Goal: Task Accomplishment & Management: Manage account settings

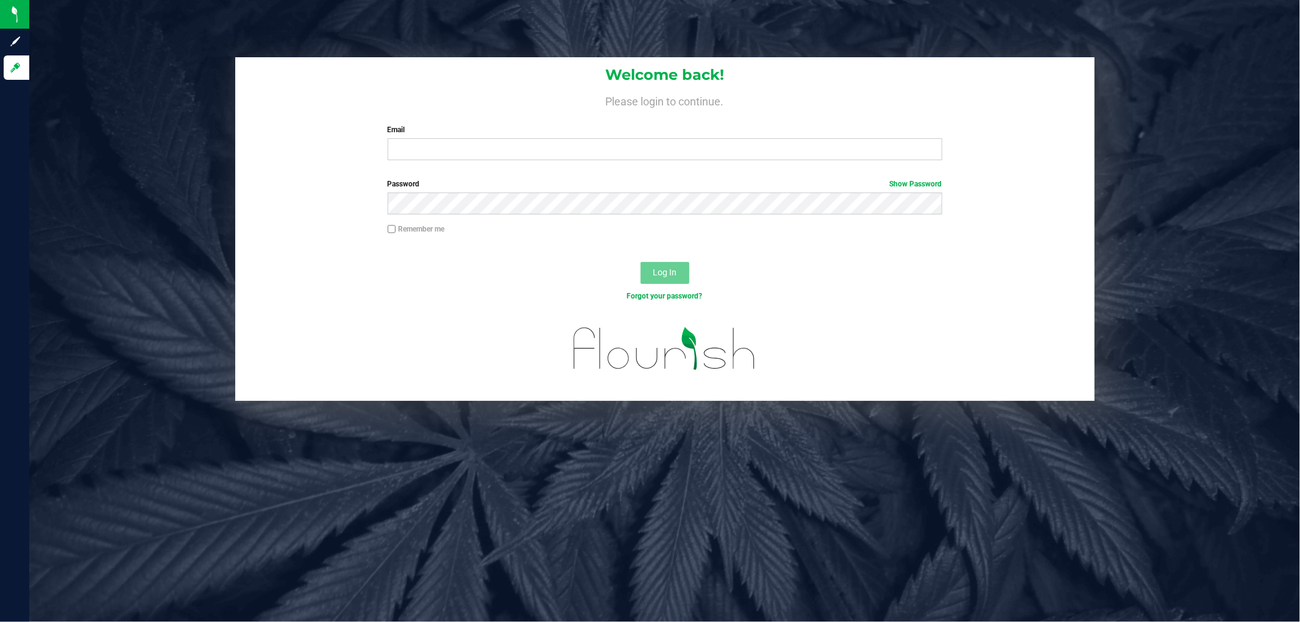
click at [350, 236] on div "Remember me" at bounding box center [664, 235] width 859 height 23
click at [294, 149] on div "Welcome back! Please login to continue. Email Required Please format your email…" at bounding box center [664, 113] width 859 height 113
click at [305, 138] on div "Welcome back! Please login to continue. Email Required Please format your email…" at bounding box center [664, 113] width 859 height 113
click at [484, 145] on input "Email" at bounding box center [665, 149] width 554 height 22
drag, startPoint x: 455, startPoint y: 143, endPoint x: 329, endPoint y: 136, distance: 125.7
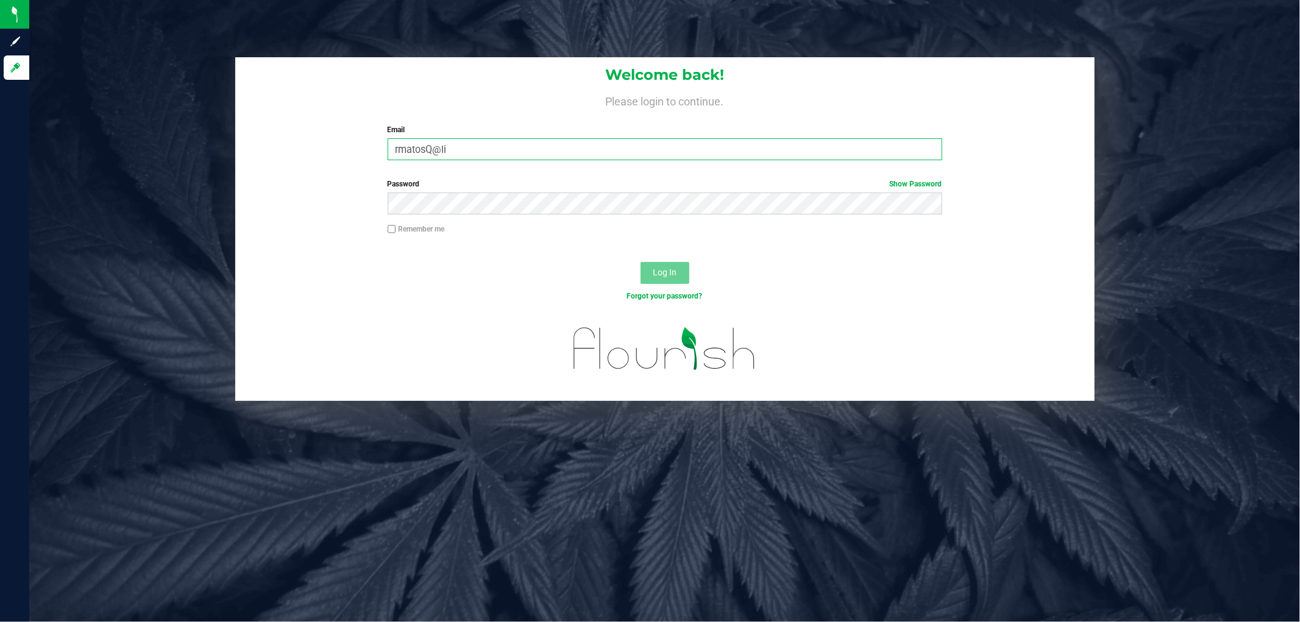
click at [331, 136] on div "Welcome back! Please login to continue. Email rmatosQ@li Required Please format…" at bounding box center [664, 113] width 859 height 113
type input "rmatos@liveparallel.com"
click at [640, 262] on button "Log In" at bounding box center [664, 273] width 49 height 22
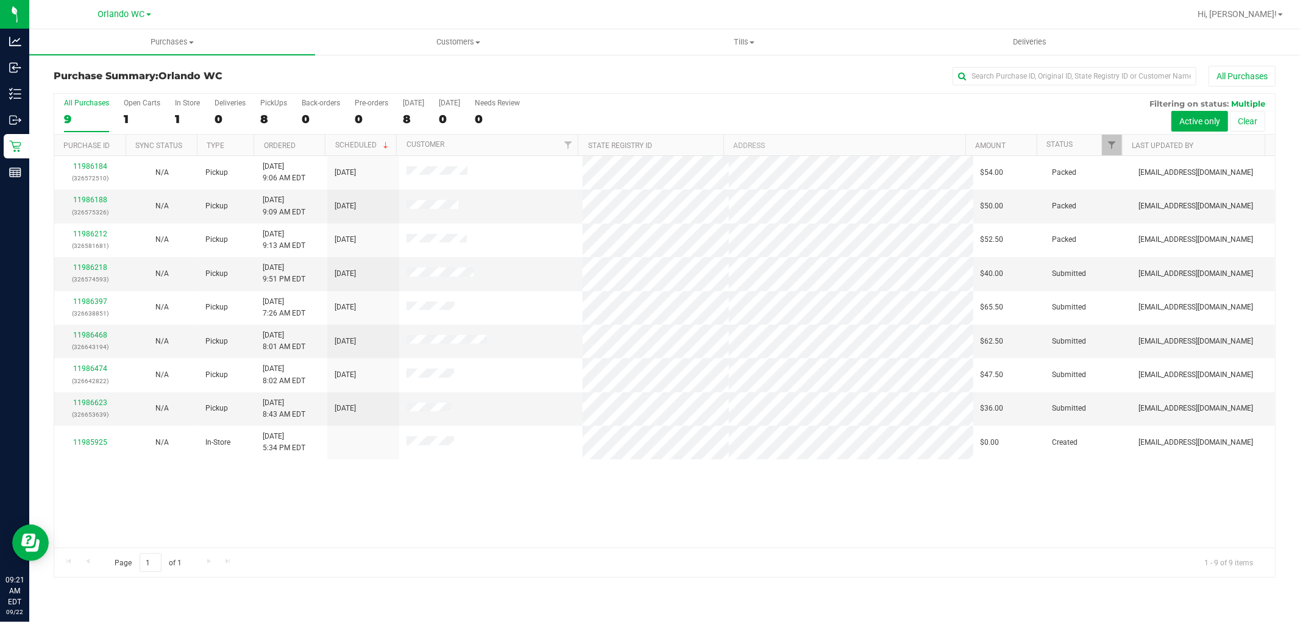
click at [301, 144] on th "Ordered" at bounding box center [288, 145] width 71 height 21
click at [601, 522] on div at bounding box center [664, 335] width 1220 height 483
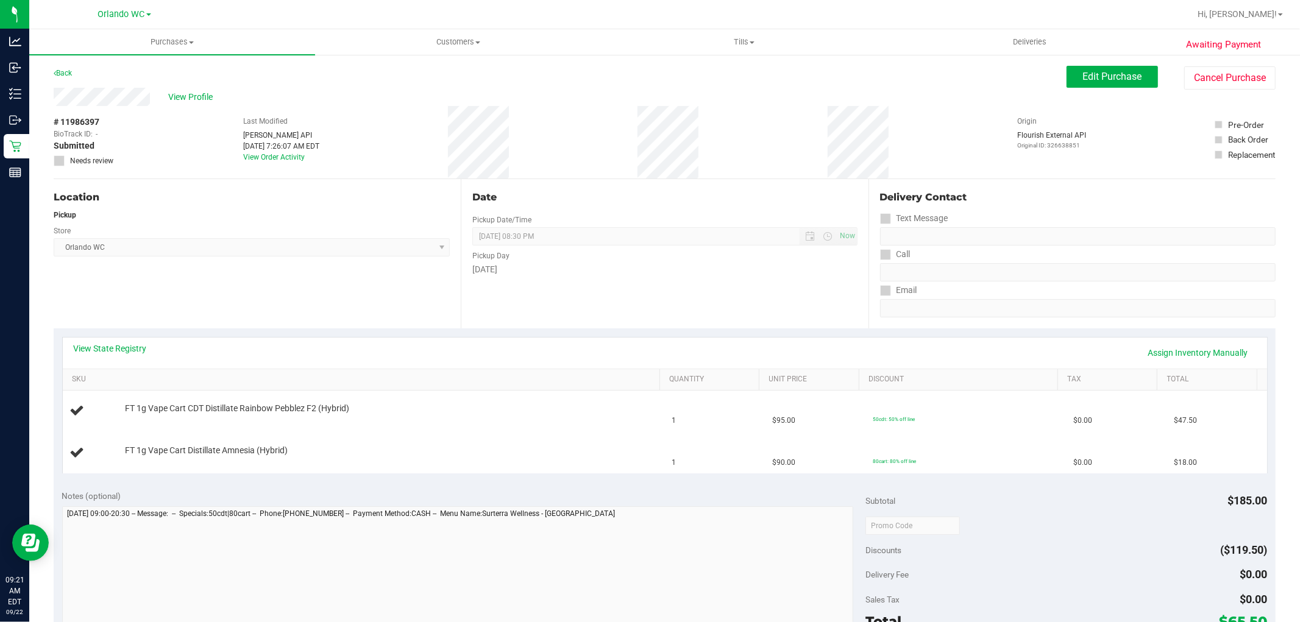
click at [264, 291] on div "Location Pickup Store [GEOGRAPHIC_DATA] WC Select Store [PERSON_NAME][GEOGRAPHI…" at bounding box center [257, 253] width 407 height 149
click at [276, 275] on div "Location Pickup Store [GEOGRAPHIC_DATA] WC Select Store [PERSON_NAME][GEOGRAPHI…" at bounding box center [257, 253] width 407 height 149
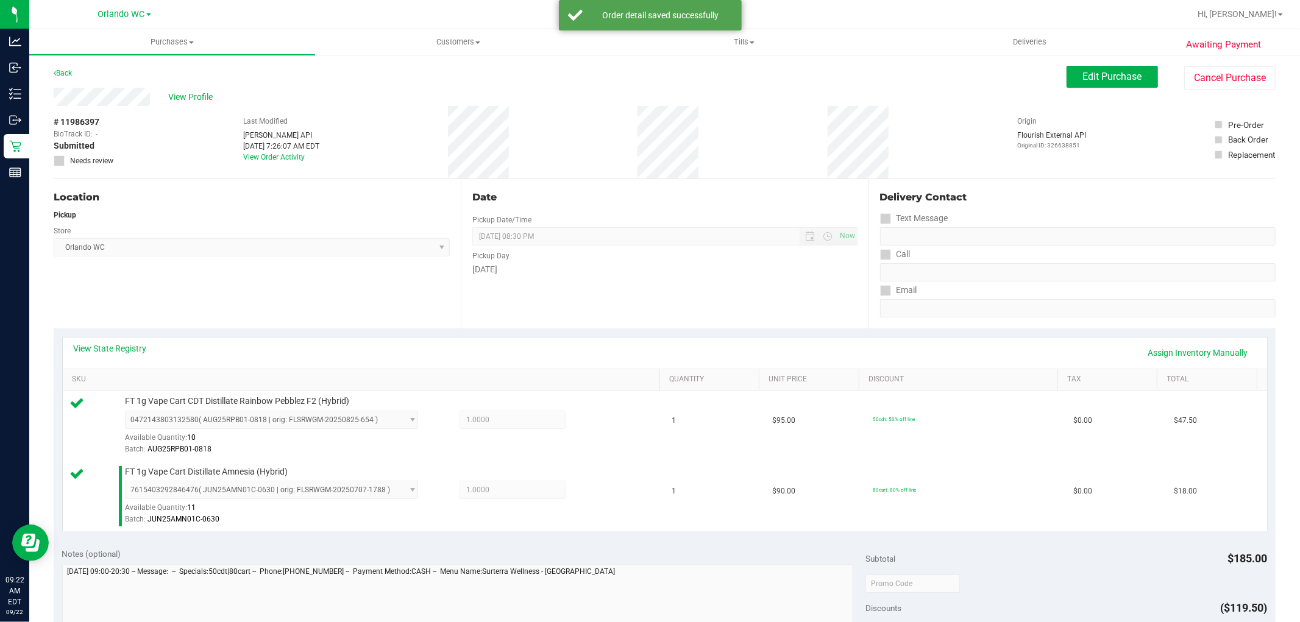
scroll to position [446, 0]
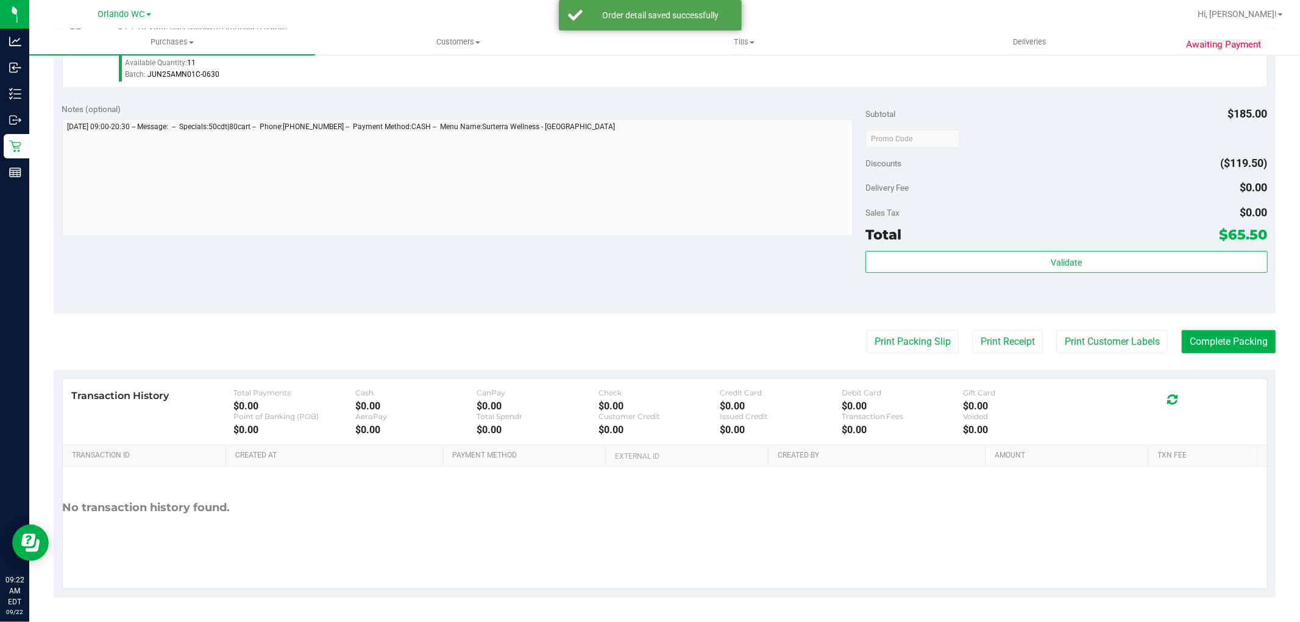
click at [537, 431] on div "$0.00" at bounding box center [536, 430] width 121 height 12
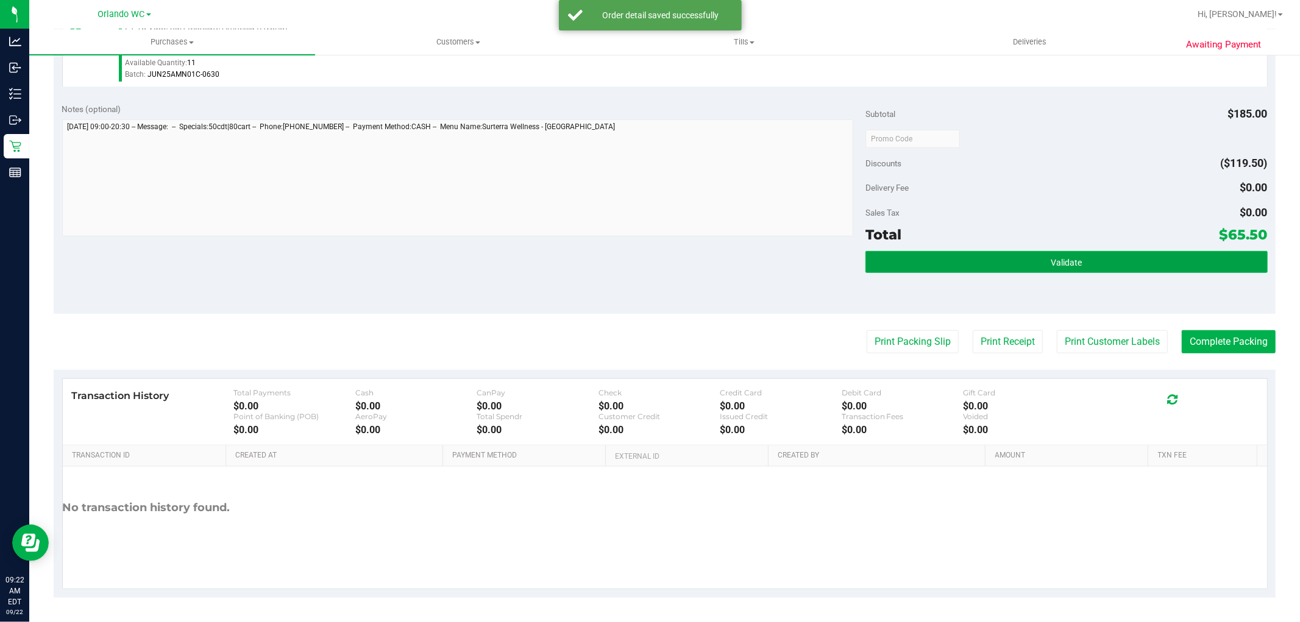
click at [924, 253] on button "Validate" at bounding box center [1066, 262] width 402 height 22
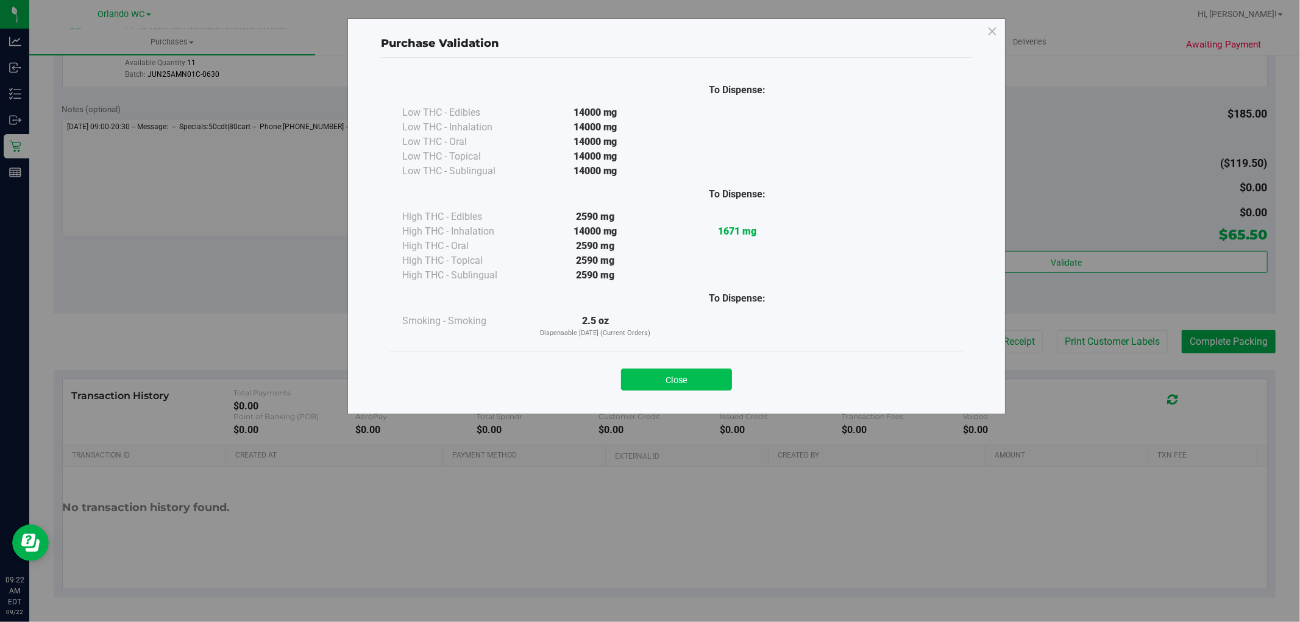
click at [671, 390] on button "Close" at bounding box center [676, 380] width 111 height 22
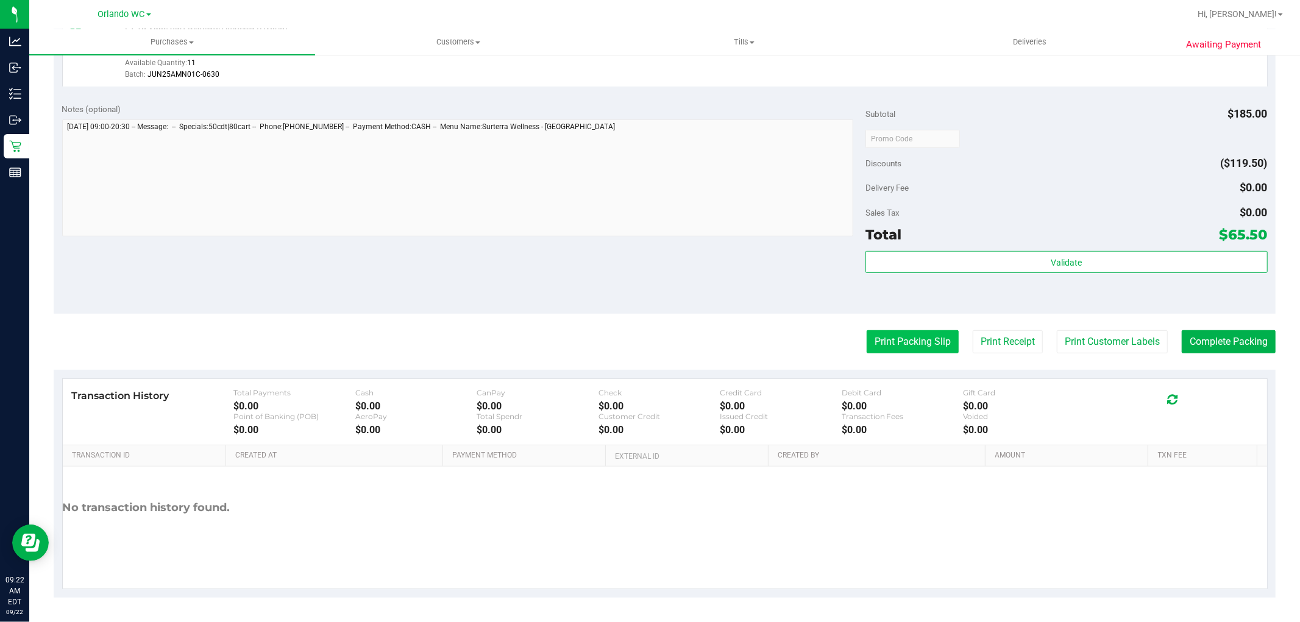
click at [927, 345] on button "Print Packing Slip" at bounding box center [912, 341] width 92 height 23
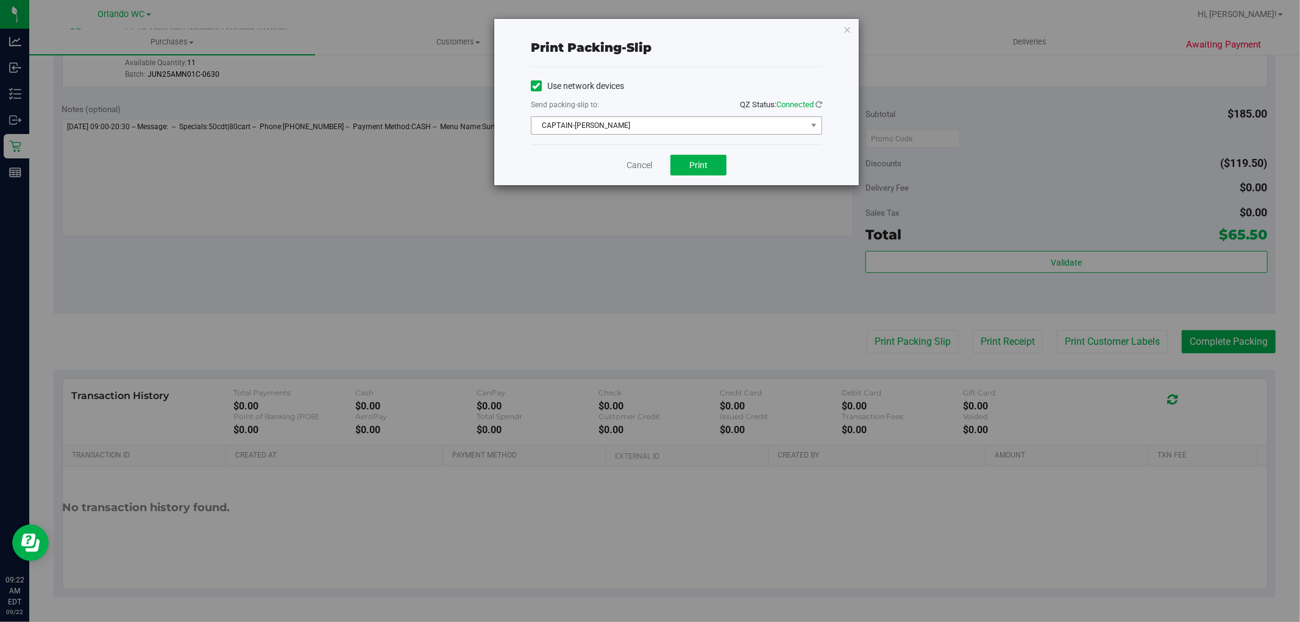
click at [671, 132] on span "CAPTAIN-[PERSON_NAME]" at bounding box center [668, 125] width 275 height 17
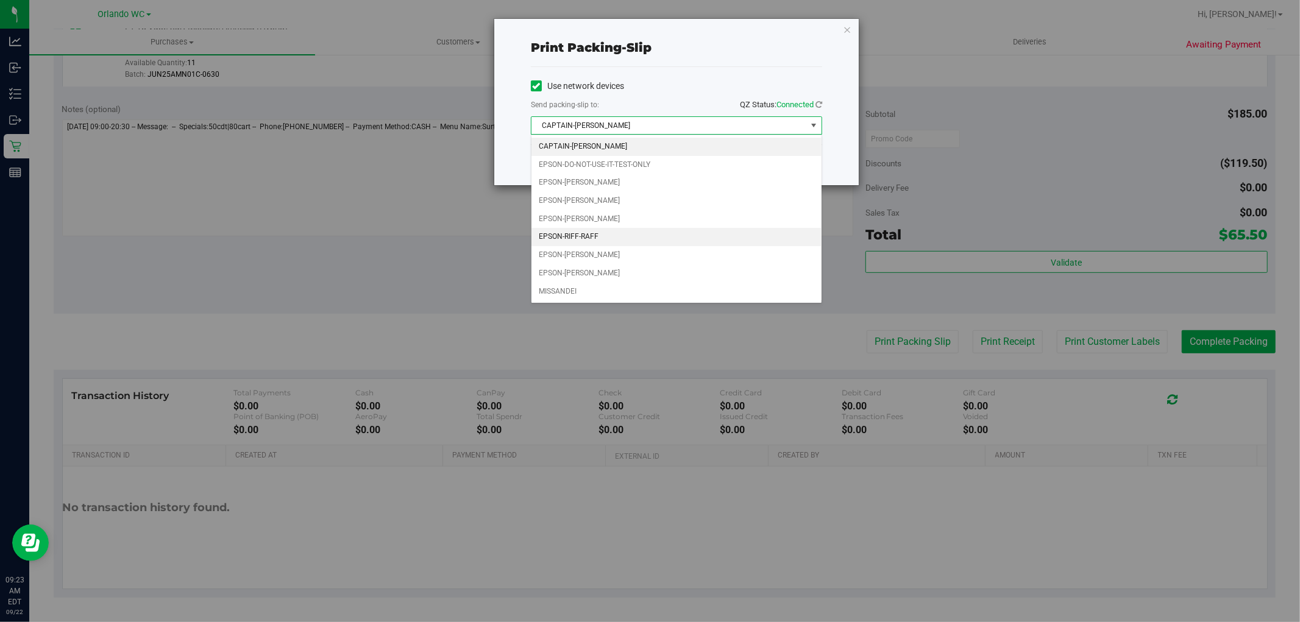
click at [618, 242] on li "EPSON-RIFF-RAFF" at bounding box center [676, 237] width 290 height 18
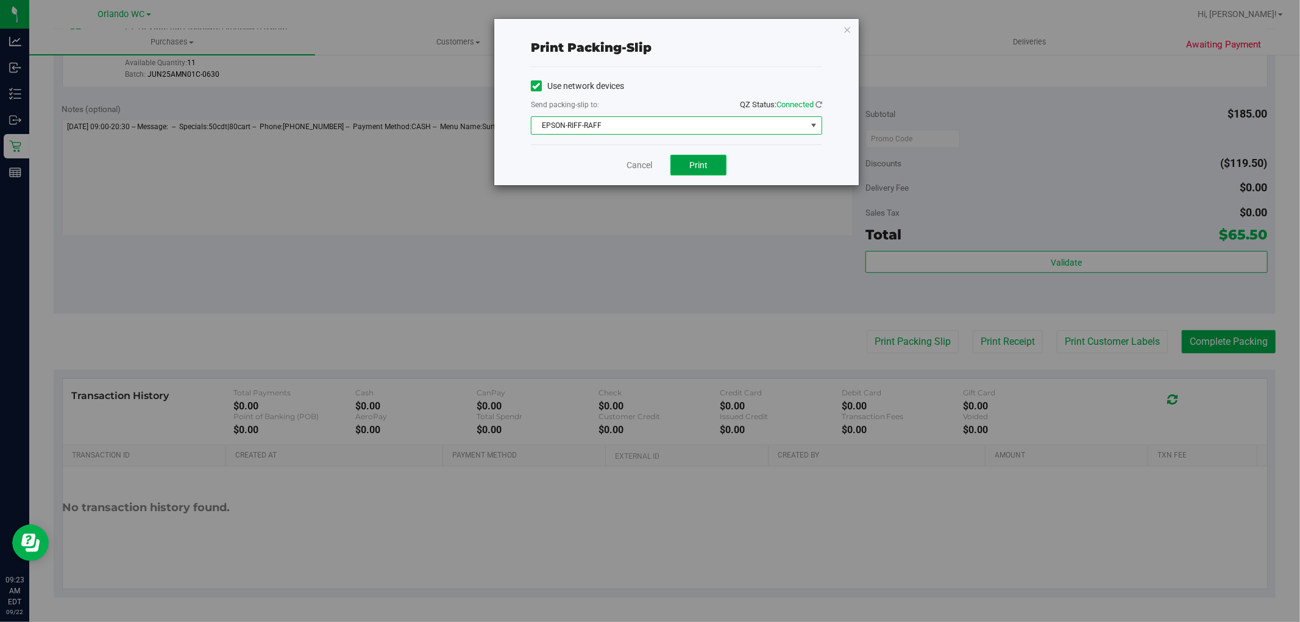
click at [704, 155] on button "Print" at bounding box center [698, 165] width 56 height 21
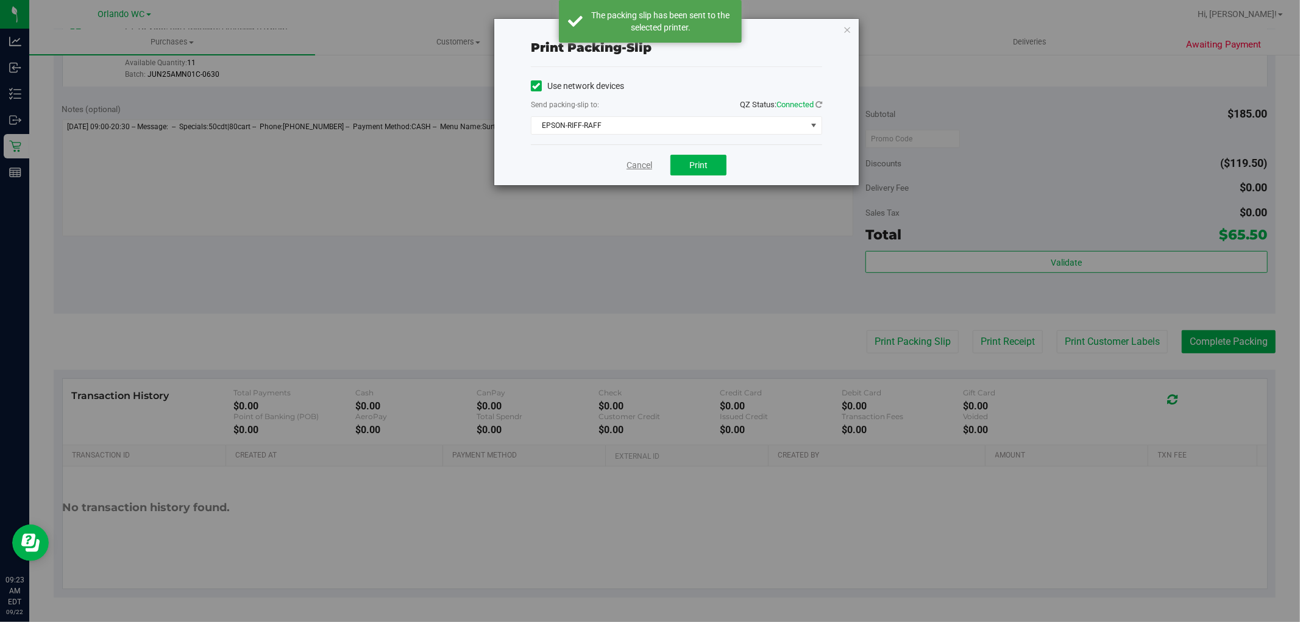
click at [634, 163] on link "Cancel" at bounding box center [639, 165] width 26 height 13
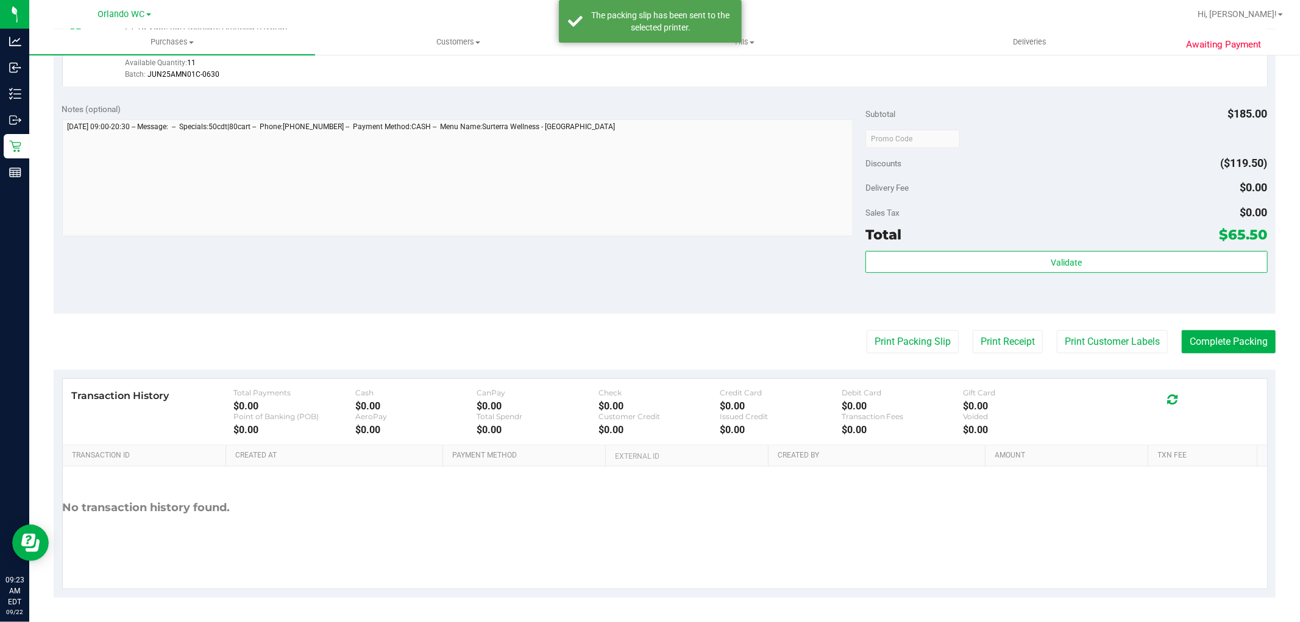
click at [1081, 192] on div "Delivery Fee $0.00" at bounding box center [1066, 188] width 402 height 22
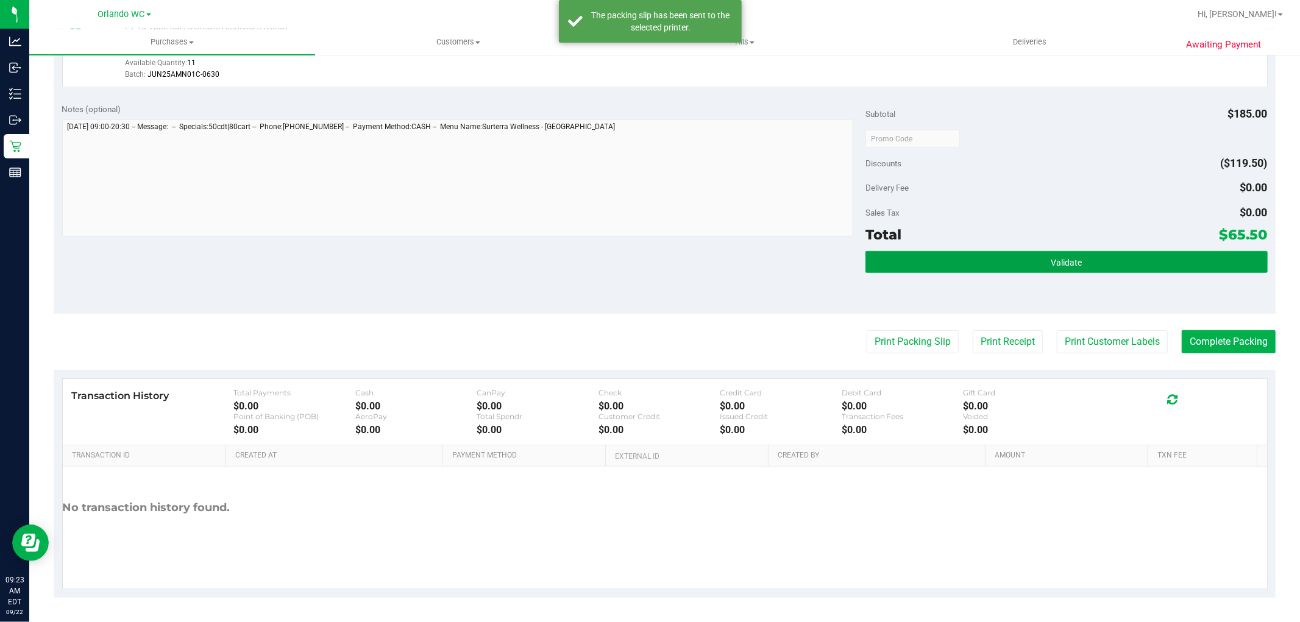
click at [1079, 260] on button "Validate" at bounding box center [1066, 262] width 402 height 22
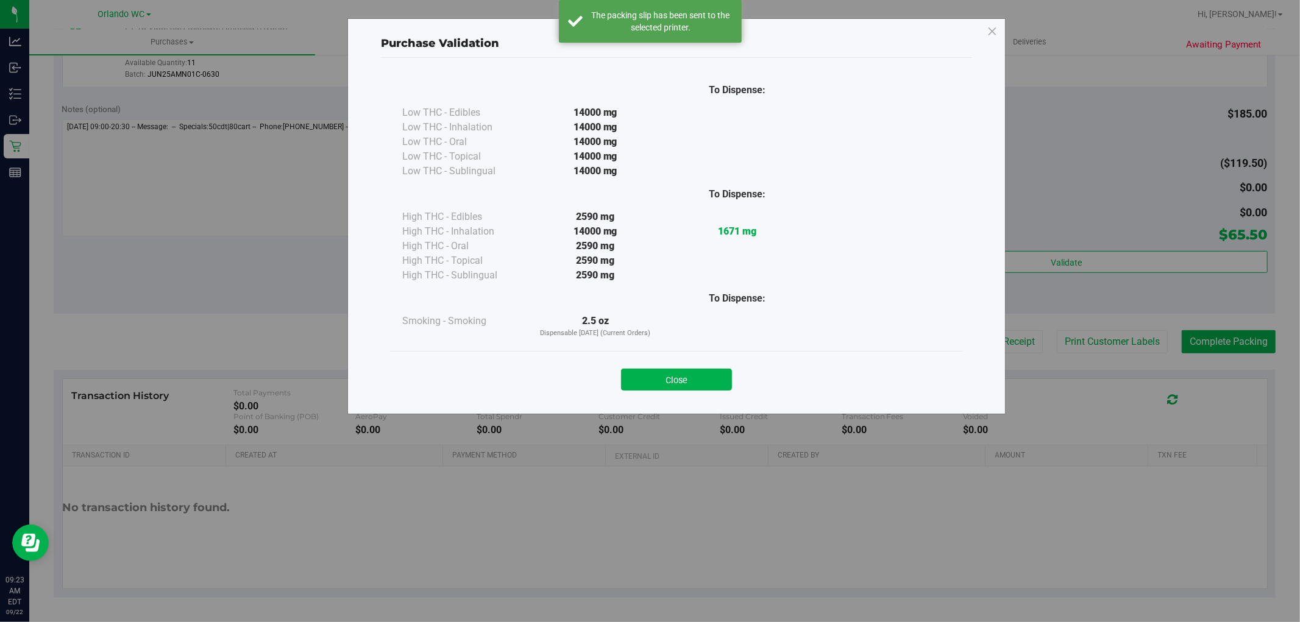
click at [681, 400] on div "To Dispense: Low THC - Edibles 14000 mg" at bounding box center [676, 230] width 591 height 345
click at [693, 383] on button "Close" at bounding box center [676, 380] width 111 height 22
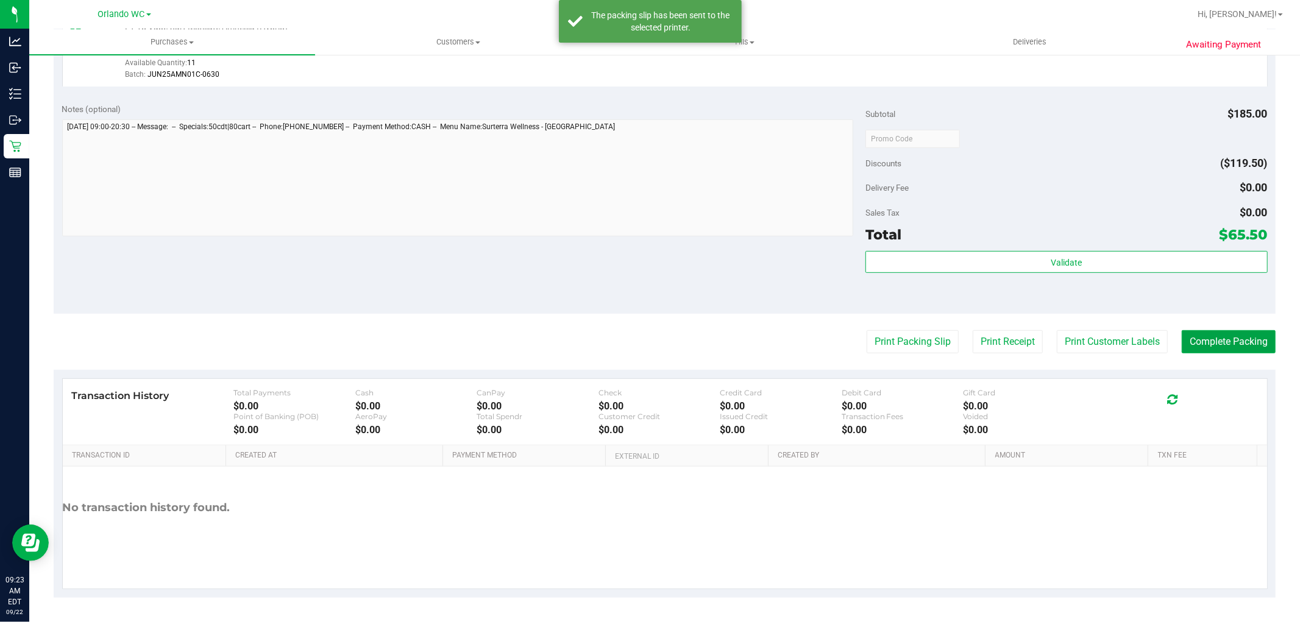
drag, startPoint x: 1204, startPoint y: 337, endPoint x: 957, endPoint y: 327, distance: 247.0
click at [1205, 337] on button "Complete Packing" at bounding box center [1228, 341] width 94 height 23
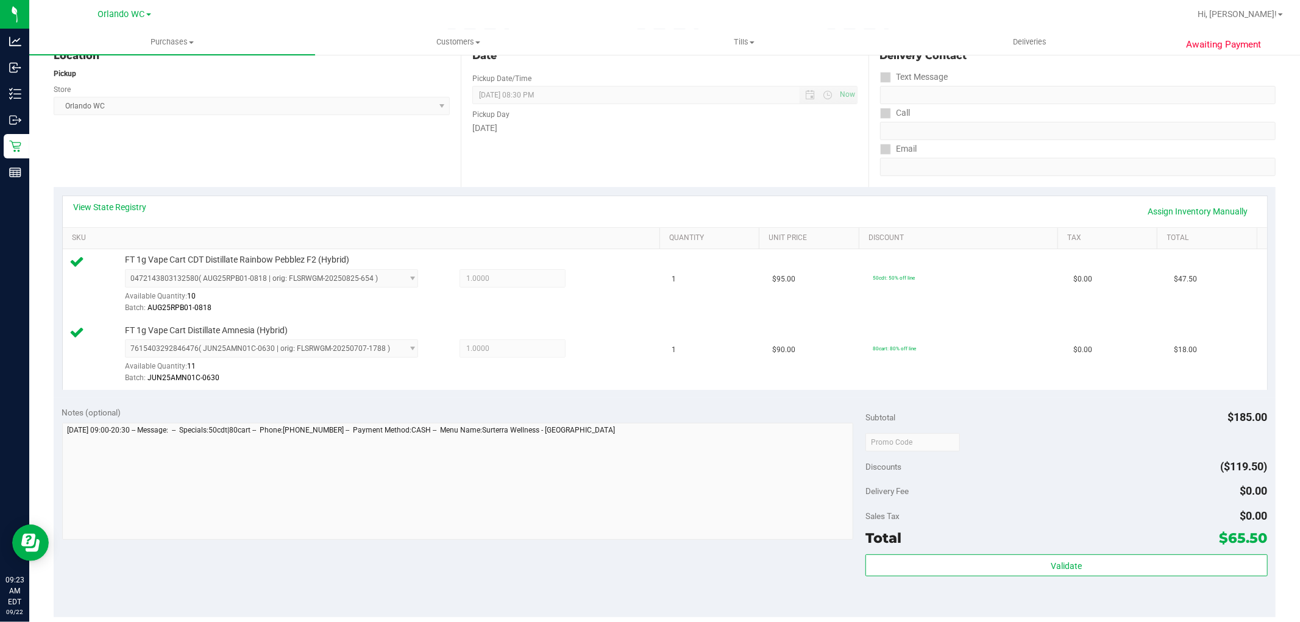
scroll to position [0, 0]
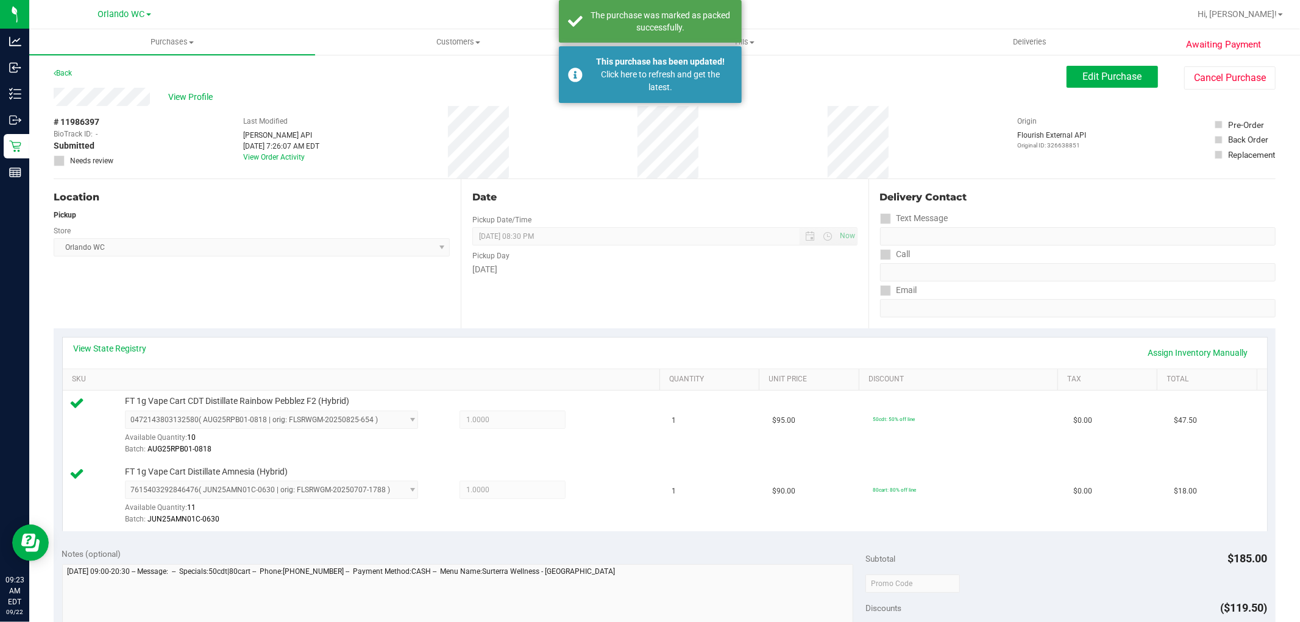
click at [578, 174] on div "# 11986397 BioTrack ID: - Submitted Needs review Last Modified Jane API Sep 22,…" at bounding box center [665, 142] width 1222 height 73
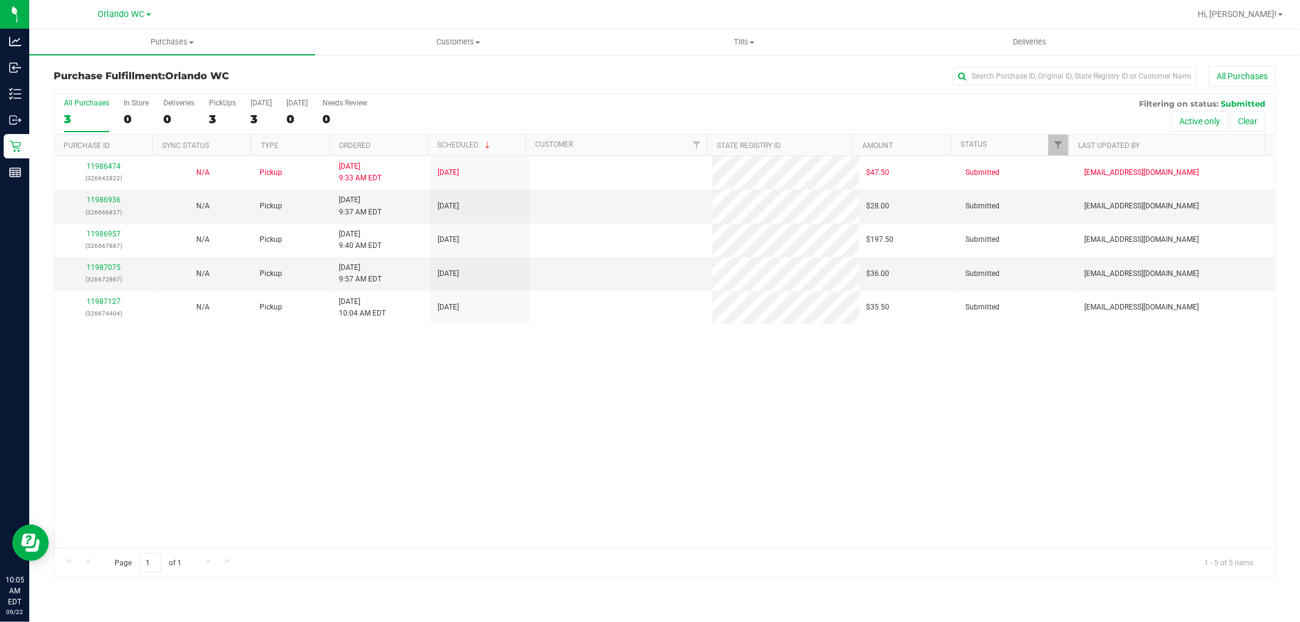
drag, startPoint x: 369, startPoint y: 419, endPoint x: 382, endPoint y: 422, distance: 13.2
click at [370, 419] on div "11986474 (326642822) N/A Pickup 9/22/2025 9:33 AM EDT 9/22/2025 $47.50 Submitte…" at bounding box center [664, 352] width 1220 height 392
click at [385, 417] on div "11986474 (326642822) N/A Pickup 9/22/2025 9:33 AM EDT 9/22/2025 $47.50 Submitte…" at bounding box center [664, 352] width 1220 height 392
click at [82, 105] on div "All Purchases" at bounding box center [86, 103] width 45 height 9
click at [0, 0] on input "All Purchases 3" at bounding box center [0, 0] width 0 height 0
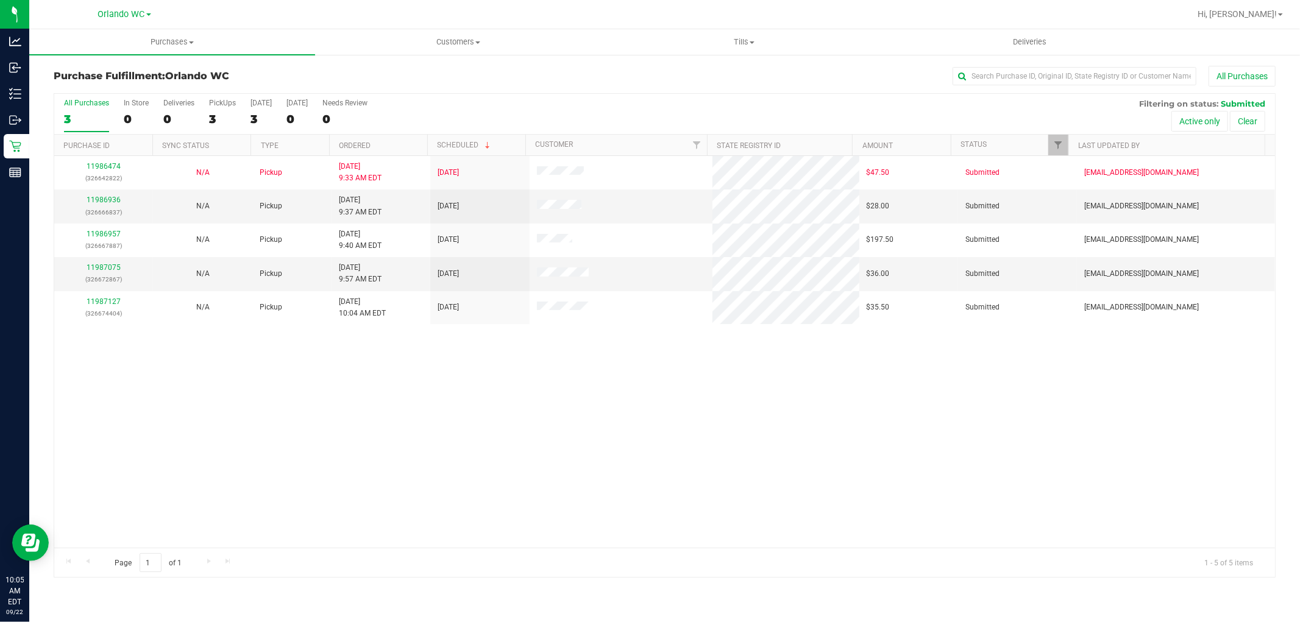
click at [367, 442] on div "11986474 (326642822) N/A Pickup 9/22/2025 9:33 AM EDT 9/22/2025 $47.50 Submitte…" at bounding box center [664, 352] width 1220 height 392
click at [349, 144] on link "Ordered" at bounding box center [355, 145] width 32 height 9
click at [451, 430] on div "11986474 (326642822) N/A Pickup 9/22/2025 9:33 AM EDT 9/22/2025 $47.50 Submitte…" at bounding box center [664, 352] width 1220 height 392
click at [805, 507] on div "11986474 (326642822) N/A Pickup 9/22/2025 9:33 AM EDT 9/22/2025 $47.50 Submitte…" at bounding box center [664, 352] width 1220 height 392
click at [411, 392] on div "11986474 (326642822) N/A Pickup 9/22/2025 9:33 AM EDT 9/22/2025 $47.50 Submitte…" at bounding box center [664, 352] width 1220 height 392
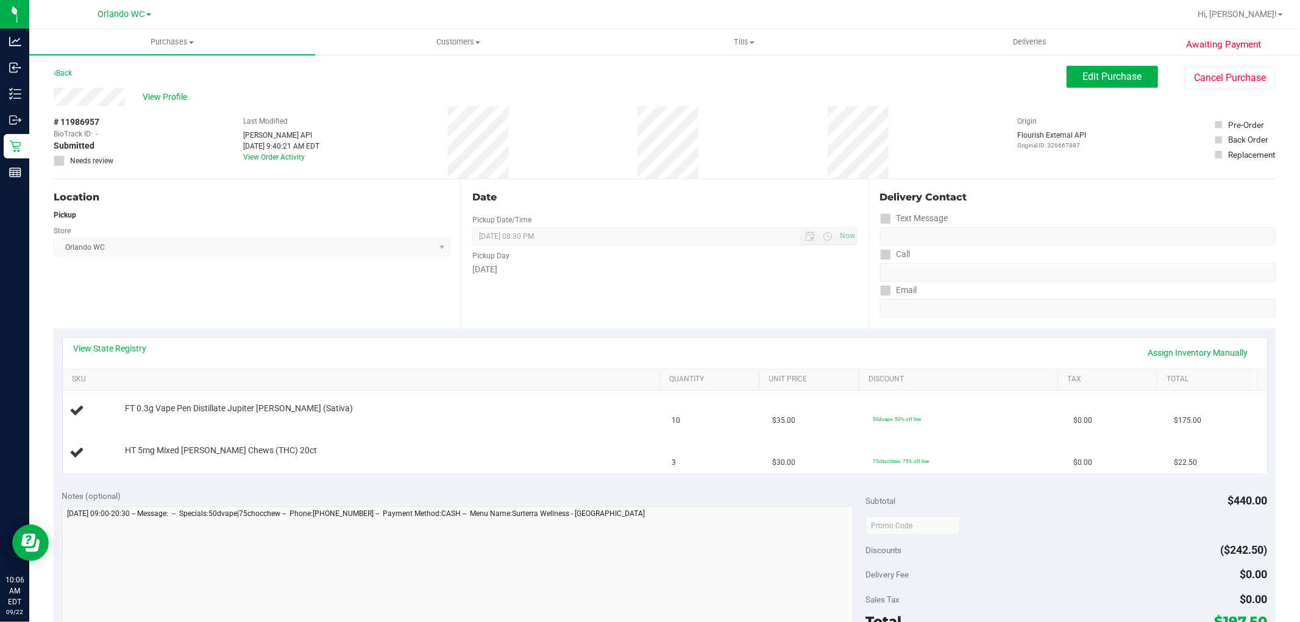
drag, startPoint x: 320, startPoint y: 305, endPoint x: 326, endPoint y: 295, distance: 11.2
click at [321, 302] on div "Location Pickup Store [GEOGRAPHIC_DATA] WC Select Store [PERSON_NAME][GEOGRAPHI…" at bounding box center [257, 253] width 407 height 149
click at [333, 291] on div "Location Pickup Store Orlando WC Select Store Bonita Springs WC Boynton Beach W…" at bounding box center [257, 253] width 407 height 149
click at [362, 246] on span "Orlando WC Select Store Bonita Springs WC Boynton Beach WC Bradenton WC Brandon…" at bounding box center [252, 247] width 396 height 18
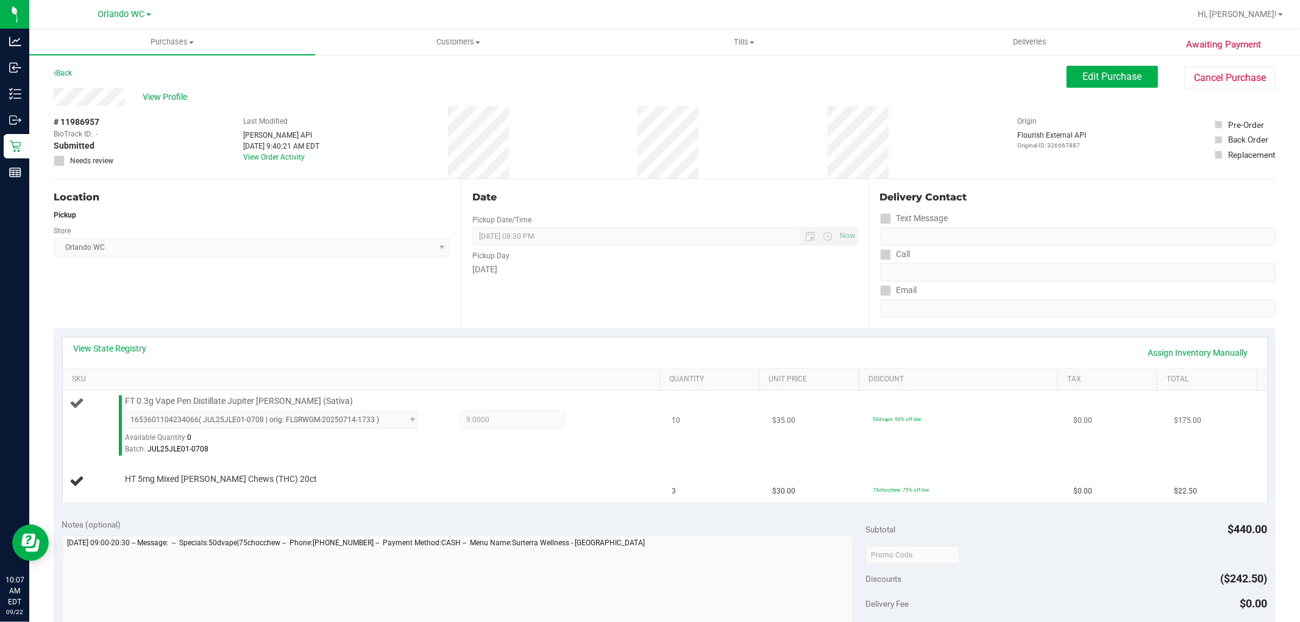
click at [273, 398] on span "FT 0.3g Vape Pen Distillate Jupiter Leo (Sativa)" at bounding box center [239, 401] width 228 height 12
copy div "FT 0.3g Vape Pen Distillate Jupiter Leo (Sativa)"
click at [273, 467] on td "HT 5mg Mixed Berry Chews (THC) 20ct" at bounding box center [364, 481] width 602 height 41
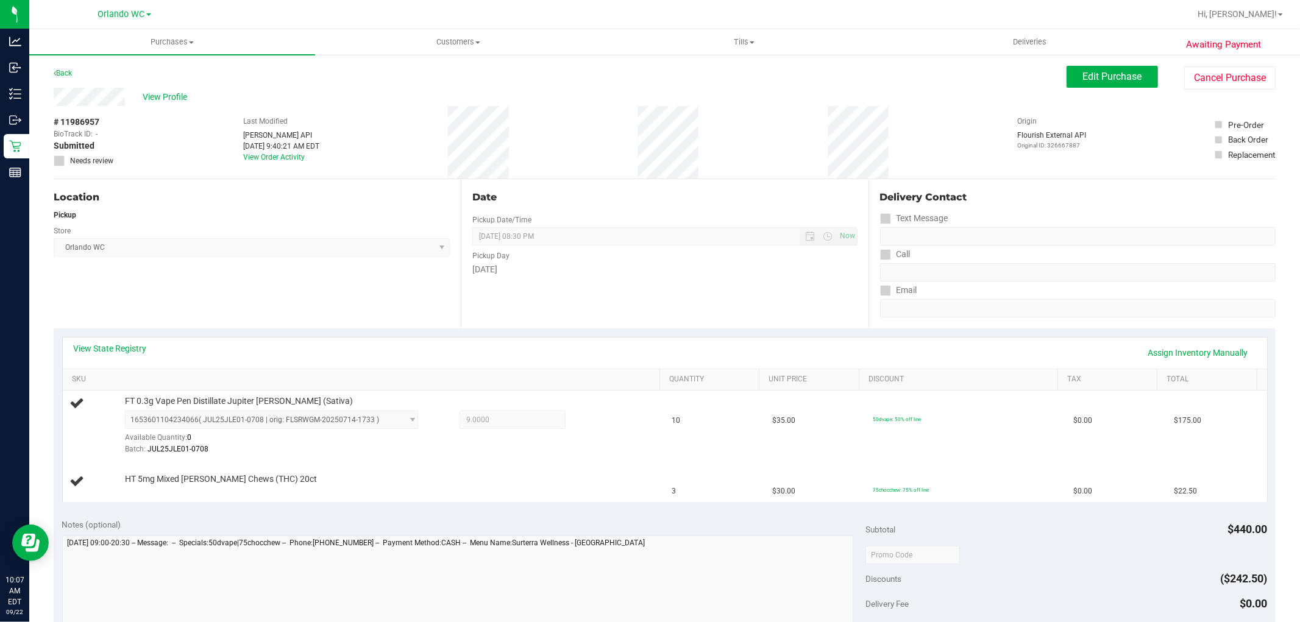
click at [409, 194] on div "Location" at bounding box center [252, 197] width 396 height 15
click at [414, 245] on span "Orlando WC Select Store Bonita Springs WC Boynton Beach WC Bradenton WC Brandon…" at bounding box center [252, 247] width 396 height 18
click at [270, 450] on div "Batch: JUL25JLE01-0708" at bounding box center [389, 450] width 529 height 12
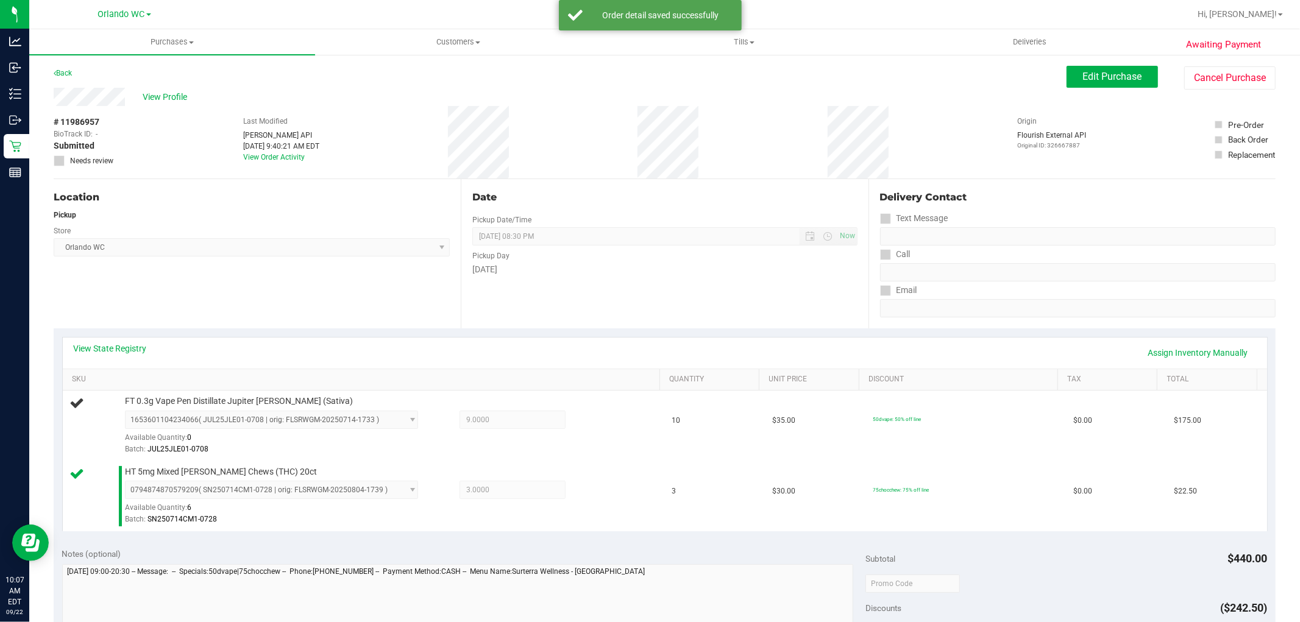
click at [270, 450] on div "Batch: JUL25JLE01-0708" at bounding box center [389, 450] width 529 height 12
click at [704, 281] on div "Date Pickup Date/Time 09/22/2025 Now 09/22/2025 08:30 PM Now Pickup Day Monday" at bounding box center [664, 253] width 407 height 149
click at [746, 296] on div "Date Pickup Date/Time 09/22/2025 Now 09/22/2025 08:30 PM Now Pickup Day Monday" at bounding box center [664, 253] width 407 height 149
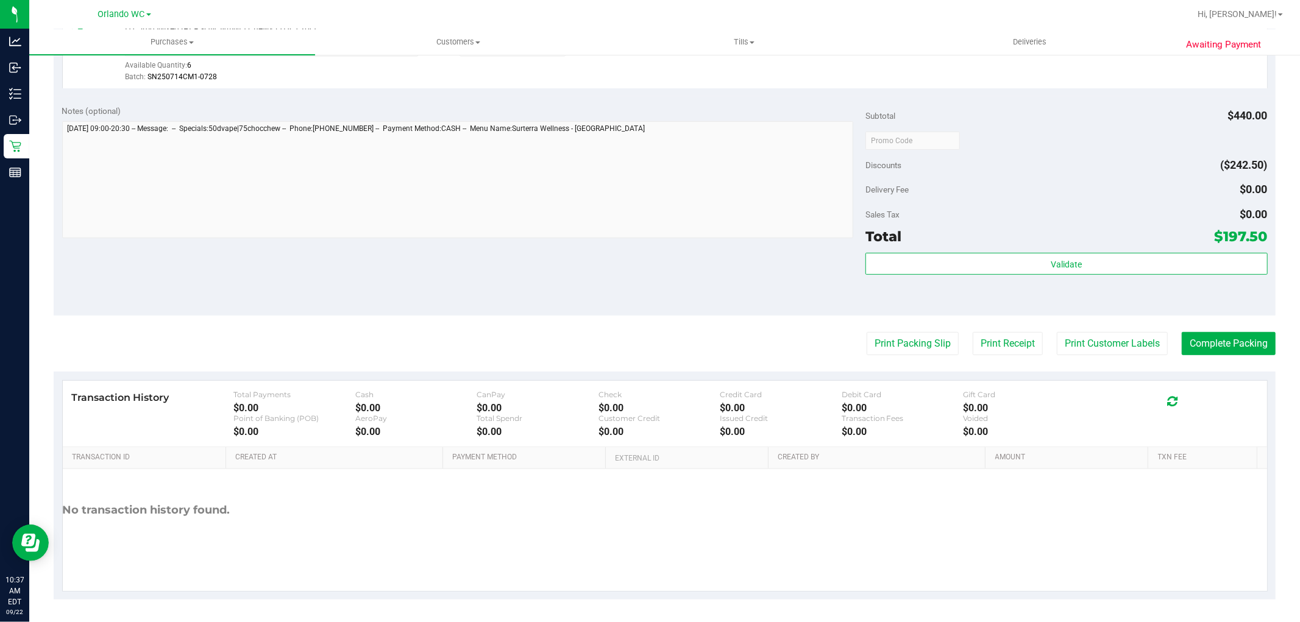
scroll to position [494, 0]
click at [605, 382] on div "Transaction History Total Payments $0.00 Cash $0.00 CanPay $0.00 Check $0.00 Cr…" at bounding box center [665, 412] width 1204 height 66
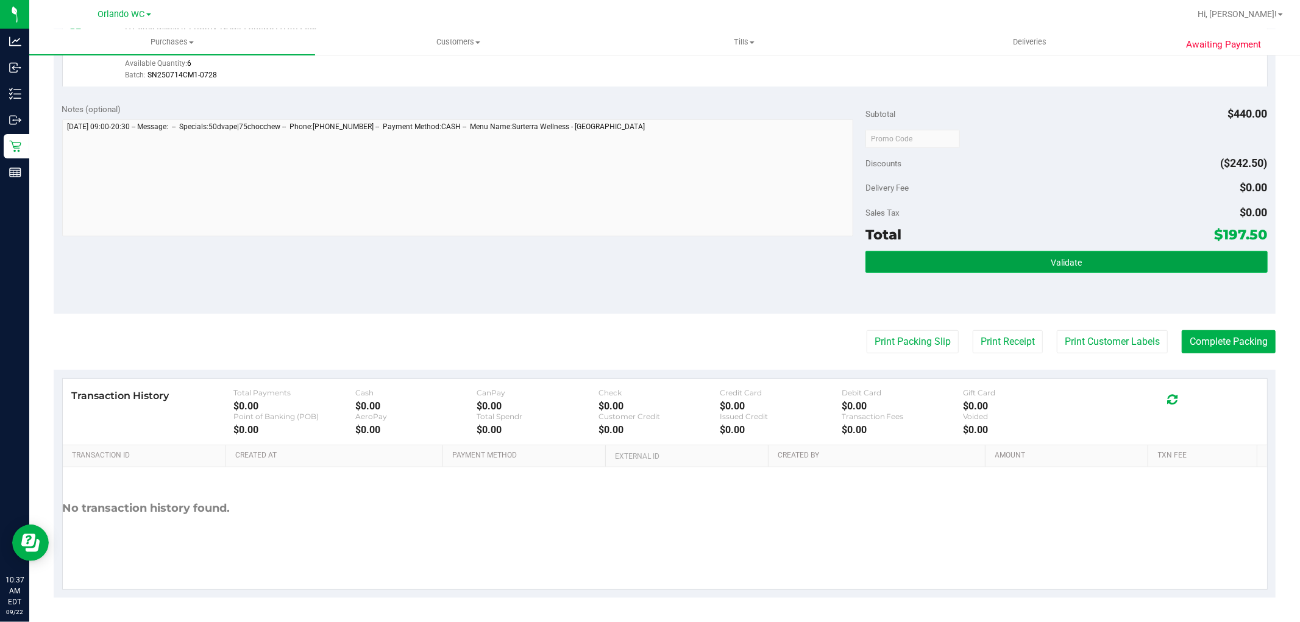
click at [945, 265] on button "Validate" at bounding box center [1066, 262] width 402 height 22
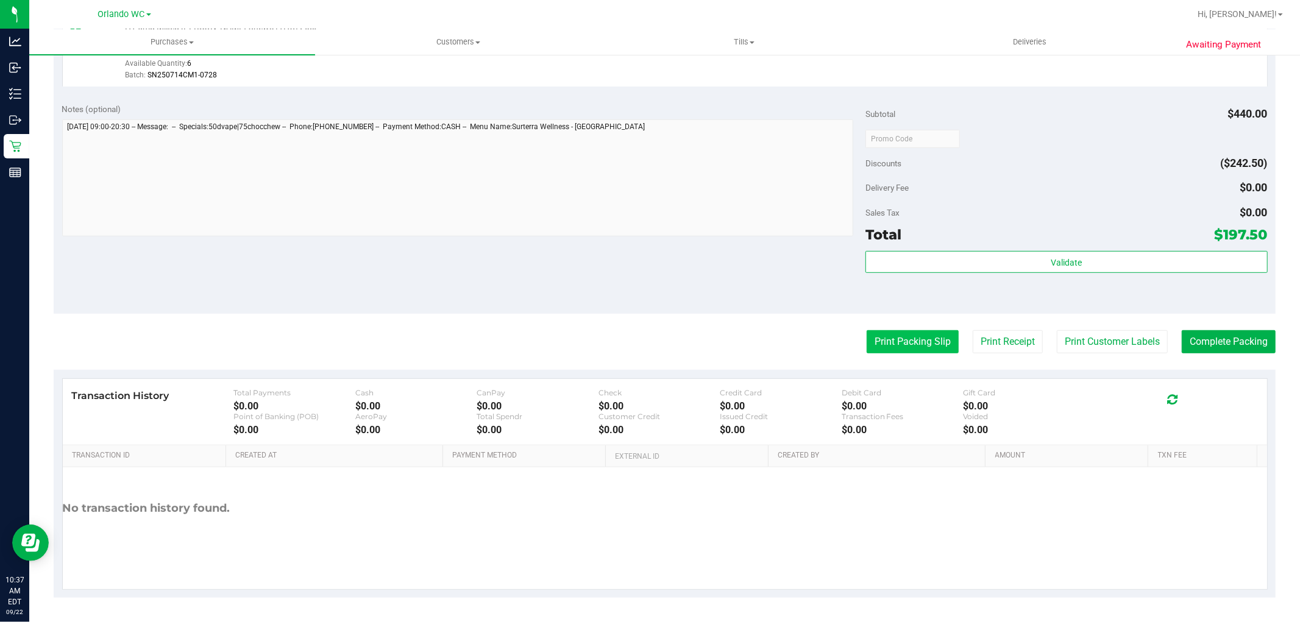
click at [919, 336] on button "Print Packing Slip" at bounding box center [912, 341] width 92 height 23
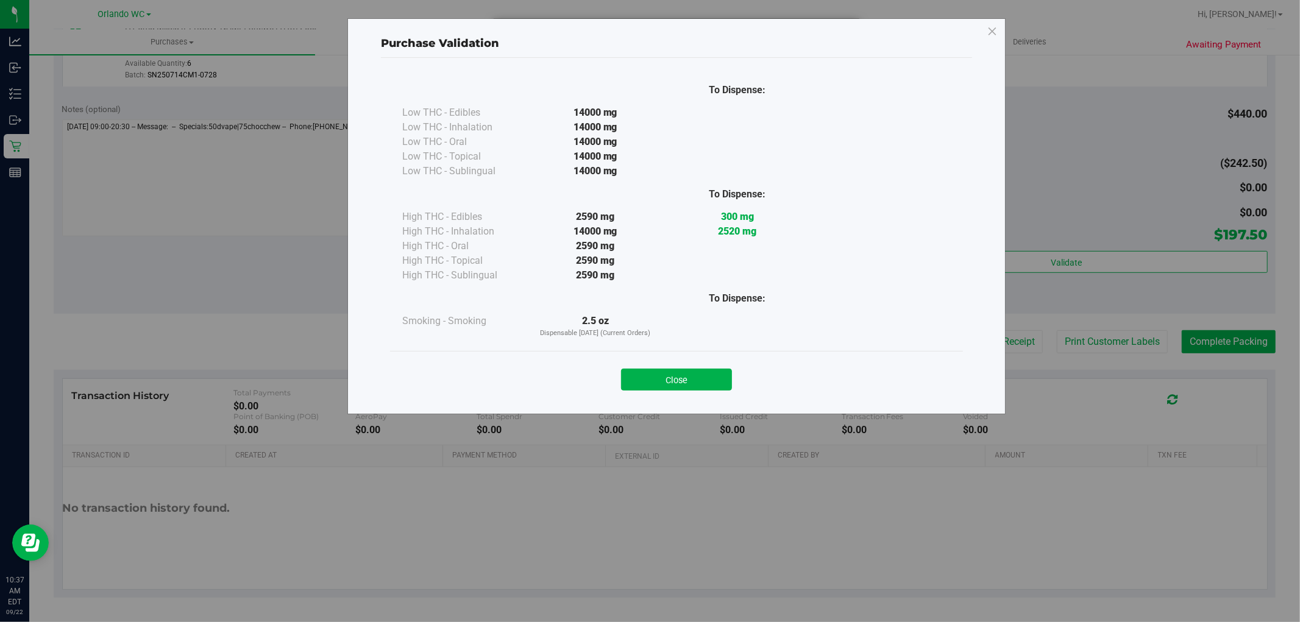
click at [705, 180] on div "To Dispense:" at bounding box center [737, 194] width 142 height 31
click at [676, 378] on button "Close" at bounding box center [676, 380] width 111 height 22
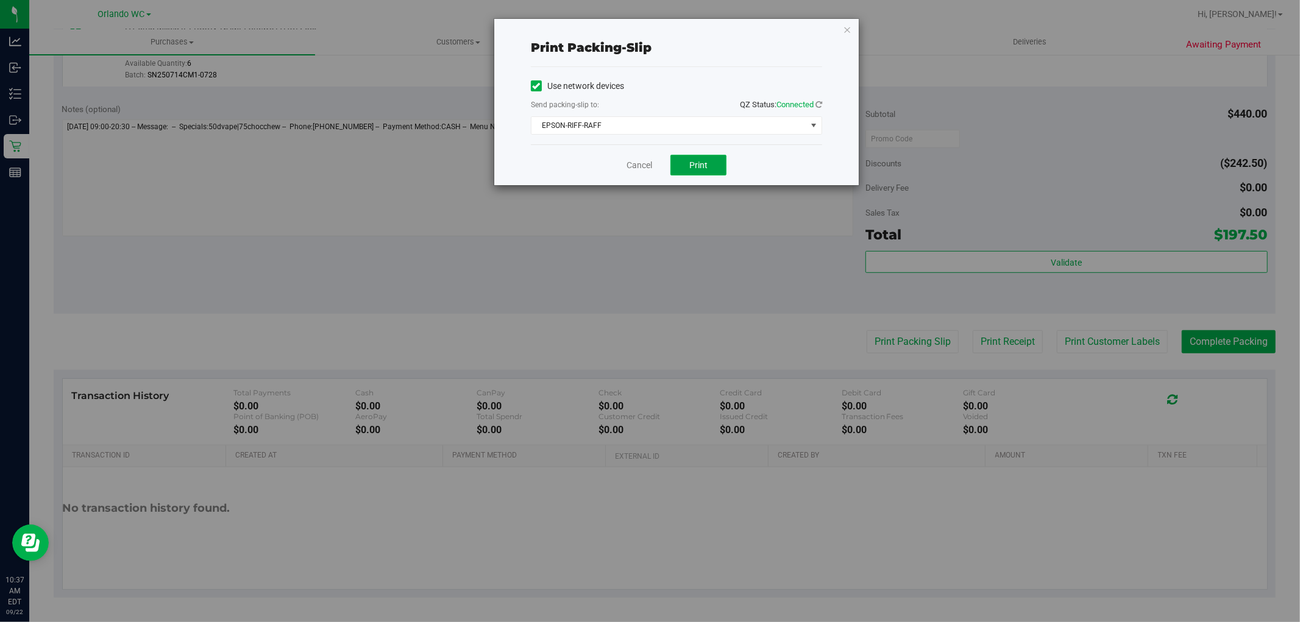
click at [682, 174] on button "Print" at bounding box center [698, 165] width 56 height 21
click at [637, 161] on link "Cancel" at bounding box center [639, 165] width 26 height 13
click at [667, 271] on div "Notes (optional) Subtotal $440.00 Discounts ($242.50) Delivery Fee $0.00 Sales …" at bounding box center [665, 203] width 1222 height 219
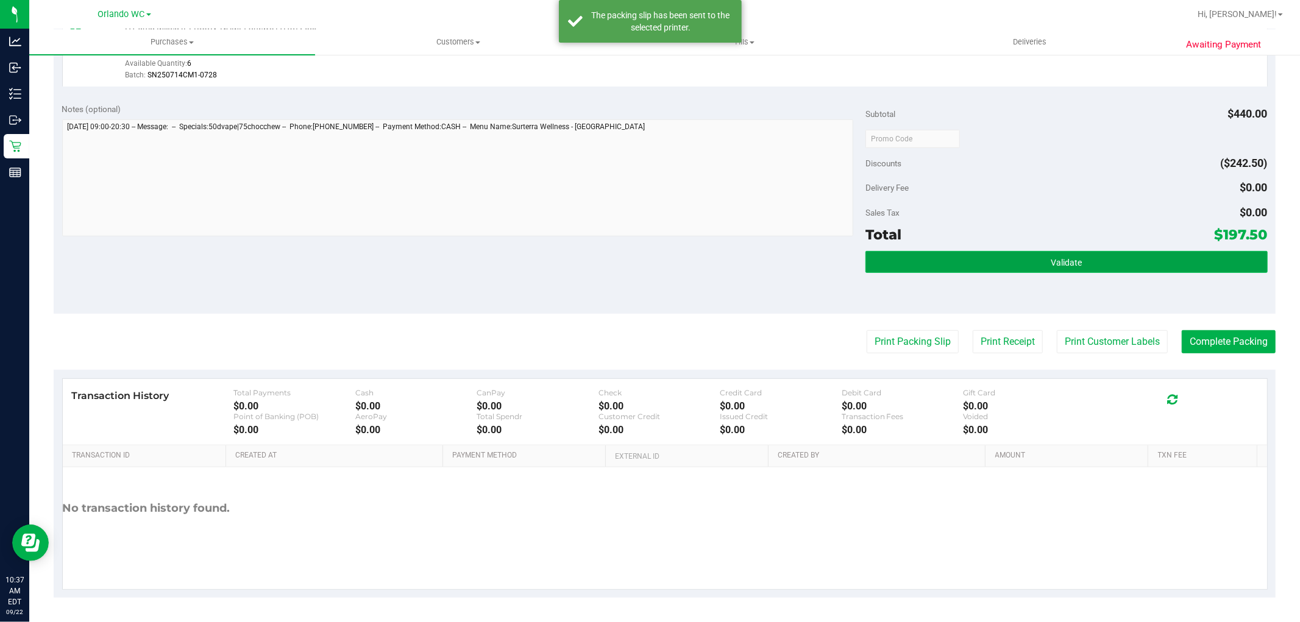
click at [1050, 263] on span "Validate" at bounding box center [1065, 263] width 31 height 10
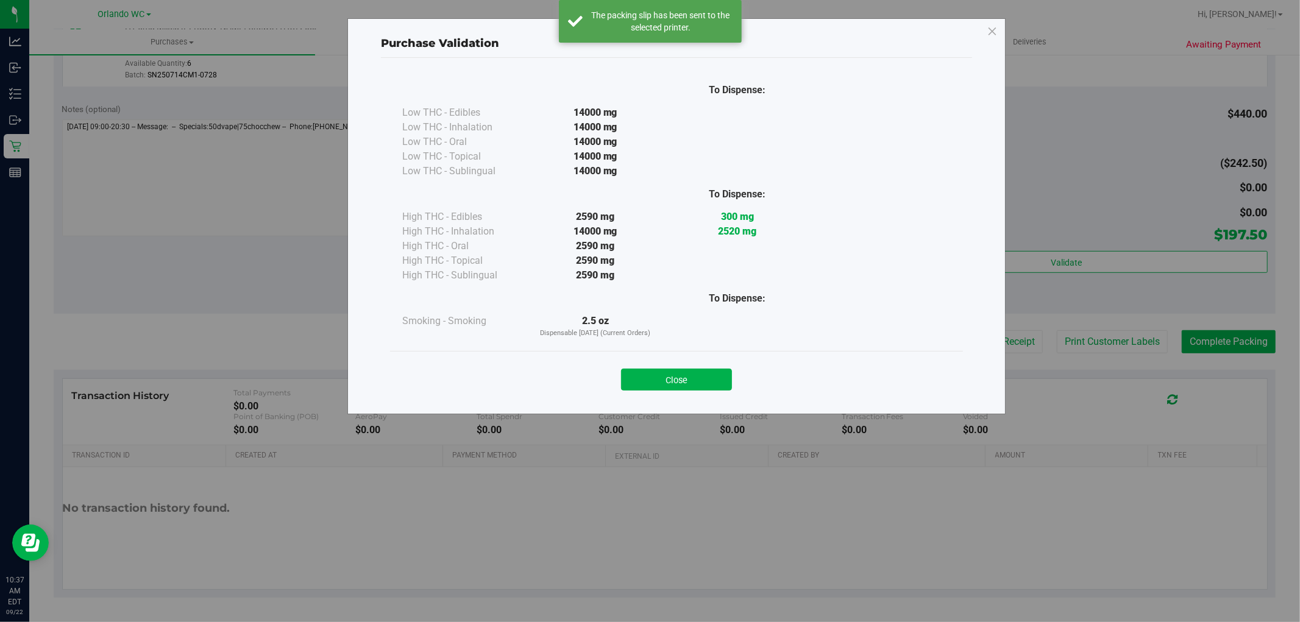
drag, startPoint x: 1230, startPoint y: 330, endPoint x: 1198, endPoint y: 356, distance: 40.3
click at [1230, 333] on div "Purchase Validation To Dispense: Low THC - Edibles 14000 mg" at bounding box center [654, 311] width 1309 height 622
click at [676, 388] on button "Close" at bounding box center [676, 380] width 111 height 22
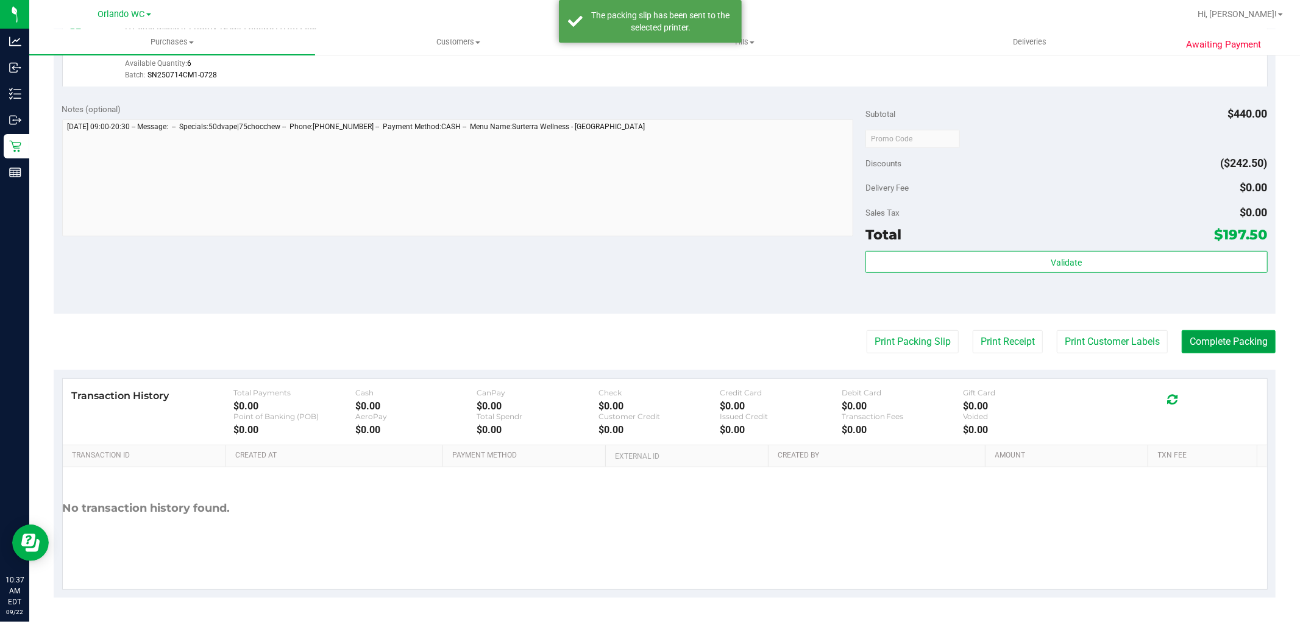
click at [1239, 339] on button "Complete Packing" at bounding box center [1228, 341] width 94 height 23
drag, startPoint x: 386, startPoint y: 266, endPoint x: 378, endPoint y: 291, distance: 26.8
click at [384, 266] on div "Notes (optional) Subtotal $440.00 Discounts ($242.50) Delivery Fee $0.00 Sales …" at bounding box center [665, 203] width 1222 height 219
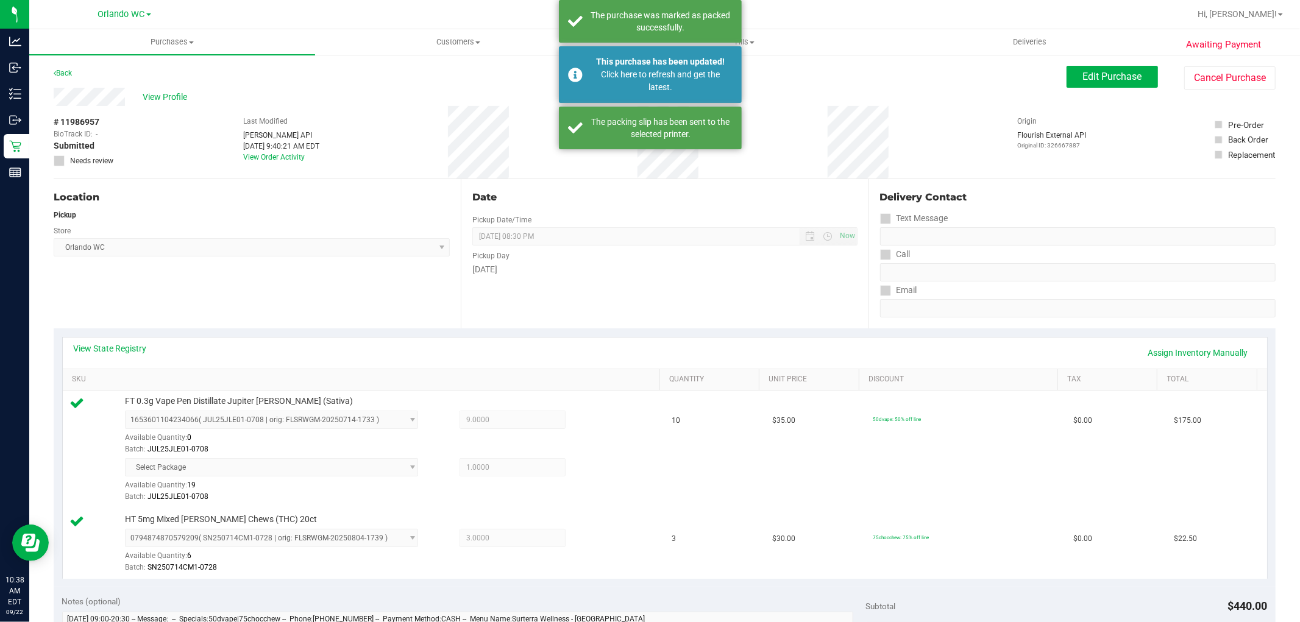
click at [837, 191] on div "Date" at bounding box center [664, 197] width 384 height 15
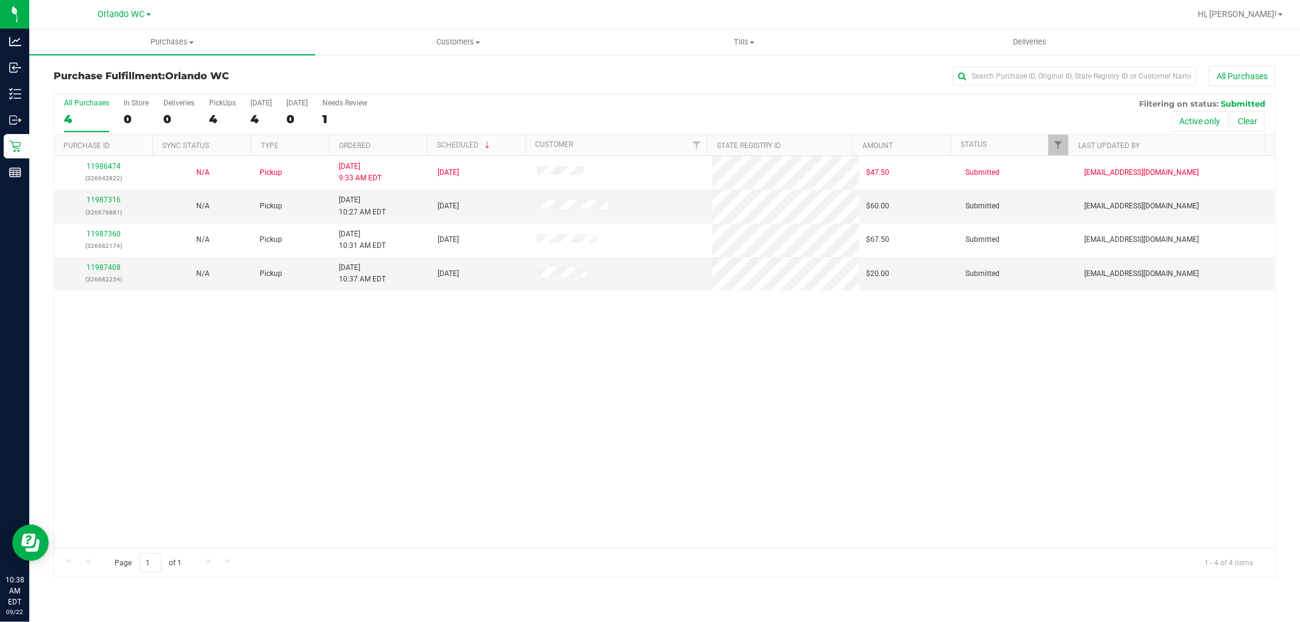
click at [472, 412] on div "11986474 (326642822) N/A Pickup 9/22/2025 9:33 AM EDT 9/22/2025 $47.50 Submitte…" at bounding box center [664, 352] width 1220 height 392
click at [509, 402] on div "11986474 (326642822) N/A Pickup 9/22/2025 9:33 AM EDT 9/22/2025 $47.50 Submitte…" at bounding box center [664, 352] width 1220 height 392
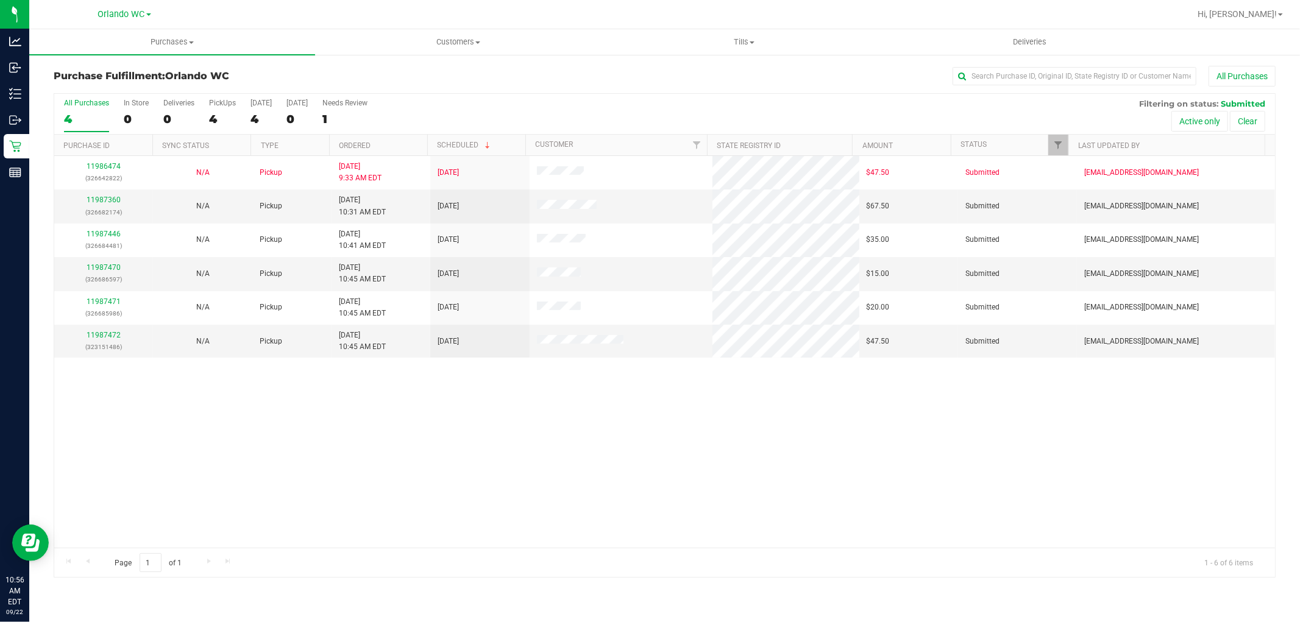
drag, startPoint x: 634, startPoint y: 473, endPoint x: 503, endPoint y: 373, distance: 164.9
click at [601, 421] on div "11986474 (326642822) N/A Pickup 9/22/2025 9:33 AM EDT 9/22/2025 $47.50 Submitte…" at bounding box center [664, 352] width 1220 height 392
click at [370, 147] on link "Ordered" at bounding box center [355, 145] width 32 height 9
drag, startPoint x: 239, startPoint y: 389, endPoint x: 234, endPoint y: 352, distance: 37.6
click at [240, 389] on div "11986474 (326642822) N/A Pickup 9/22/2025 9:33 AM EDT 9/22/2025 $47.50 Submitte…" at bounding box center [664, 352] width 1220 height 392
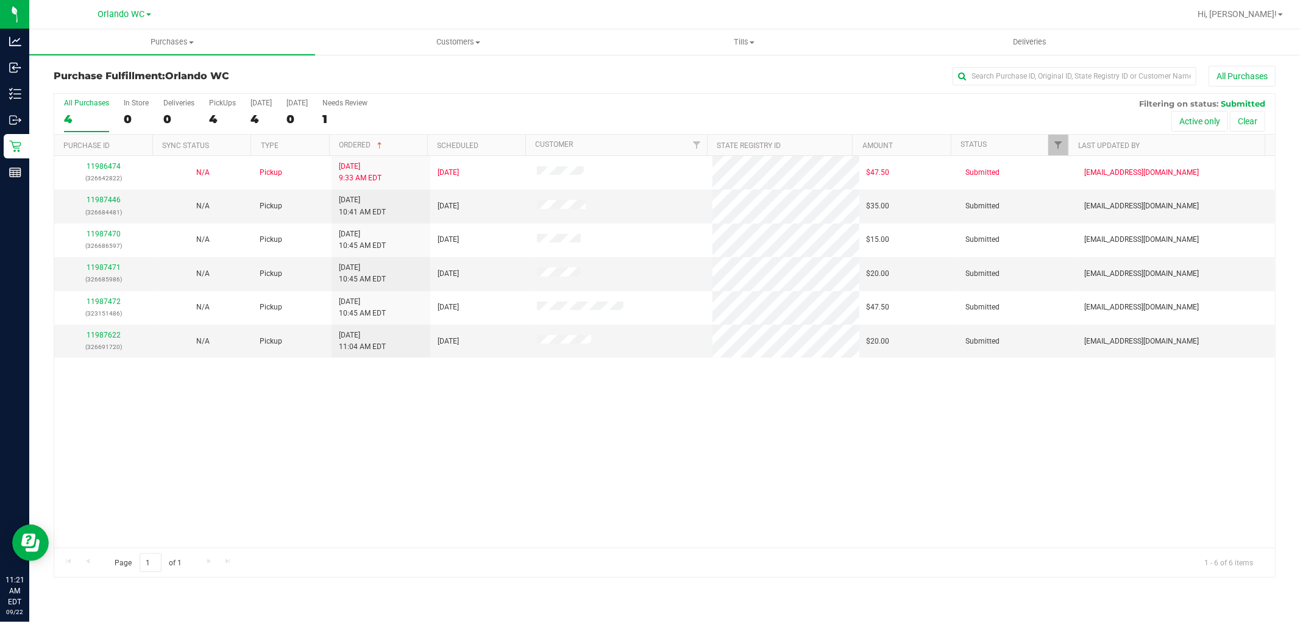
drag, startPoint x: 265, startPoint y: 406, endPoint x: 546, endPoint y: 433, distance: 282.2
click at [277, 406] on div "11986474 (326642822) N/A Pickup [DATE] 9:33 AM EDT 9/22/2025 $47.50 Submitted […" at bounding box center [664, 352] width 1220 height 392
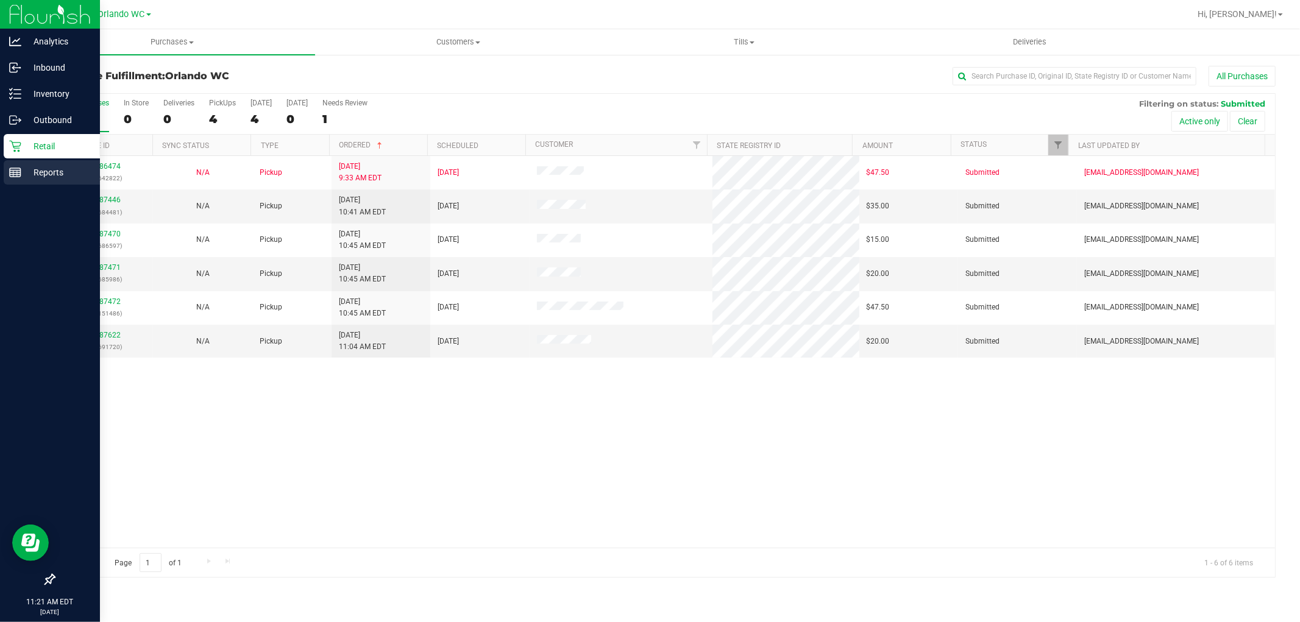
click at [5, 171] on div "Reports" at bounding box center [52, 172] width 96 height 24
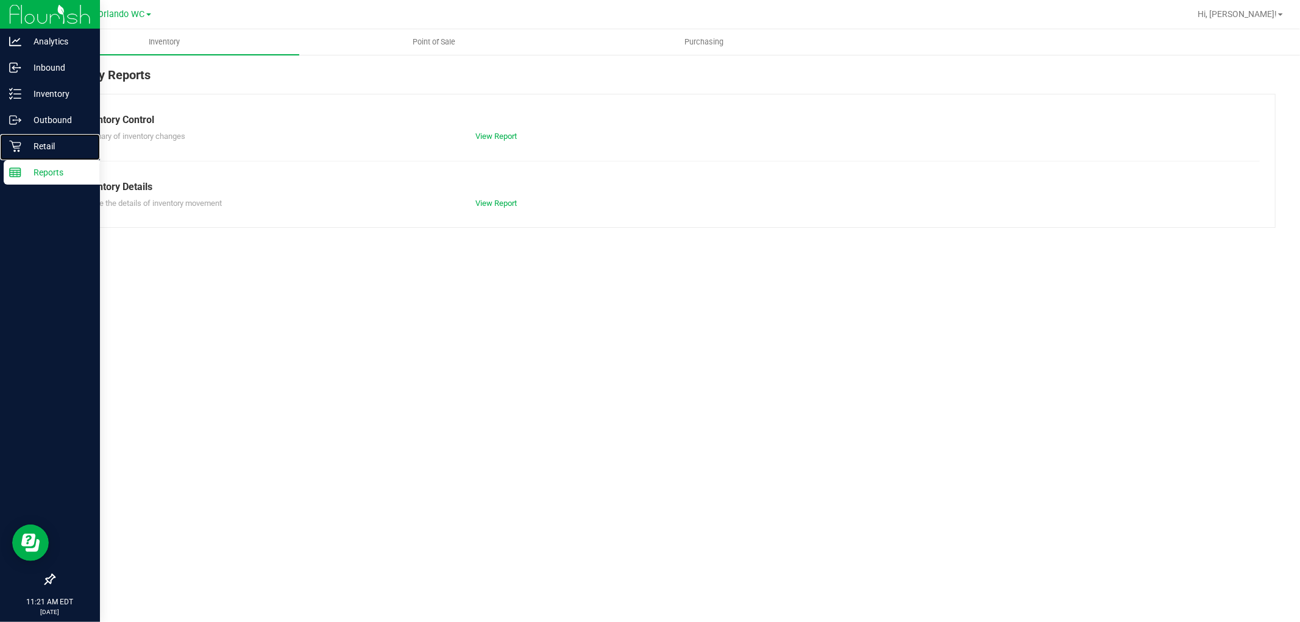
click at [41, 143] on p "Retail" at bounding box center [57, 146] width 73 height 15
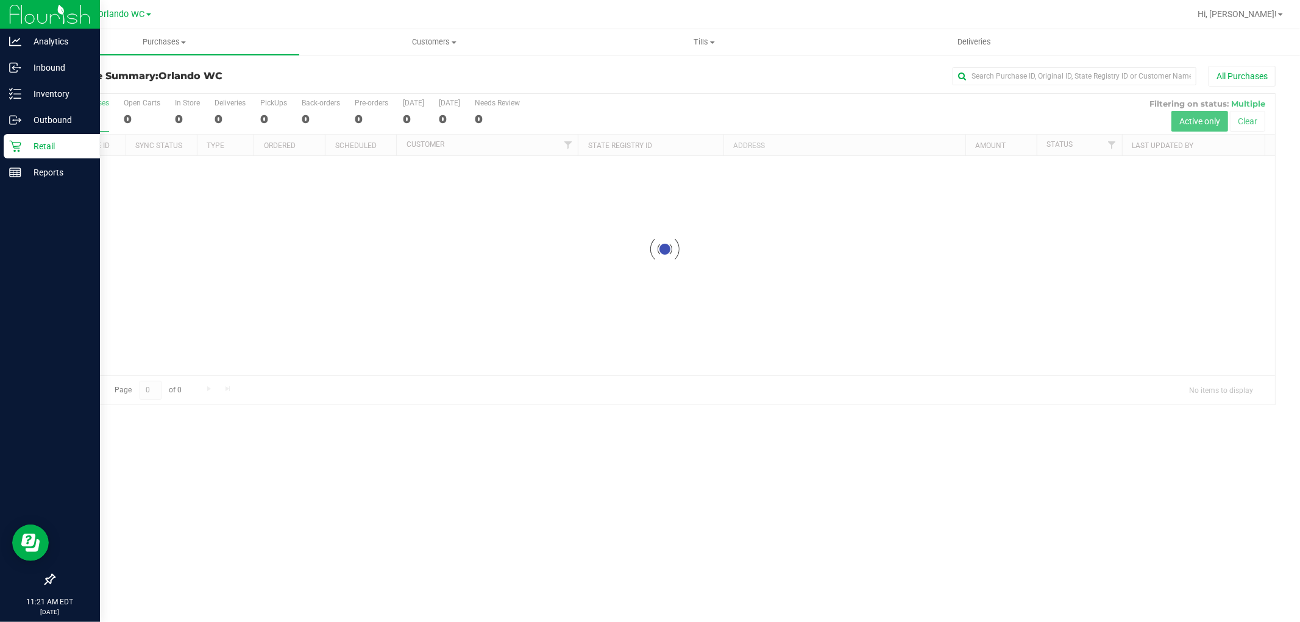
click at [1117, 518] on div "Purchases Summary of purchases Fulfillment All purchases Customers All customer…" at bounding box center [664, 325] width 1270 height 593
click at [1038, 77] on input "text" at bounding box center [1074, 76] width 244 height 18
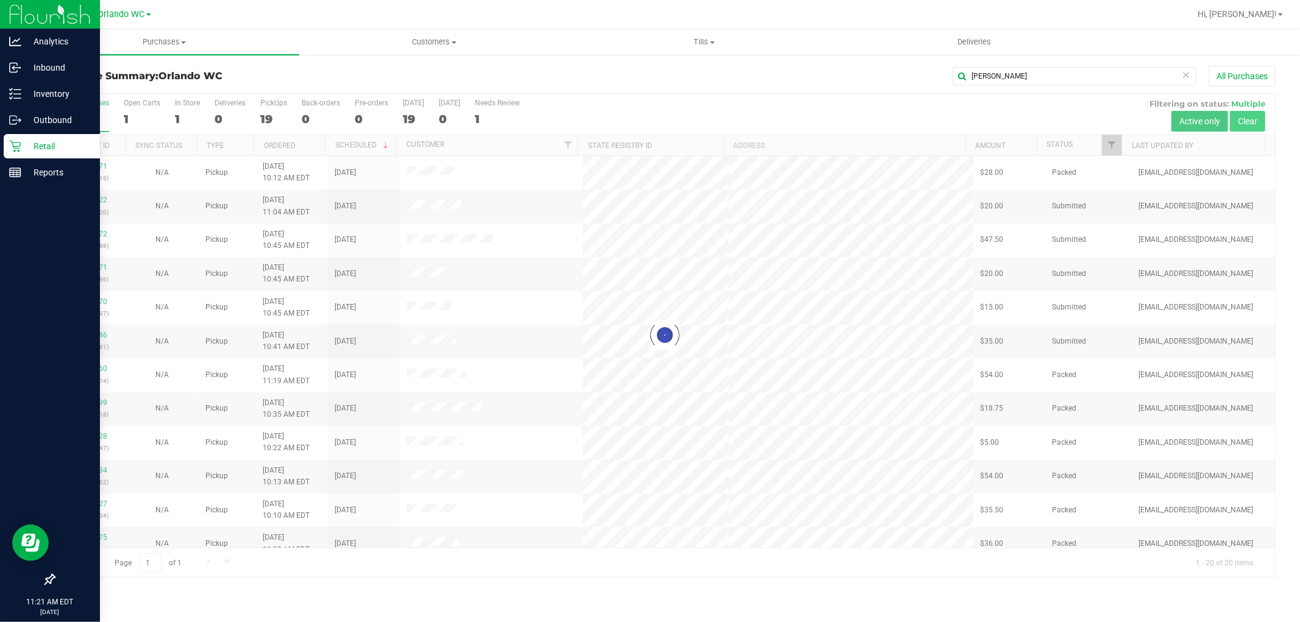
click at [1248, 116] on div at bounding box center [664, 335] width 1220 height 483
click at [807, 306] on div at bounding box center [664, 335] width 1220 height 483
click at [749, 421] on div at bounding box center [664, 335] width 1220 height 483
click at [760, 425] on div at bounding box center [664, 335] width 1220 height 483
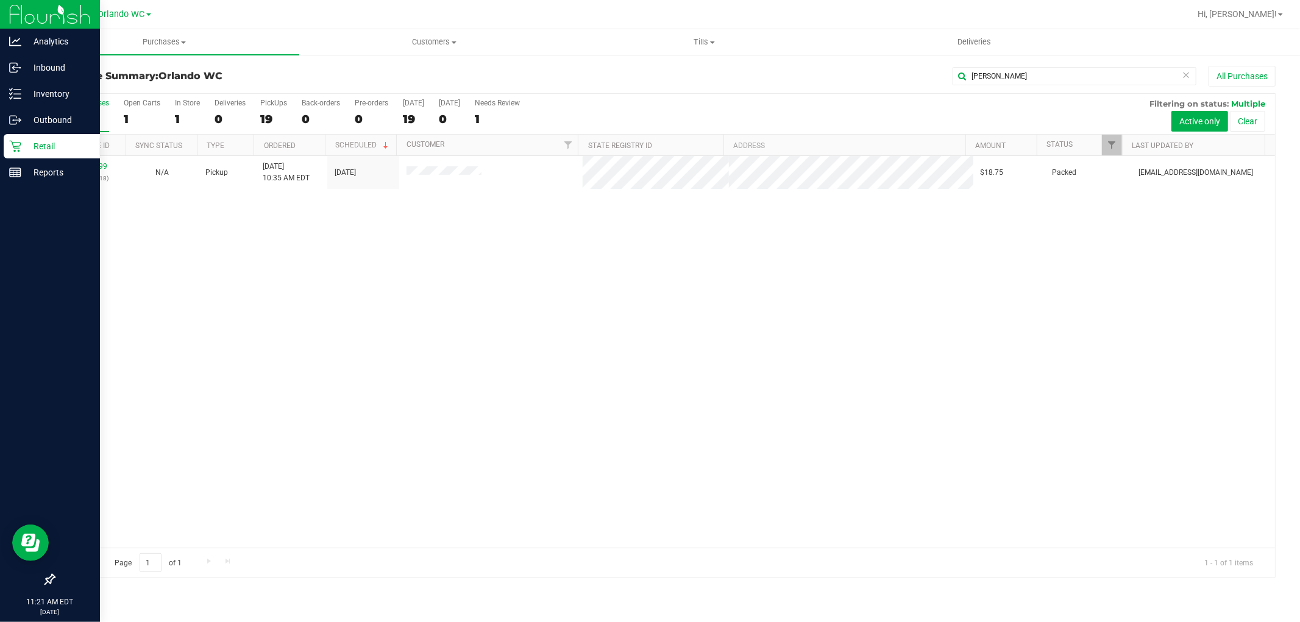
drag, startPoint x: 771, startPoint y: 410, endPoint x: 380, endPoint y: 264, distance: 417.6
click at [771, 409] on div "11987299 (326680518) N/A Pickup 9/22/2025 10:35 AM EDT 9/22/2025 $18.75 Packed …" at bounding box center [664, 352] width 1220 height 392
click at [774, 369] on div "11987299 (326680518) N/A Pickup 9/22/2025 10:35 AM EDT 9/22/2025 $18.75 Packed …" at bounding box center [664, 352] width 1220 height 392
click at [1246, 124] on button "Clear" at bounding box center [1247, 121] width 35 height 21
click at [1039, 318] on div at bounding box center [664, 335] width 1220 height 483
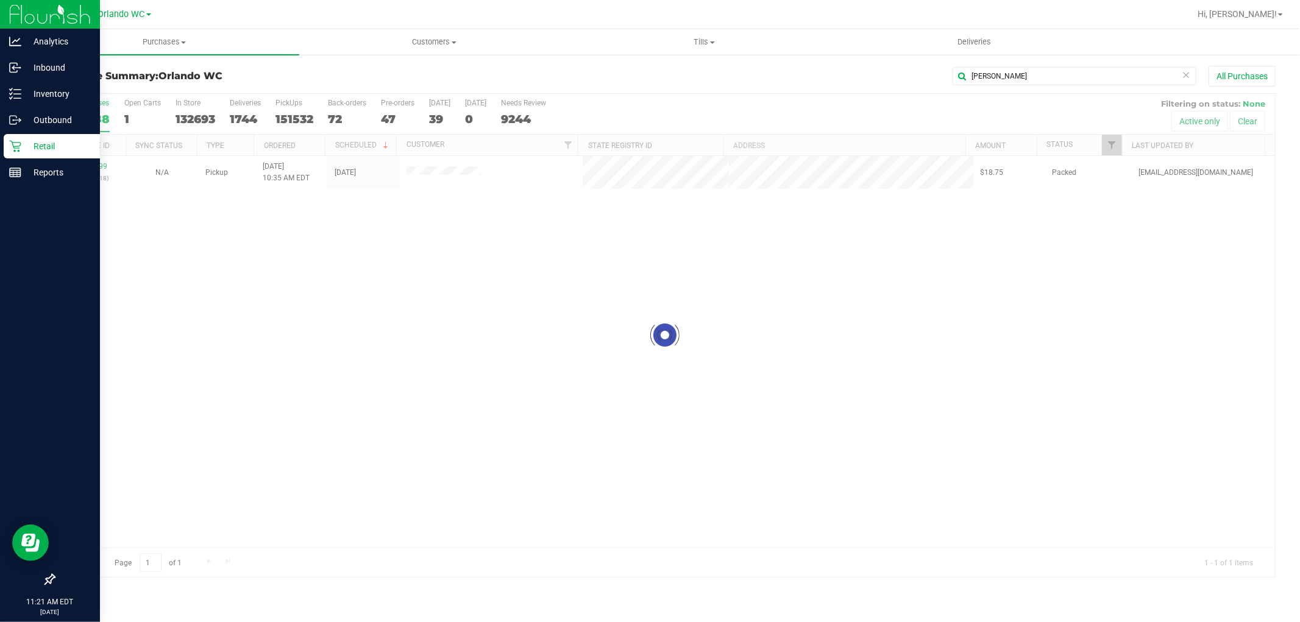
click at [1032, 302] on div at bounding box center [664, 335] width 1220 height 483
click at [1030, 302] on div at bounding box center [664, 335] width 1220 height 483
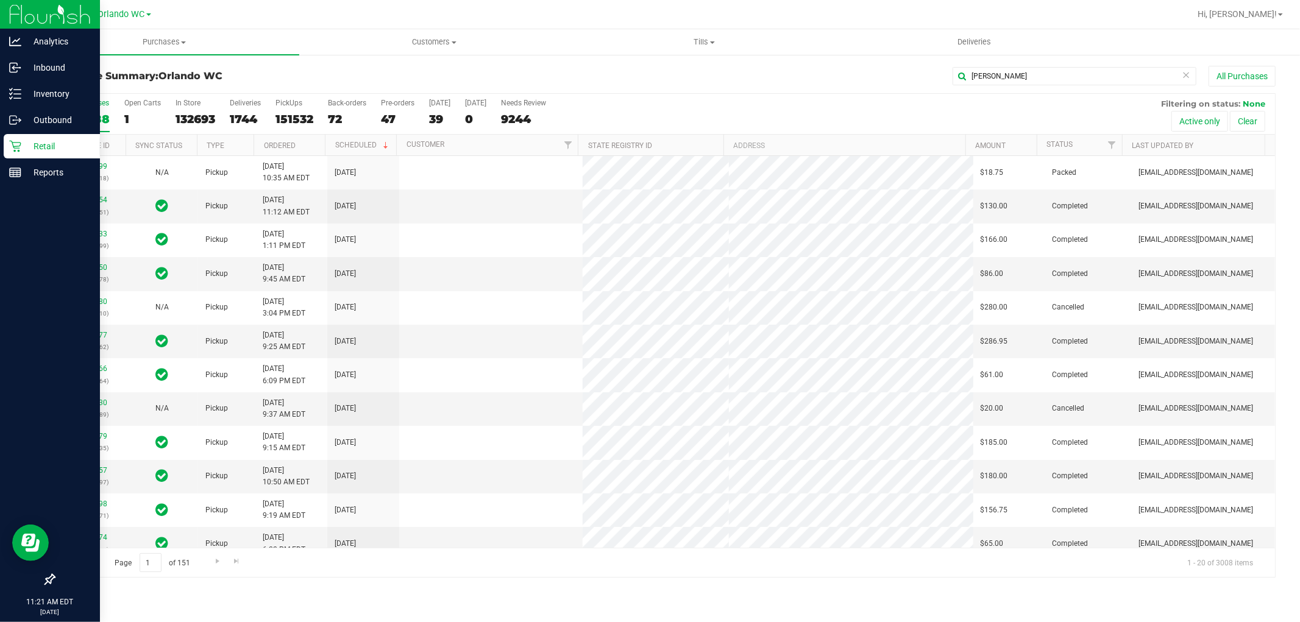
click at [1030, 302] on td "$280.00" at bounding box center [1009, 308] width 72 height 34
click at [1052, 81] on input "Thomas" at bounding box center [1074, 76] width 244 height 18
type input "Thomas ca"
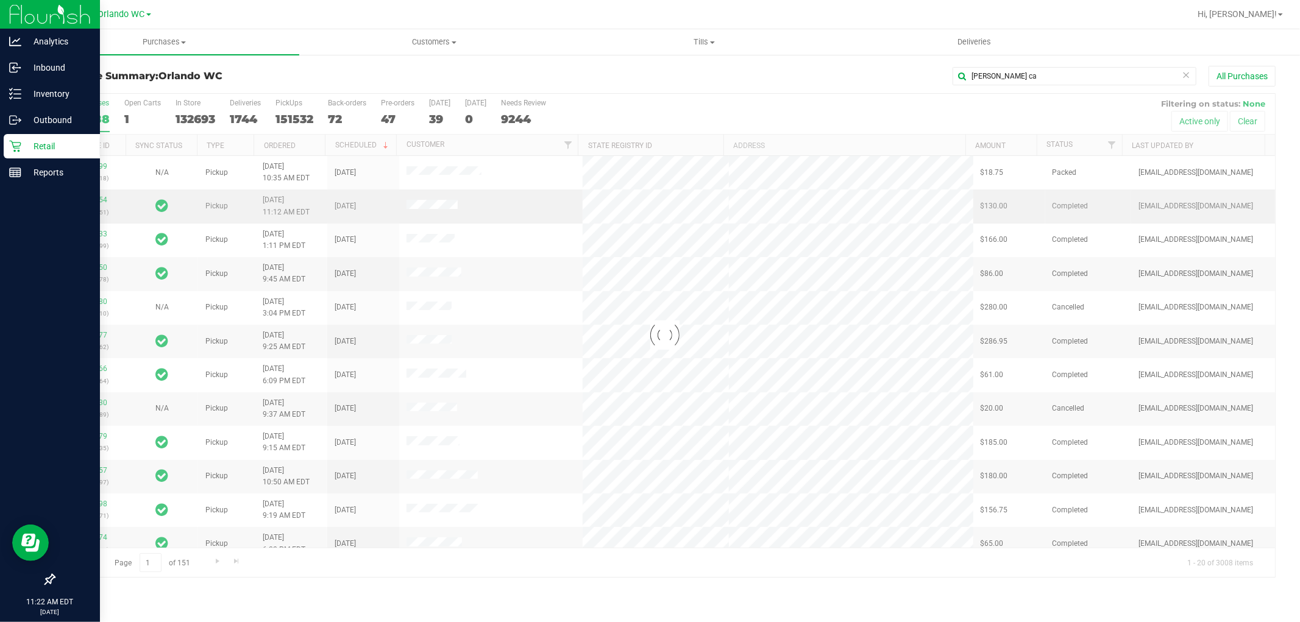
click at [708, 310] on div at bounding box center [664, 335] width 1220 height 483
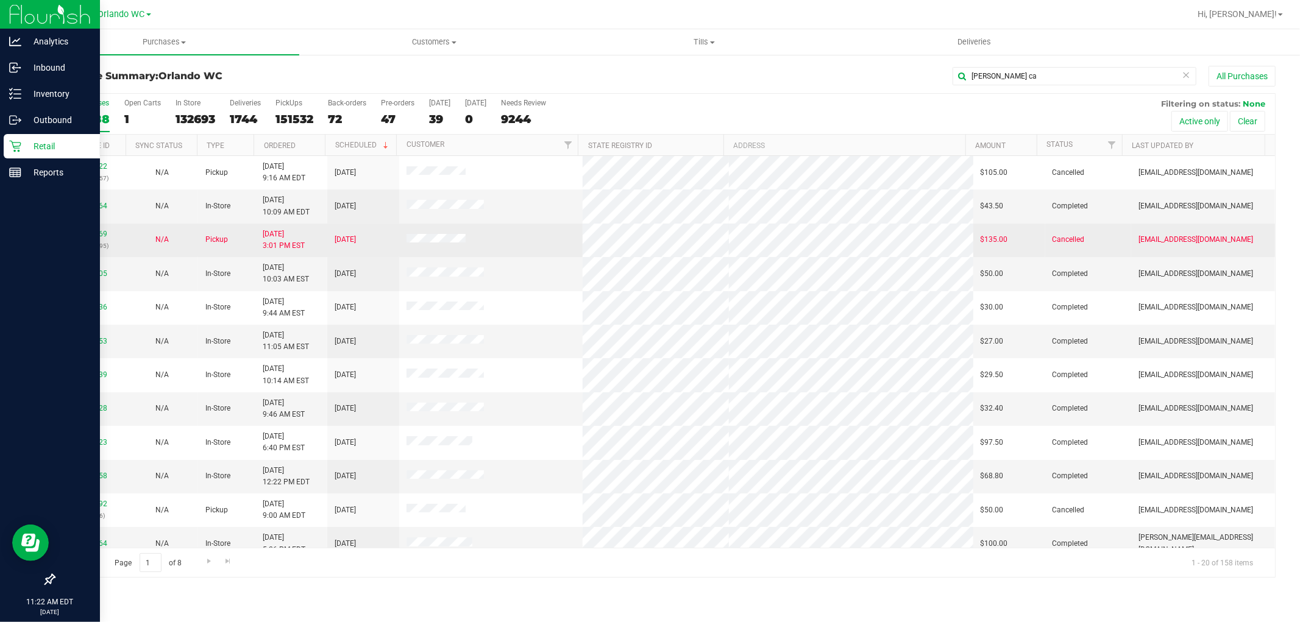
click at [569, 250] on td at bounding box center [490, 241] width 183 height 34
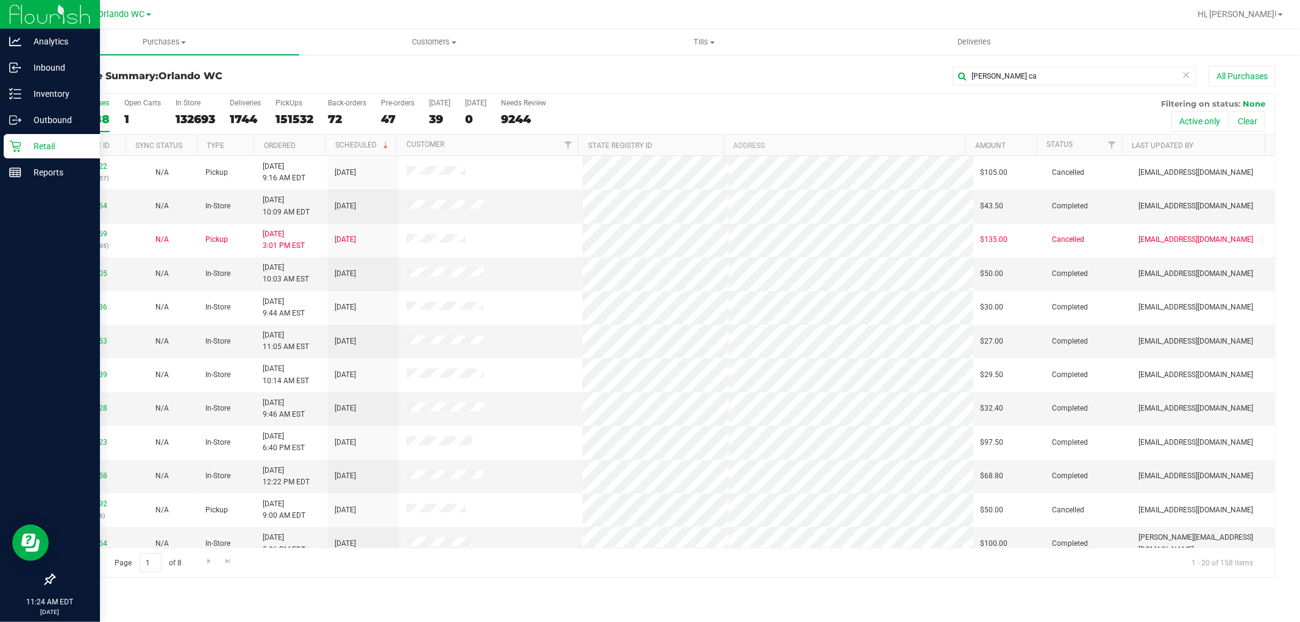
click at [0, 150] on link "Retail" at bounding box center [50, 147] width 100 height 26
click at [16, 143] on icon at bounding box center [15, 147] width 12 height 12
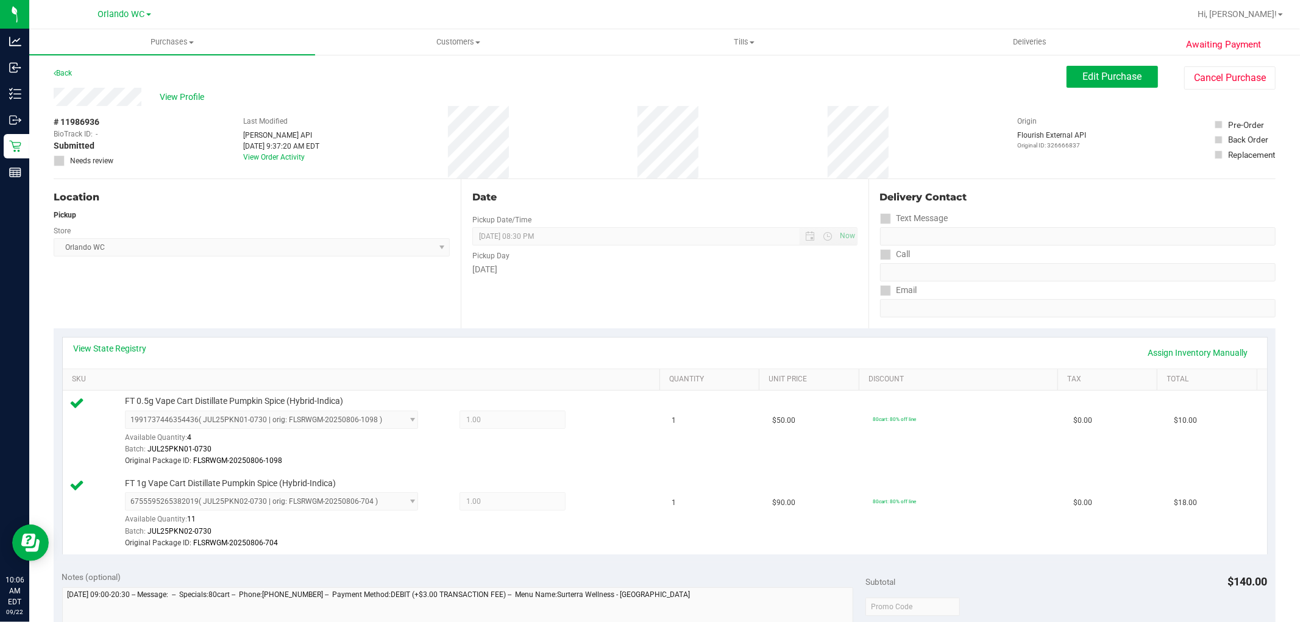
click at [467, 281] on div "Date Pickup Date/Time 09/22/2025 Now 09/22/2025 08:30 PM Now Pickup Day Monday" at bounding box center [664, 253] width 407 height 149
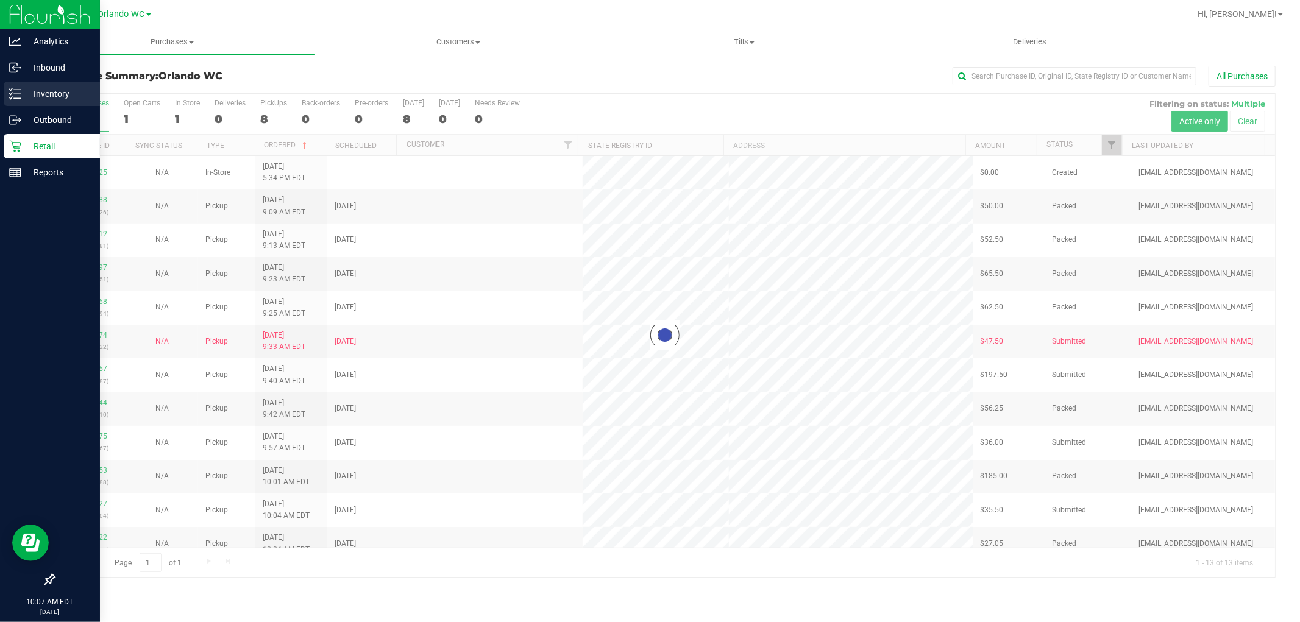
click at [13, 93] on icon at bounding box center [15, 94] width 12 height 12
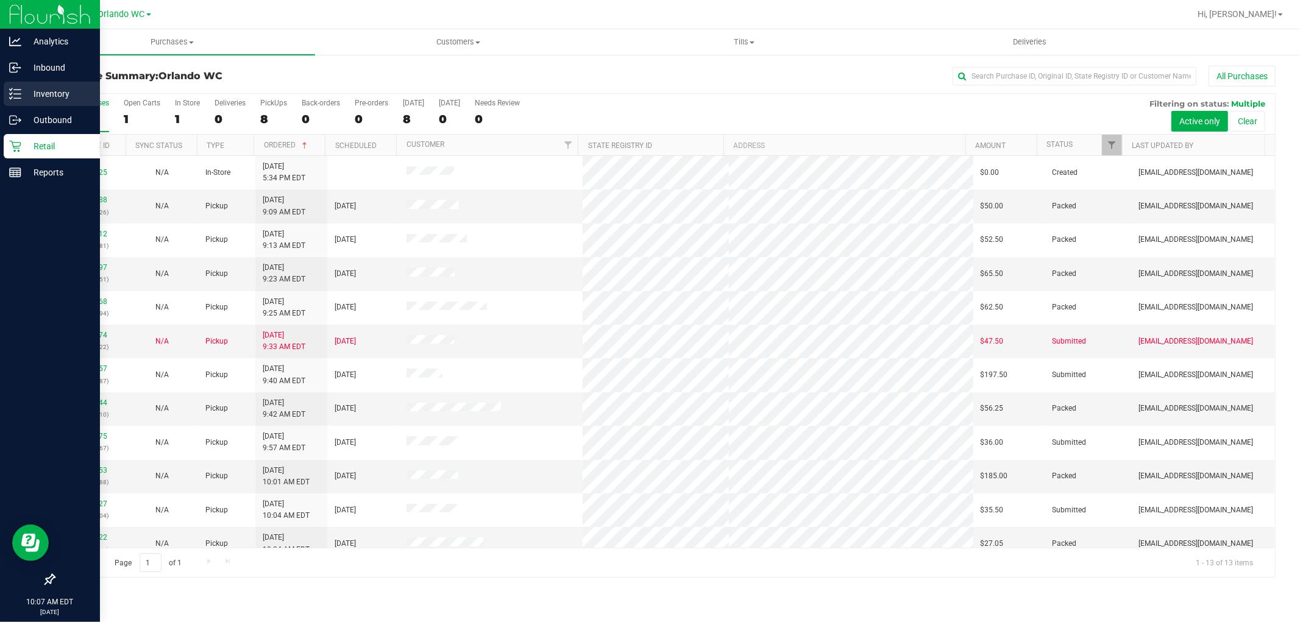
click at [14, 88] on icon at bounding box center [15, 94] width 12 height 12
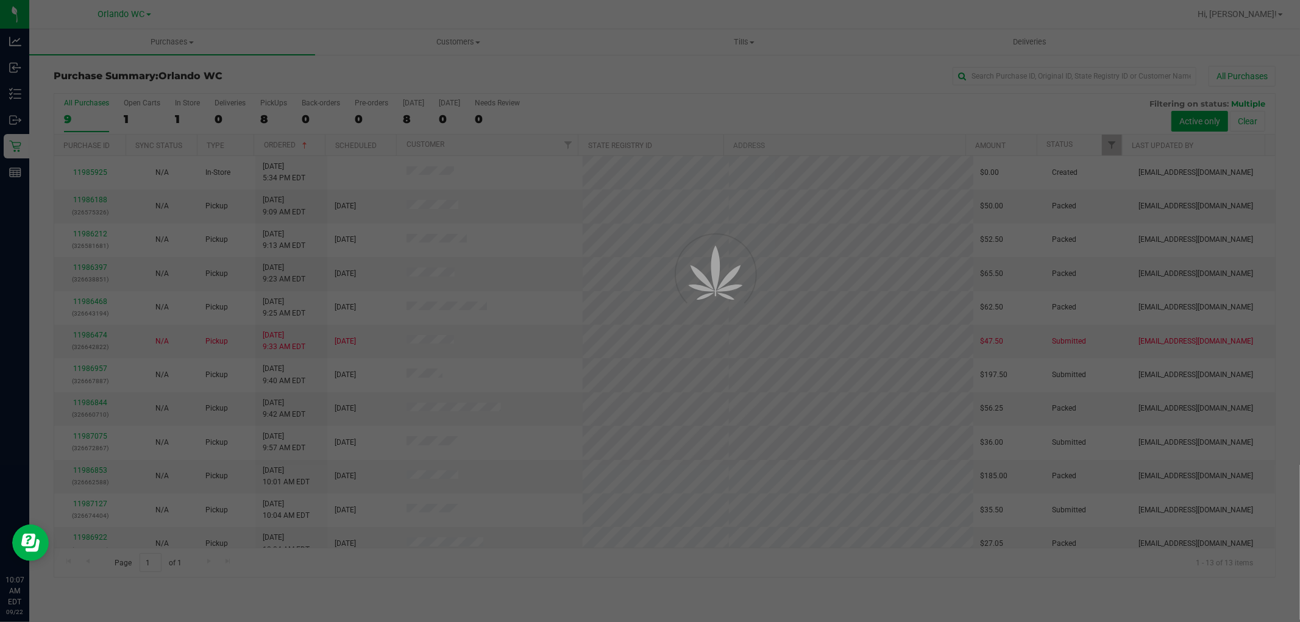
drag, startPoint x: 882, startPoint y: 388, endPoint x: 682, endPoint y: 447, distance: 208.4
click at [879, 388] on div at bounding box center [650, 311] width 1300 height 622
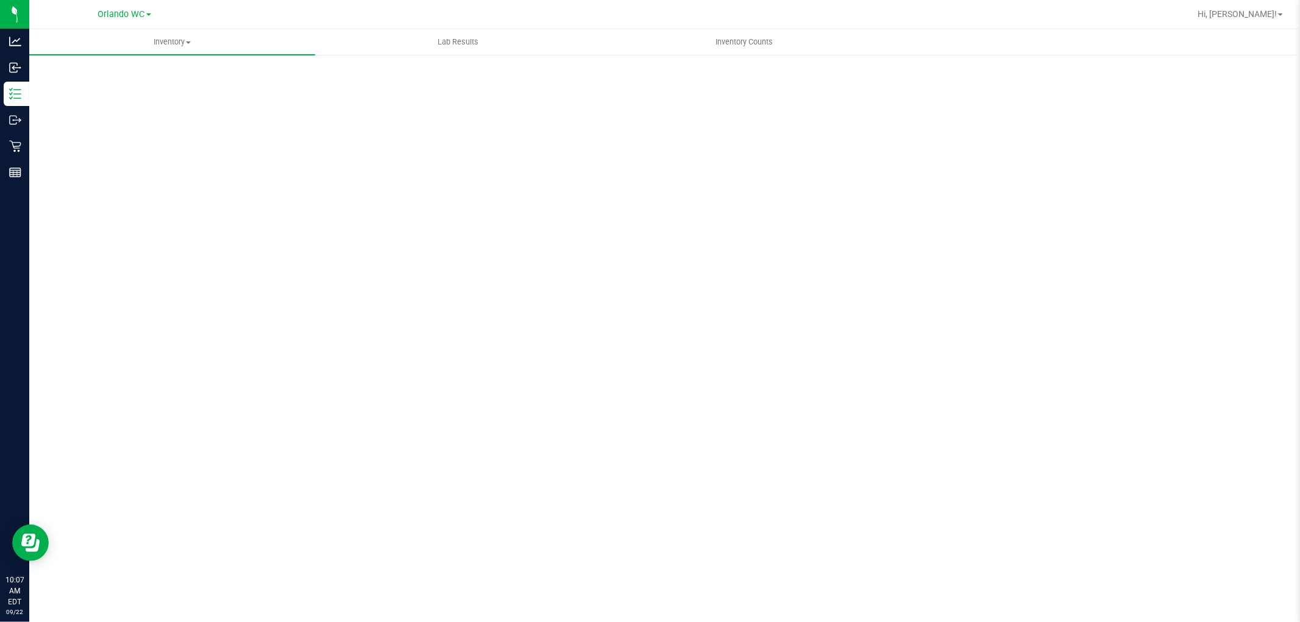
click at [667, 451] on div "Inventory All packages All inventory Waste log Create inventory Lab Results Inv…" at bounding box center [664, 325] width 1270 height 593
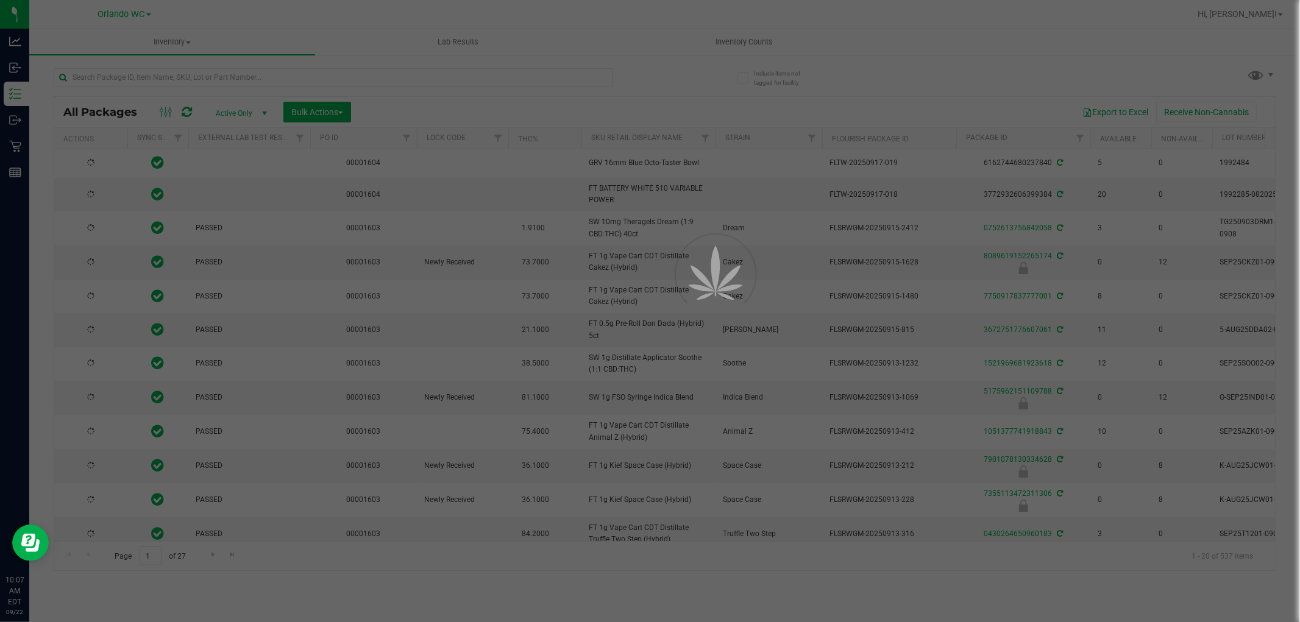
click at [378, 72] on div at bounding box center [650, 311] width 1300 height 622
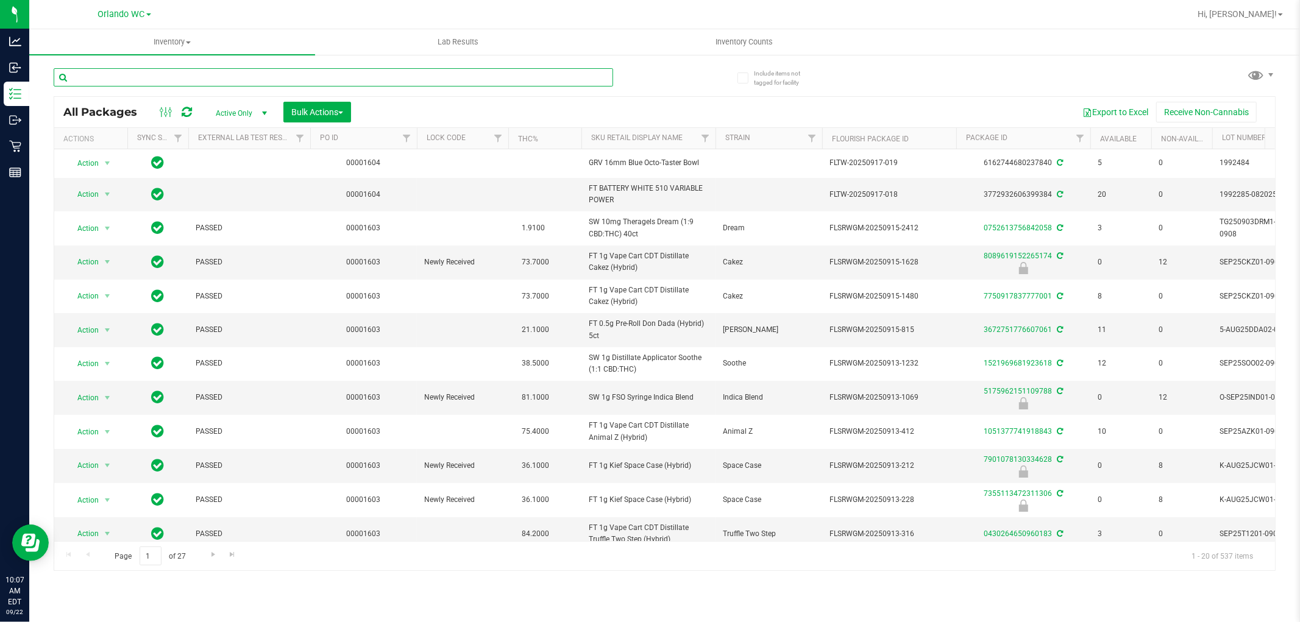
click at [378, 72] on input "text" at bounding box center [333, 77] width 559 height 18
click at [372, 73] on input "text" at bounding box center [333, 77] width 559 height 18
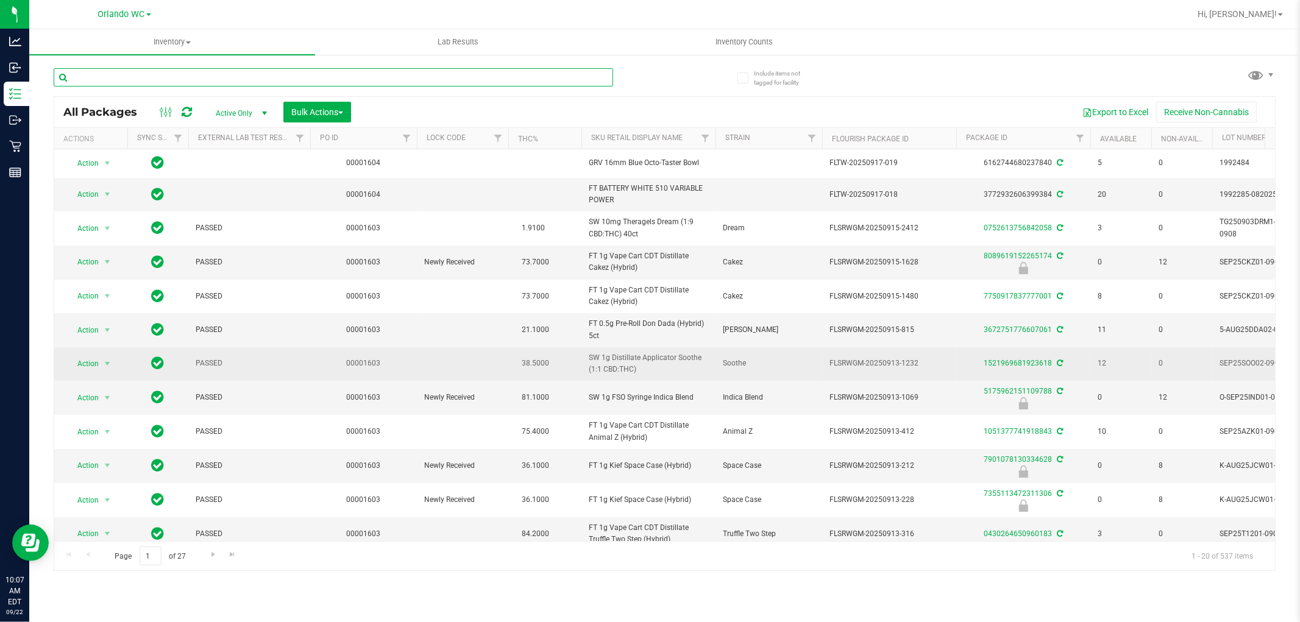
paste input "FT 0.3g Vape Pen Distillate Jupiter Leo (Sativa)"
type input "FT 0.3g Vape Pen Distillate Jupiter Leo (Sativa)"
click at [526, 355] on span "38.5000" at bounding box center [535, 364] width 40 height 18
click at [518, 368] on span "38.5000" at bounding box center [535, 364] width 40 height 18
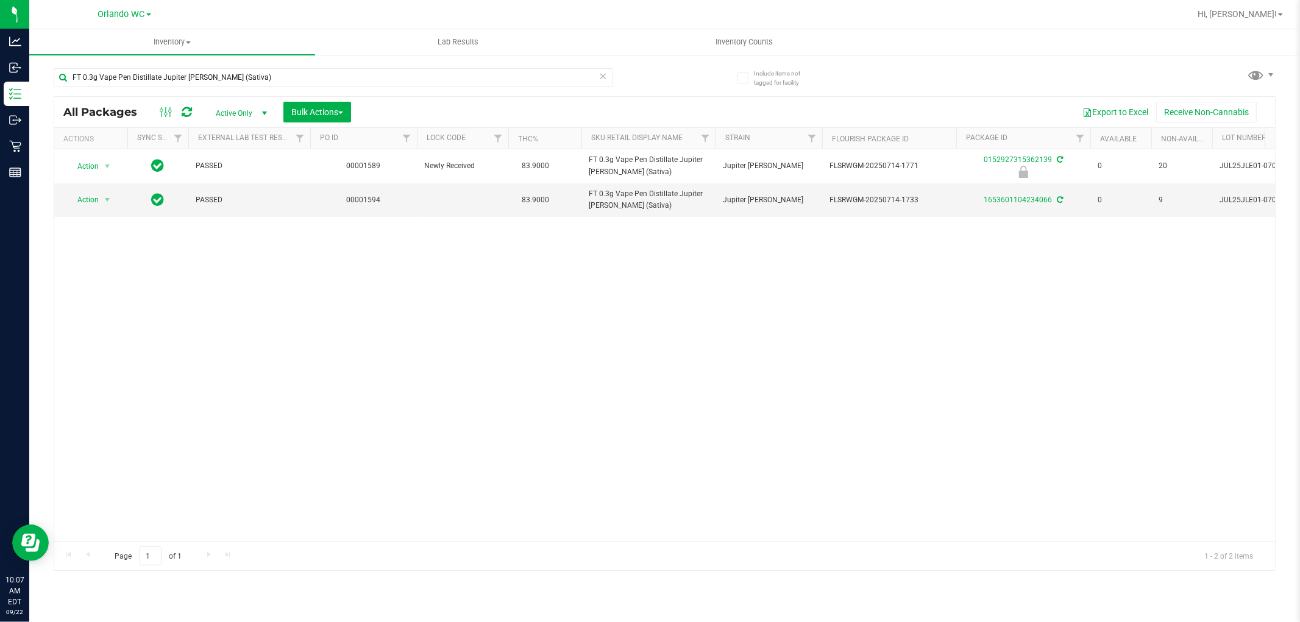
click at [519, 359] on div "Action Action Edit attributes Global inventory Locate package Package audit log…" at bounding box center [664, 345] width 1220 height 392
click at [480, 216] on td at bounding box center [462, 199] width 91 height 33
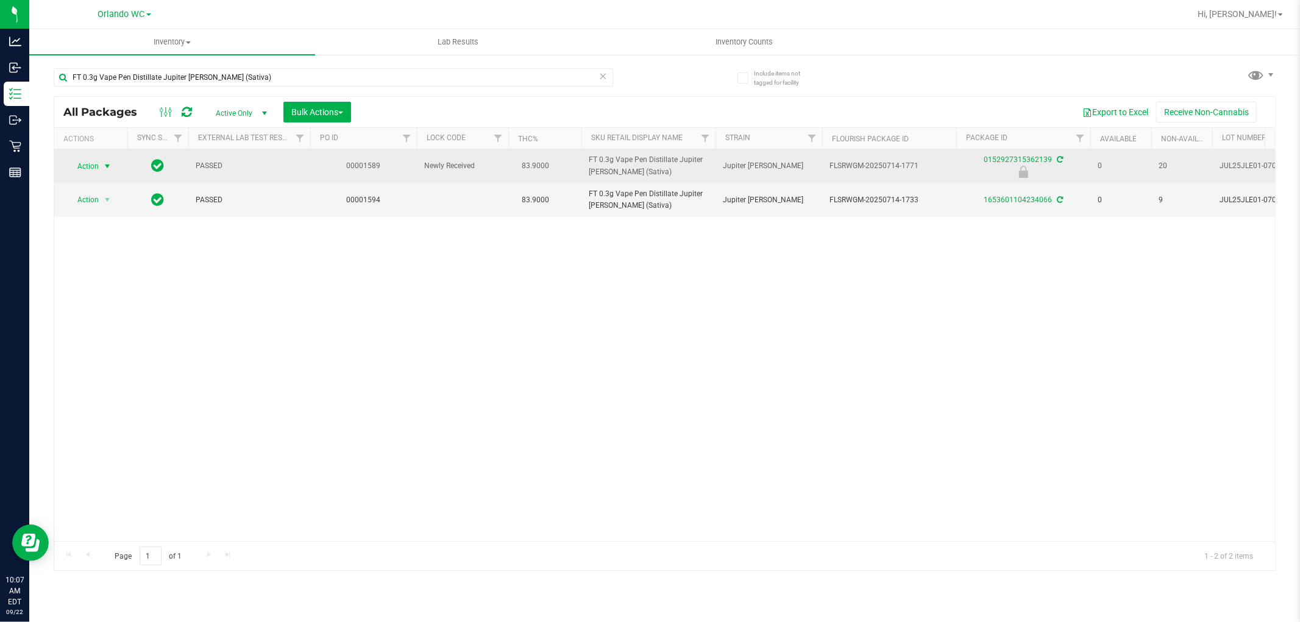
click at [97, 161] on span "Action" at bounding box center [82, 166] width 33 height 17
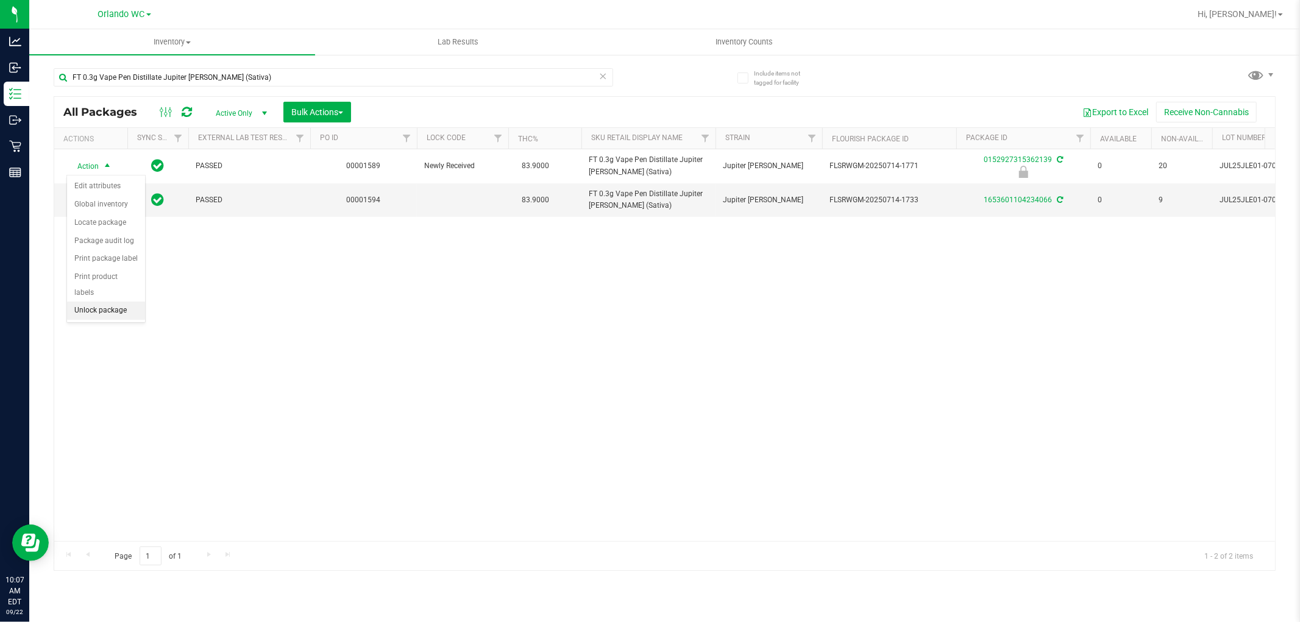
click at [88, 313] on li "Unlock package" at bounding box center [106, 311] width 78 height 18
click at [318, 317] on div "Inventory All packages All inventory Waste log Create inventory Lab Results Inv…" at bounding box center [664, 325] width 1270 height 593
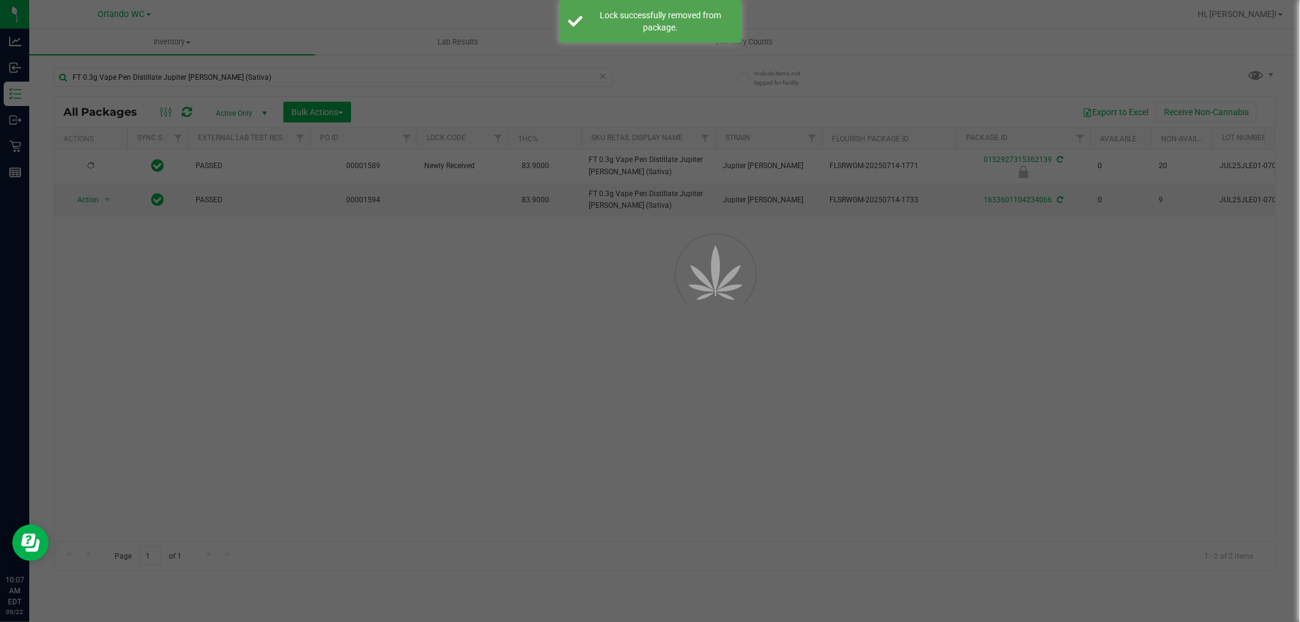
click at [348, 351] on div at bounding box center [650, 311] width 1300 height 622
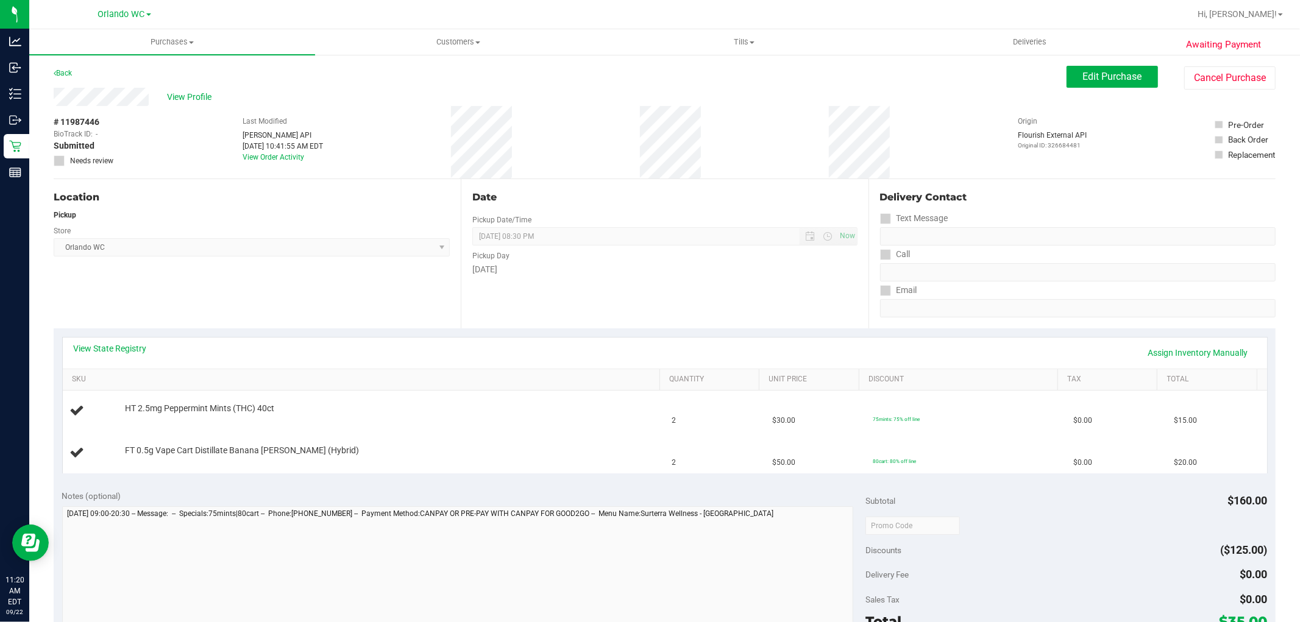
click at [377, 223] on div "Store" at bounding box center [252, 230] width 396 height 18
click at [856, 198] on div "Date Pickup Date/Time 09/22/2025 Now 09/22/2025 08:30 PM Now Pickup Day Monday" at bounding box center [664, 253] width 407 height 149
click at [813, 198] on div "Date" at bounding box center [664, 197] width 384 height 15
click at [636, 266] on div "Monday" at bounding box center [664, 269] width 384 height 13
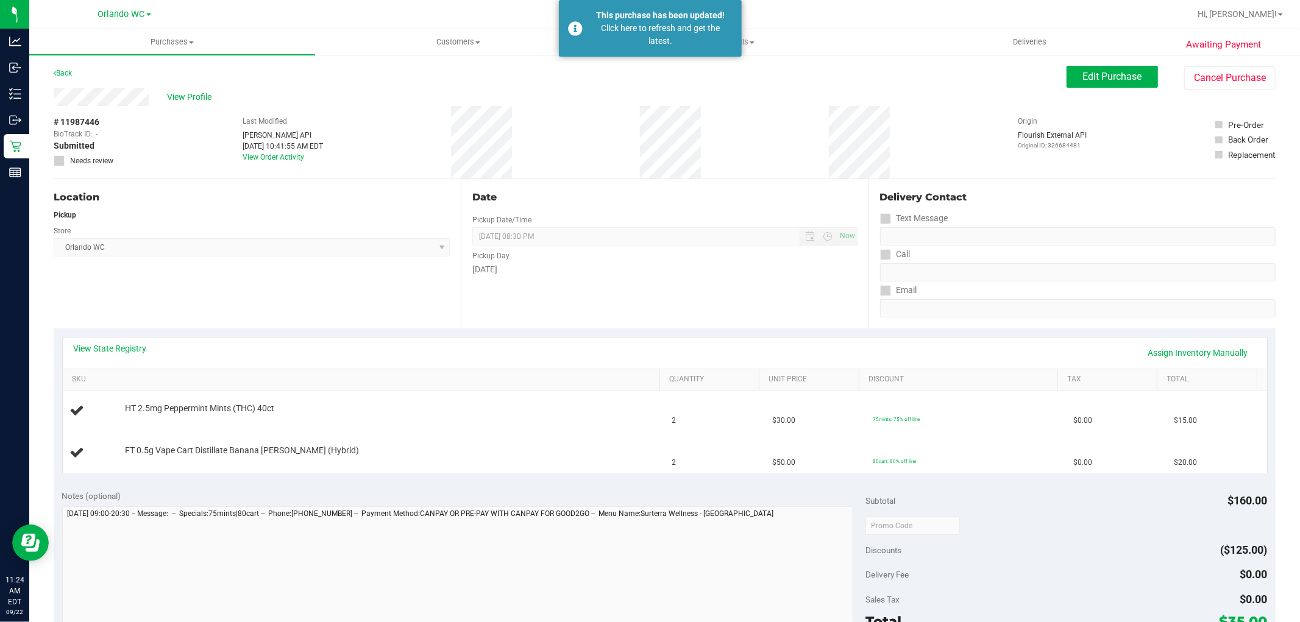
drag, startPoint x: 330, startPoint y: 275, endPoint x: 331, endPoint y: 14, distance: 260.8
click at [331, 259] on div "Location Pickup Store Orlando WC Select Store Bonita Springs WC Boynton Beach W…" at bounding box center [257, 253] width 407 height 149
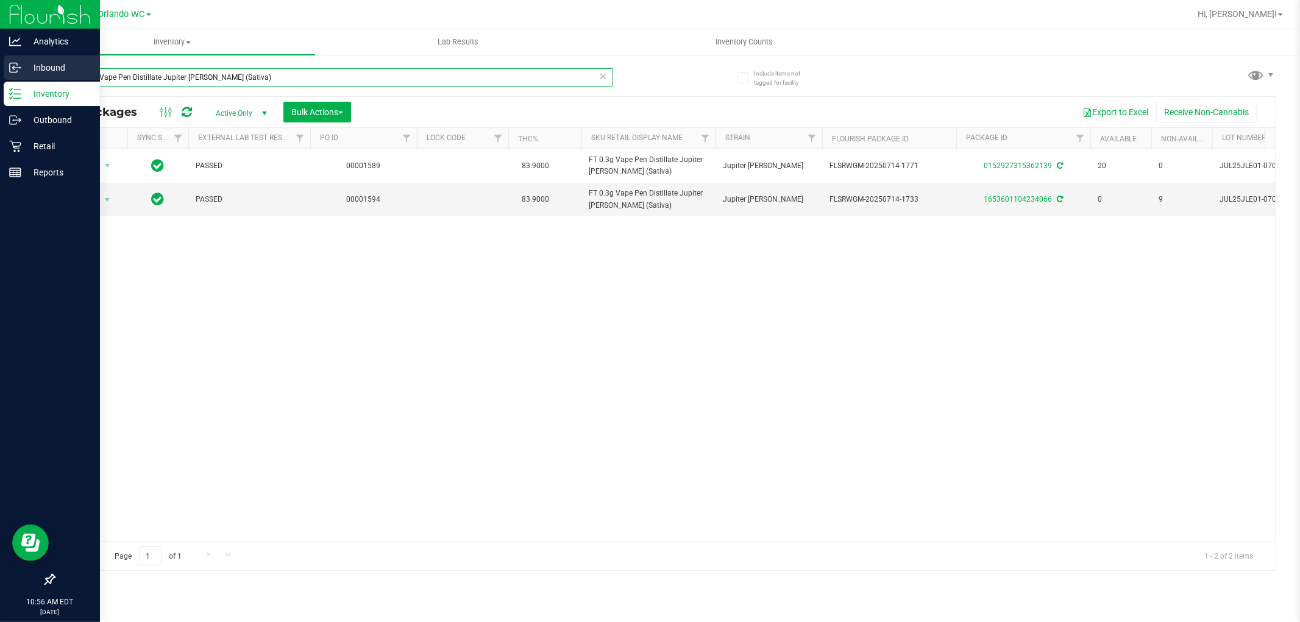
drag, startPoint x: 234, startPoint y: 77, endPoint x: 0, endPoint y: 77, distance: 234.0
click at [0, 77] on div "Analytics Inbound Inventory Outbound Retail Reports 10:56 AM EDT [DATE] 09/22 O…" at bounding box center [650, 311] width 1300 height 622
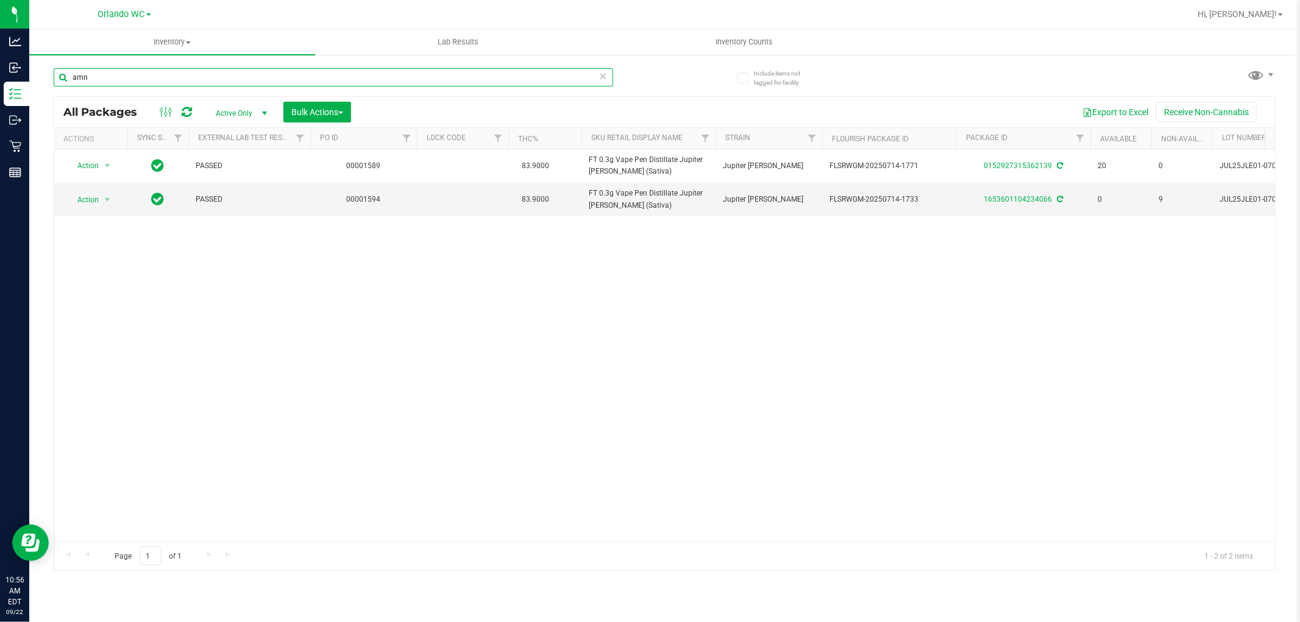
type input "amn"
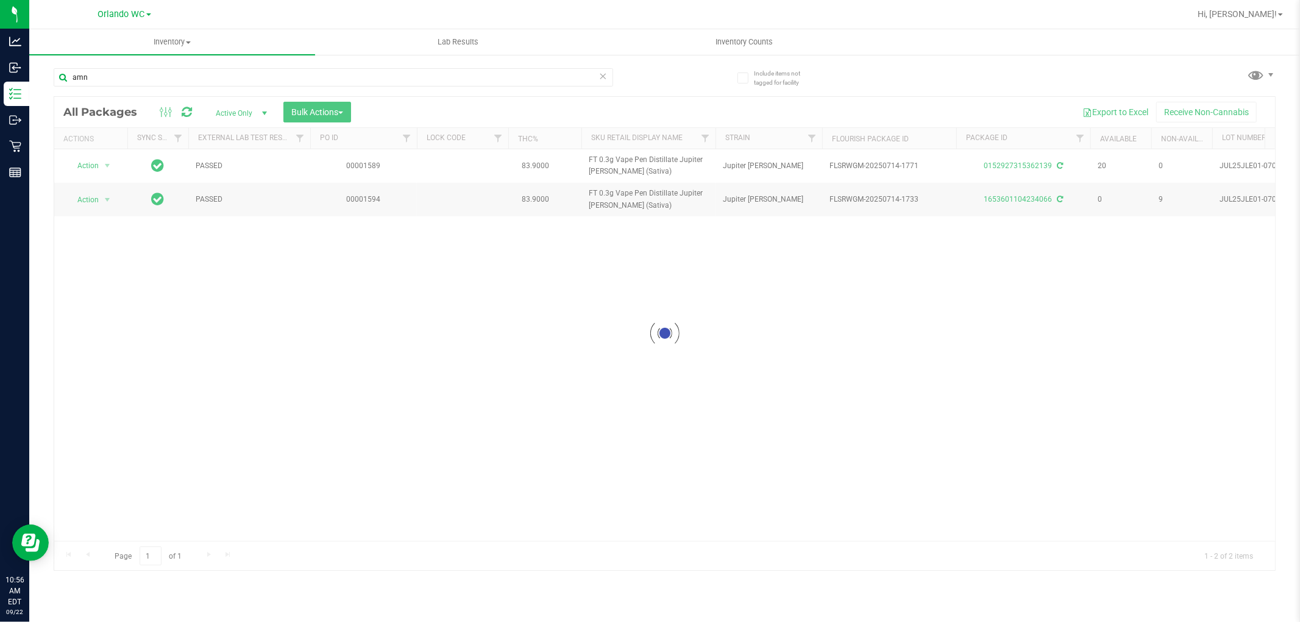
click at [588, 355] on div at bounding box center [664, 333] width 1220 height 473
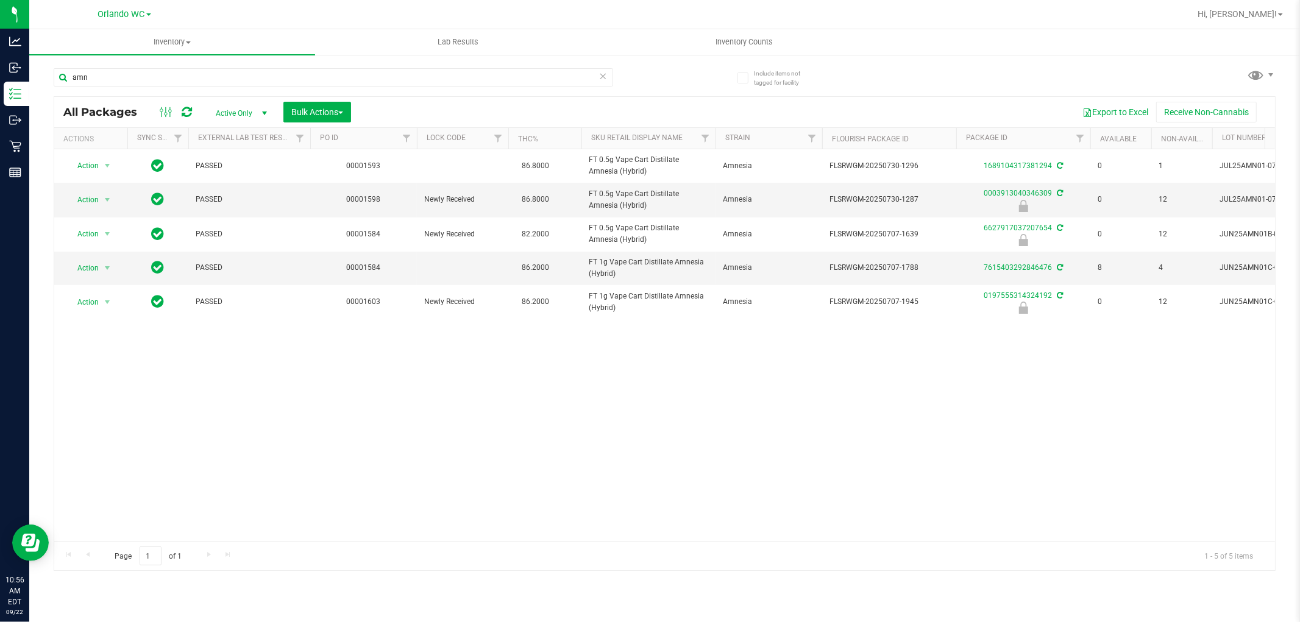
click at [818, 464] on div "Action Action Adjust qty Create package Edit attributes Global inventory Locate…" at bounding box center [664, 345] width 1220 height 392
click at [96, 204] on span "Action" at bounding box center [82, 199] width 33 height 17
click at [101, 345] on li "Unlock package" at bounding box center [106, 345] width 78 height 18
click at [515, 431] on div "Inventory All packages All inventory Waste log Create inventory Lab Results Inv…" at bounding box center [664, 325] width 1270 height 593
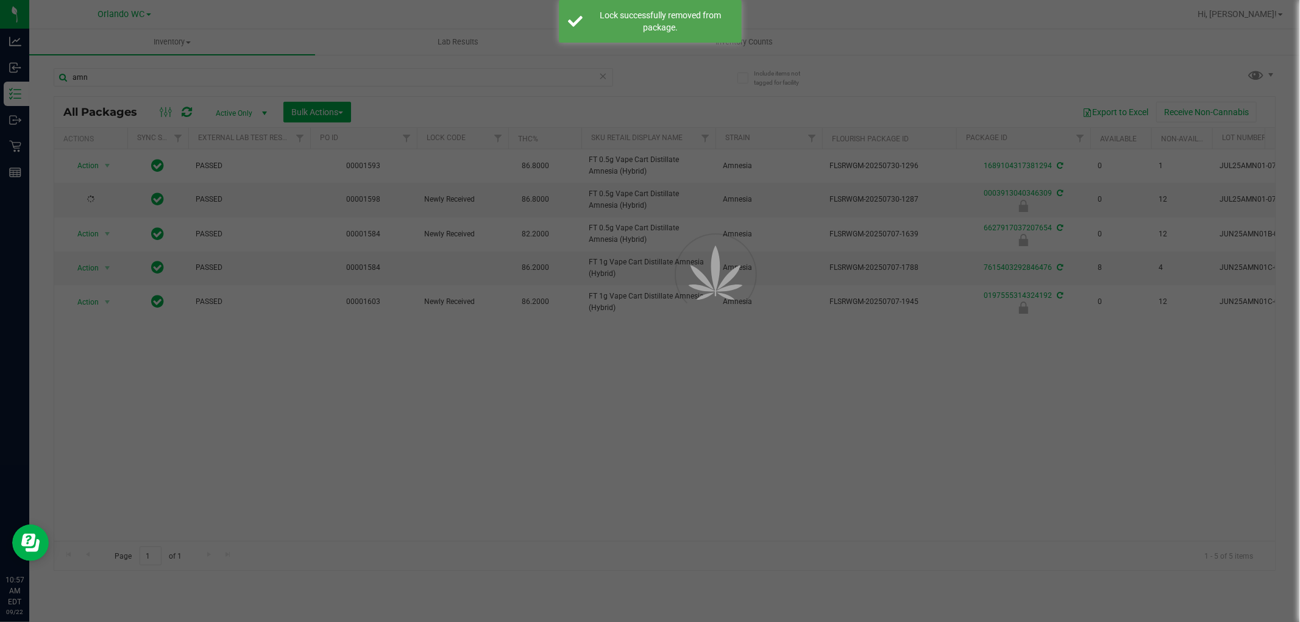
click at [617, 416] on div at bounding box center [650, 311] width 1300 height 622
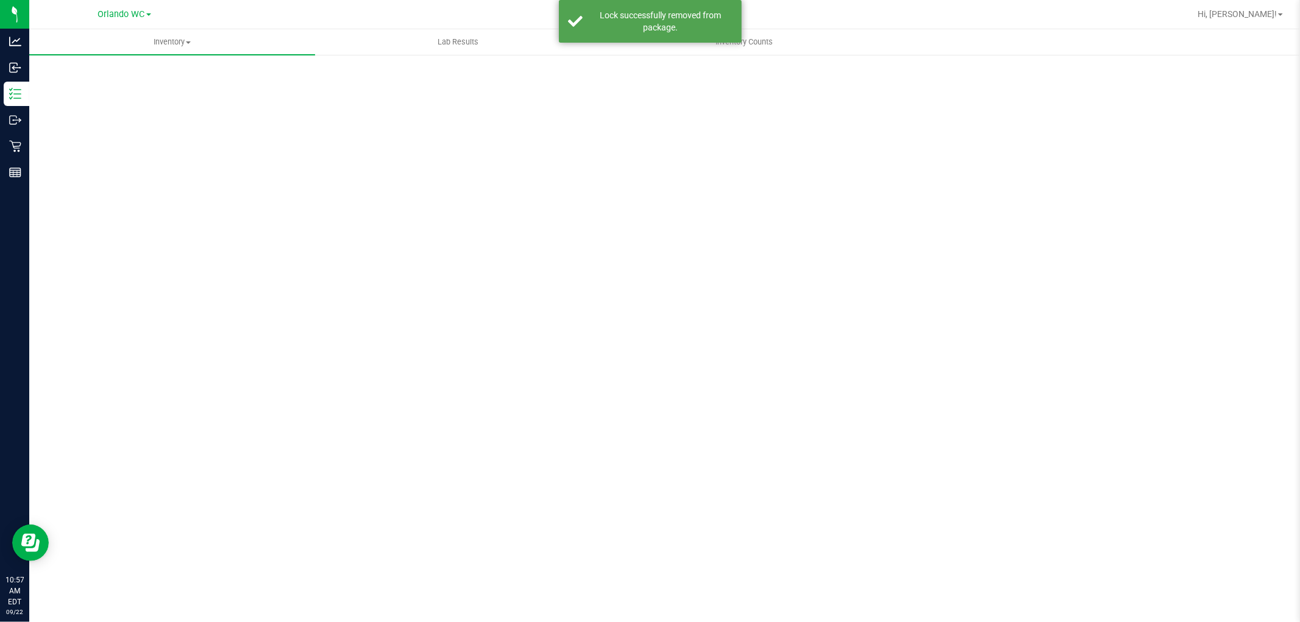
click at [620, 434] on div "Inventory All packages All inventory Waste log Create inventory Lab Results Inv…" at bounding box center [664, 325] width 1270 height 593
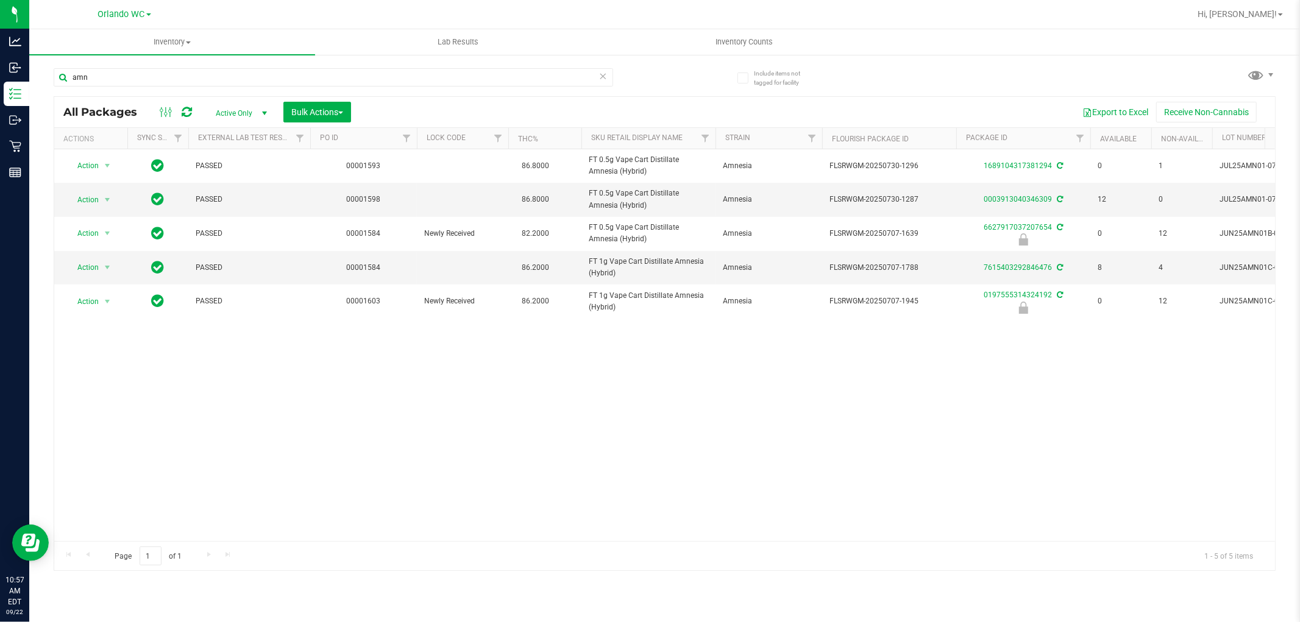
click at [261, 394] on div "Action Action Adjust qty Create package Edit attributes Global inventory Locate…" at bounding box center [664, 345] width 1220 height 392
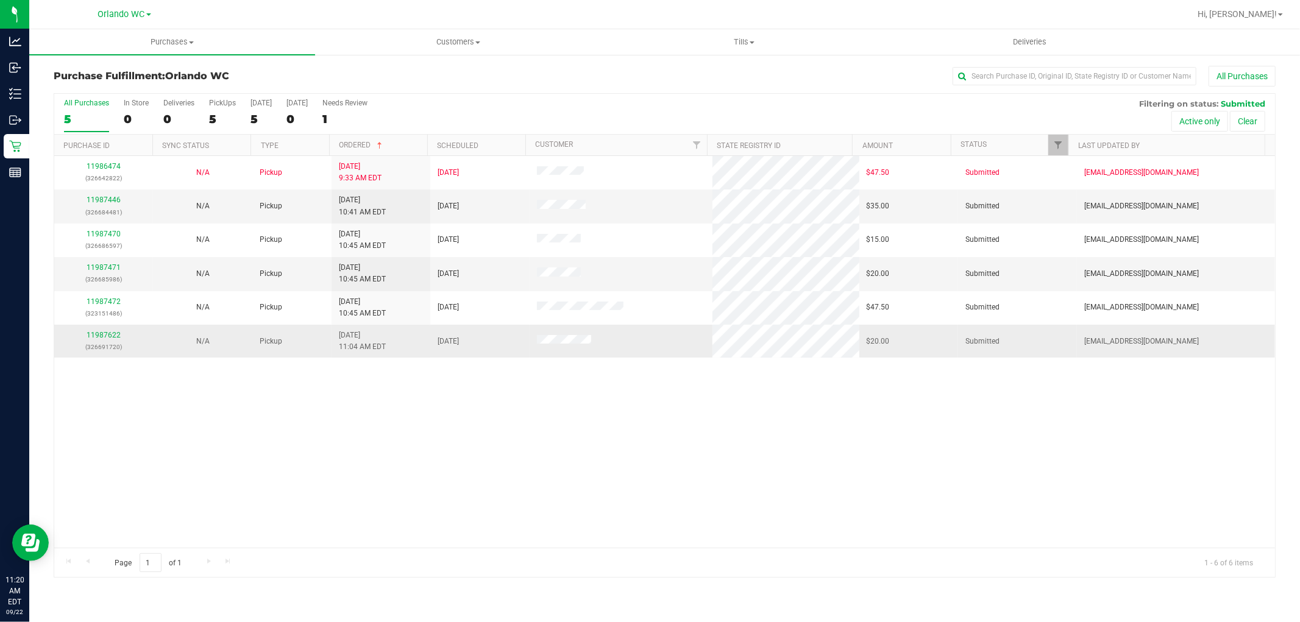
click at [556, 351] on td at bounding box center [620, 341] width 183 height 33
click at [1047, 71] on input "text" at bounding box center [1074, 76] width 244 height 18
type input "z"
click at [1239, 118] on button "Clear" at bounding box center [1247, 121] width 35 height 21
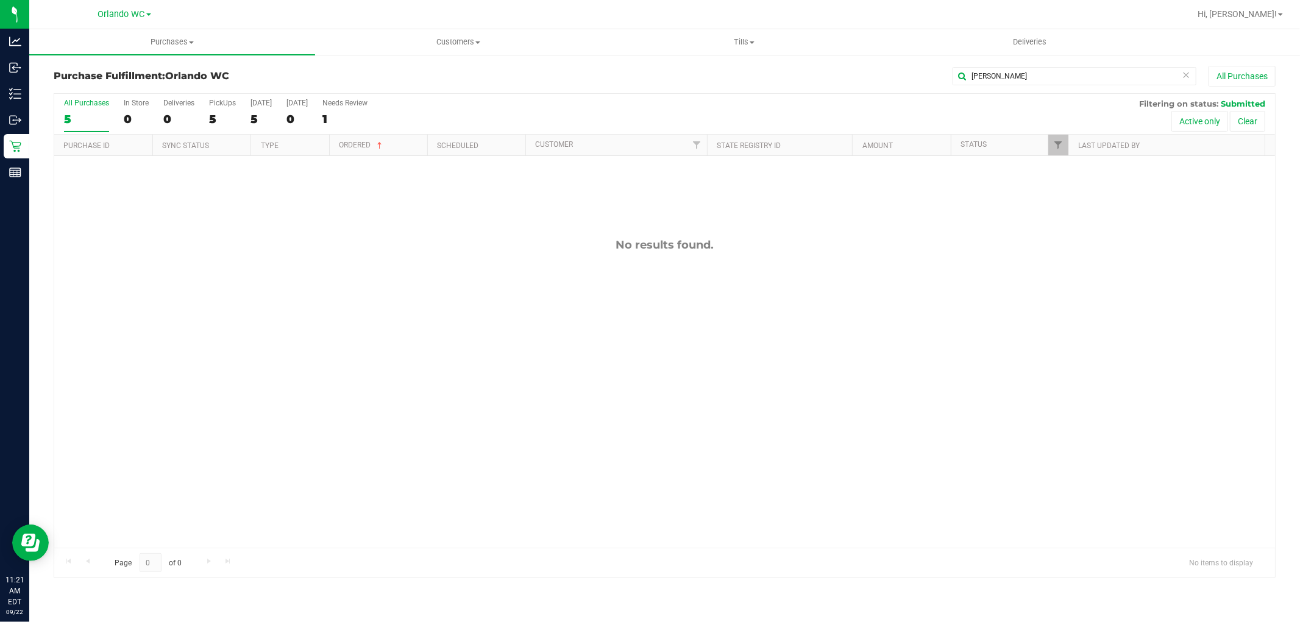
drag, startPoint x: 879, startPoint y: 494, endPoint x: 872, endPoint y: 495, distance: 6.1
click at [878, 495] on div "No results found." at bounding box center [664, 393] width 1220 height 474
drag, startPoint x: 886, startPoint y: 473, endPoint x: 1153, endPoint y: 144, distance: 423.6
click at [888, 470] on div "No results found." at bounding box center [664, 393] width 1220 height 474
click at [1256, 124] on button "Clear" at bounding box center [1247, 121] width 35 height 21
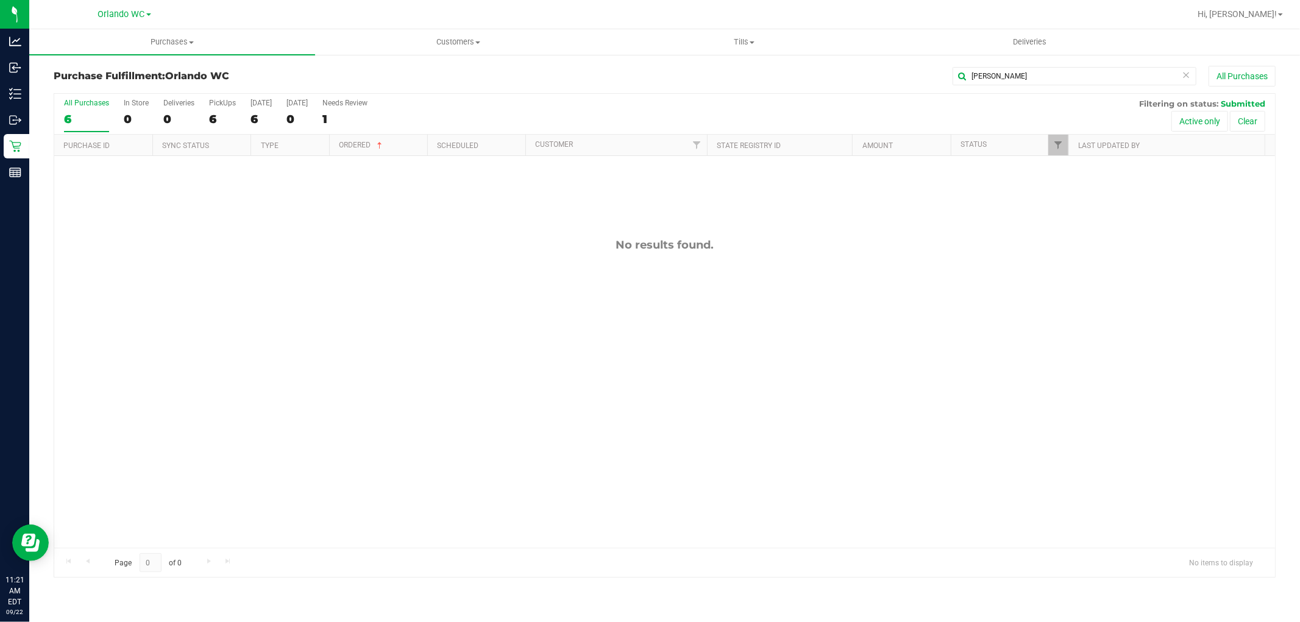
click at [883, 251] on div "No results found." at bounding box center [664, 244] width 1220 height 13
click at [1039, 76] on input "[PERSON_NAME]" at bounding box center [1074, 76] width 244 height 18
drag, startPoint x: 1039, startPoint y: 76, endPoint x: 1013, endPoint y: 83, distance: 27.2
click at [1013, 83] on input "Thomas Campbell" at bounding box center [1074, 76] width 244 height 18
type input "Thomas"
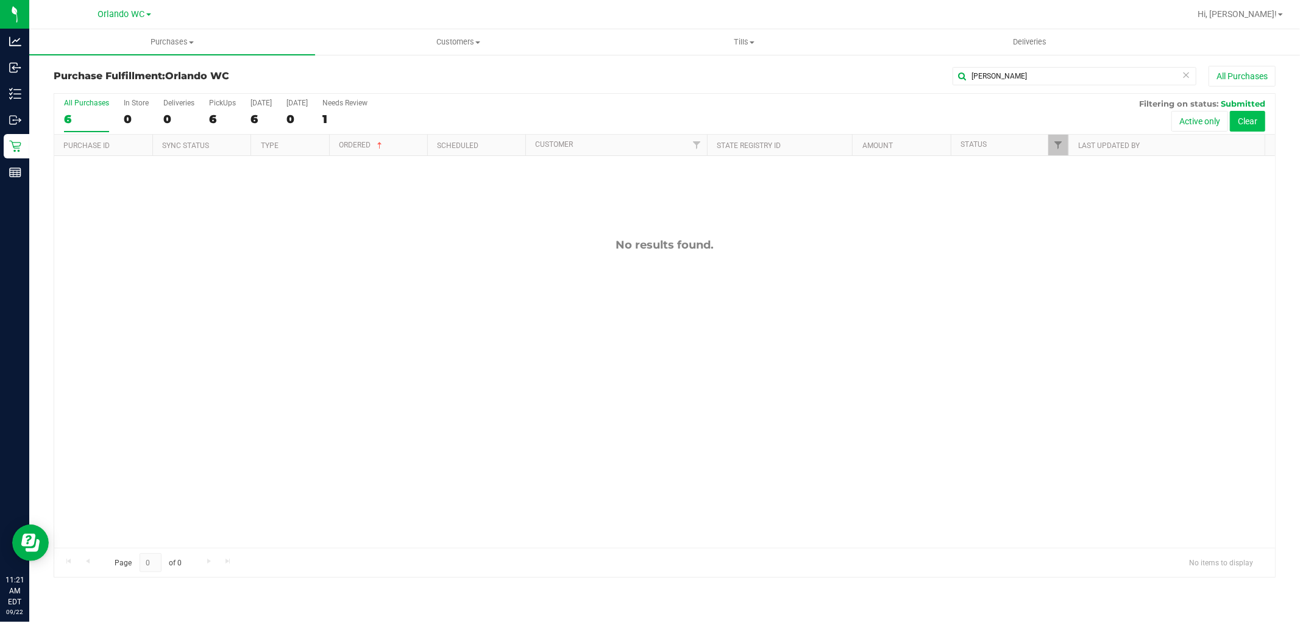
click at [1257, 118] on button "Clear" at bounding box center [1247, 121] width 35 height 21
click at [890, 509] on div "All Purchases 6 In Store 0 Deliveries 0 PickUps 6 Today 6 Tomorrow 0 Needs Revi…" at bounding box center [665, 335] width 1222 height 484
click at [1259, 117] on button "Clear" at bounding box center [1247, 121] width 35 height 21
click at [1053, 152] on link "Filter" at bounding box center [1058, 145] width 20 height 21
click at [1170, 363] on button "Clear" at bounding box center [1151, 358] width 58 height 27
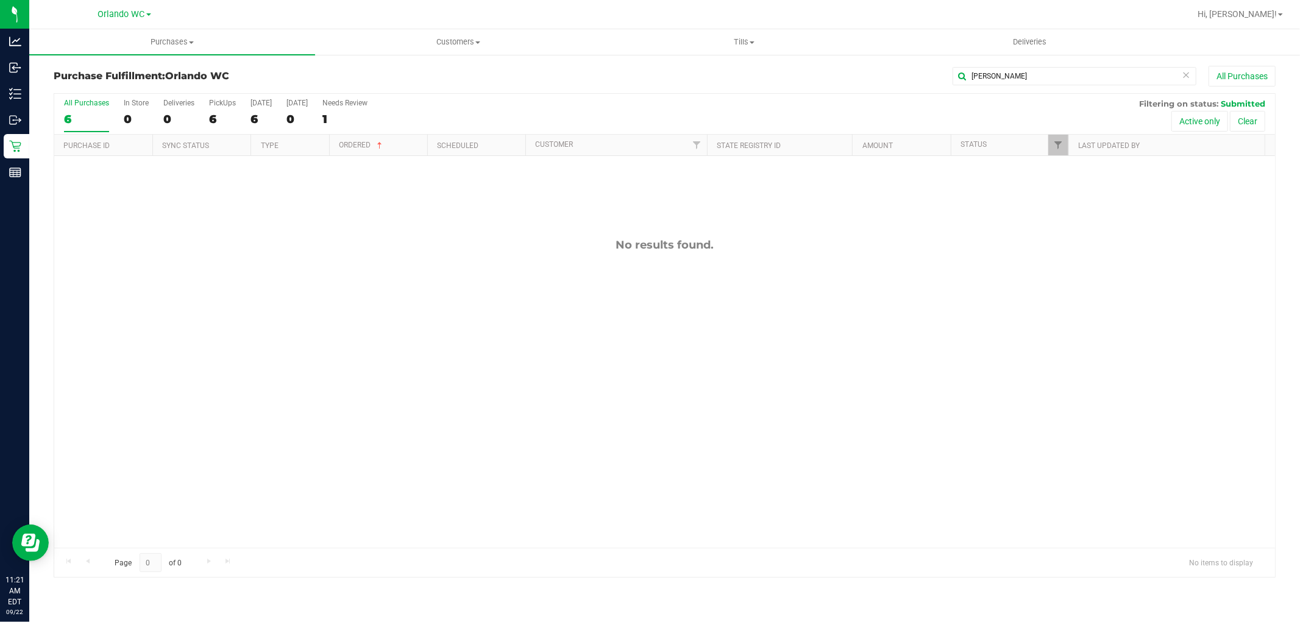
click at [1162, 241] on div "No results found." at bounding box center [664, 244] width 1220 height 13
click at [1250, 105] on span "Submitted" at bounding box center [1242, 104] width 44 height 10
click at [1246, 119] on button "Clear" at bounding box center [1247, 121] width 35 height 21
click at [1186, 121] on button "Active only" at bounding box center [1199, 121] width 57 height 21
click at [1244, 121] on button "Clear" at bounding box center [1247, 121] width 35 height 21
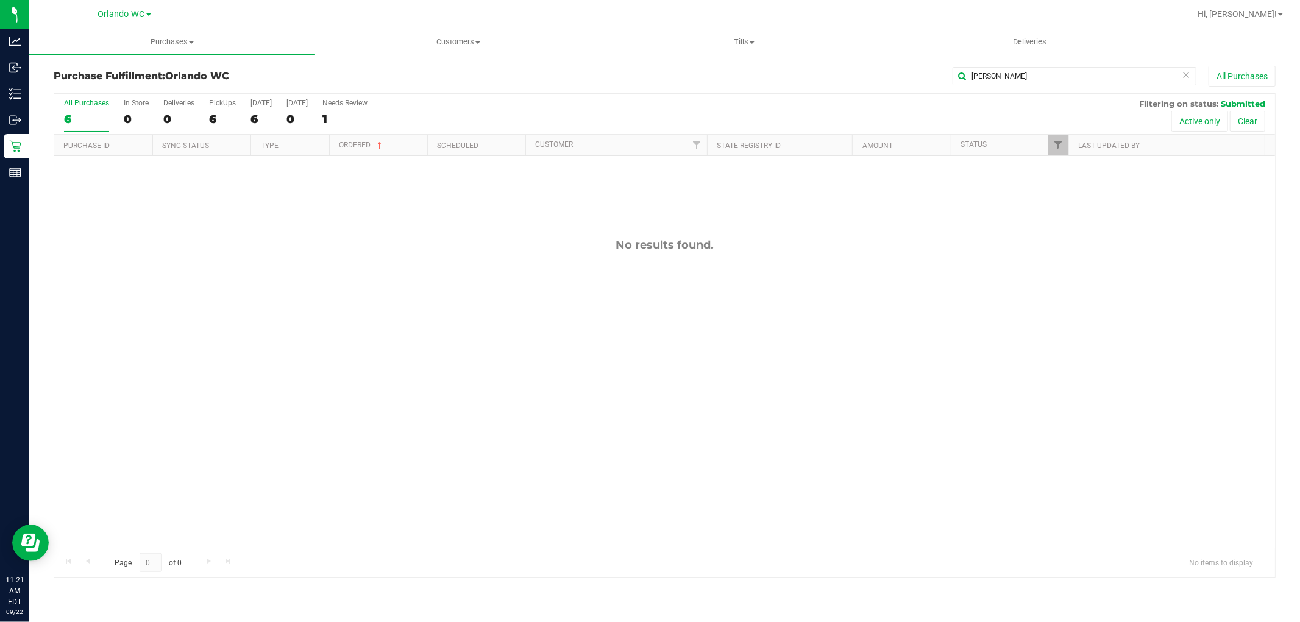
click at [1189, 76] on icon at bounding box center [1185, 74] width 9 height 15
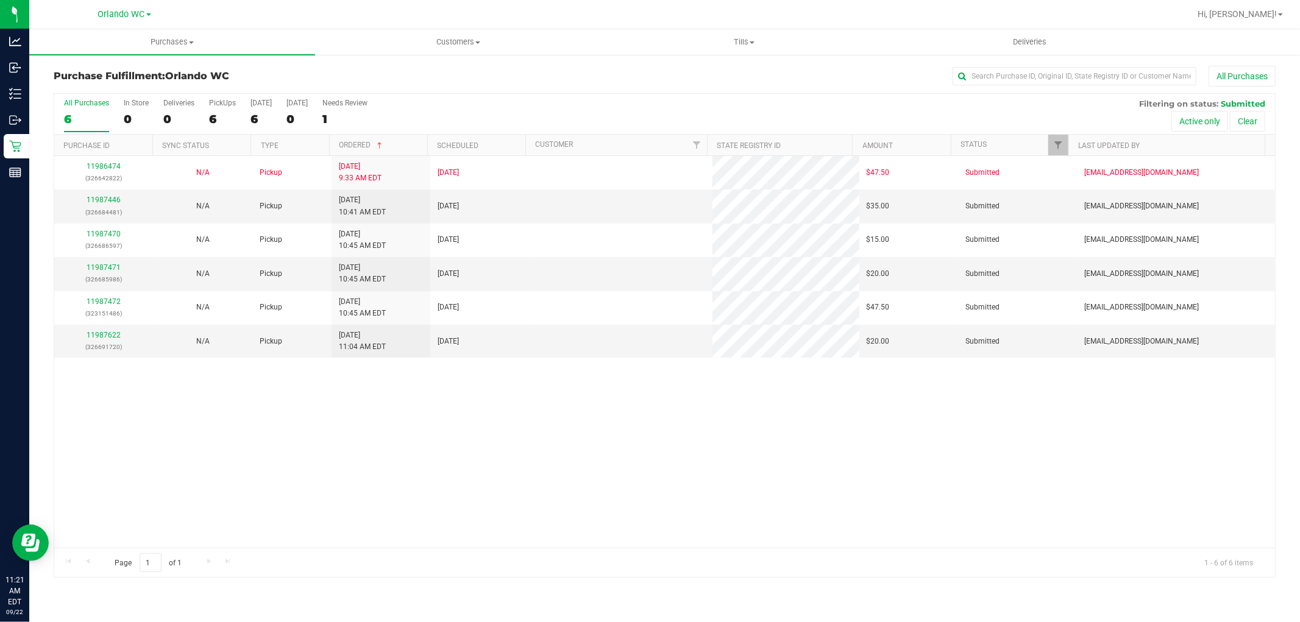
click at [1065, 230] on td "Submitted" at bounding box center [1017, 241] width 119 height 34
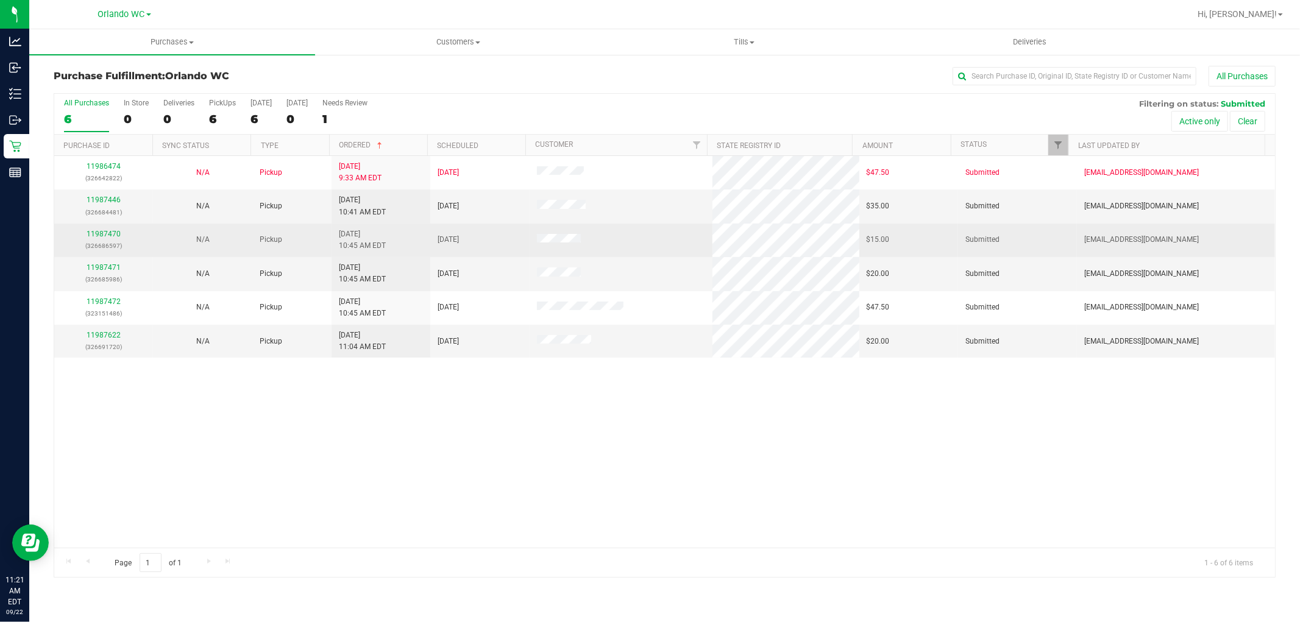
click at [1129, 228] on td "abe+parallel@iheartjane.com" at bounding box center [1176, 241] width 198 height 34
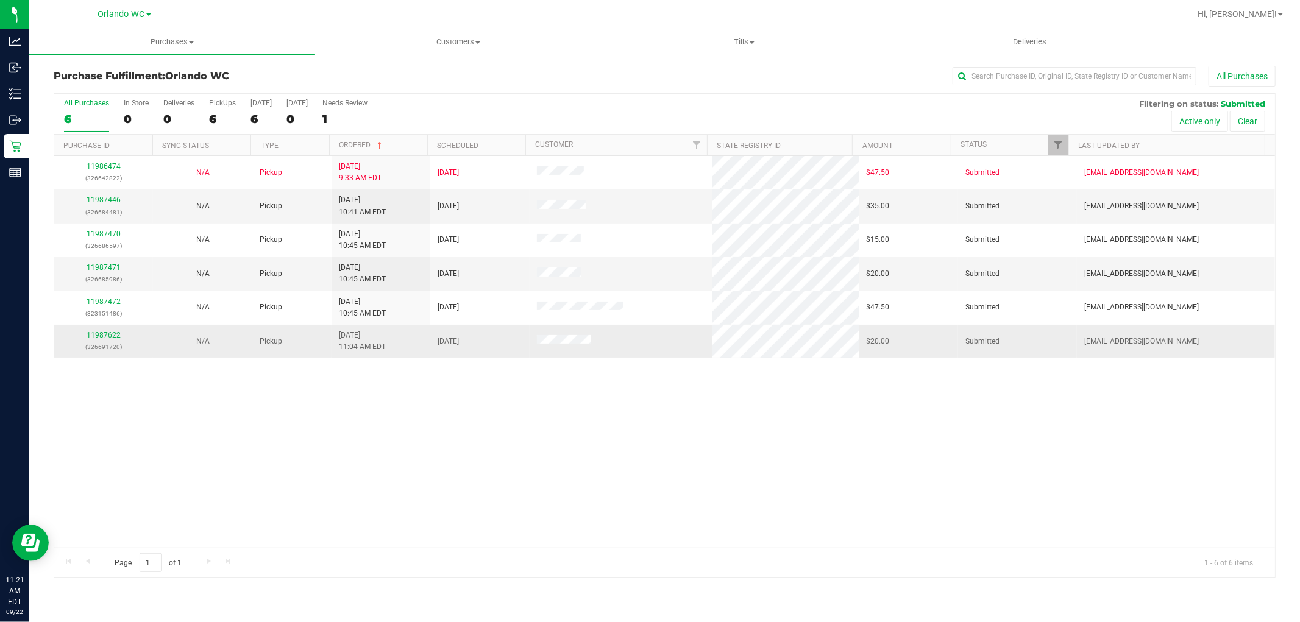
drag, startPoint x: 362, startPoint y: 355, endPoint x: 410, endPoint y: 351, distance: 48.3
click at [363, 355] on td "9/22/2025 11:04 AM EDT" at bounding box center [380, 341] width 99 height 33
click at [522, 451] on div "11986474 (326642822) N/A Pickup 9/22/2025 9:33 AM EDT 9/22/2025 $47.50 Submitte…" at bounding box center [664, 352] width 1220 height 392
click at [1062, 62] on div "Purchase Fulfillment: Orlando WC All Purchases All Purchases 6 In Store 0 Deliv…" at bounding box center [664, 322] width 1270 height 536
click at [1052, 80] on input "text" at bounding box center [1074, 76] width 244 height 18
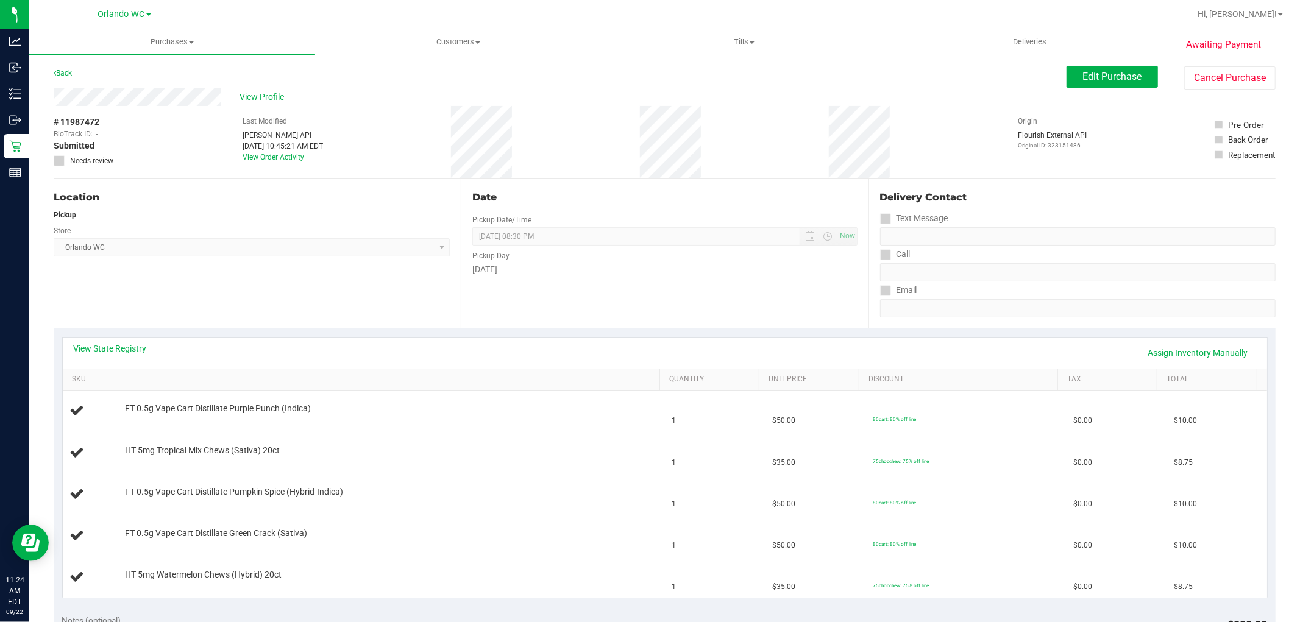
click at [303, 210] on div "Pickup" at bounding box center [252, 215] width 396 height 11
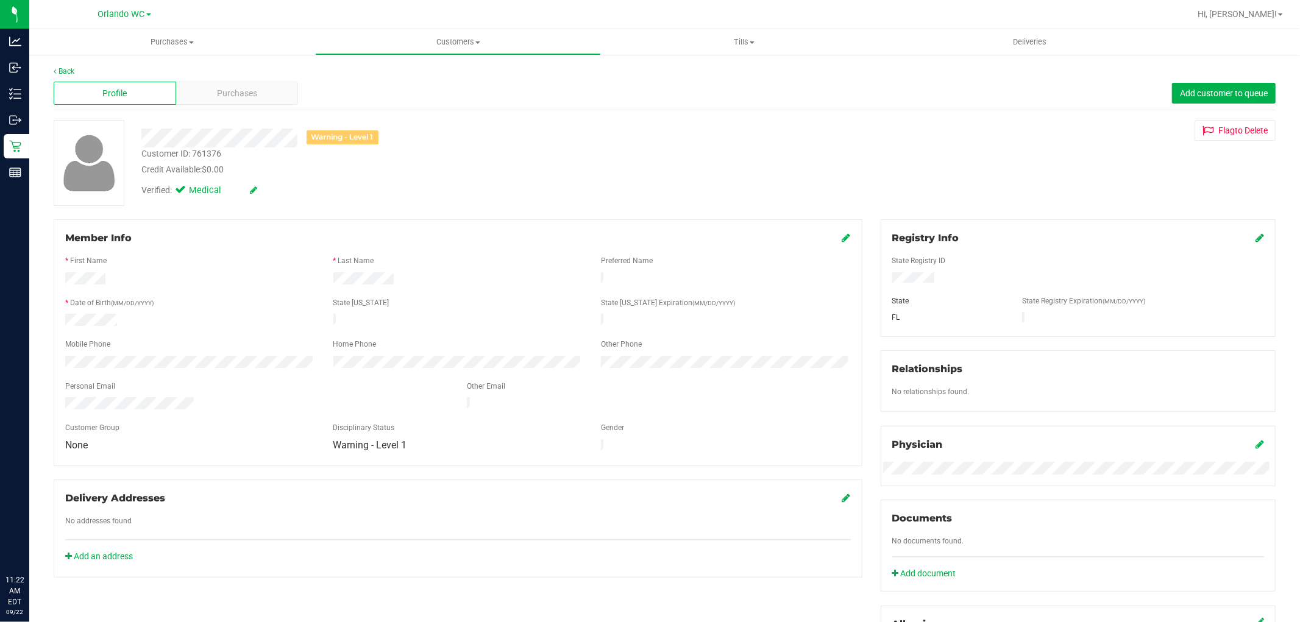
click at [319, 205] on div "Warning - Level 1 Customer ID: 761376 Credit Available: $0.00 Verified: Medical…" at bounding box center [664, 163] width 1240 height 86
click at [189, 381] on div "Personal Email" at bounding box center [257, 388] width 402 height 14
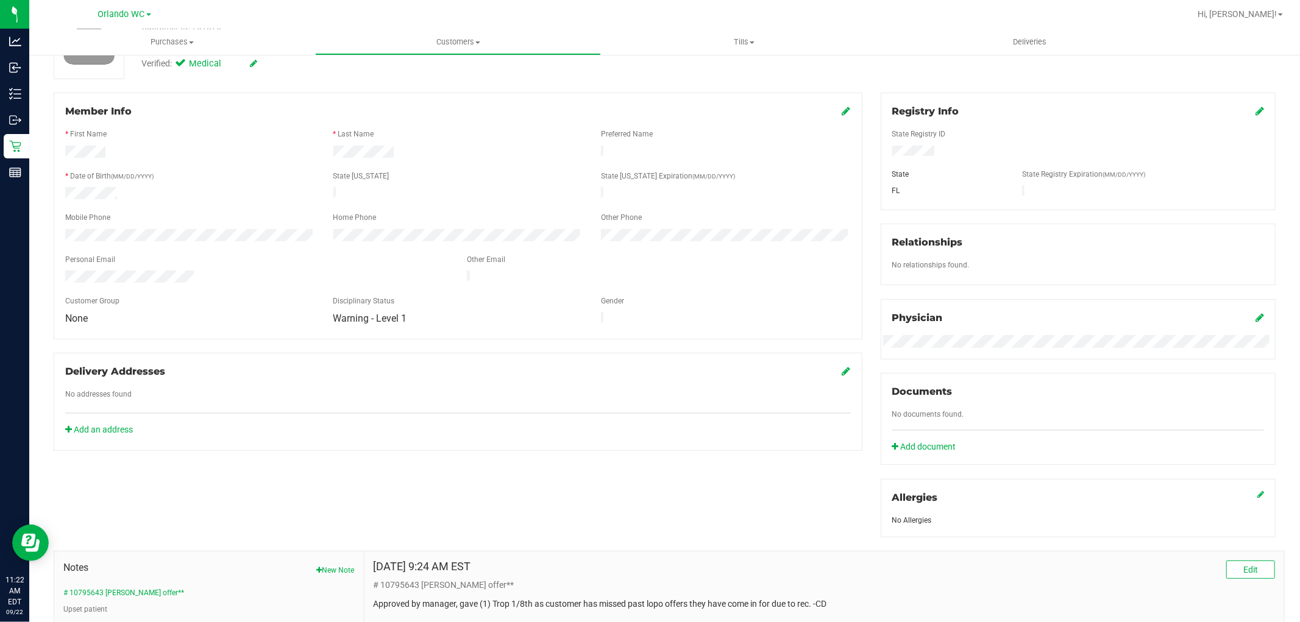
scroll to position [259, 0]
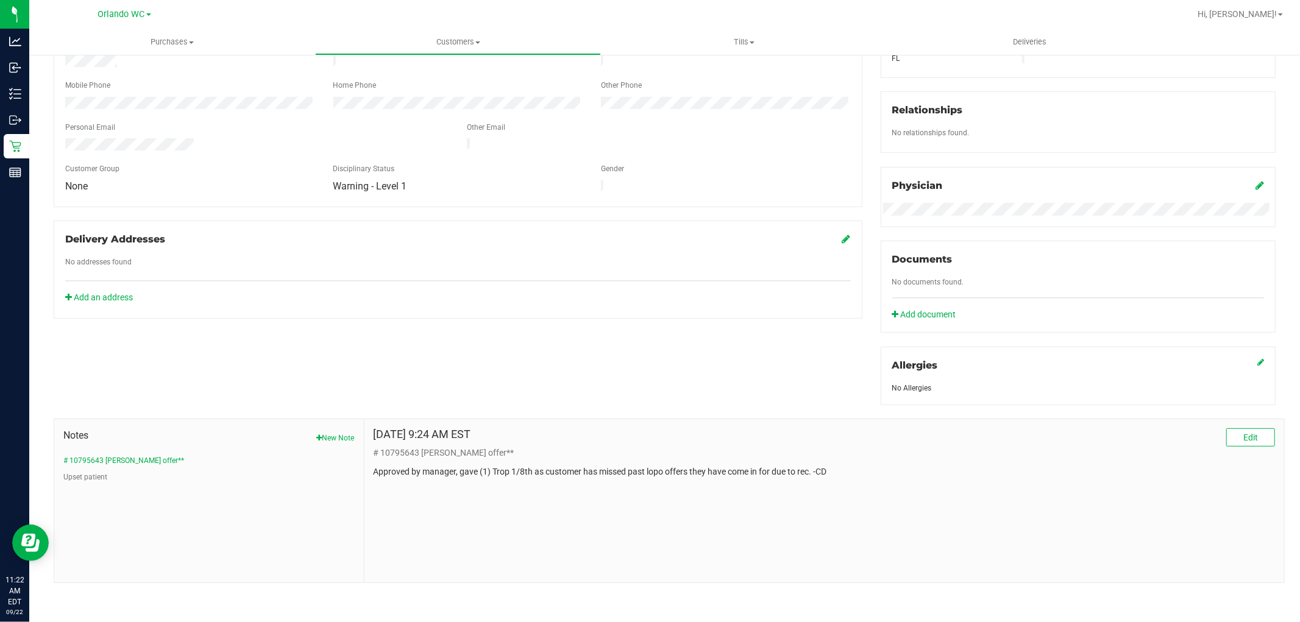
click at [288, 510] on div "Notes New Note # 10795643 Freebie LoPo offer** Upset patient" at bounding box center [209, 500] width 310 height 163
drag, startPoint x: 835, startPoint y: 465, endPoint x: 236, endPoint y: 459, distance: 598.9
click at [400, 459] on div "Feb 19, 2025 9:24 AM EST Edit # 10795643 Freebie LoPo offer** Approved by manag…" at bounding box center [823, 453] width 901 height 50
click at [99, 474] on button "Upset patient" at bounding box center [85, 477] width 44 height 11
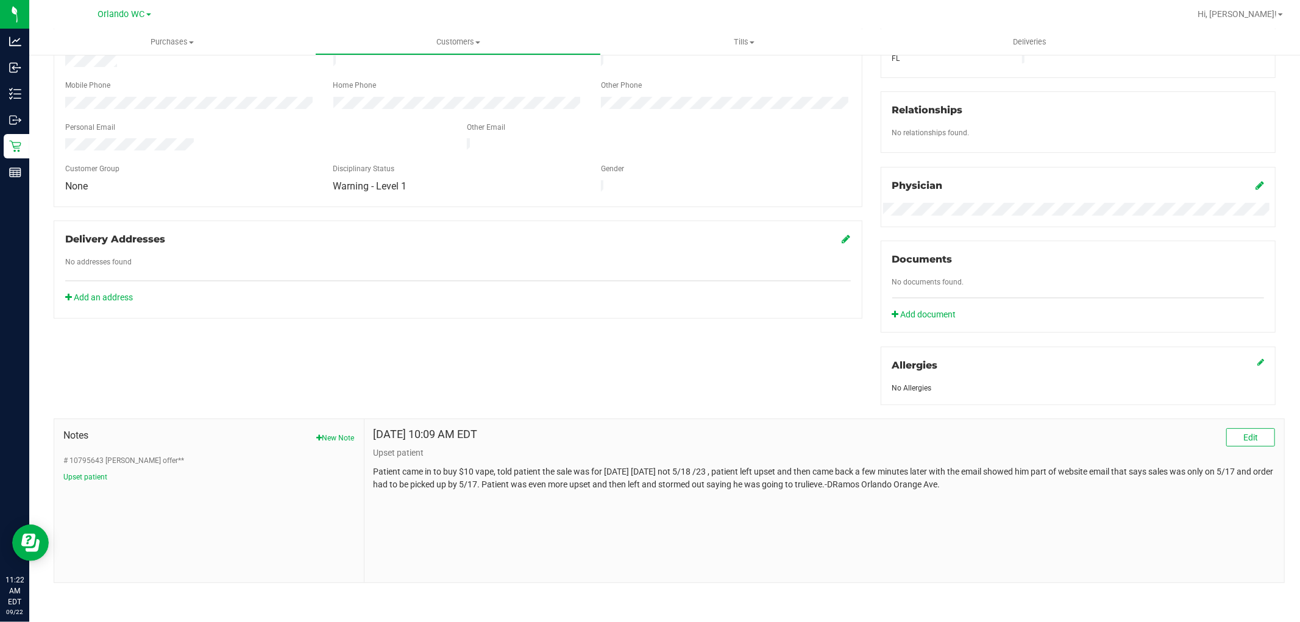
click at [634, 514] on div "May 18, 2023 10:09 AM EDT Edit Upset patient Patient came in to buy $10 vape, t…" at bounding box center [823, 500] width 919 height 163
click at [696, 494] on div "May 18, 2023 10:09 AM EDT Edit Upset patient Patient came in to buy $10 vape, t…" at bounding box center [823, 500] width 919 height 163
drag, startPoint x: 987, startPoint y: 481, endPoint x: 804, endPoint y: 481, distance: 182.8
click at [804, 481] on p "Patient came in to buy $10 vape, told patient the sale was for yesterday 5/17/2…" at bounding box center [823, 478] width 901 height 26
click at [802, 480] on p "Patient came in to buy $10 vape, told patient the sale was for yesterday 5/17/2…" at bounding box center [823, 478] width 901 height 26
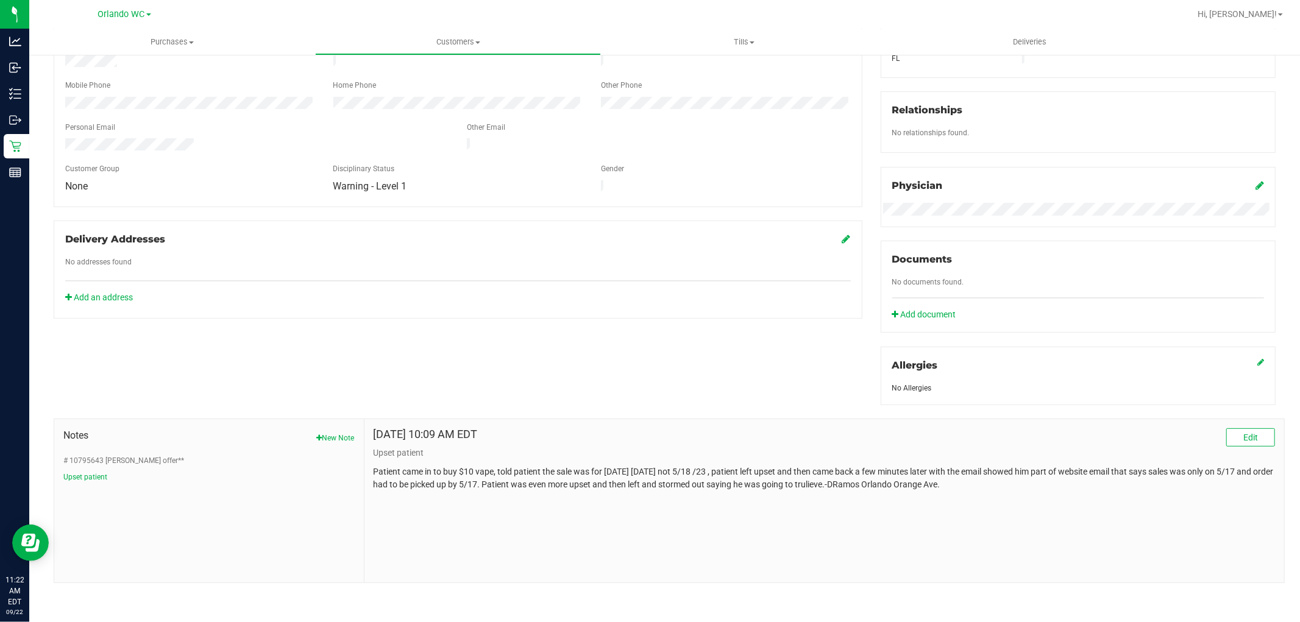
drag, startPoint x: 277, startPoint y: 520, endPoint x: 132, endPoint y: 495, distance: 146.5
click at [276, 520] on div "Notes New Note # 10795643 Freebie LoPo offer** Upset patient" at bounding box center [209, 500] width 310 height 163
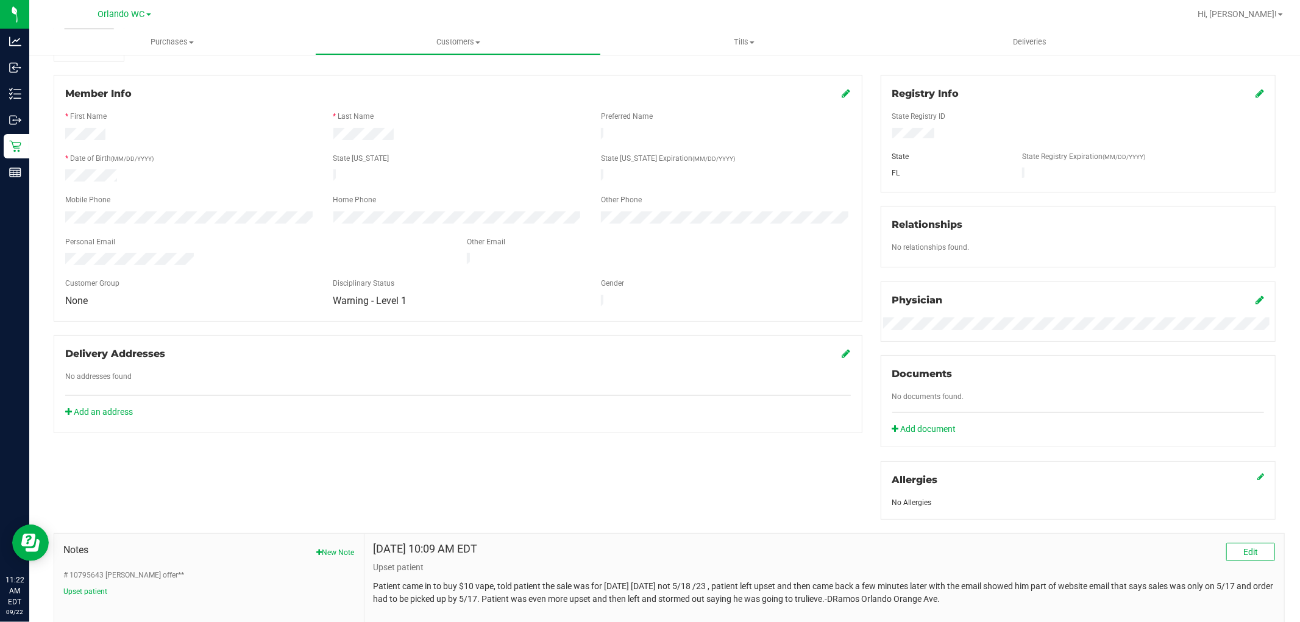
scroll to position [0, 0]
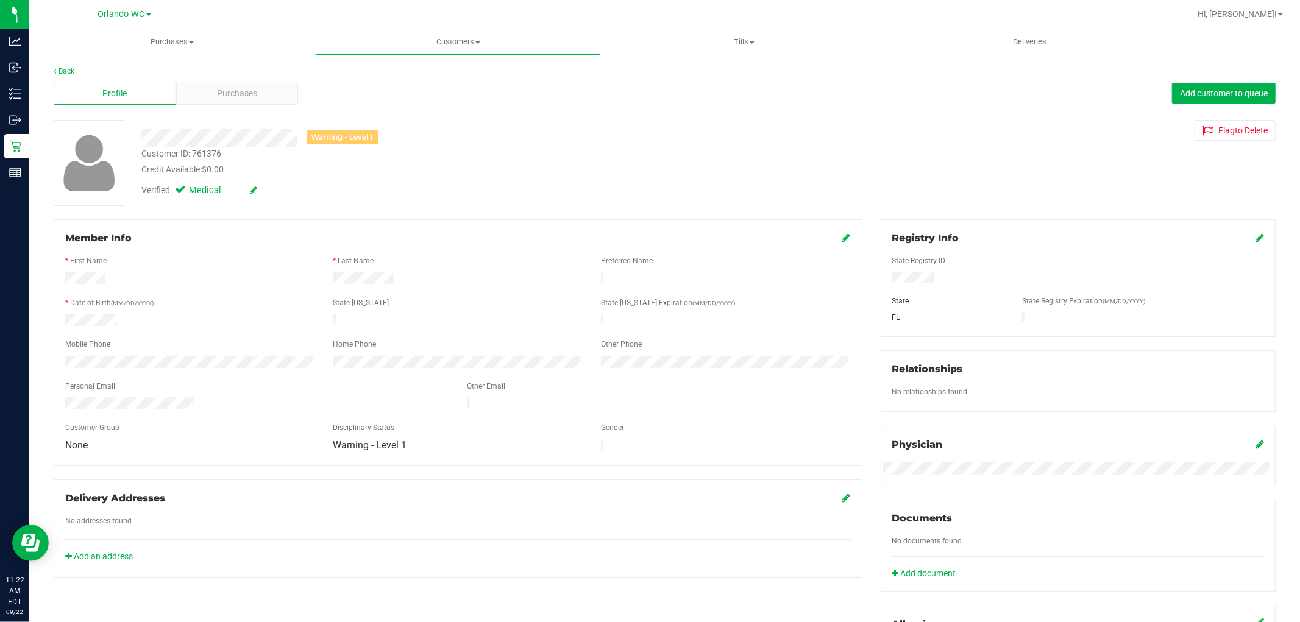
drag, startPoint x: 397, startPoint y: 130, endPoint x: 308, endPoint y: 134, distance: 89.0
click at [308, 134] on div "Warning - Level 1" at bounding box center [442, 138] width 620 height 19
copy div "Warning - Level 1"
click at [494, 221] on div "Member Info * First Name * Last Name Preferred Name * Date of Birth (MM/DD/YYYY…" at bounding box center [458, 342] width 809 height 247
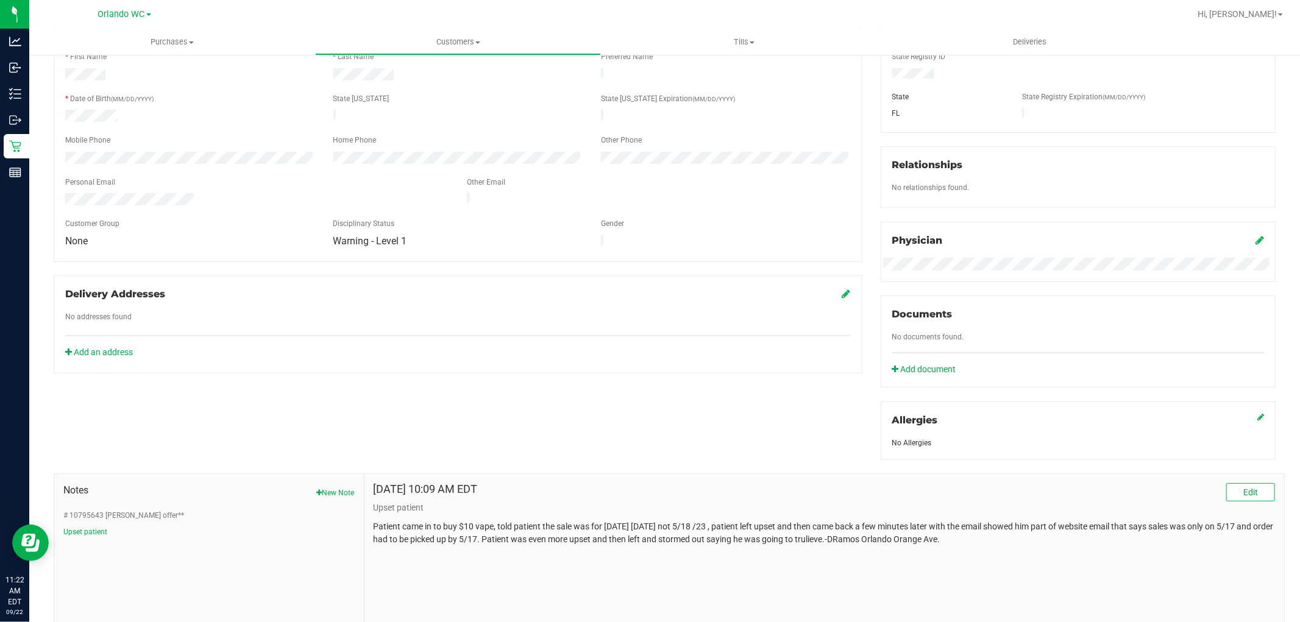
scroll to position [259, 0]
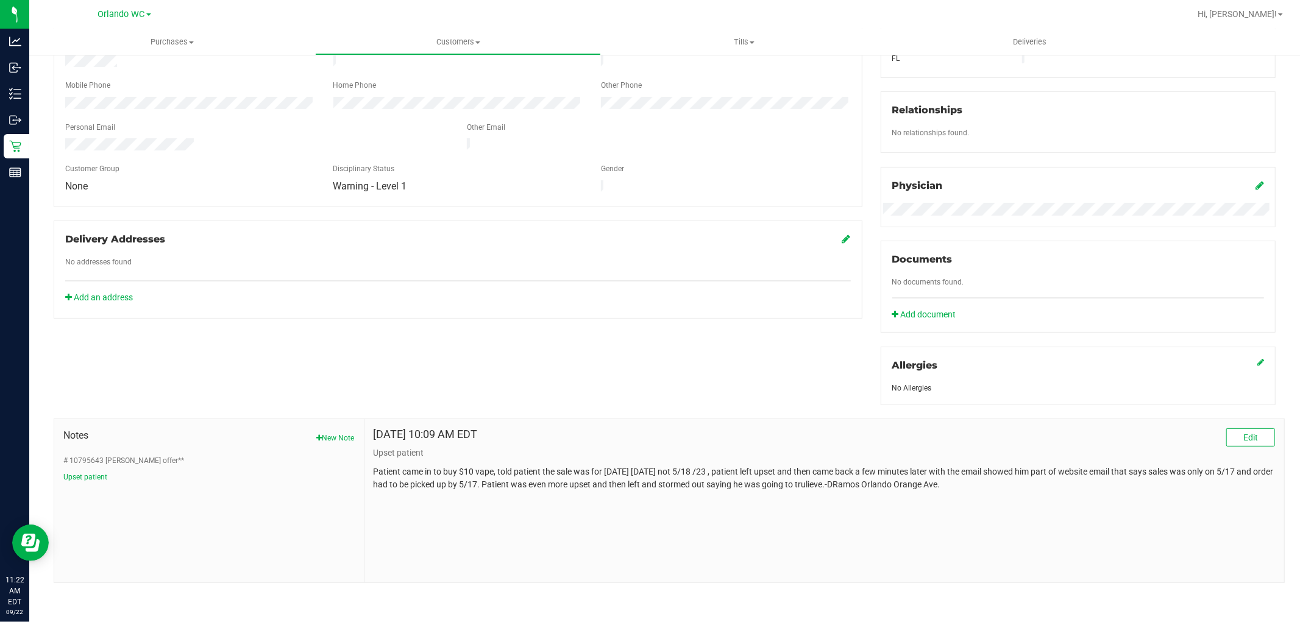
click at [461, 477] on p "Patient came in to buy $10 vape, told patient the sale was for yesterday 5/17/2…" at bounding box center [823, 478] width 901 height 26
click at [324, 434] on button "New Note" at bounding box center [336, 438] width 38 height 11
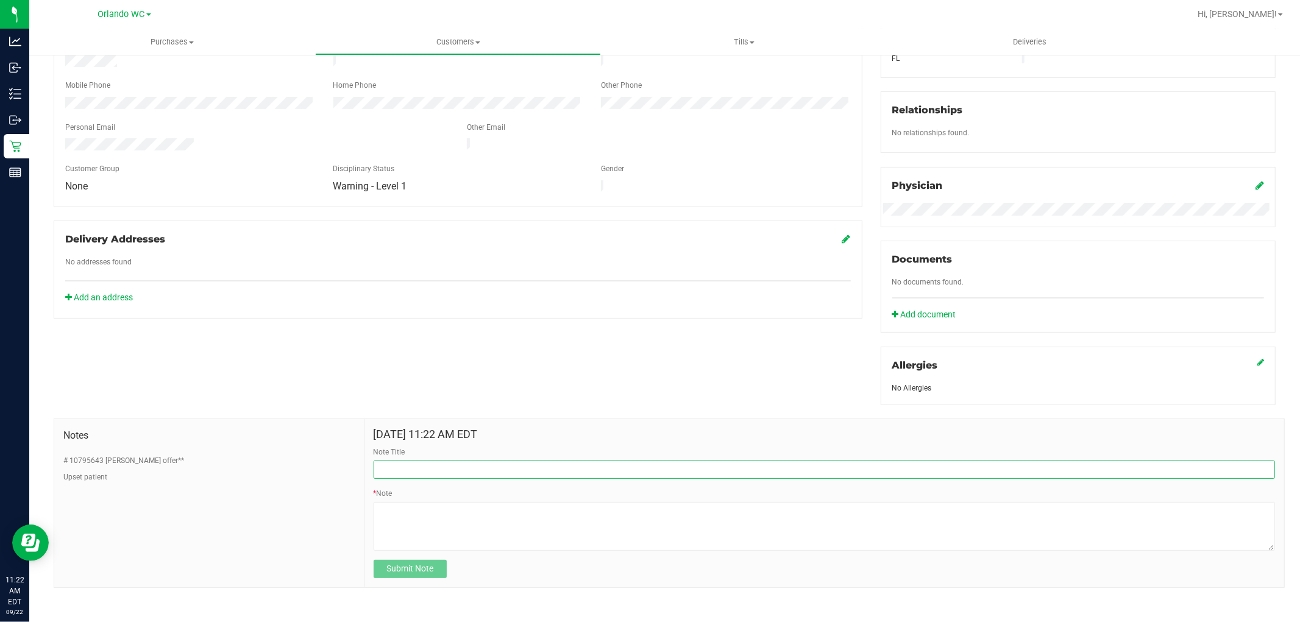
click at [404, 467] on input "Note Title" at bounding box center [823, 470] width 901 height 18
paste input "Warning - Level 1"
type input "Warning - Level 1: Domestic Dispute"
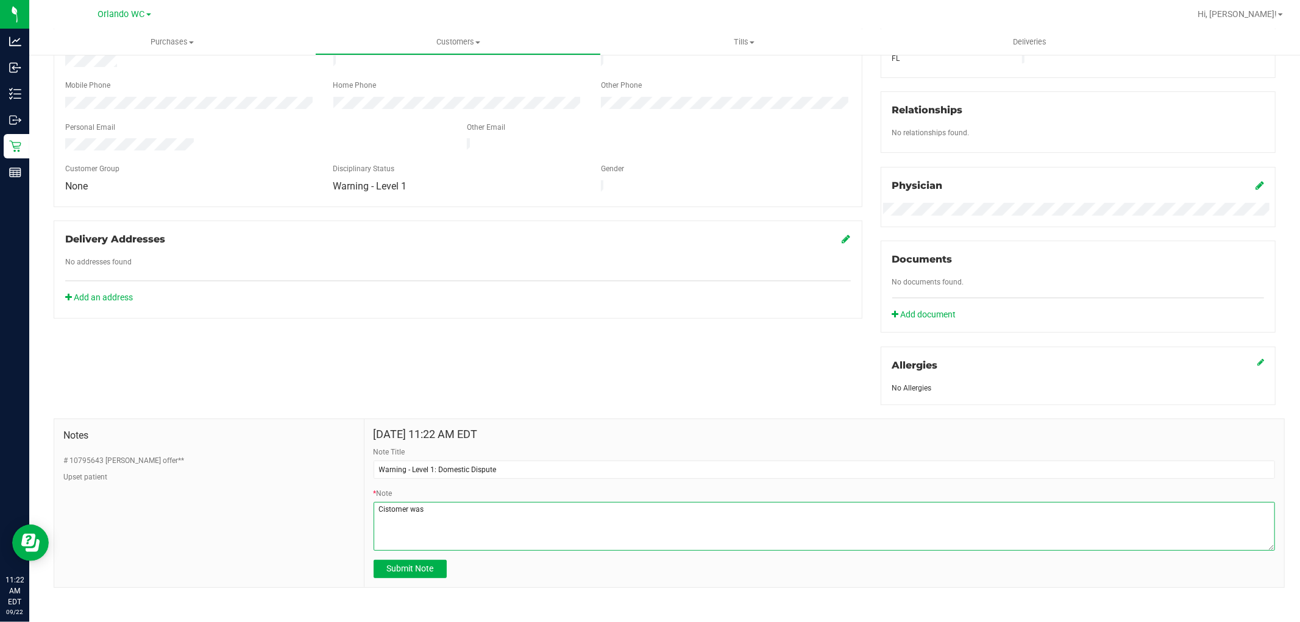
type textarea "Cistomer was"
type textarea "Customer was"
type textarea "T"
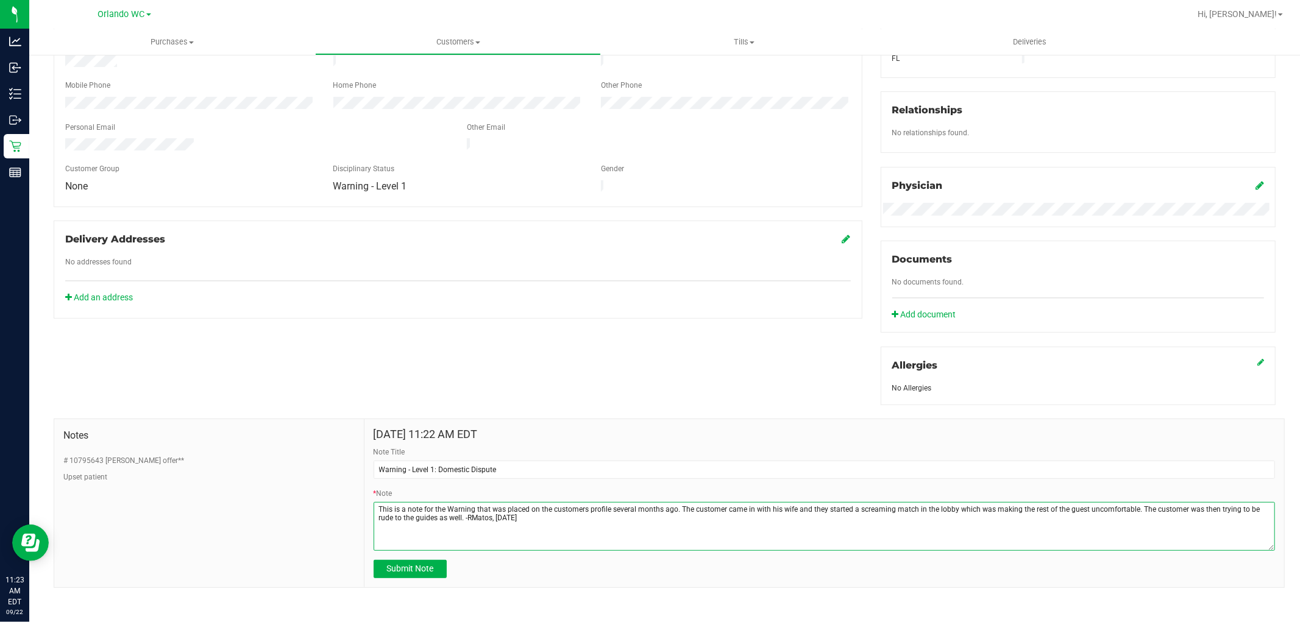
type textarea "This is a note for the Warning that was placed on the customers profile several…"
click at [333, 447] on div "Notes # 10795643 Freebie LoPo offer** Upset patient" at bounding box center [208, 455] width 291 height 54
click at [654, 400] on div "Member Info * First Name * Last Name Preferred Name * Date of Birth (MM/DD/YYYY…" at bounding box center [664, 273] width 1240 height 627
click at [559, 557] on form "Sep 22, 2025 11:22 AM EDT Note Title Warning - Level 1: Domestic Dispute * Note…" at bounding box center [823, 503] width 901 height 150
click at [517, 535] on textarea "* Note" at bounding box center [823, 526] width 901 height 49
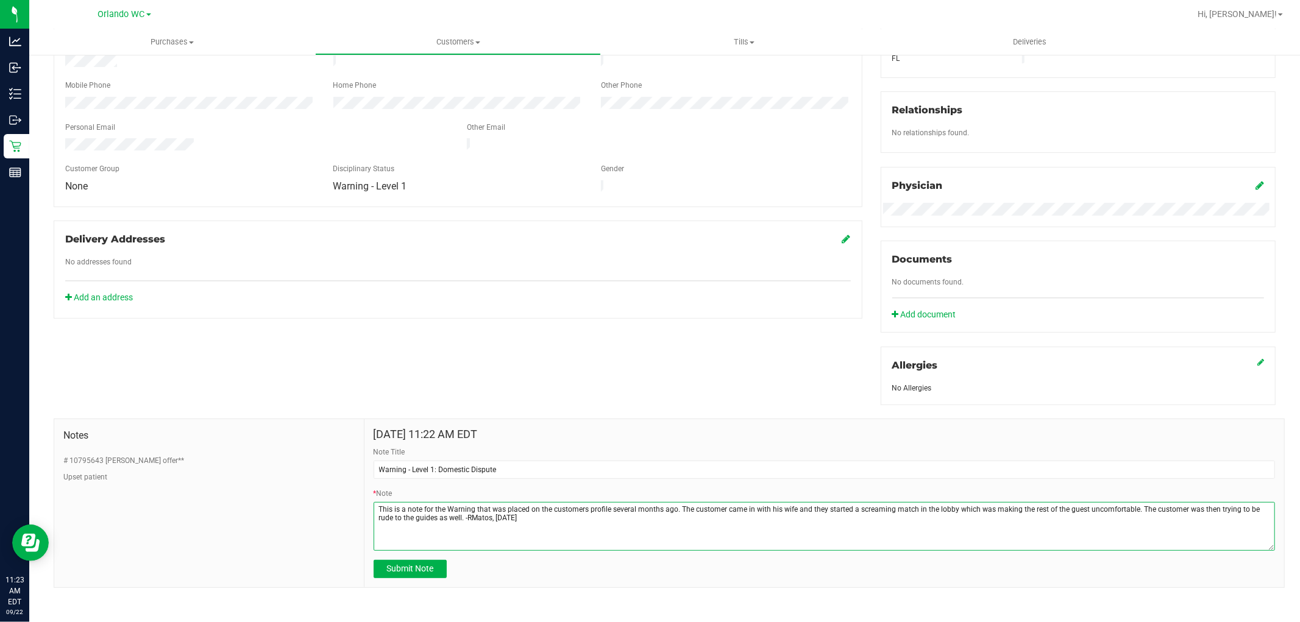
click at [538, 524] on textarea "* Note" at bounding box center [823, 526] width 901 height 49
click at [557, 517] on textarea "* Note" at bounding box center [823, 526] width 901 height 49
click at [422, 571] on span "Submit Note" at bounding box center [409, 569] width 47 height 10
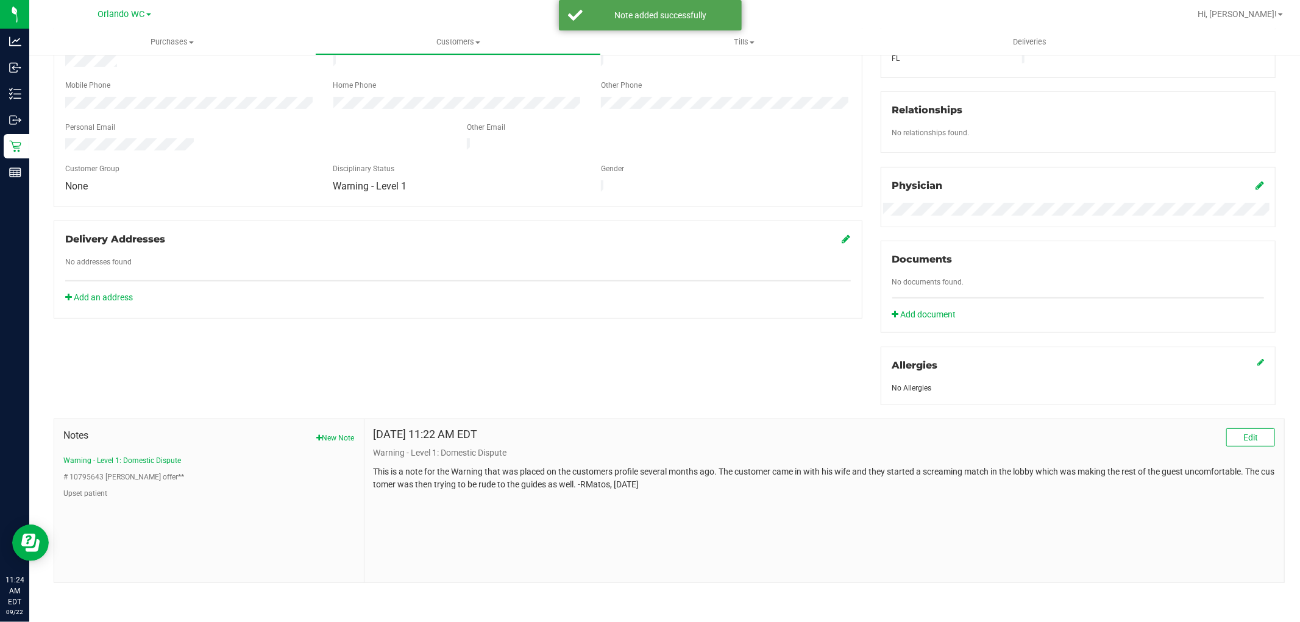
click at [406, 375] on div "Member Info * First Name * Last Name Preferred Name * Date of Birth (MM/DD/YYYY…" at bounding box center [664, 271] width 1240 height 623
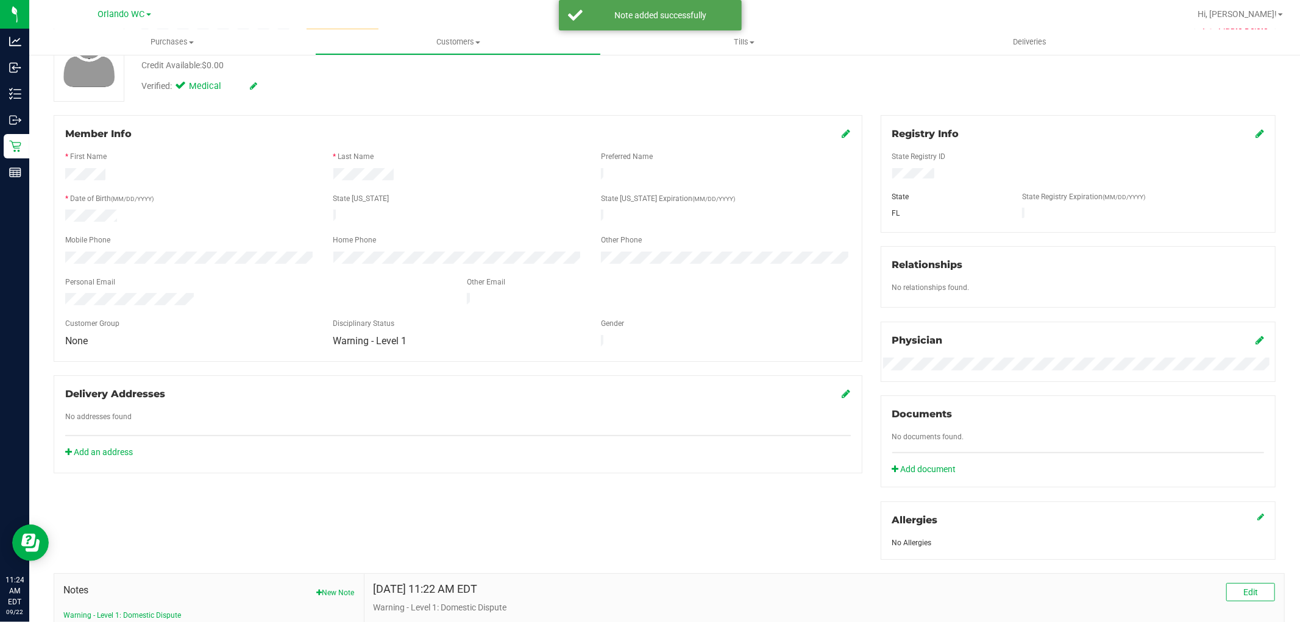
scroll to position [0, 0]
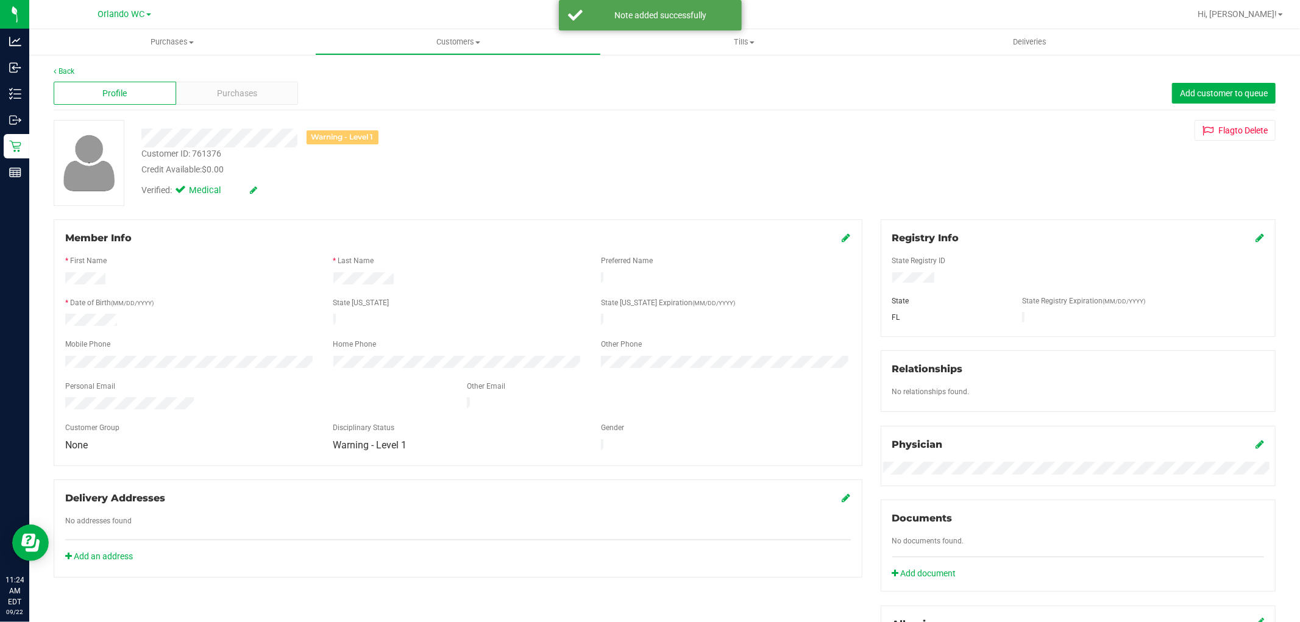
click at [444, 200] on div "Verified: Medical" at bounding box center [442, 189] width 620 height 27
click at [325, 228] on div "Member Info * First Name * Last Name Preferred Name * Date of Birth (MM/DD/YYYY…" at bounding box center [458, 342] width 809 height 247
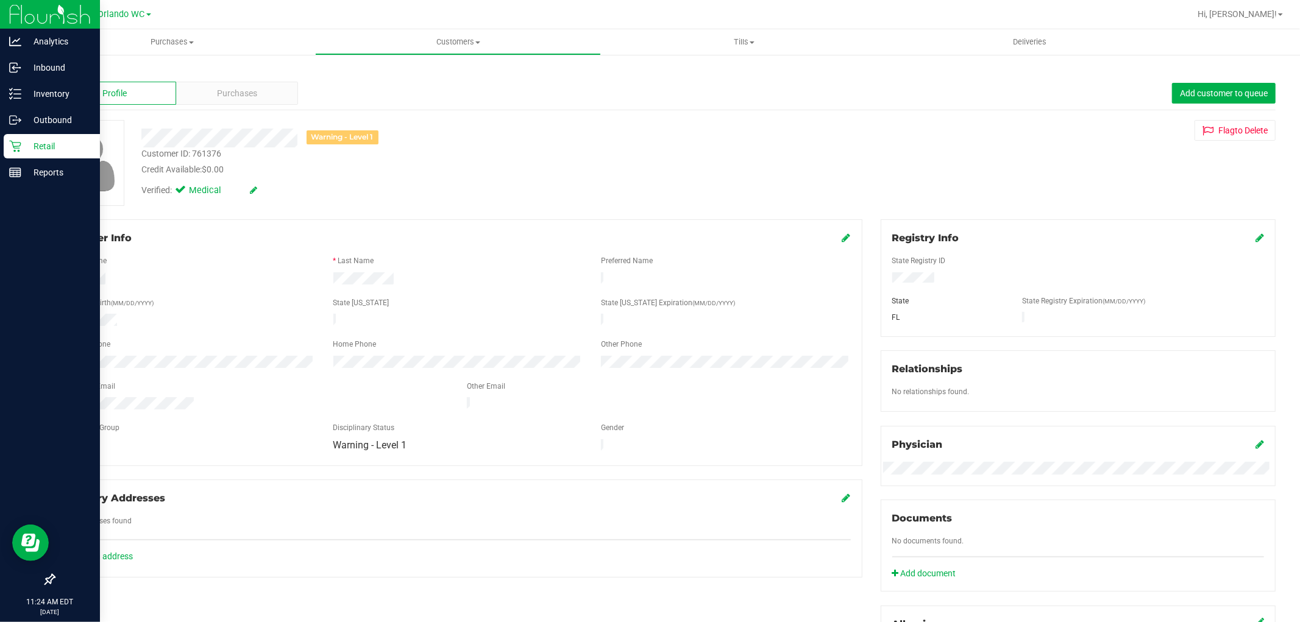
click at [16, 140] on icon at bounding box center [15, 146] width 12 height 12
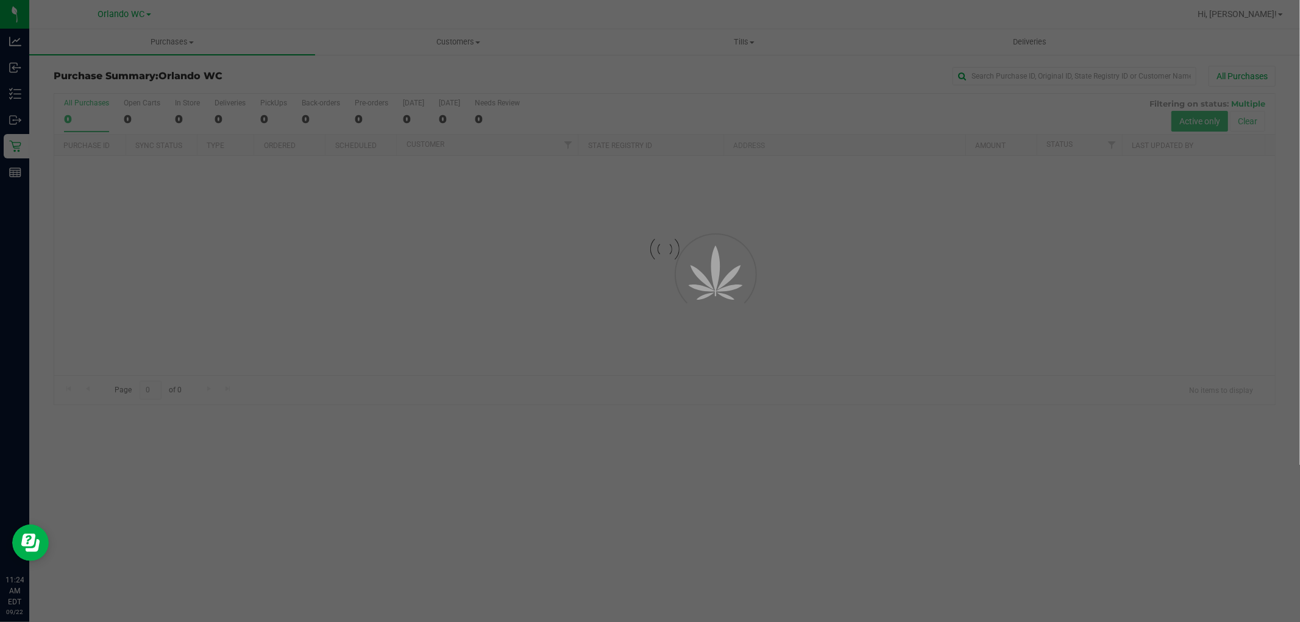
drag, startPoint x: 576, startPoint y: 355, endPoint x: 589, endPoint y: 355, distance: 13.4
click at [578, 355] on div at bounding box center [650, 311] width 1300 height 622
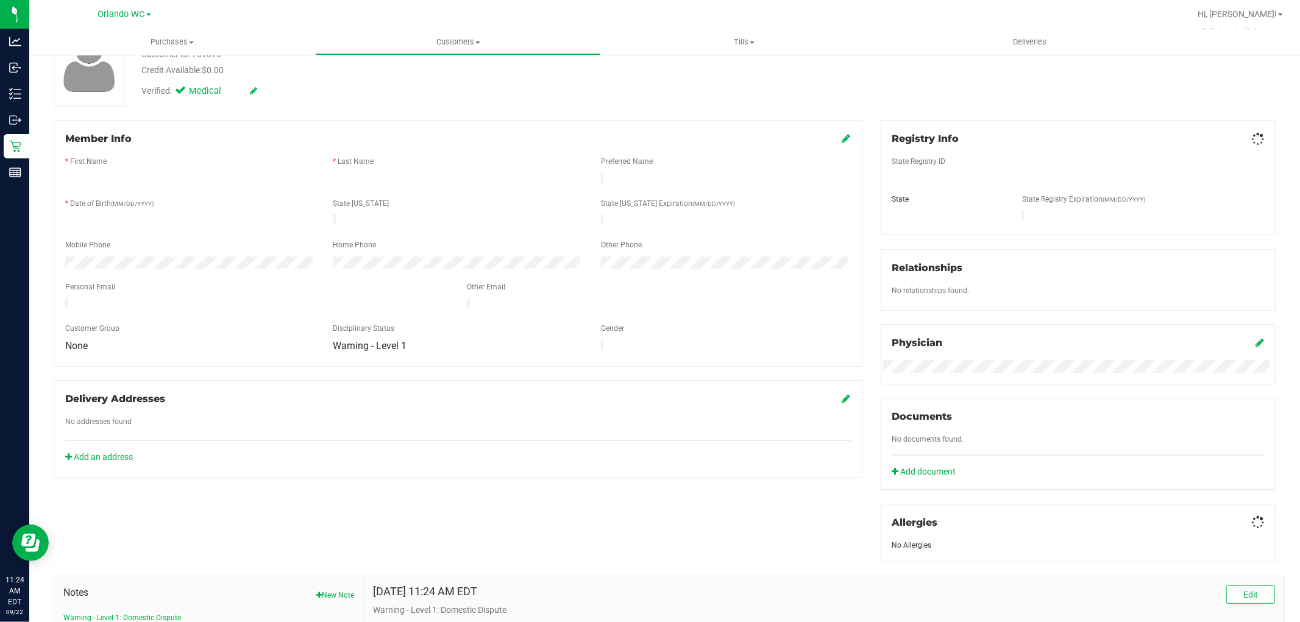
scroll to position [247, 0]
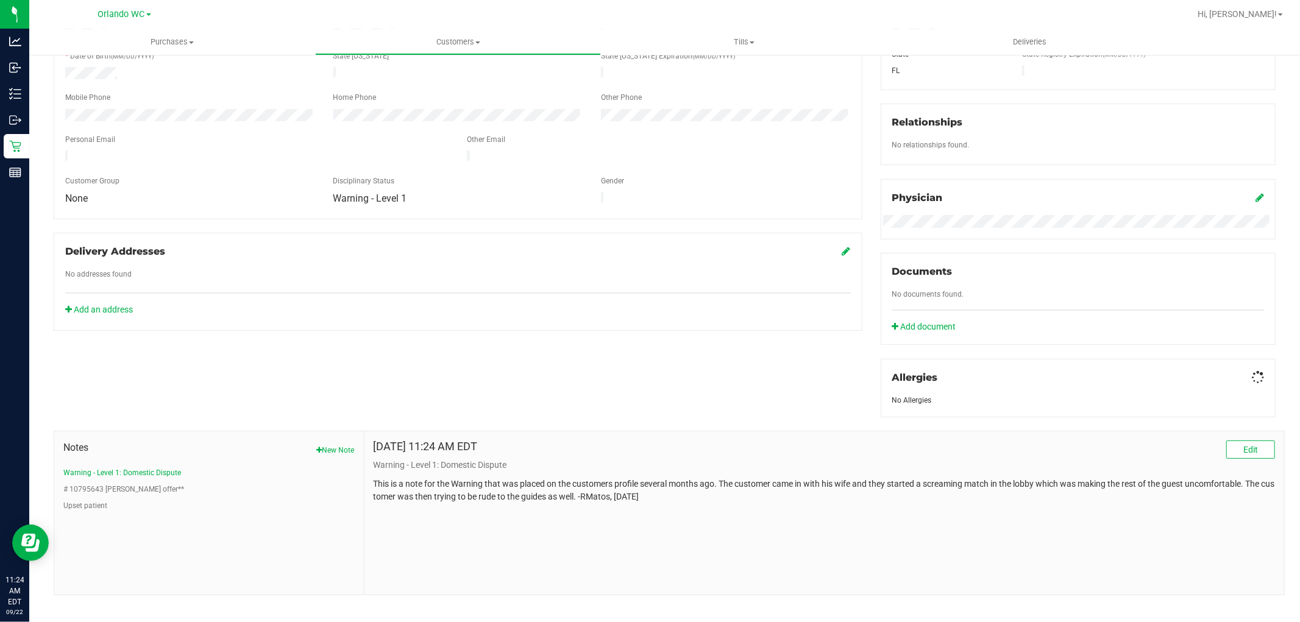
click at [631, 500] on p "This is a note for the Warning that was placed on the customers profile several…" at bounding box center [823, 491] width 901 height 26
drag, startPoint x: 343, startPoint y: 458, endPoint x: 337, endPoint y: 448, distance: 11.5
click at [342, 458] on div "Notes New Note Warning - Level 1: Domestic Dispute # 10795643 Freebie LoPo offe…" at bounding box center [208, 476] width 291 height 71
click at [337, 448] on button "New Note" at bounding box center [336, 450] width 38 height 11
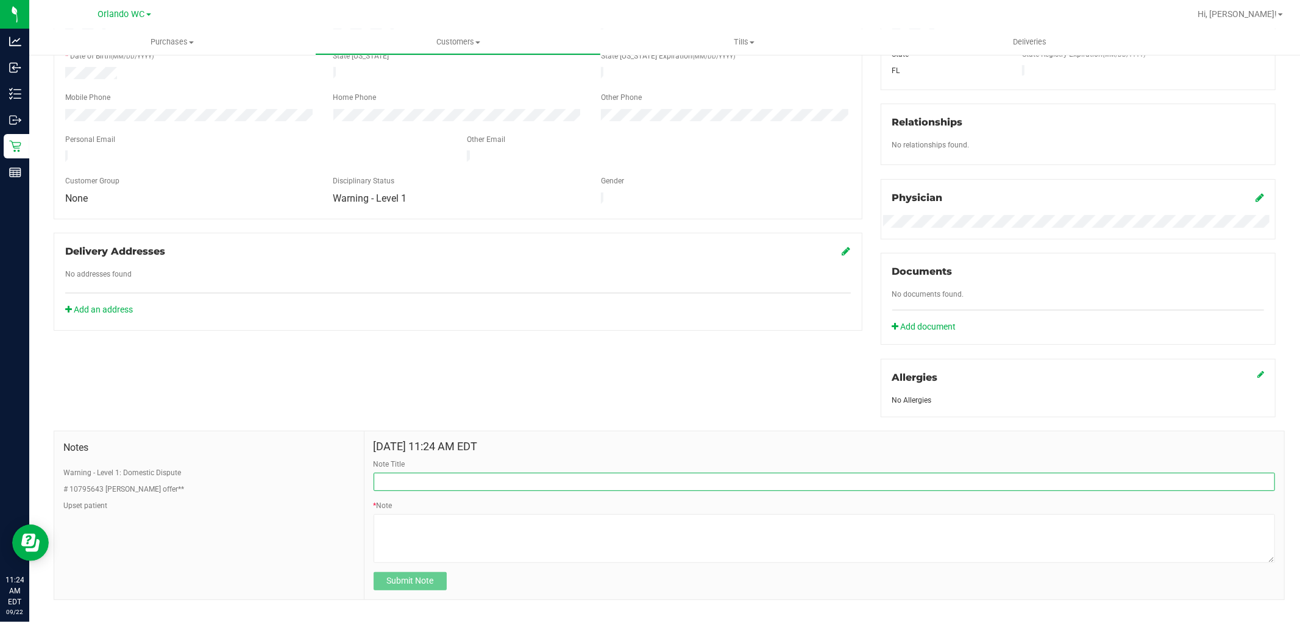
click at [449, 473] on input "Note Title" at bounding box center [823, 482] width 901 height 18
type input "\"
type input "Werid inter"
type input "Customer walked out"
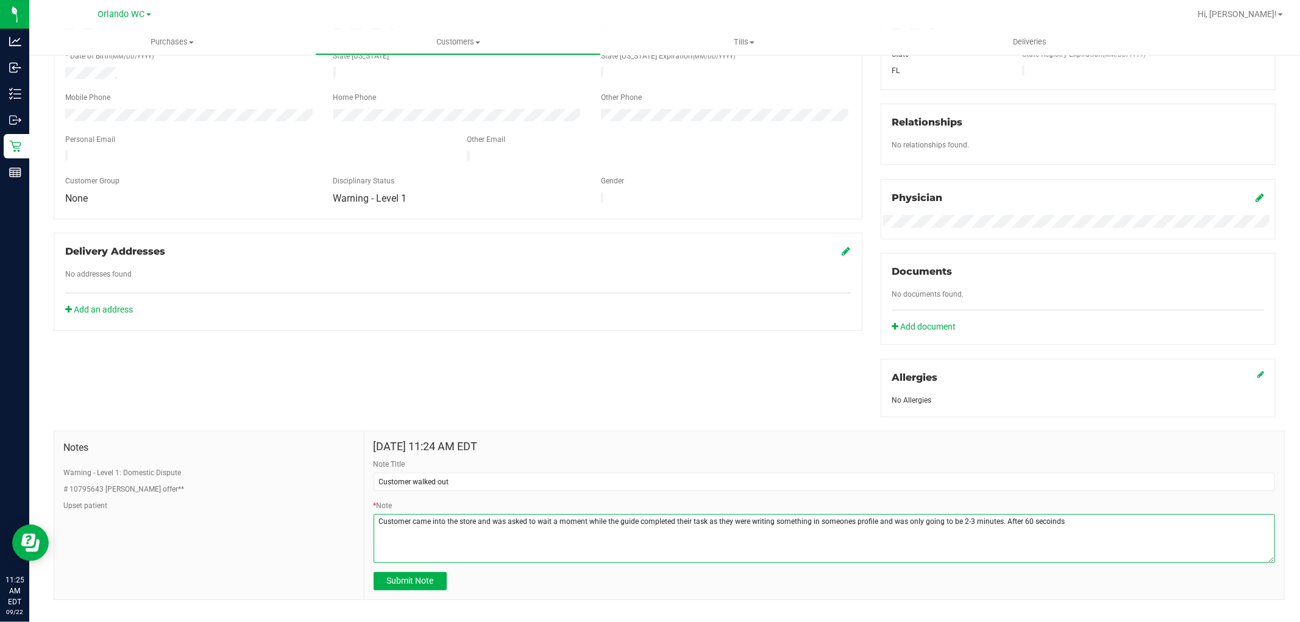
click at [957, 519] on textarea "* Note" at bounding box center [823, 538] width 901 height 49
click at [1039, 522] on textarea "* Note" at bounding box center [823, 538] width 901 height 49
click at [1024, 524] on textarea "* Note" at bounding box center [823, 538] width 901 height 49
click at [1034, 524] on textarea "* Note" at bounding box center [823, 538] width 901 height 49
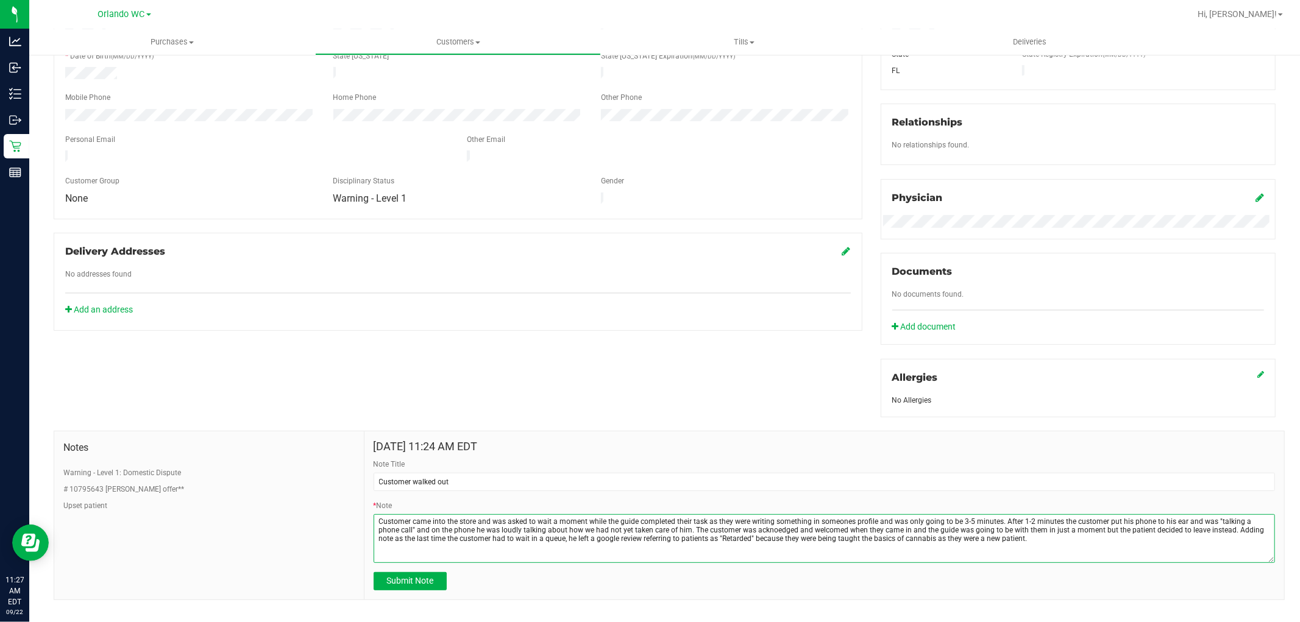
click at [662, 531] on textarea "* Note" at bounding box center [823, 538] width 901 height 49
click at [763, 529] on textarea "* Note" at bounding box center [823, 538] width 901 height 49
click at [461, 535] on textarea "* Note" at bounding box center [823, 538] width 901 height 49
drag, startPoint x: 459, startPoint y: 534, endPoint x: 465, endPoint y: 537, distance: 6.6
click at [742, 549] on textarea "* Note" at bounding box center [823, 538] width 901 height 49
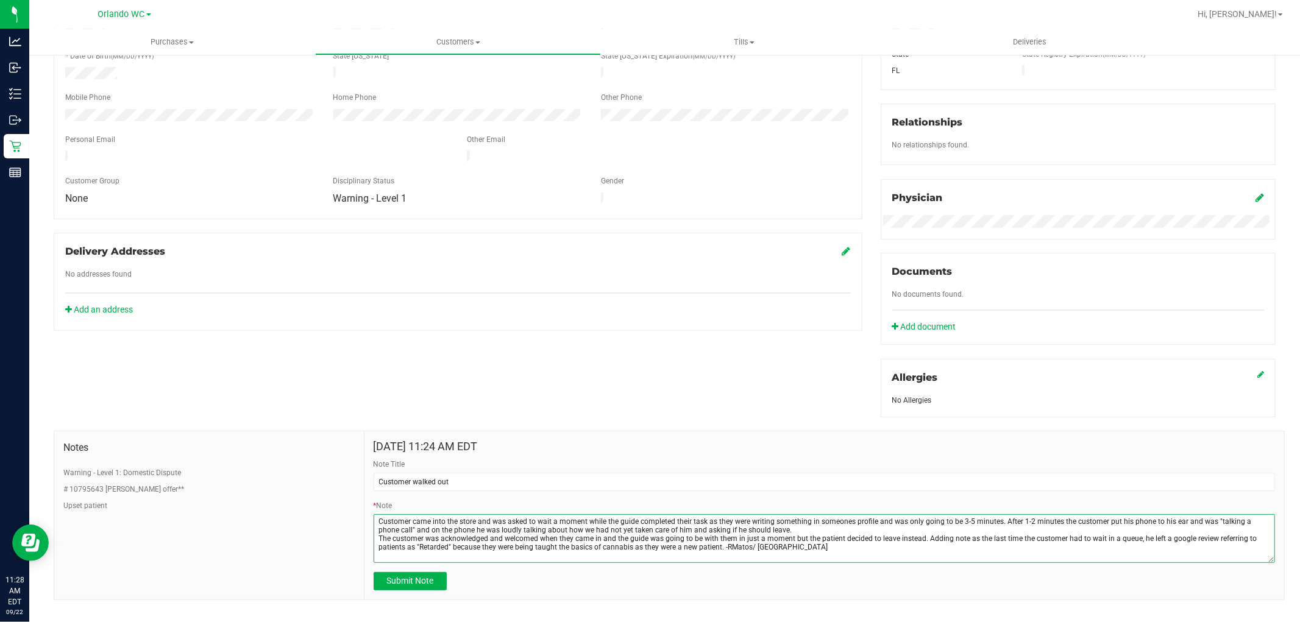
type textarea "Customer came into the store and was asked to wait a moment while the guide com…"
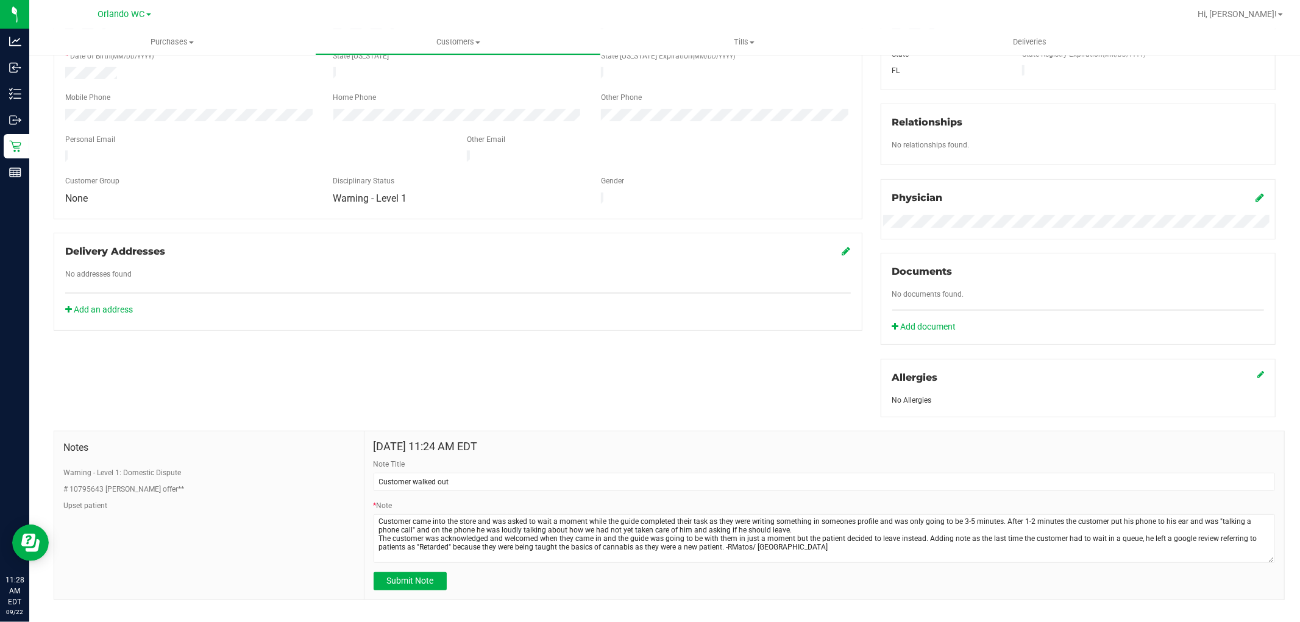
click at [866, 598] on div "Sep 22, 2025 11:24 AM EDT Note Title Customer walked out * Note Submit Note" at bounding box center [823, 515] width 919 height 168
click at [422, 584] on span "Submit Note" at bounding box center [409, 581] width 47 height 10
click at [658, 334] on div "Member Info * First Name * Last Name Preferred Name * Date of Birth (MM/DD/YYYY…" at bounding box center [664, 286] width 1240 height 627
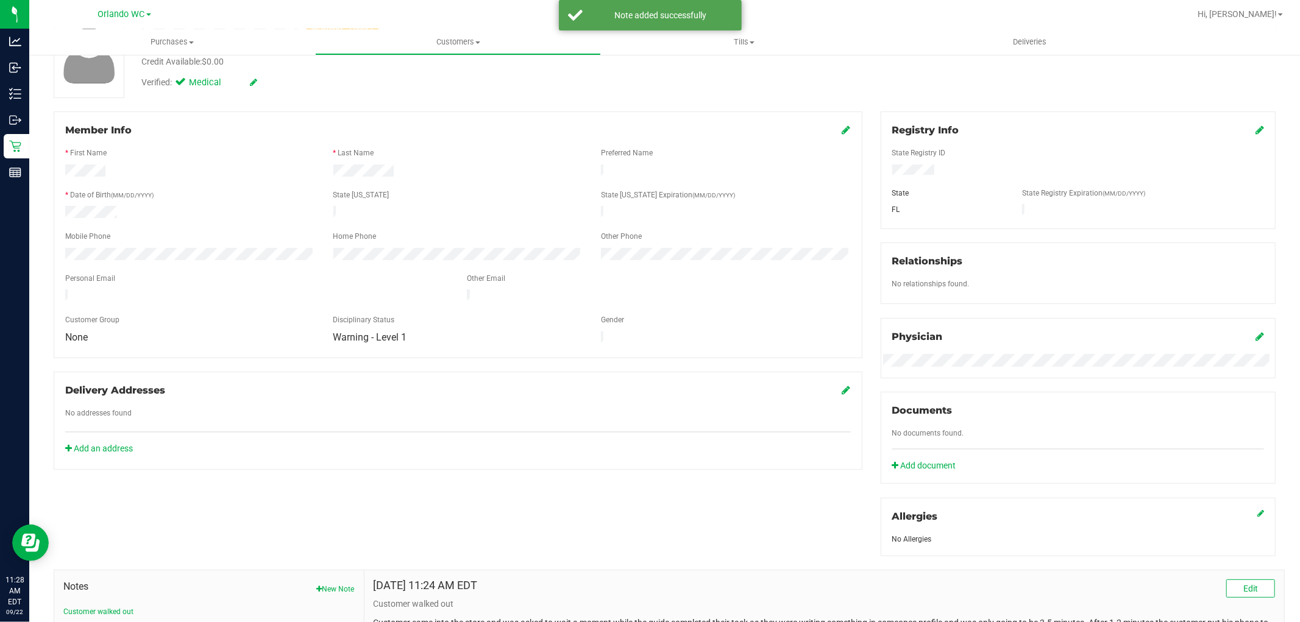
scroll to position [259, 0]
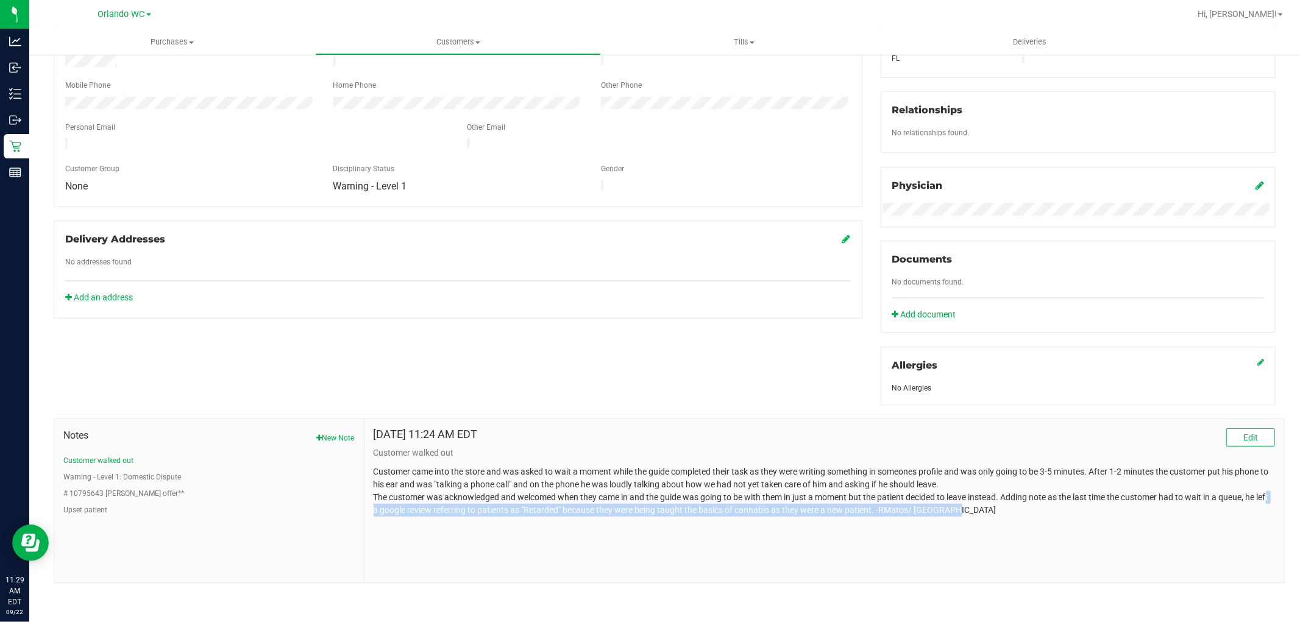
drag, startPoint x: 972, startPoint y: 516, endPoint x: 378, endPoint y: 508, distance: 593.5
click at [378, 508] on div "Sep 22, 2025 11:24 AM EDT Edit Customer walked out" at bounding box center [823, 500] width 919 height 163
click at [378, 508] on p "Customer came into the store and was asked to wait a moment while the guide com…" at bounding box center [823, 490] width 901 height 51
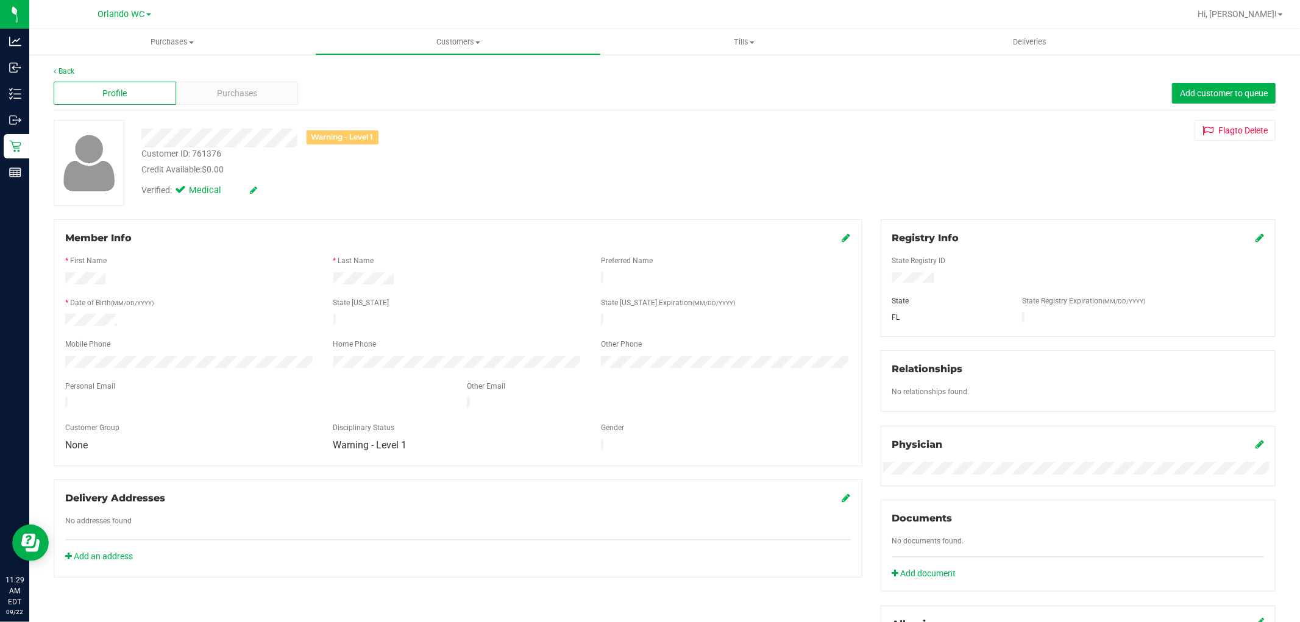
drag, startPoint x: 570, startPoint y: 380, endPoint x: 575, endPoint y: 375, distance: 7.3
click at [569, 381] on div "Other Email" at bounding box center [659, 388] width 402 height 14
click at [428, 299] on div "State ID" at bounding box center [458, 304] width 268 height 14
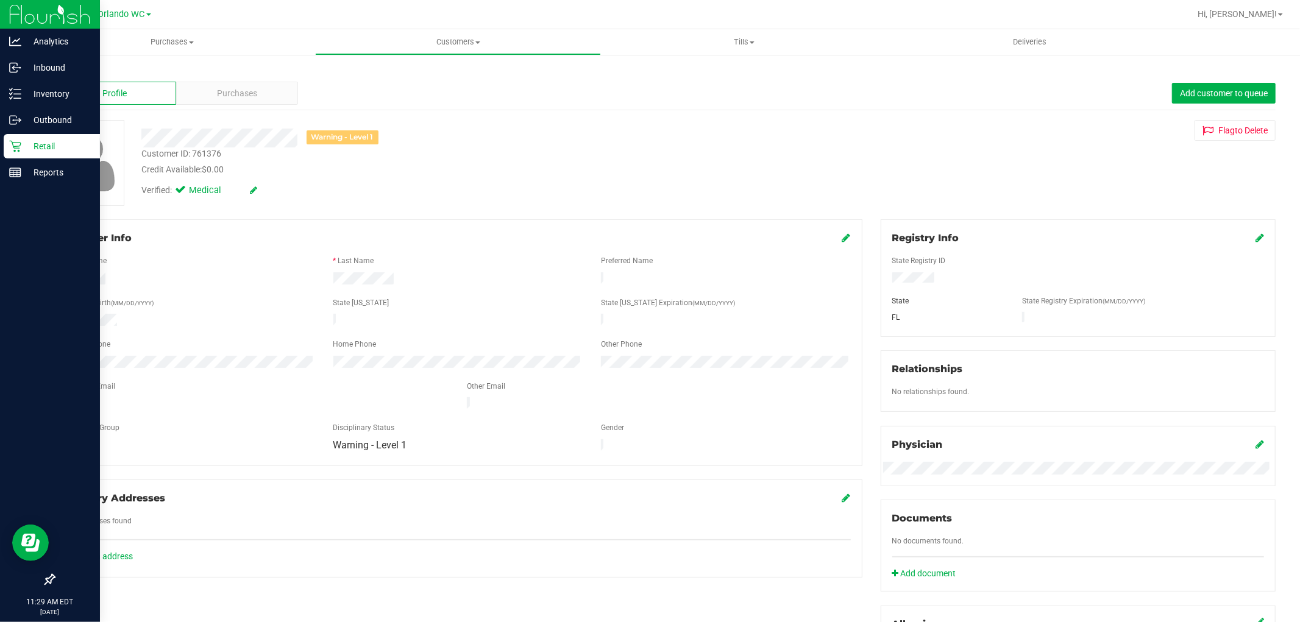
click at [18, 134] on div "Retail" at bounding box center [52, 146] width 96 height 24
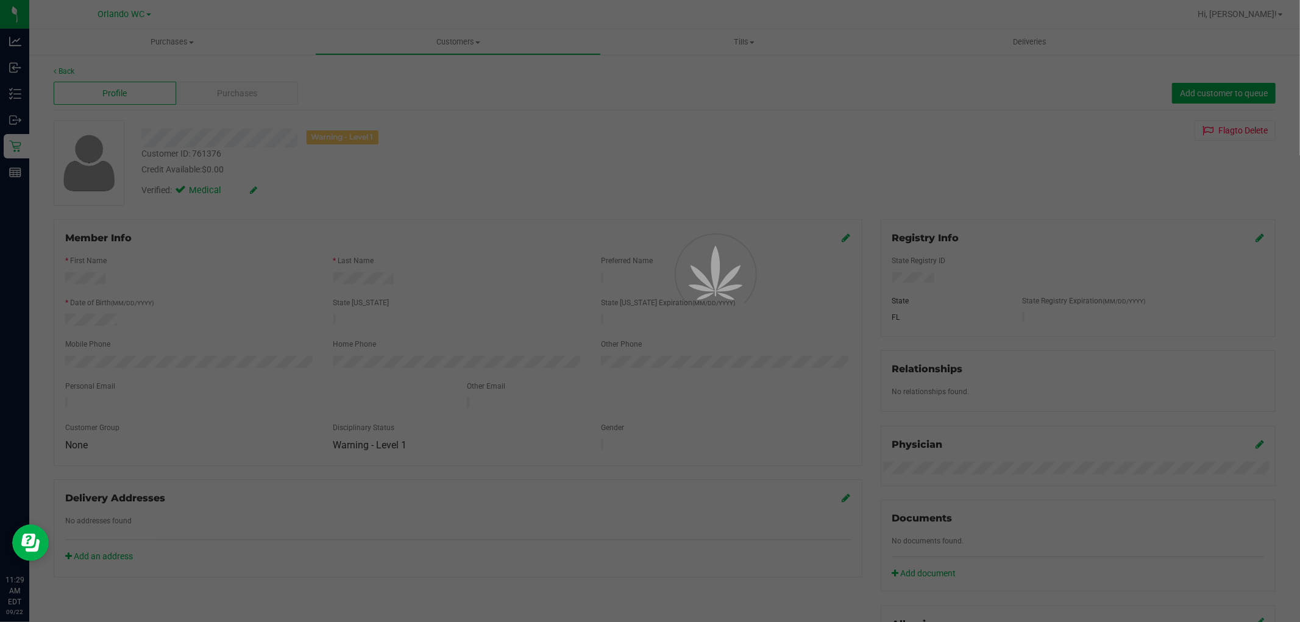
click at [629, 223] on div at bounding box center [650, 311] width 1300 height 622
click at [537, 384] on div "Purchases Summary of purchases Fulfillment All purchases Customers All customer…" at bounding box center [664, 325] width 1270 height 593
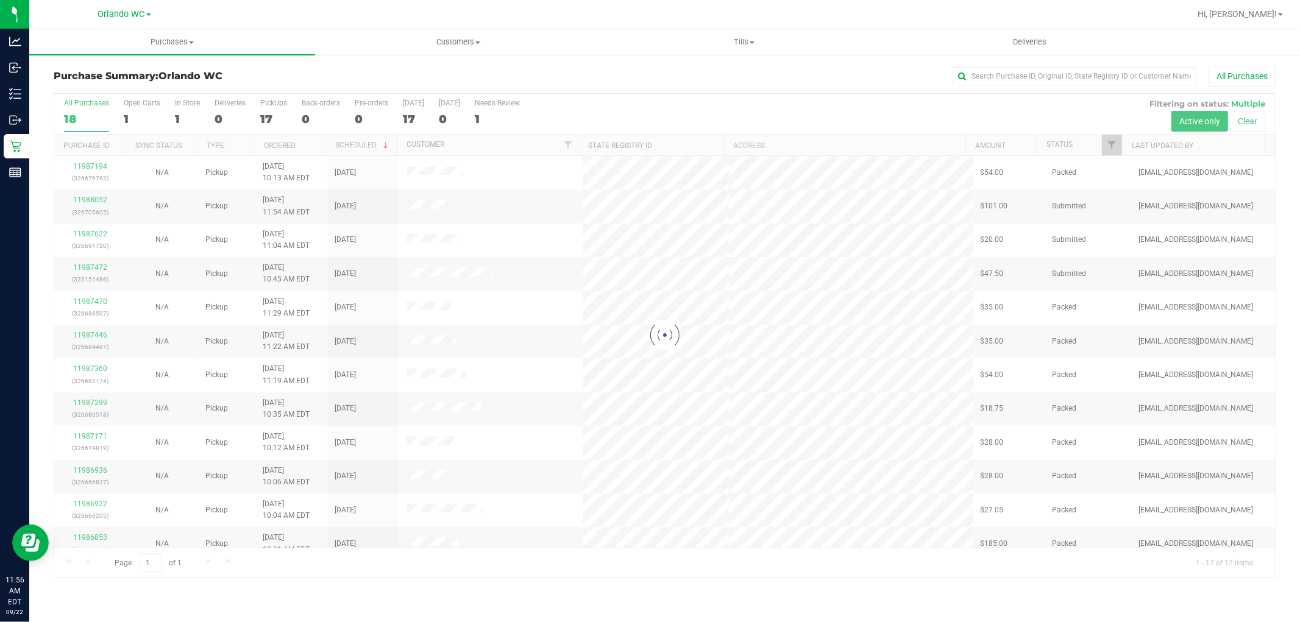
click at [620, 369] on div at bounding box center [664, 335] width 1220 height 483
click at [593, 229] on div at bounding box center [664, 335] width 1220 height 483
click at [693, 272] on div at bounding box center [664, 335] width 1220 height 483
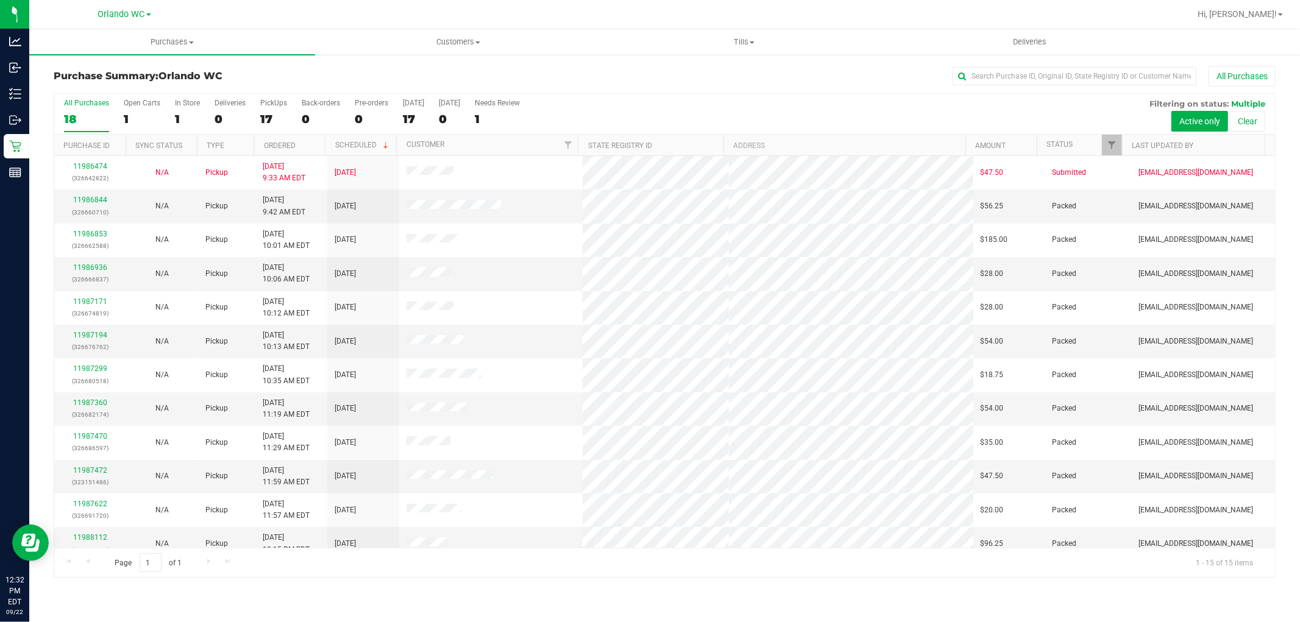
drag, startPoint x: 569, startPoint y: 75, endPoint x: 586, endPoint y: 90, distance: 22.0
click at [570, 75] on div "All Purchases" at bounding box center [868, 76] width 815 height 21
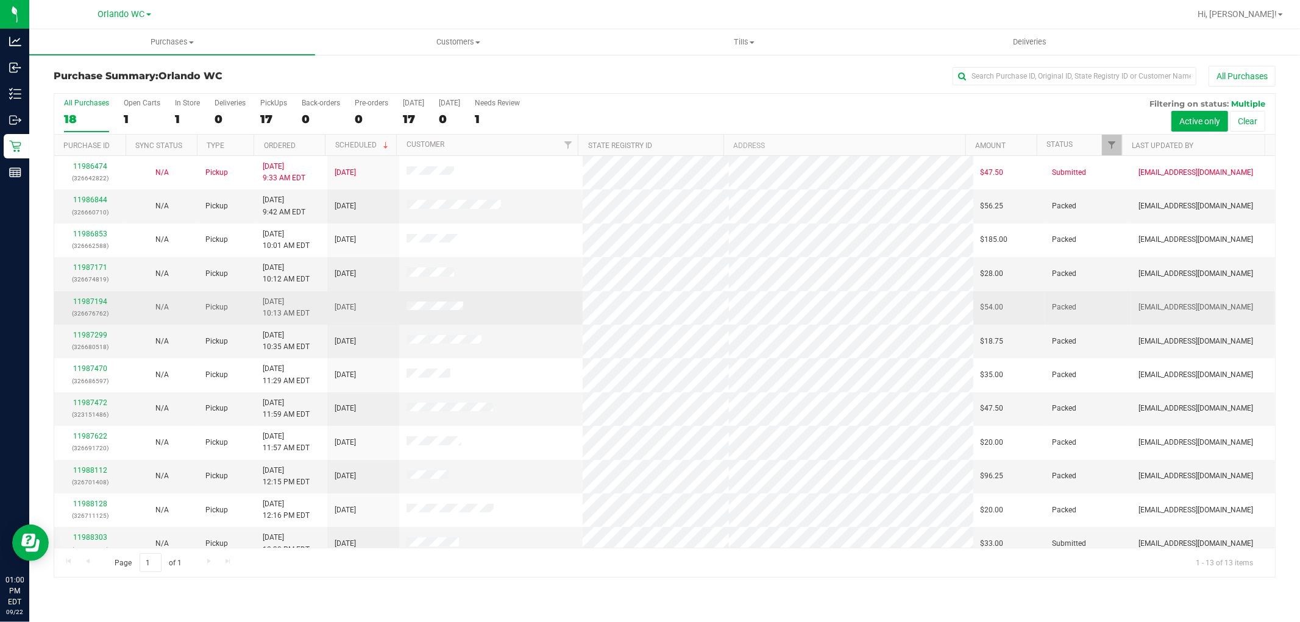
drag, startPoint x: 524, startPoint y: 266, endPoint x: 516, endPoint y: 314, distance: 48.8
click at [520, 288] on td at bounding box center [490, 274] width 183 height 34
click at [526, 315] on td at bounding box center [490, 308] width 183 height 34
drag, startPoint x: 477, startPoint y: 308, endPoint x: 484, endPoint y: 291, distance: 18.3
click at [479, 303] on td at bounding box center [490, 308] width 183 height 34
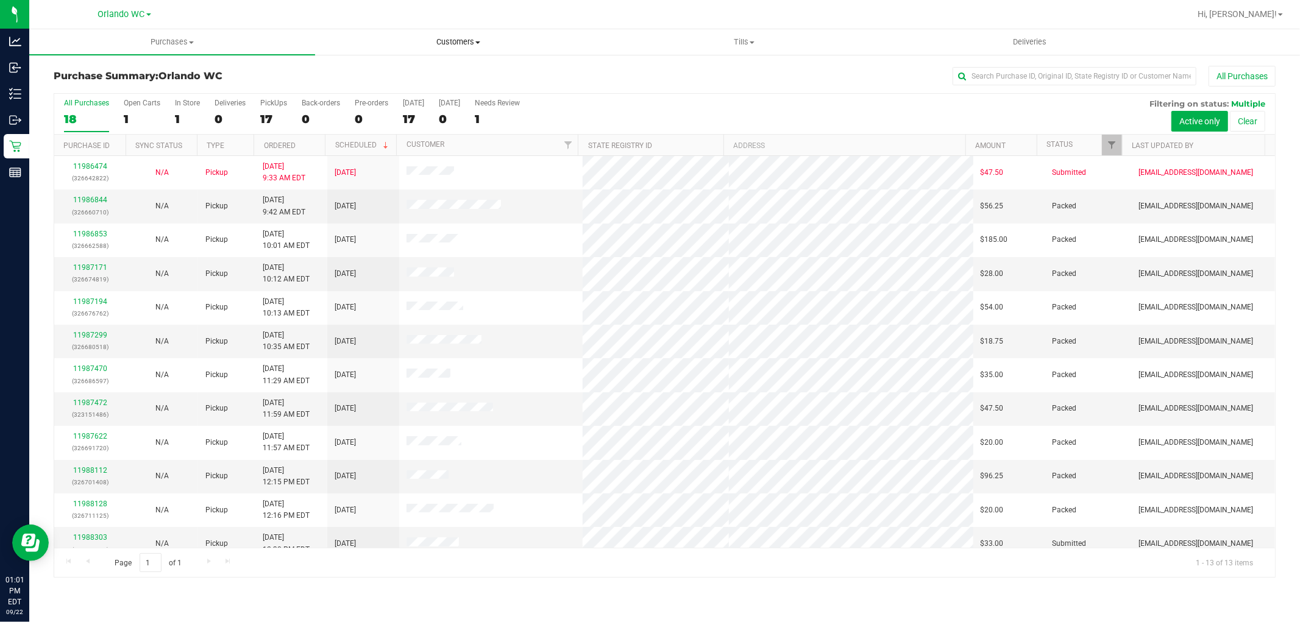
click at [451, 34] on uib-tab-heading "Customers All customers Add a new customer All physicians" at bounding box center [458, 42] width 285 height 24
click at [410, 64] on ul "All customers Add a new customer All physicians" at bounding box center [458, 88] width 286 height 66
click at [399, 69] on div "Purchase Summary: Orlando WC All Purchases" at bounding box center [665, 79] width 1222 height 27
click at [439, 46] on span "Customers" at bounding box center [458, 42] width 286 height 11
click at [405, 72] on li "All customers" at bounding box center [458, 73] width 286 height 15
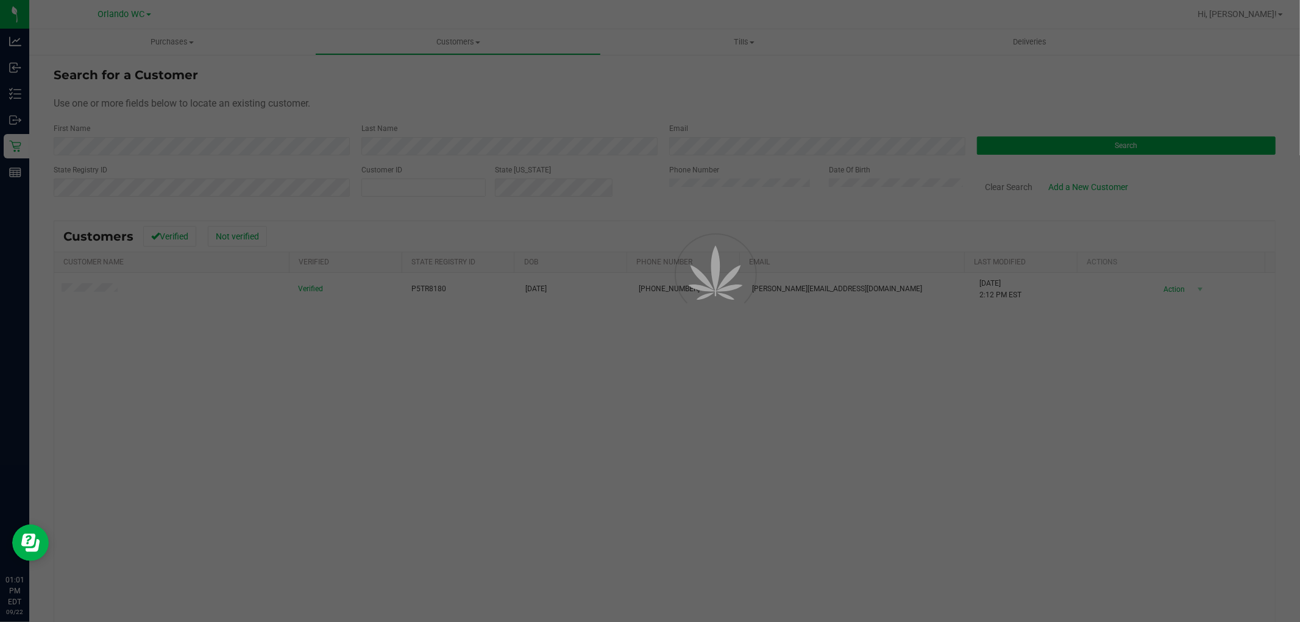
drag, startPoint x: 835, startPoint y: 500, endPoint x: 826, endPoint y: 477, distance: 24.6
click at [835, 494] on div at bounding box center [650, 311] width 1300 height 622
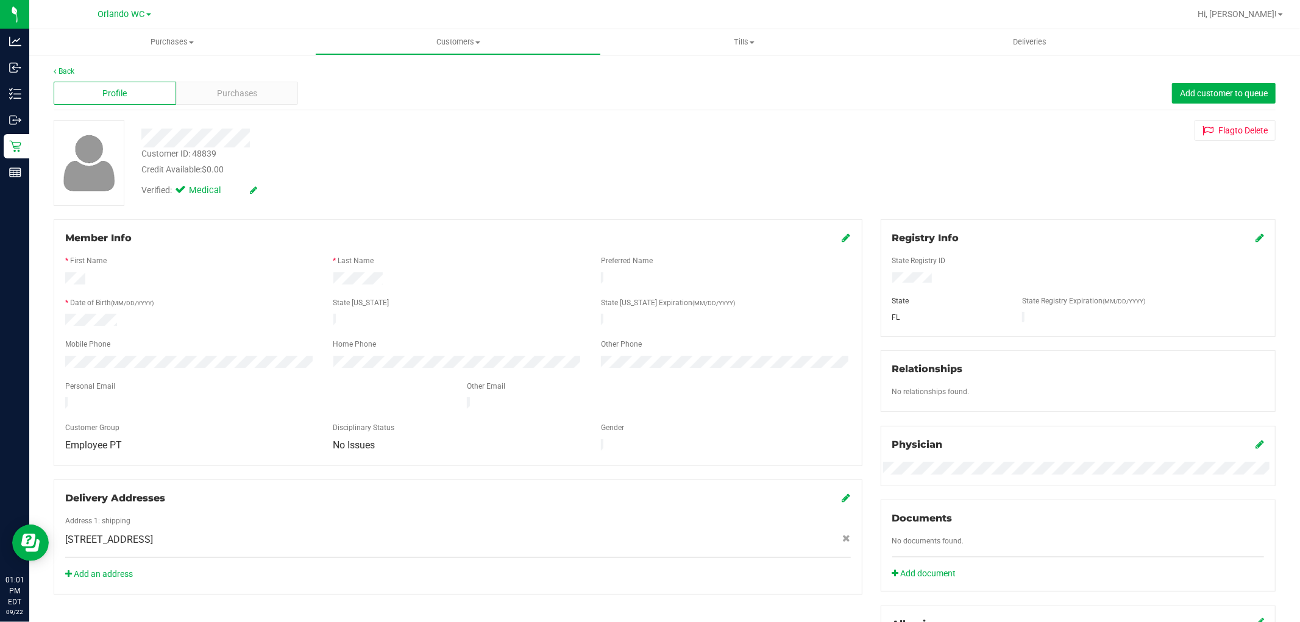
click at [556, 459] on div "Member Info * First Name * Last Name Preferred Name * Date of Birth (MM/DD/YYYY…" at bounding box center [457, 406] width 827 height 375
click at [238, 190] on div "Verified: Medical" at bounding box center [235, 193] width 207 height 19
click at [246, 84] on div "Purchases" at bounding box center [237, 93] width 122 height 23
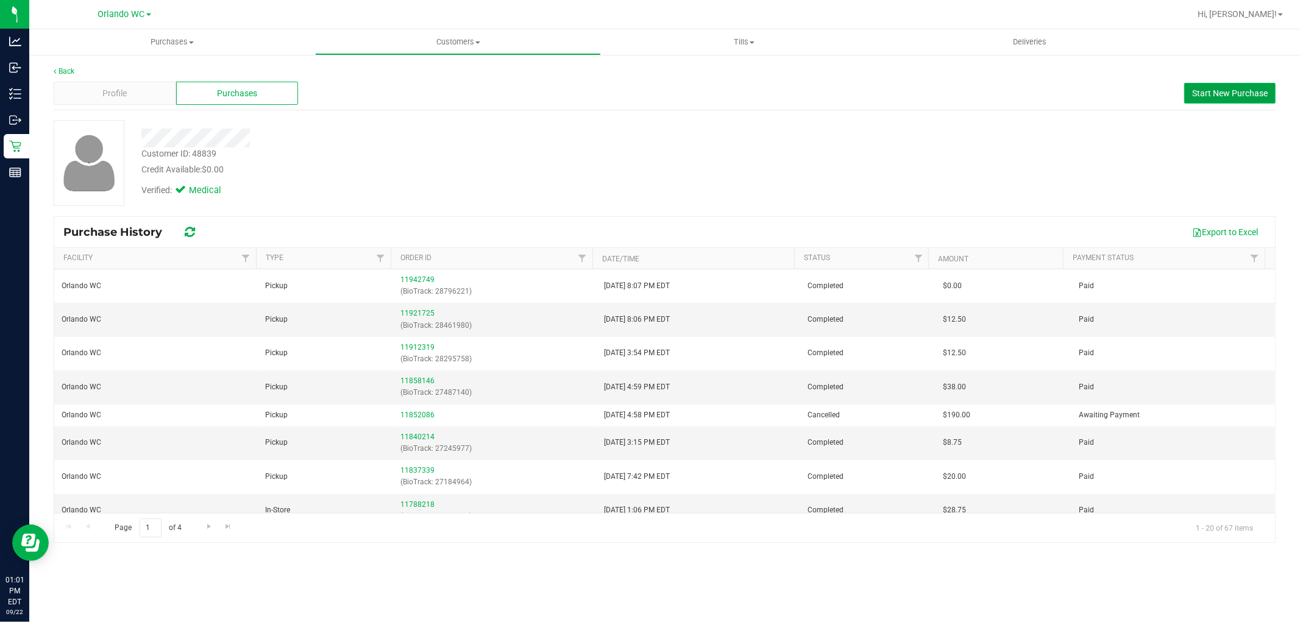
click at [1239, 90] on span "Start New Purchase" at bounding box center [1230, 93] width 76 height 10
drag, startPoint x: 729, startPoint y: 203, endPoint x: 778, endPoint y: 186, distance: 52.0
click at [731, 197] on div "Customer ID: 48839 Credit Available: $0.00 Verified: Medical" at bounding box center [664, 163] width 1240 height 86
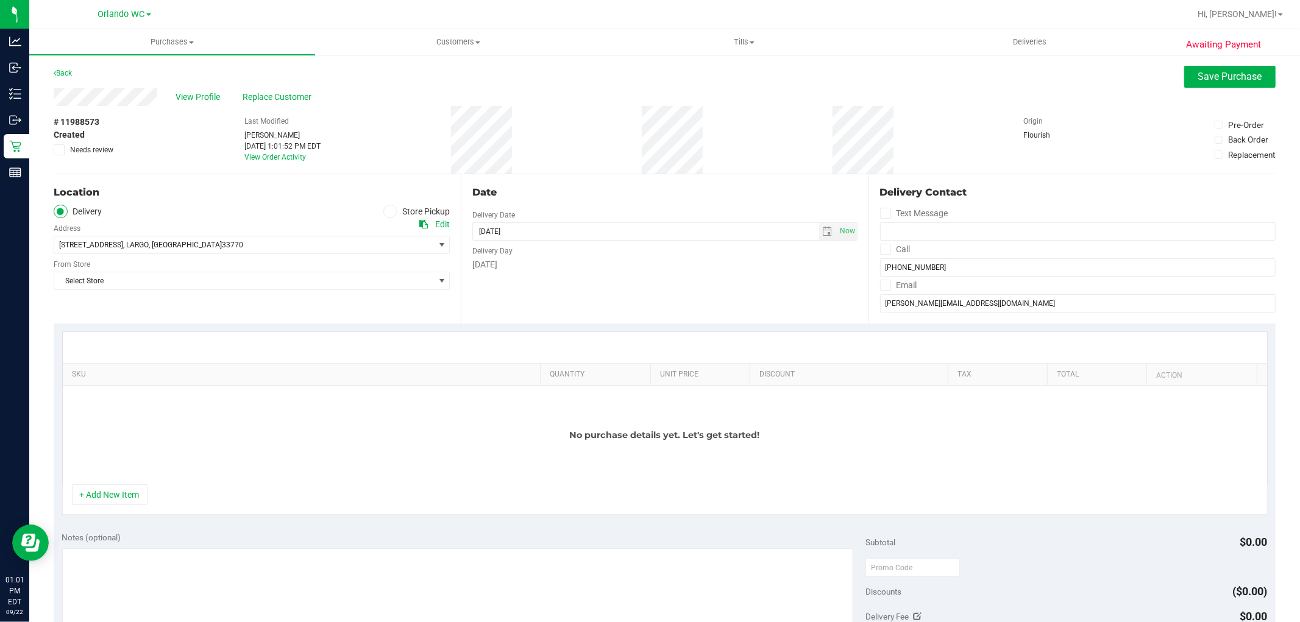
click at [383, 209] on span at bounding box center [390, 212] width 14 height 14
click at [0, 0] on input "Store Pickup" at bounding box center [0, 0] width 0 height 0
click at [330, 253] on span "Select Store" at bounding box center [244, 244] width 380 height 17
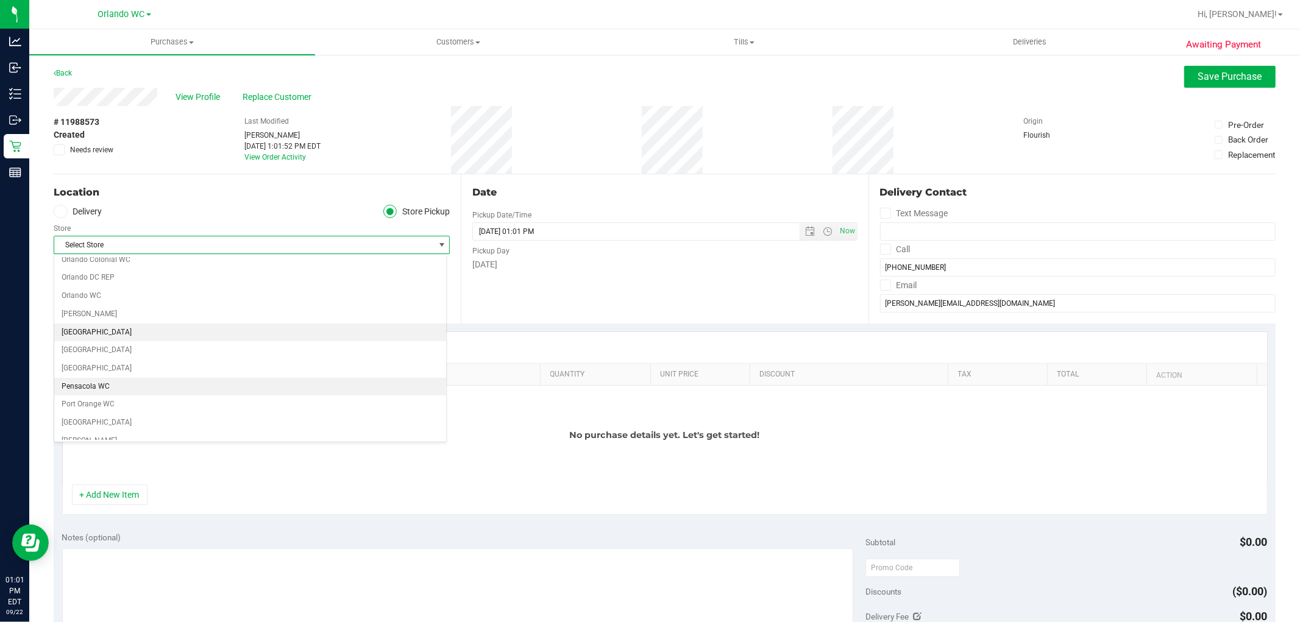
scroll to position [609, 0]
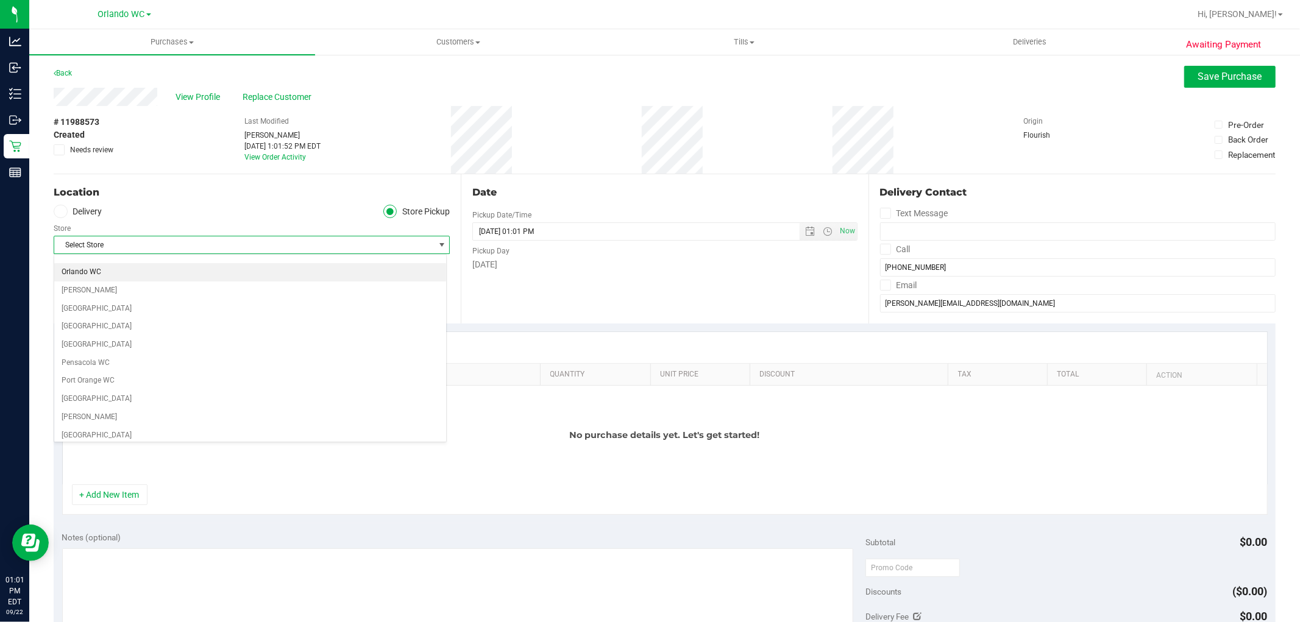
click at [94, 271] on li "Orlando WC" at bounding box center [250, 272] width 392 height 18
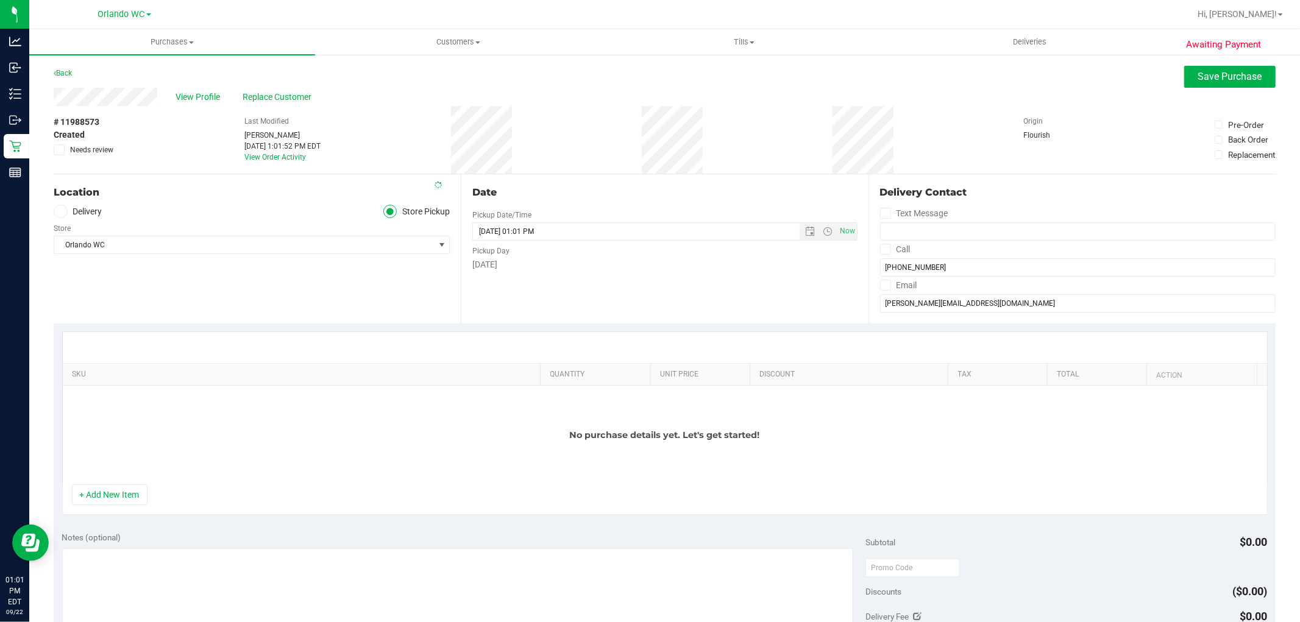
click at [269, 281] on div "Location Delivery Store Pickup Store Orlando WC Select Store Bonita Springs WC …" at bounding box center [257, 248] width 407 height 149
click at [102, 497] on button "+ Add New Item" at bounding box center [110, 494] width 76 height 21
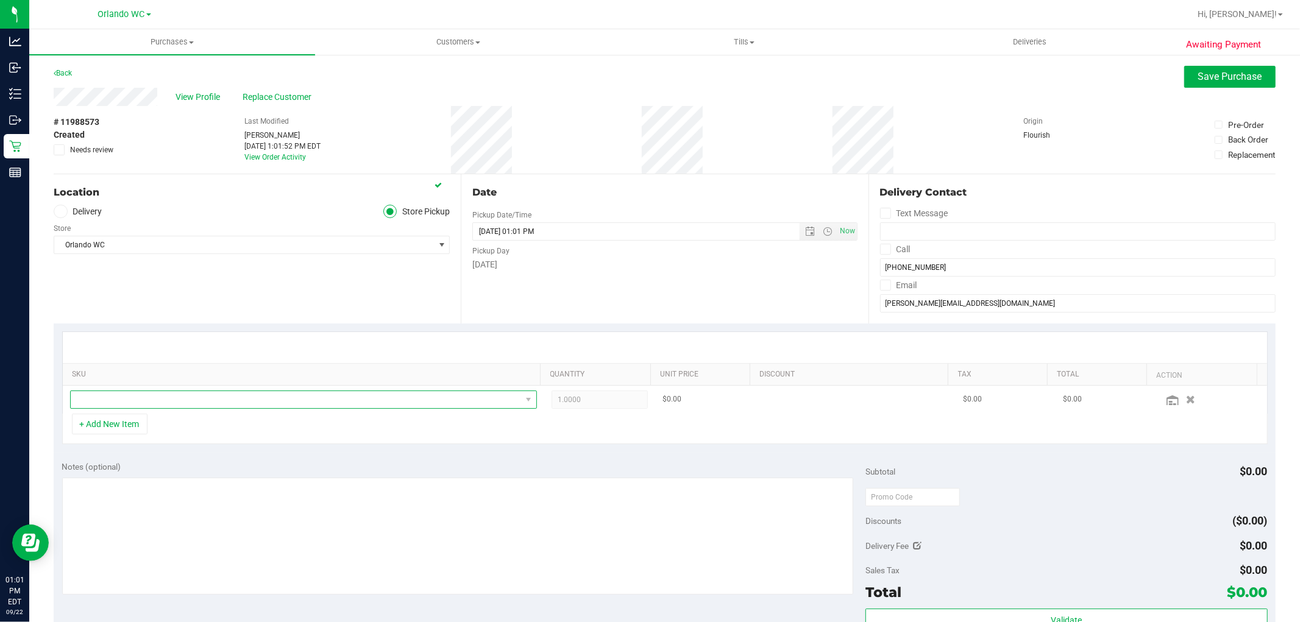
click at [251, 398] on span "NO DATA FOUND" at bounding box center [296, 399] width 450 height 17
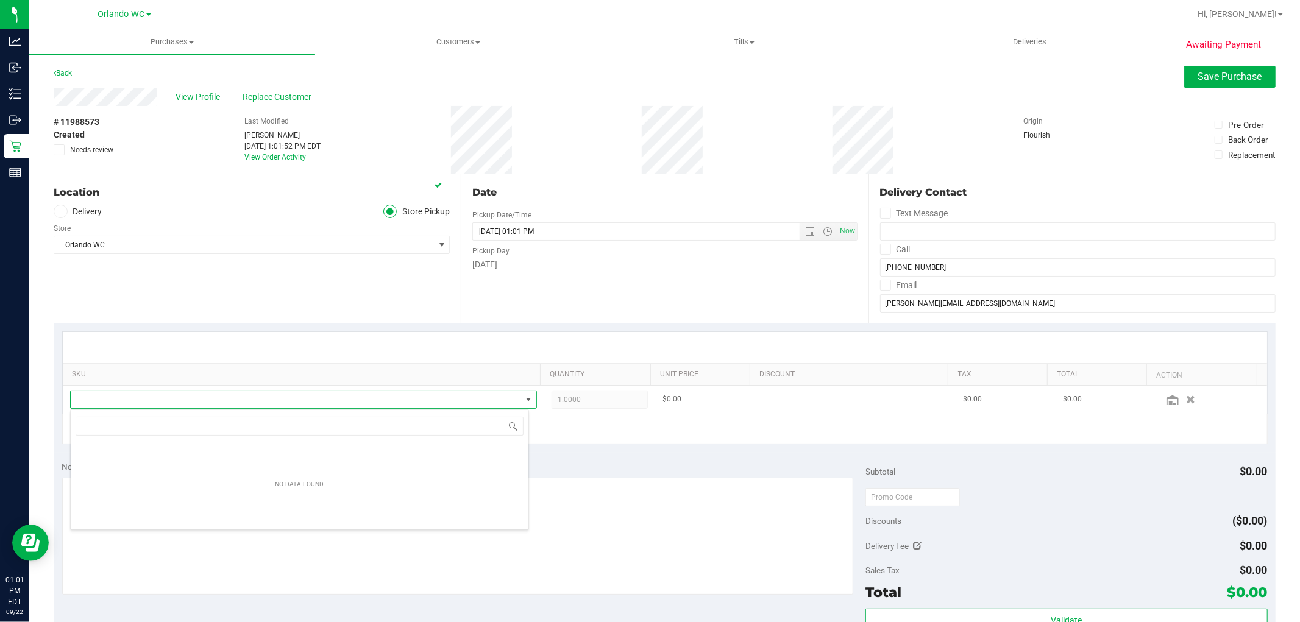
scroll to position [18, 455]
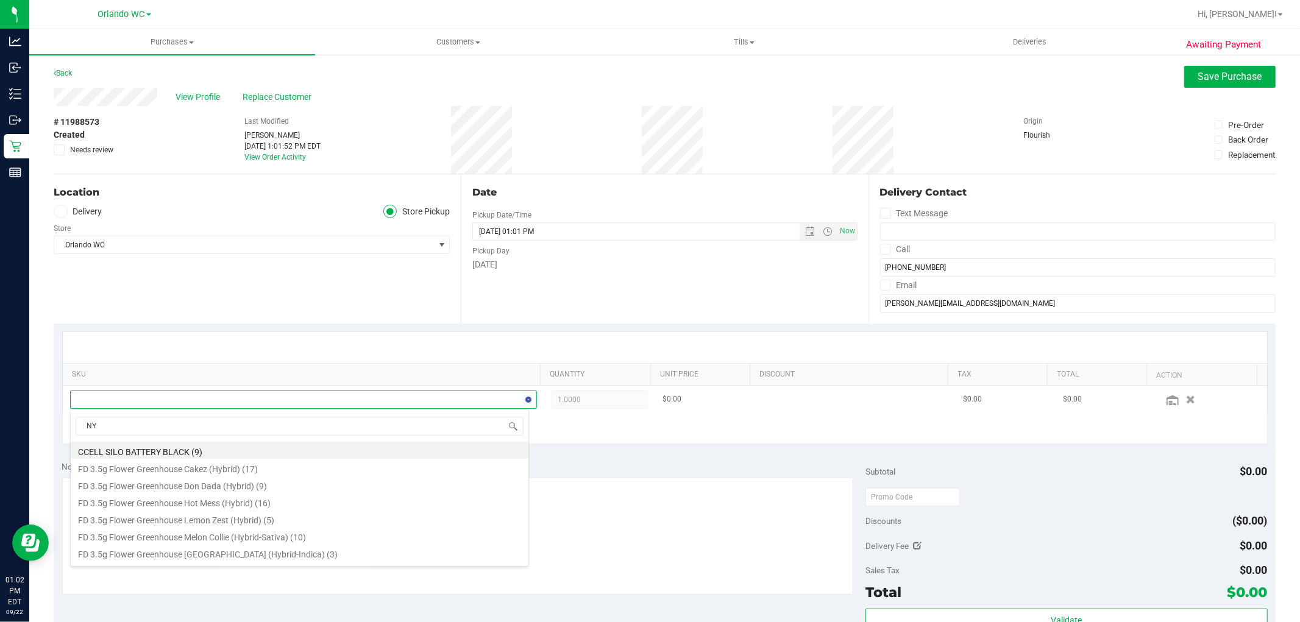
type input "NYD"
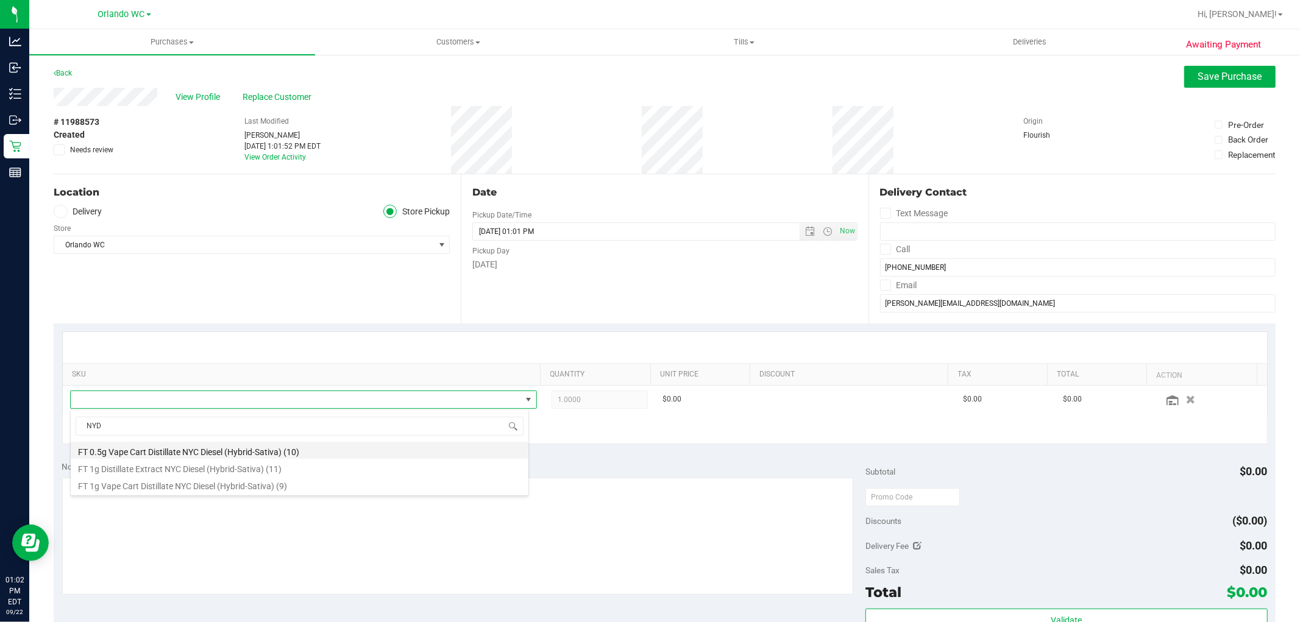
click at [239, 452] on li "FT 0.5g Vape Cart Distillate NYC Diesel (Hybrid-Sativa) (10)" at bounding box center [300, 450] width 458 height 17
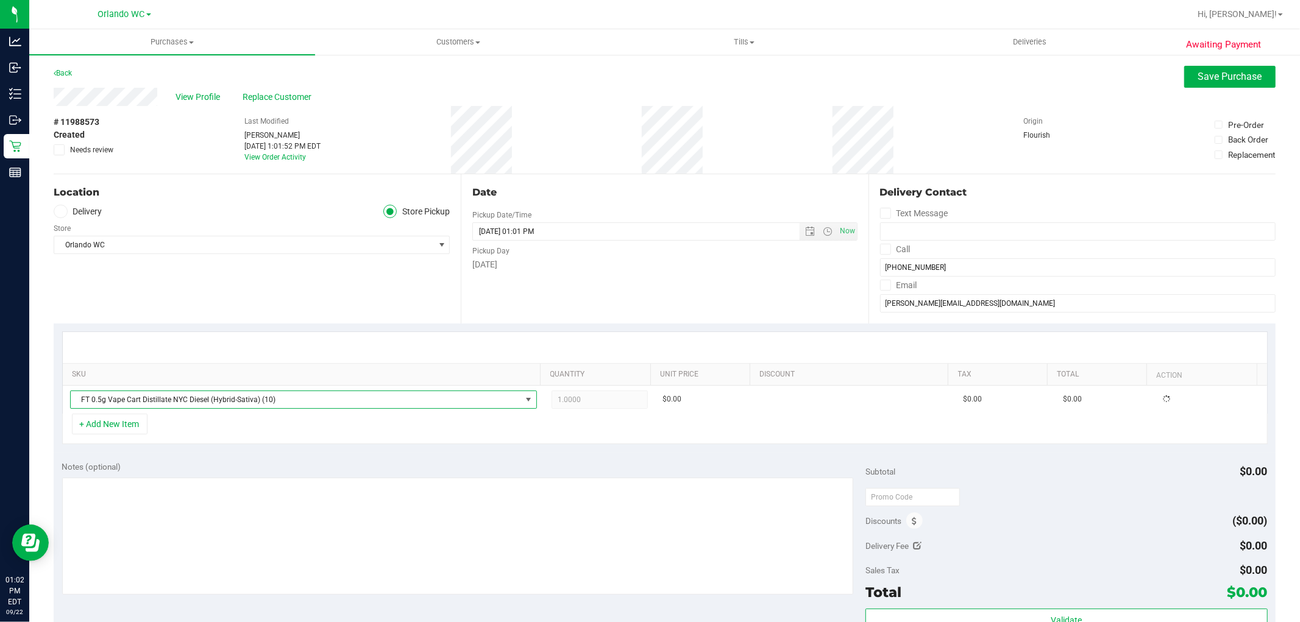
click at [458, 443] on div "+ Add New Item" at bounding box center [664, 429] width 1205 height 30
click at [433, 122] on div "# 11988573 Created Needs review Last Modified Rosa Matos Sep 22, 2025 1:01:52 P…" at bounding box center [665, 140] width 1222 height 68
click at [1219, 81] on span "Save Purchase" at bounding box center [1230, 77] width 64 height 12
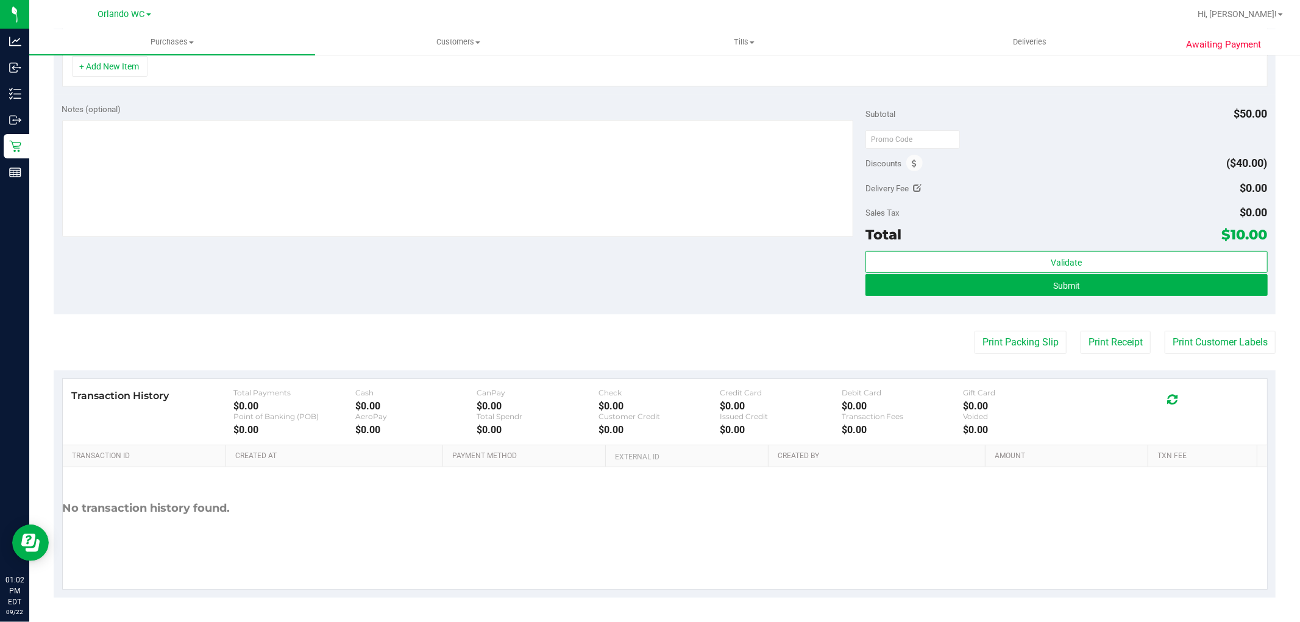
scroll to position [339, 0]
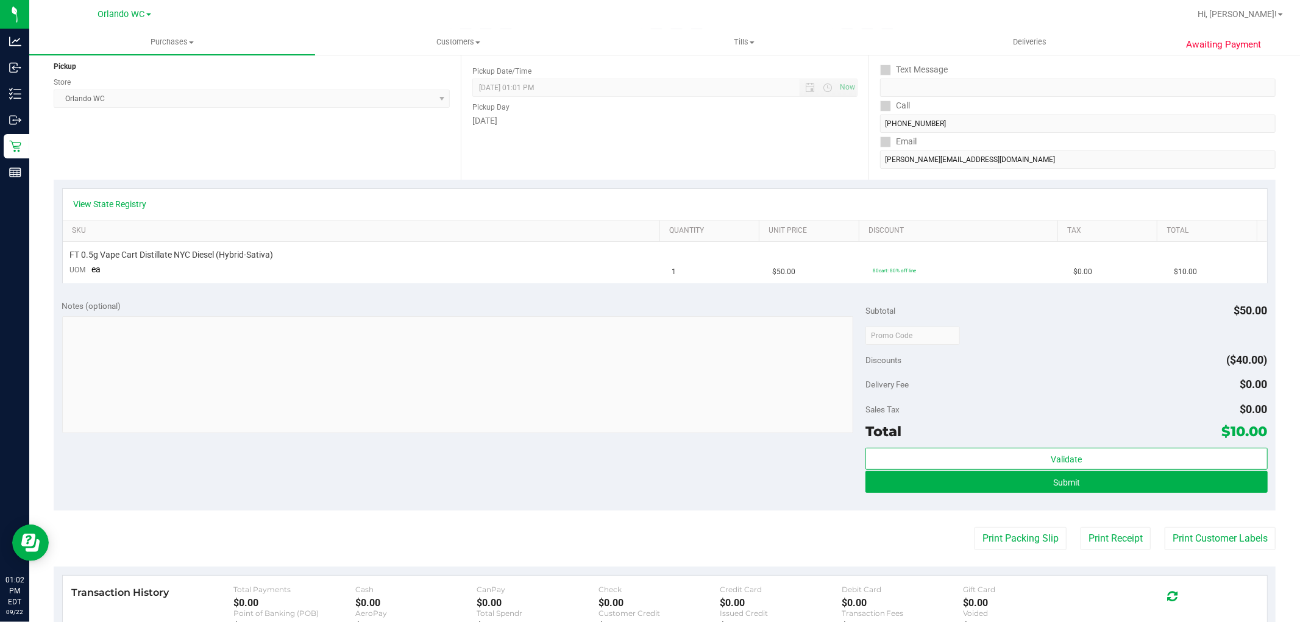
scroll to position [271, 0]
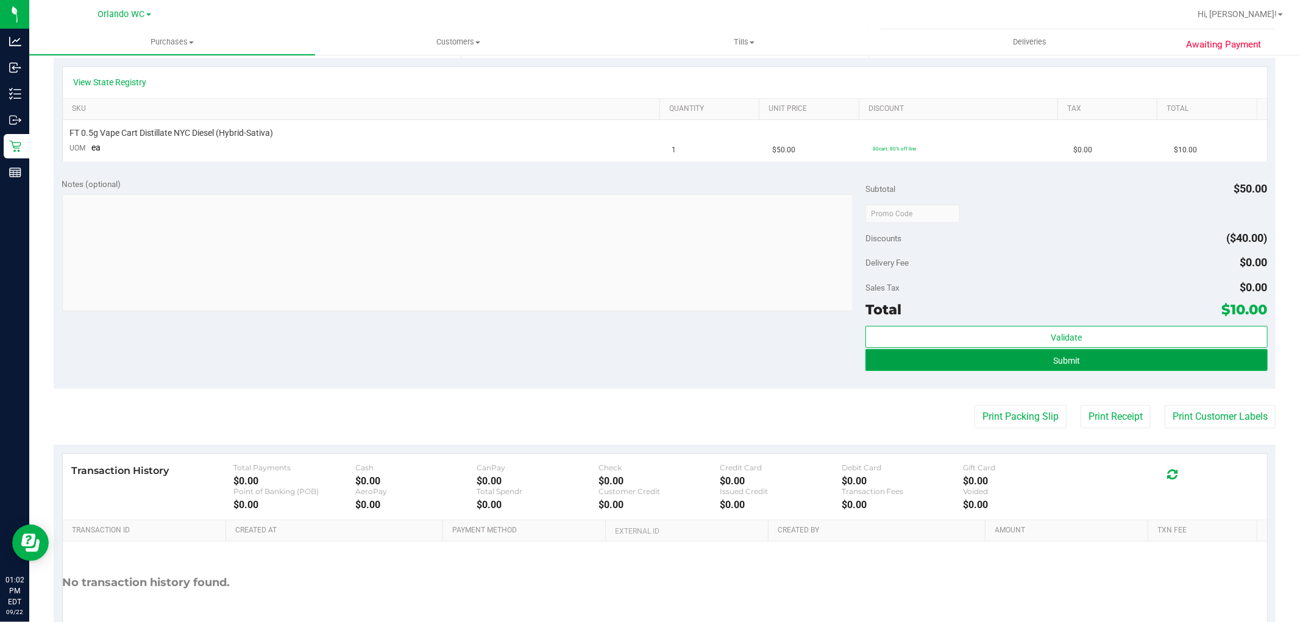
click at [901, 359] on button "Submit" at bounding box center [1066, 360] width 402 height 22
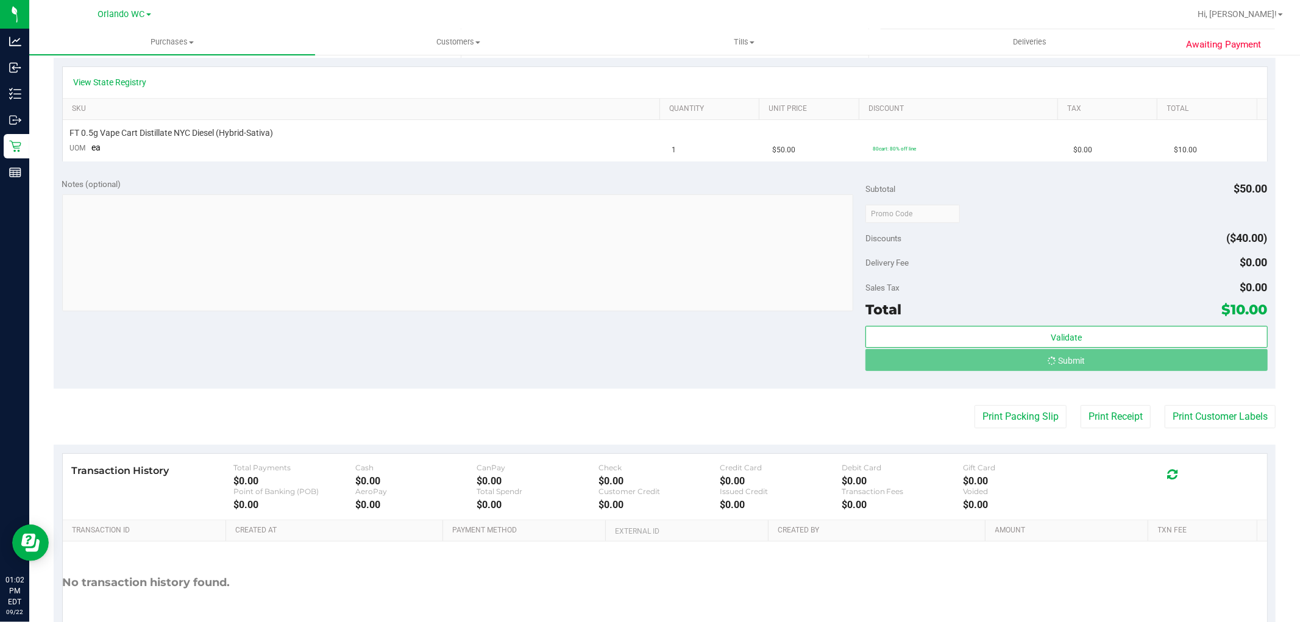
drag, startPoint x: 634, startPoint y: 352, endPoint x: 668, endPoint y: 308, distance: 56.0
click at [640, 341] on div "Notes (optional) Subtotal $50.00 Discounts ($40.00) Delivery Fee $0.00 Sales Ta…" at bounding box center [665, 278] width 1222 height 219
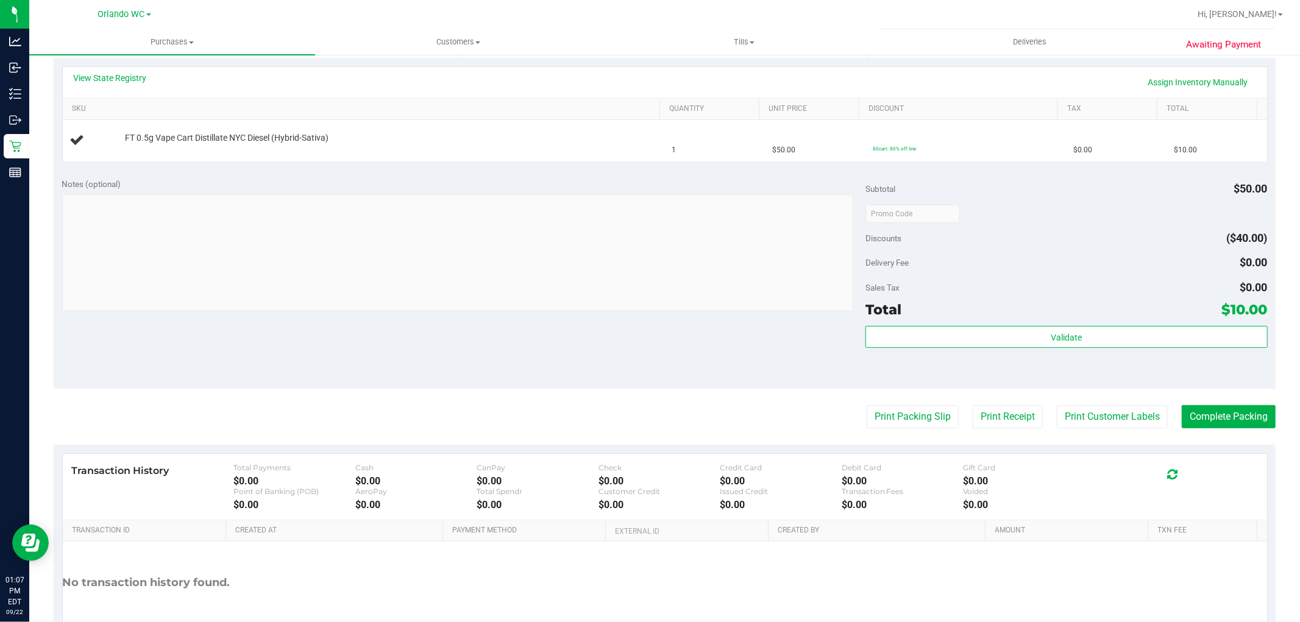
scroll to position [0, 0]
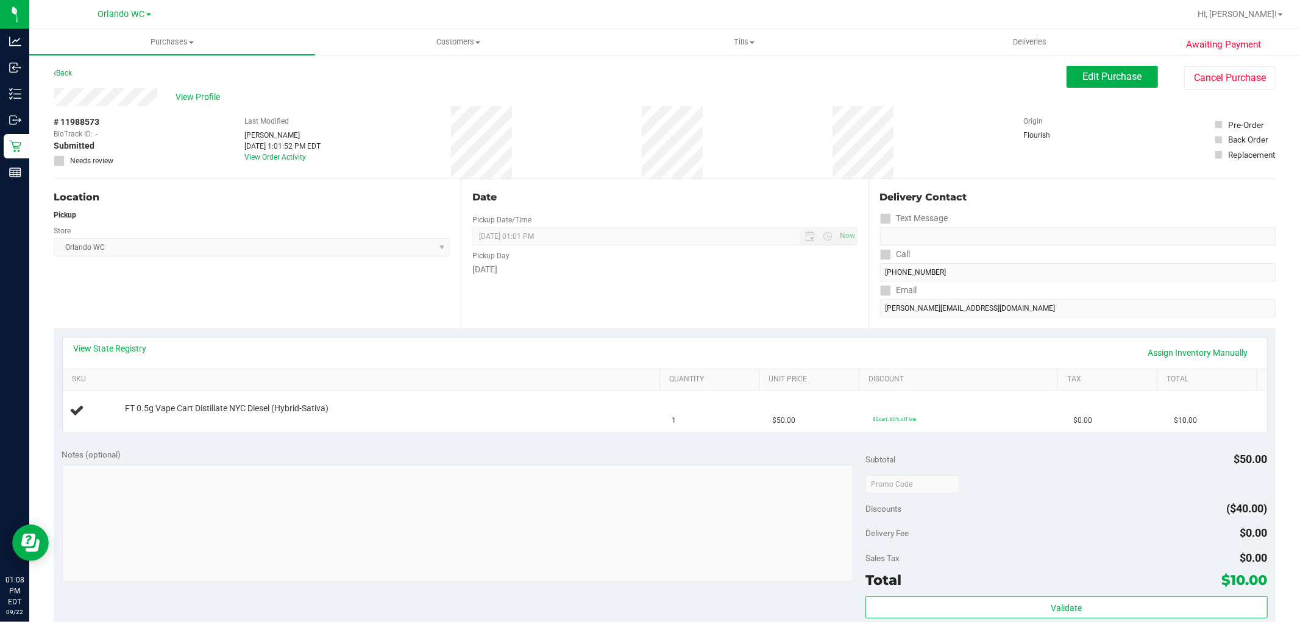
click at [203, 149] on div "# 11988573 BioTrack ID: - Submitted Needs review Last Modified Rosa Matos Sep 2…" at bounding box center [665, 142] width 1222 height 73
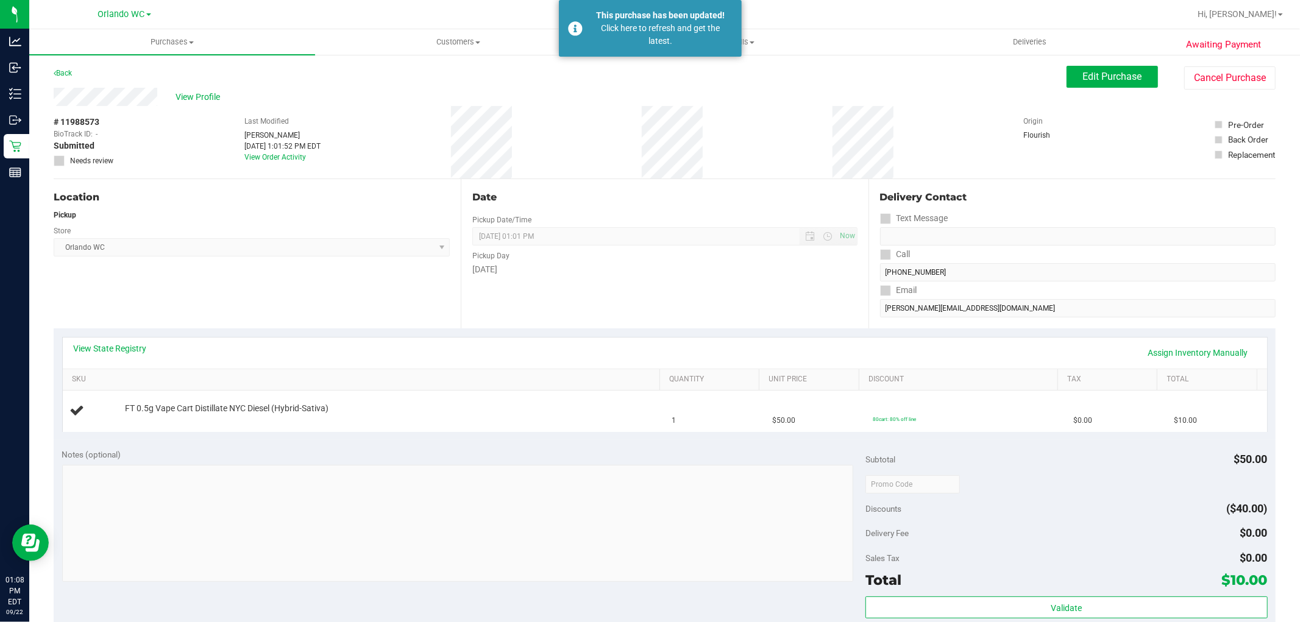
drag, startPoint x: 293, startPoint y: 210, endPoint x: 307, endPoint y: 214, distance: 14.8
click at [294, 210] on div "Pickup" at bounding box center [252, 215] width 396 height 11
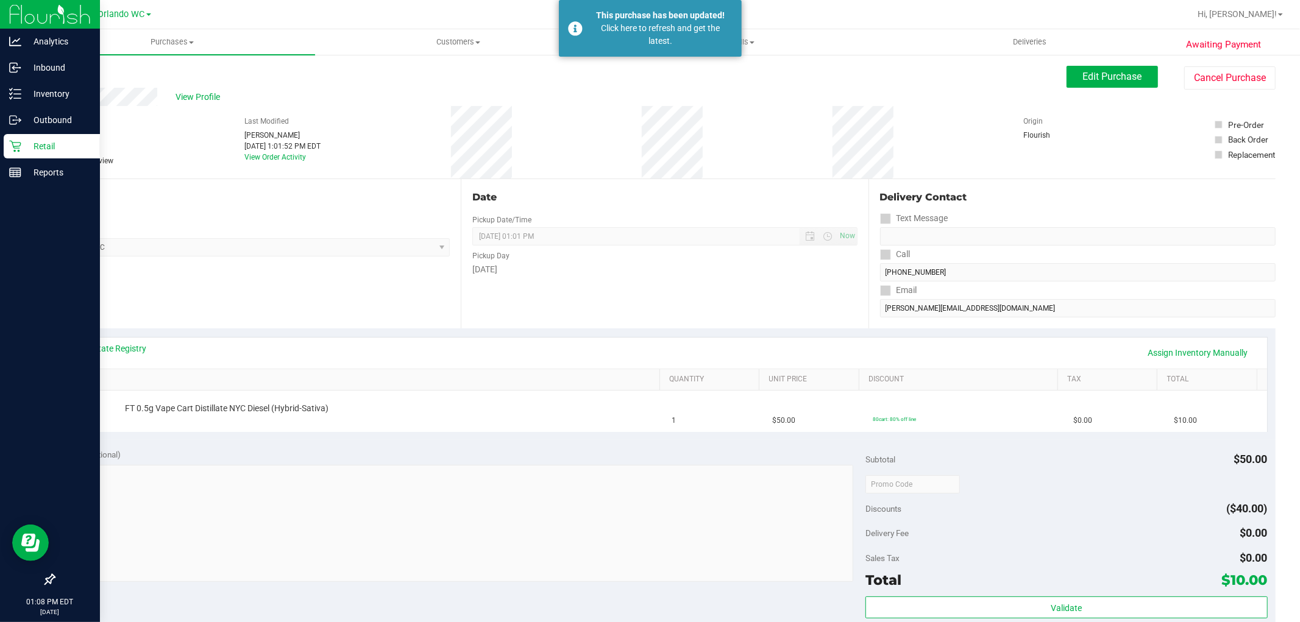
click at [23, 147] on p "Retail" at bounding box center [57, 146] width 73 height 15
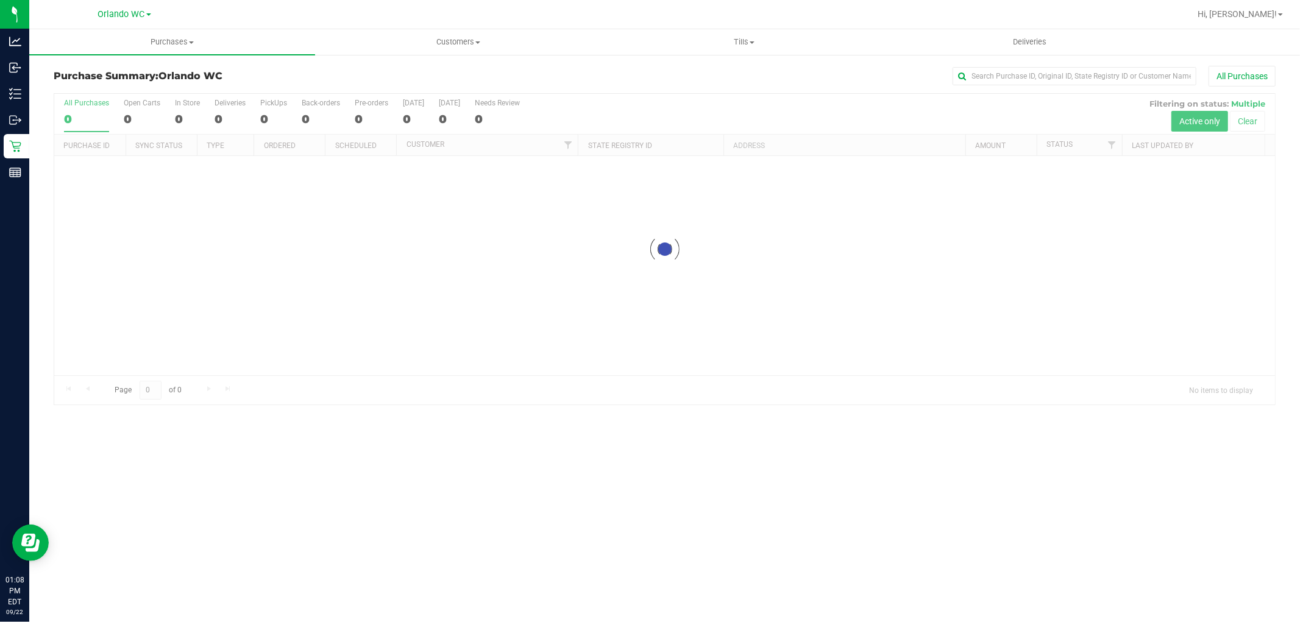
click at [385, 211] on div at bounding box center [664, 249] width 1220 height 311
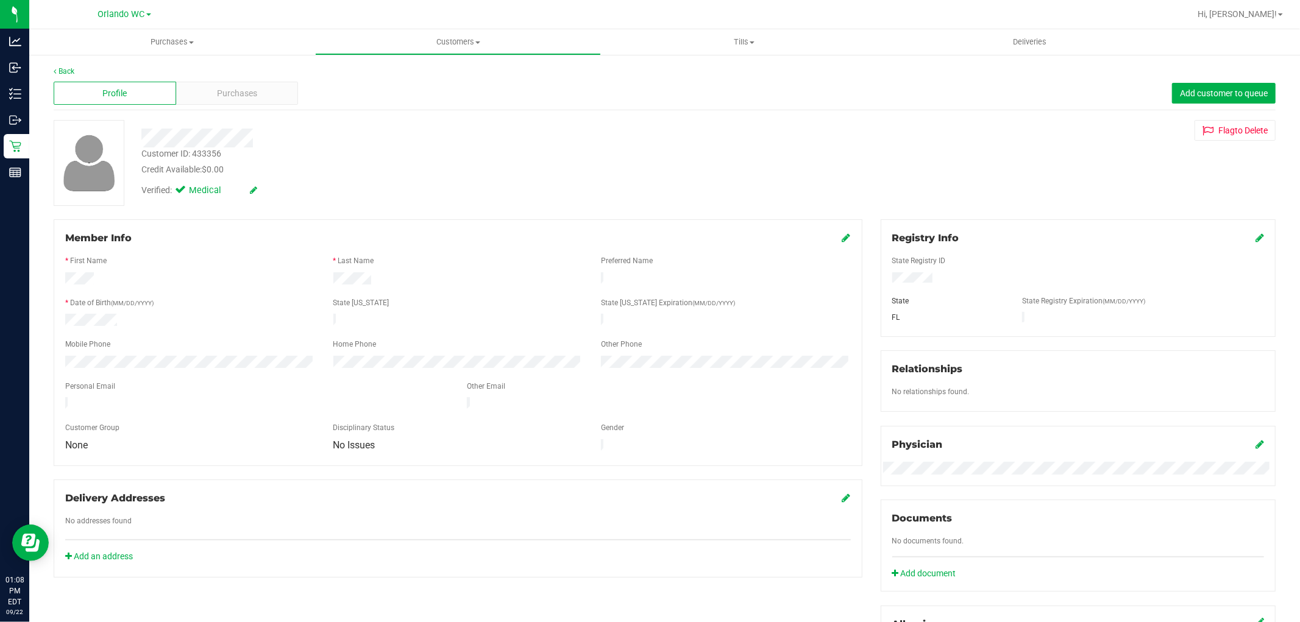
drag, startPoint x: 390, startPoint y: 295, endPoint x: 318, endPoint y: 169, distance: 145.2
click at [388, 289] on form "Member Info * First Name * Last Name Preferred Name * Date of Birth (MM/DD/YYYY…" at bounding box center [457, 343] width 785 height 224
click at [290, 110] on div "Profile Purchases Add customer to queue" at bounding box center [665, 94] width 1222 height 34
click at [269, 91] on div "Purchases" at bounding box center [237, 93] width 122 height 23
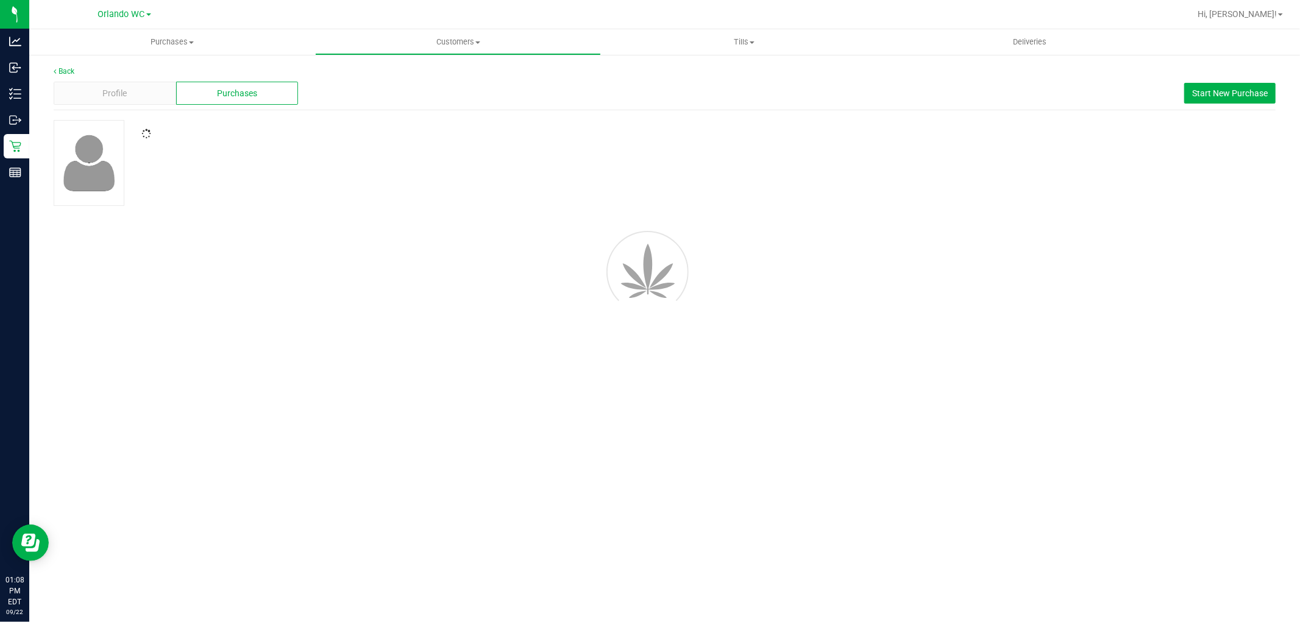
click at [501, 120] on div at bounding box center [442, 129] width 620 height 19
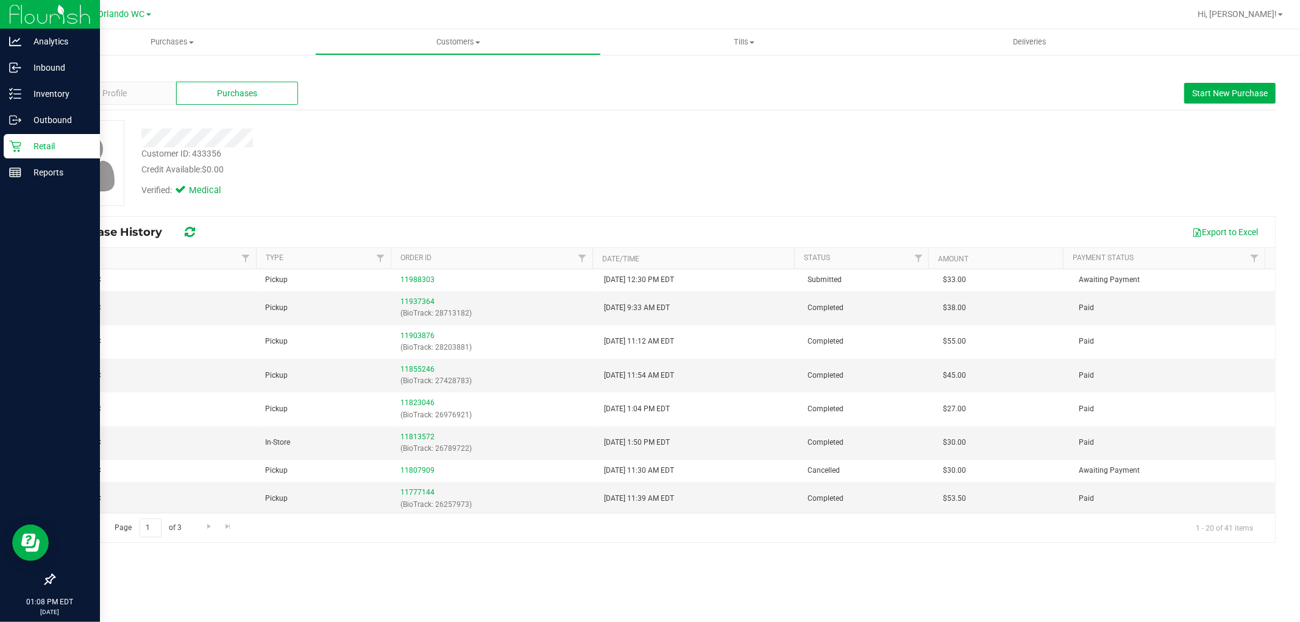
click at [1, 135] on link "Retail" at bounding box center [50, 147] width 100 height 26
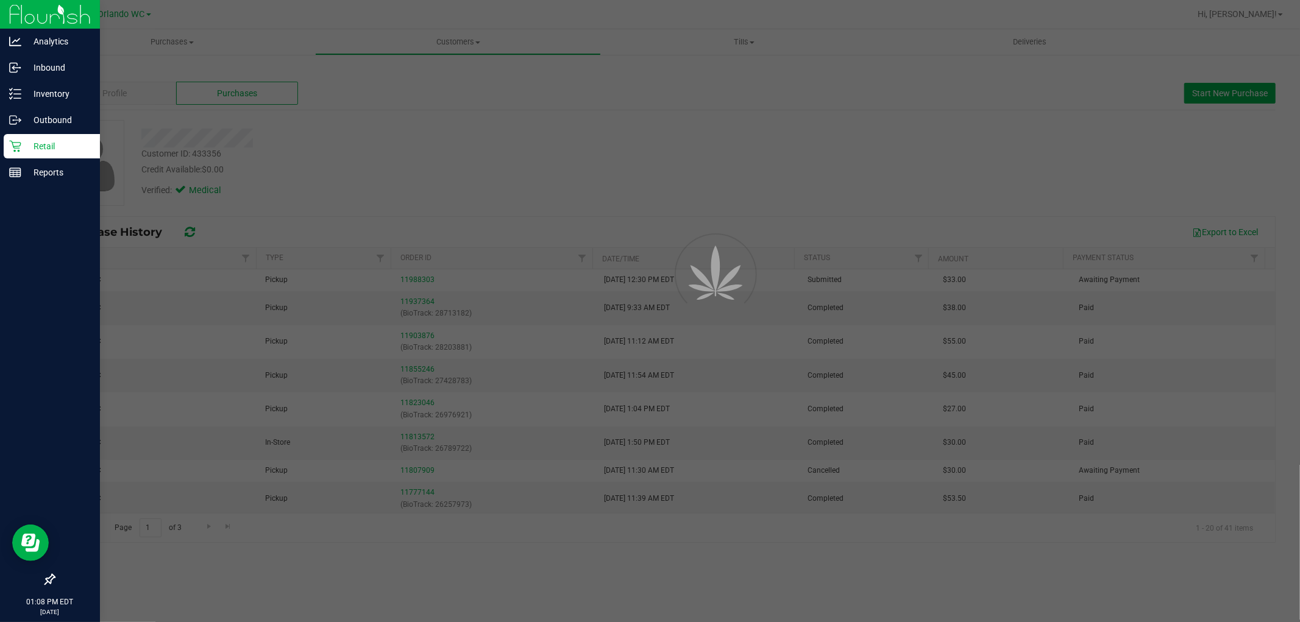
click at [13, 140] on icon at bounding box center [15, 146] width 12 height 12
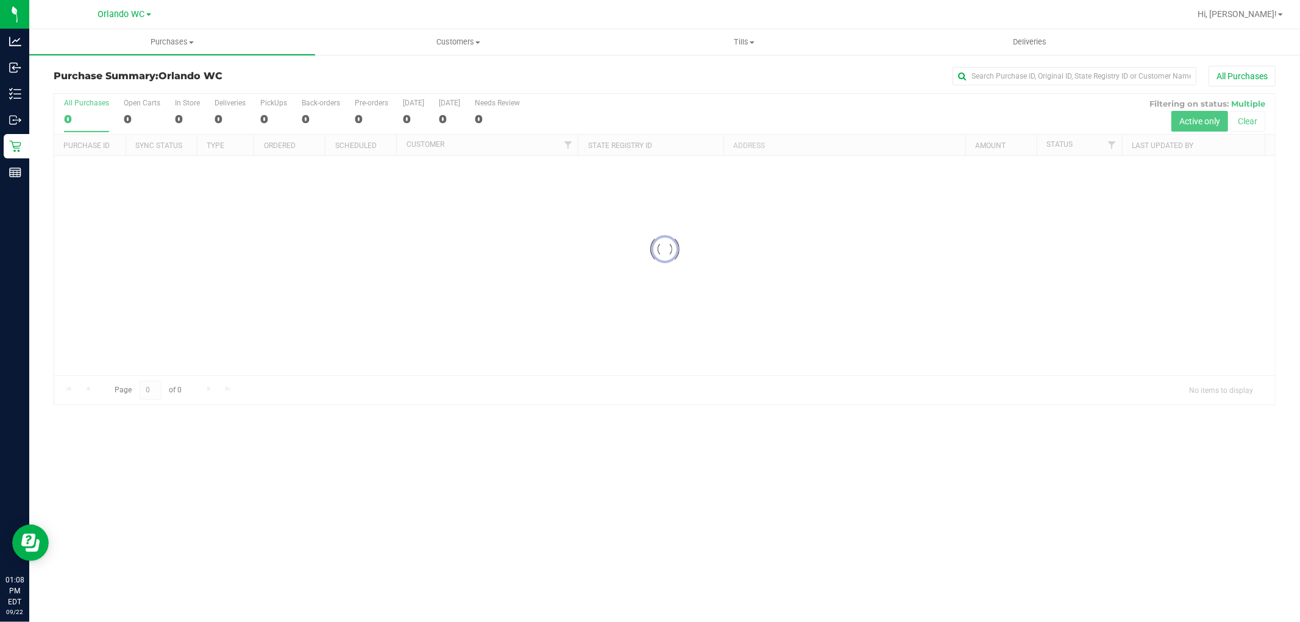
drag, startPoint x: 620, startPoint y: 358, endPoint x: 576, endPoint y: 336, distance: 49.3
click at [622, 358] on div at bounding box center [664, 249] width 1220 height 311
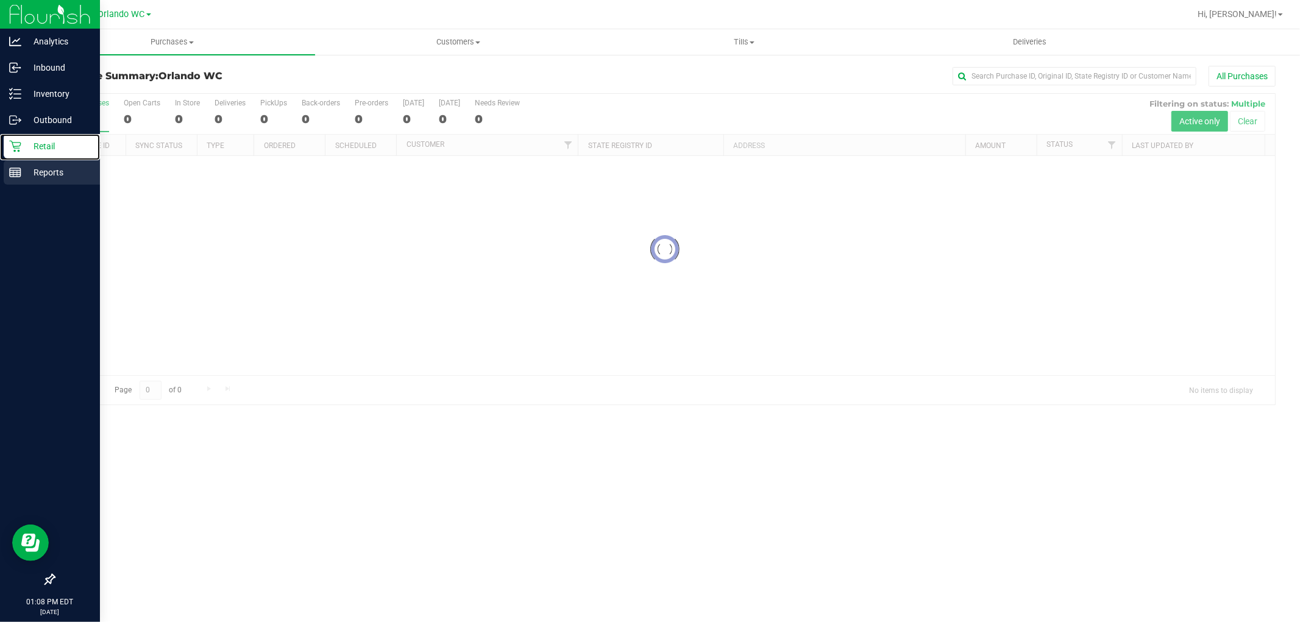
drag, startPoint x: 26, startPoint y: 157, endPoint x: 24, endPoint y: 169, distance: 12.2
click at [26, 157] on div "Retail" at bounding box center [52, 146] width 96 height 24
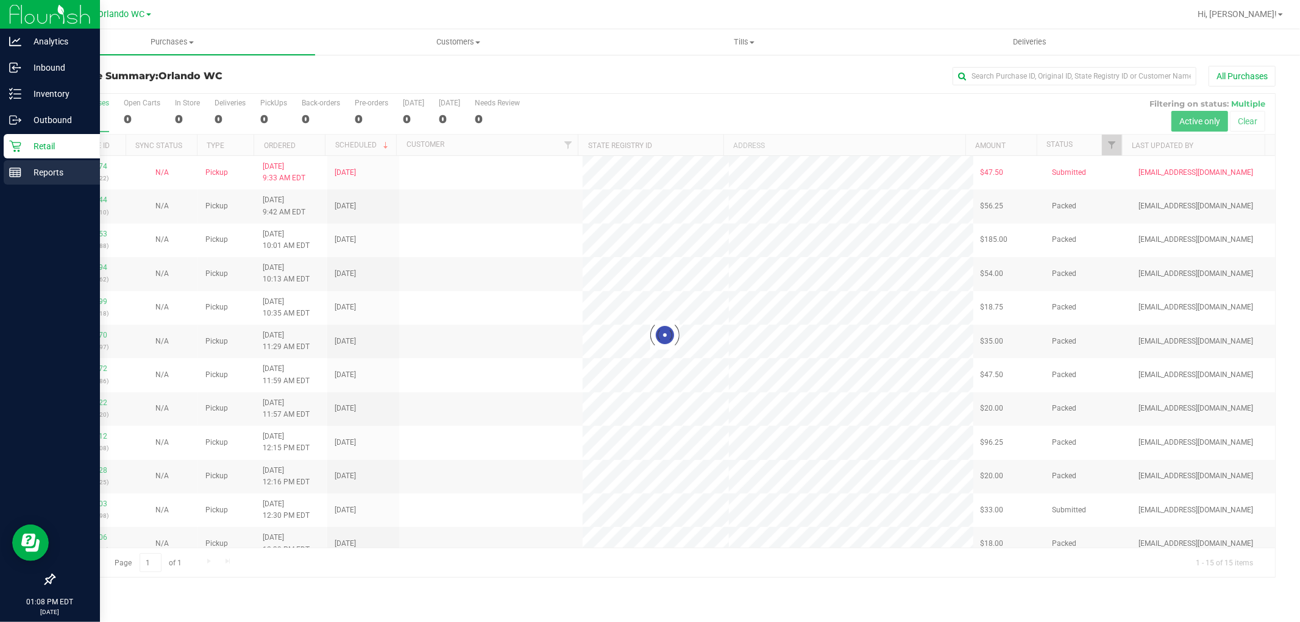
click at [25, 169] on p "Reports" at bounding box center [57, 172] width 73 height 15
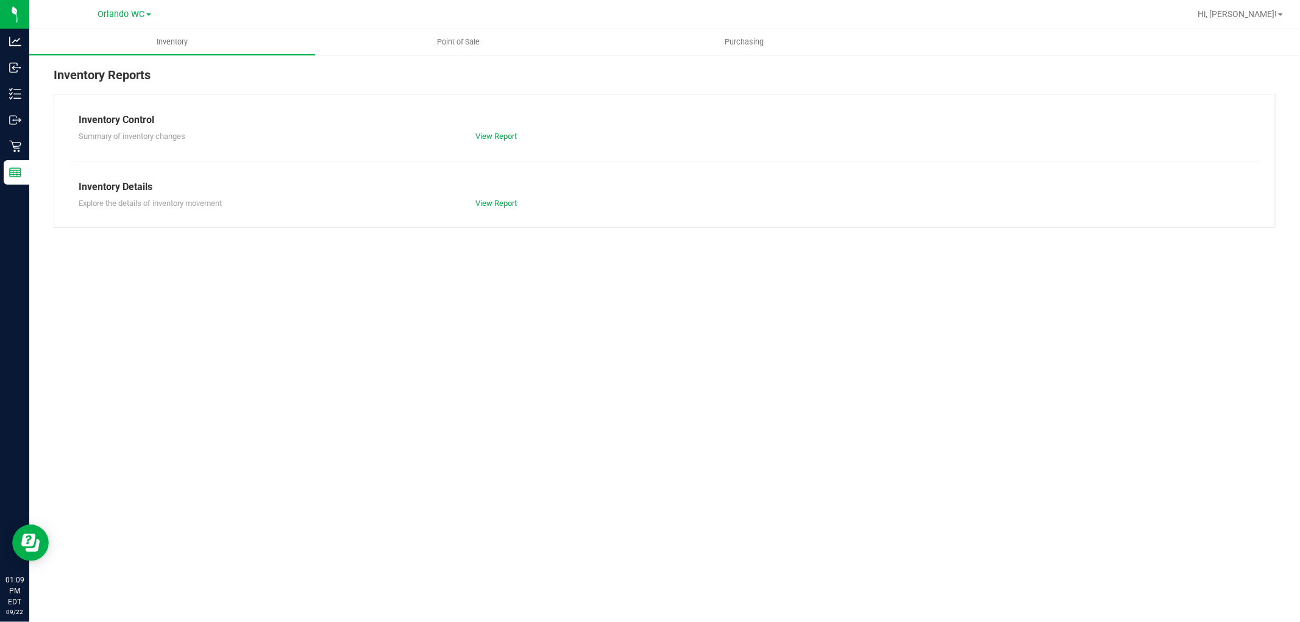
click at [640, 451] on div "Inventory Point of Sale Purchasing Inventory Reports Inventory Control Summary …" at bounding box center [664, 325] width 1270 height 593
click at [464, 48] on uib-tab-heading "Point of Sale" at bounding box center [458, 42] width 285 height 24
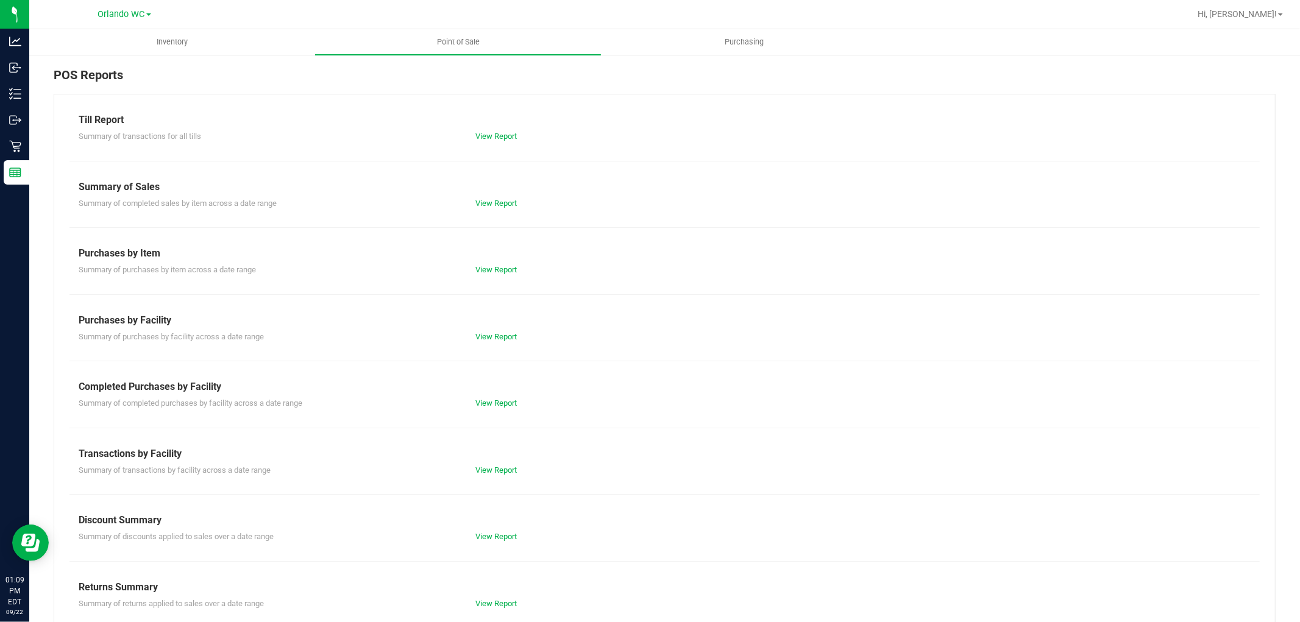
click at [345, 236] on div "Till Report Summary of transactions for all tills View Report Summary of Sales …" at bounding box center [665, 361] width 1222 height 534
click at [481, 330] on div "Summary of purchases by facility across a date range View Report" at bounding box center [664, 335] width 1190 height 15
click at [496, 345] on div "Till Report Summary of transactions for all tills View Report Summary of Sales …" at bounding box center [665, 361] width 1222 height 534
click at [497, 337] on link "View Report" at bounding box center [495, 336] width 41 height 9
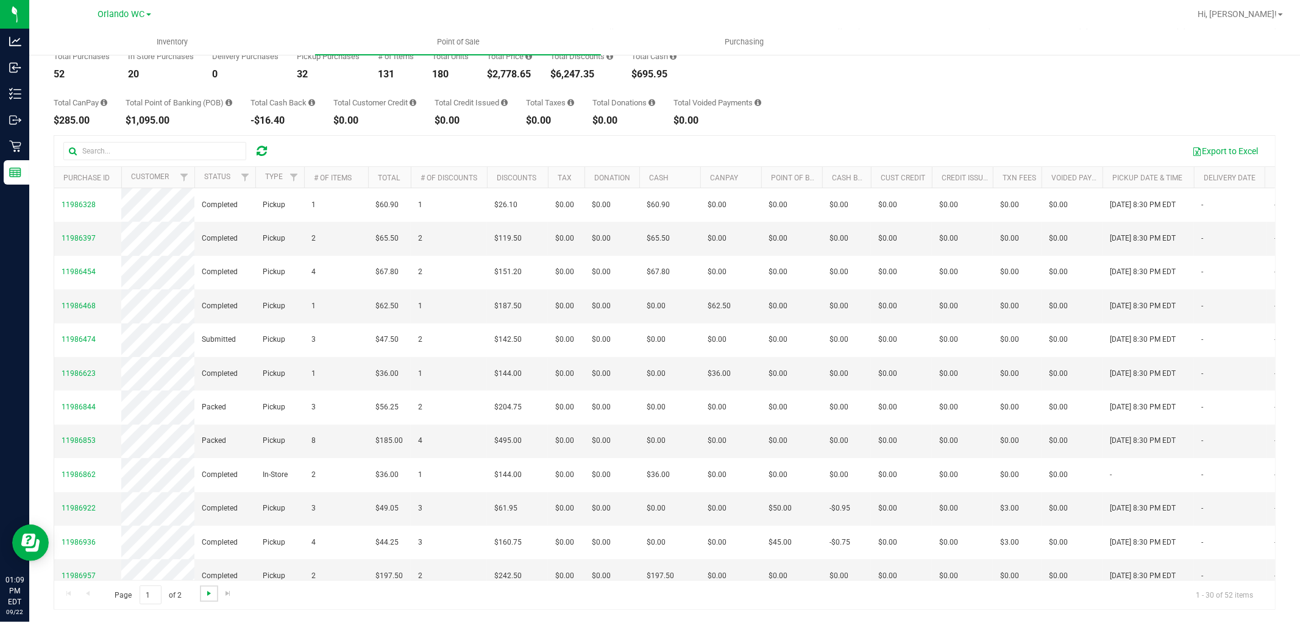
click at [208, 592] on span "Go to the next page" at bounding box center [209, 594] width 10 height 10
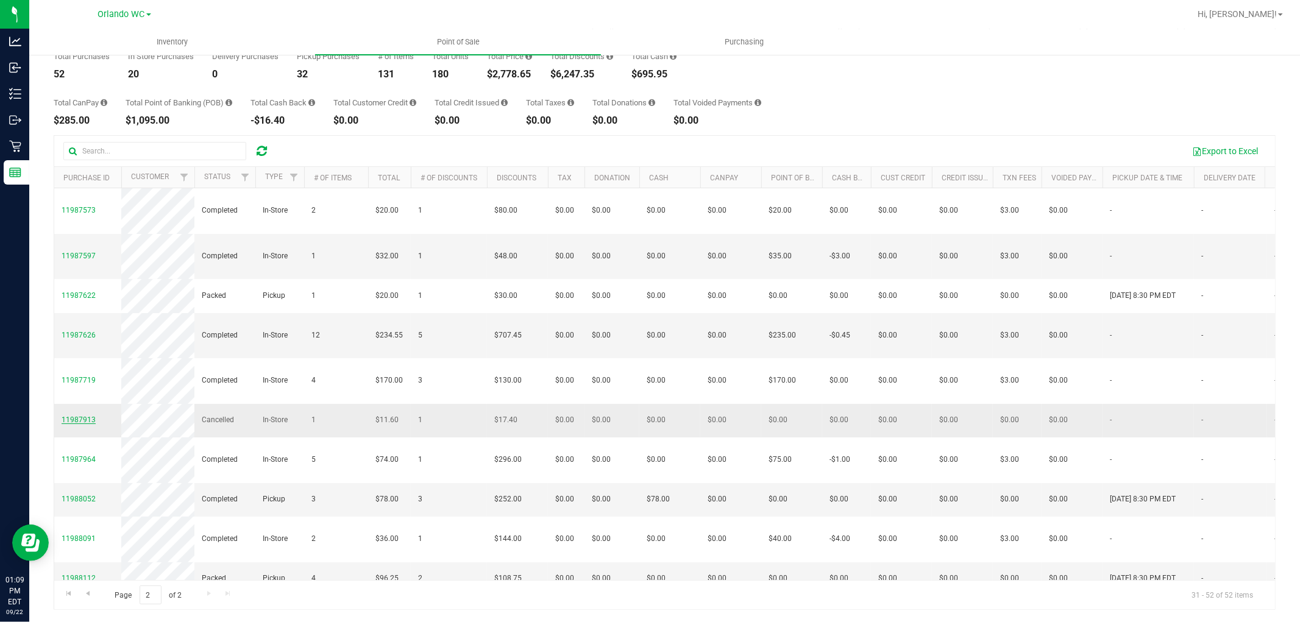
click at [74, 416] on span "11987913" at bounding box center [79, 420] width 34 height 9
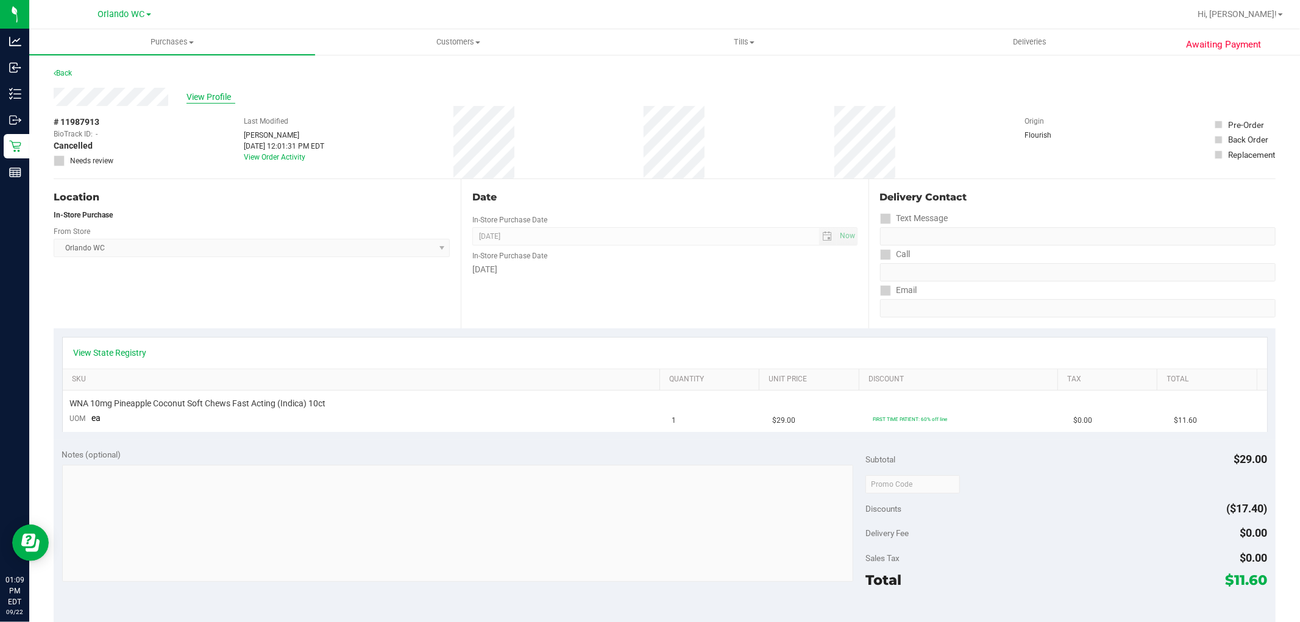
click at [191, 96] on span "View Profile" at bounding box center [210, 97] width 49 height 13
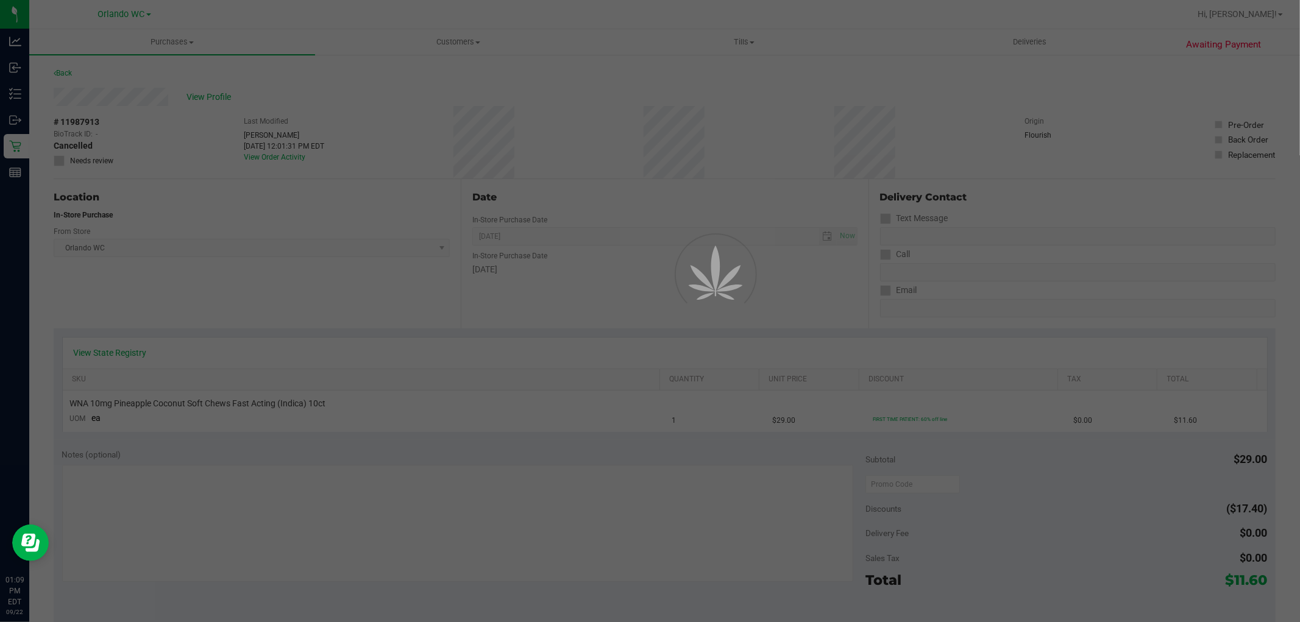
click at [492, 169] on div at bounding box center [650, 311] width 1300 height 622
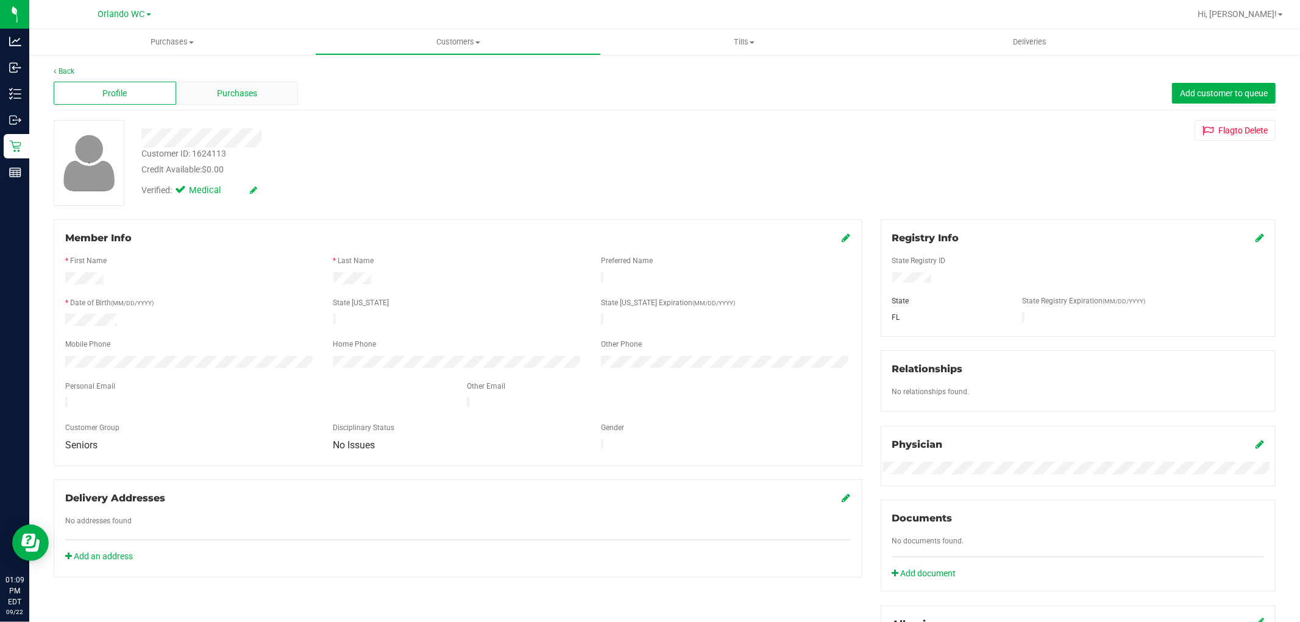
click at [238, 90] on span "Purchases" at bounding box center [237, 93] width 40 height 13
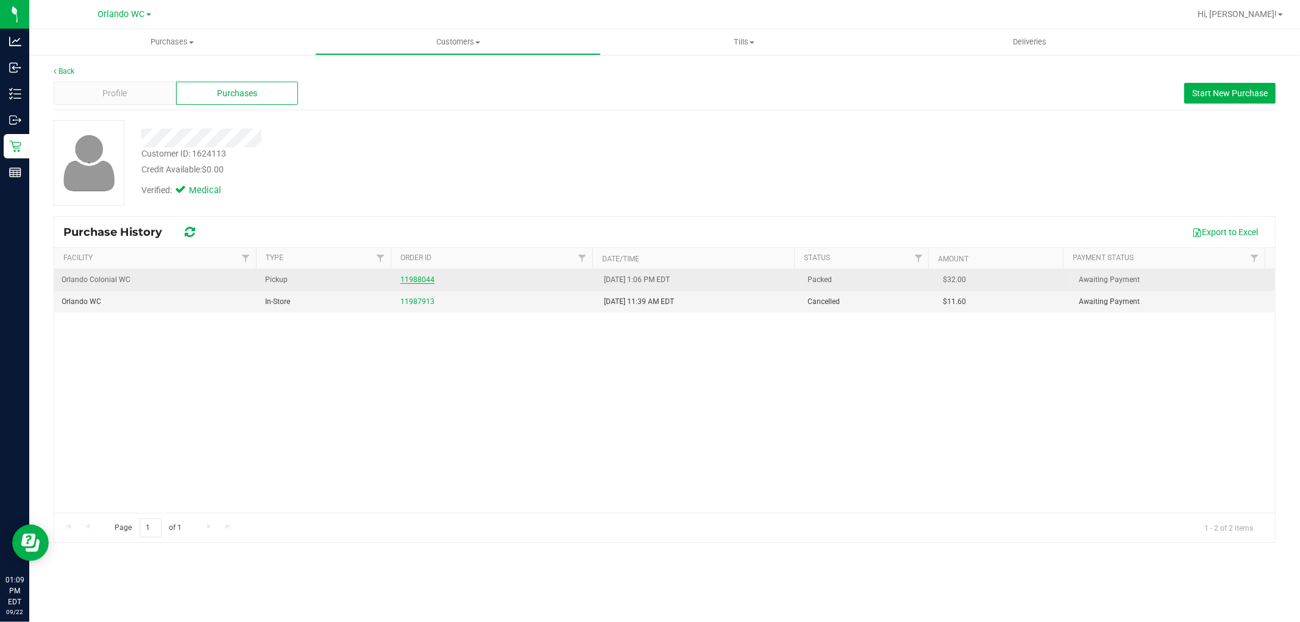
click at [411, 280] on link "11988044" at bounding box center [417, 279] width 34 height 9
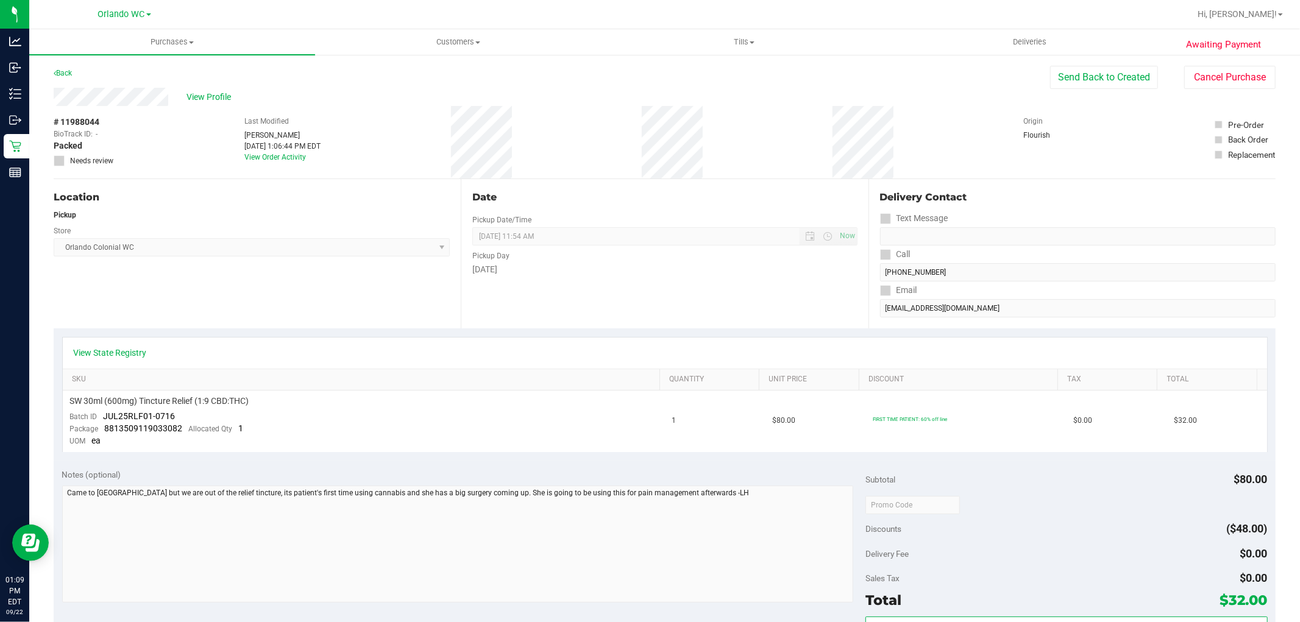
click at [420, 264] on div "Location Pickup Store Orlando Colonial WC Select Store Bonita Springs WC Boynto…" at bounding box center [257, 253] width 407 height 149
click at [260, 225] on div "Store" at bounding box center [252, 230] width 396 height 18
click at [313, 213] on div "Pickup" at bounding box center [252, 215] width 396 height 11
click at [331, 186] on div "Location Pickup Store Orlando Colonial WC Select Store Bonita Springs WC Boynto…" at bounding box center [257, 253] width 407 height 149
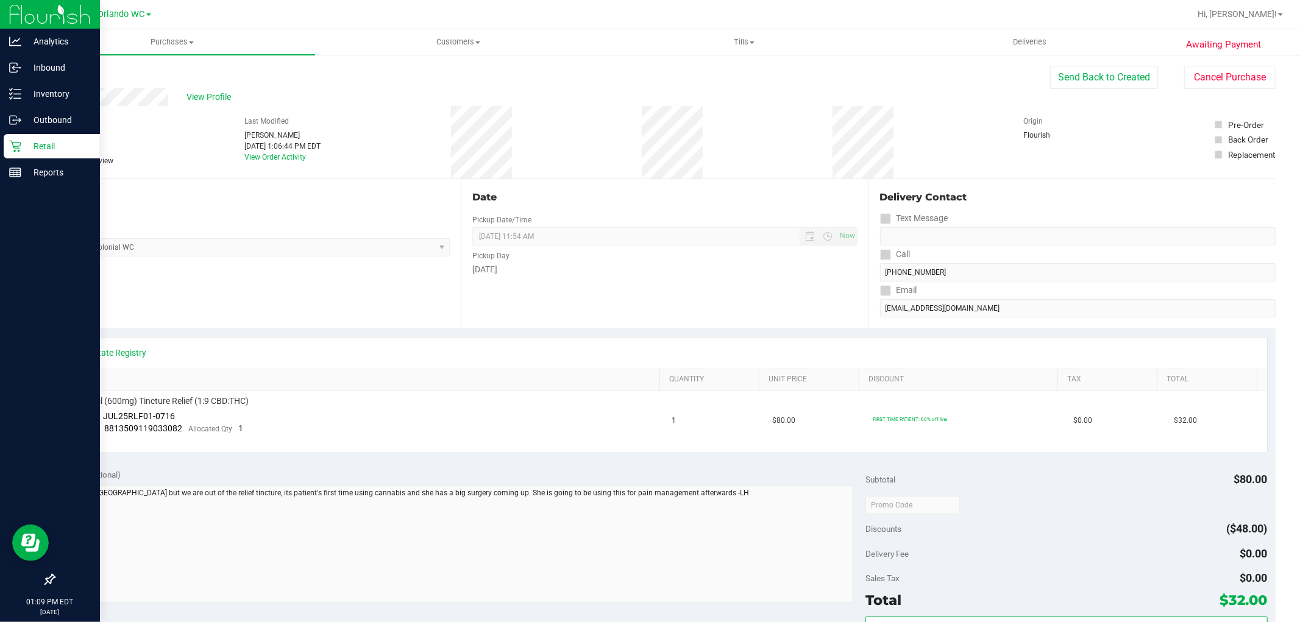
click at [26, 144] on p "Retail" at bounding box center [57, 146] width 73 height 15
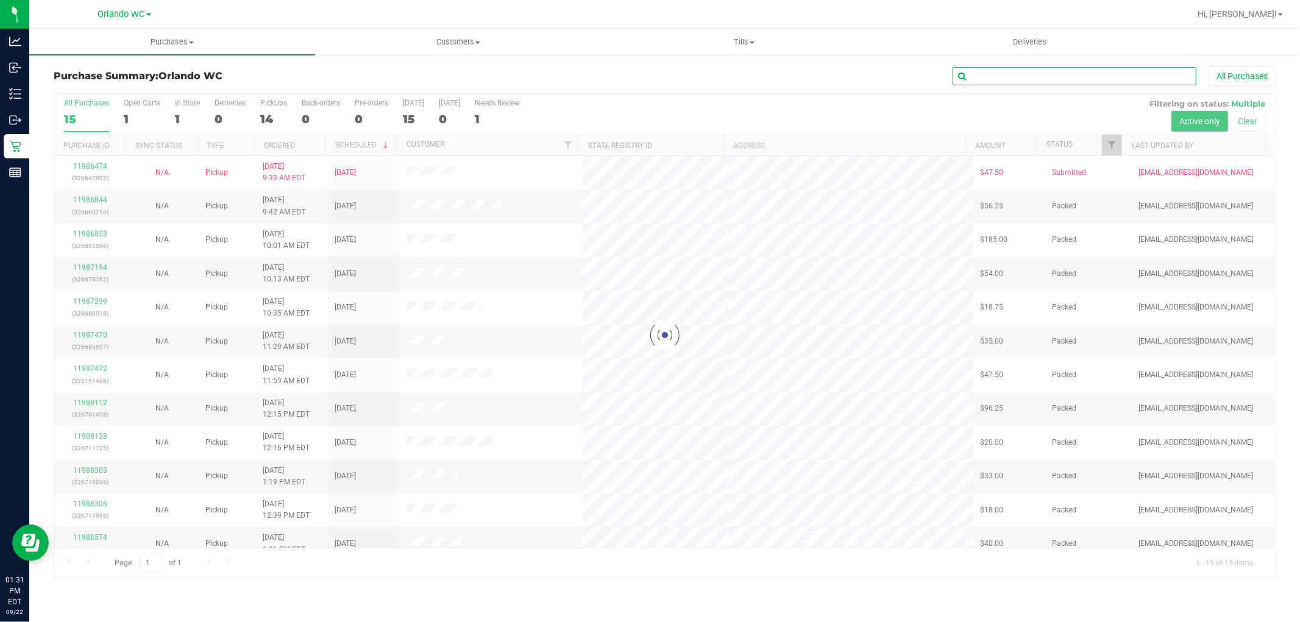
click at [1103, 71] on input "text" at bounding box center [1074, 76] width 244 height 18
paste input "11974812"
type input "11974812"
click at [1030, 324] on div at bounding box center [664, 335] width 1220 height 483
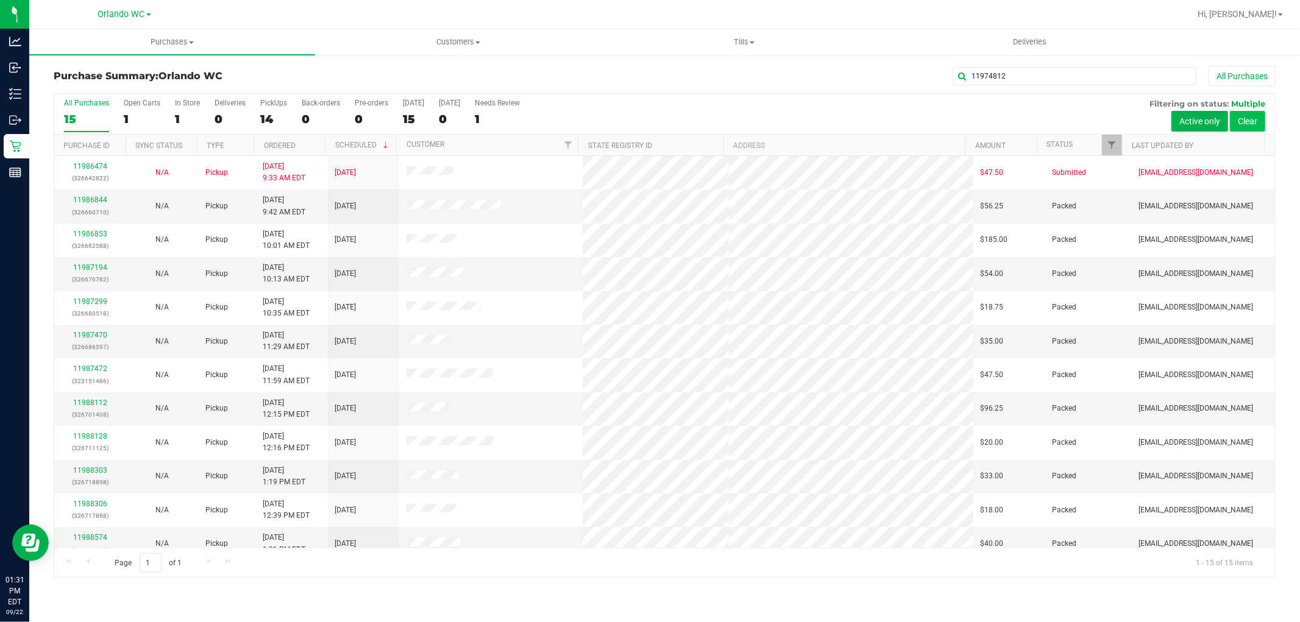
click at [1258, 120] on button "Clear" at bounding box center [1247, 121] width 35 height 21
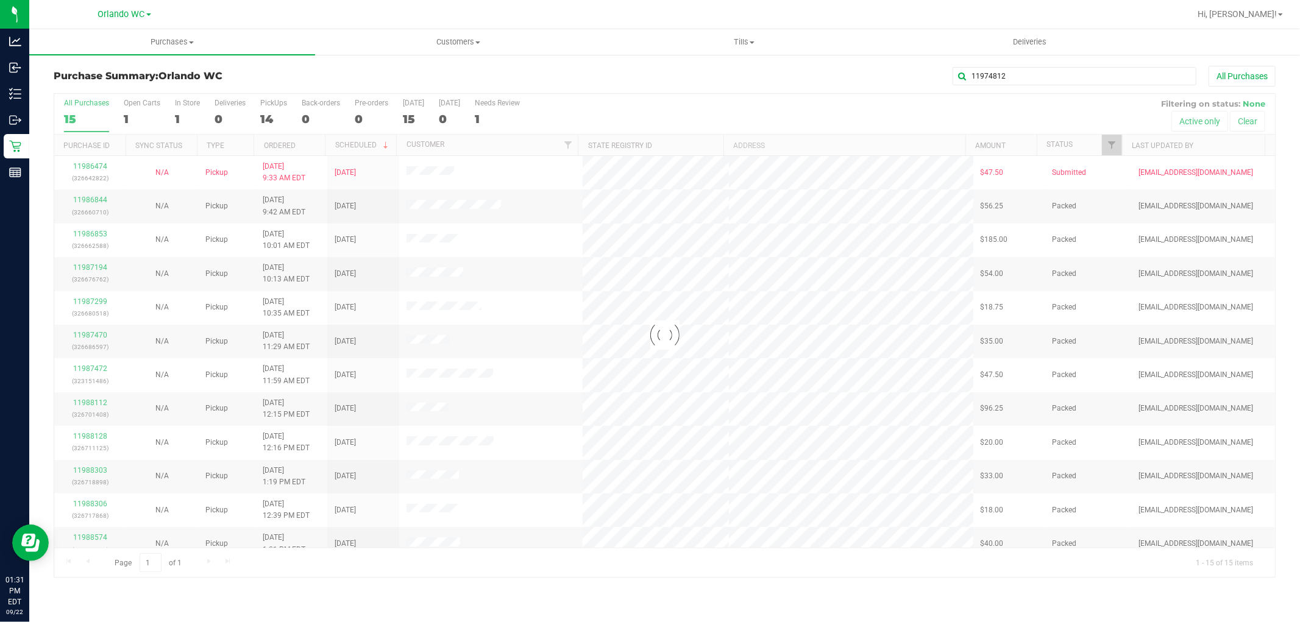
click at [807, 353] on div at bounding box center [664, 335] width 1220 height 483
click at [763, 393] on div at bounding box center [664, 335] width 1220 height 483
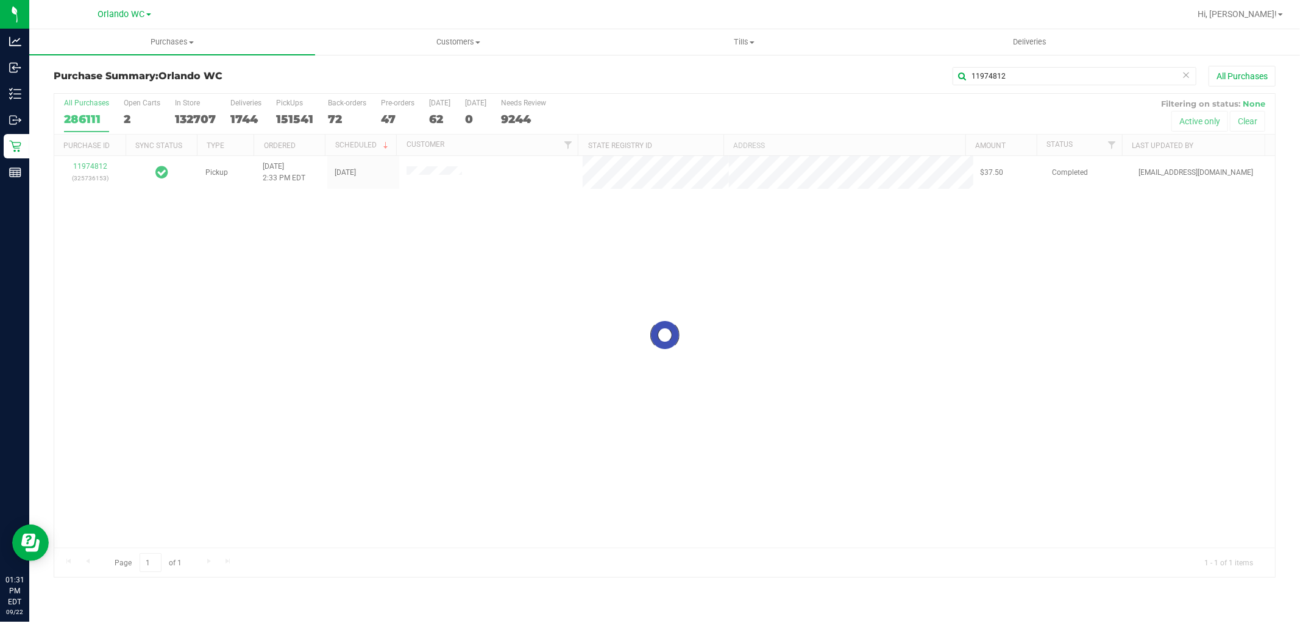
click at [691, 344] on div at bounding box center [664, 335] width 1220 height 483
click at [686, 308] on div at bounding box center [664, 335] width 1220 height 483
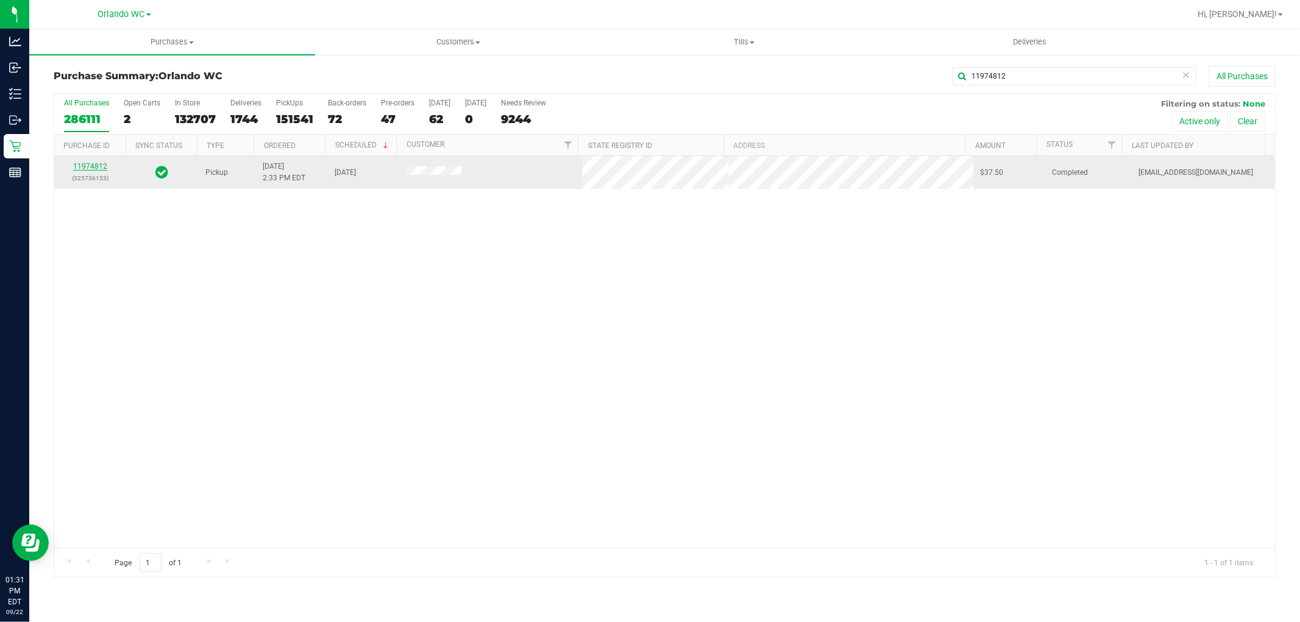
click at [99, 169] on link "11974812" at bounding box center [90, 166] width 34 height 9
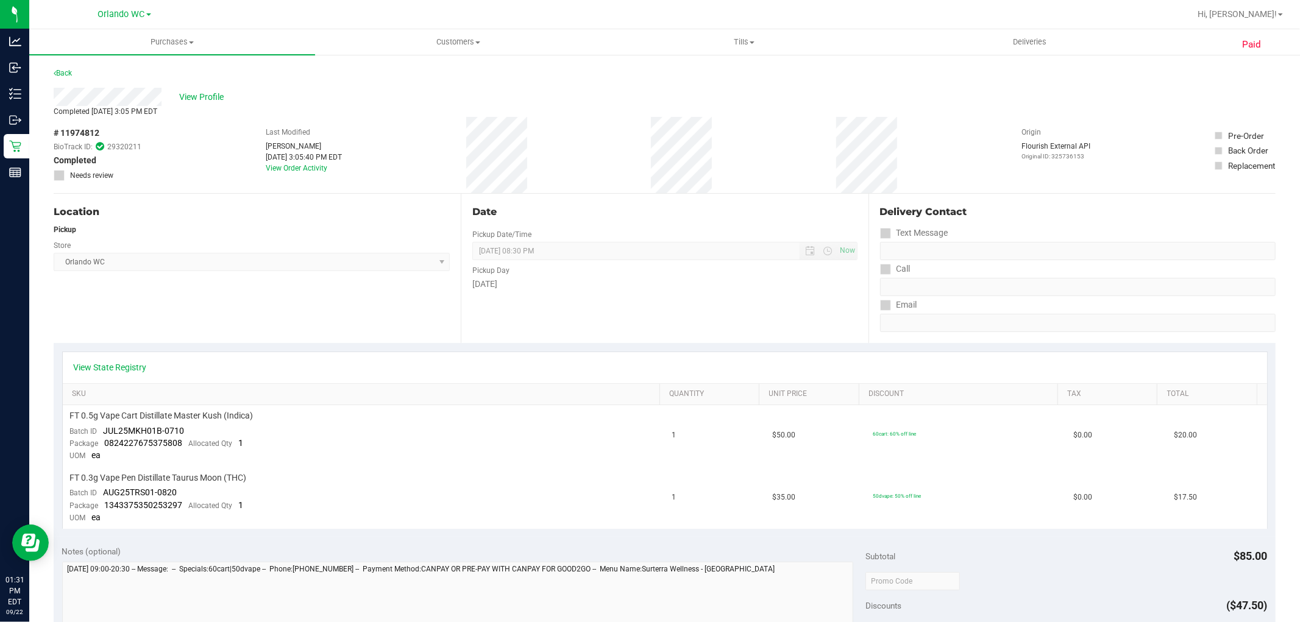
click at [251, 218] on div "Location" at bounding box center [252, 212] width 396 height 15
click at [239, 303] on div "Location Pickup Store [GEOGRAPHIC_DATA] WC Select Store [PERSON_NAME][GEOGRAPHI…" at bounding box center [257, 268] width 407 height 149
click at [230, 264] on span "Orlando WC Select Store Bonita Springs WC Boynton Beach WC Bradenton WC Brandon…" at bounding box center [252, 262] width 396 height 18
click at [190, 92] on span "View Profile" at bounding box center [204, 97] width 49 height 13
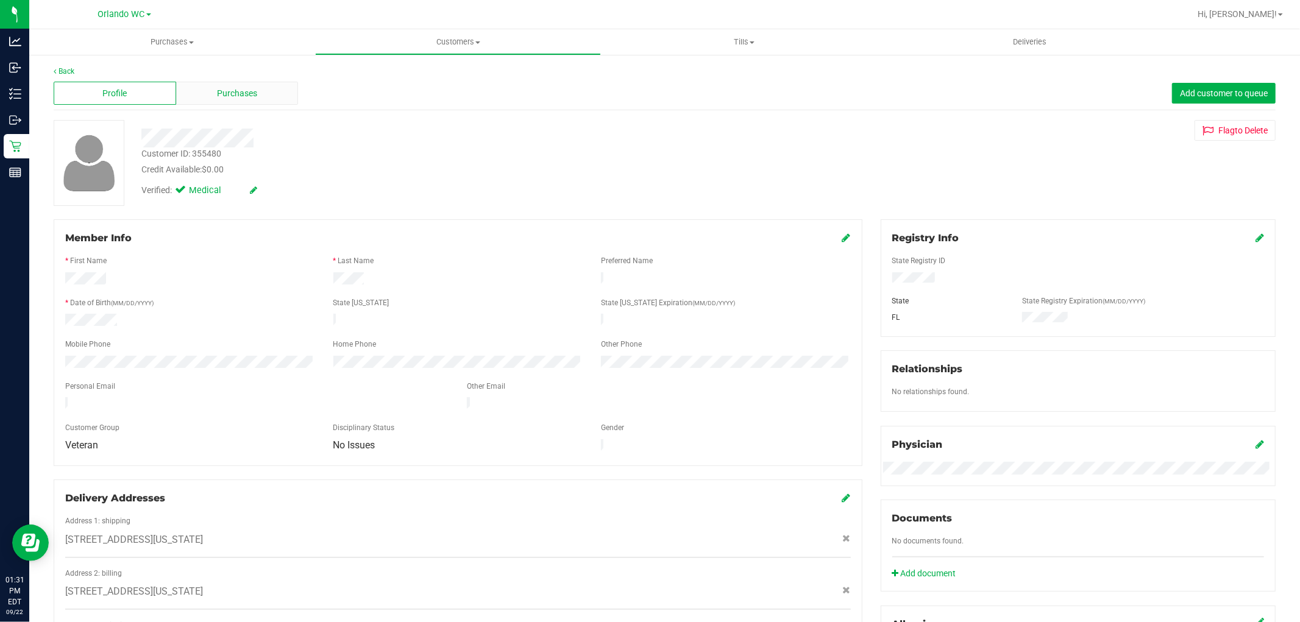
click at [250, 100] on div "Purchases" at bounding box center [237, 93] width 122 height 23
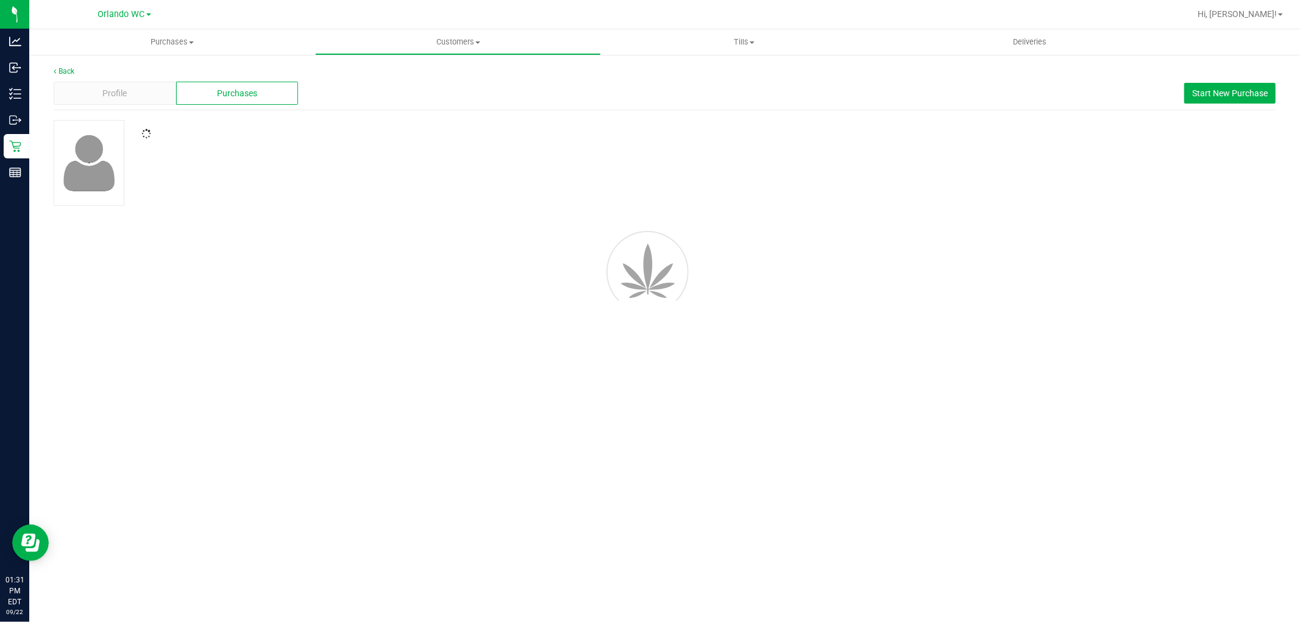
click at [601, 130] on div at bounding box center [442, 134] width 620 height 11
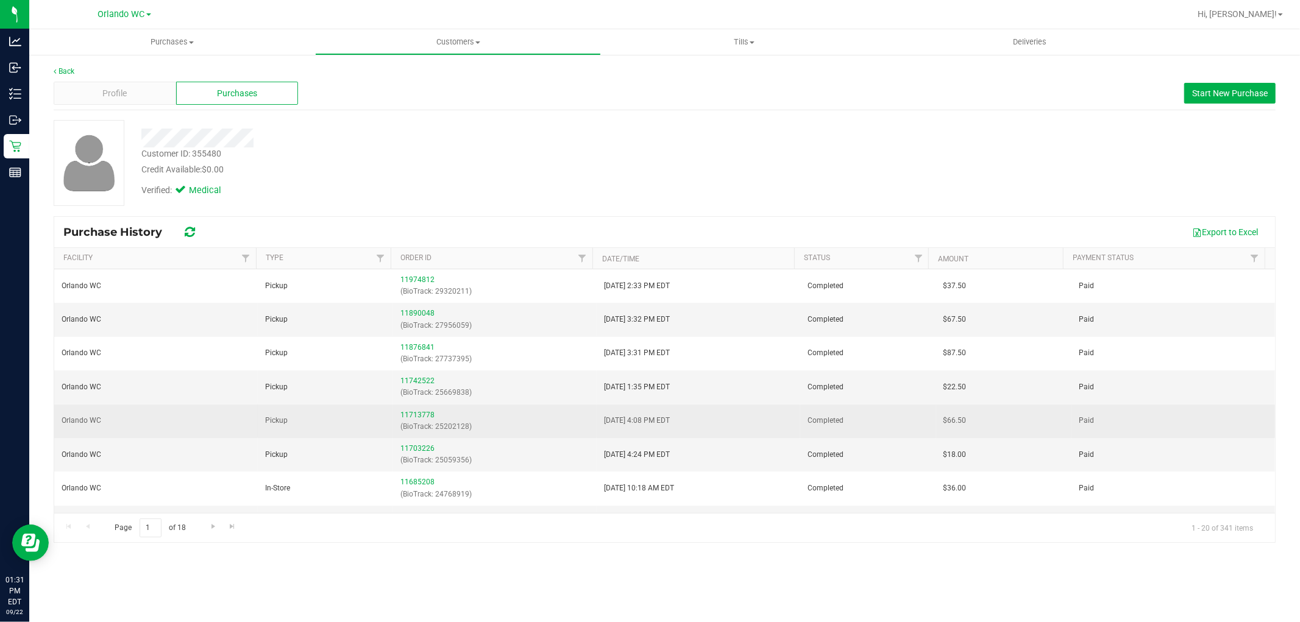
click at [626, 419] on span "7/30/2025 4:08 PM EDT" at bounding box center [637, 421] width 66 height 12
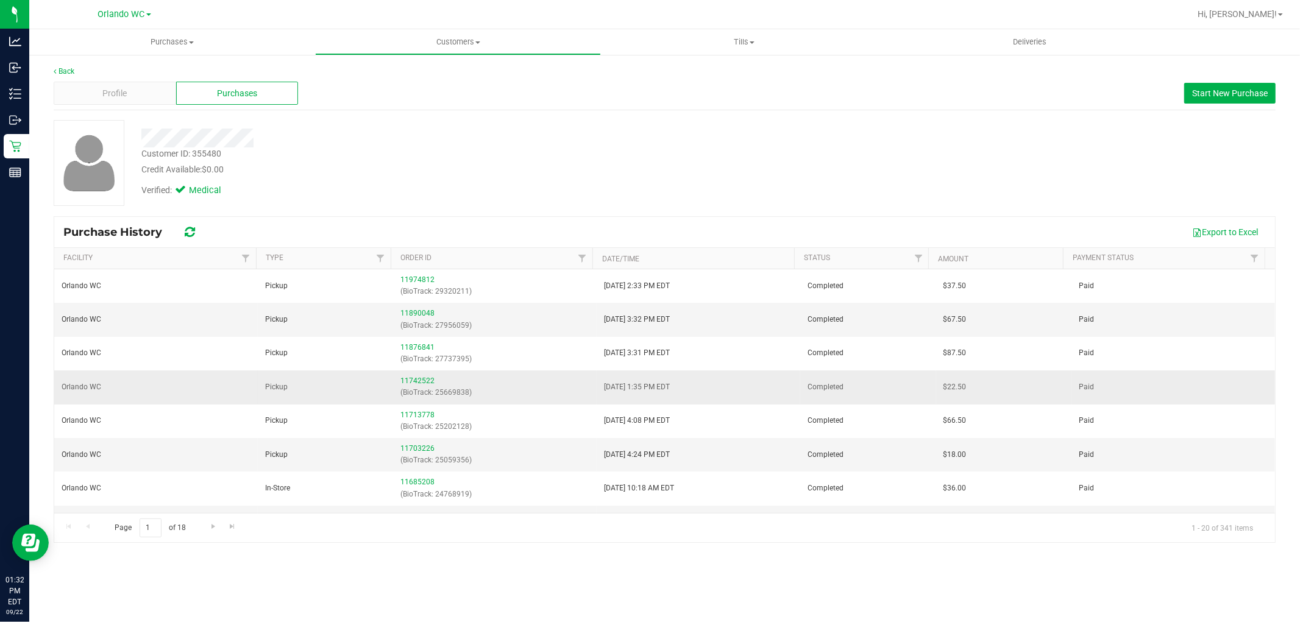
click at [658, 393] on span "8/5/2025 1:35 PM EDT" at bounding box center [637, 387] width 66 height 12
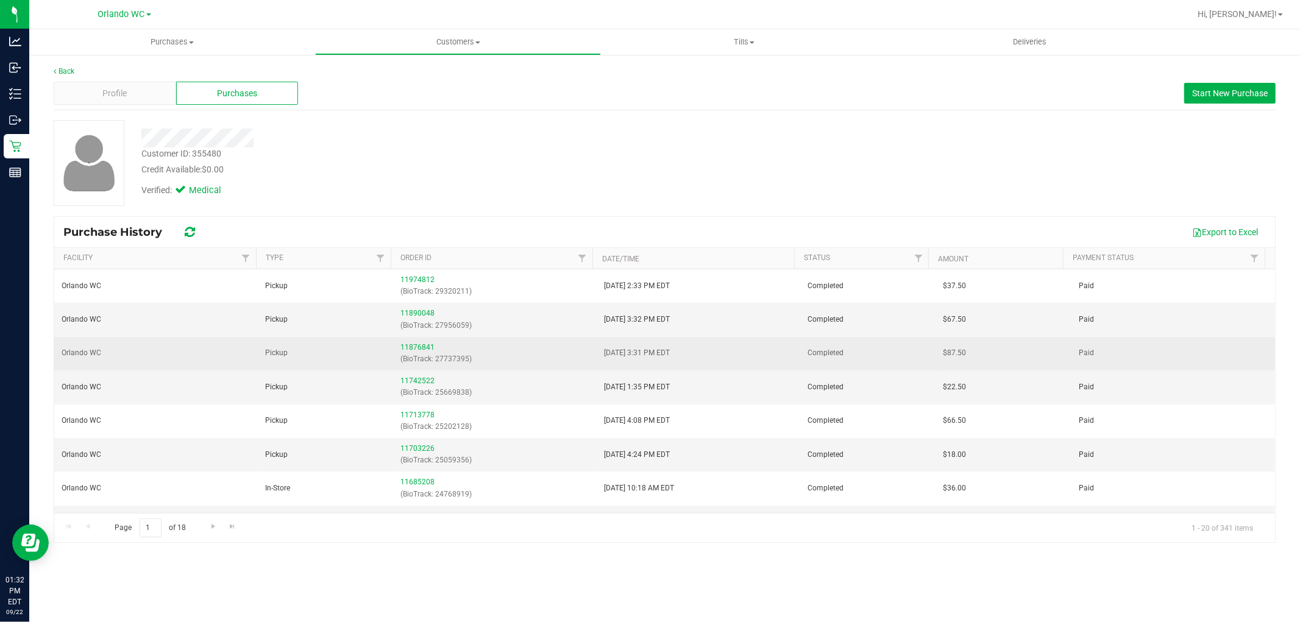
click at [612, 364] on td "8/30/2025 3:31 PM EDT" at bounding box center [697, 354] width 203 height 34
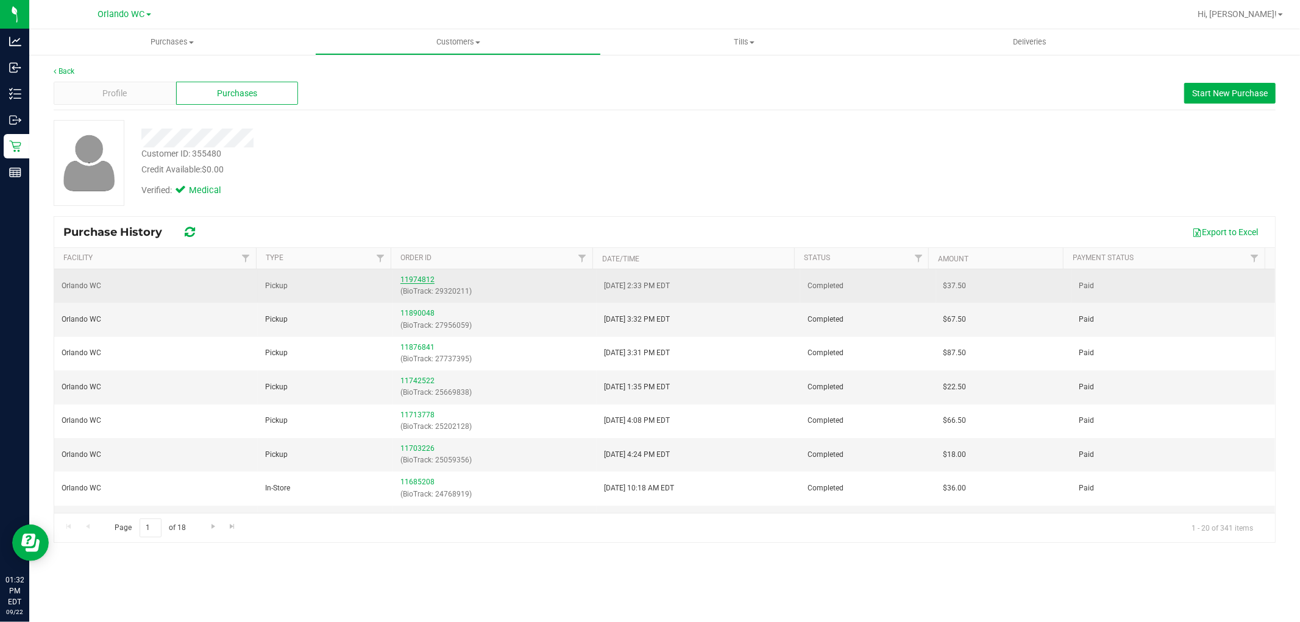
click at [423, 277] on link "11974812" at bounding box center [417, 279] width 34 height 9
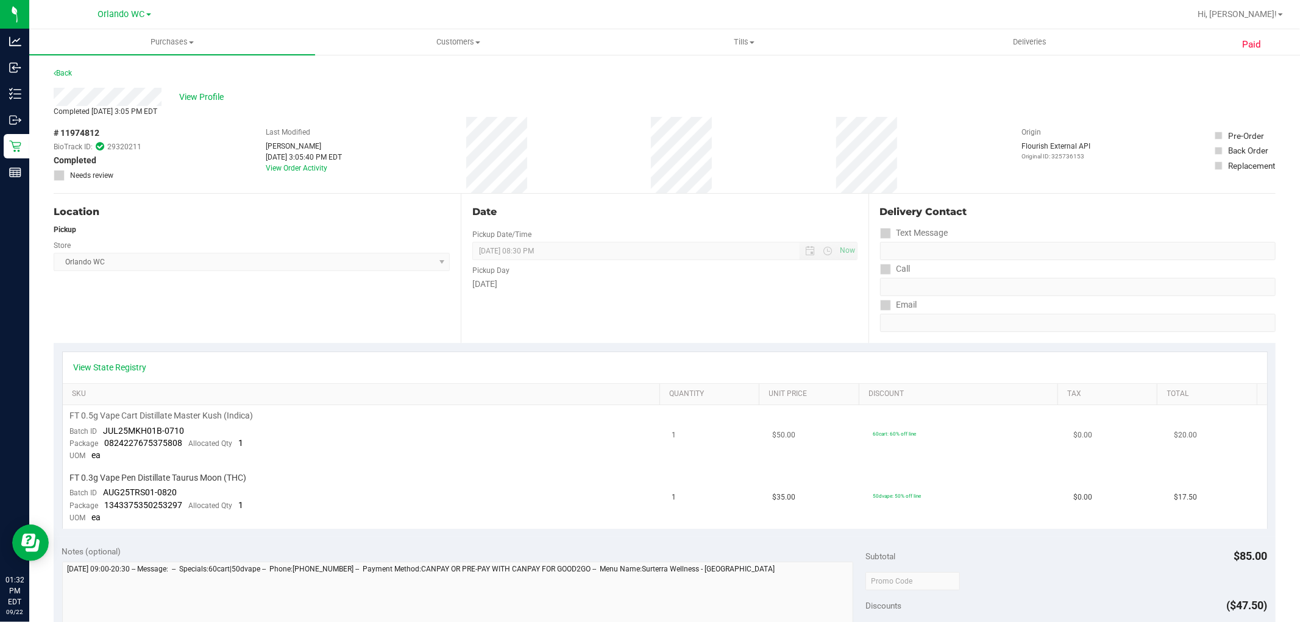
drag, startPoint x: 318, startPoint y: 443, endPoint x: 317, endPoint y: 463, distance: 20.1
click at [317, 453] on td "FT 0.5g Vape Cart Distillate Master Kush (Indica) Batch ID JUL25MKH01B-0710 Pac…" at bounding box center [364, 436] width 602 height 62
click at [281, 124] on div "Last Modified Sasha Concepcion Sep 19, 2025 3:05:40 PM EDT View Order Activity" at bounding box center [304, 155] width 76 height 76
click at [320, 232] on div "Pickup" at bounding box center [252, 229] width 396 height 11
click at [404, 212] on div "Location" at bounding box center [252, 212] width 396 height 15
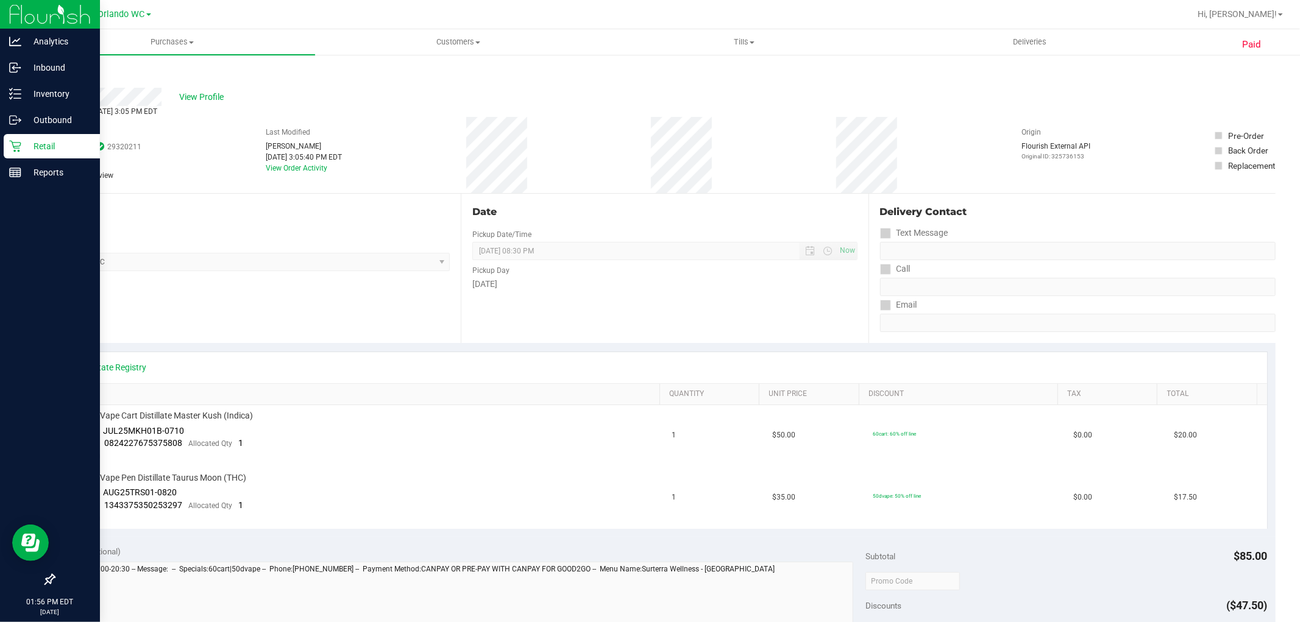
click at [11, 140] on icon at bounding box center [15, 146] width 12 height 12
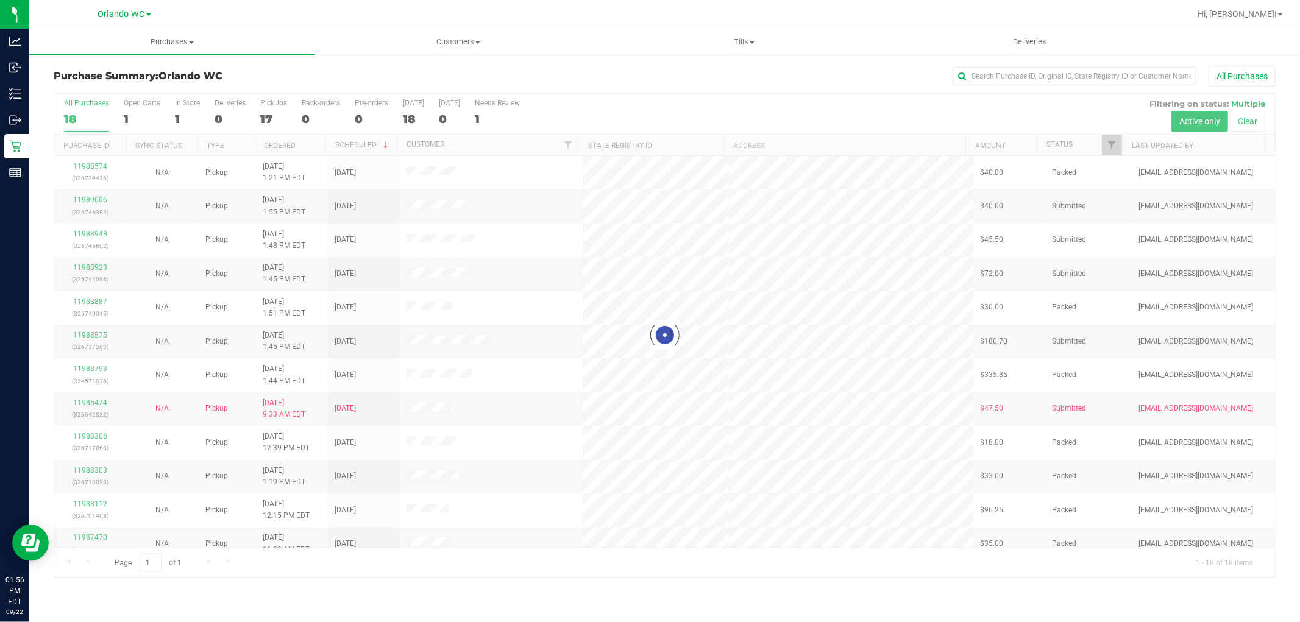
click at [689, 295] on div at bounding box center [664, 335] width 1220 height 483
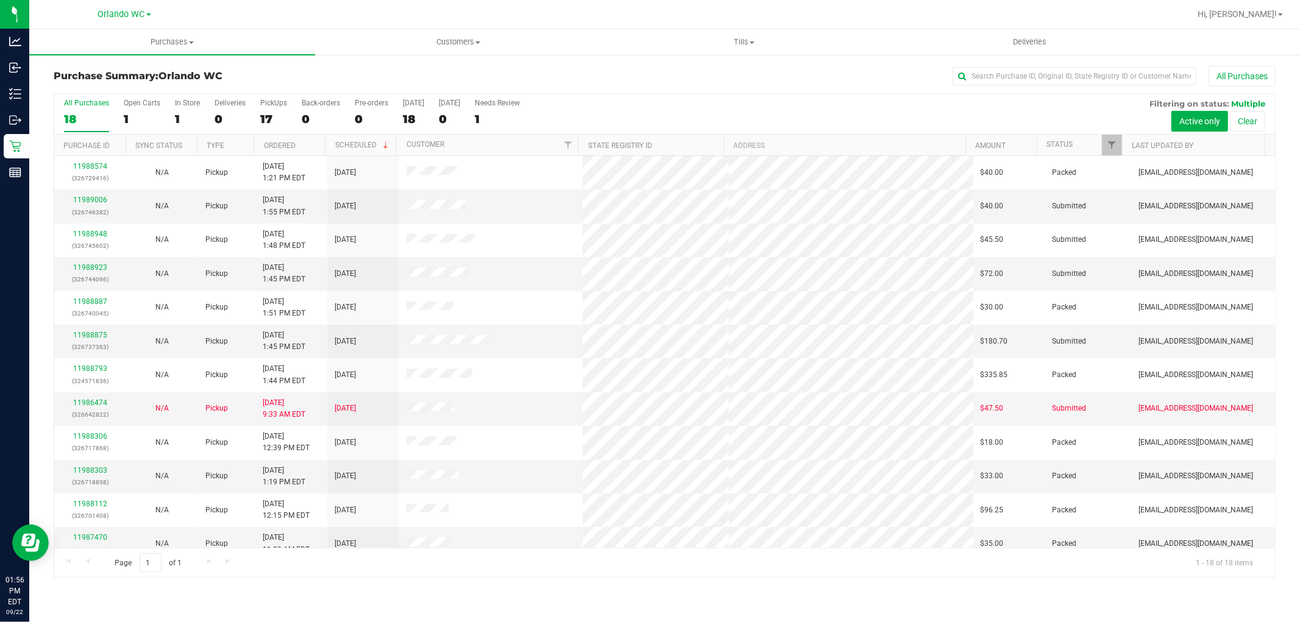
click at [611, 130] on div "All Purchases 18 Open Carts 1 In Store 1 Deliveries 0 PickUps 17 Back-orders 0 …" at bounding box center [664, 114] width 1220 height 41
click at [606, 251] on tbody "11988574 (326729416) N/A Pickup 9/22/2025 1:21 PM EDT 9/22/2025 $40.00 Packed m…" at bounding box center [664, 459] width 1220 height 607
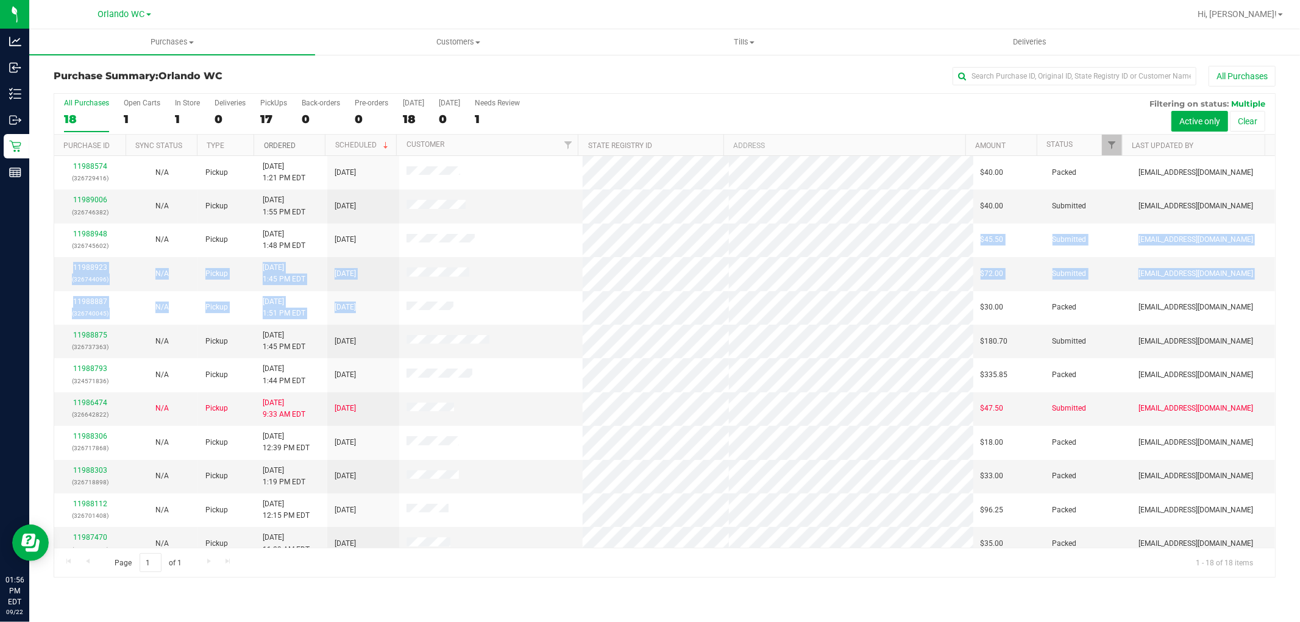
click at [285, 143] on link "Ordered" at bounding box center [280, 145] width 32 height 9
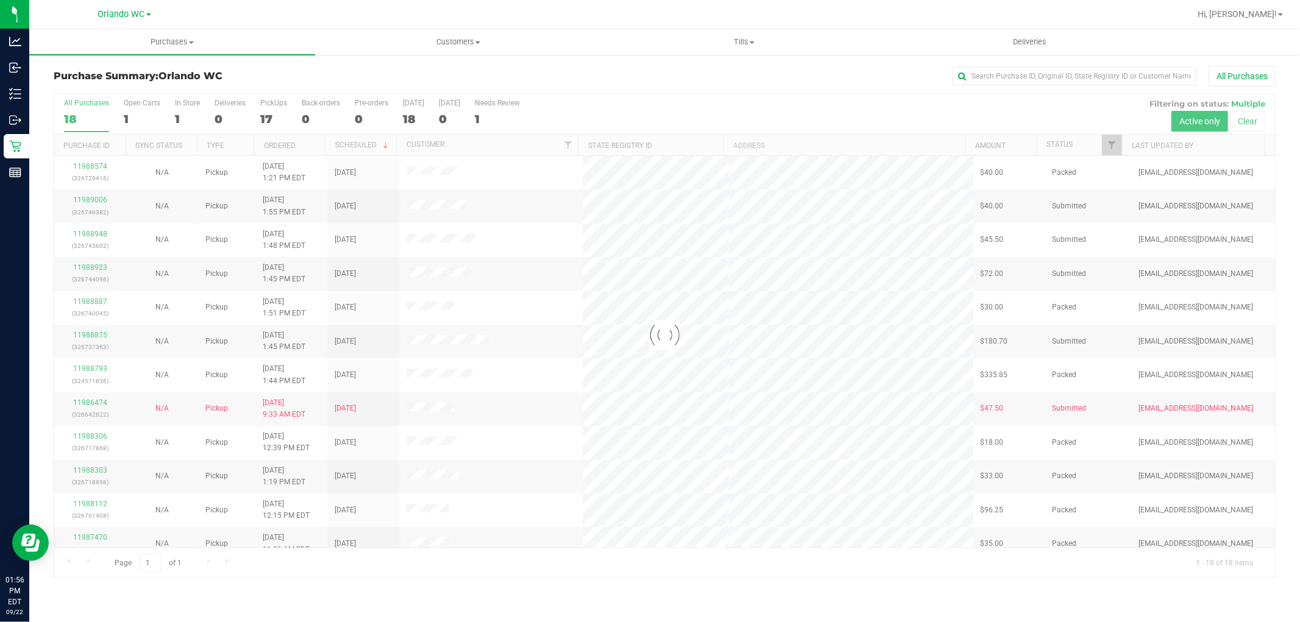
click at [605, 284] on div at bounding box center [664, 335] width 1220 height 483
click at [607, 337] on div at bounding box center [664, 335] width 1220 height 483
click at [552, 439] on div at bounding box center [664, 335] width 1220 height 483
click at [562, 434] on div at bounding box center [664, 335] width 1220 height 483
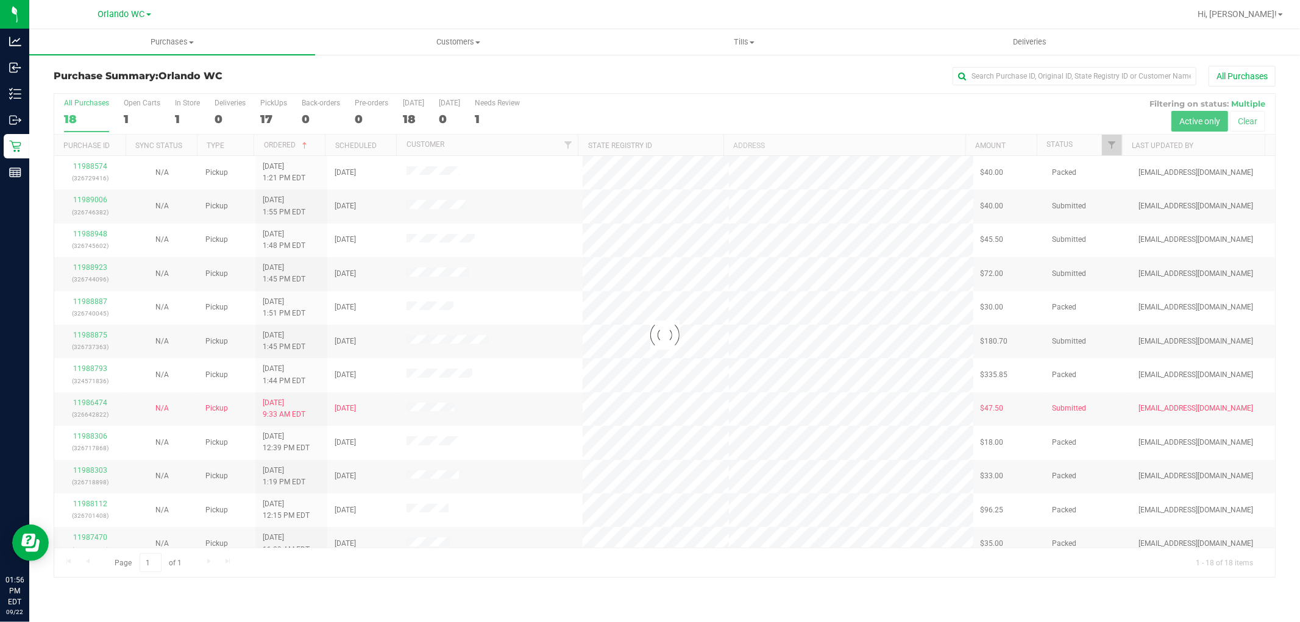
click at [562, 433] on div at bounding box center [664, 335] width 1220 height 483
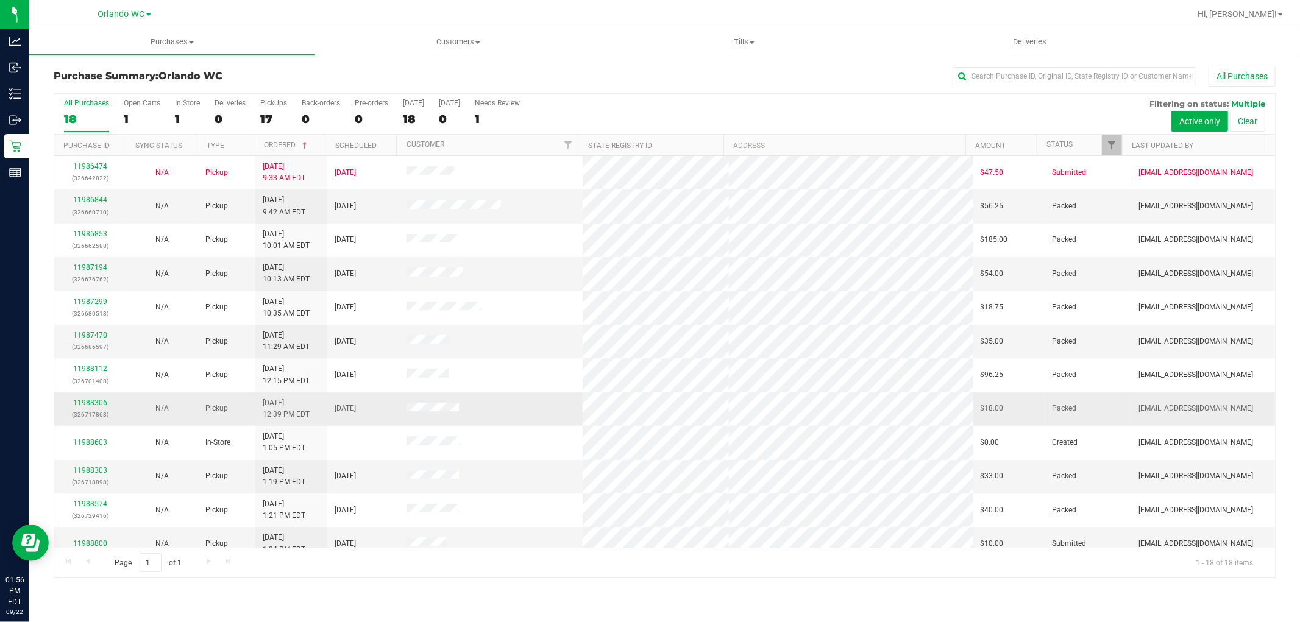
click at [537, 411] on td at bounding box center [490, 409] width 183 height 34
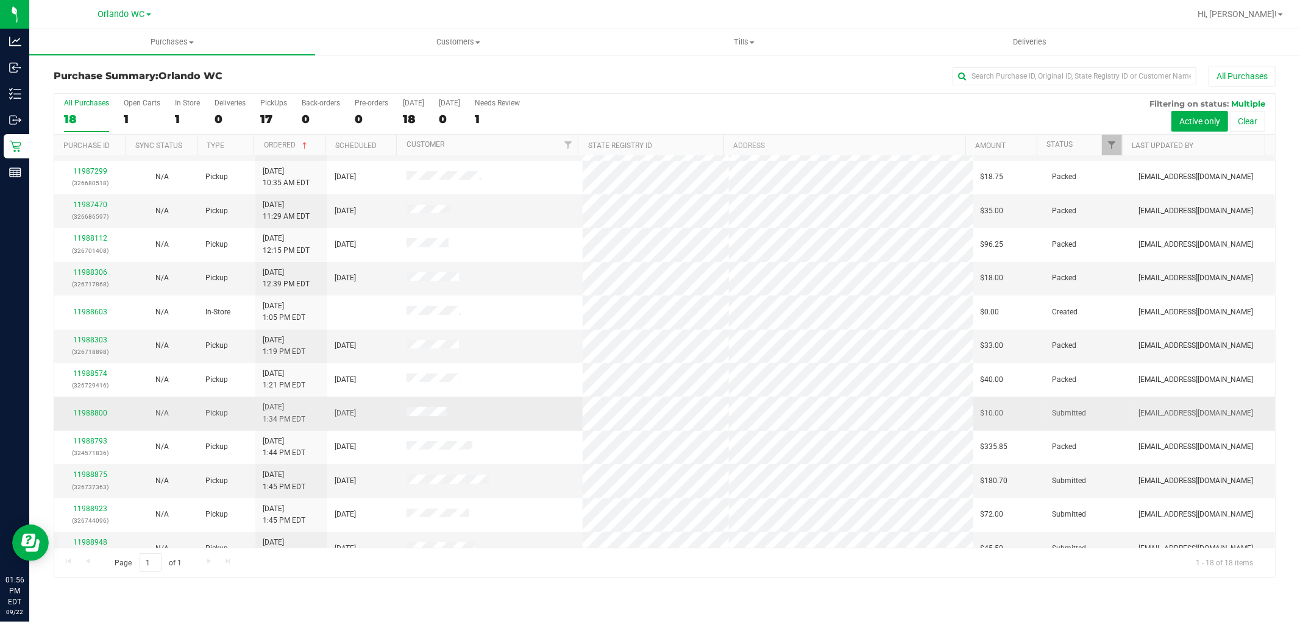
scroll to position [216, 0]
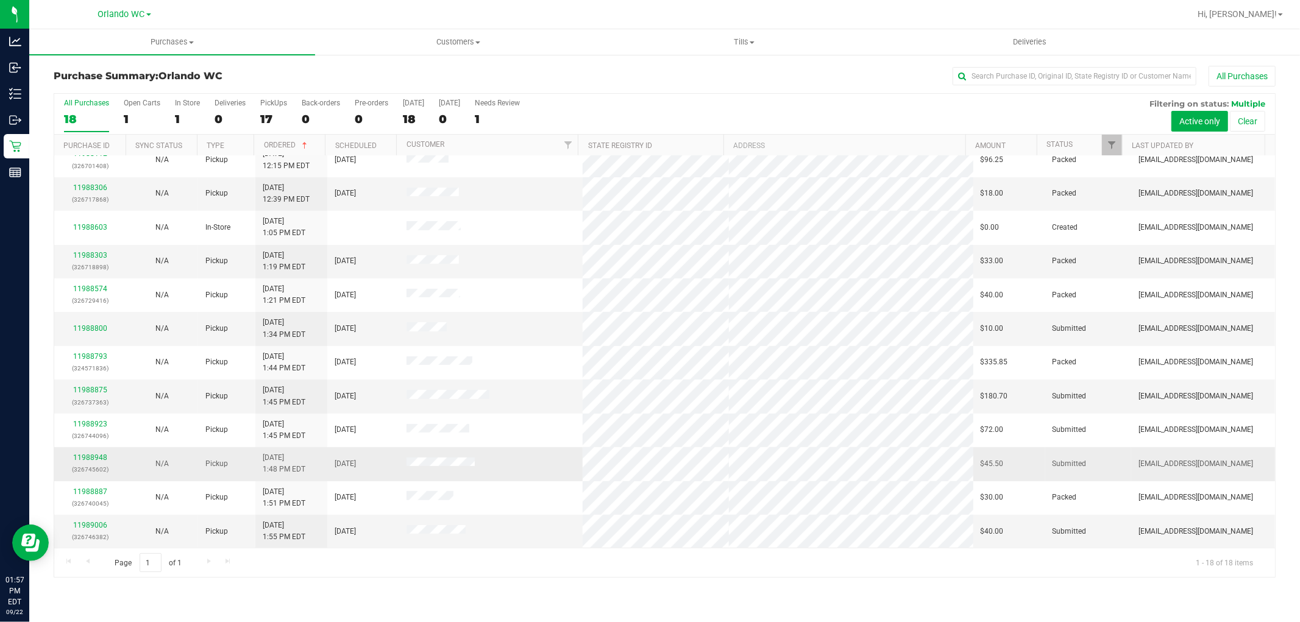
drag, startPoint x: 91, startPoint y: 455, endPoint x: 142, endPoint y: 470, distance: 53.0
click at [142, 470] on td "N/A" at bounding box center [162, 464] width 72 height 34
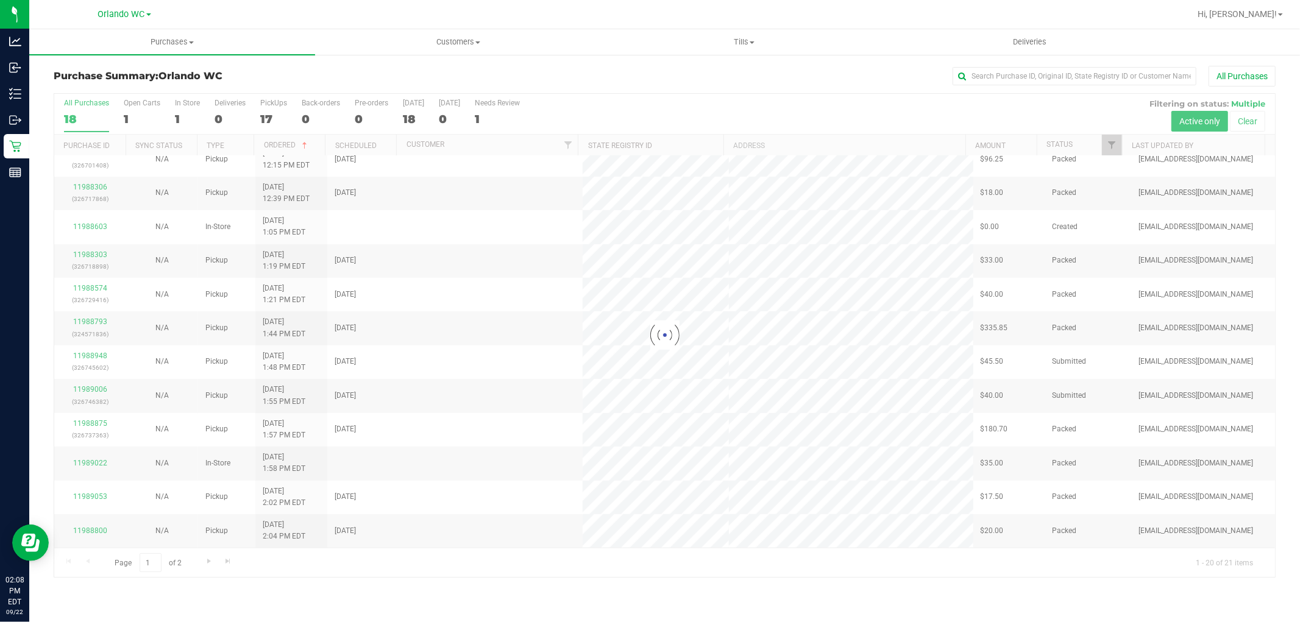
scroll to position [0, 0]
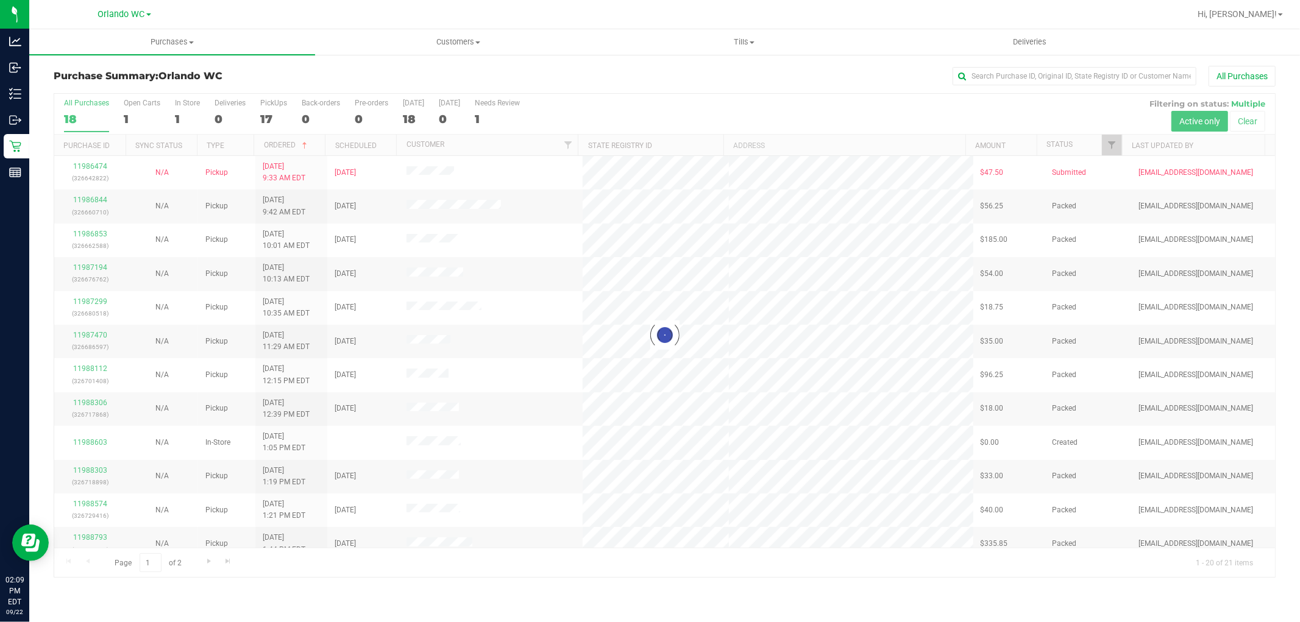
click at [586, 361] on div at bounding box center [664, 335] width 1220 height 483
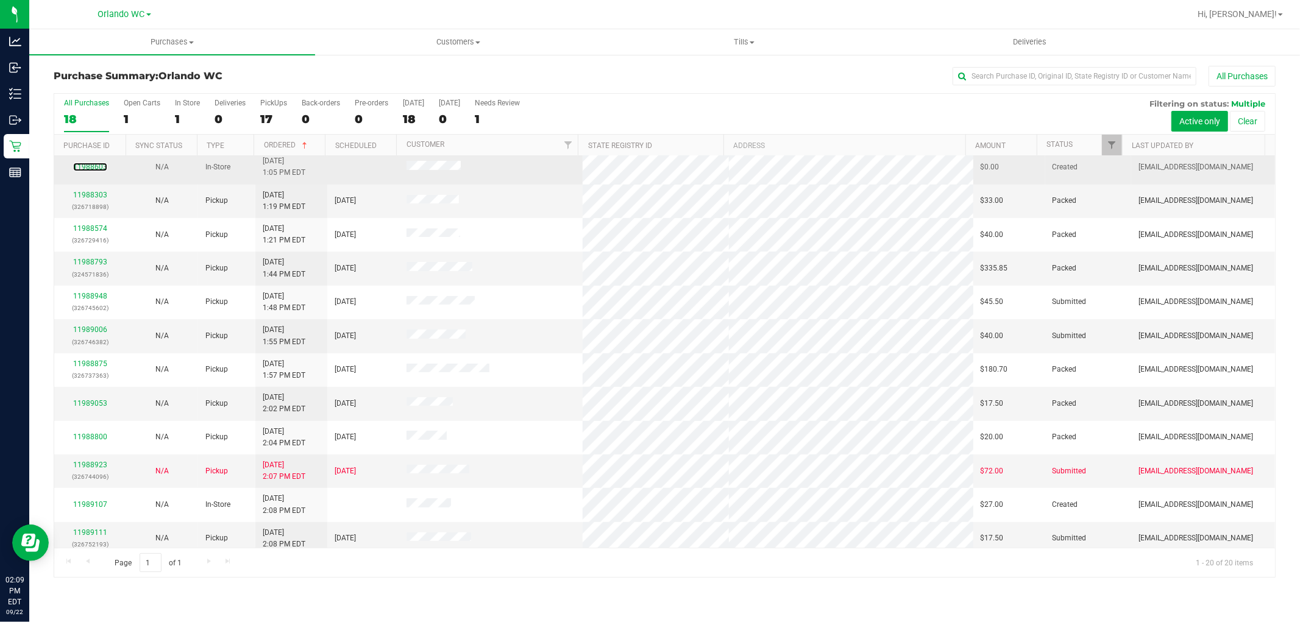
scroll to position [283, 0]
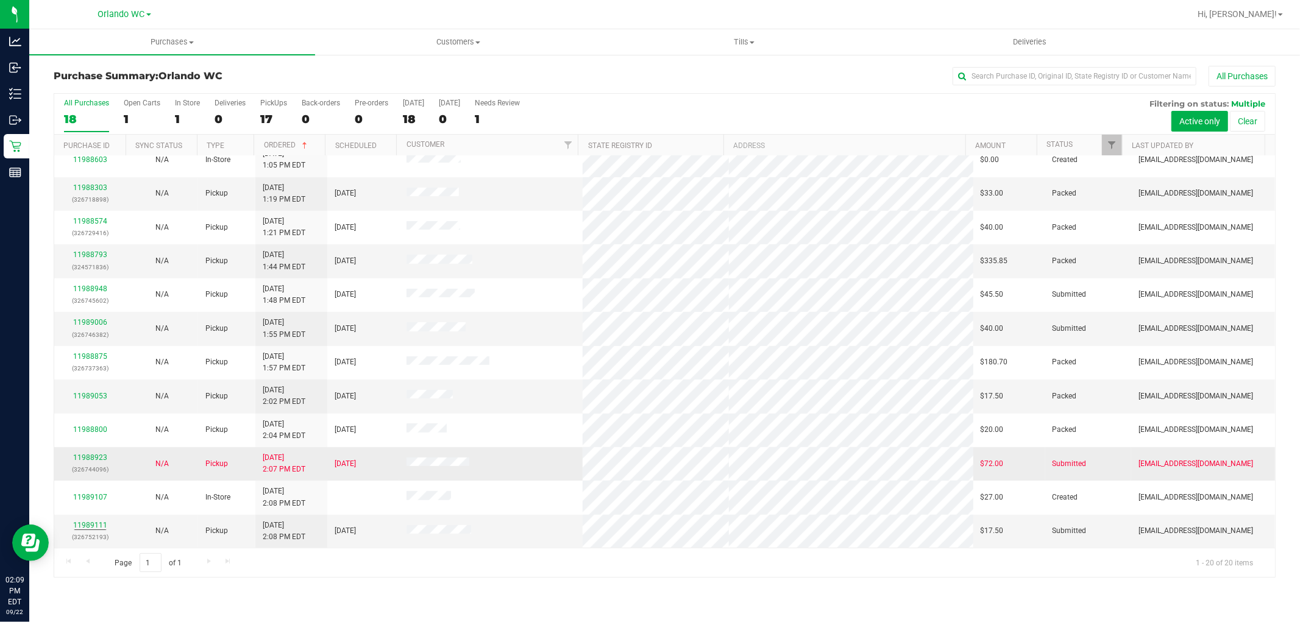
click at [338, 464] on span "[DATE]" at bounding box center [344, 464] width 21 height 12
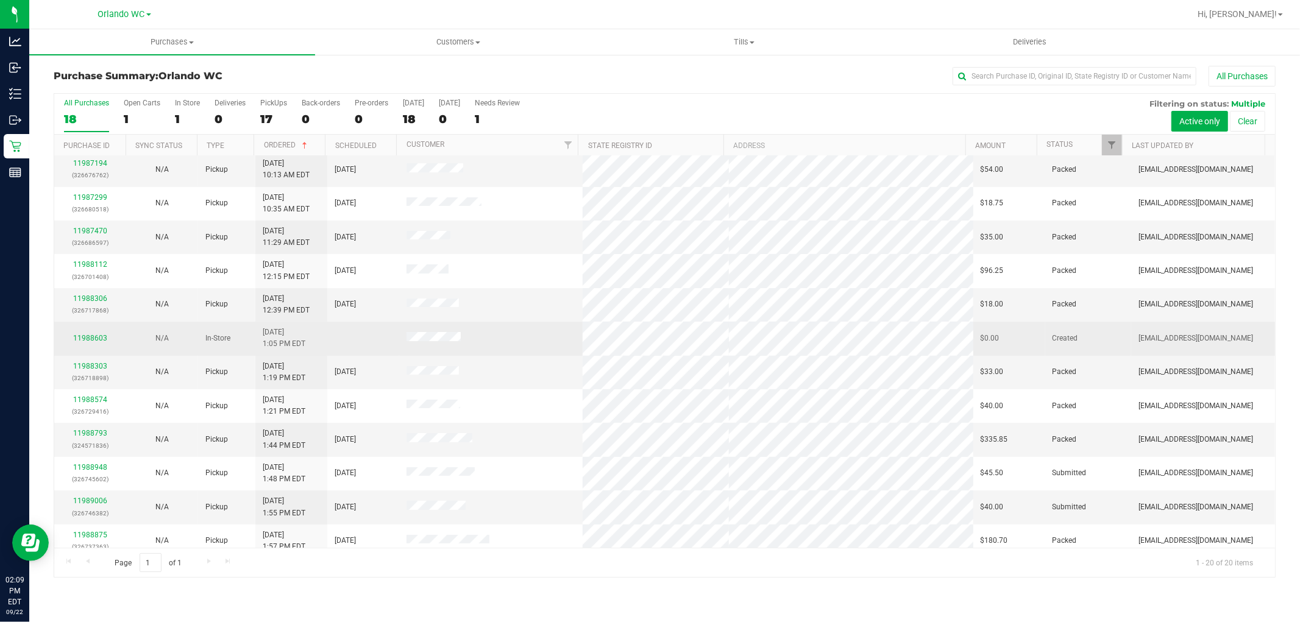
scroll to position [0, 0]
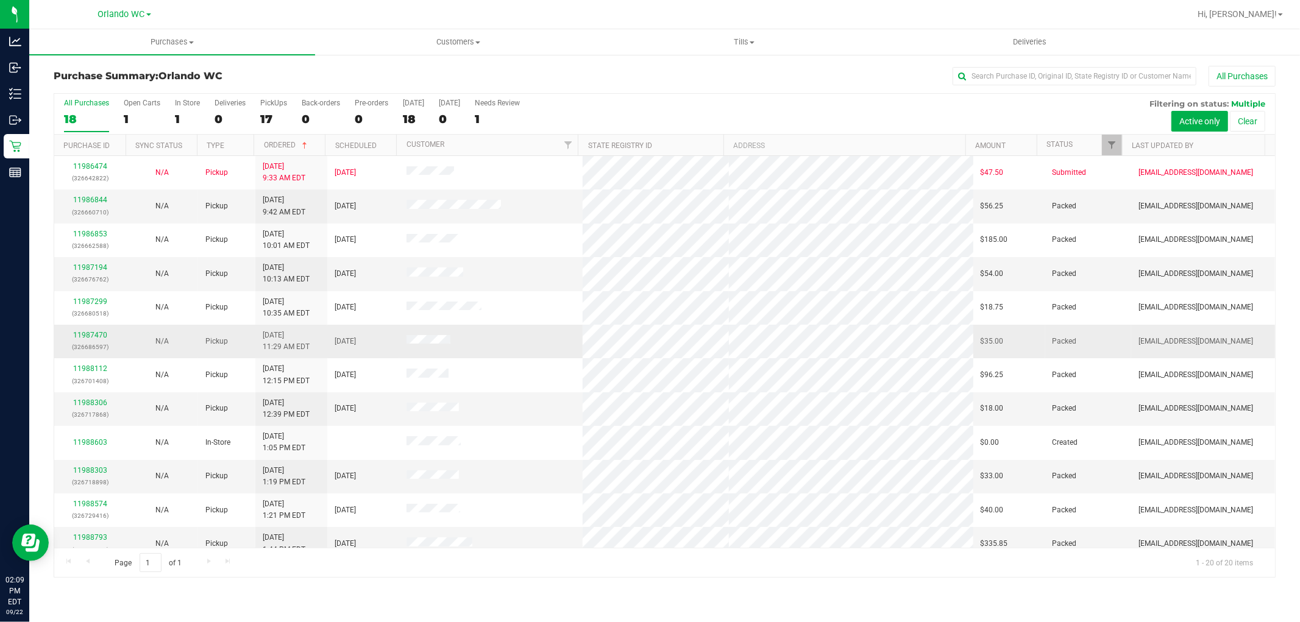
drag, startPoint x: 325, startPoint y: 356, endPoint x: 333, endPoint y: 356, distance: 8.6
click at [327, 356] on td "[DATE]" at bounding box center [363, 342] width 72 height 34
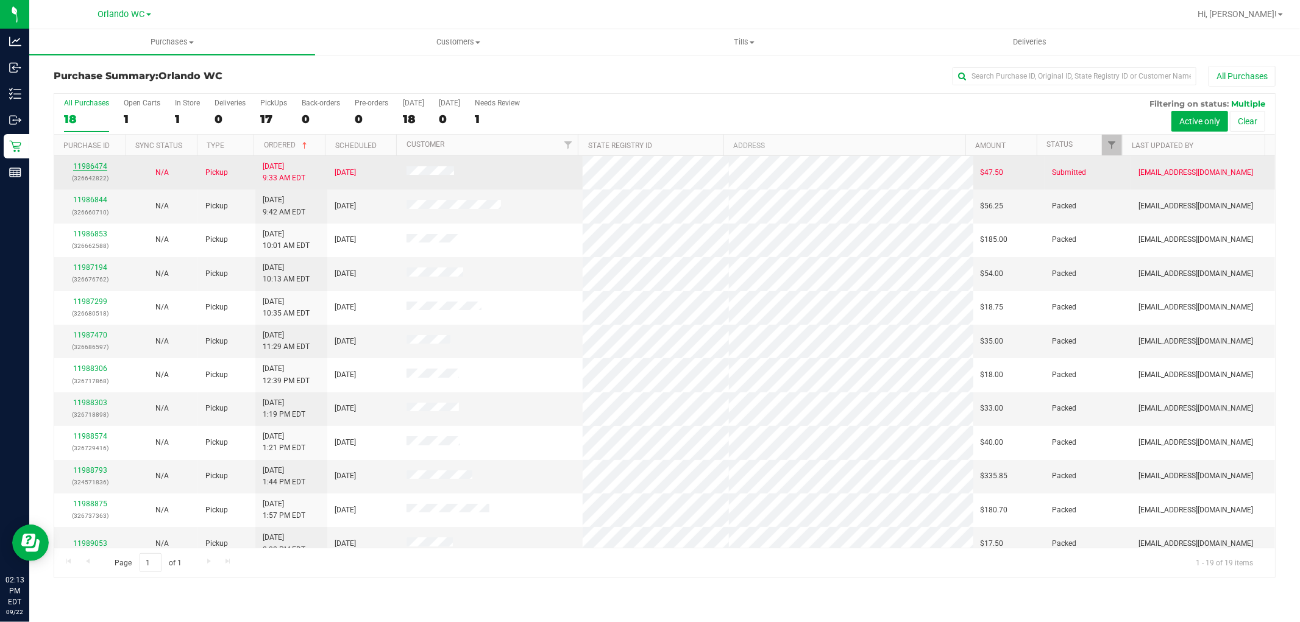
click at [78, 168] on link "11986474" at bounding box center [90, 166] width 34 height 9
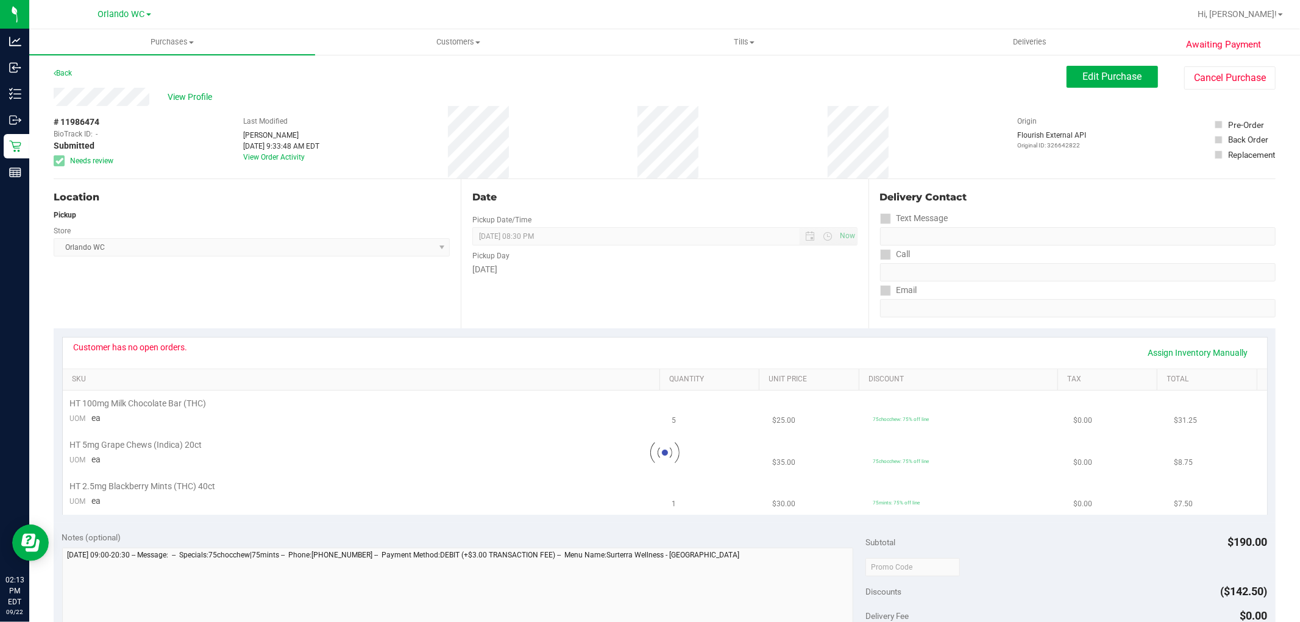
click at [428, 227] on div "Store" at bounding box center [252, 230] width 396 height 18
click at [381, 241] on span "Orlando WC Select Store Bonita Springs WC Boynton Beach WC Bradenton WC Brandon…" at bounding box center [252, 247] width 396 height 18
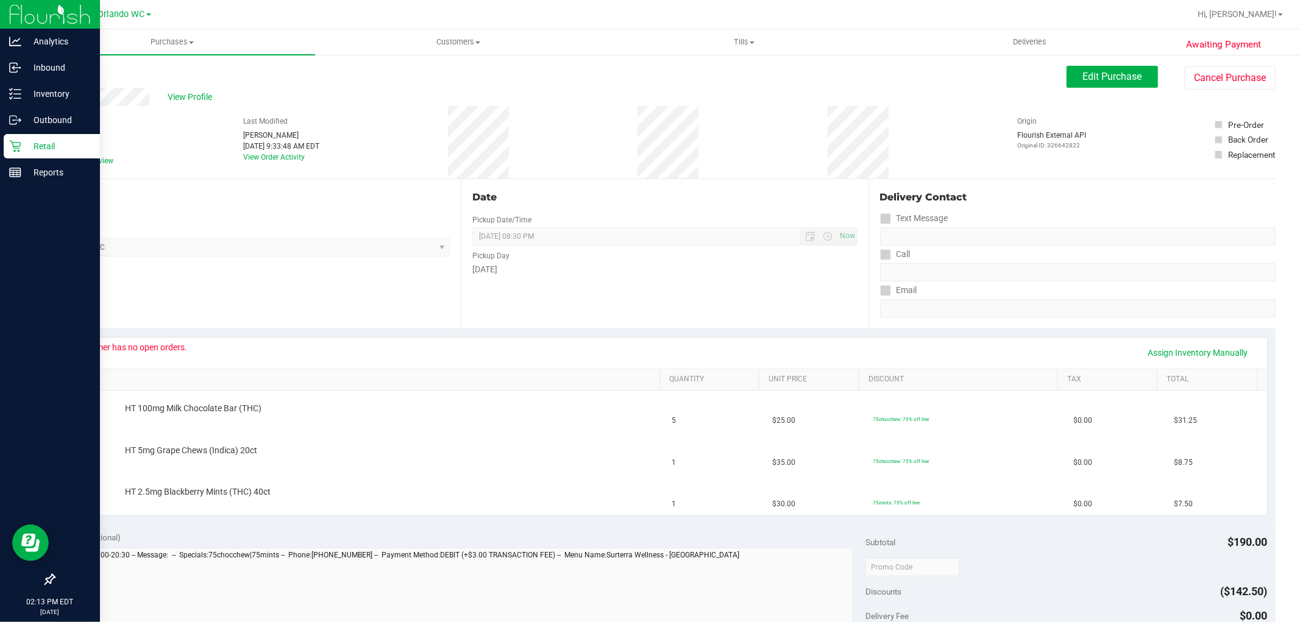
click at [14, 143] on icon at bounding box center [15, 147] width 12 height 12
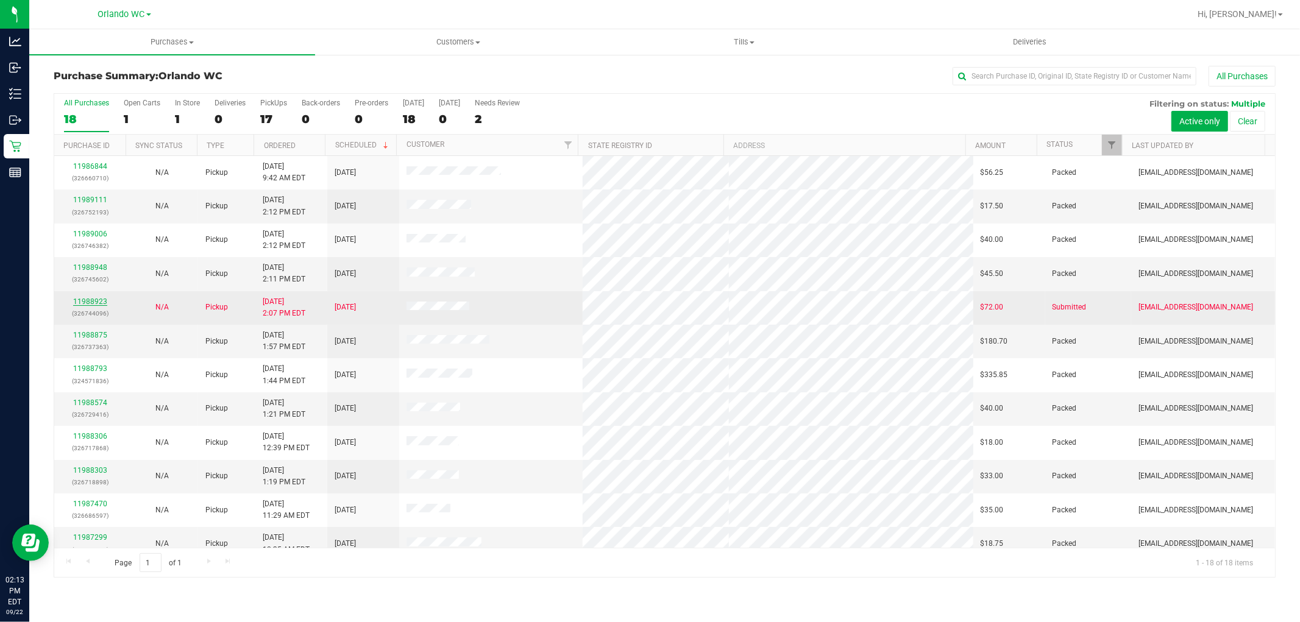
click at [88, 300] on link "11988923" at bounding box center [90, 301] width 34 height 9
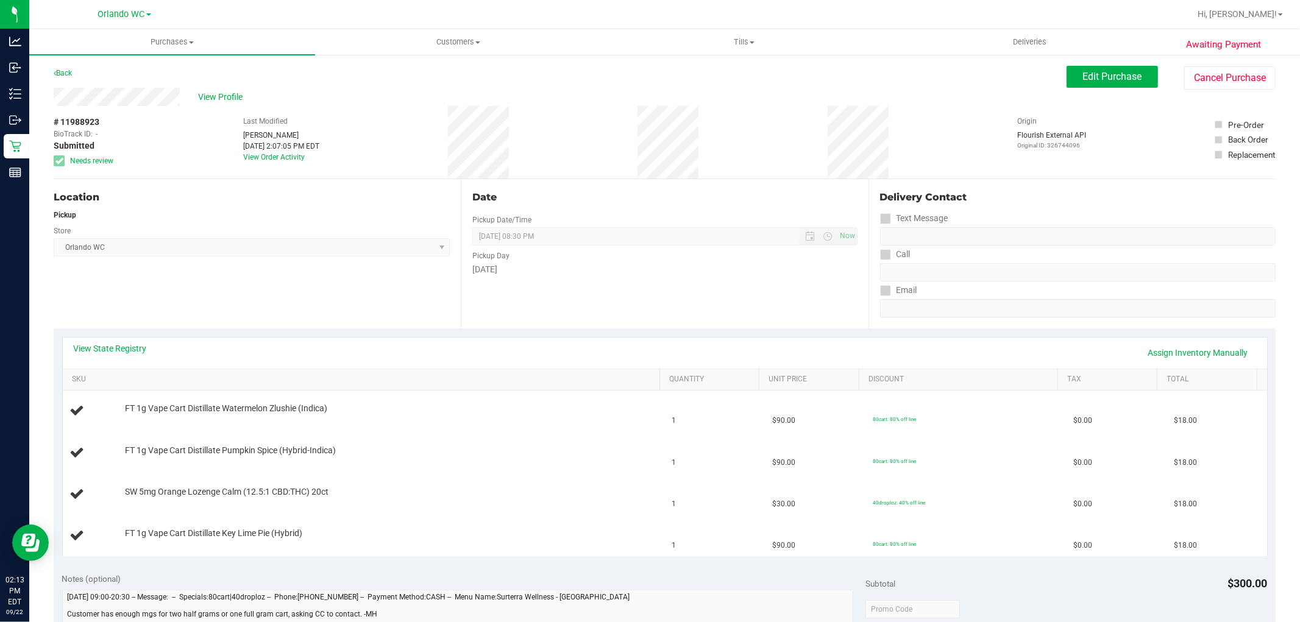
click at [289, 226] on div "Store" at bounding box center [252, 230] width 396 height 18
click at [216, 96] on span "View Profile" at bounding box center [222, 97] width 49 height 13
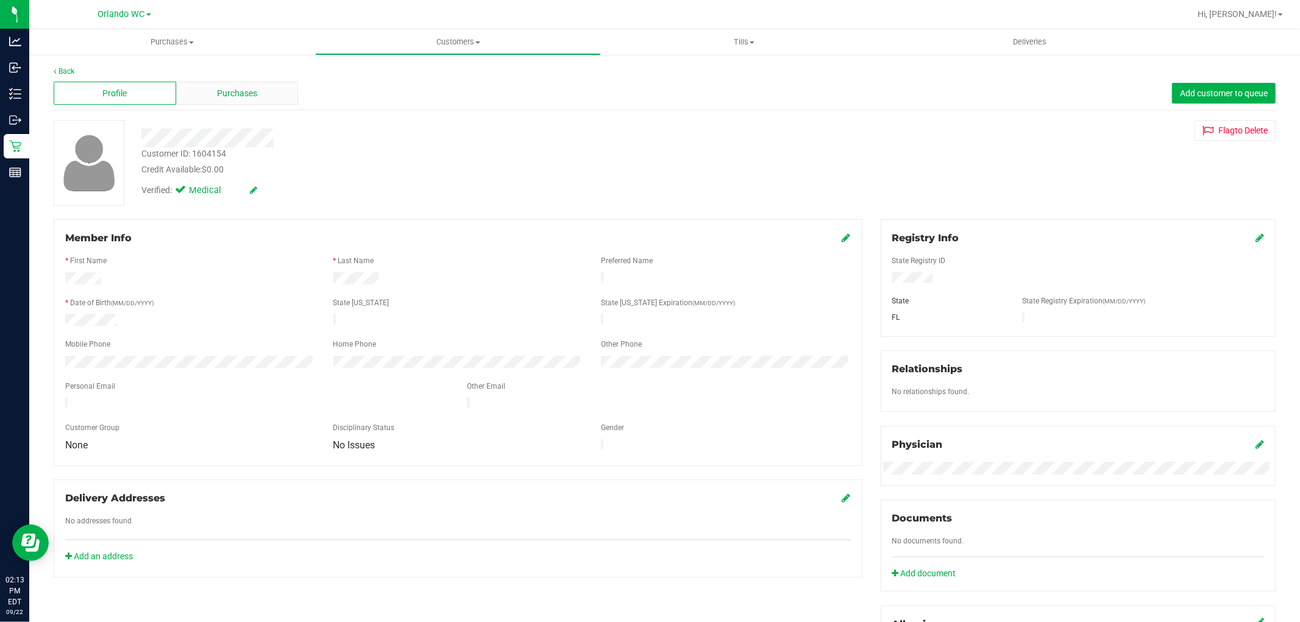
click at [271, 89] on div "Purchases" at bounding box center [237, 93] width 122 height 23
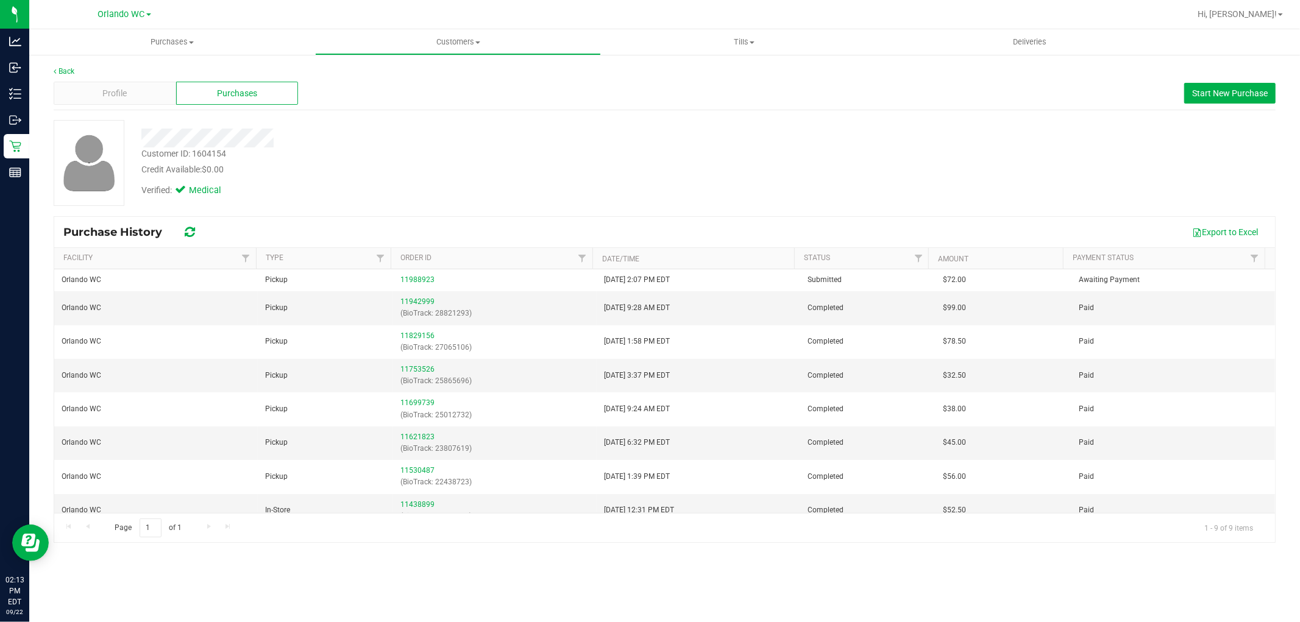
click at [277, 150] on div "Customer ID: 1604154 Credit Available: $0.00" at bounding box center [442, 161] width 620 height 29
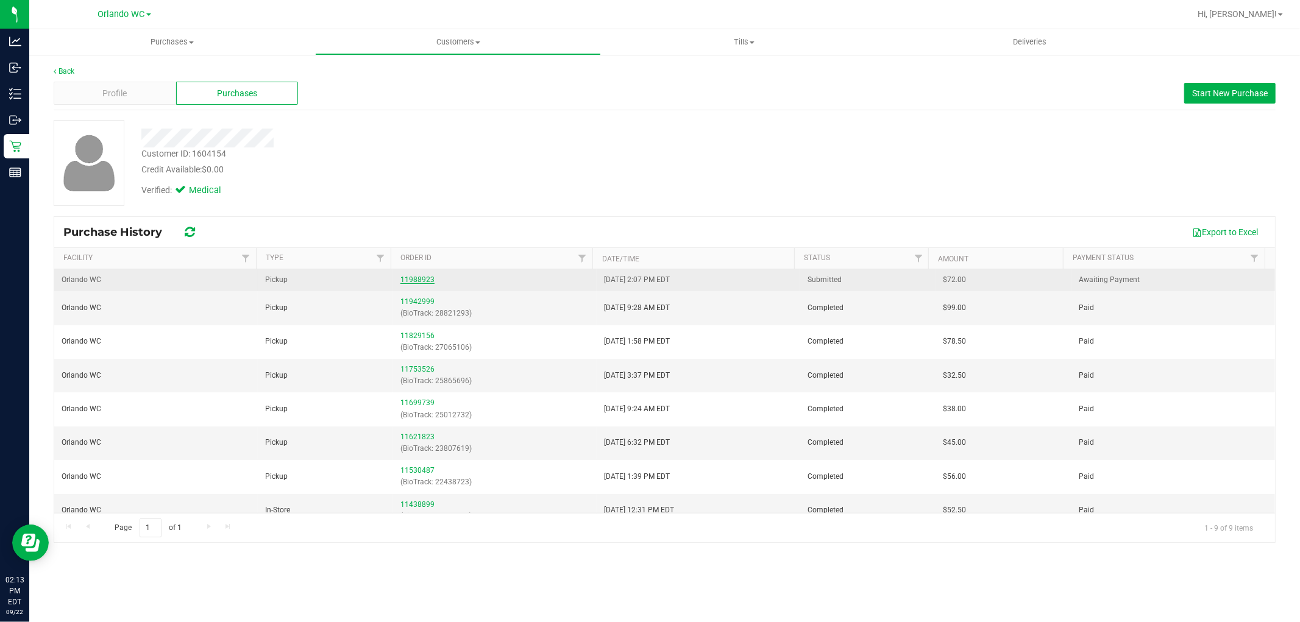
click at [422, 281] on link "11988923" at bounding box center [417, 279] width 34 height 9
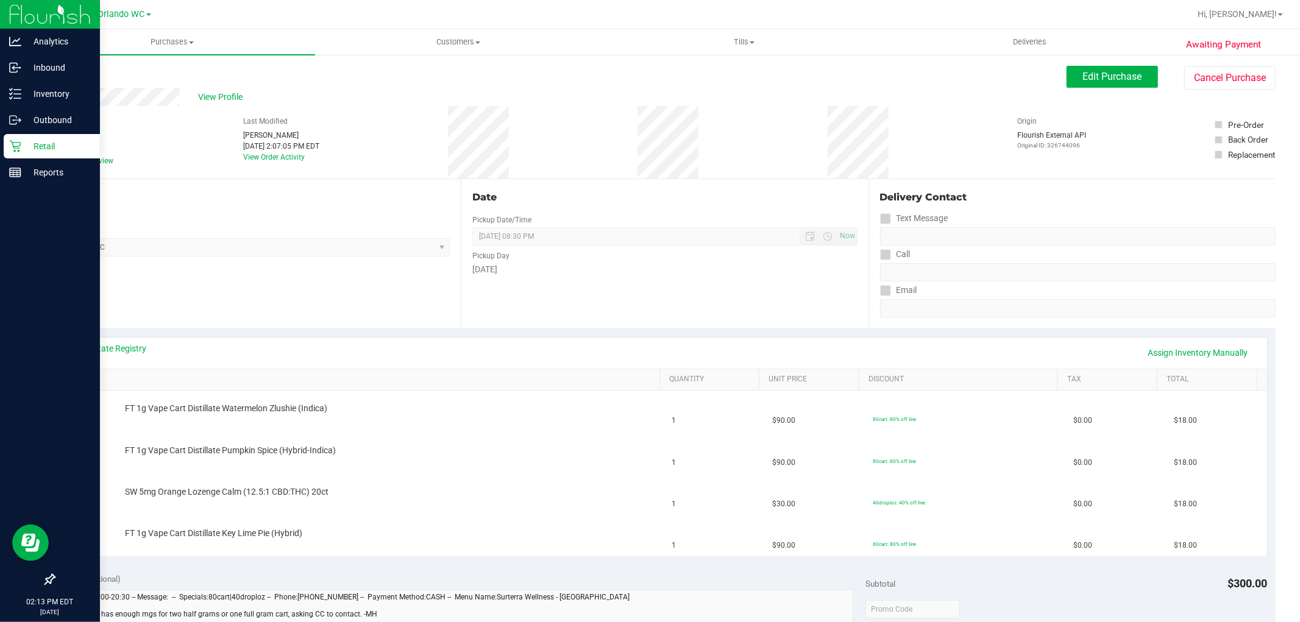
click at [21, 143] on p "Retail" at bounding box center [57, 146] width 73 height 15
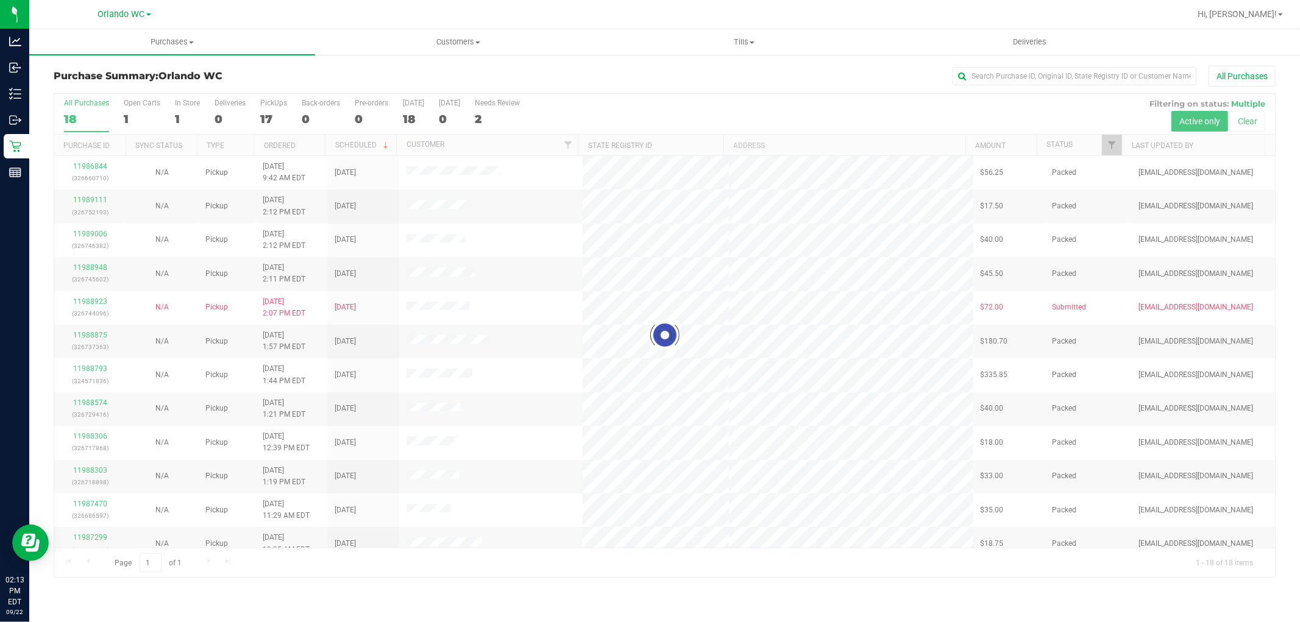
click at [726, 294] on div at bounding box center [664, 335] width 1220 height 483
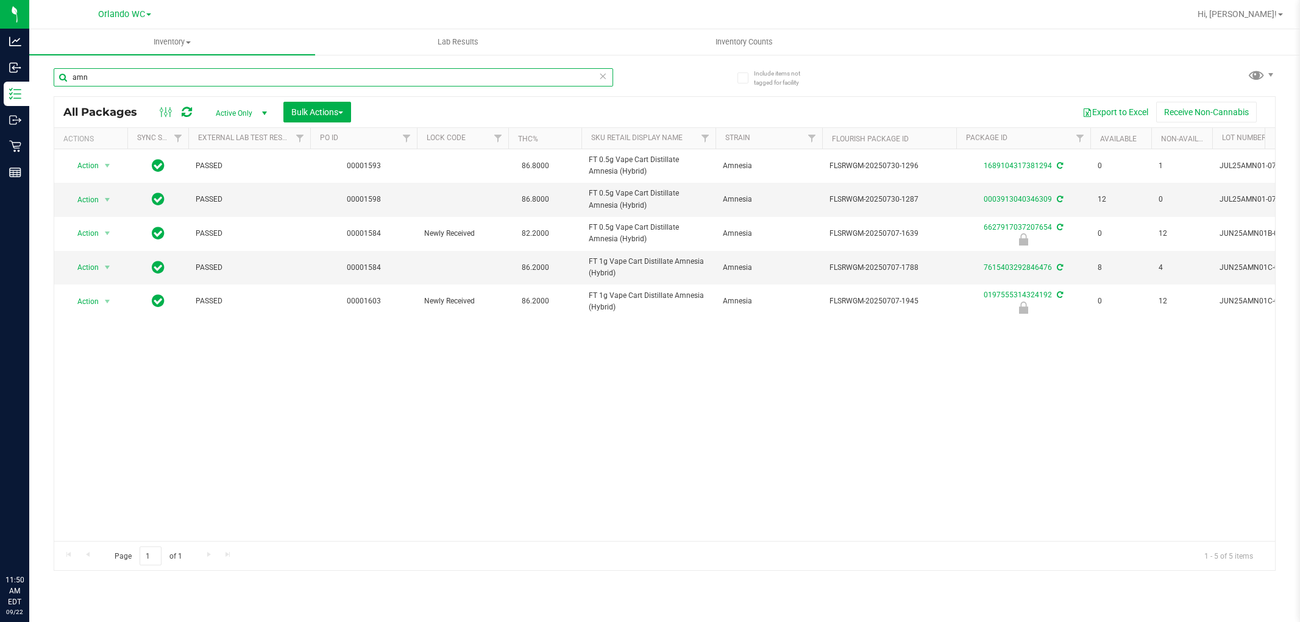
click at [389, 79] on input "amn" at bounding box center [333, 77] width 559 height 18
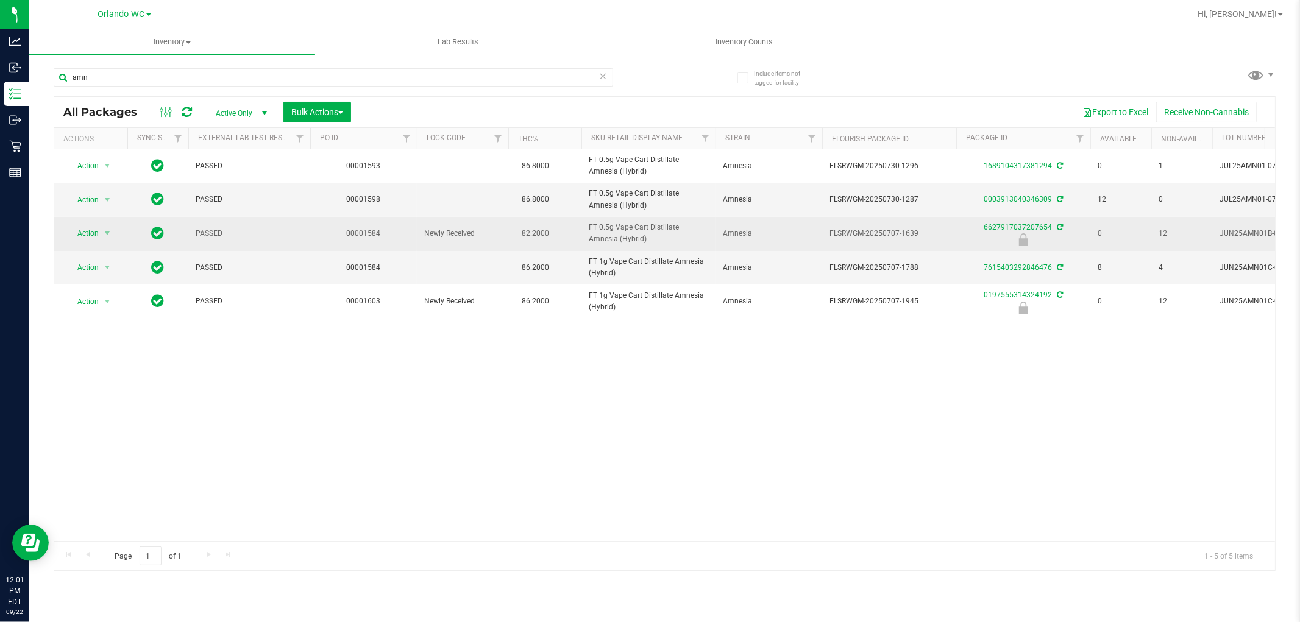
drag, startPoint x: 328, startPoint y: 196, endPoint x: 340, endPoint y: 225, distance: 31.7
click at [331, 202] on td "00001598" at bounding box center [363, 200] width 107 height 34
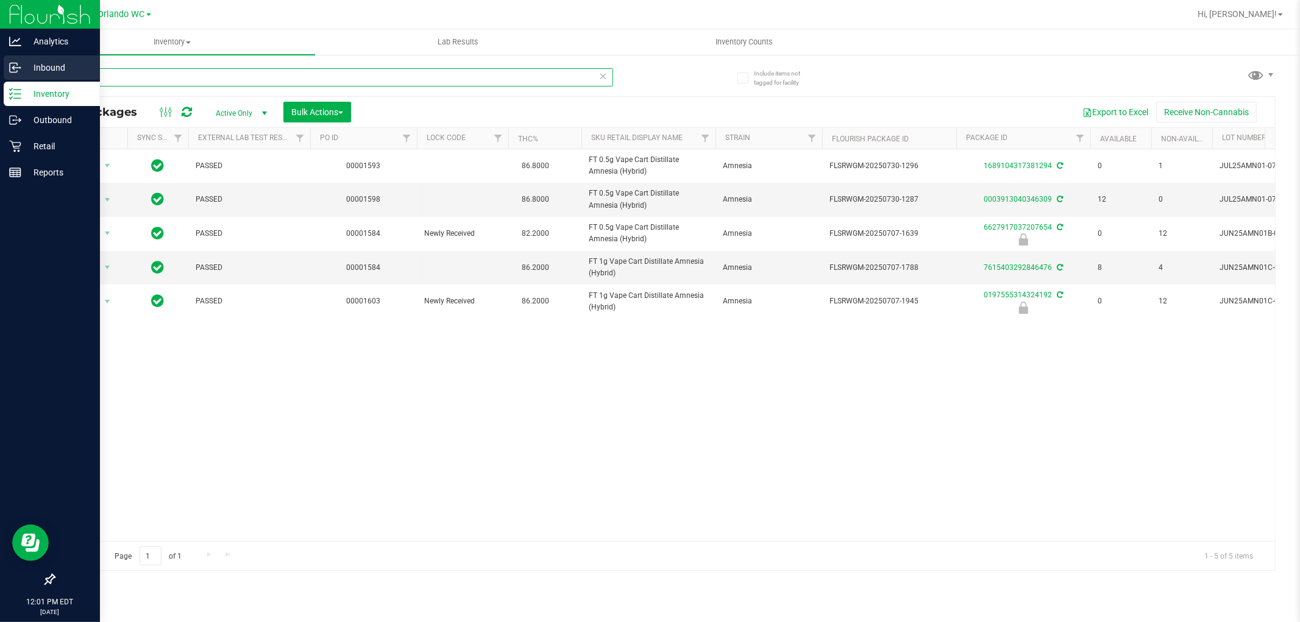
drag, startPoint x: 99, startPoint y: 71, endPoint x: 10, endPoint y: 72, distance: 89.0
click at [10, 72] on div "Analytics Inbound Inventory Outbound Retail Reports 12:01 PM EDT [DATE] 09/22 O…" at bounding box center [650, 311] width 1300 height 622
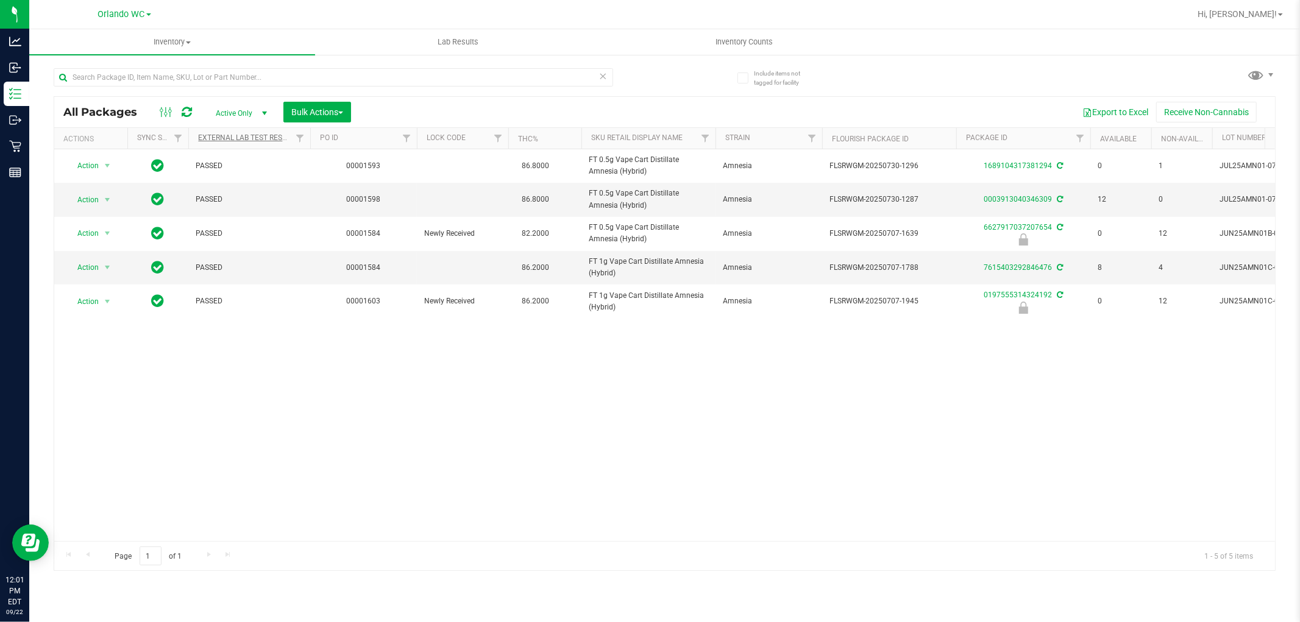
click at [316, 350] on div "Action Action Adjust qty Create package Edit attributes Global inventory Locate…" at bounding box center [664, 345] width 1220 height 392
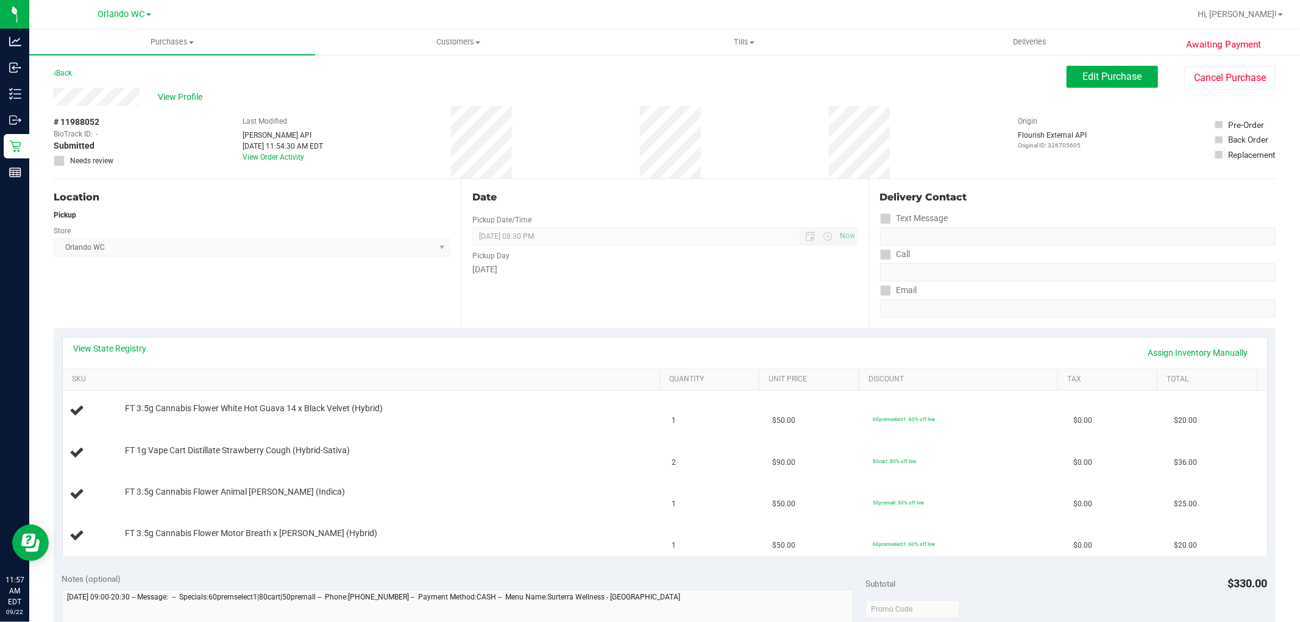
click at [704, 227] on span "[DATE] 08:30 PM Now" at bounding box center [664, 236] width 384 height 18
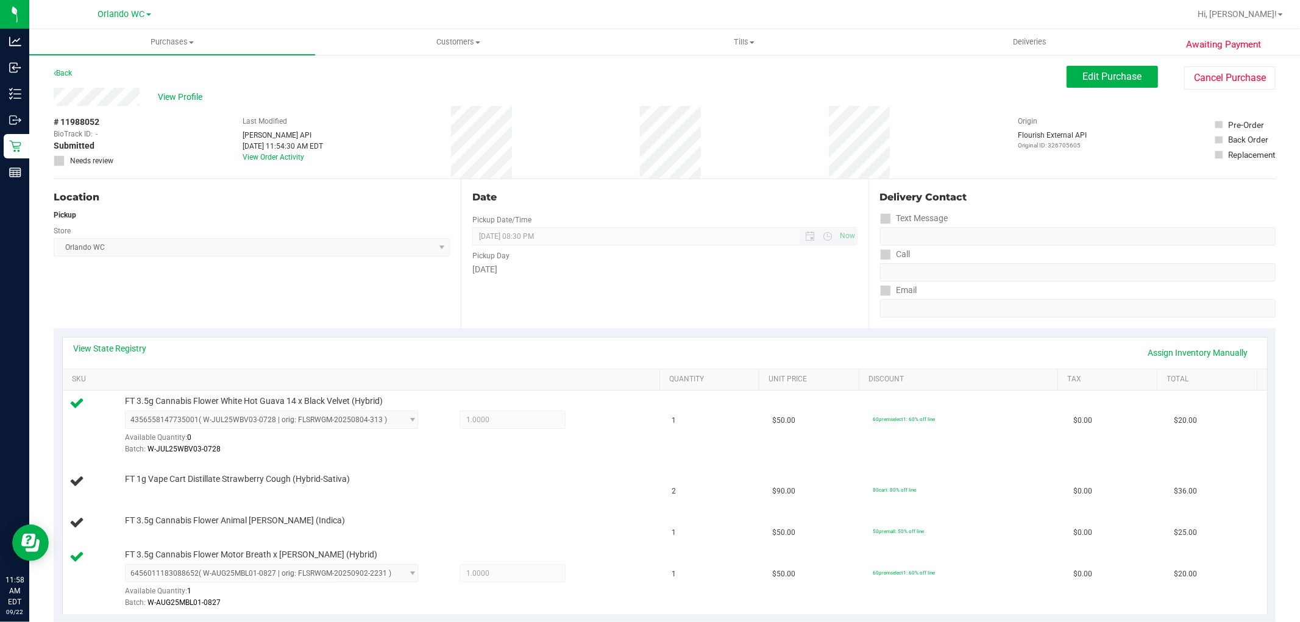
scroll to position [145, 0]
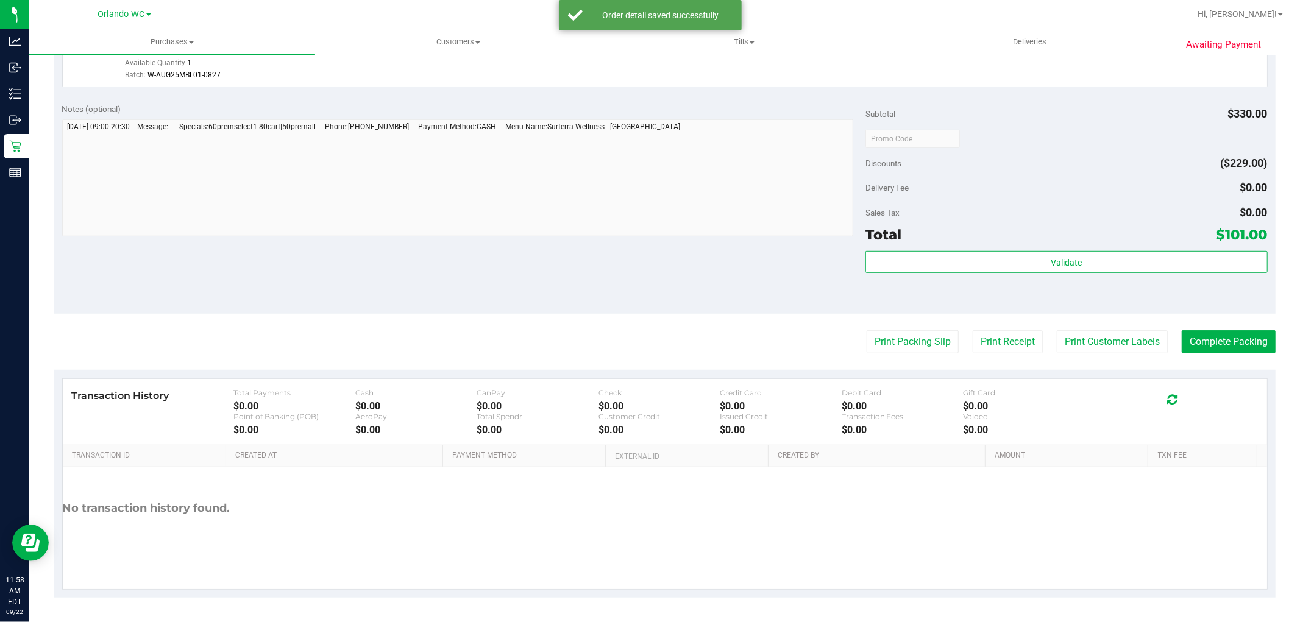
click at [793, 350] on div "Print Packing Slip Print Receipt Print Customer Labels Complete Packing" at bounding box center [665, 341] width 1222 height 23
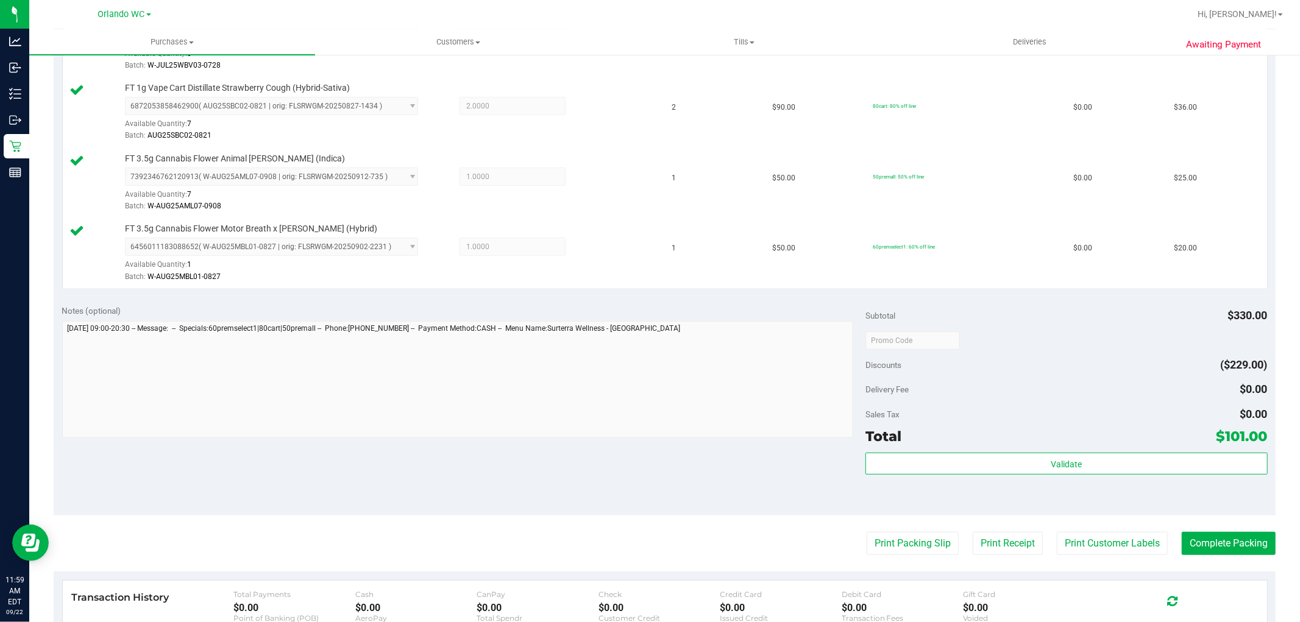
scroll to position [587, 0]
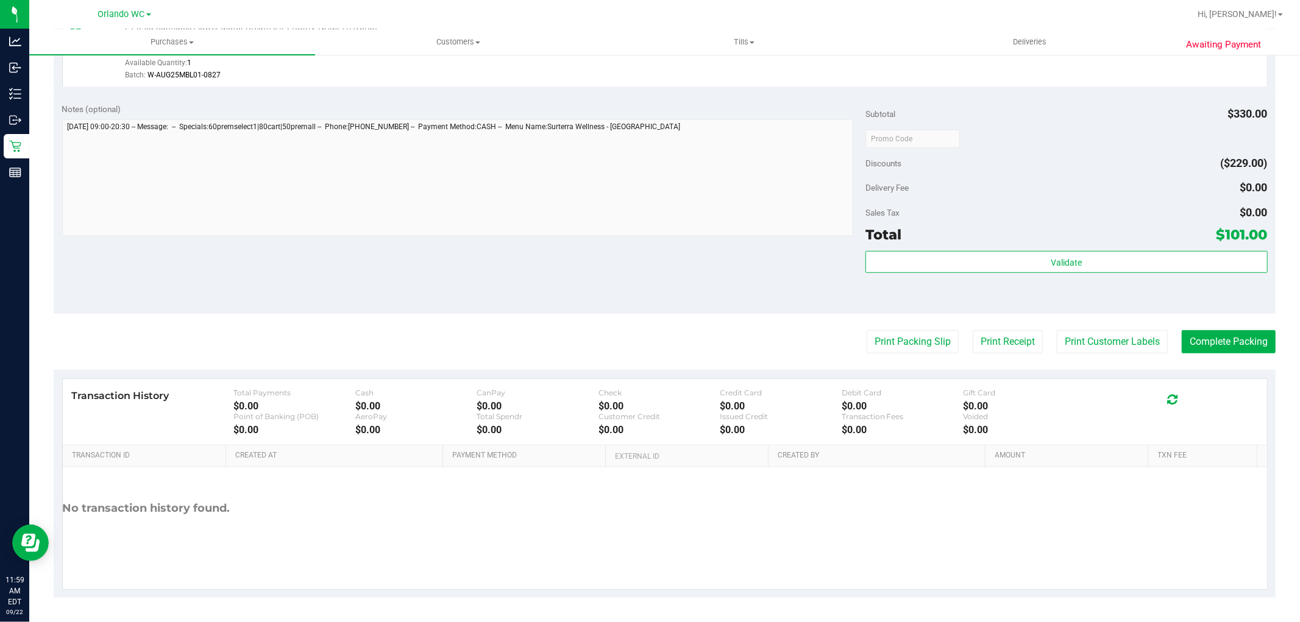
click at [685, 355] on purchase-details "Back Edit Purchase Cancel Purchase View Profile # 11988052 BioTrack ID: - Submi…" at bounding box center [665, 38] width 1222 height 1117
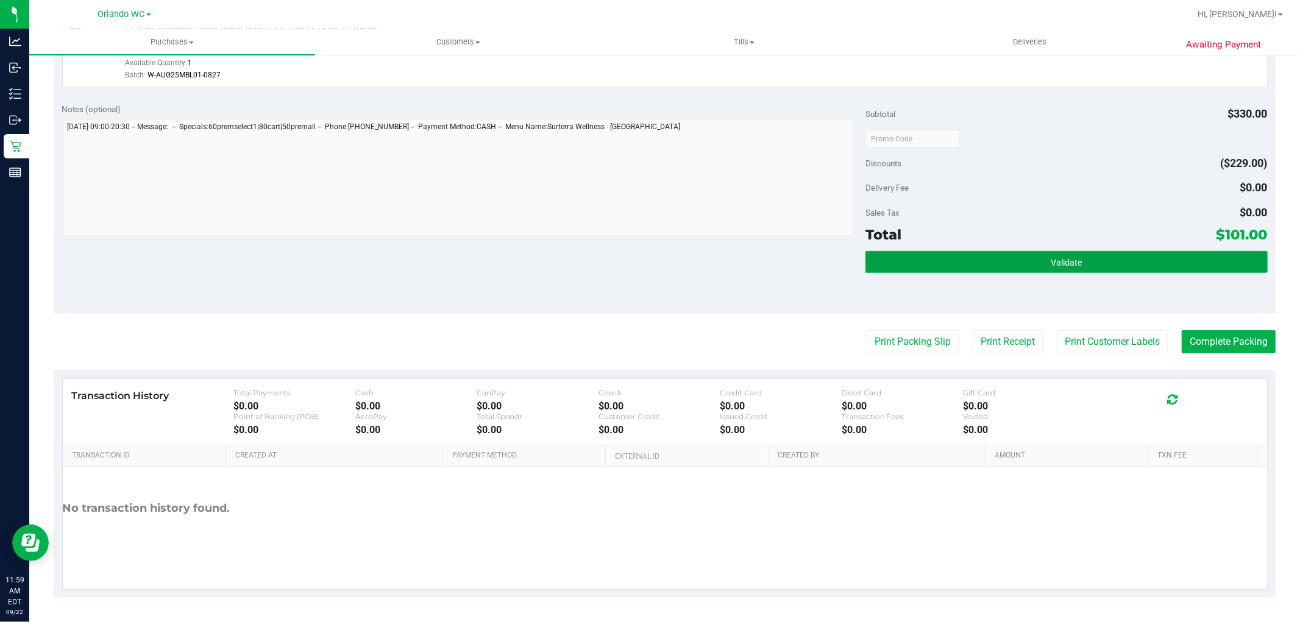
click at [934, 270] on button "Validate" at bounding box center [1066, 262] width 402 height 22
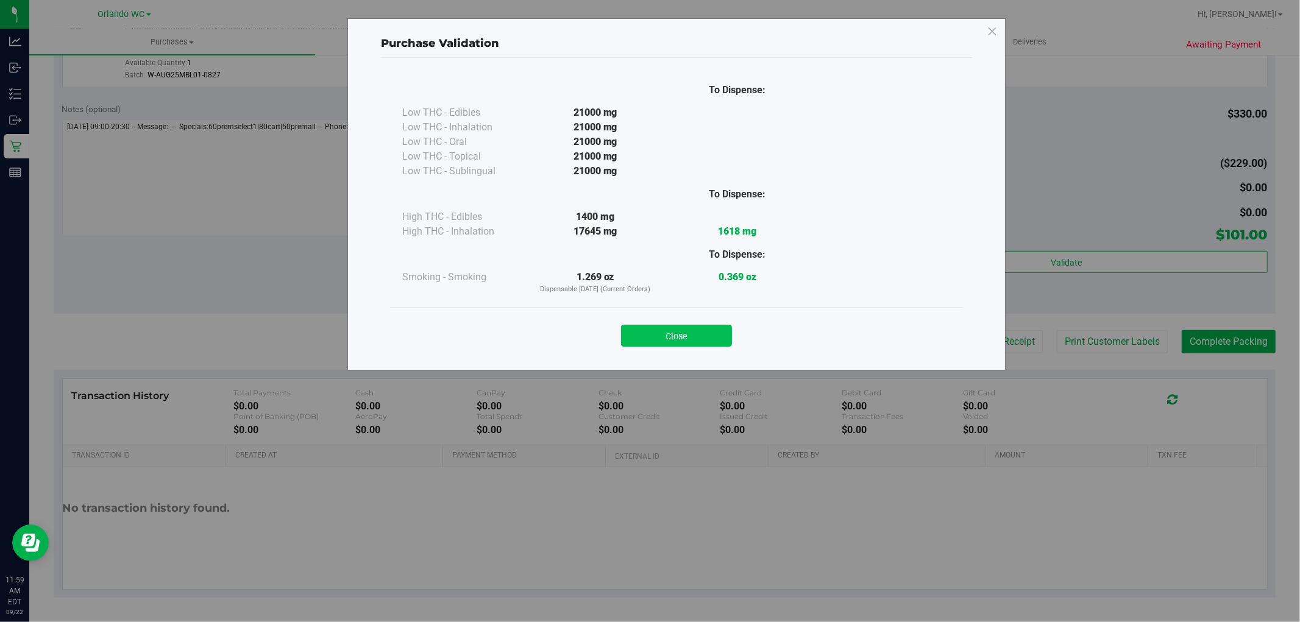
click at [685, 336] on button "Close" at bounding box center [676, 336] width 111 height 22
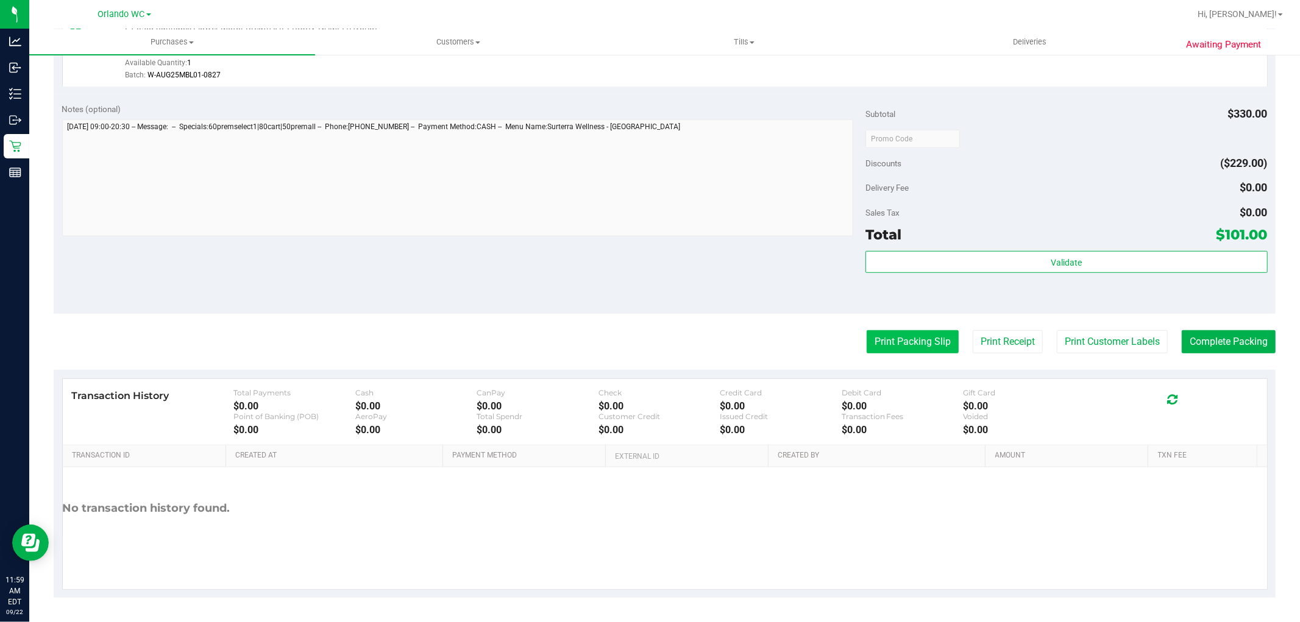
click at [871, 331] on button "Print Packing Slip" at bounding box center [912, 341] width 92 height 23
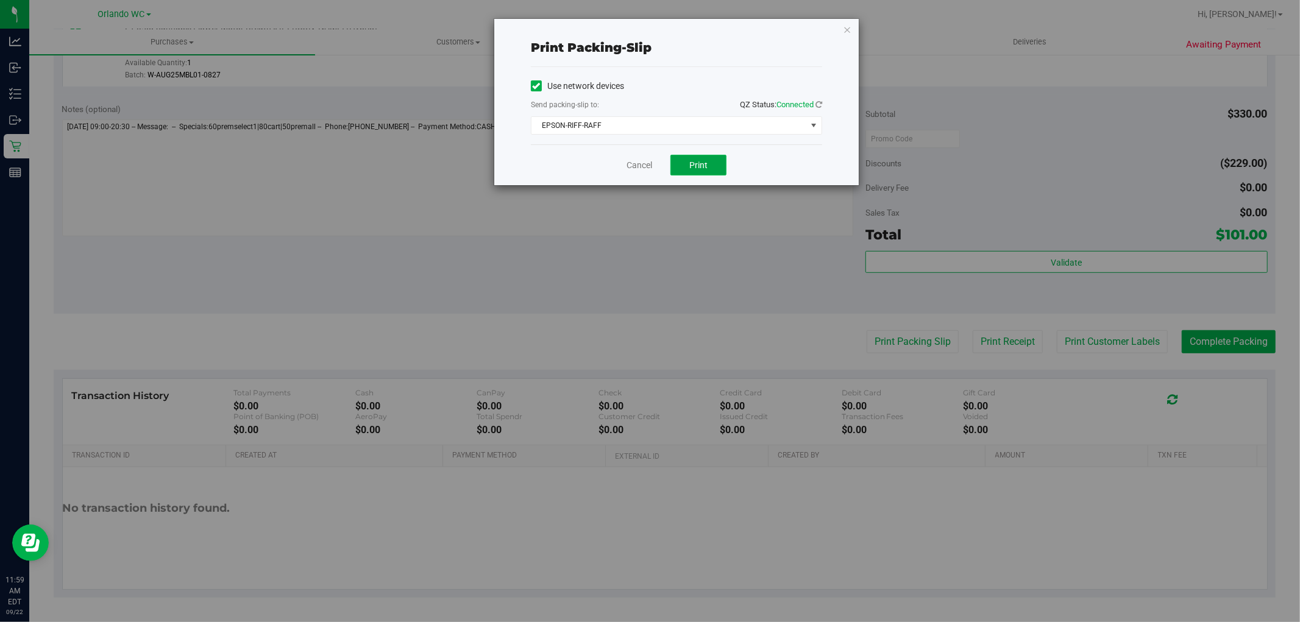
click at [721, 160] on button "Print" at bounding box center [698, 165] width 56 height 21
click at [729, 244] on div "Print packing-slip Use network devices Send packing-slip to: QZ Status: Connect…" at bounding box center [654, 311] width 1309 height 622
click at [648, 166] on link "Cancel" at bounding box center [639, 165] width 26 height 13
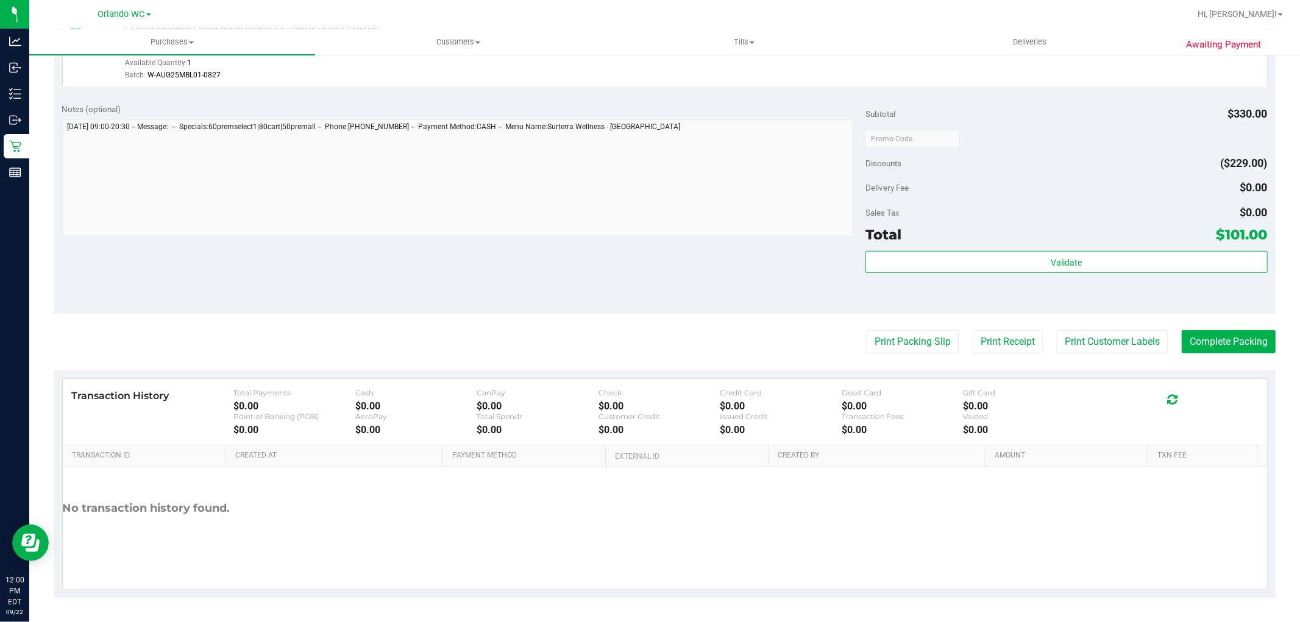
click at [1111, 143] on div at bounding box center [1066, 138] width 402 height 22
click at [1051, 153] on div "Discounts ($229.00)" at bounding box center [1066, 163] width 402 height 22
click at [1042, 198] on div "Subtotal $330.00 Discounts ($229.00) Delivery Fee $0.00 Sales Tax $0.00 Total $…" at bounding box center [1066, 204] width 402 height 203
click at [498, 263] on div "Notes (optional) Subtotal $330.00 Discounts ($229.00) Delivery Fee $0.00 Sales …" at bounding box center [665, 203] width 1222 height 219
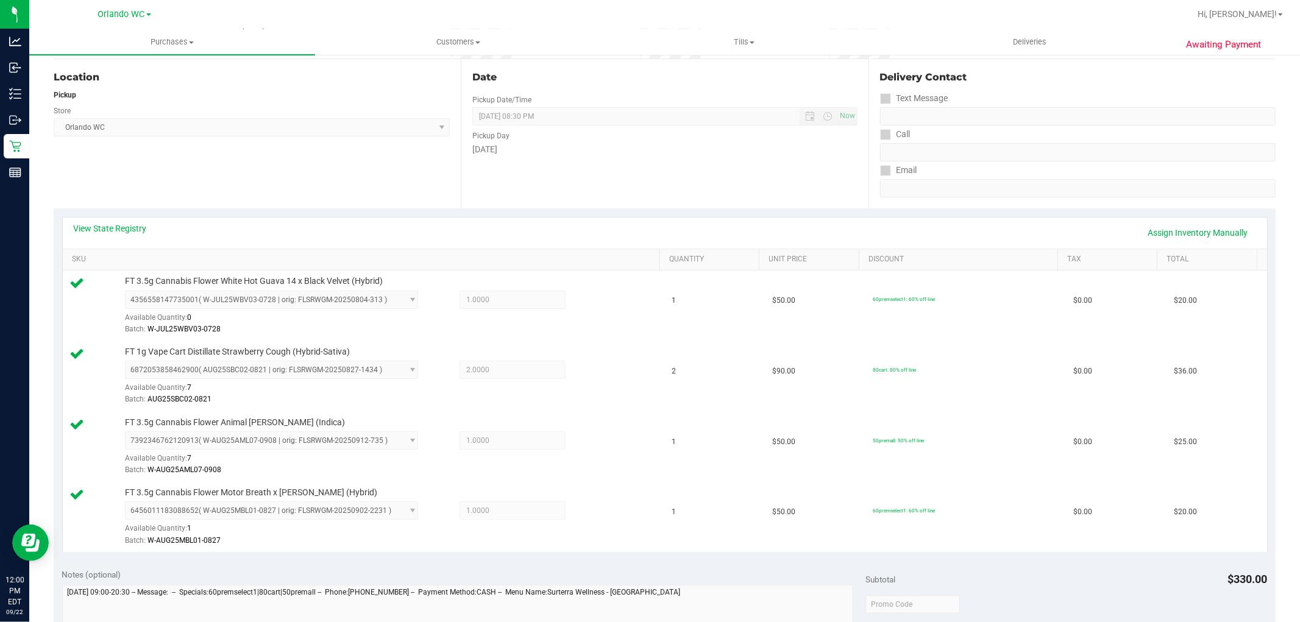
scroll to position [135, 0]
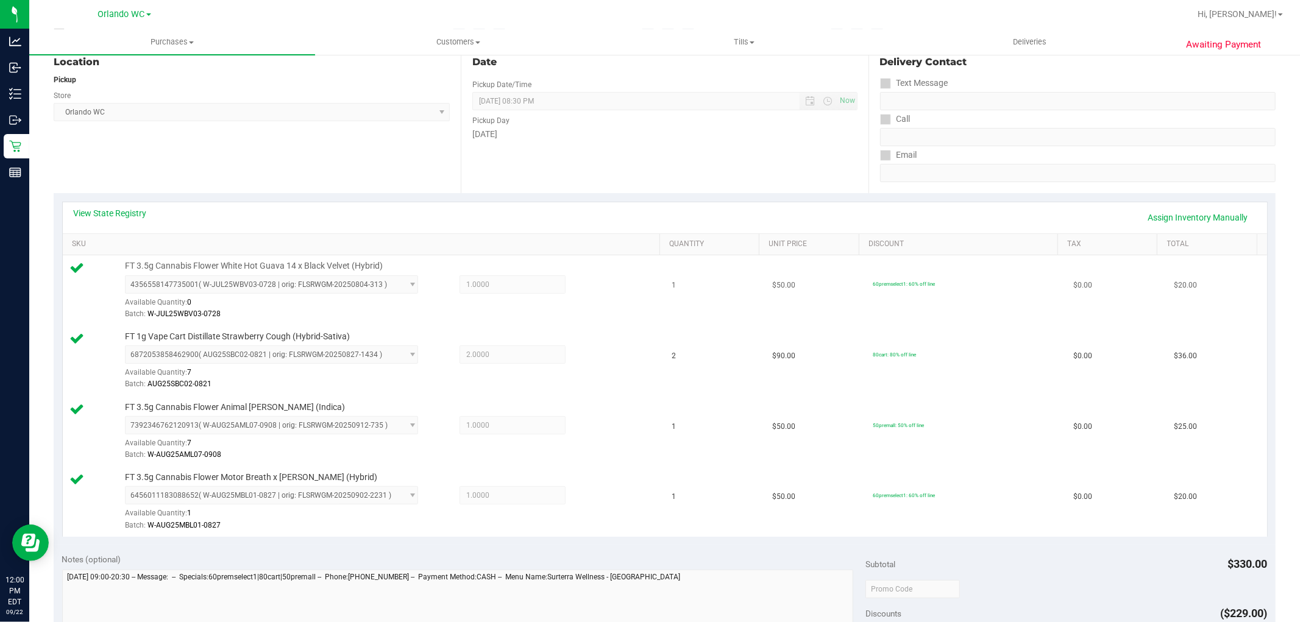
click at [556, 314] on div "Batch: W-JUL25WBV03-0728" at bounding box center [389, 314] width 529 height 12
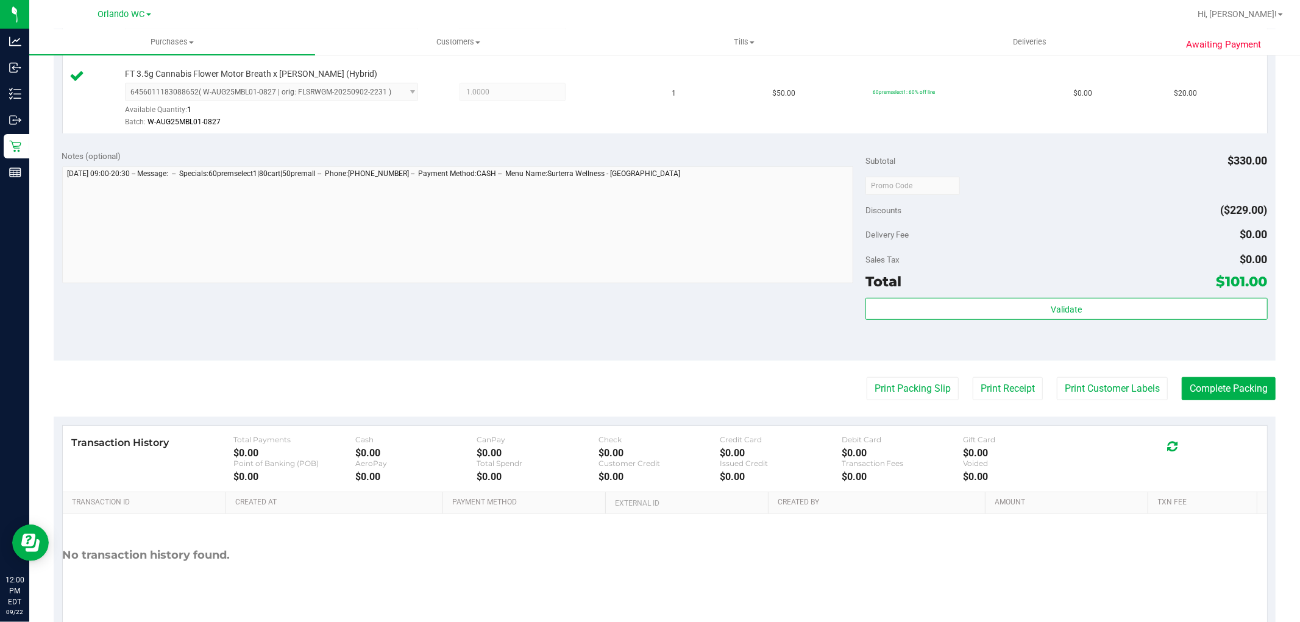
scroll to position [541, 0]
click at [727, 296] on div "Notes (optional) Subtotal $330.00 Discounts ($229.00) Delivery Fee $0.00 Sales …" at bounding box center [665, 248] width 1222 height 219
click at [1033, 326] on div "Validate" at bounding box center [1066, 322] width 402 height 55
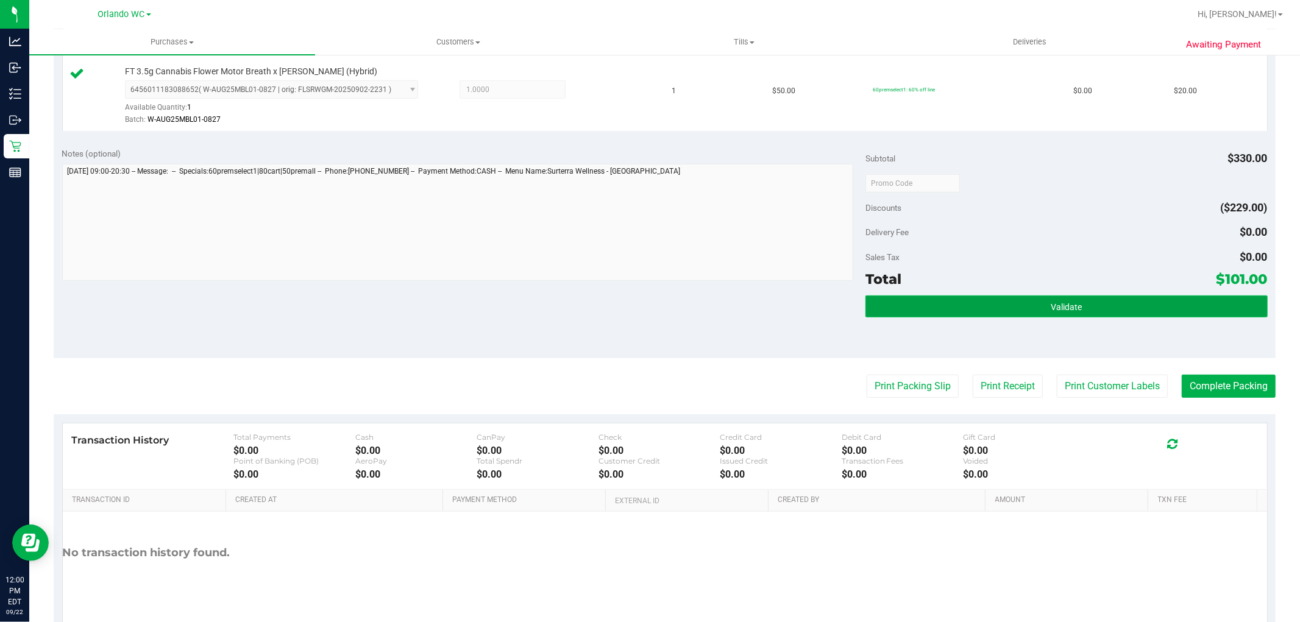
click at [1072, 311] on span "Validate" at bounding box center [1065, 307] width 31 height 10
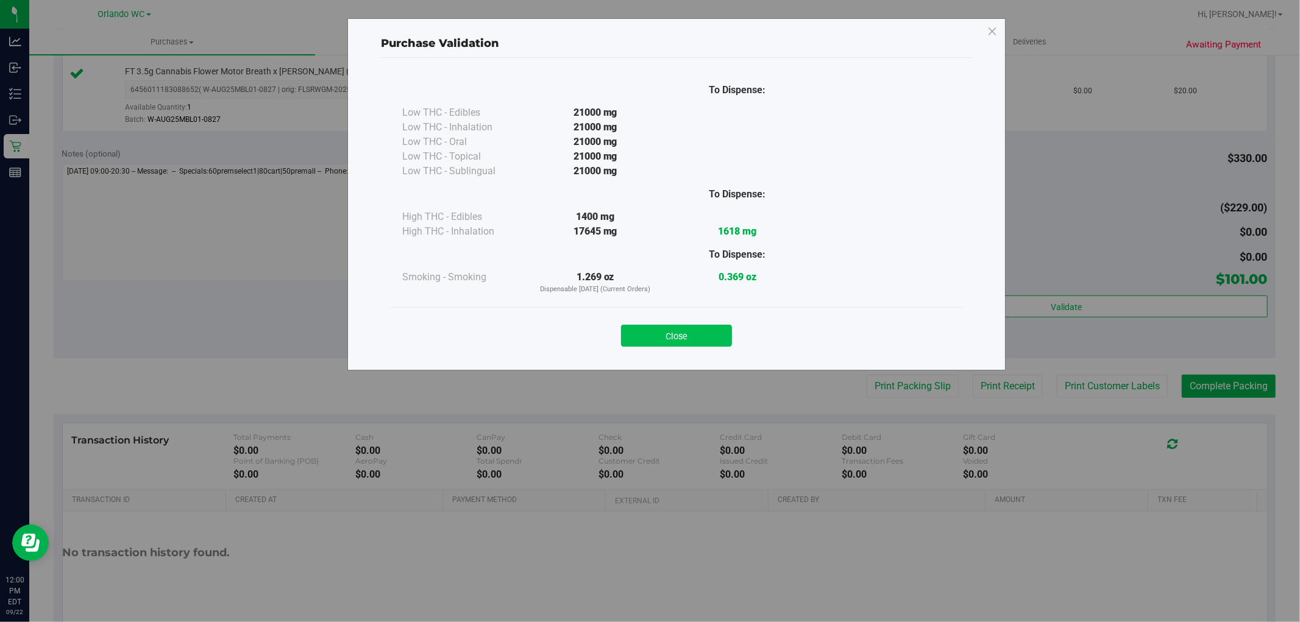
click at [664, 334] on button "Close" at bounding box center [676, 336] width 111 height 22
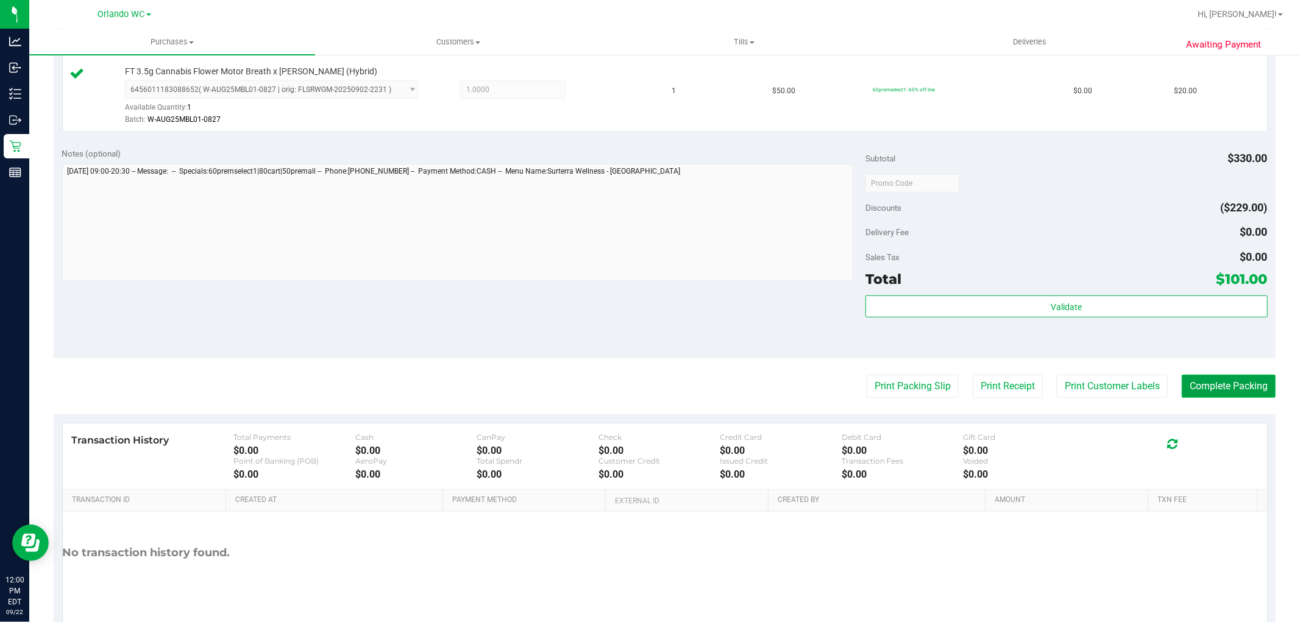
click at [1217, 388] on button "Complete Packing" at bounding box center [1228, 386] width 94 height 23
click at [546, 336] on div "Notes (optional) Subtotal $330.00 Discounts ($229.00) Delivery Fee $0.00 Sales …" at bounding box center [665, 248] width 1222 height 219
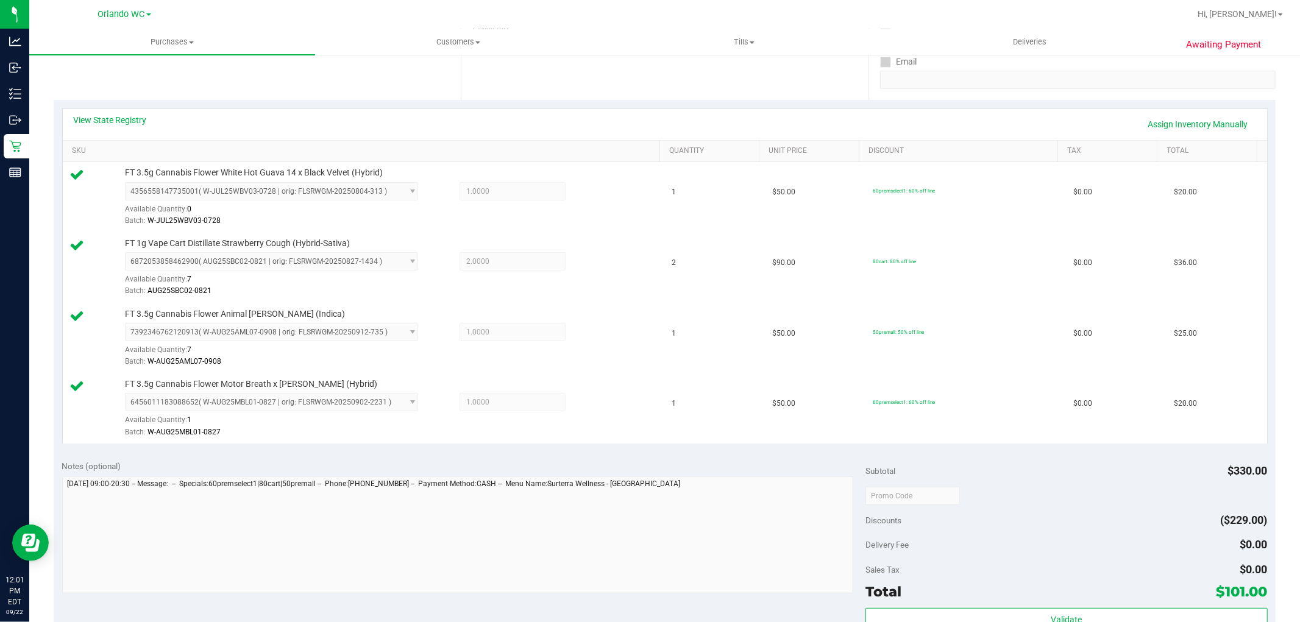
scroll to position [0, 0]
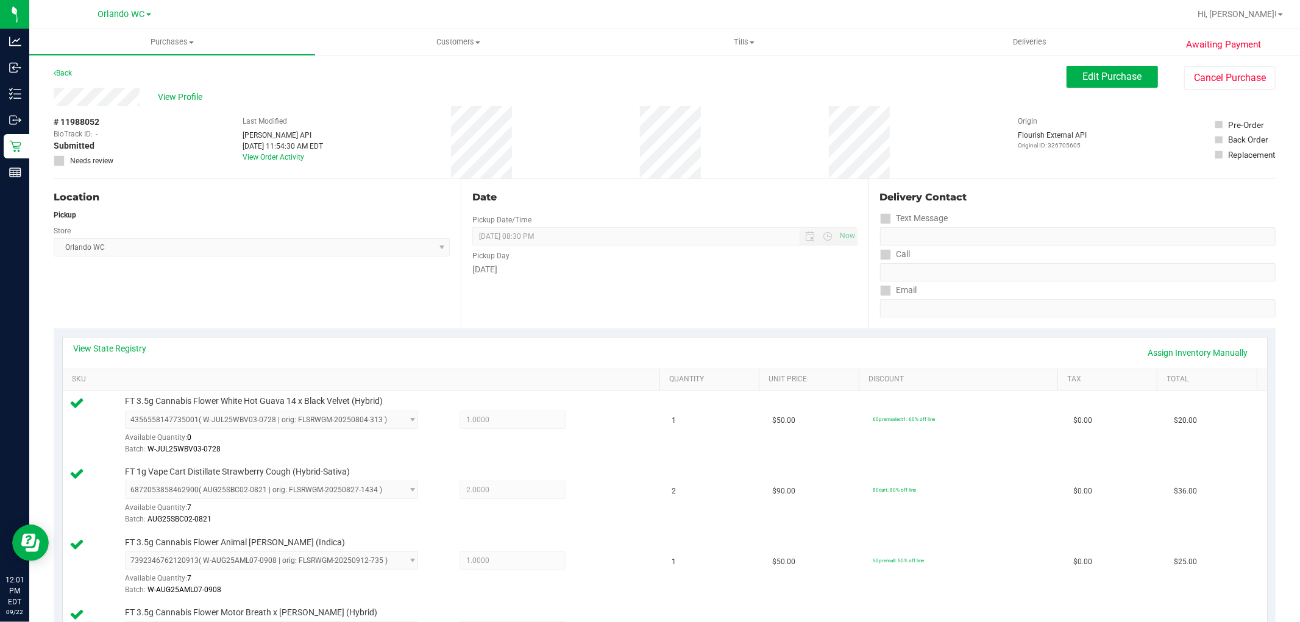
click at [601, 174] on div "# 11988052 BioTrack ID: - Submitted Needs review Last Modified Jane API Sep 22,…" at bounding box center [665, 142] width 1222 height 73
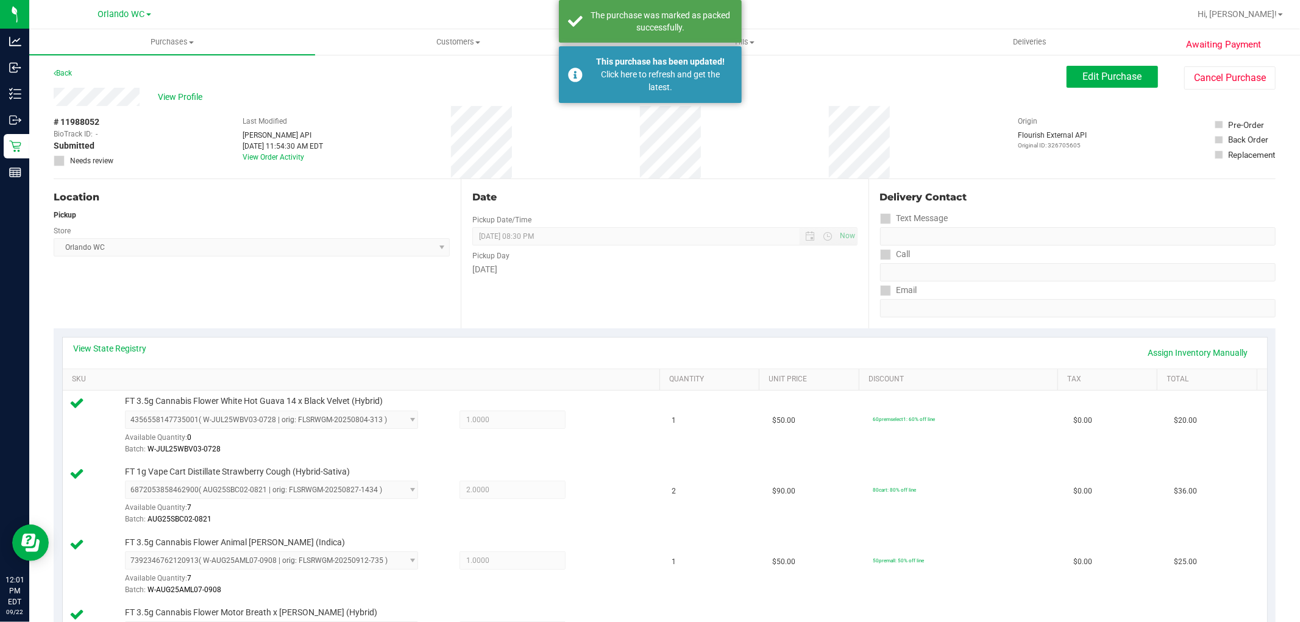
click at [665, 211] on div "Date Pickup Date/Time 09/22/2025 Now 09/22/2025 08:30 PM Now Pickup Day Monday" at bounding box center [664, 253] width 407 height 149
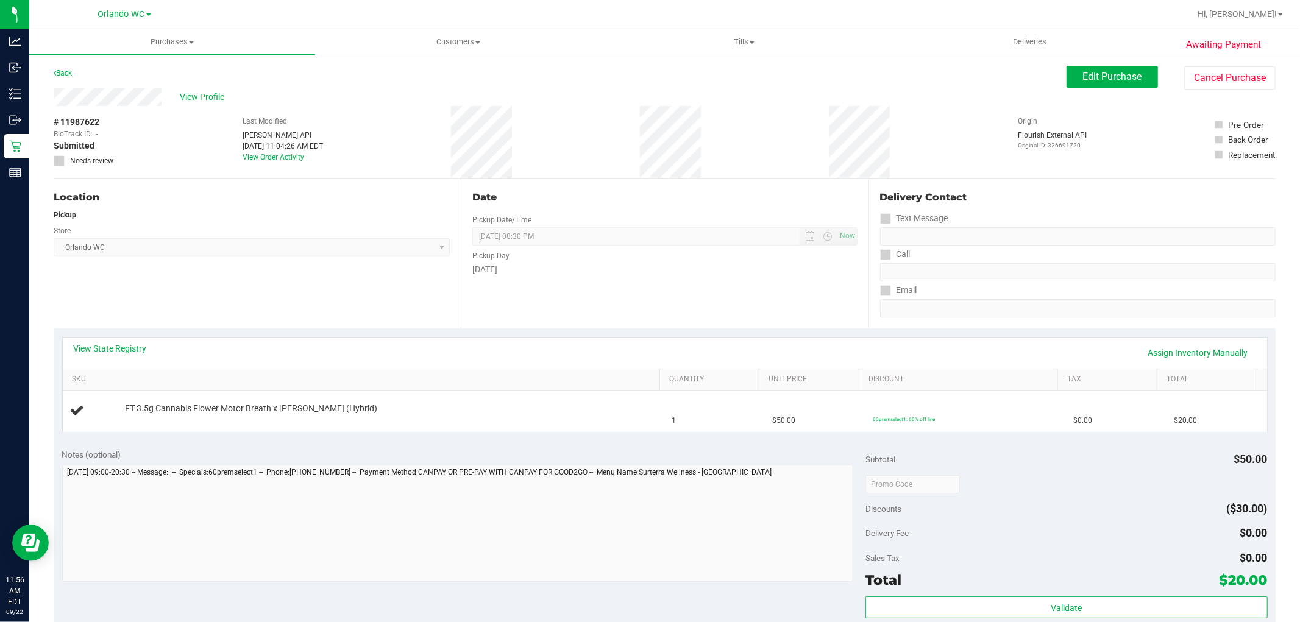
click at [449, 276] on div "Location Pickup Store [GEOGRAPHIC_DATA] WC Select Store [PERSON_NAME][GEOGRAPHI…" at bounding box center [257, 253] width 407 height 149
click at [417, 256] on span "Orlando WC Select Store Bonita Springs WC Boynton Beach WC Bradenton WC Brandon…" at bounding box center [252, 247] width 396 height 18
click at [431, 232] on div "Store" at bounding box center [252, 230] width 396 height 18
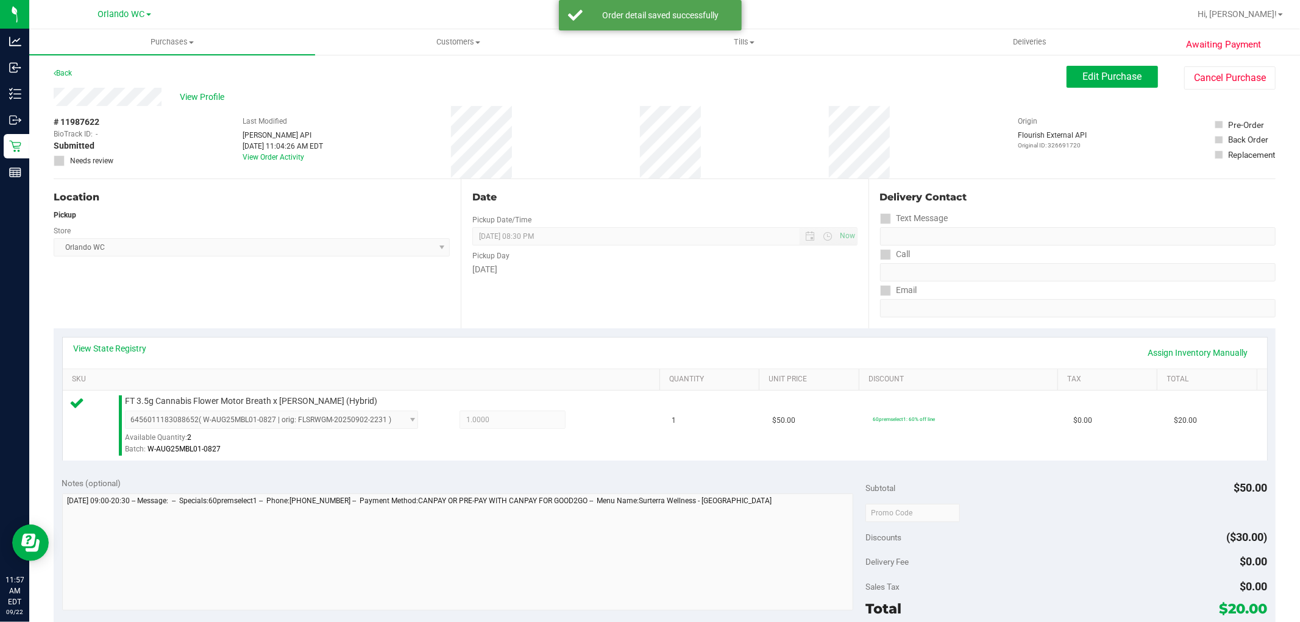
scroll to position [375, 0]
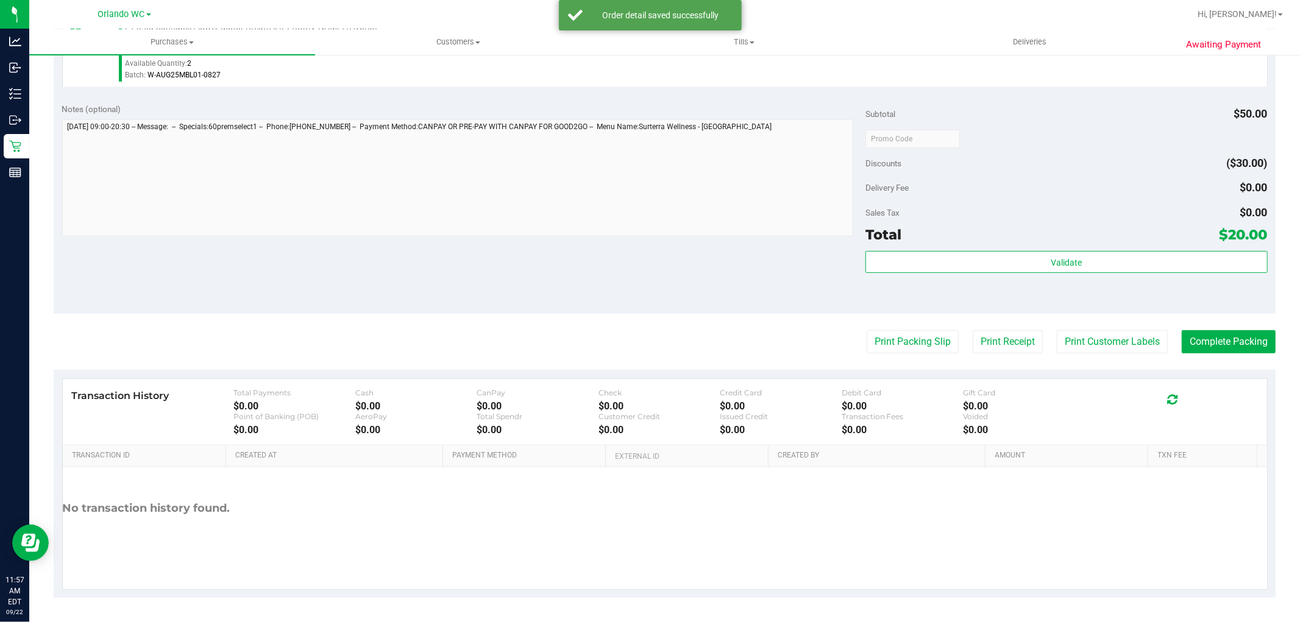
click at [1047, 193] on div "Delivery Fee $0.00" at bounding box center [1066, 188] width 402 height 22
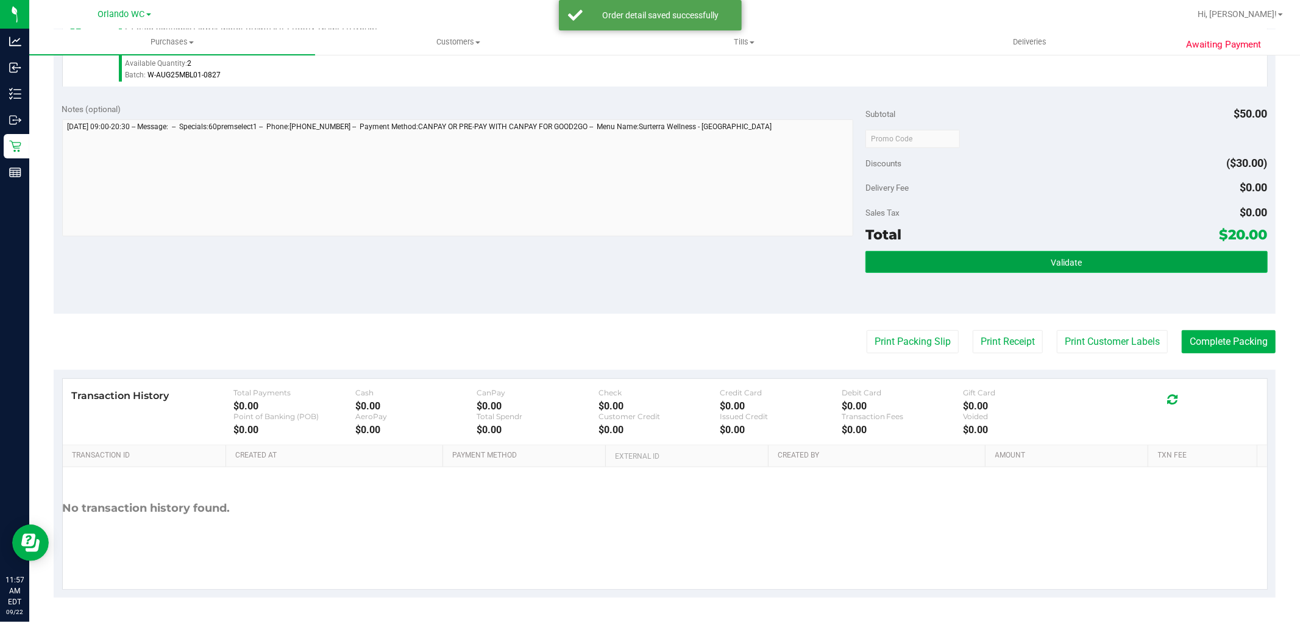
click at [959, 251] on button "Validate" at bounding box center [1066, 262] width 402 height 22
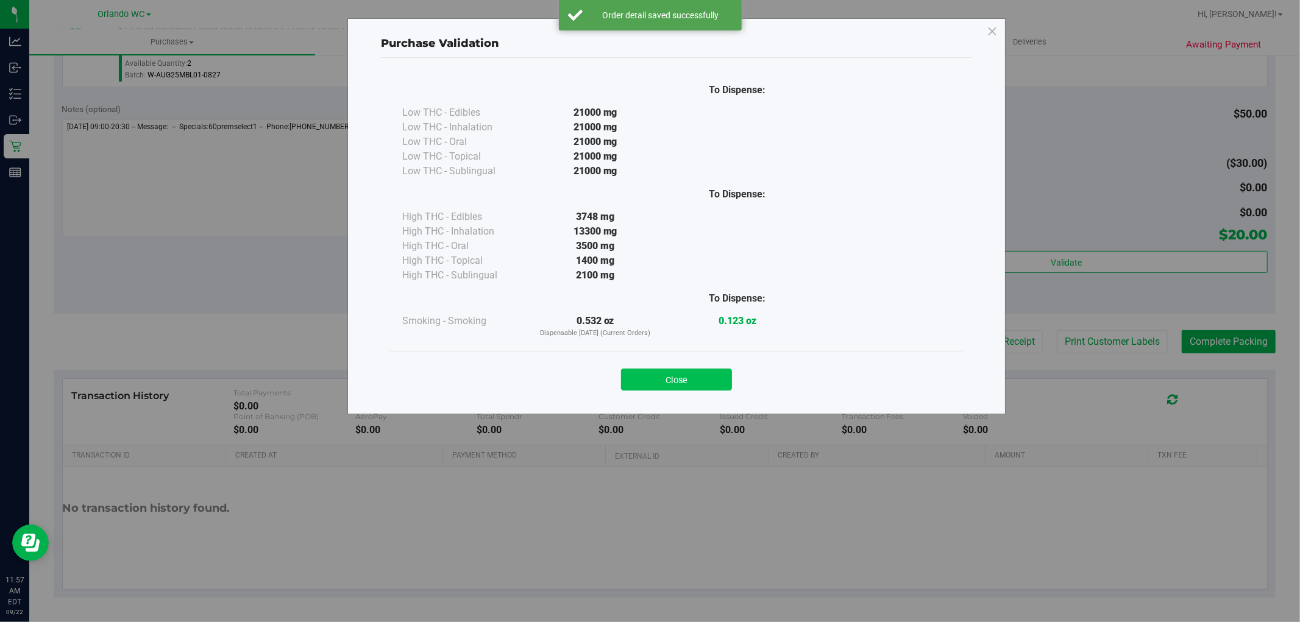
click at [695, 380] on button "Close" at bounding box center [676, 380] width 111 height 22
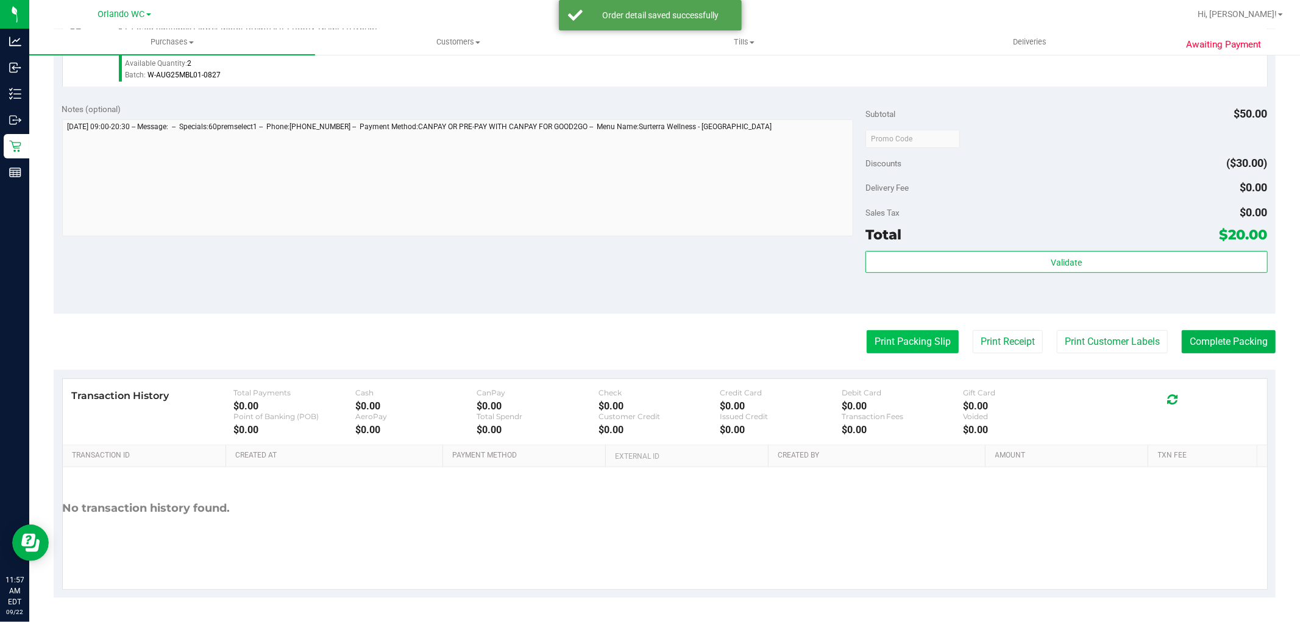
click at [891, 334] on button "Print Packing Slip" at bounding box center [912, 341] width 92 height 23
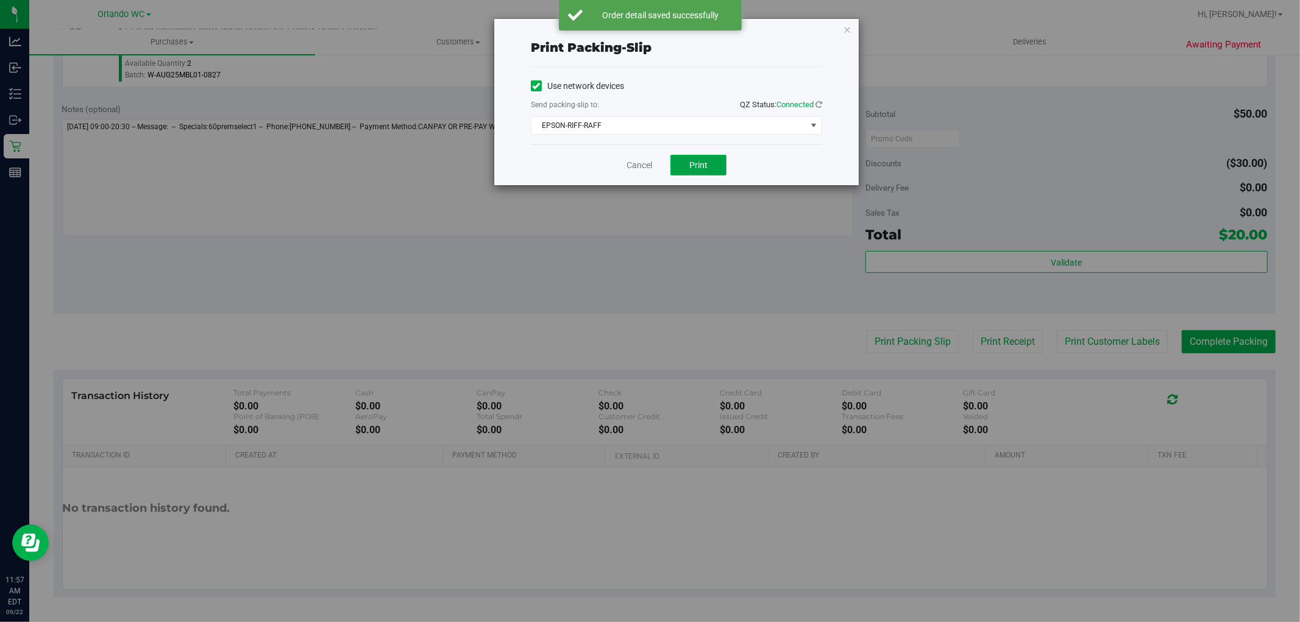
click at [721, 174] on button "Print" at bounding box center [698, 165] width 56 height 21
click at [637, 302] on div "Print packing-slip Use network devices Send packing-slip to: QZ Status: Connect…" at bounding box center [654, 311] width 1309 height 622
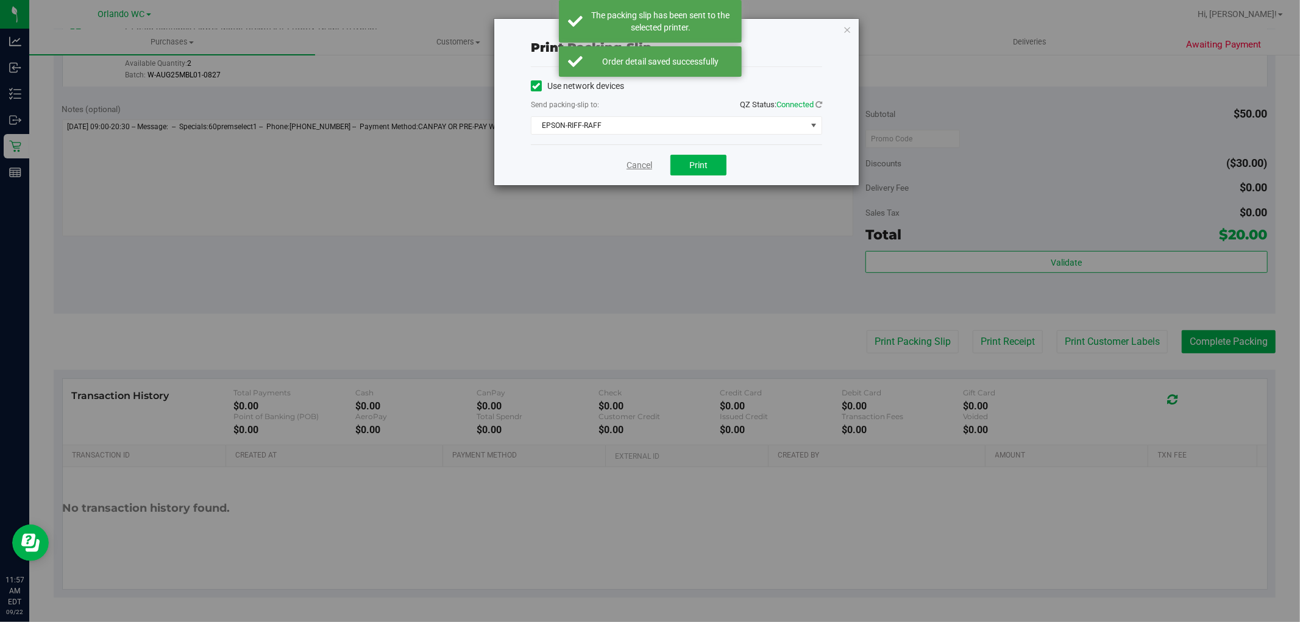
click at [643, 169] on link "Cancel" at bounding box center [639, 165] width 26 height 13
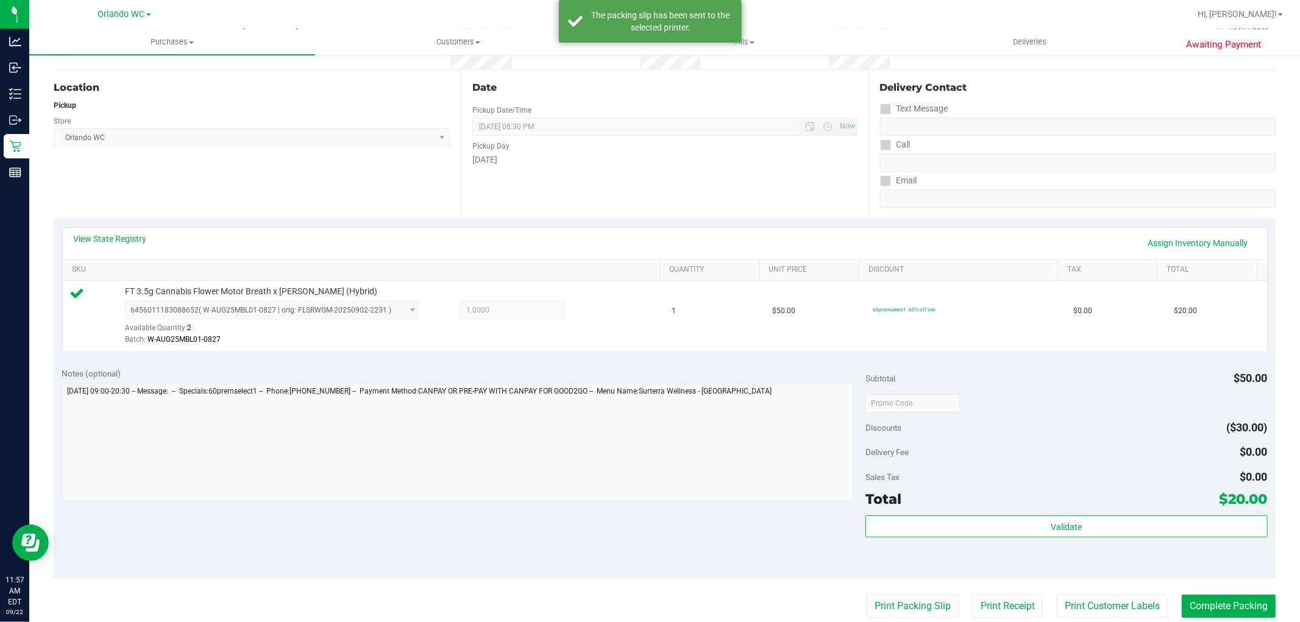
scroll to position [111, 0]
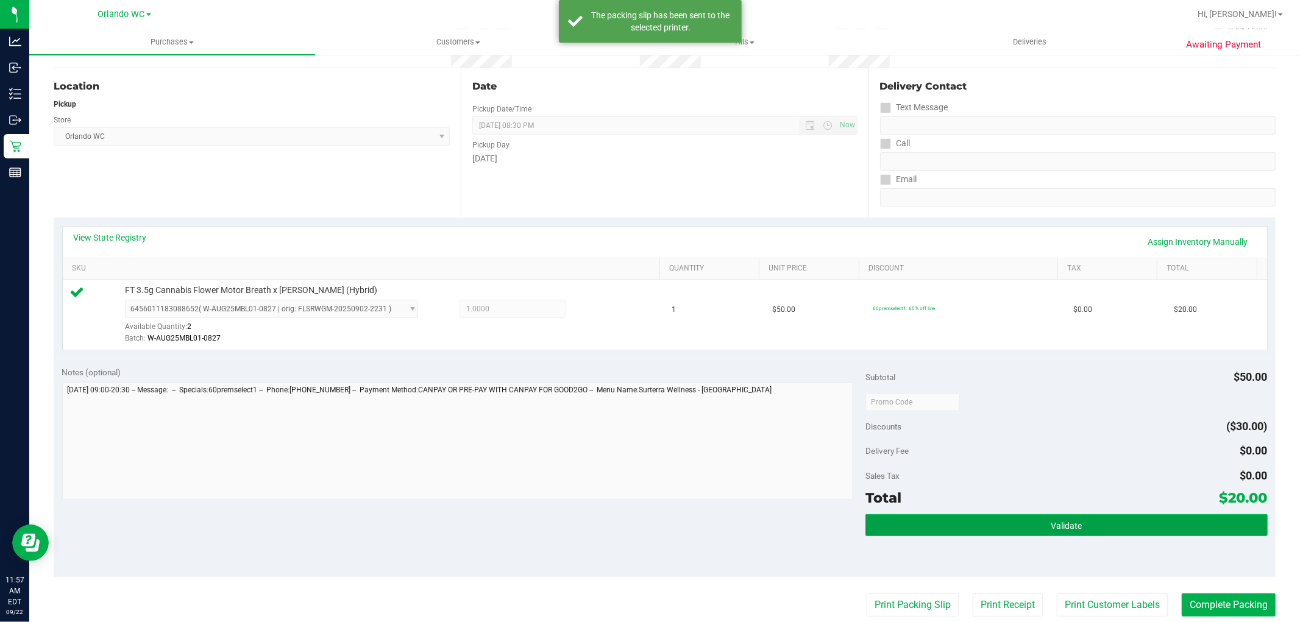
click at [1149, 519] on button "Validate" at bounding box center [1066, 525] width 402 height 22
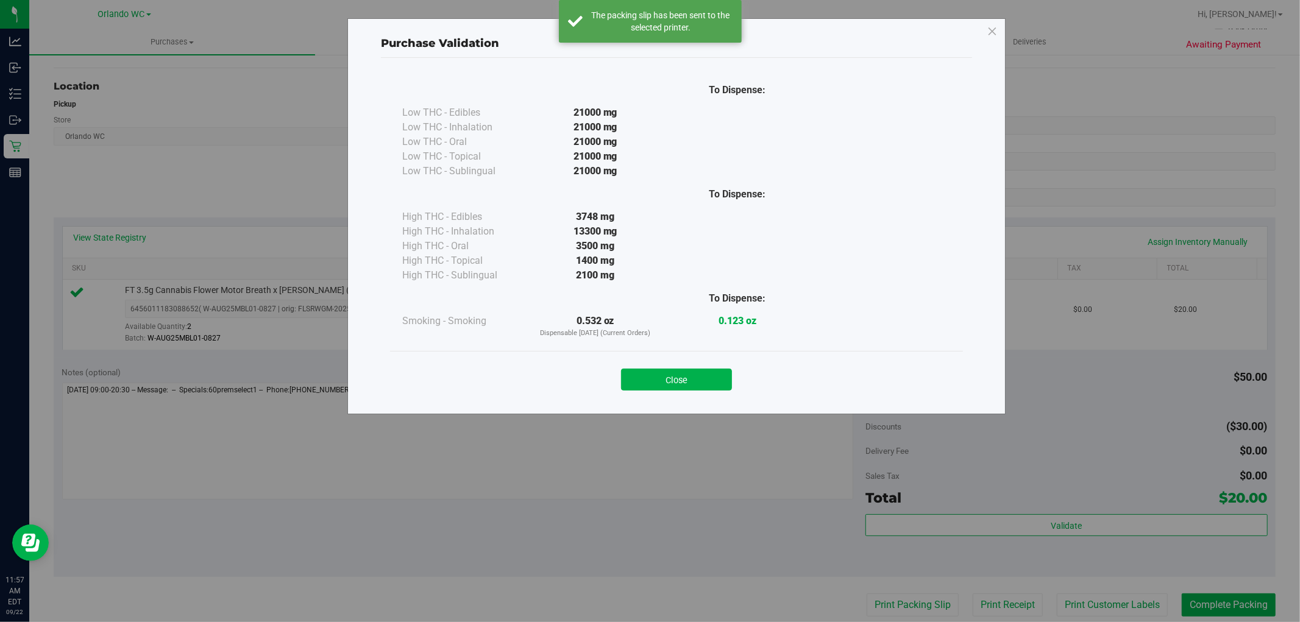
click at [1240, 600] on div "Purchase Validation To Dispense: Low THC - Edibles 21000 mg" at bounding box center [654, 311] width 1309 height 622
click at [731, 384] on button "Close" at bounding box center [676, 380] width 111 height 22
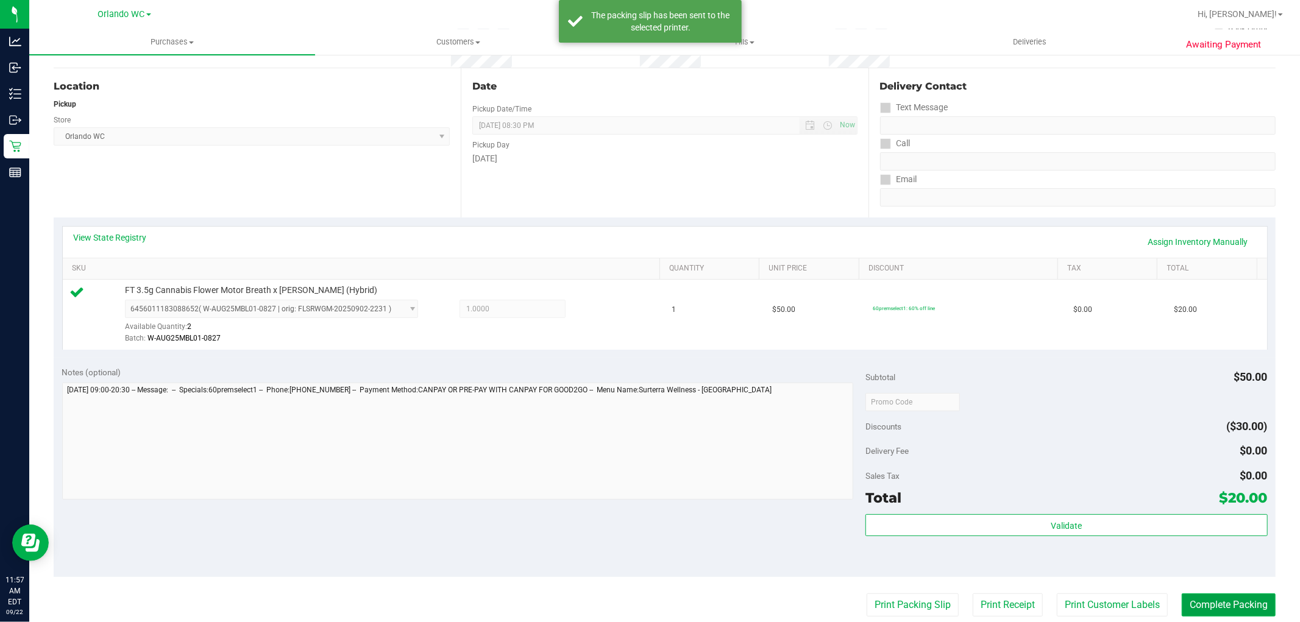
click at [1237, 608] on button "Complete Packing" at bounding box center [1228, 604] width 94 height 23
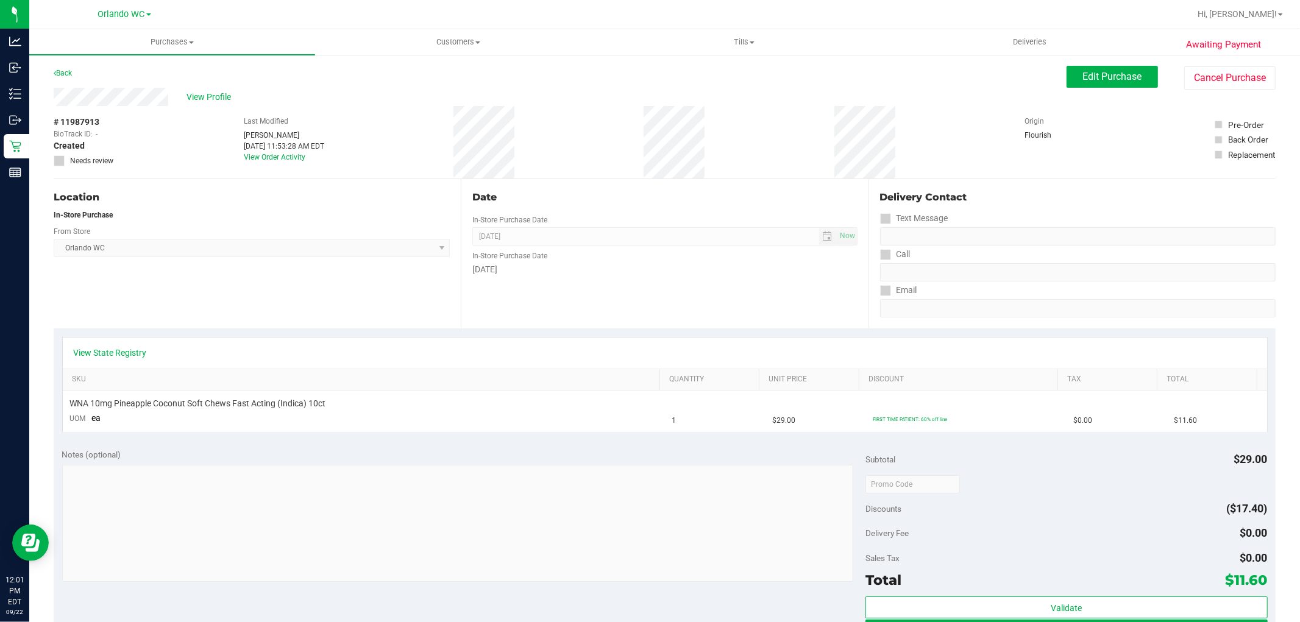
click at [568, 157] on div "# 11987913 BioTrack ID: - Created Needs review Last Modified [PERSON_NAME] [DAT…" at bounding box center [665, 142] width 1222 height 73
click at [810, 156] on div "# 11987913 BioTrack ID: - Created Needs review Last Modified [PERSON_NAME] [DAT…" at bounding box center [665, 142] width 1222 height 73
click at [1192, 69] on button "Cancel Purchase" at bounding box center [1229, 77] width 91 height 23
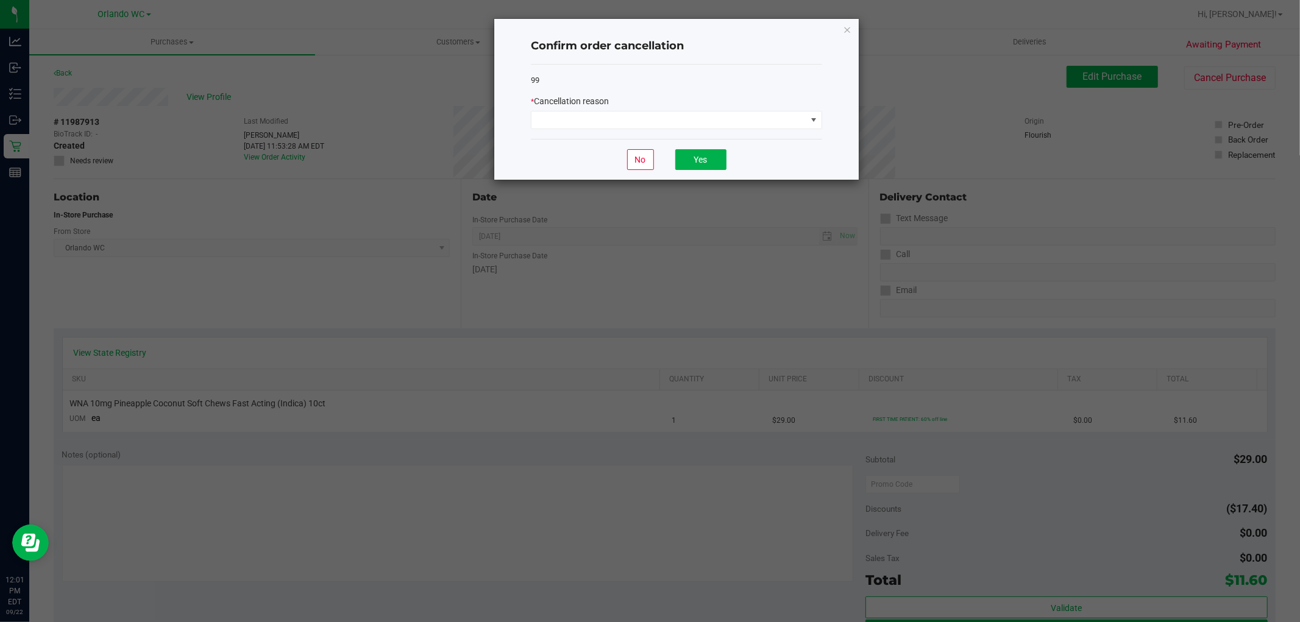
click at [662, 130] on div "99 * Cancellation reason" at bounding box center [676, 102] width 291 height 75
click at [664, 122] on span at bounding box center [668, 119] width 275 height 17
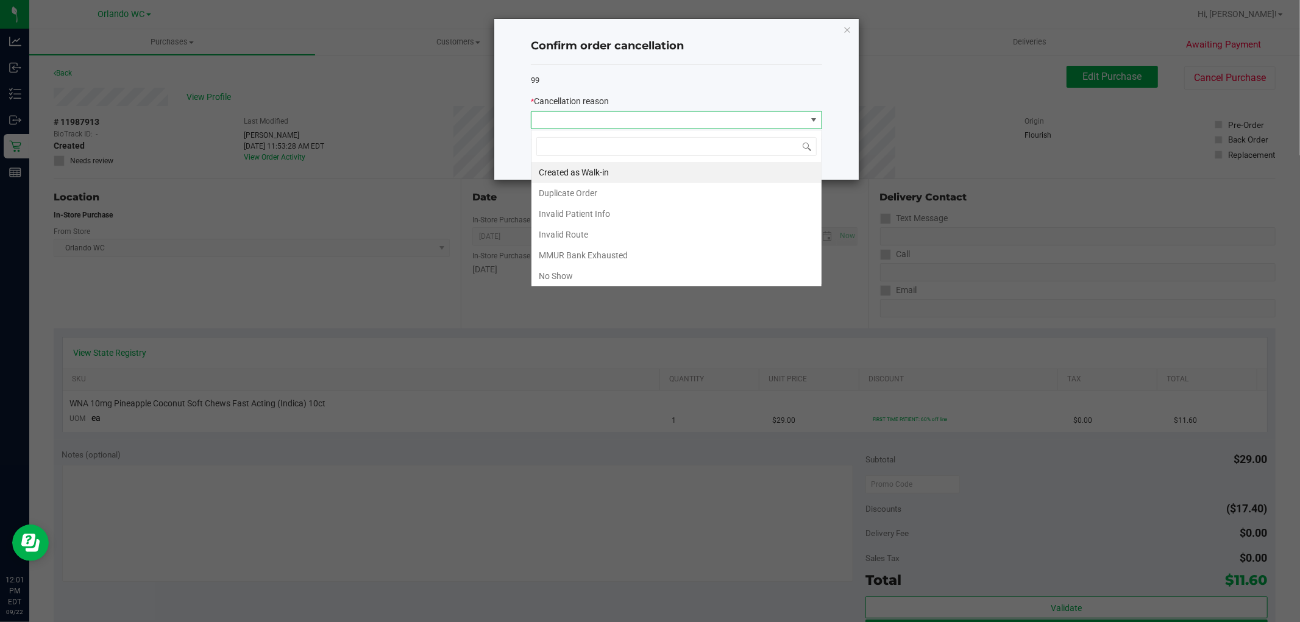
scroll to position [18, 291]
click at [623, 203] on li "Invalid Patient Info" at bounding box center [676, 213] width 290 height 21
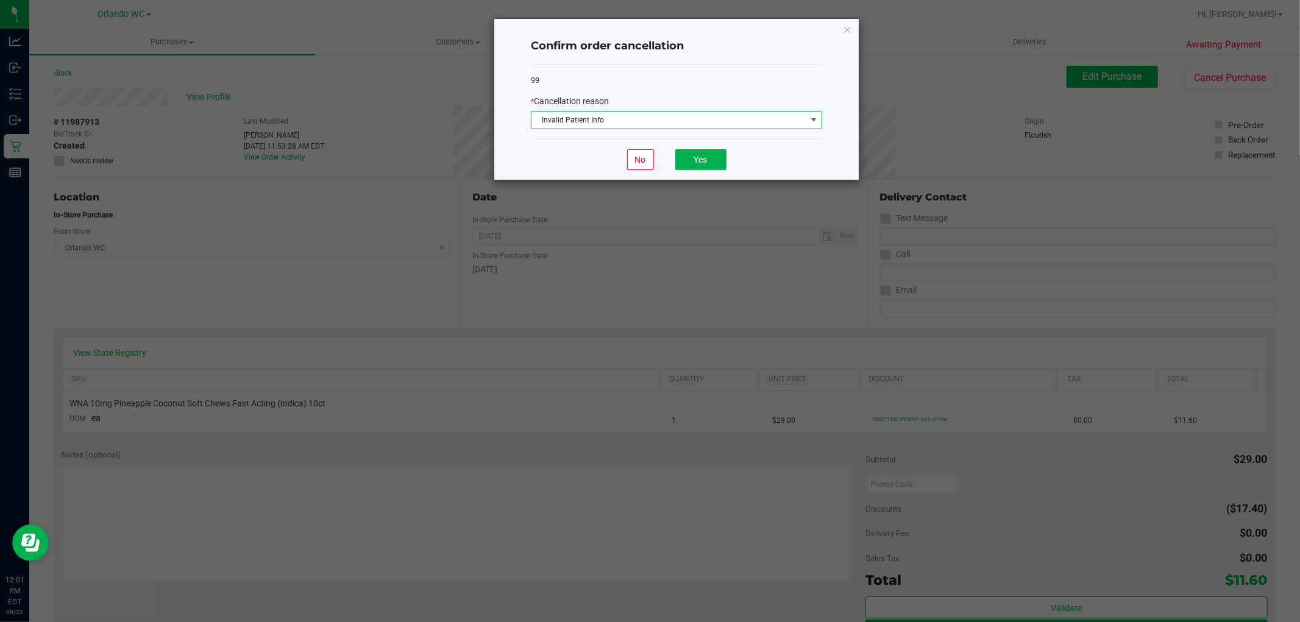
click at [665, 116] on span "Invalid Patient Info" at bounding box center [668, 119] width 275 height 17
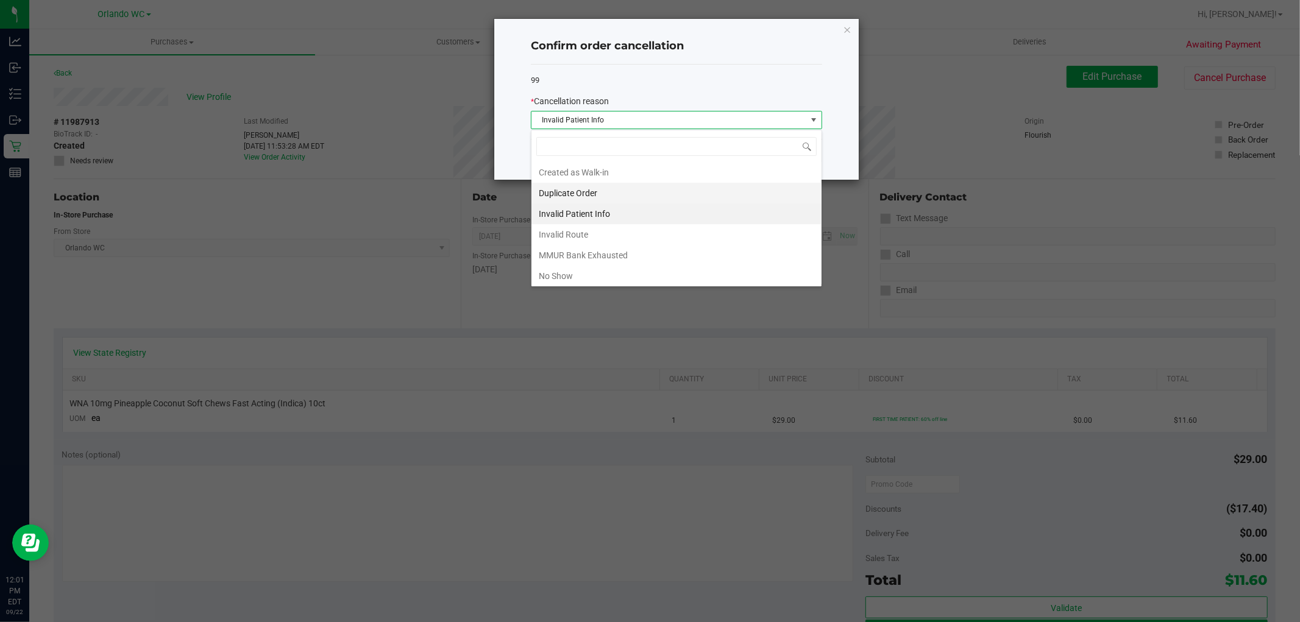
click at [565, 191] on li "Duplicate Order" at bounding box center [676, 193] width 290 height 21
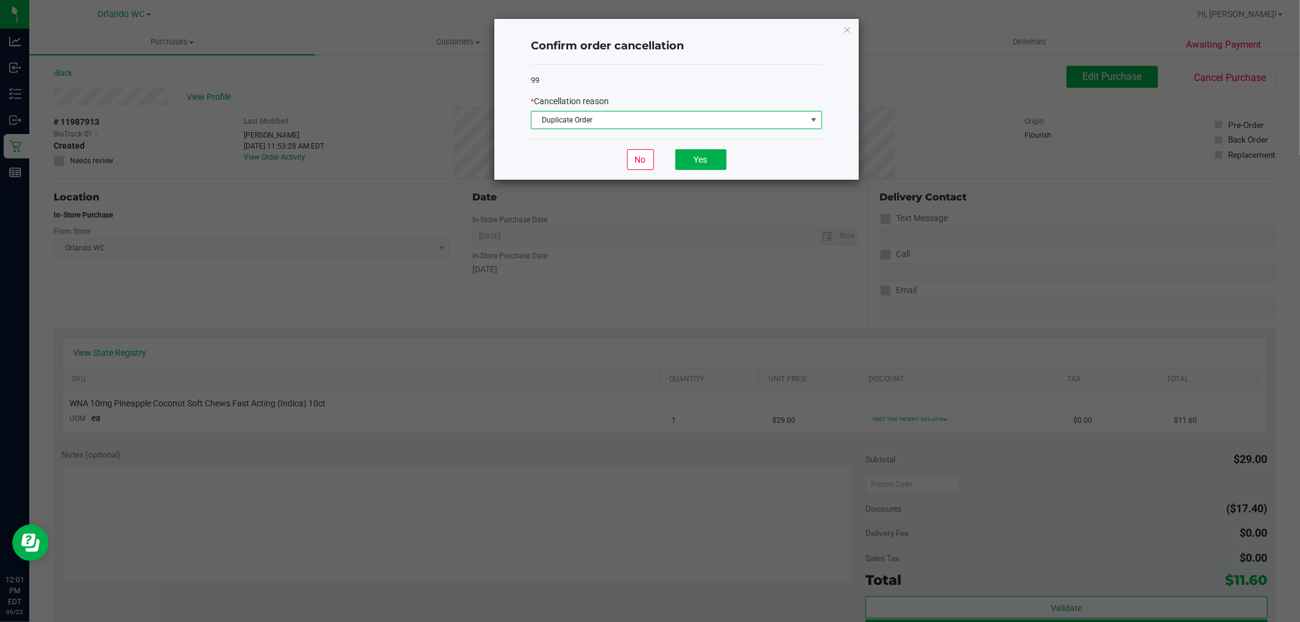
click at [653, 121] on span "Duplicate Order" at bounding box center [668, 119] width 275 height 17
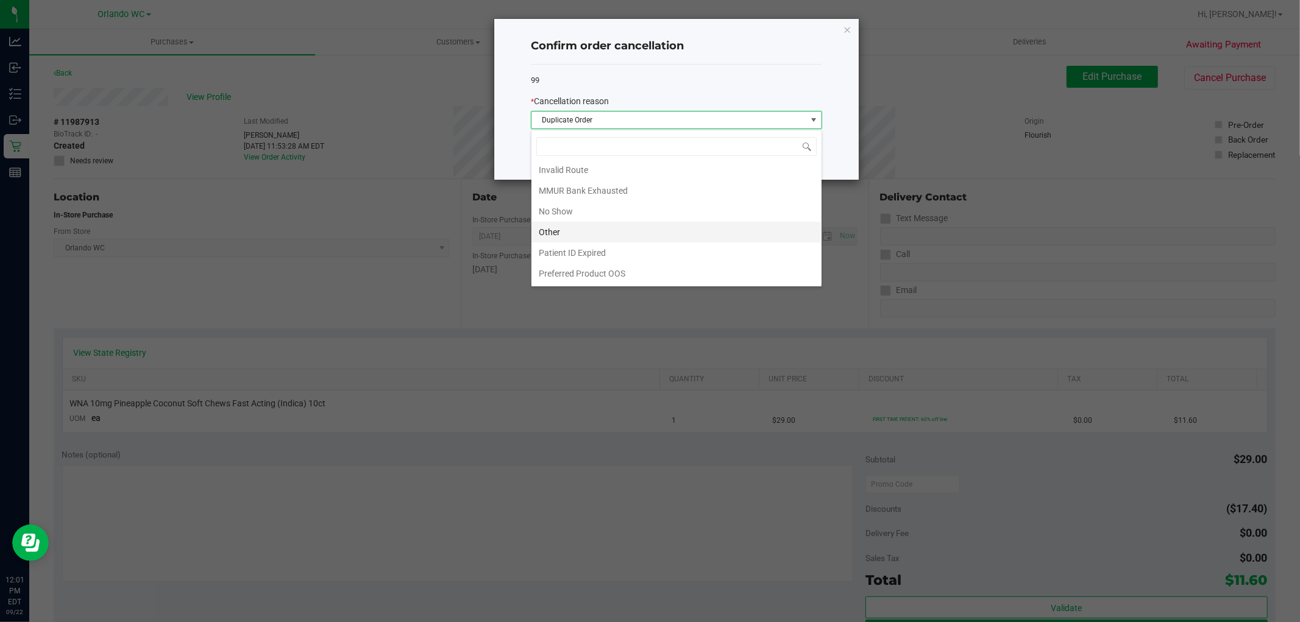
scroll to position [0, 0]
click at [678, 72] on div "99 * Cancellation reason Duplicate Order" at bounding box center [676, 102] width 291 height 75
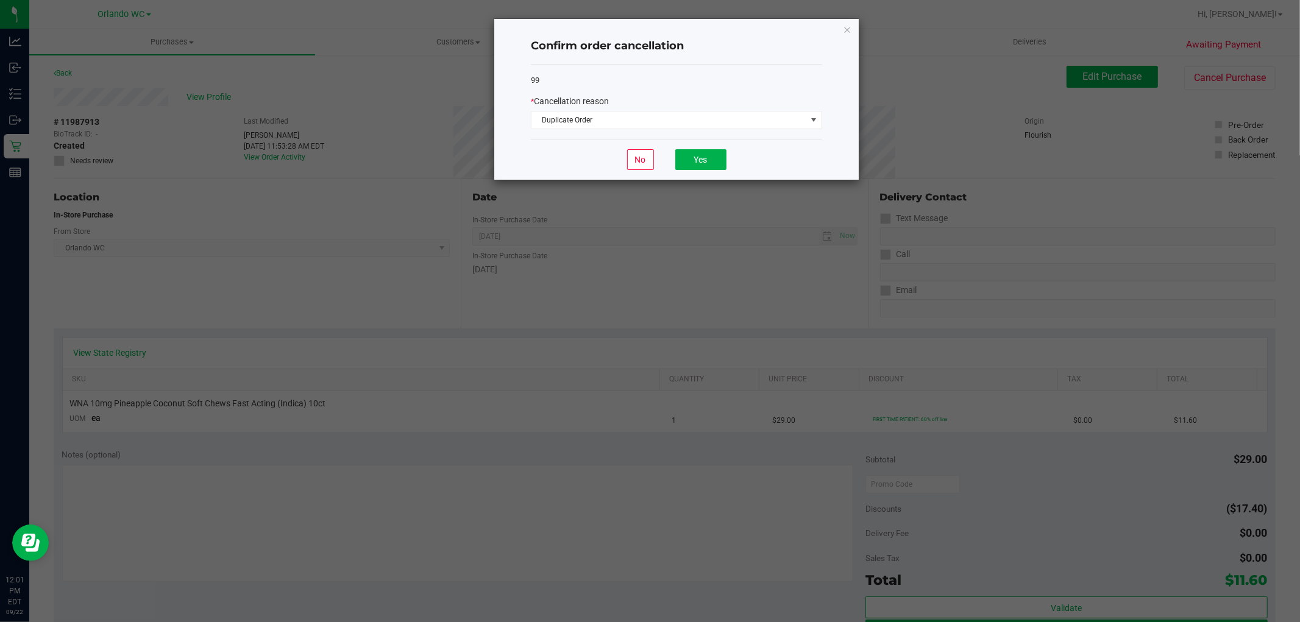
click at [721, 179] on div "No Yes" at bounding box center [676, 159] width 291 height 41
click at [699, 150] on button "Yes" at bounding box center [700, 159] width 51 height 21
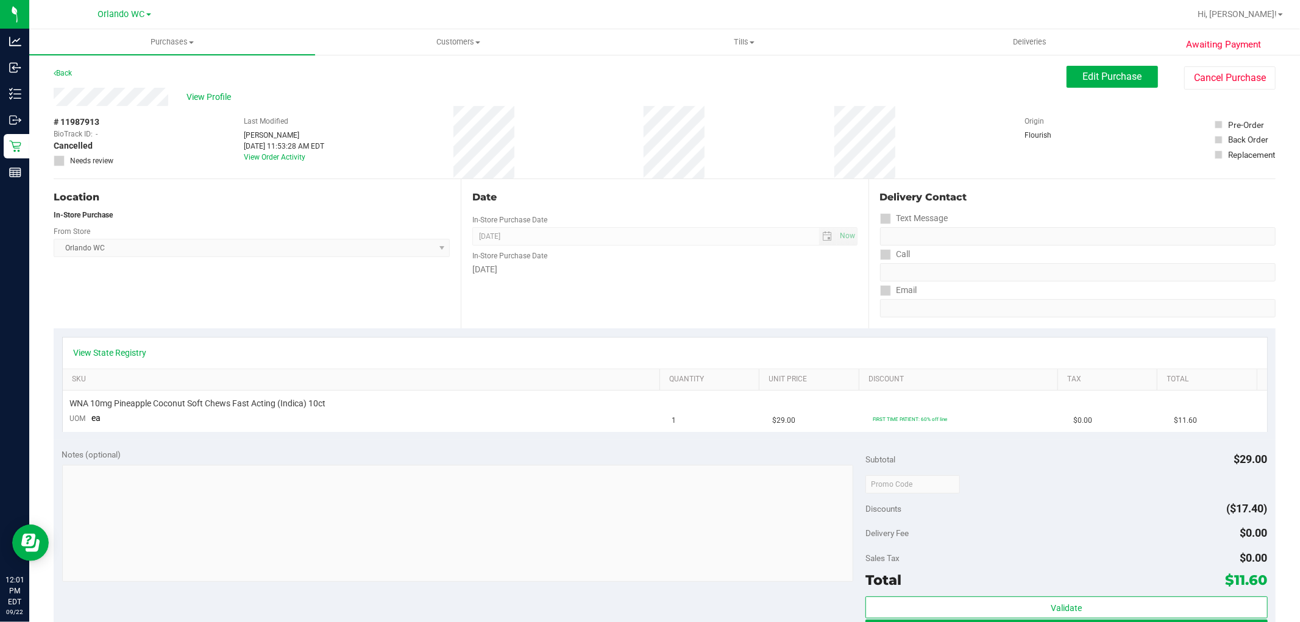
click at [671, 218] on div "Date In-Store Purchase Date [DATE] Now In-Store Purchase Date [DATE]" at bounding box center [664, 253] width 407 height 149
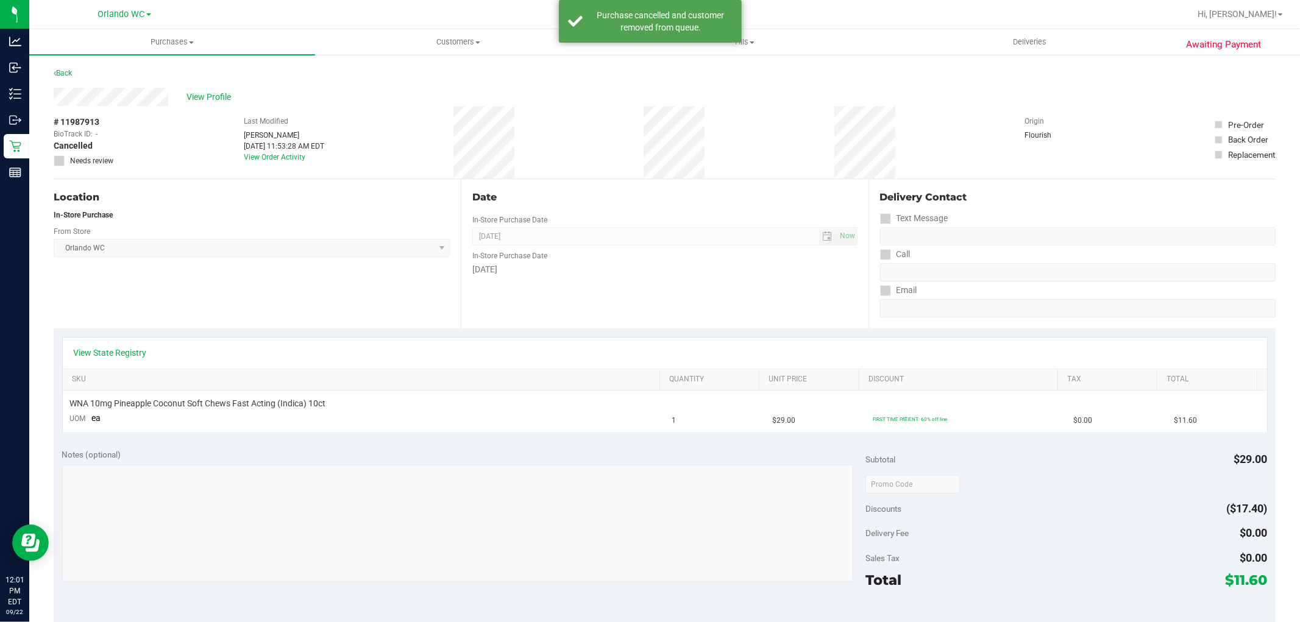
click at [746, 209] on div "Date In-Store Purchase Date [DATE] Now In-Store Purchase Date [DATE]" at bounding box center [664, 253] width 407 height 149
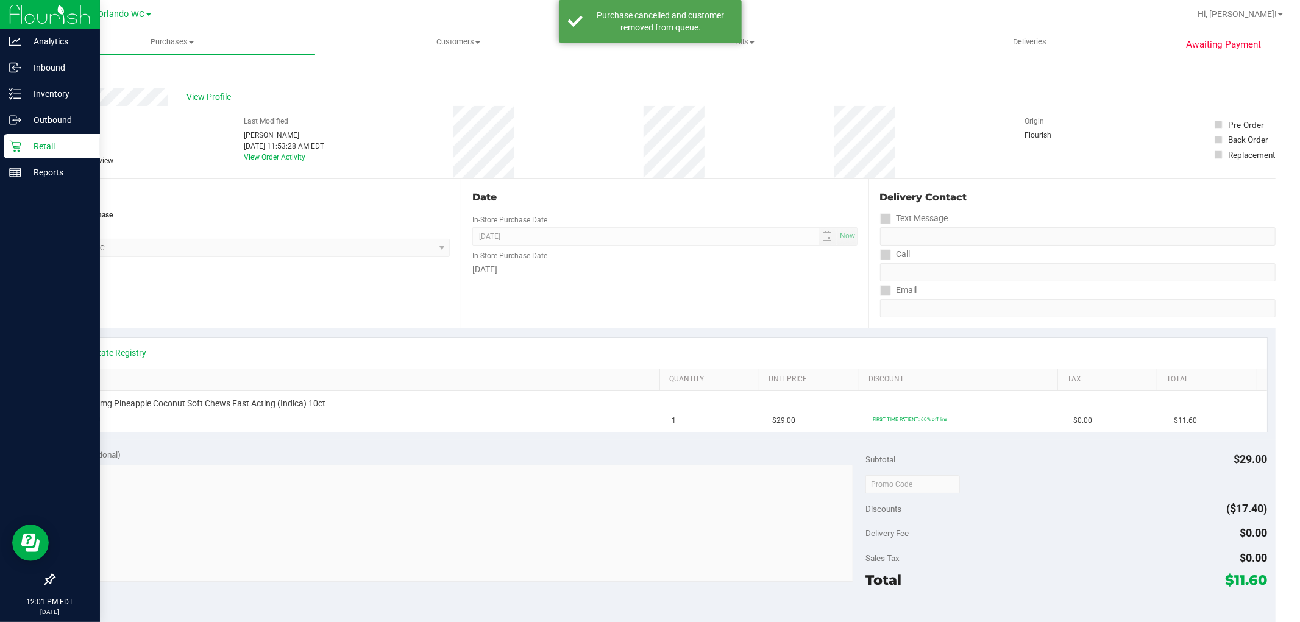
click at [16, 145] on icon at bounding box center [15, 146] width 12 height 12
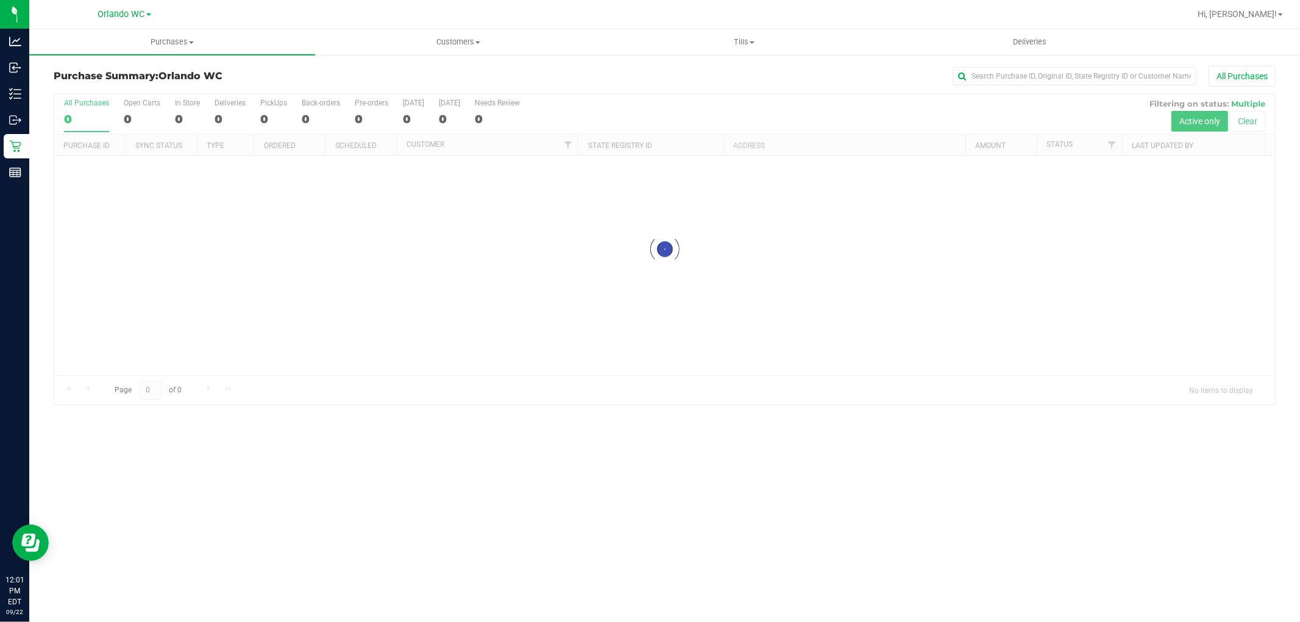
click at [604, 224] on div at bounding box center [664, 249] width 1220 height 311
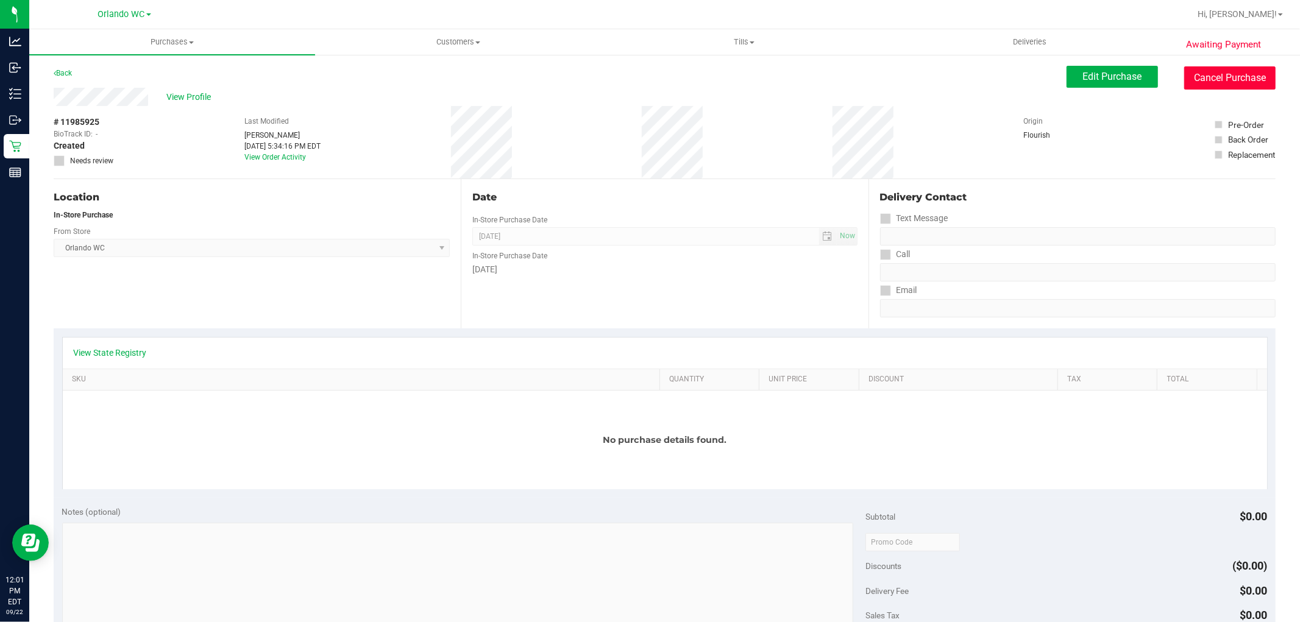
click at [1221, 84] on button "Cancel Purchase" at bounding box center [1229, 77] width 91 height 23
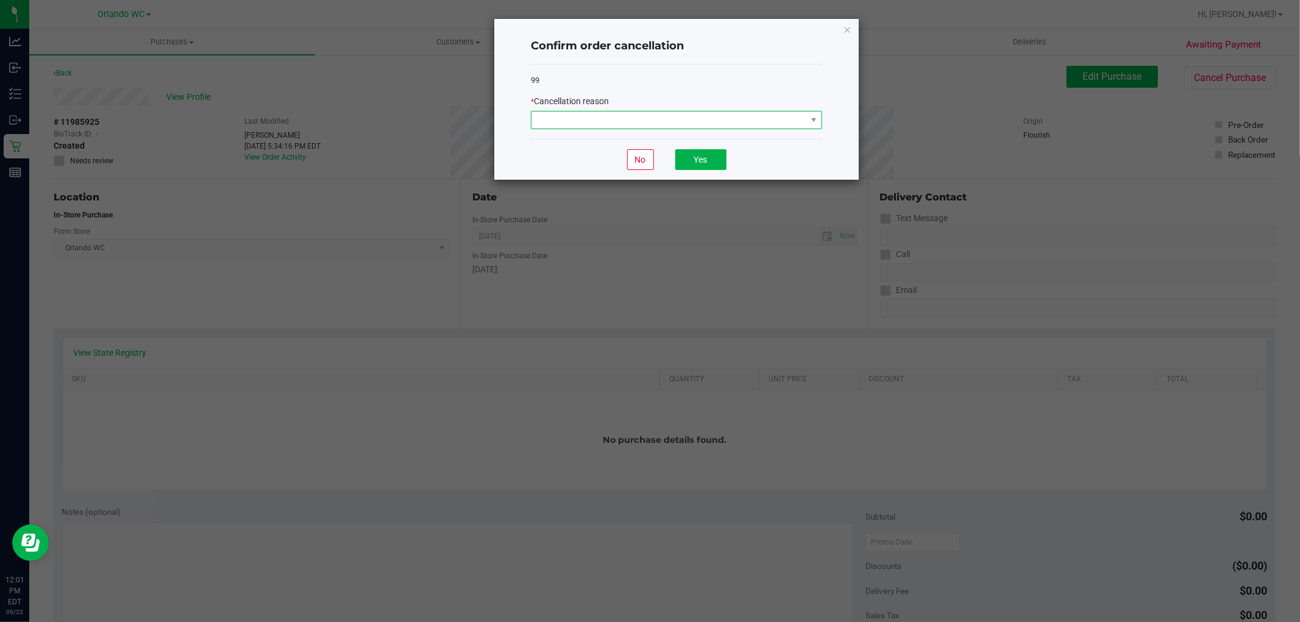
click at [607, 116] on span at bounding box center [668, 119] width 275 height 17
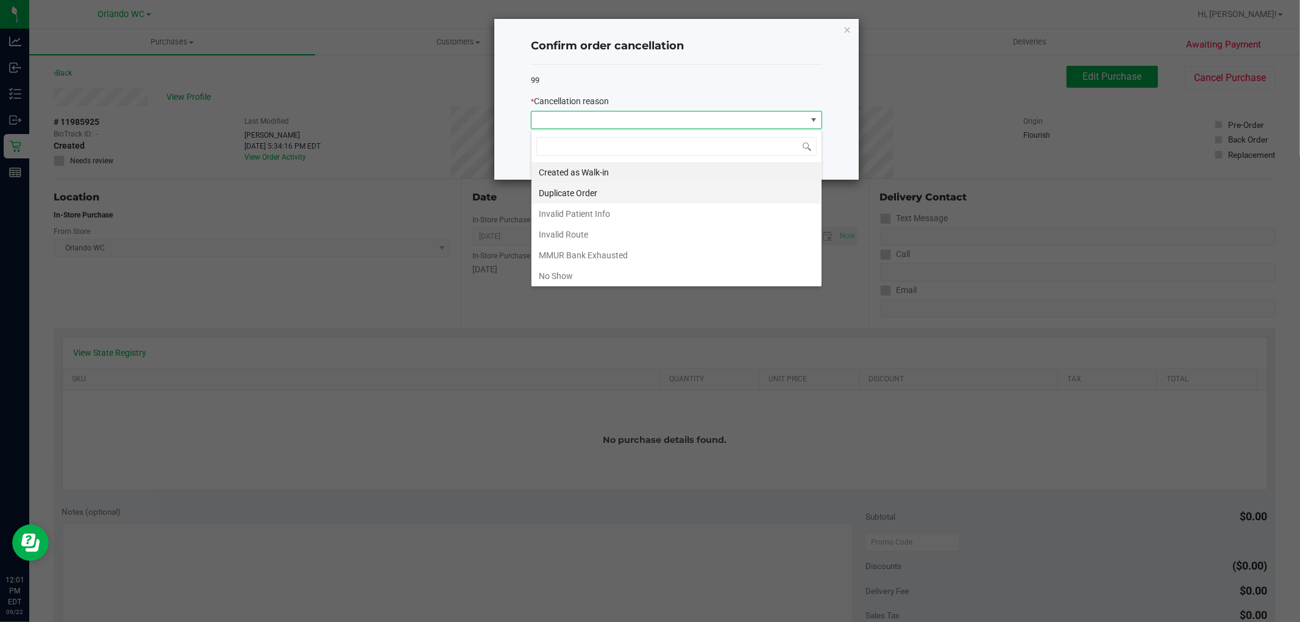
scroll to position [18, 291]
click at [587, 192] on li "Duplicate Order" at bounding box center [676, 193] width 290 height 21
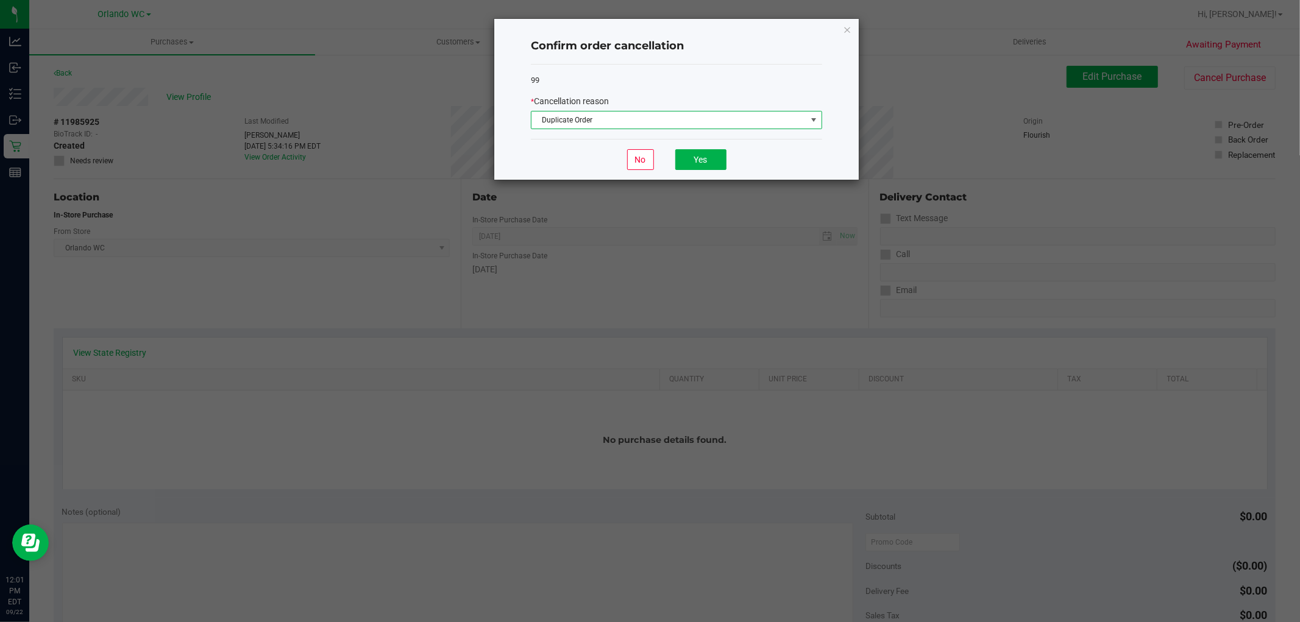
click at [727, 165] on div "No Yes" at bounding box center [676, 159] width 291 height 41
click at [709, 165] on button "Yes" at bounding box center [700, 159] width 51 height 21
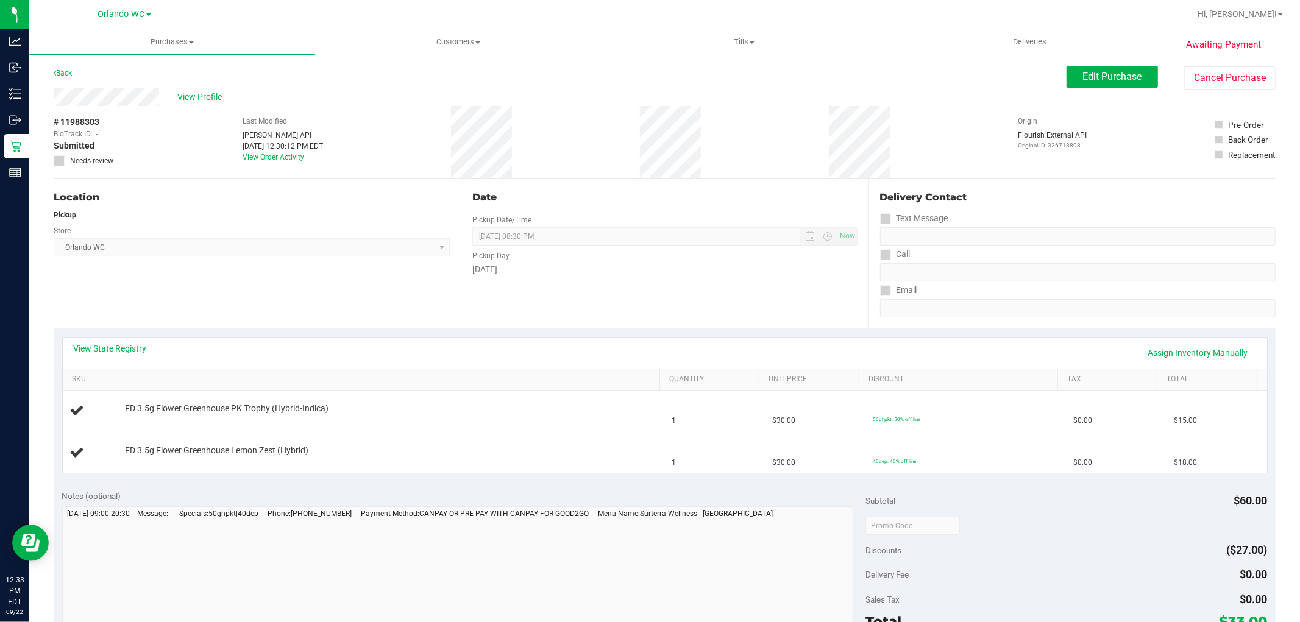
click at [576, 314] on div "Date Pickup Date/Time [DATE] Now [DATE] 08:30 PM Now Pickup Day [DATE]" at bounding box center [664, 253] width 407 height 149
click at [451, 285] on div "Location Pickup Store [GEOGRAPHIC_DATA] WC Select Store [PERSON_NAME][GEOGRAPHI…" at bounding box center [257, 253] width 407 height 149
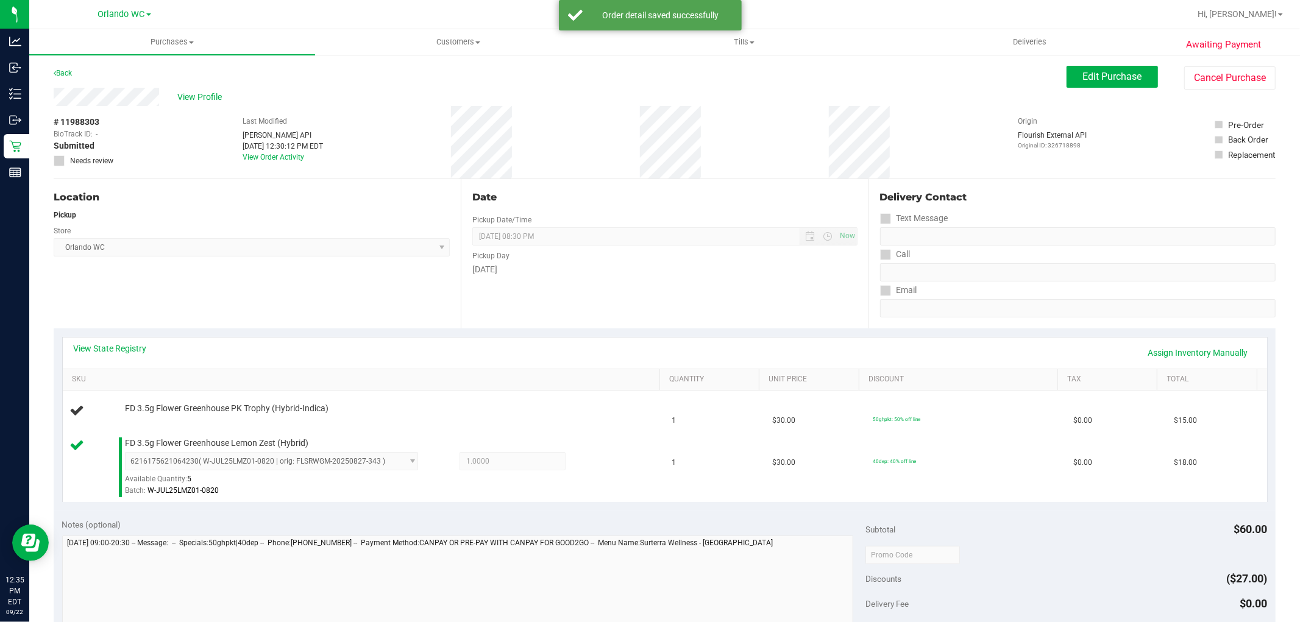
click at [522, 130] on div "# 11988303 BioTrack ID: - Submitted Needs review Last Modified Jane API Sep 22,…" at bounding box center [665, 142] width 1222 height 73
click at [309, 193] on div "Location" at bounding box center [252, 197] width 396 height 15
click at [173, 245] on span "Orlando WC Select Store Bonita Springs WC Boynton Beach WC Bradenton WC Brandon…" at bounding box center [252, 247] width 396 height 18
click at [280, 409] on span "FD 3.5g Flower Greenhouse PK Trophy (Hybrid-Indica)" at bounding box center [226, 409] width 203 height 12
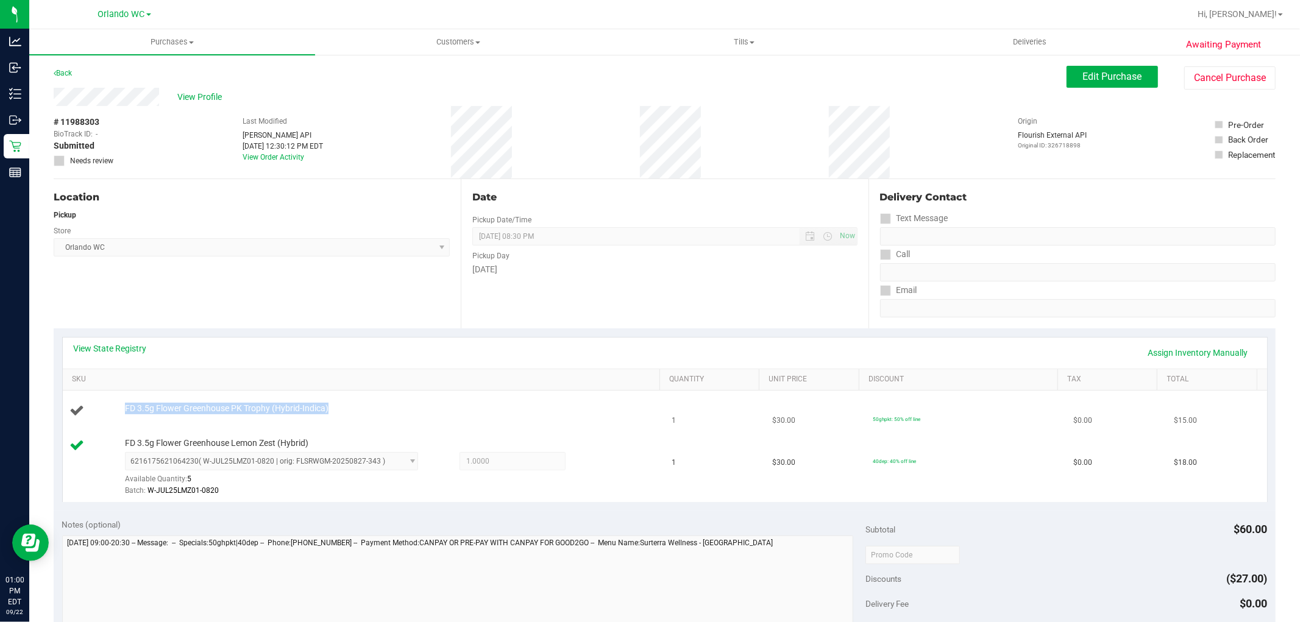
click at [279, 409] on span "FD 3.5g Flower Greenhouse PK Trophy (Hybrid-Indica)" at bounding box center [226, 409] width 203 height 12
copy div "FD 3.5g Flower Greenhouse PK Trophy (Hybrid-Indica)"
click at [330, 266] on div "Location Pickup Store Orlando WC Select Store Bonita Springs WC Boynton Beach W…" at bounding box center [257, 253] width 407 height 149
click at [308, 320] on div "Location Pickup Store Orlando WC Select Store Bonita Springs WC Boynton Beach W…" at bounding box center [257, 253] width 407 height 149
click at [441, 196] on div "Location" at bounding box center [252, 197] width 396 height 15
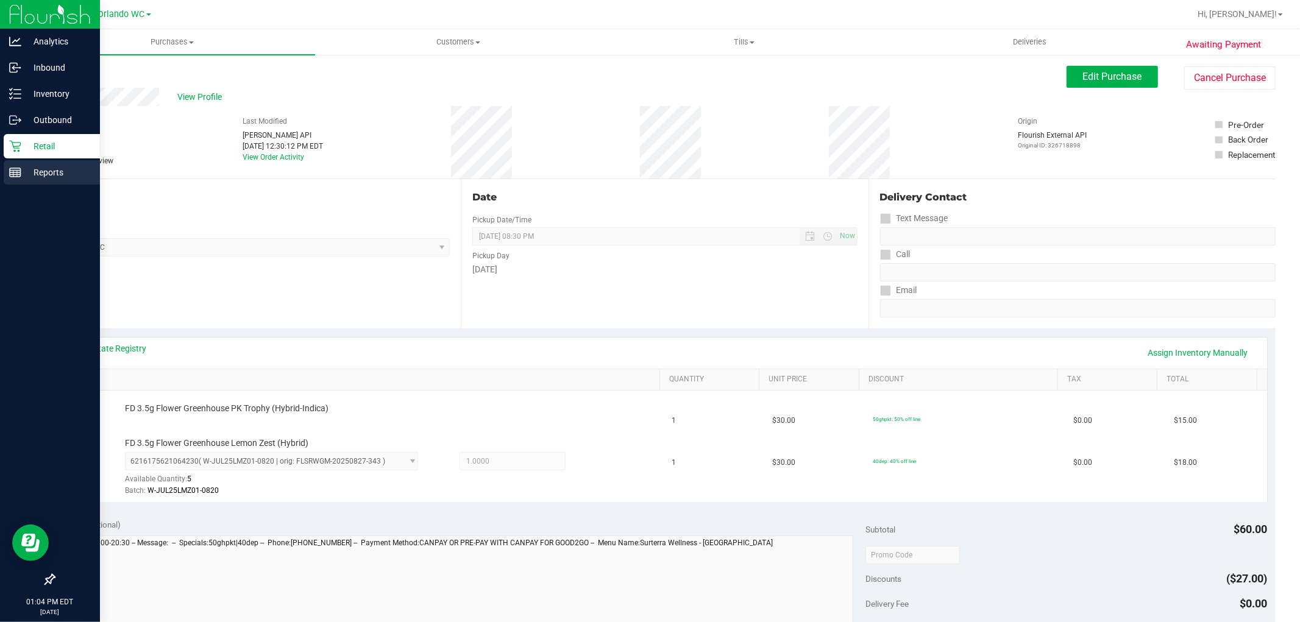
drag, startPoint x: 453, startPoint y: 197, endPoint x: 0, endPoint y: 180, distance: 453.0
click at [453, 196] on div "Location Pickup Store Orlando WC Select Store Bonita Springs WC Boynton Beach W…" at bounding box center [257, 253] width 407 height 149
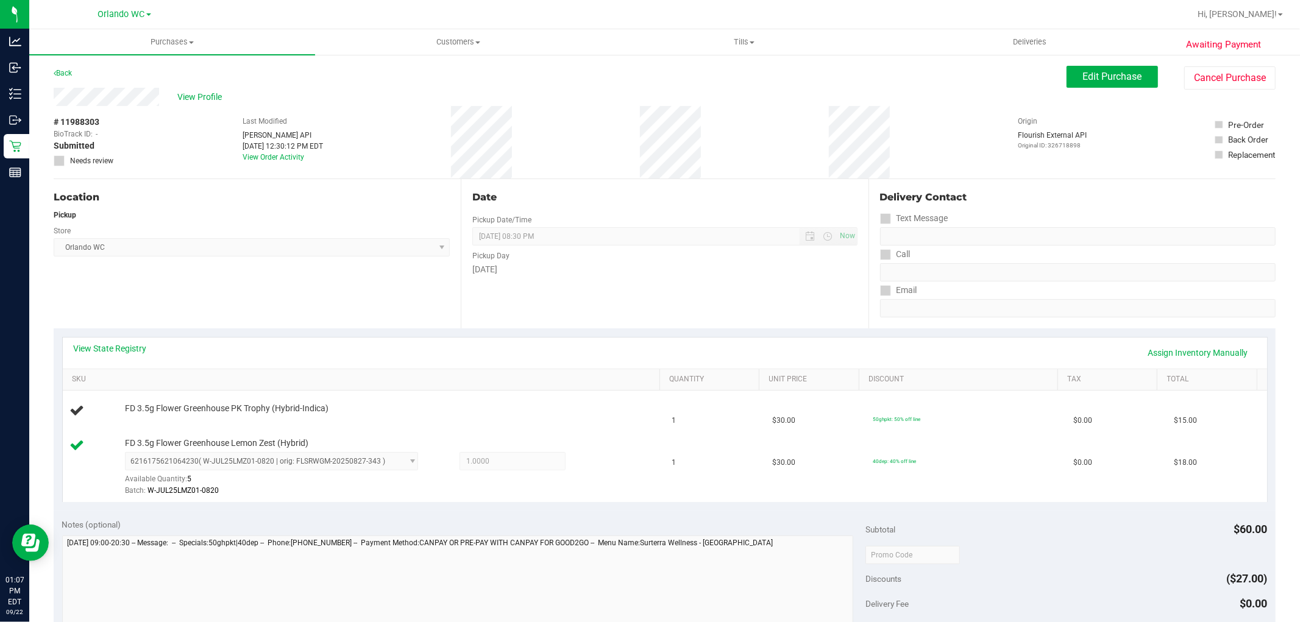
click at [257, 257] on div "Location Pickup Store Orlando WC Select Store Bonita Springs WC Boynton Beach W…" at bounding box center [257, 253] width 407 height 149
click at [249, 405] on span "FD 3.5g Flower Greenhouse PK Trophy (Hybrid-Indica)" at bounding box center [226, 409] width 203 height 12
copy div "FD 3.5g Flower Greenhouse PK Trophy (Hybrid-Indica)"
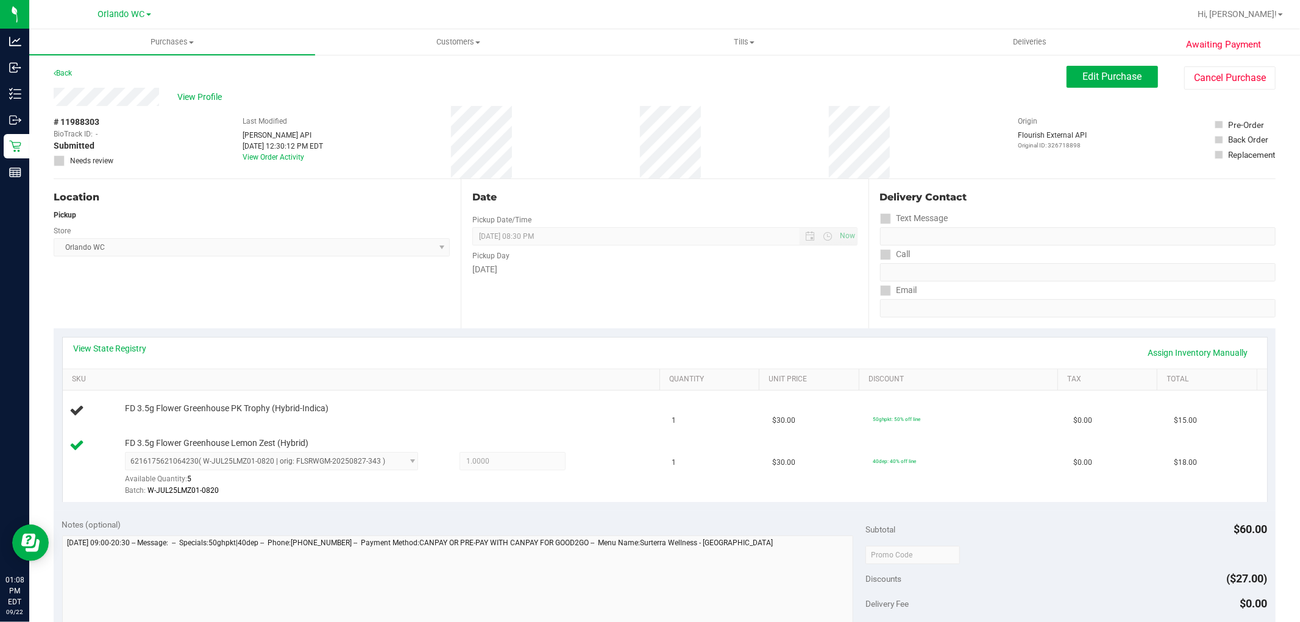
click at [339, 288] on div "Location Pickup Store Orlando WC Select Store Bonita Springs WC Boynton Beach W…" at bounding box center [257, 253] width 407 height 149
click at [384, 267] on div "Location Pickup Store Orlando WC Select Store Bonita Springs WC Boynton Beach W…" at bounding box center [257, 253] width 407 height 149
click at [511, 293] on div "Date Pickup Date/Time 09/22/2025 Now 09/22/2025 08:30 PM Now Pickup Day Monday" at bounding box center [664, 253] width 407 height 149
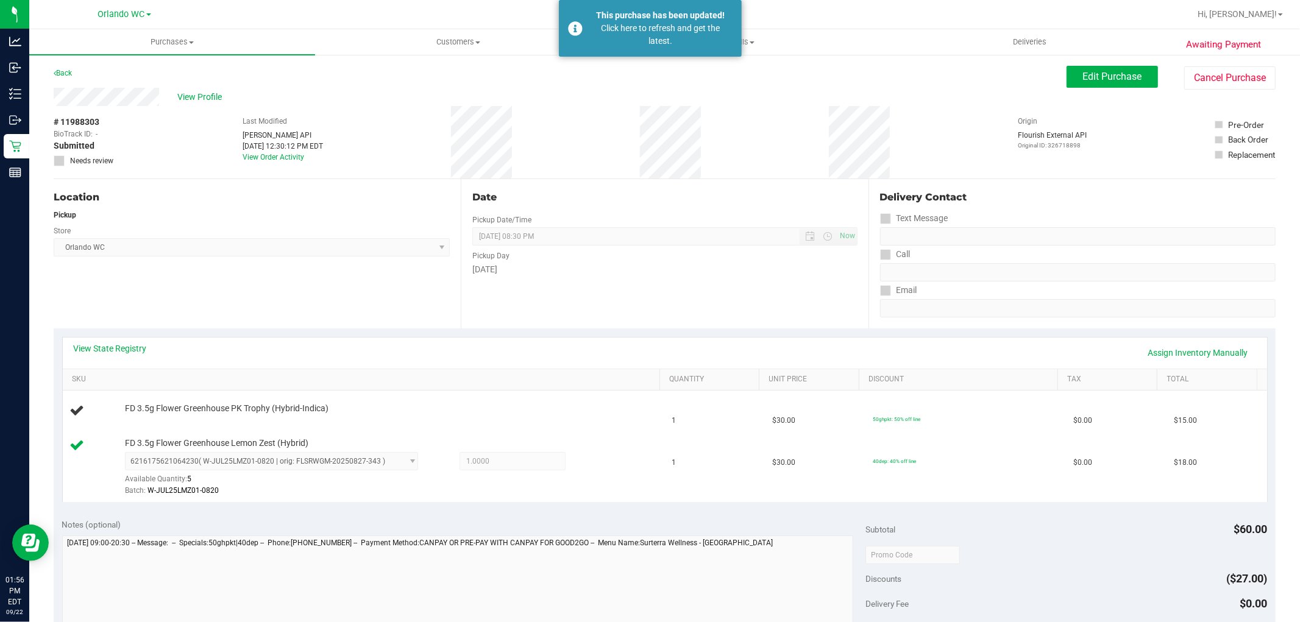
click at [594, 289] on div "Date Pickup Date/Time 09/22/2025 Now 09/22/2025 08:30 PM Now Pickup Day Monday" at bounding box center [664, 253] width 407 height 149
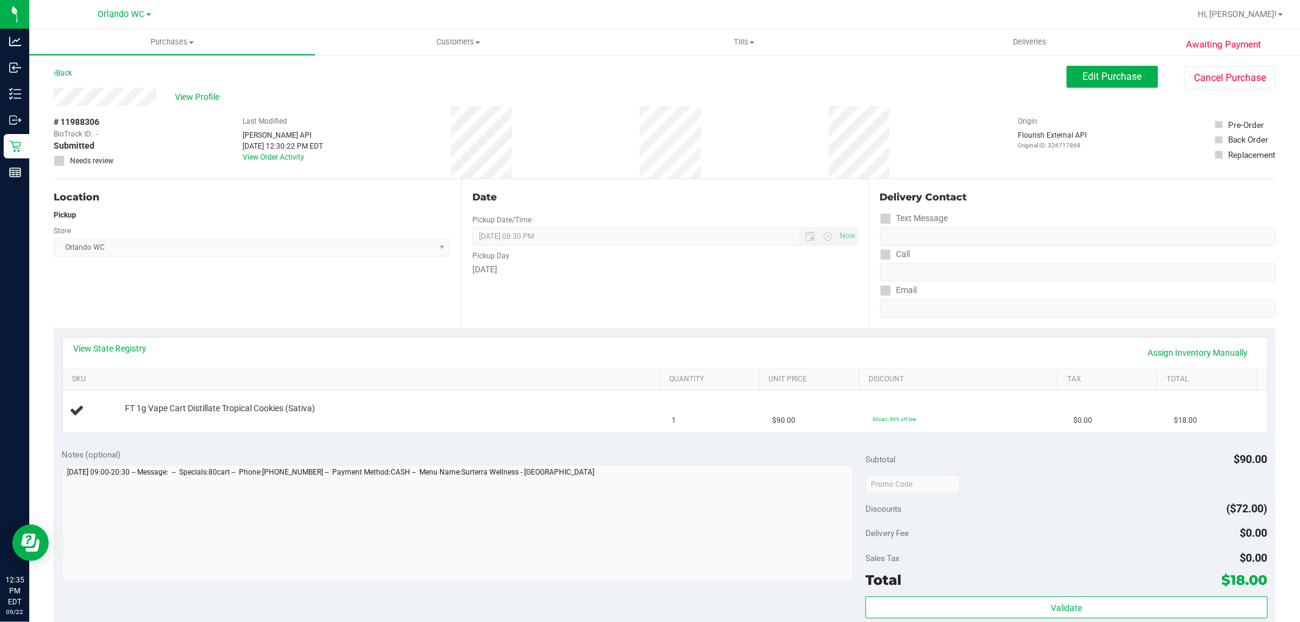
click at [532, 347] on div "View State Registry Assign Inventory Manually" at bounding box center [665, 352] width 1182 height 21
click at [579, 210] on div "Date Pickup Date/Time [DATE] Now [DATE] 08:30 PM Now Pickup Day [DATE]" at bounding box center [664, 253] width 407 height 149
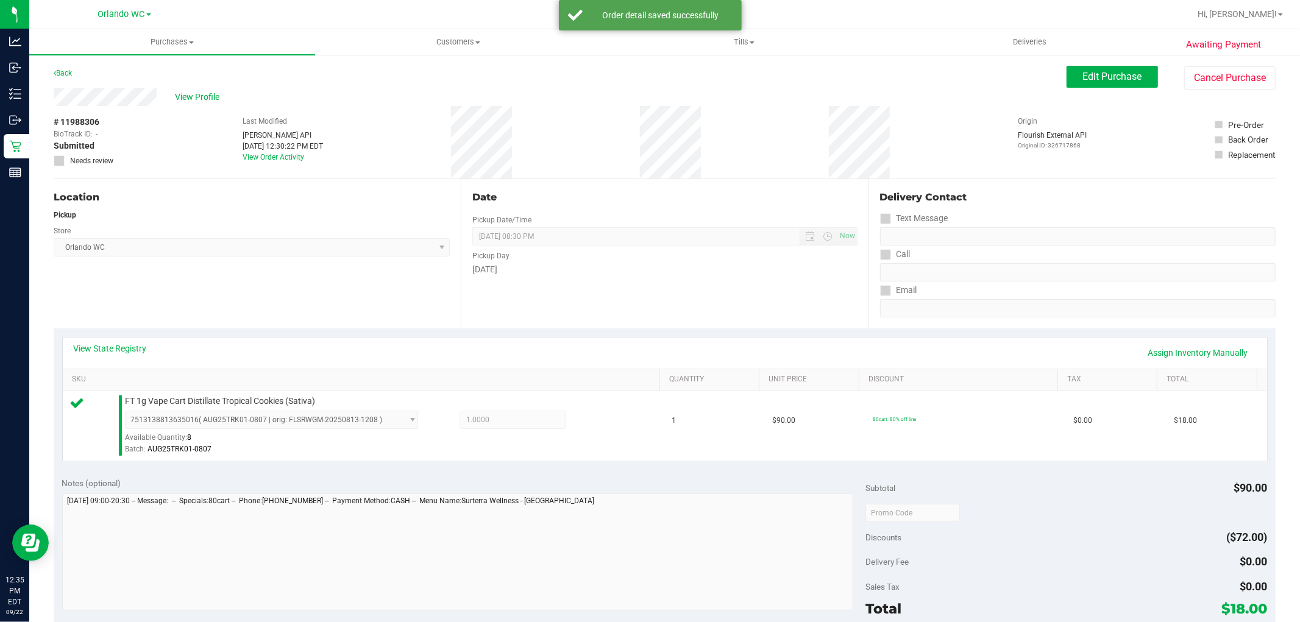
scroll to position [169, 0]
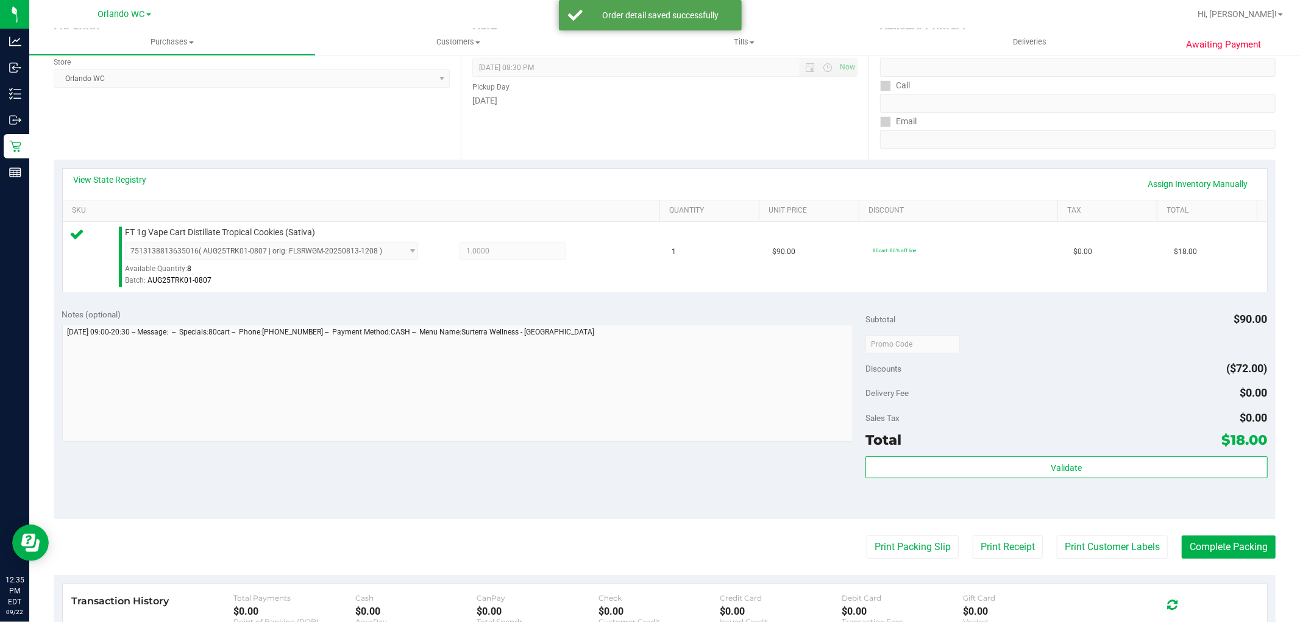
click at [1007, 410] on div "Sales Tax $0.00" at bounding box center [1066, 418] width 402 height 22
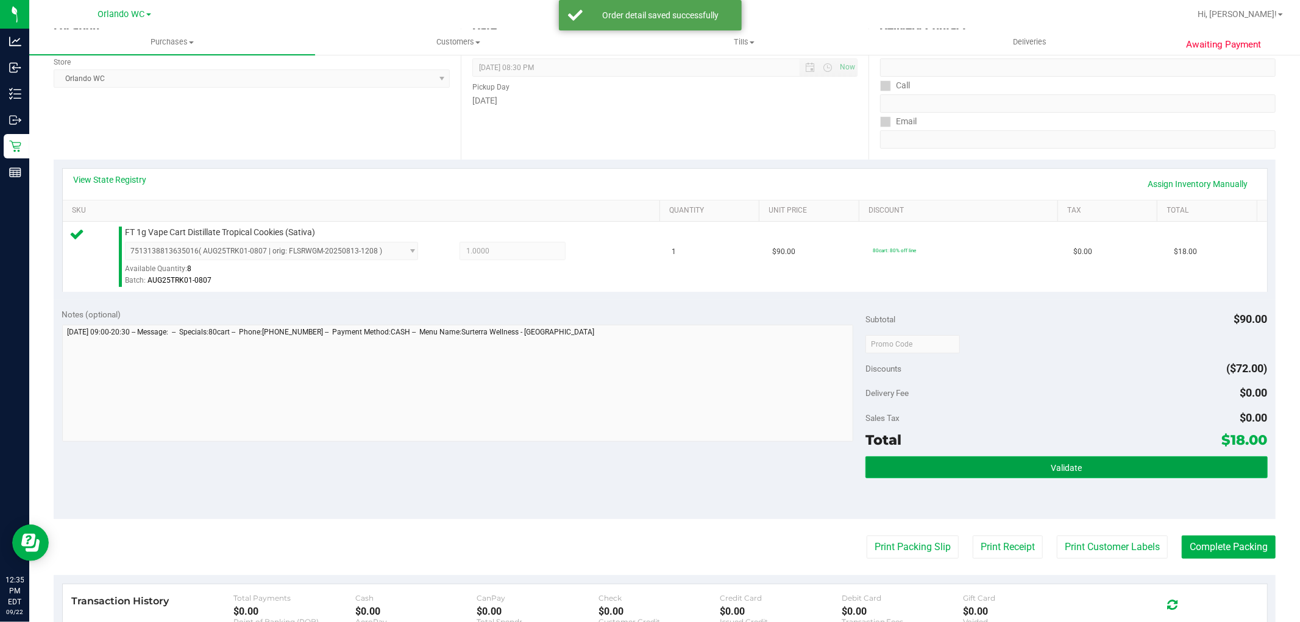
click at [915, 474] on button "Validate" at bounding box center [1066, 467] width 402 height 22
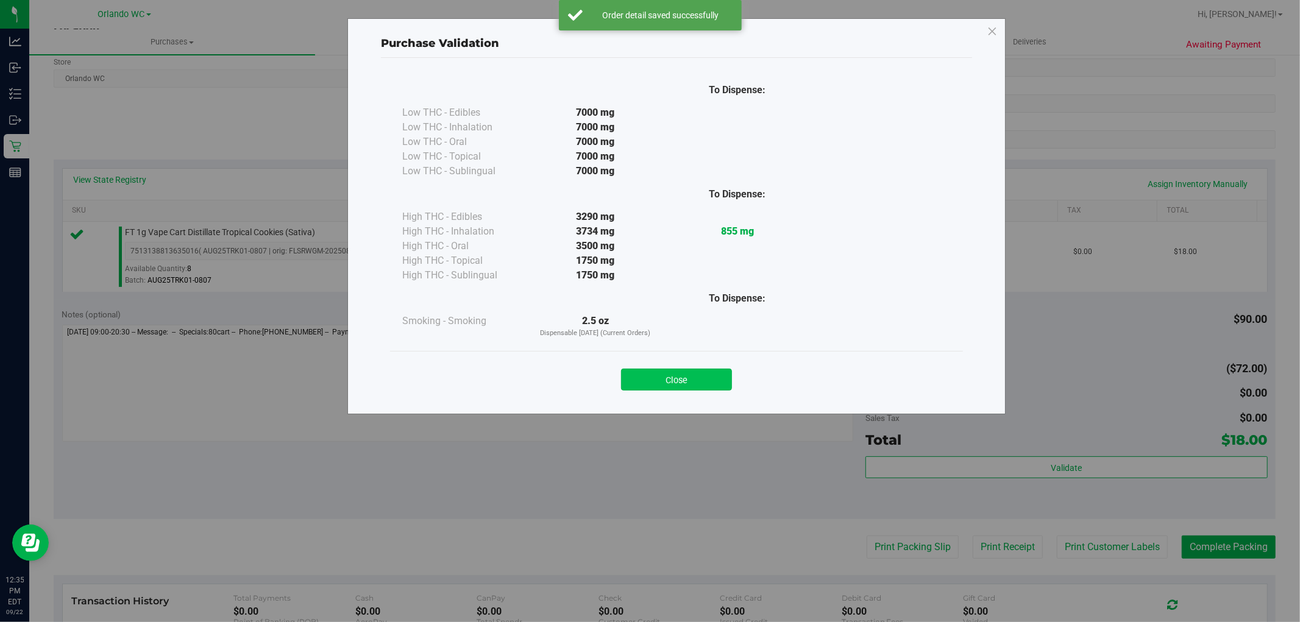
click at [699, 386] on button "Close" at bounding box center [676, 380] width 111 height 22
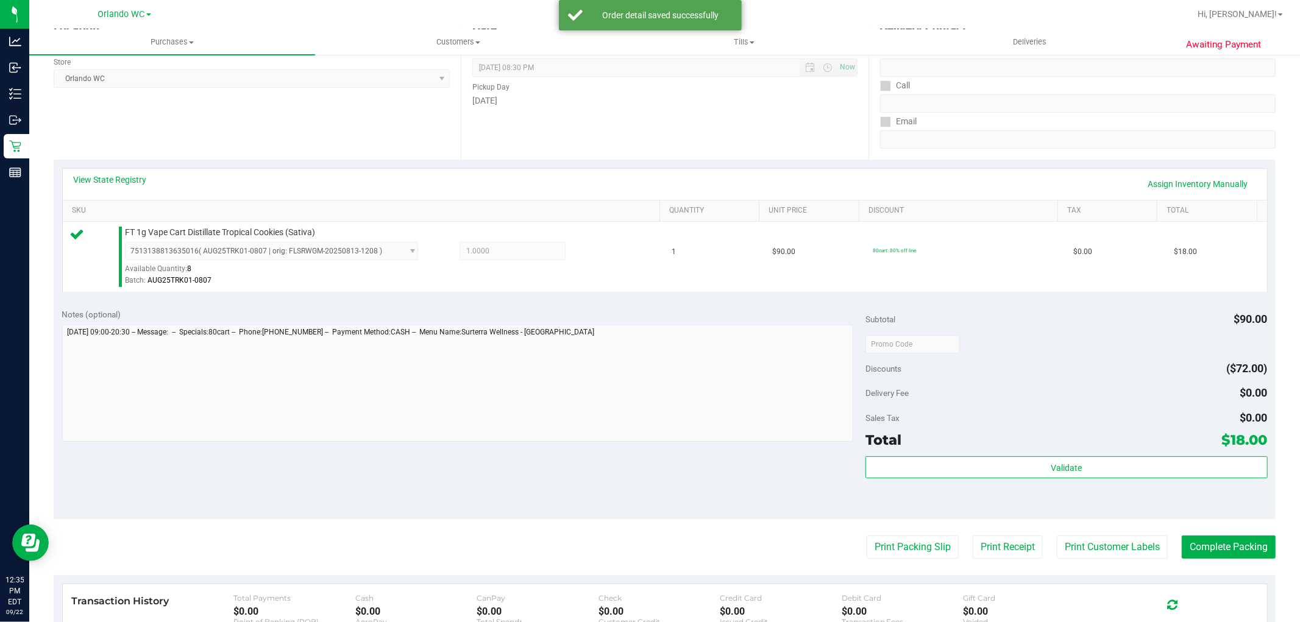
click at [617, 507] on div "Notes (optional) Subtotal $90.00 Discounts ($72.00) Delivery Fee $0.00 Sales Ta…" at bounding box center [665, 409] width 1222 height 219
click at [910, 548] on button "Print Packing Slip" at bounding box center [912, 547] width 92 height 23
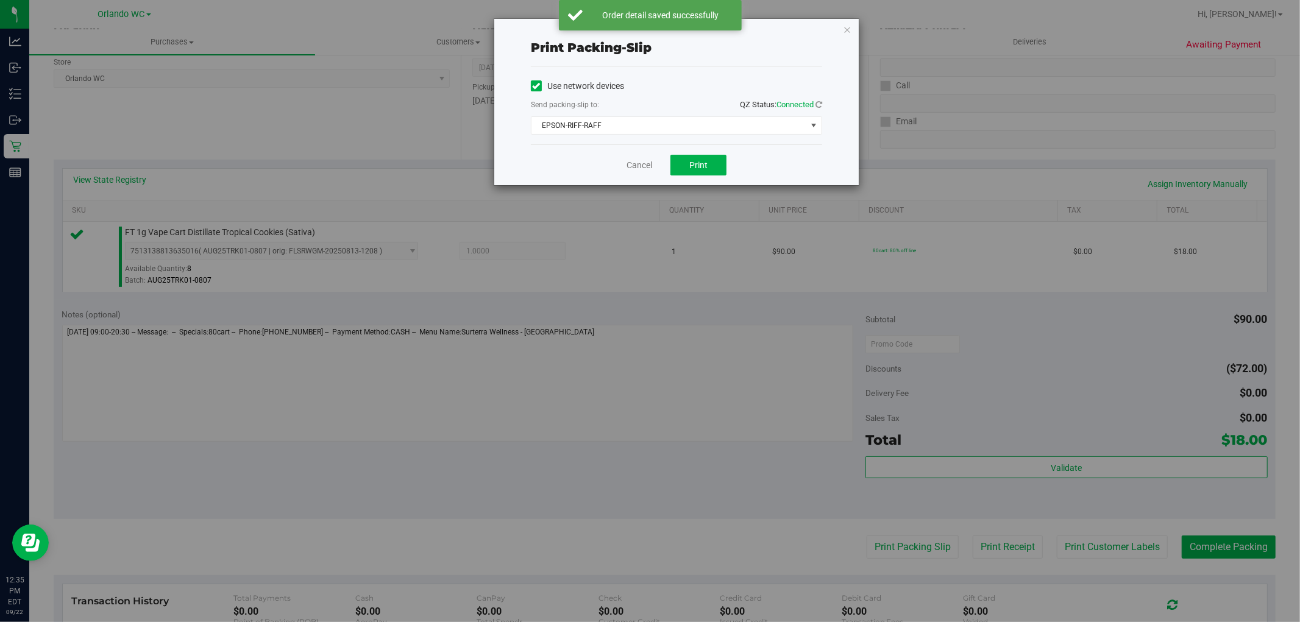
click at [717, 191] on div "Print packing-slip Use network devices Send packing-slip to: QZ Status: Connect…" at bounding box center [654, 311] width 1309 height 622
click at [703, 157] on button "Print" at bounding box center [698, 165] width 56 height 21
click at [557, 419] on div "Print packing-slip Use network devices Send packing-slip to: QZ Status: Connect…" at bounding box center [654, 311] width 1309 height 622
click at [966, 382] on div "Print packing-slip Use network devices Send packing-slip to: QZ Status: Connect…" at bounding box center [654, 311] width 1309 height 622
click at [640, 163] on link "Cancel" at bounding box center [639, 165] width 26 height 13
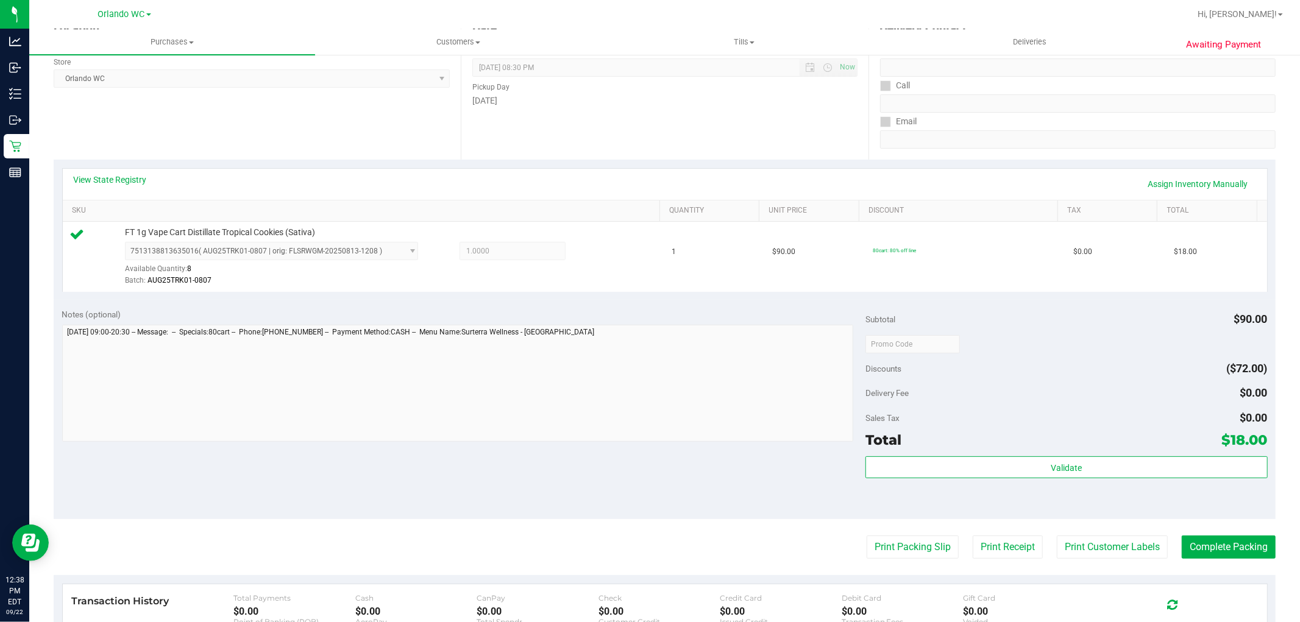
click at [844, 313] on div "Notes (optional)" at bounding box center [464, 314] width 804 height 12
click at [1056, 335] on div at bounding box center [1066, 344] width 402 height 22
click at [650, 487] on div "Notes (optional) Subtotal $90.00 Discounts ($72.00) Delivery Fee $0.00 Sales Ta…" at bounding box center [665, 409] width 1222 height 219
click at [1073, 404] on div "Subtotal $90.00 Discounts ($72.00) Delivery Fee $0.00 Sales Tax $0.00 Total $18…" at bounding box center [1066, 409] width 402 height 203
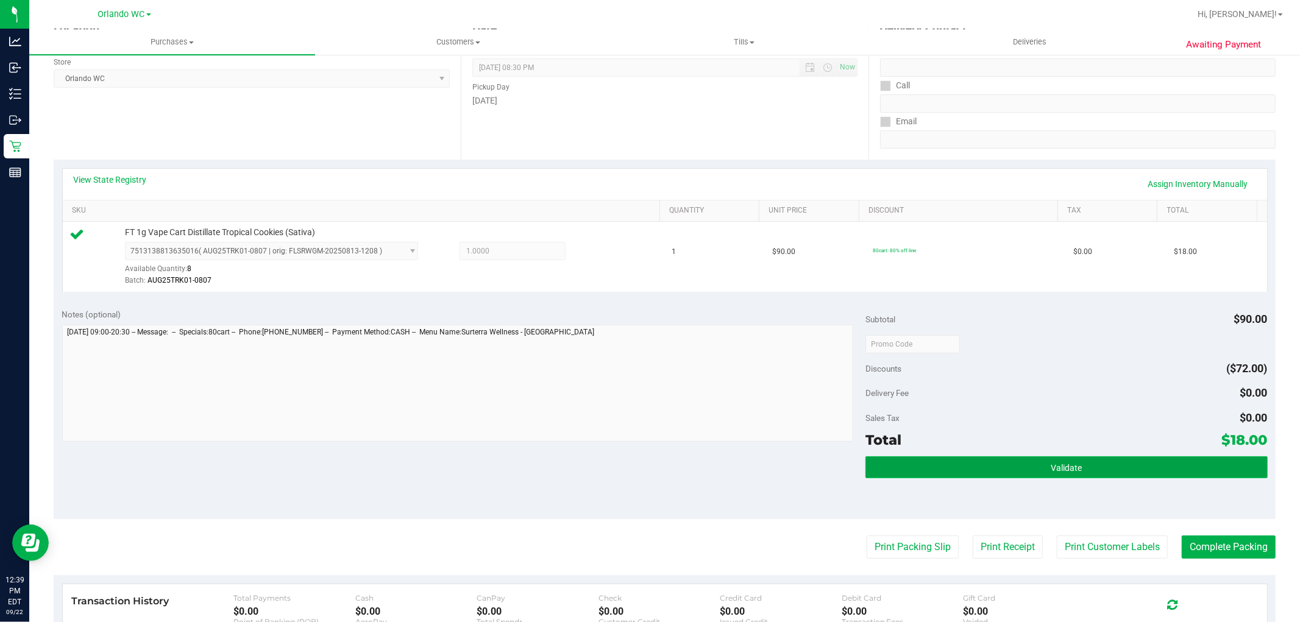
click at [955, 456] on button "Validate" at bounding box center [1066, 467] width 402 height 22
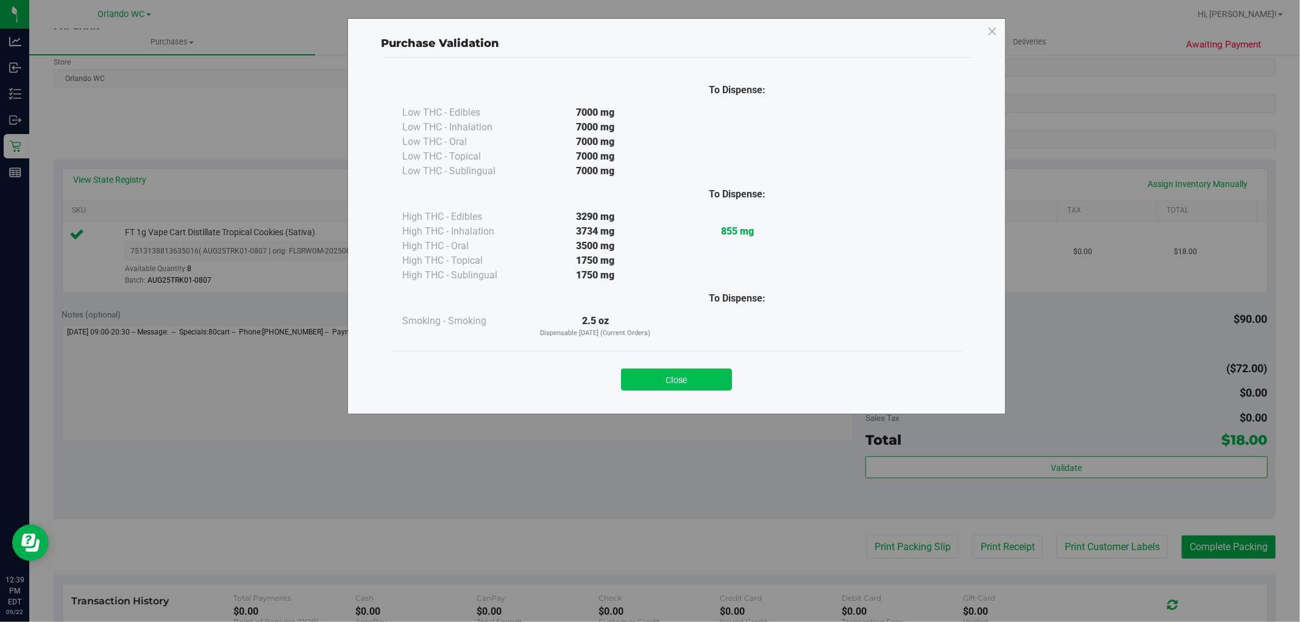
click at [686, 386] on button "Close" at bounding box center [676, 380] width 111 height 22
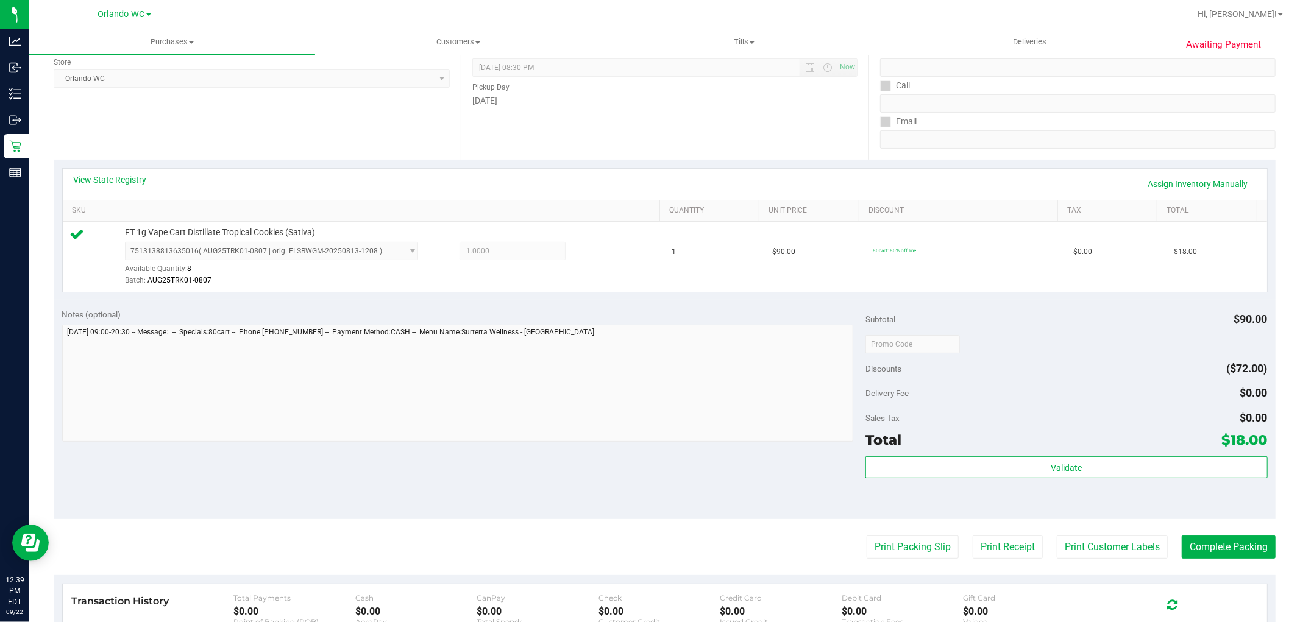
click at [612, 514] on div "Notes (optional) Subtotal $90.00 Discounts ($72.00) Delivery Fee $0.00 Sales Ta…" at bounding box center [665, 409] width 1222 height 219
click at [935, 547] on button "Print Packing Slip" at bounding box center [912, 547] width 92 height 23
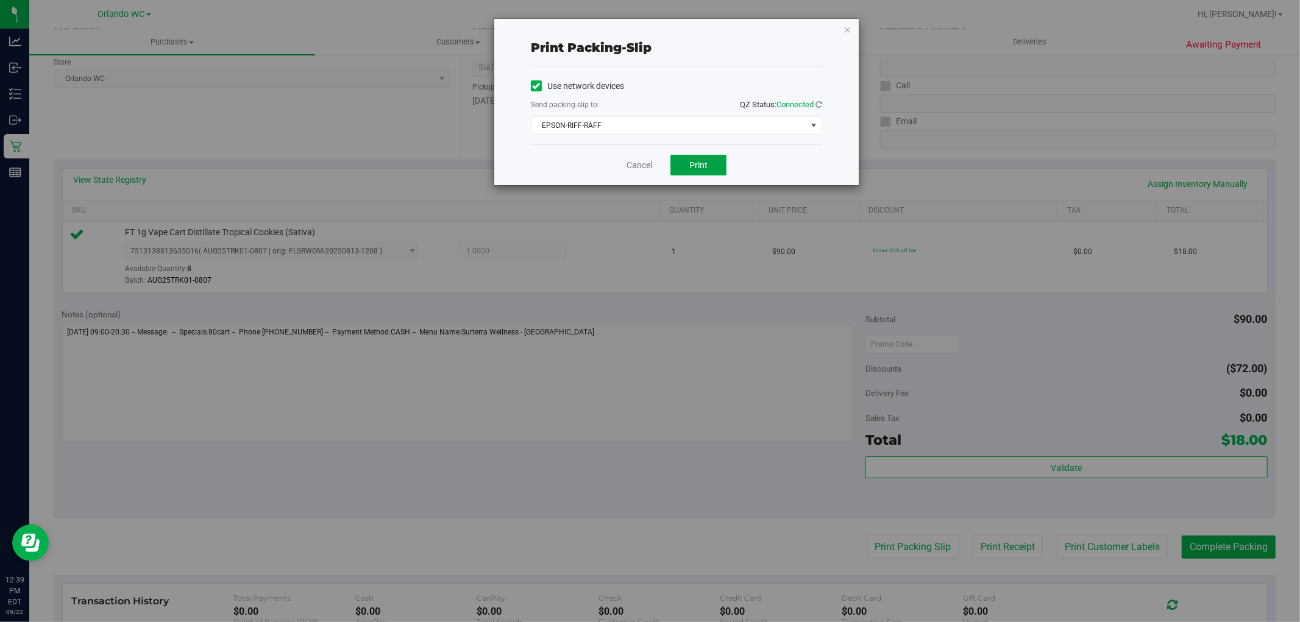
click at [704, 171] on button "Print" at bounding box center [698, 165] width 56 height 21
click at [957, 370] on div "Print packing-slip Use network devices Send packing-slip to: QZ Status: Connect…" at bounding box center [654, 311] width 1309 height 622
click at [635, 163] on link "Cancel" at bounding box center [639, 165] width 26 height 13
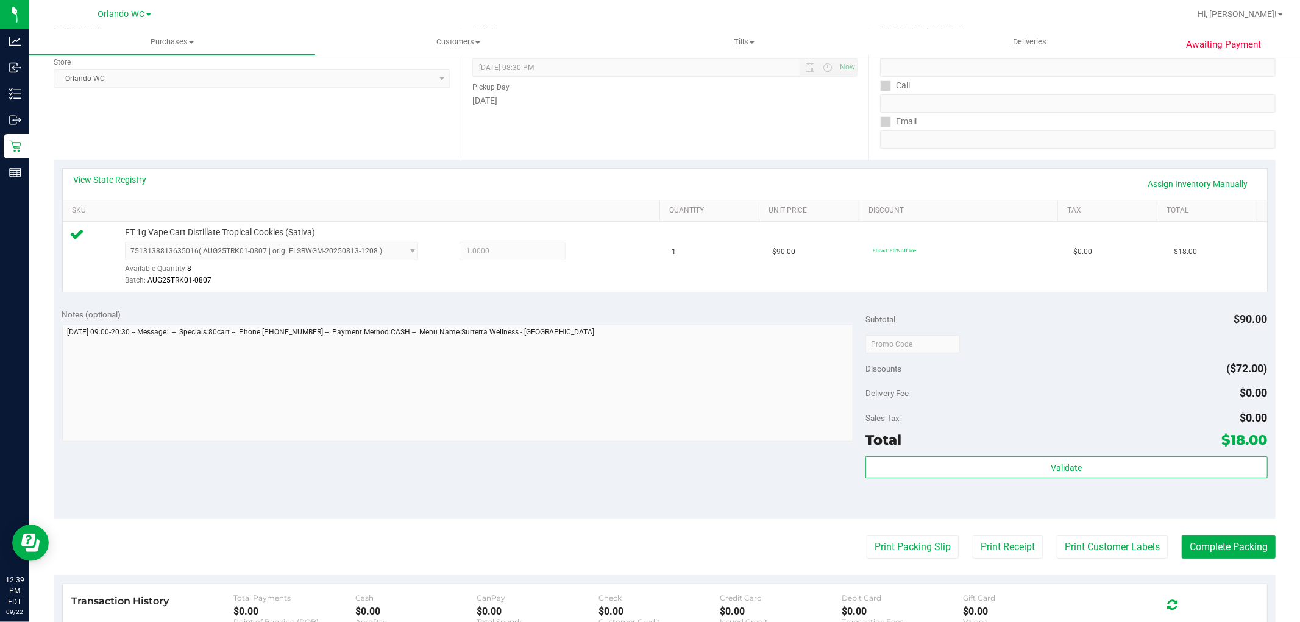
click at [1141, 423] on div "Sales Tax $0.00" at bounding box center [1066, 418] width 402 height 22
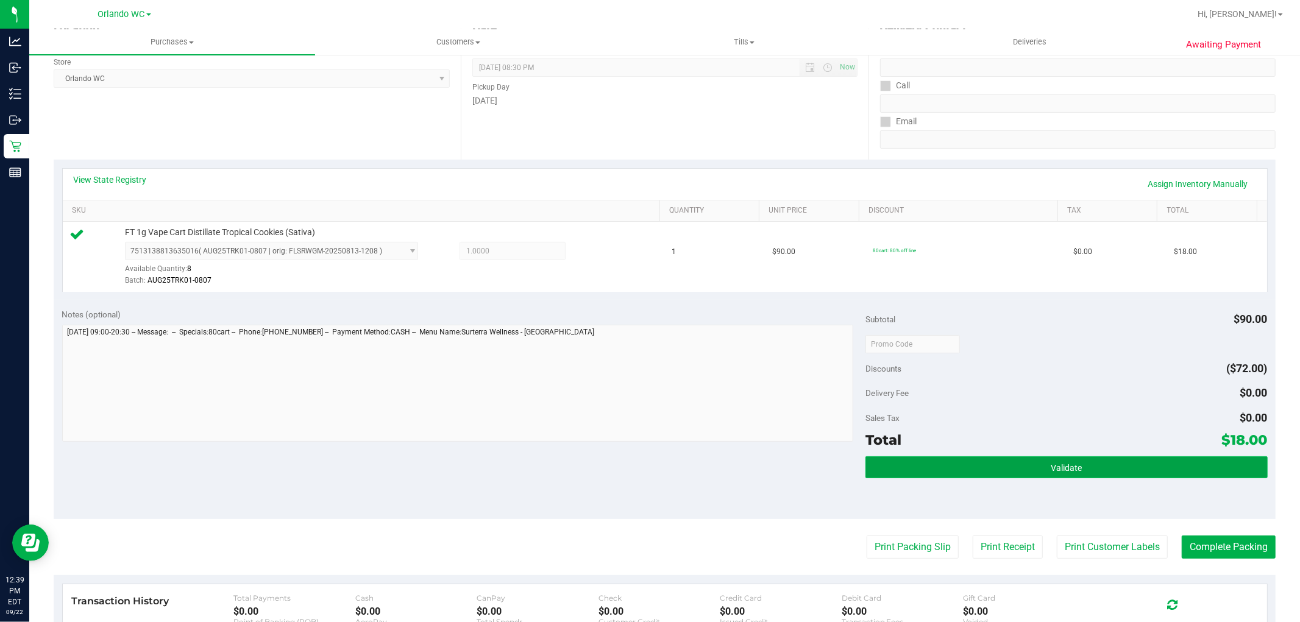
click at [1102, 469] on button "Validate" at bounding box center [1066, 467] width 402 height 22
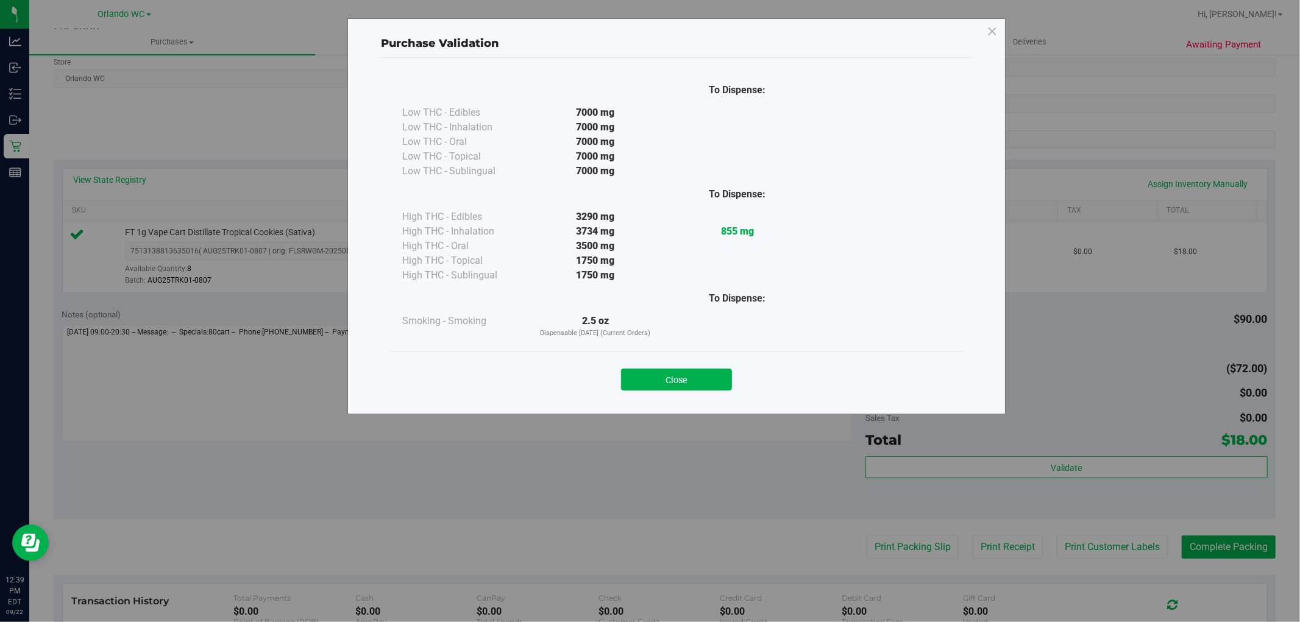
click at [1225, 363] on div "Purchase Validation To Dispense: Low THC - Edibles 7000 mg" at bounding box center [654, 311] width 1309 height 622
click at [706, 381] on button "Close" at bounding box center [676, 380] width 111 height 22
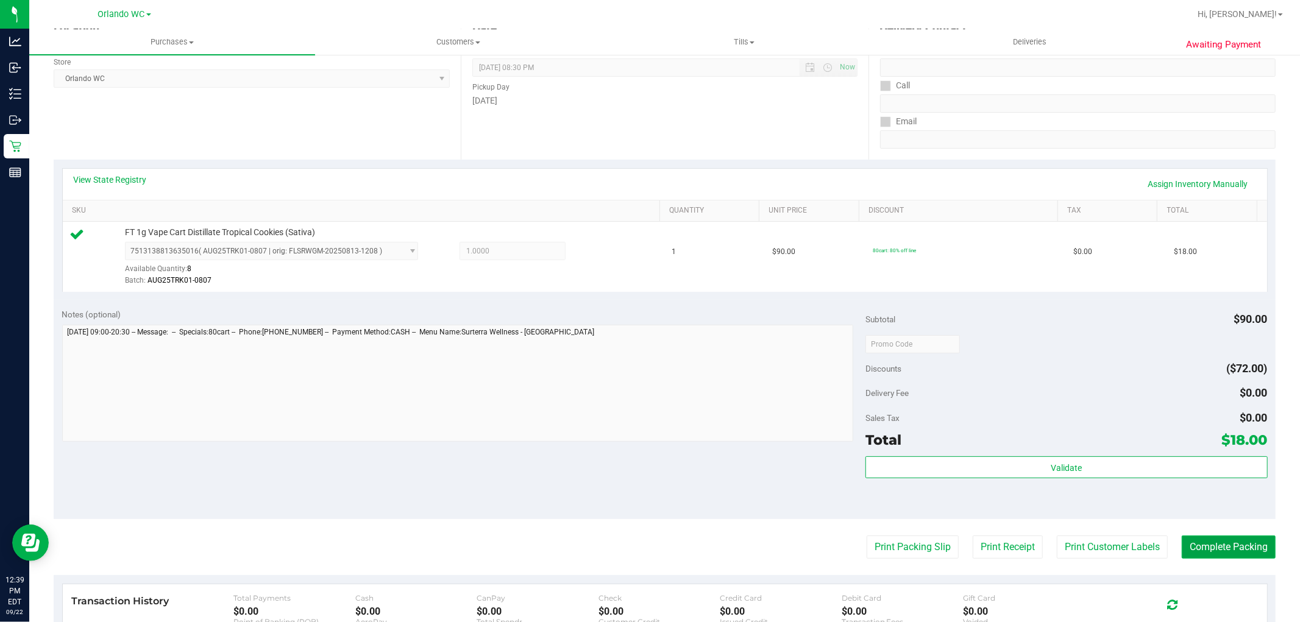
click at [1198, 555] on button "Complete Packing" at bounding box center [1228, 547] width 94 height 23
click at [1088, 386] on div "Delivery Fee $0.00" at bounding box center [1066, 393] width 402 height 22
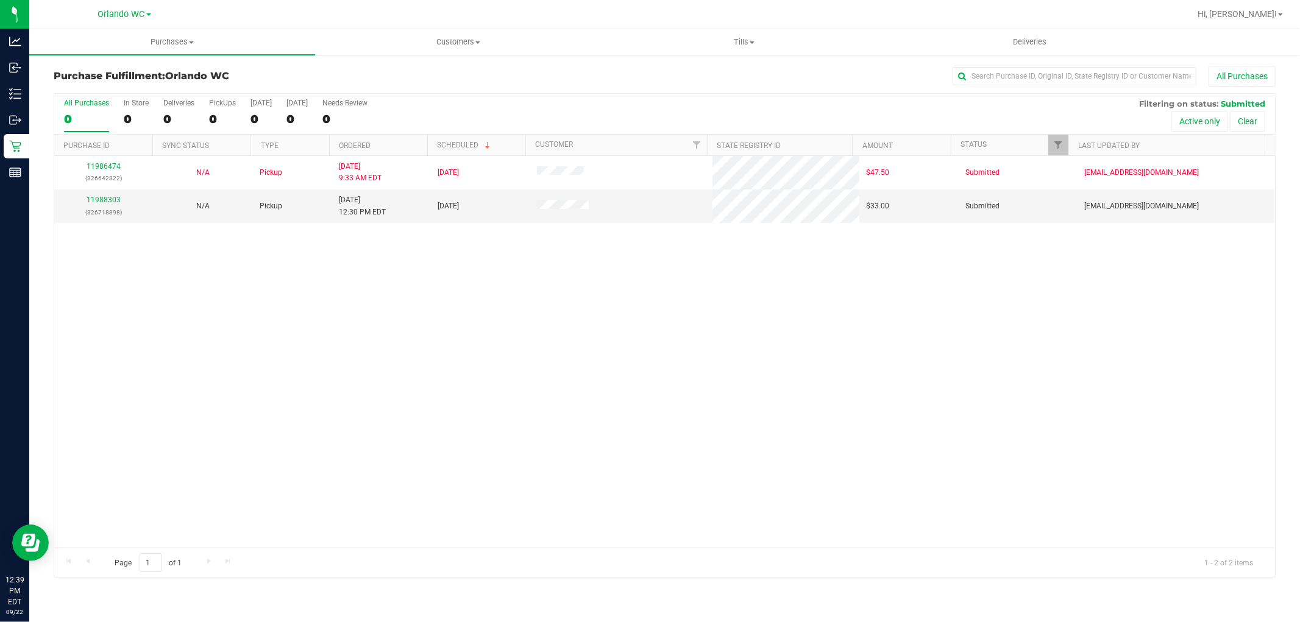
click at [363, 356] on div "11986474 (326642822) N/A Pickup 9/22/2025 9:33 AM EDT 9/22/2025 $47.50 Submitte…" at bounding box center [664, 352] width 1220 height 392
click at [244, 313] on div "11986474 (326642822) N/A Pickup 9/22/2025 9:33 AM EDT 9/22/2025 $47.50 Submitte…" at bounding box center [664, 352] width 1220 height 392
click at [187, 289] on div "11986474 (326642822) N/A Pickup 9/22/2025 9:33 AM EDT 9/22/2025 $47.50 Submitte…" at bounding box center [664, 352] width 1220 height 392
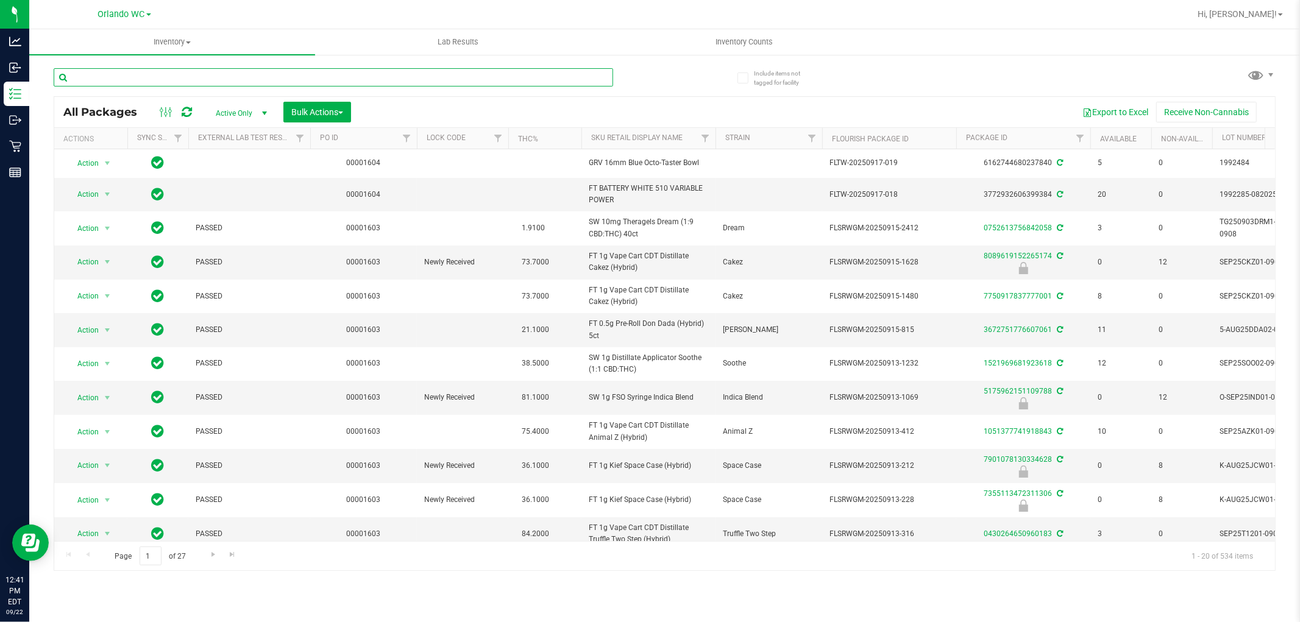
click at [150, 70] on input "text" at bounding box center [333, 77] width 559 height 18
paste input "FT 3.5g Cannabis Flower White Hot Guava 14 x Black Velvet (Hybrid)"
type input "FT 3.5g Cannabis Flower White Hot Guava 14 x Black Velvet (Hybrid)"
click at [327, 313] on td "00001603" at bounding box center [363, 330] width 107 height 34
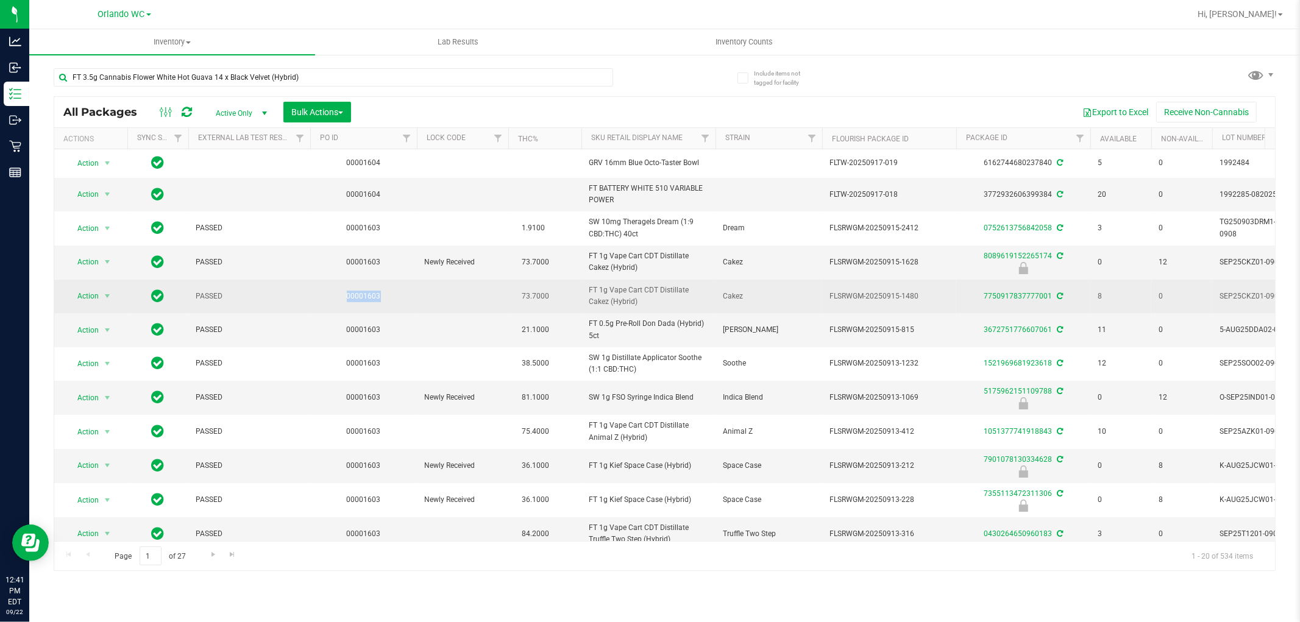
click at [326, 313] on td "00001603" at bounding box center [363, 297] width 107 height 34
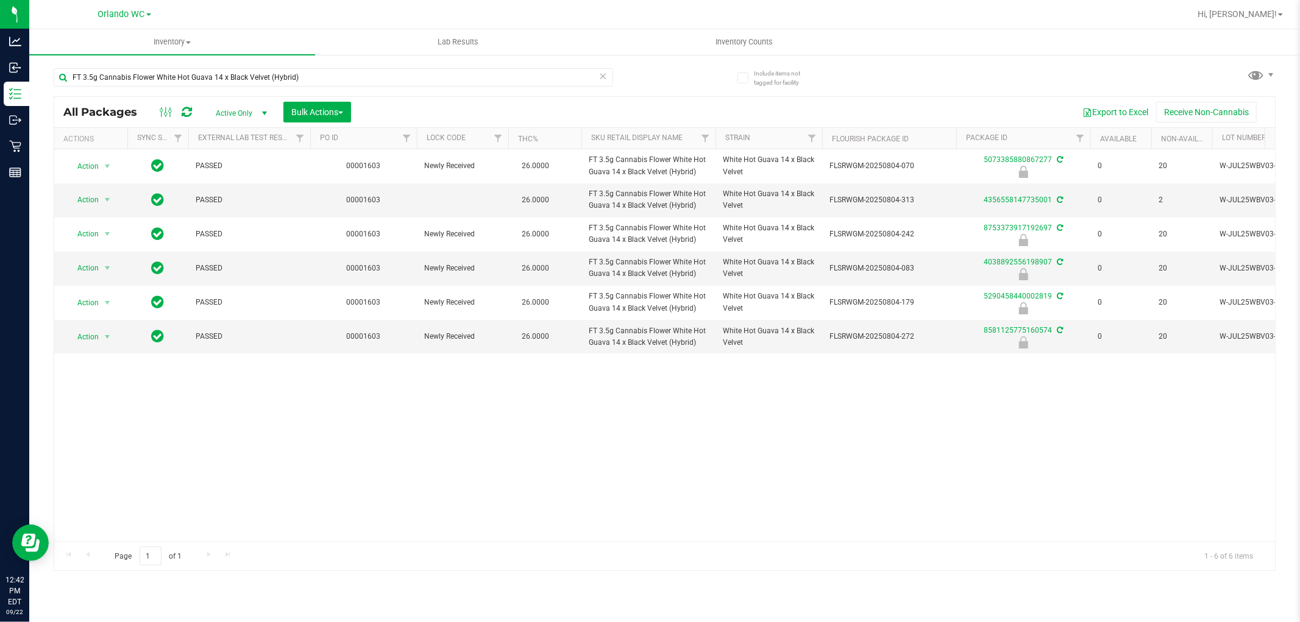
click at [811, 416] on div "Action Action Edit attributes Global inventory Locate package Package audit log…" at bounding box center [664, 345] width 1220 height 392
click at [819, 439] on div "Action Action Edit attributes Global inventory Locate package Package audit log…" at bounding box center [664, 345] width 1220 height 392
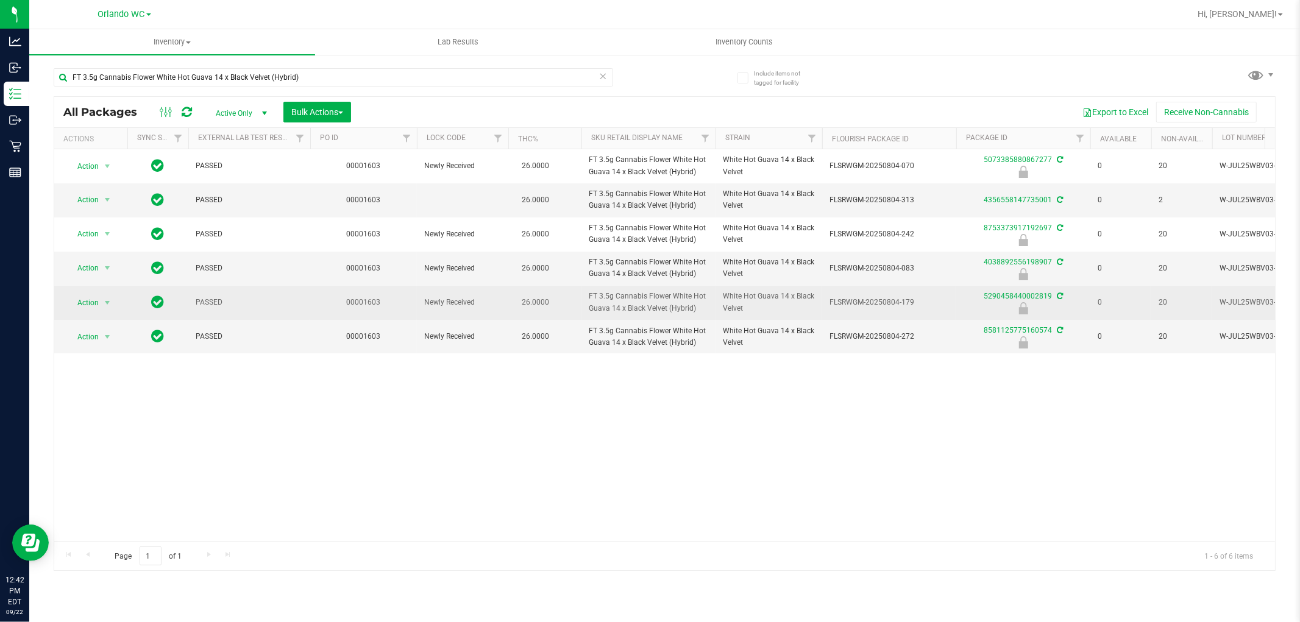
click at [632, 306] on span "FT 3.5g Cannabis Flower White Hot Guava 14 x Black Velvet (Hybrid)" at bounding box center [648, 302] width 119 height 23
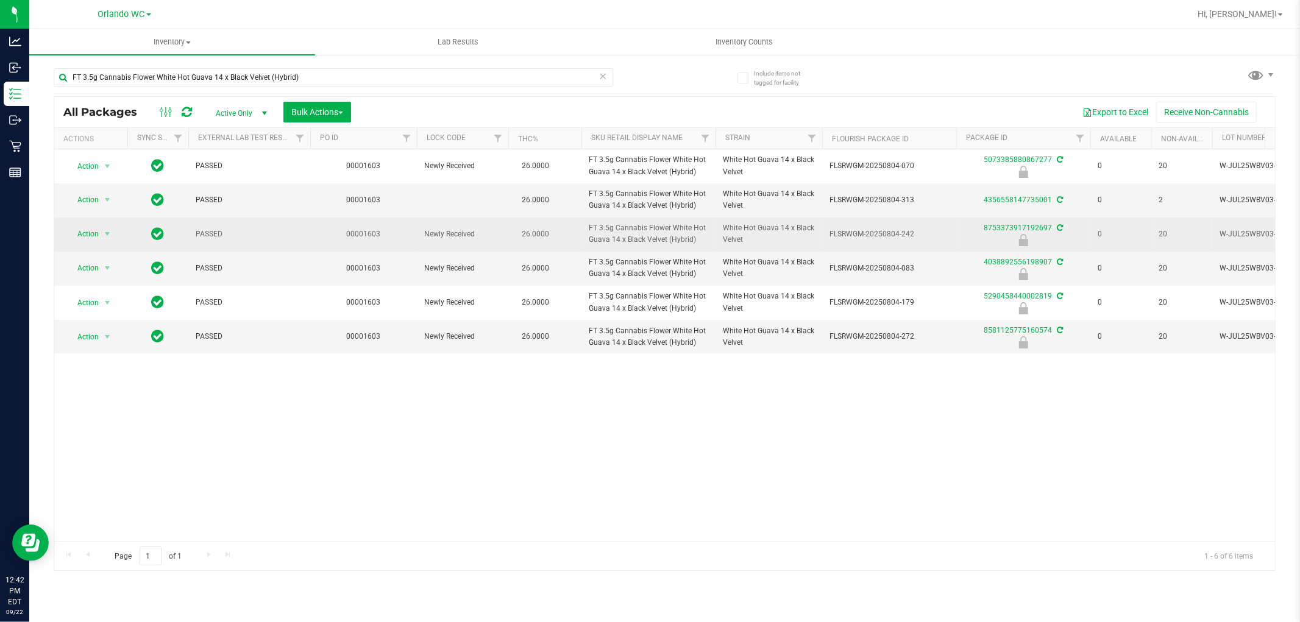
click at [640, 238] on span "FT 3.5g Cannabis Flower White Hot Guava 14 x Black Velvet (Hybrid)" at bounding box center [648, 233] width 119 height 23
click at [657, 235] on span "FT 3.5g Cannabis Flower White Hot Guava 14 x Black Velvet (Hybrid)" at bounding box center [648, 233] width 119 height 23
click at [658, 235] on span "FT 3.5g Cannabis Flower White Hot Guava 14 x Black Velvet (Hybrid)" at bounding box center [648, 233] width 119 height 23
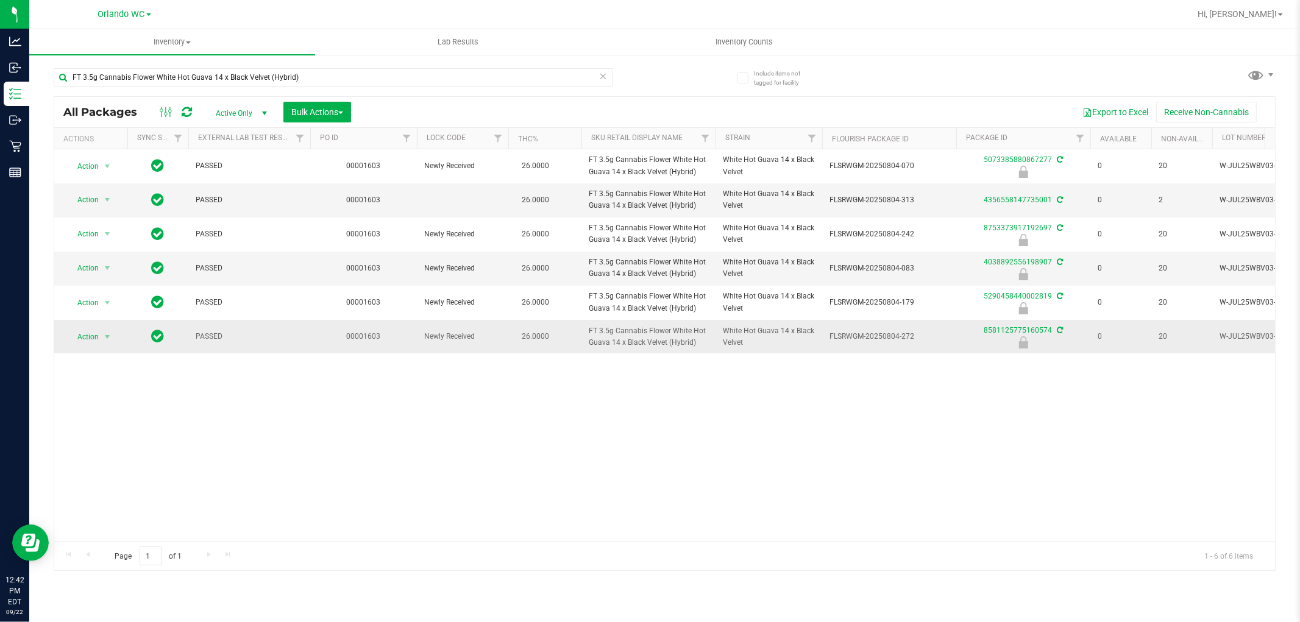
click at [643, 320] on td "FT 3.5g Cannabis Flower White Hot Guava 14 x Black Velvet (Hybrid)" at bounding box center [648, 337] width 134 height 34
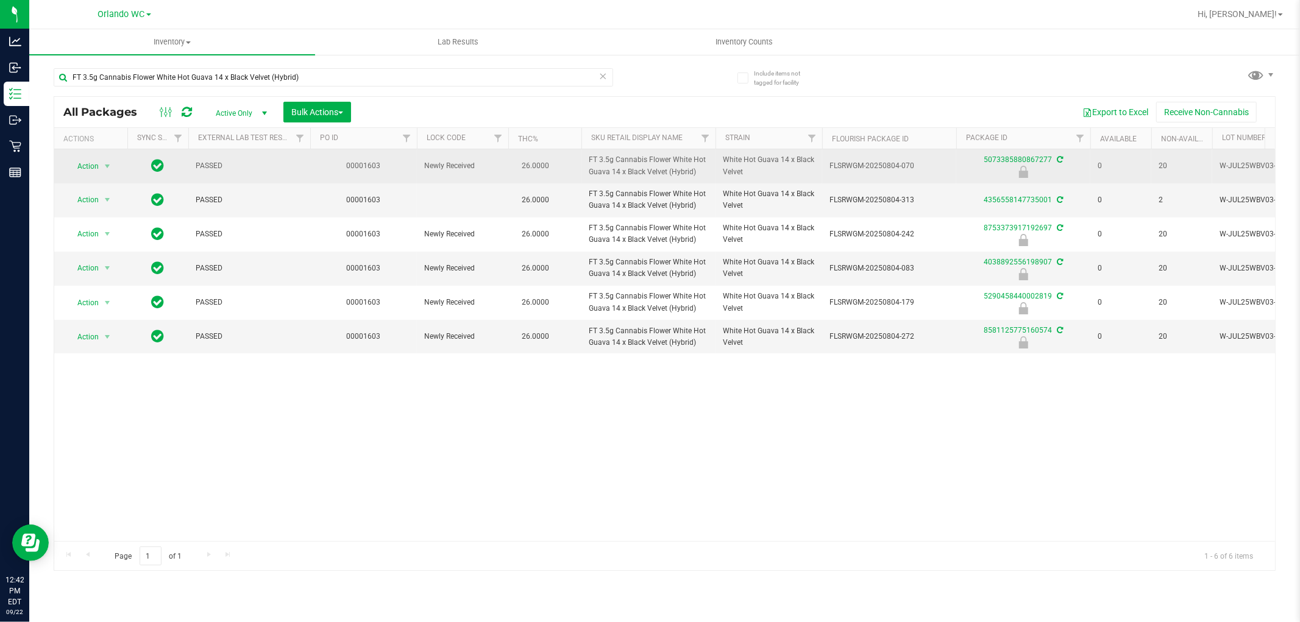
click at [649, 163] on span "FT 3.5g Cannabis Flower White Hot Guava 14 x Black Velvet (Hybrid)" at bounding box center [648, 165] width 119 height 23
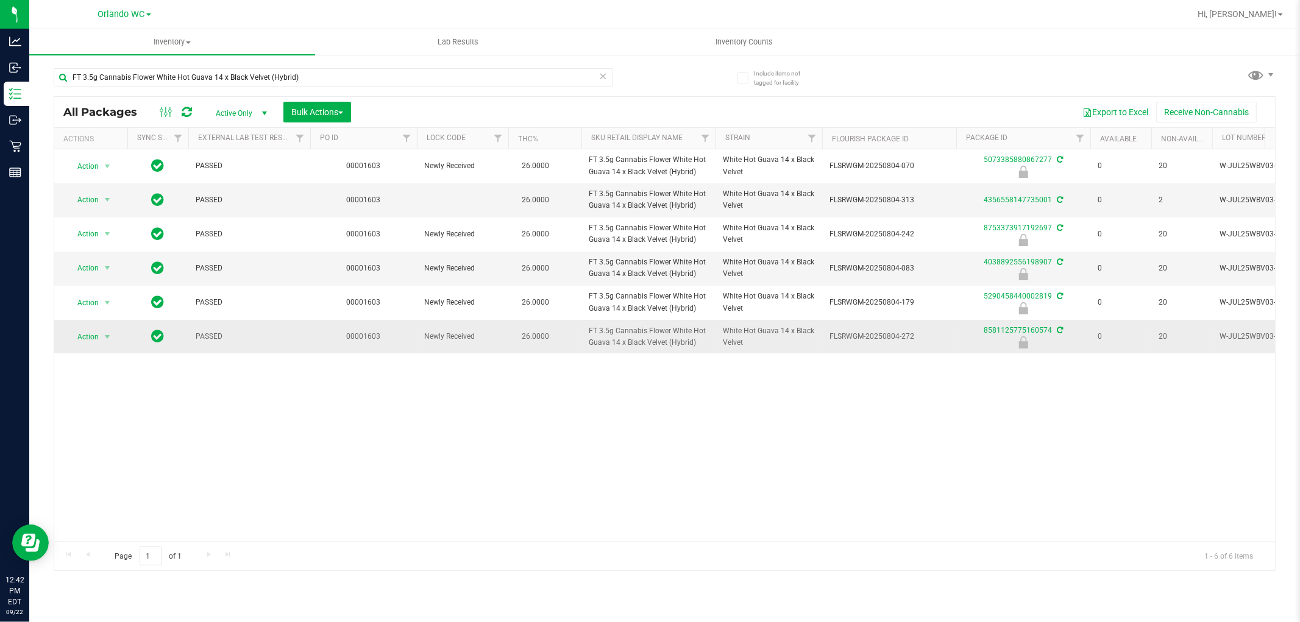
drag, startPoint x: 576, startPoint y: 341, endPoint x: 555, endPoint y: 329, distance: 24.6
click at [576, 340] on td "26.0000" at bounding box center [544, 337] width 73 height 34
click at [643, 148] on div "All Packages Active Only Active Only Lab Samples Locked All External Internal B…" at bounding box center [665, 333] width 1222 height 475
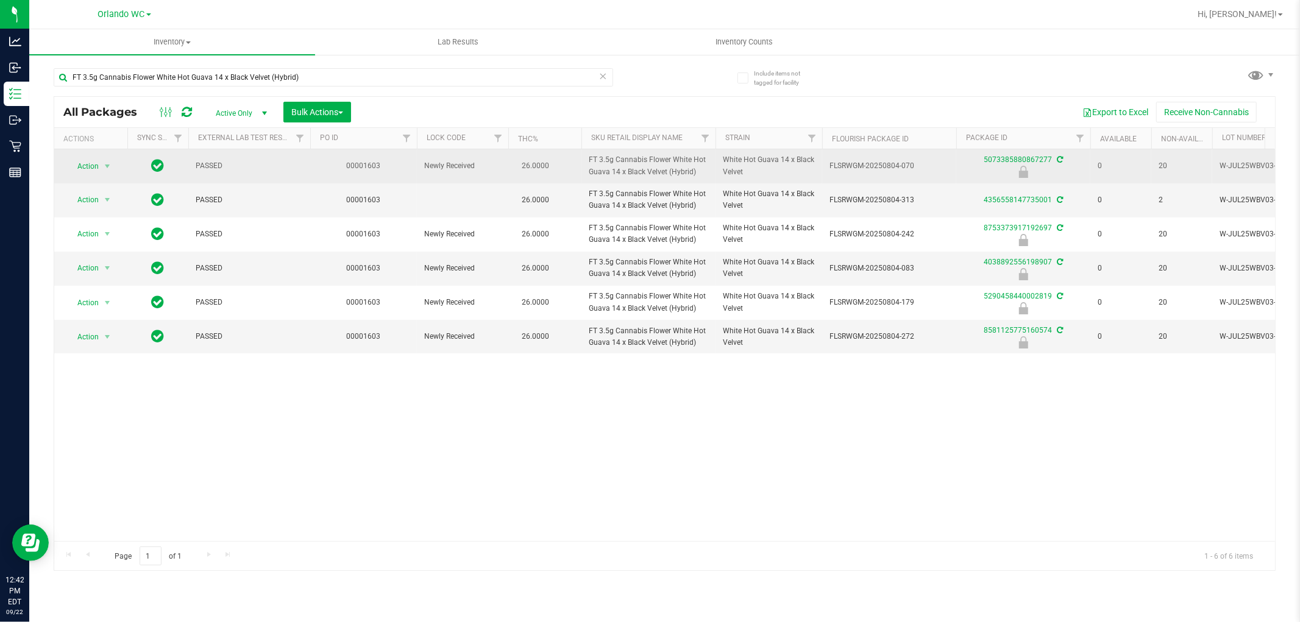
click at [639, 160] on span "FT 3.5g Cannabis Flower White Hot Guava 14 x Black Velvet (Hybrid)" at bounding box center [648, 165] width 119 height 23
copy tr "FT 3.5g Cannabis Flower White Hot Guava 14 x Black Velvet (Hybrid)"
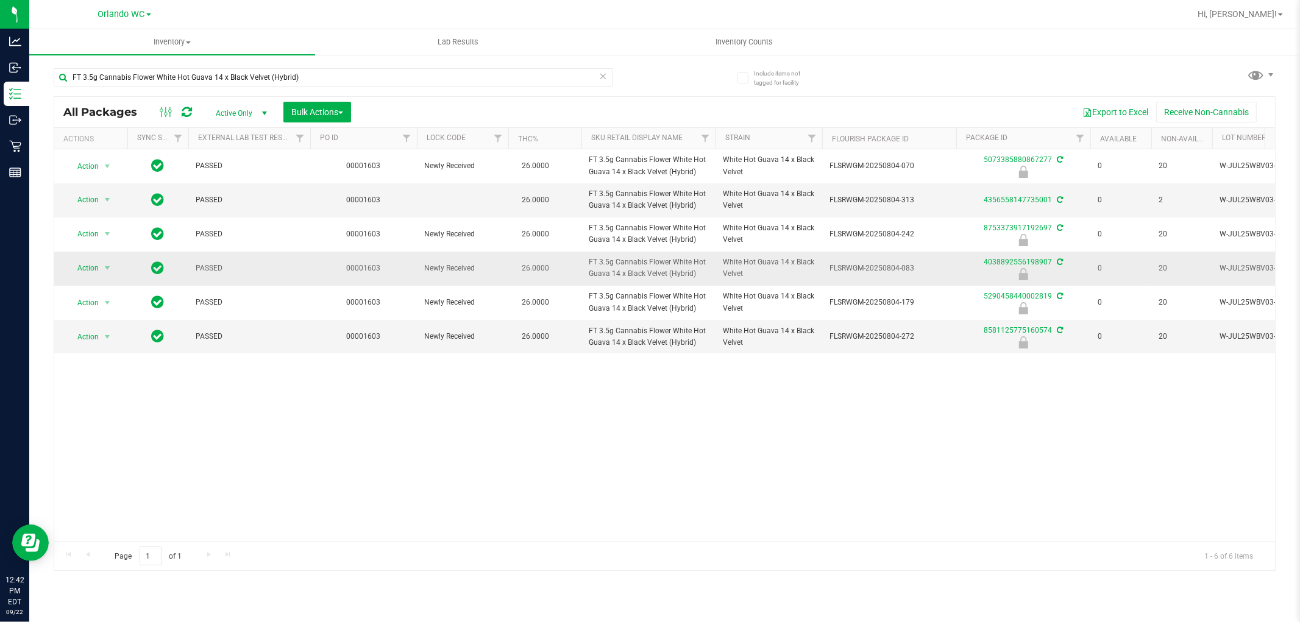
click at [503, 282] on td "Newly Received" at bounding box center [462, 269] width 91 height 34
click at [1170, 452] on div "Action Action Edit attributes Global inventory Locate package Package audit log…" at bounding box center [664, 345] width 1220 height 392
drag, startPoint x: 646, startPoint y: 478, endPoint x: 595, endPoint y: 459, distance: 54.6
click at [648, 476] on div "Action Action Edit attributes Global inventory Locate package Package audit log…" at bounding box center [664, 345] width 1220 height 392
click at [336, 363] on div "Action Action Edit attributes Global inventory Locate package Package audit log…" at bounding box center [664, 345] width 1220 height 392
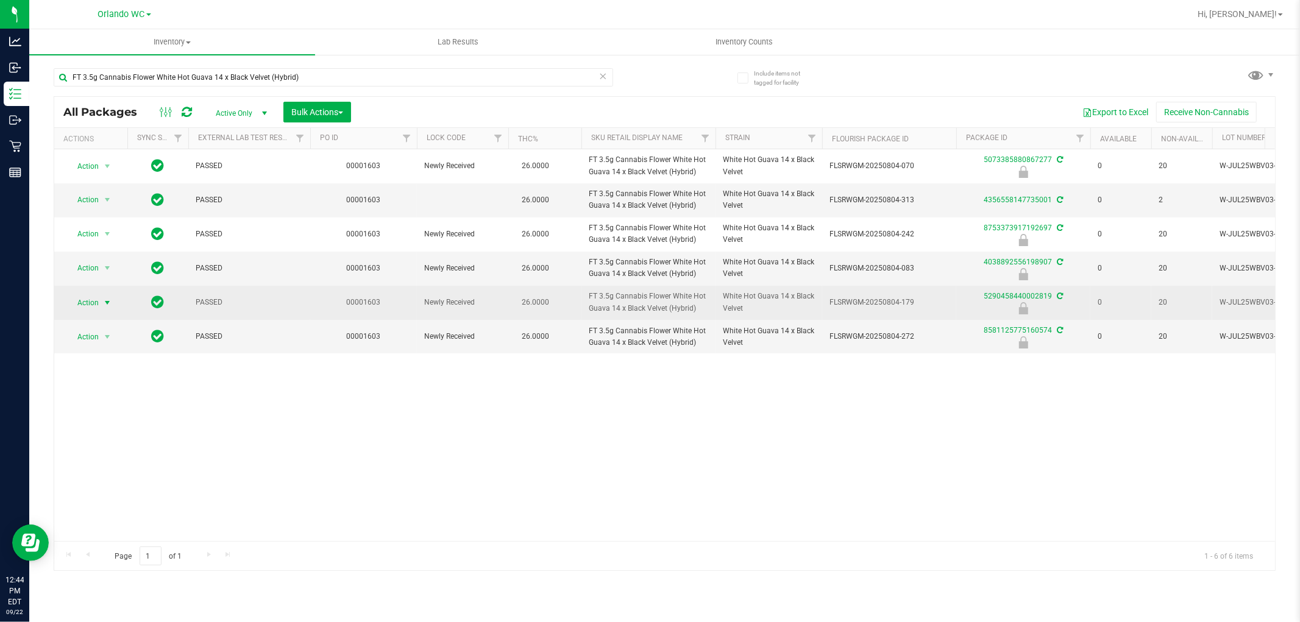
click at [90, 308] on span "Action" at bounding box center [82, 302] width 33 height 17
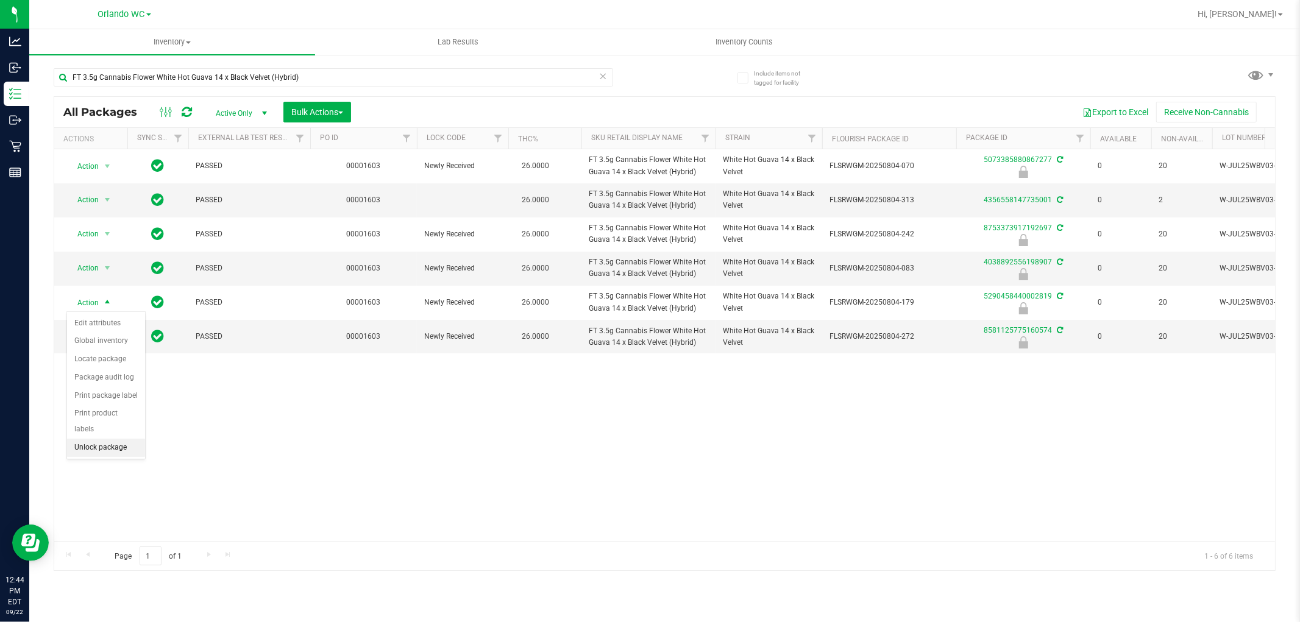
click at [92, 445] on li "Unlock package" at bounding box center [106, 448] width 78 height 18
click at [573, 412] on div "Action Action Edit attributes Global inventory Locate package Package audit log…" at bounding box center [664, 345] width 1220 height 392
drag, startPoint x: 246, startPoint y: 285, endPoint x: 257, endPoint y: 208, distance: 78.1
click at [248, 277] on tbody "Action Action Edit attributes Global inventory Locate package Package audit log…" at bounding box center [946, 251] width 1785 height 204
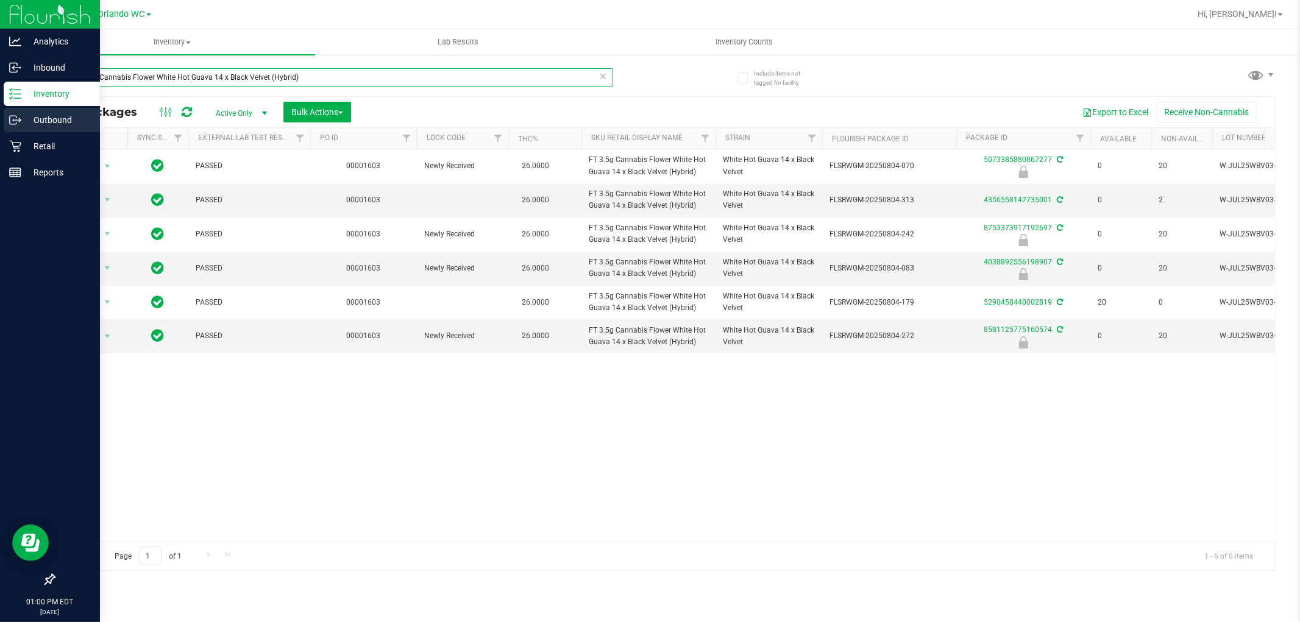
drag, startPoint x: 336, startPoint y: 77, endPoint x: 0, endPoint y: 129, distance: 340.2
click at [0, 129] on div "Analytics Inbound Inventory Outbound Retail Reports 01:00 PM EDT 09/22/2025 09/…" at bounding box center [650, 311] width 1300 height 622
paste input "D 3.5g Flower Greenhouse PK Trophy (Hybrid-Indica"
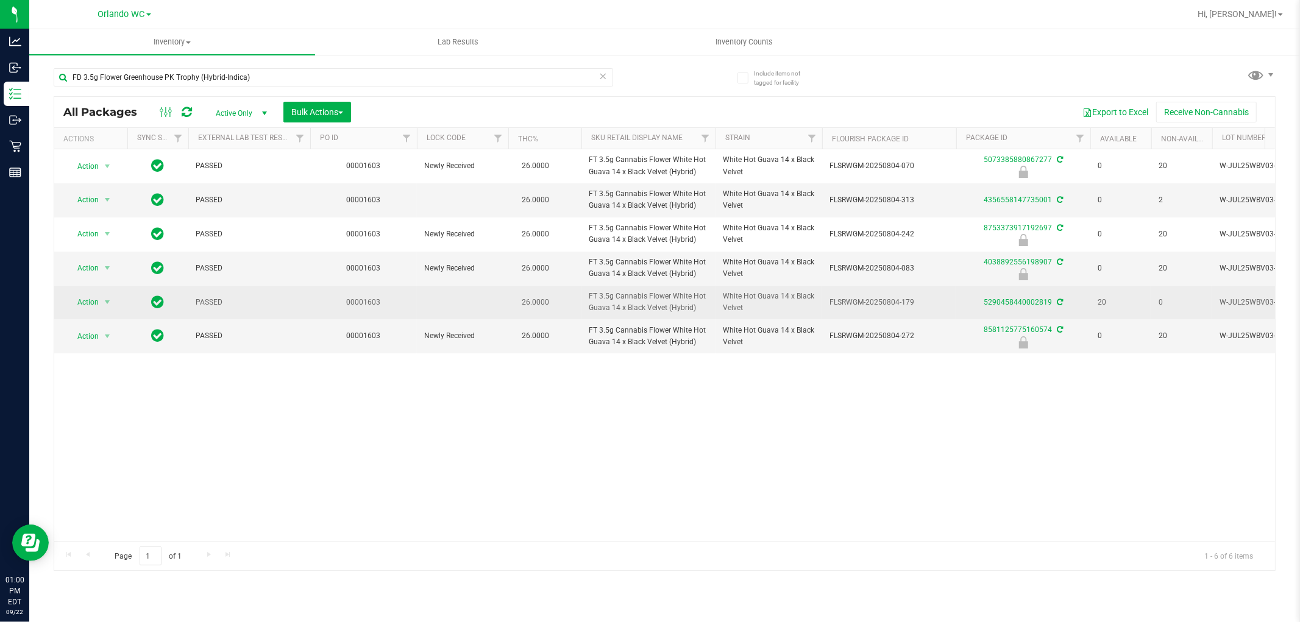
drag, startPoint x: 496, startPoint y: 229, endPoint x: 476, endPoint y: 318, distance: 91.1
click at [495, 229] on span "Newly Received" at bounding box center [462, 234] width 77 height 12
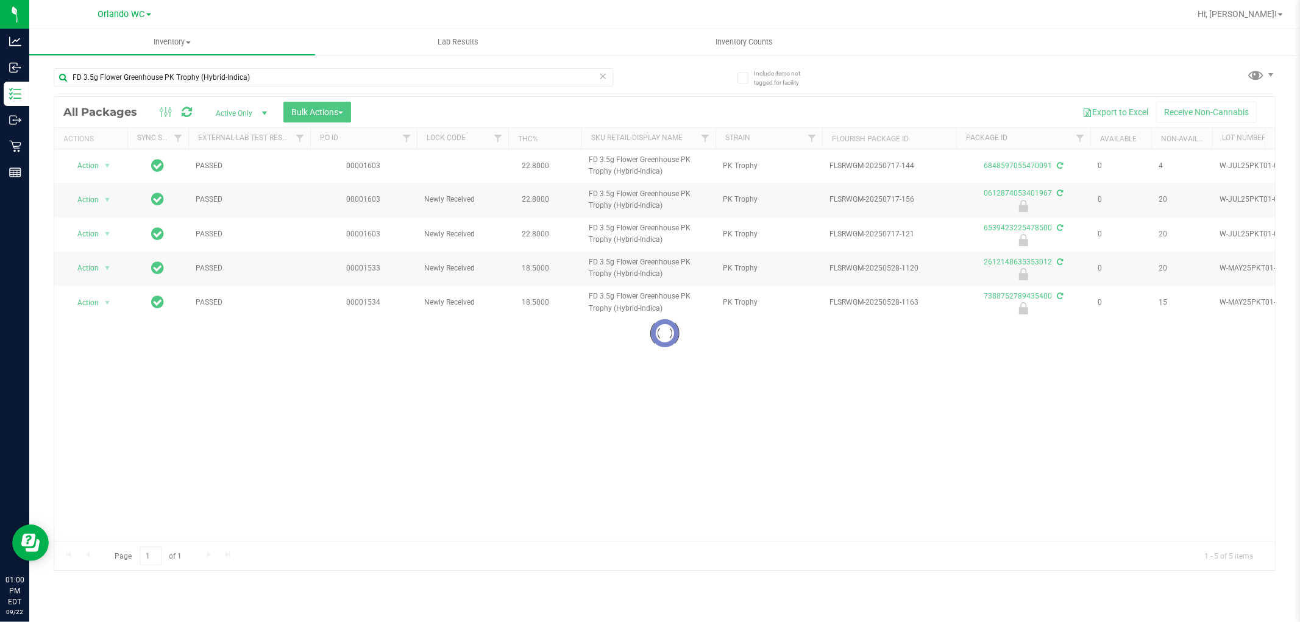
drag, startPoint x: 301, startPoint y: 377, endPoint x: 305, endPoint y: 367, distance: 9.8
click at [301, 376] on div "Loading... Action Action Adjust qty Create package Edit attributes Global inven…" at bounding box center [664, 345] width 1220 height 392
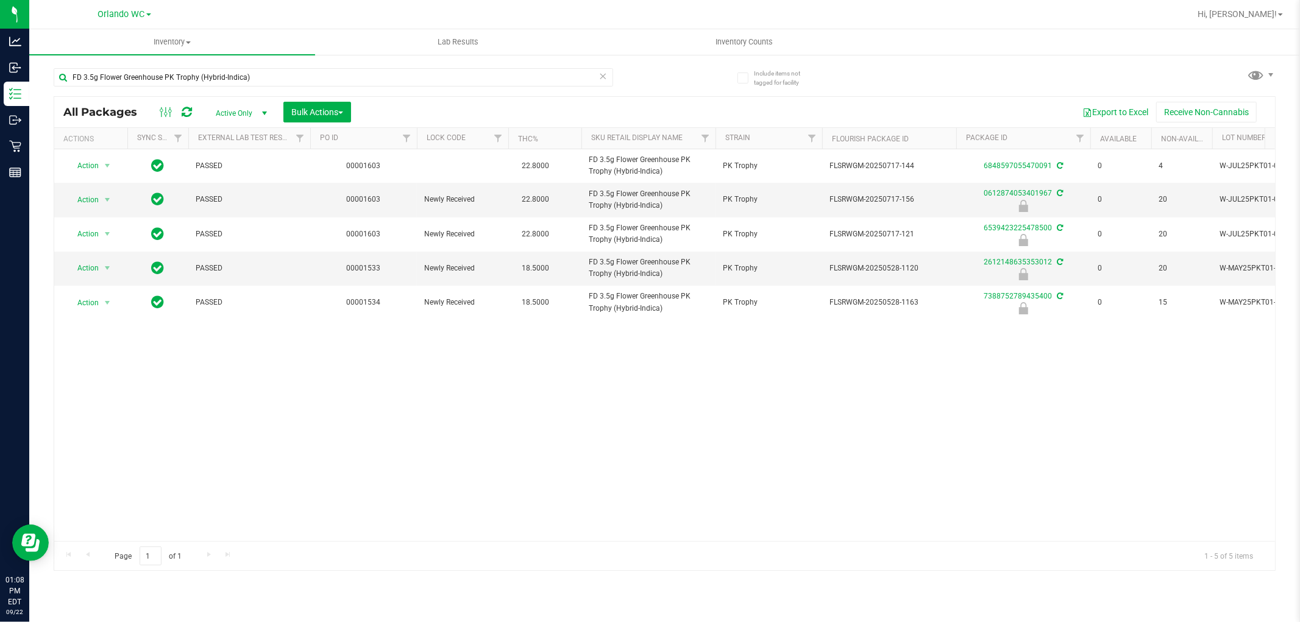
click at [287, 291] on div "Action Action Adjust qty Create package Edit attributes Global inventory Locate…" at bounding box center [664, 345] width 1220 height 392
click at [220, 78] on input "FD 3.5g Flower Greenhouse PK Trophy (Hybrid-Indica)" at bounding box center [333, 77] width 559 height 18
click at [378, 441] on div "Action Action Adjust qty Create package Edit attributes Global inventory Locate…" at bounding box center [664, 345] width 1220 height 392
click at [1128, 412] on div "Action Action Adjust qty Create package Edit attributes Global inventory Locate…" at bounding box center [664, 345] width 1220 height 392
click at [593, 434] on div "Action Action Adjust qty Create package Edit attributes Global inventory Locate…" at bounding box center [664, 345] width 1220 height 392
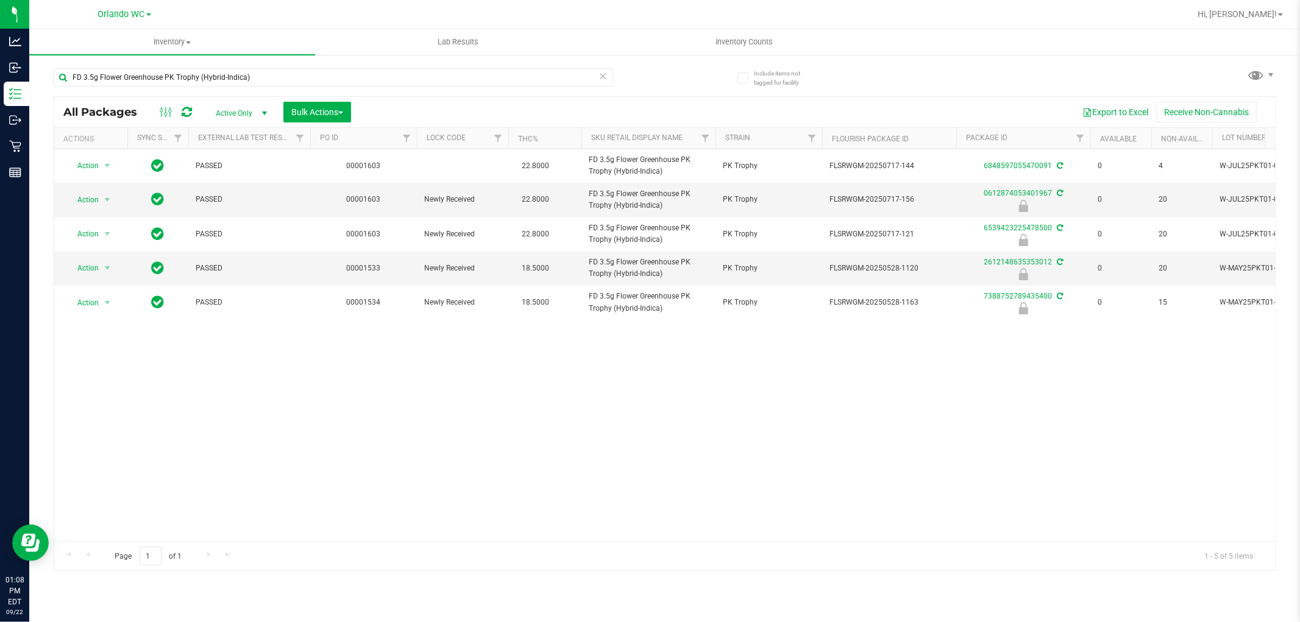
click at [1217, 422] on div "Action Action Adjust qty Create package Edit attributes Global inventory Locate…" at bounding box center [664, 345] width 1220 height 392
click at [498, 445] on div "Action Action Adjust qty Create package Edit attributes Global inventory Locate…" at bounding box center [664, 345] width 1220 height 392
click at [459, 402] on div "Action Action Adjust qty Create package Edit attributes Global inventory Locate…" at bounding box center [664, 345] width 1220 height 392
drag, startPoint x: 467, startPoint y: 442, endPoint x: 592, endPoint y: 377, distance: 140.9
click at [470, 440] on div "Action Action Adjust qty Create package Edit attributes Global inventory Locate…" at bounding box center [664, 345] width 1220 height 392
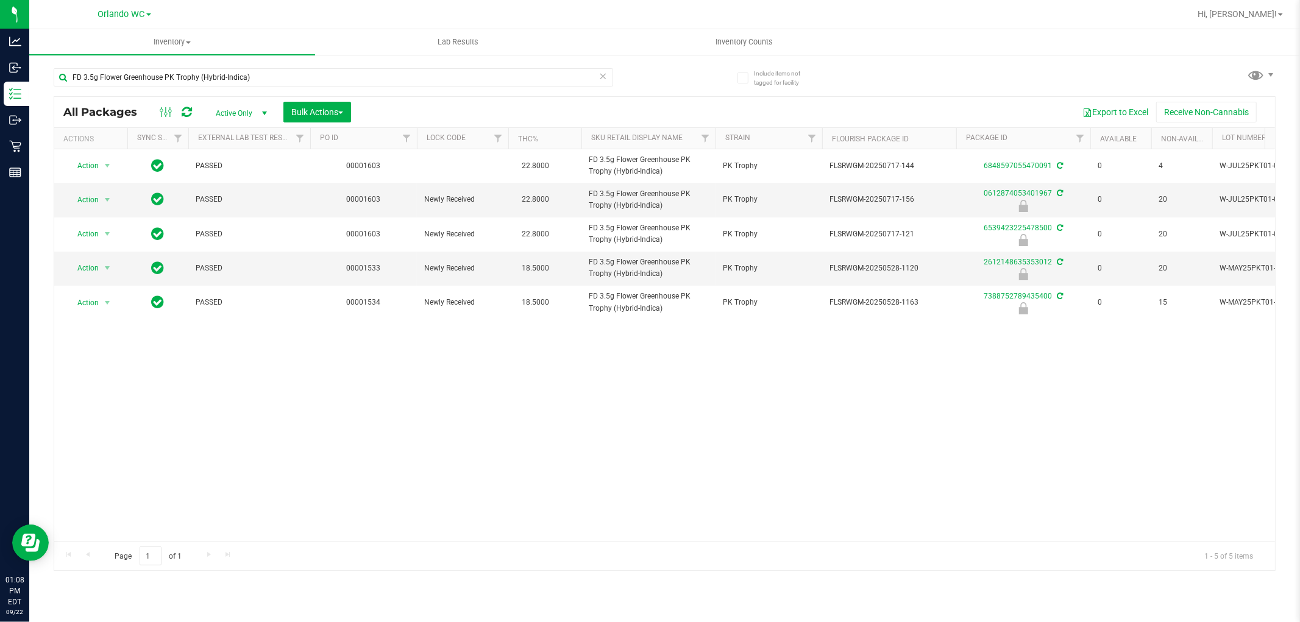
click at [612, 333] on div "Action Action Adjust qty Create package Edit attributes Global inventory Locate…" at bounding box center [664, 345] width 1220 height 392
click at [521, 453] on div "Action Action Adjust qty Create package Edit attributes Global inventory Locate…" at bounding box center [664, 345] width 1220 height 392
click at [317, 383] on div "Action Action Adjust qty Create package Edit attributes Global inventory Locate…" at bounding box center [664, 345] width 1220 height 392
click at [272, 84] on input "FD 3.5g Flower Greenhouse PK Trophy (Hybrid-Indica)" at bounding box center [333, 77] width 559 height 18
paste input "T 3.5g Cannabis Flower Motor Breath x Mike Larry (Hybrid"
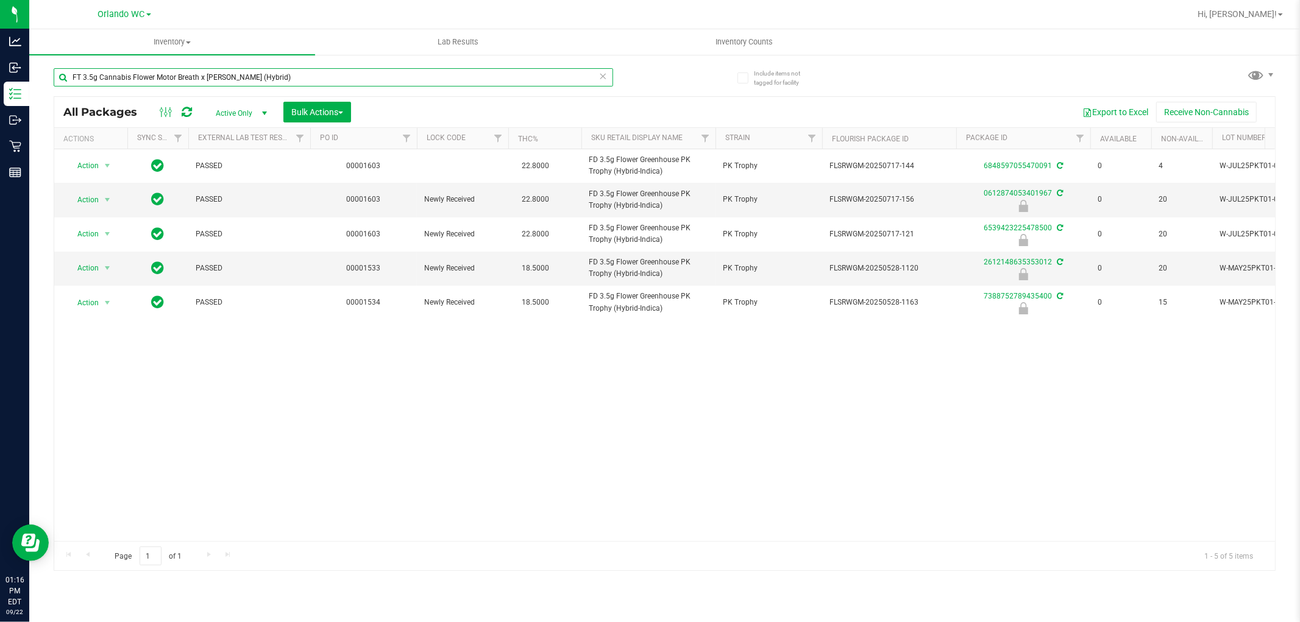
type input "FT 3.5g Cannabis Flower Motor Breath x Mike Larry (Hybrid)"
click at [441, 352] on div "Action Action Adjust qty Create package Edit attributes Global inventory Locate…" at bounding box center [664, 345] width 1220 height 392
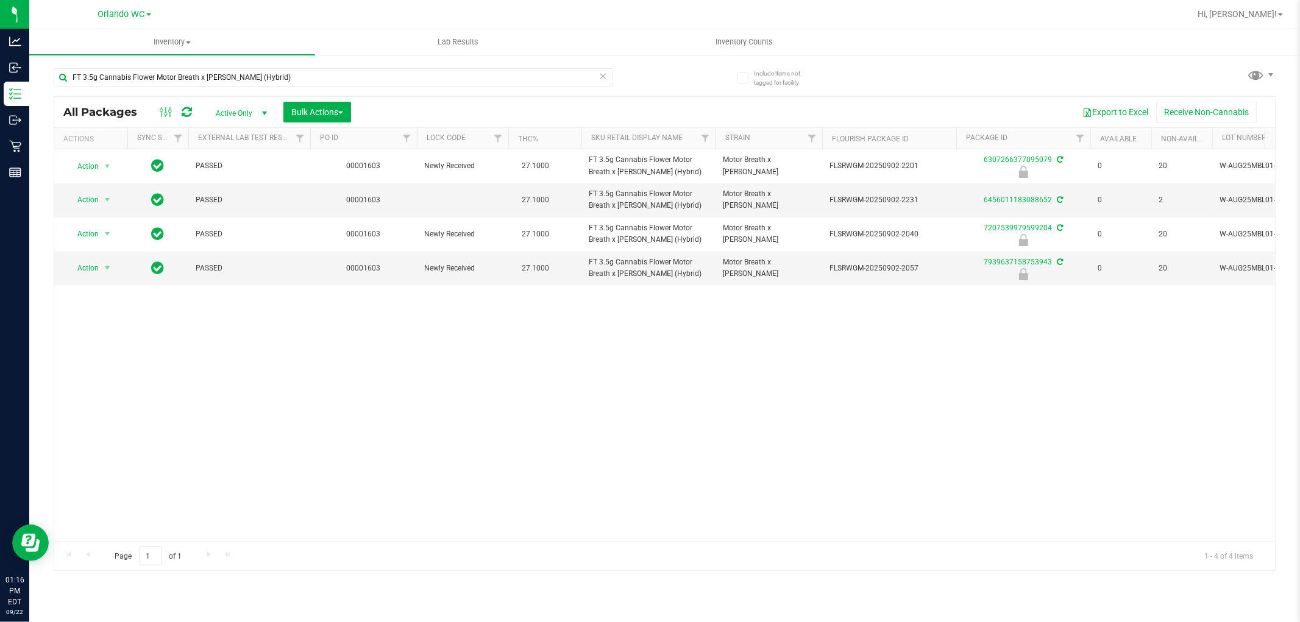
click at [230, 389] on div "Action Action Edit attributes Global inventory Locate package Package audit log…" at bounding box center [664, 345] width 1220 height 392
click at [603, 330] on div "Action Action Edit attributes Global inventory Locate package Package audit log…" at bounding box center [664, 345] width 1220 height 392
click at [570, 305] on div "Action Action Edit attributes Global inventory Locate package Package audit log…" at bounding box center [664, 345] width 1220 height 392
click at [1139, 426] on div "Action Action Edit attributes Global inventory Locate package Package audit log…" at bounding box center [664, 345] width 1220 height 392
click at [379, 77] on input "FT 3.5g Cannabis Flower Motor Breath x Mike Larry (Hybrid)" at bounding box center [333, 77] width 559 height 18
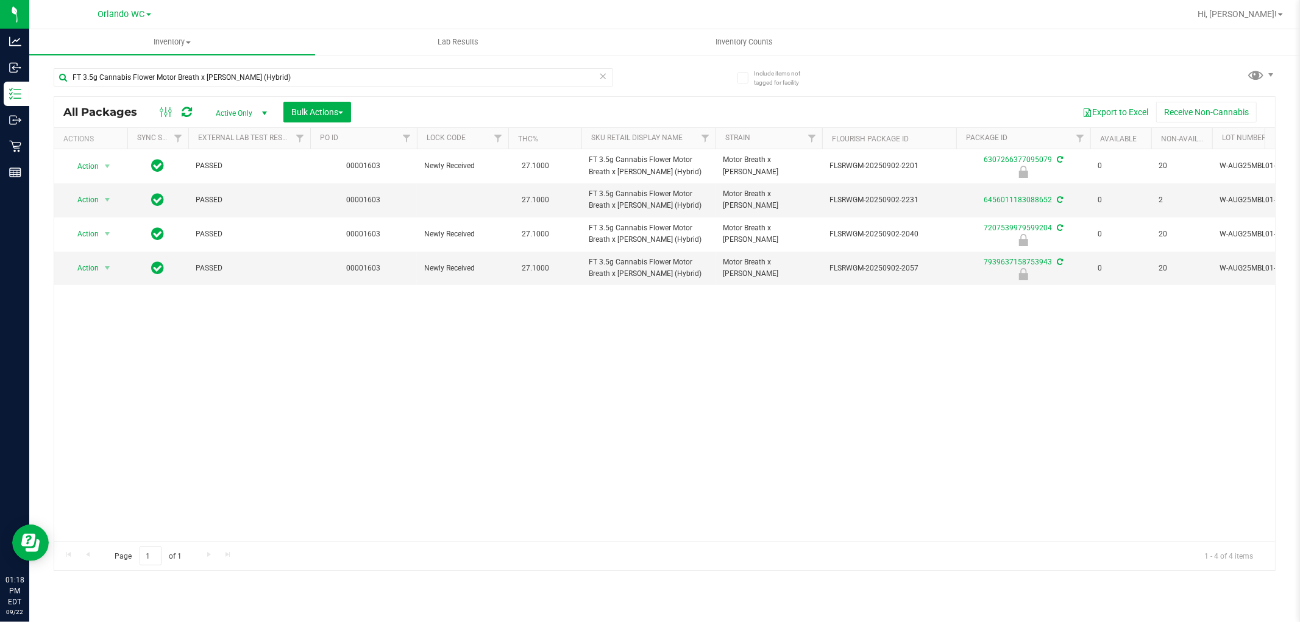
click at [747, 388] on div "Action Action Edit attributes Global inventory Locate package Package audit log…" at bounding box center [664, 345] width 1220 height 392
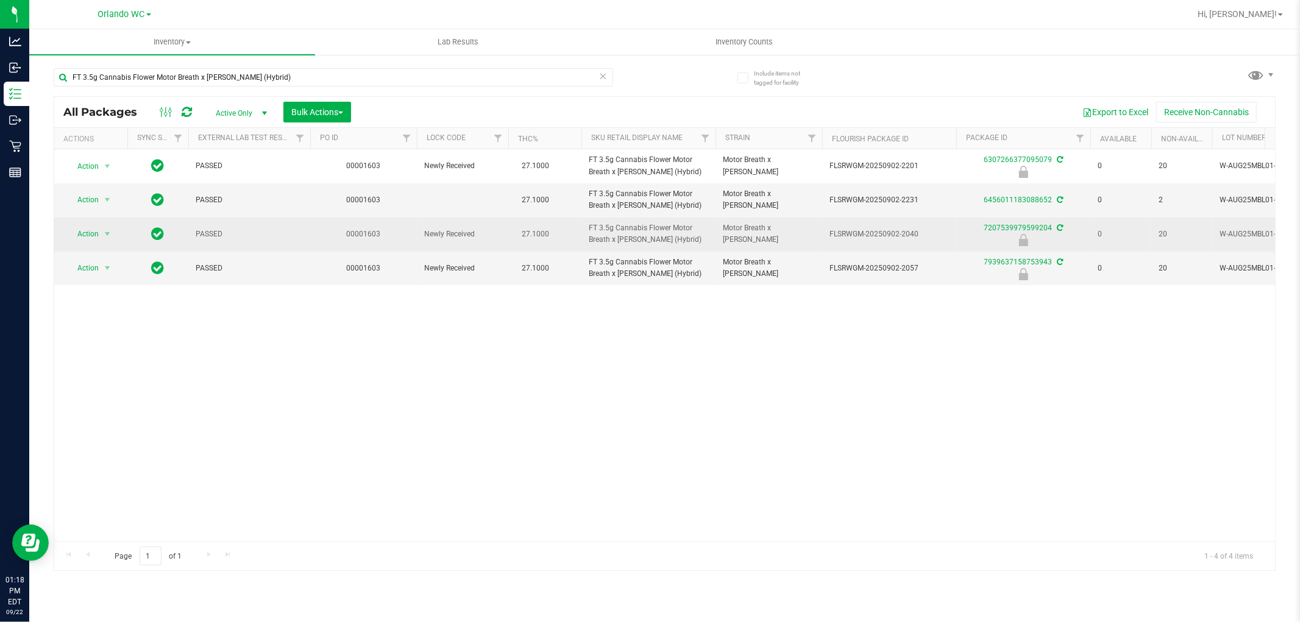
click at [77, 242] on span "Action" at bounding box center [82, 233] width 33 height 17
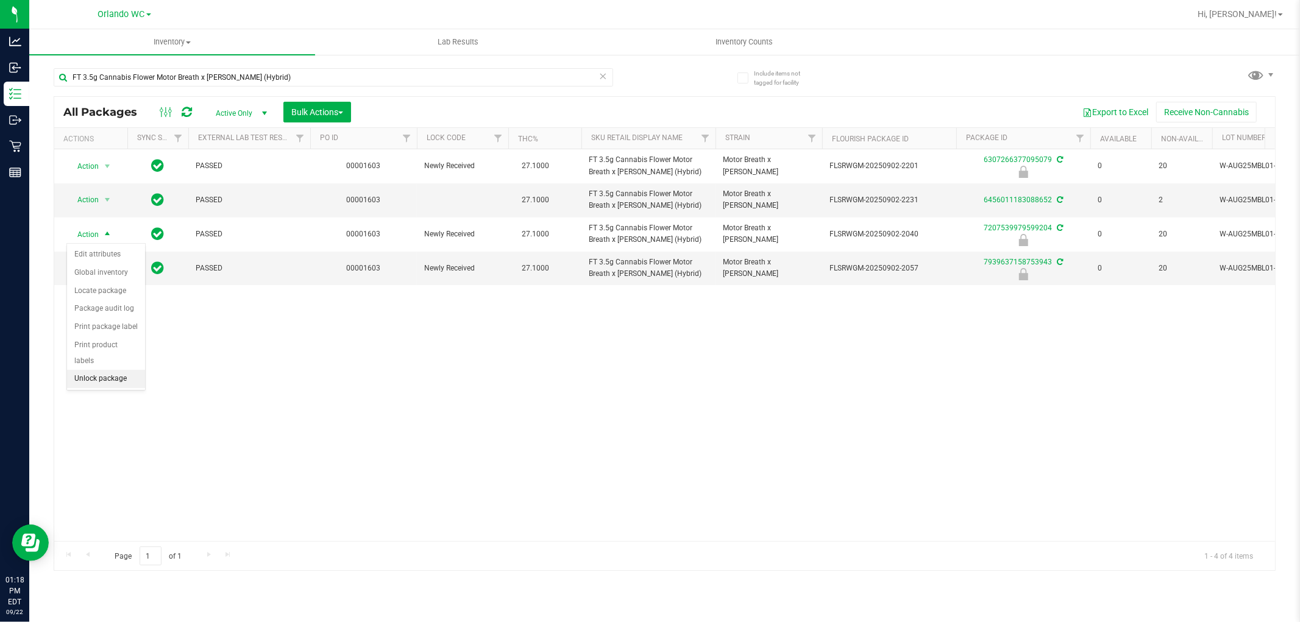
click at [108, 380] on li "Unlock package" at bounding box center [106, 379] width 78 height 18
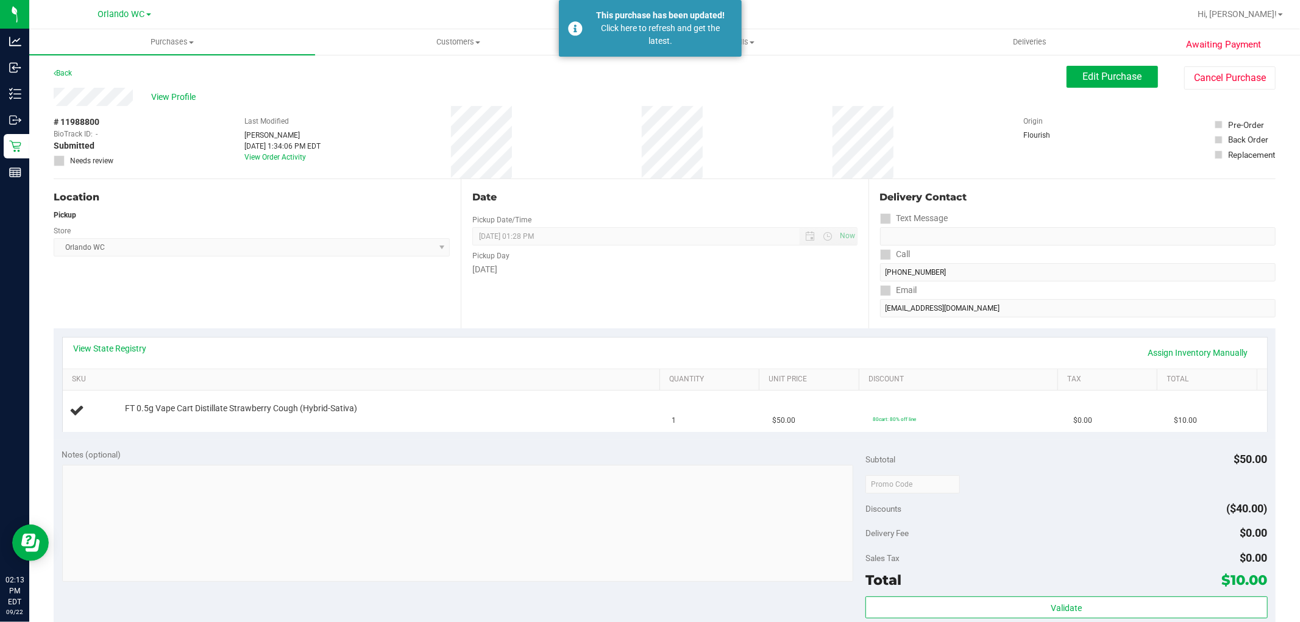
click at [348, 169] on div "# 11988800 BioTrack ID: - Submitted Needs review Last Modified [PERSON_NAME] [D…" at bounding box center [665, 142] width 1222 height 73
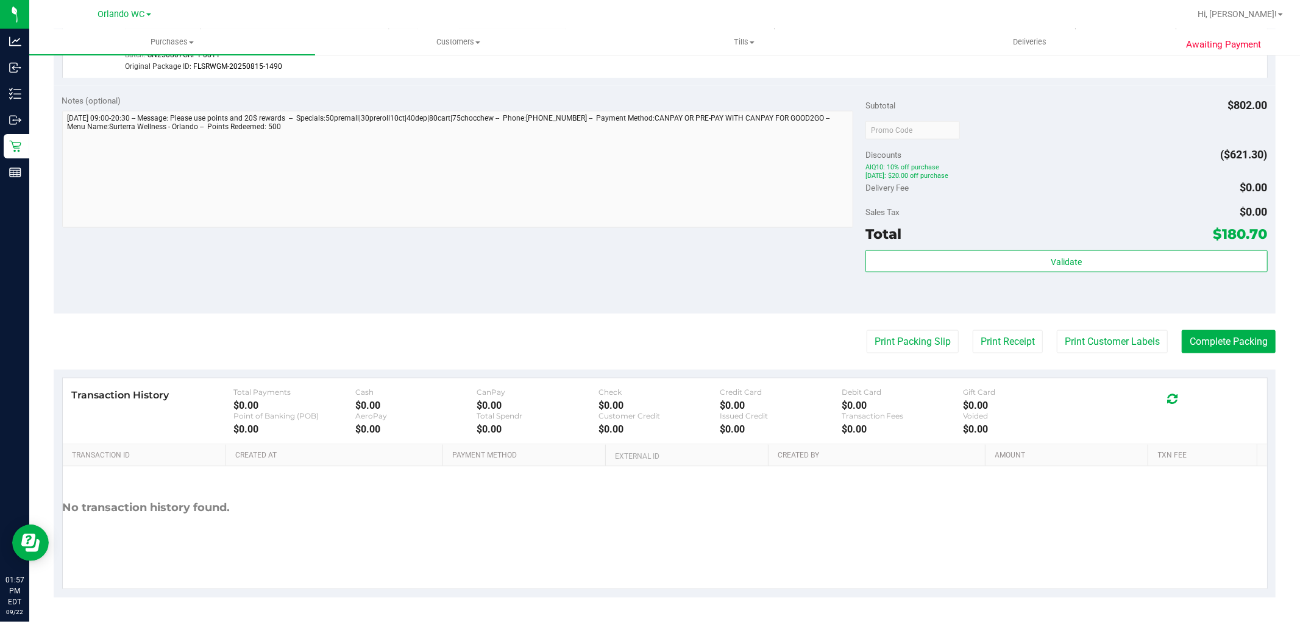
scroll to position [1383, 0]
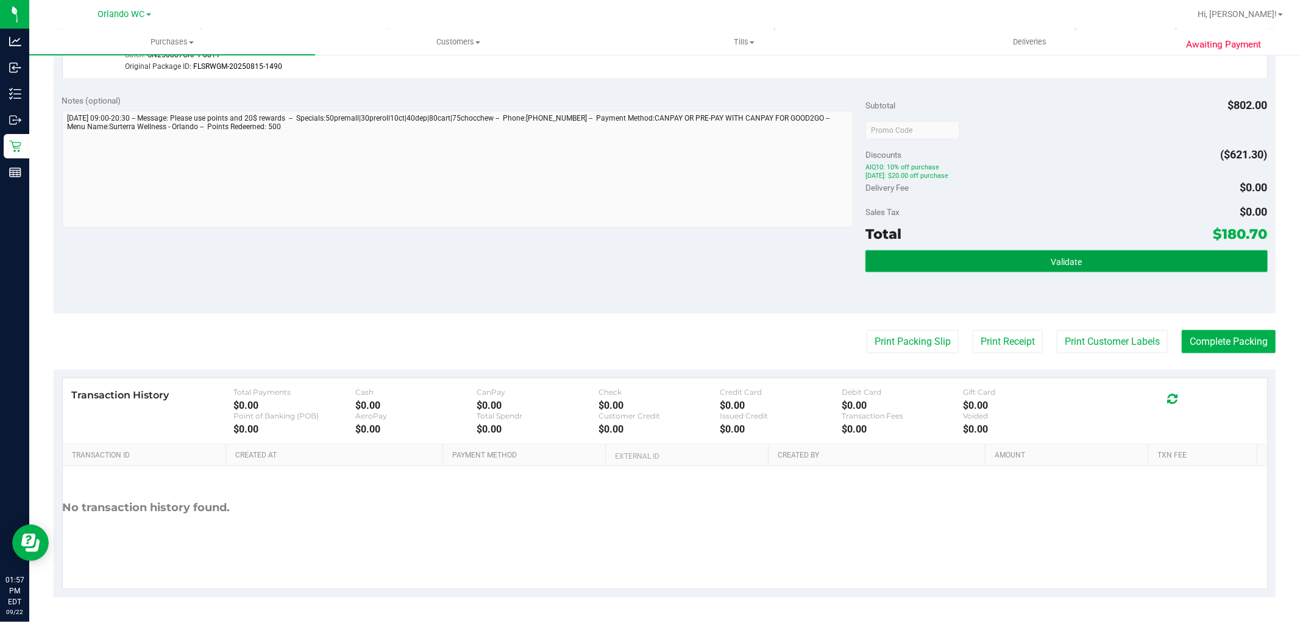
click at [1033, 270] on button "Validate" at bounding box center [1066, 261] width 402 height 22
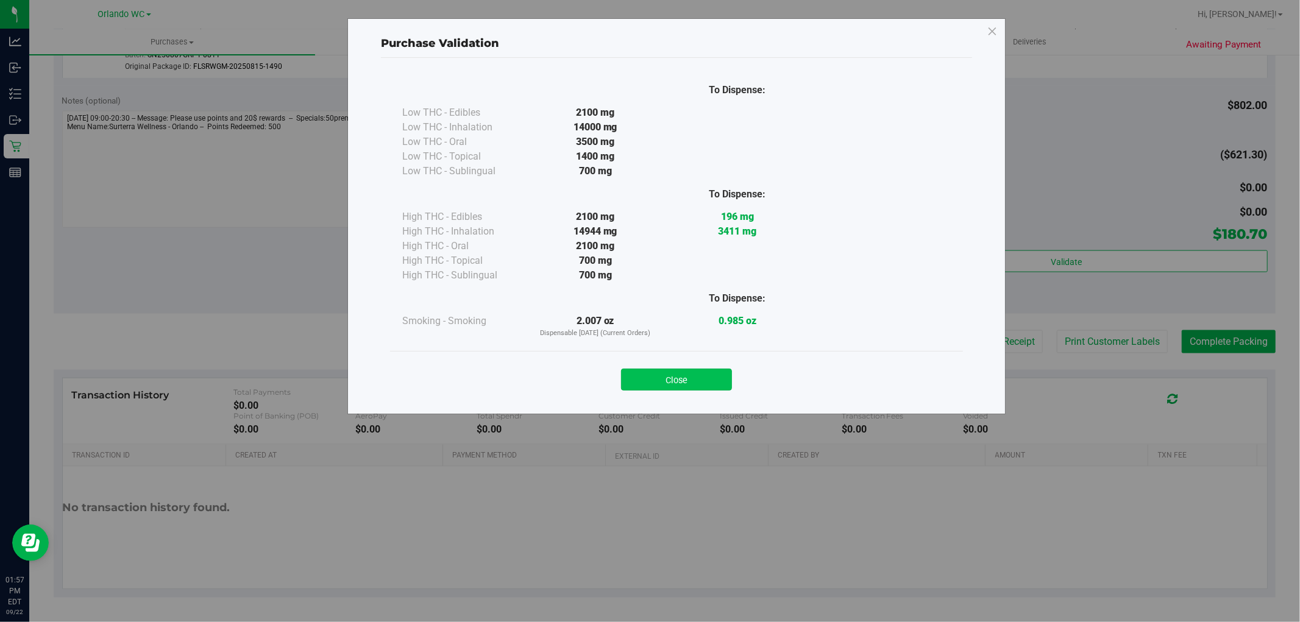
click at [649, 378] on button "Close" at bounding box center [676, 380] width 111 height 22
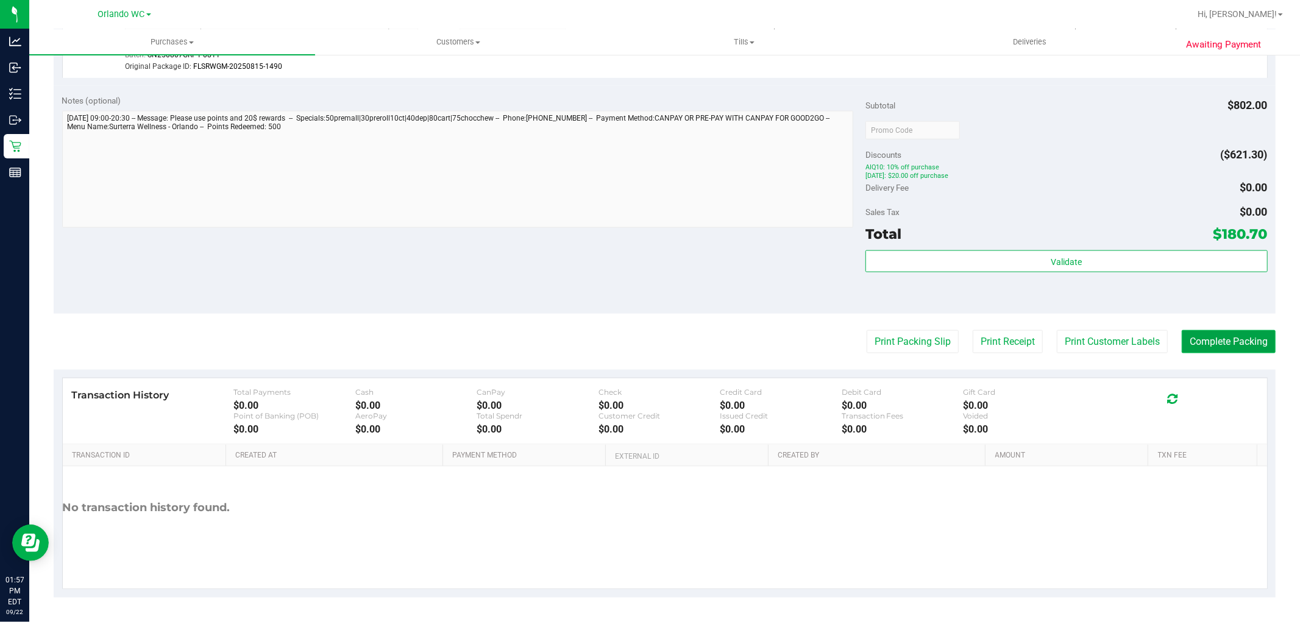
click at [1199, 343] on button "Complete Packing" at bounding box center [1228, 341] width 94 height 23
click at [535, 275] on div "Notes (optional) Subtotal $802.00 Discounts ($621.30) AIQ10: 10% off purchase […" at bounding box center [665, 200] width 1222 height 228
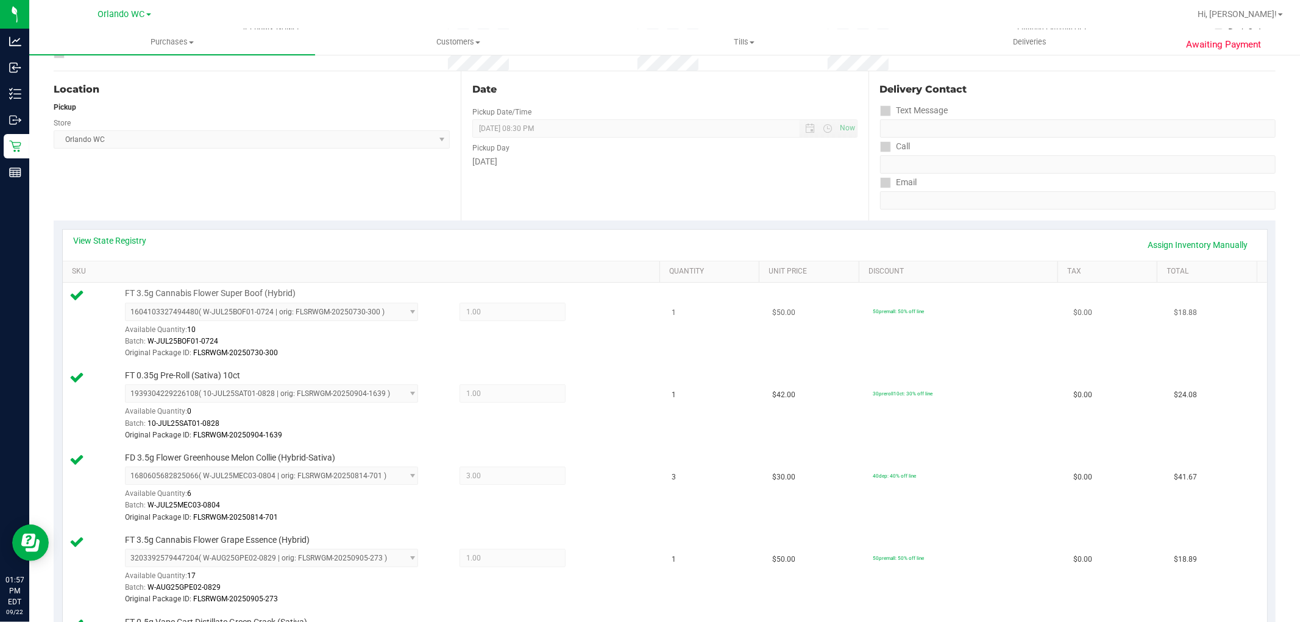
scroll to position [0, 0]
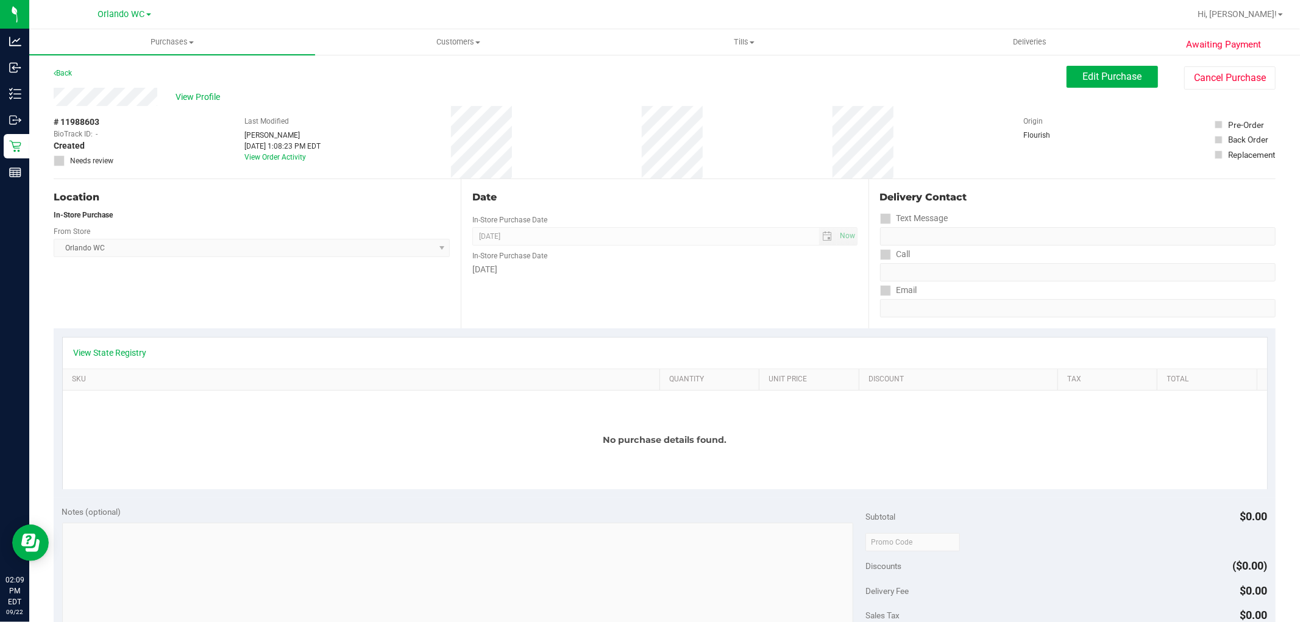
click at [403, 222] on div "[GEOGRAPHIC_DATA] WC Select Store [PERSON_NAME][GEOGRAPHIC_DATA] [PERSON_NAME][…" at bounding box center [252, 239] width 396 height 36
click at [403, 214] on div "In-Store Purchase" at bounding box center [252, 215] width 396 height 11
click at [512, 205] on div "Date In-Store Purchase Date [DATE] Now In-Store Purchase Date [DATE]" at bounding box center [664, 253] width 407 height 149
click at [450, 207] on div "Location In-Store Purchase From Store [GEOGRAPHIC_DATA] WC Select Store [PERSON…" at bounding box center [257, 253] width 407 height 149
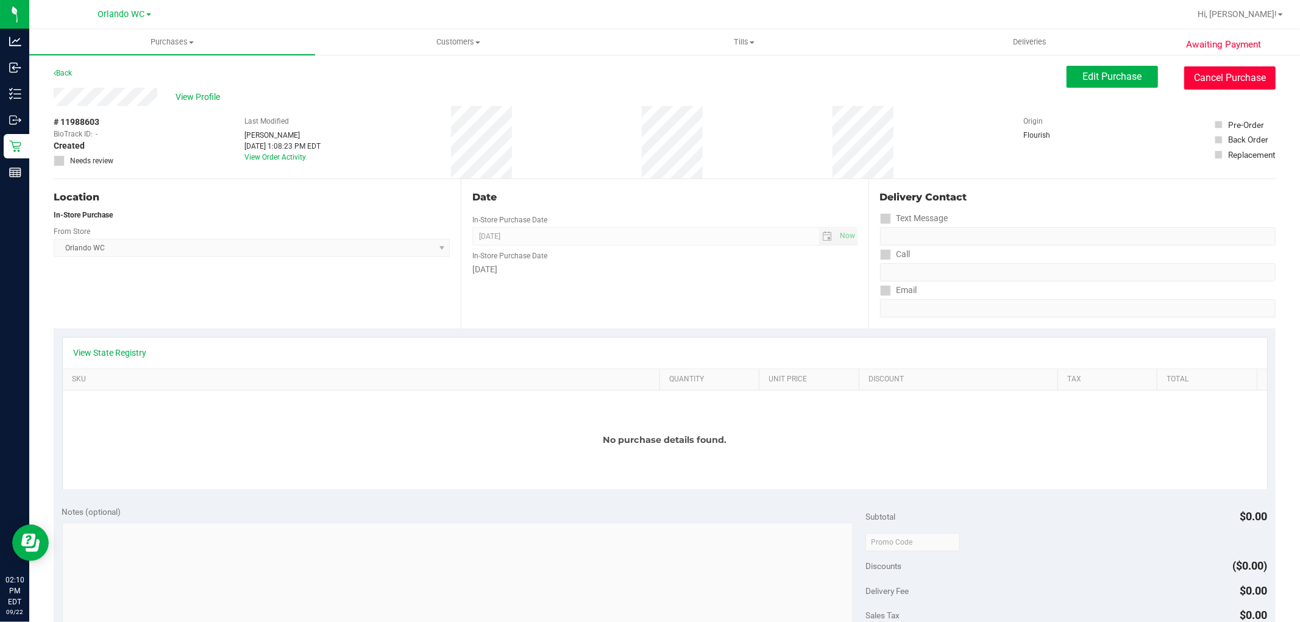
click at [1232, 74] on button "Cancel Purchase" at bounding box center [1229, 77] width 91 height 23
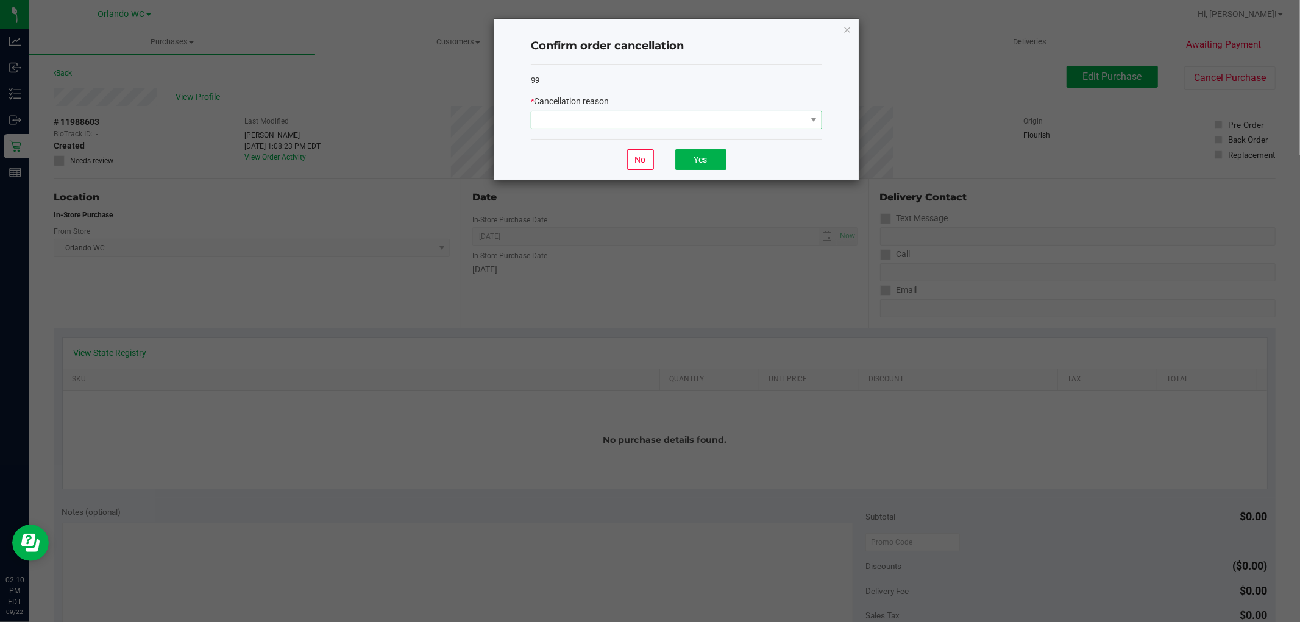
click at [584, 126] on span at bounding box center [668, 119] width 275 height 17
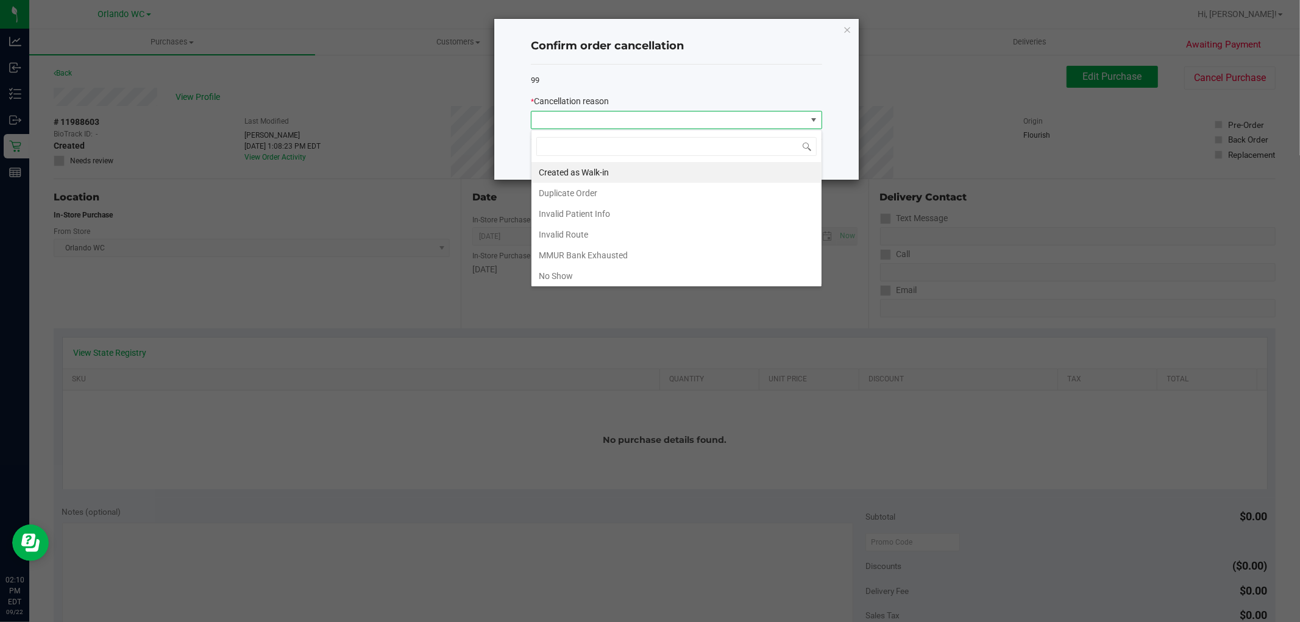
scroll to position [18, 291]
click at [613, 189] on li "Duplicate Order" at bounding box center [676, 193] width 290 height 21
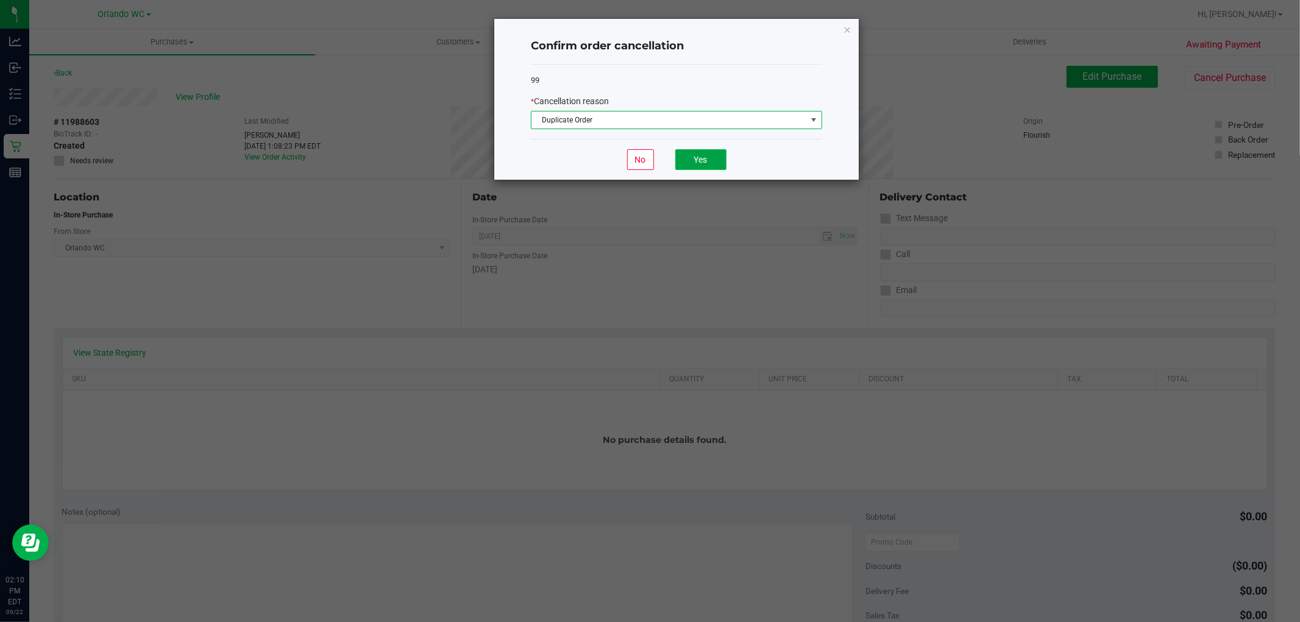
click at [707, 159] on button "Yes" at bounding box center [700, 159] width 51 height 21
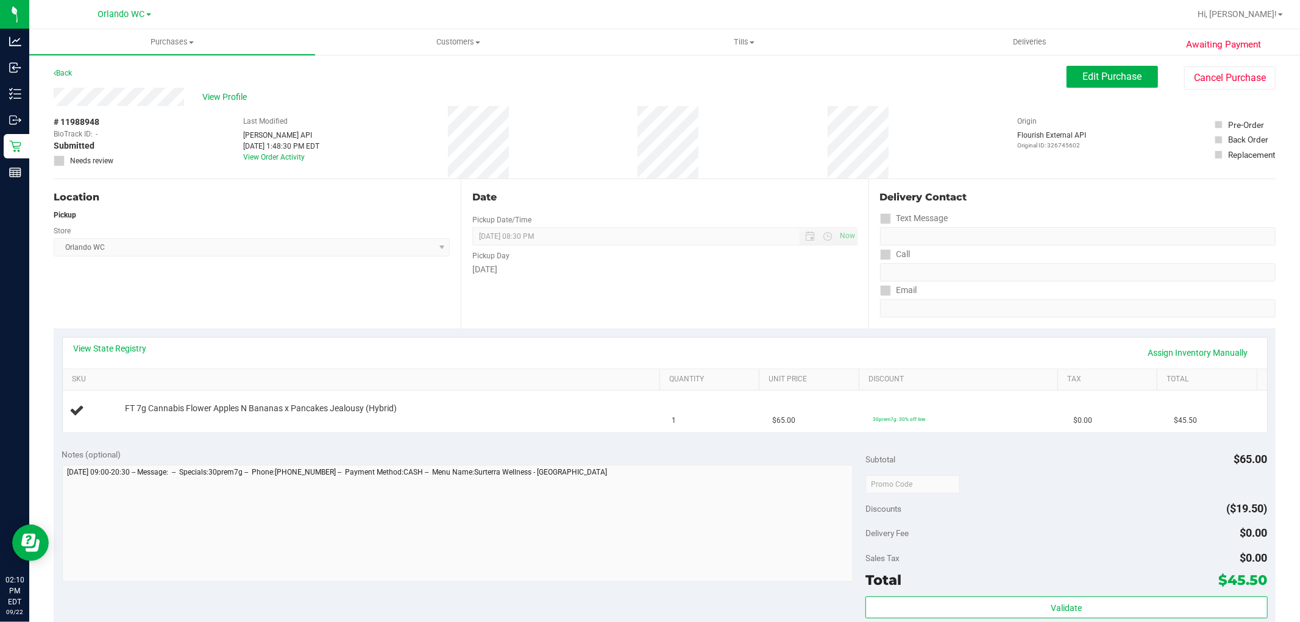
click at [417, 269] on div "Location Pickup Store [GEOGRAPHIC_DATA] WC Select Store [PERSON_NAME][GEOGRAPHI…" at bounding box center [257, 253] width 407 height 149
click at [364, 168] on div "# 11988948 BioTrack ID: - Submitted Needs review Last Modified [PERSON_NAME] AP…" at bounding box center [665, 142] width 1222 height 73
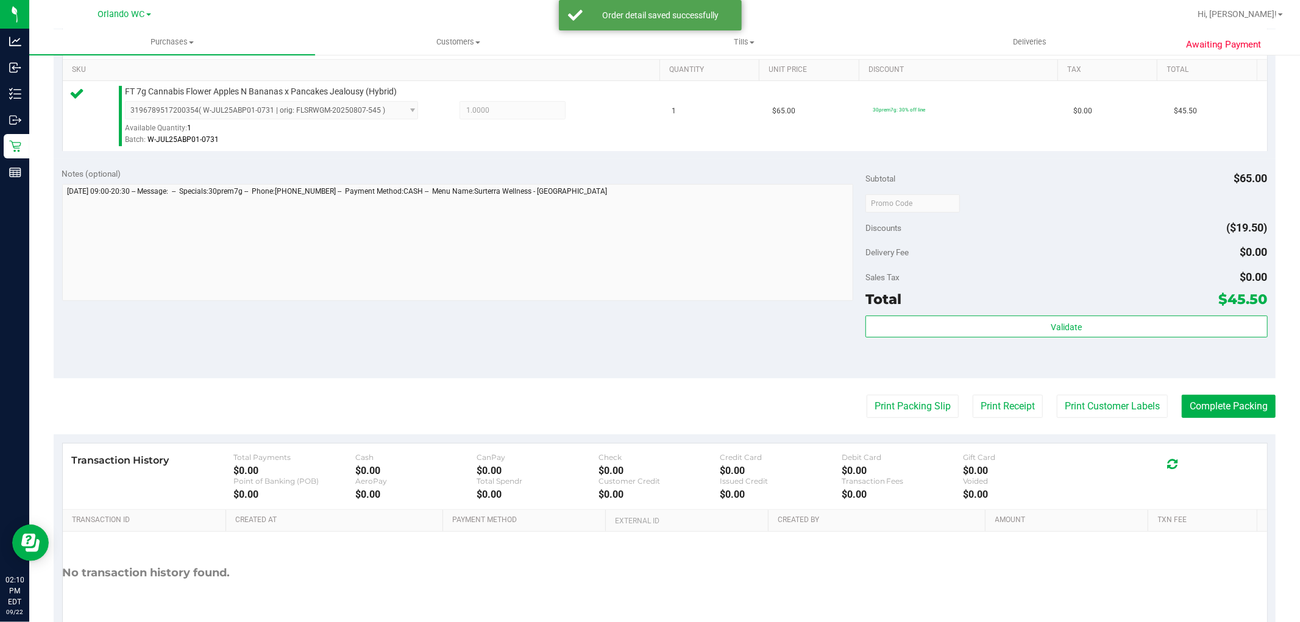
scroll to position [375, 0]
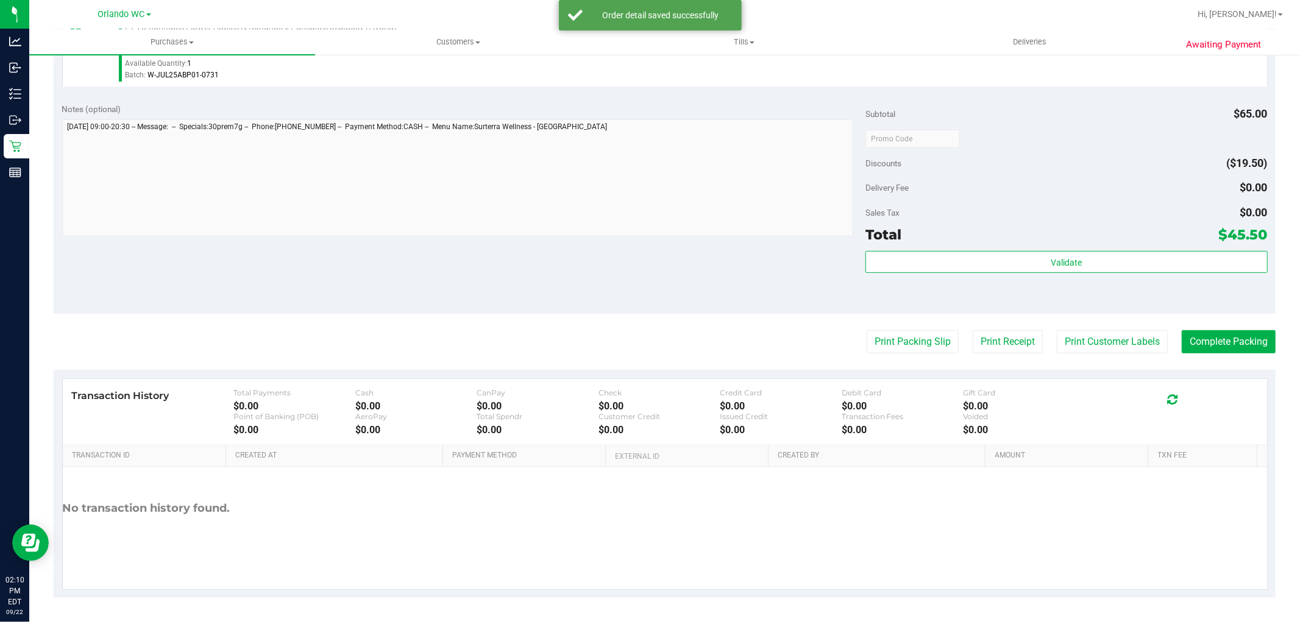
click at [1030, 209] on div "Sales Tax $0.00" at bounding box center [1066, 213] width 402 height 22
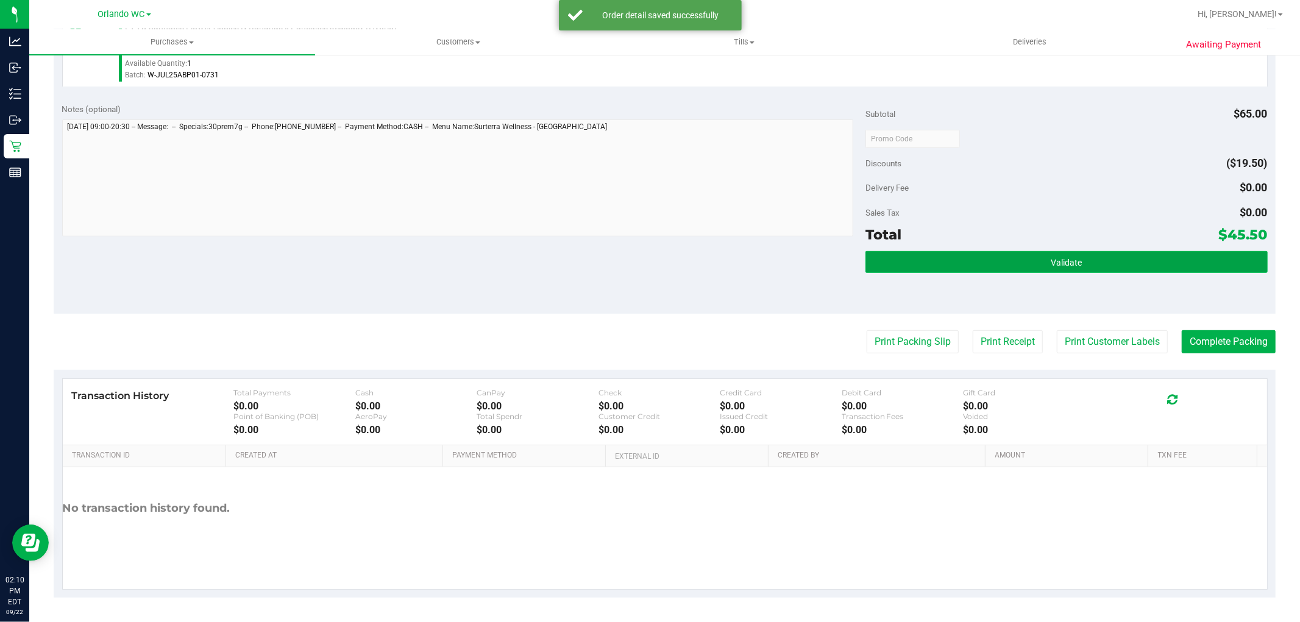
click at [958, 262] on button "Validate" at bounding box center [1066, 262] width 402 height 22
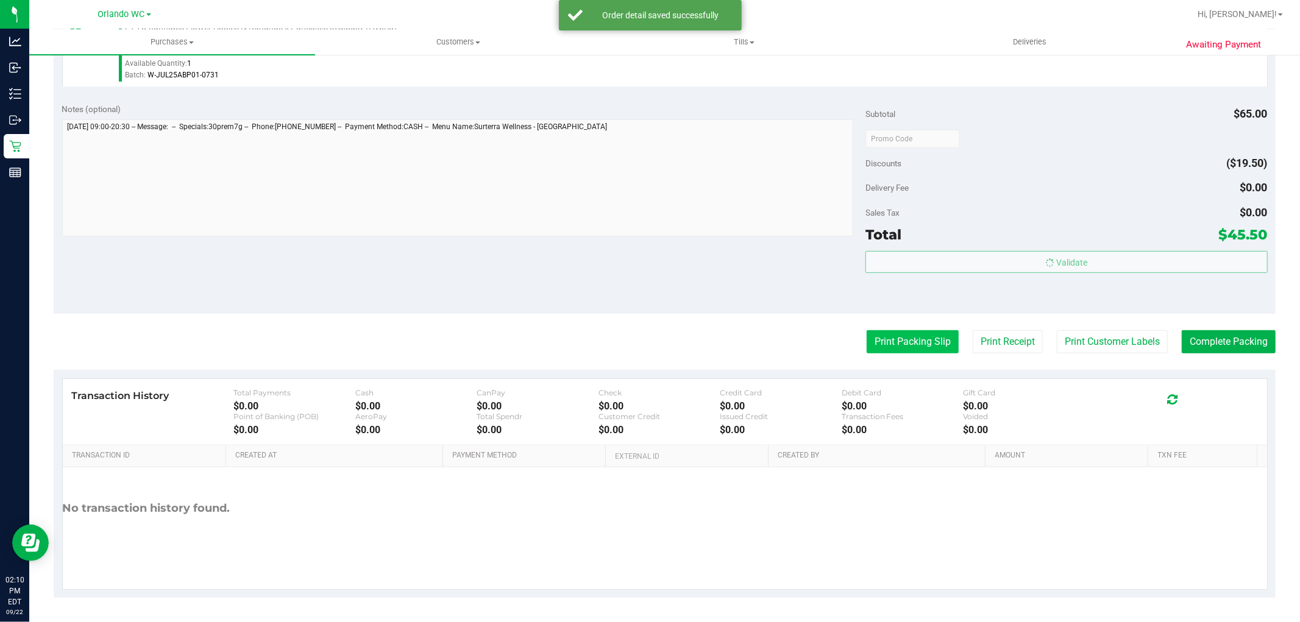
click at [880, 348] on button "Print Packing Slip" at bounding box center [912, 341] width 92 height 23
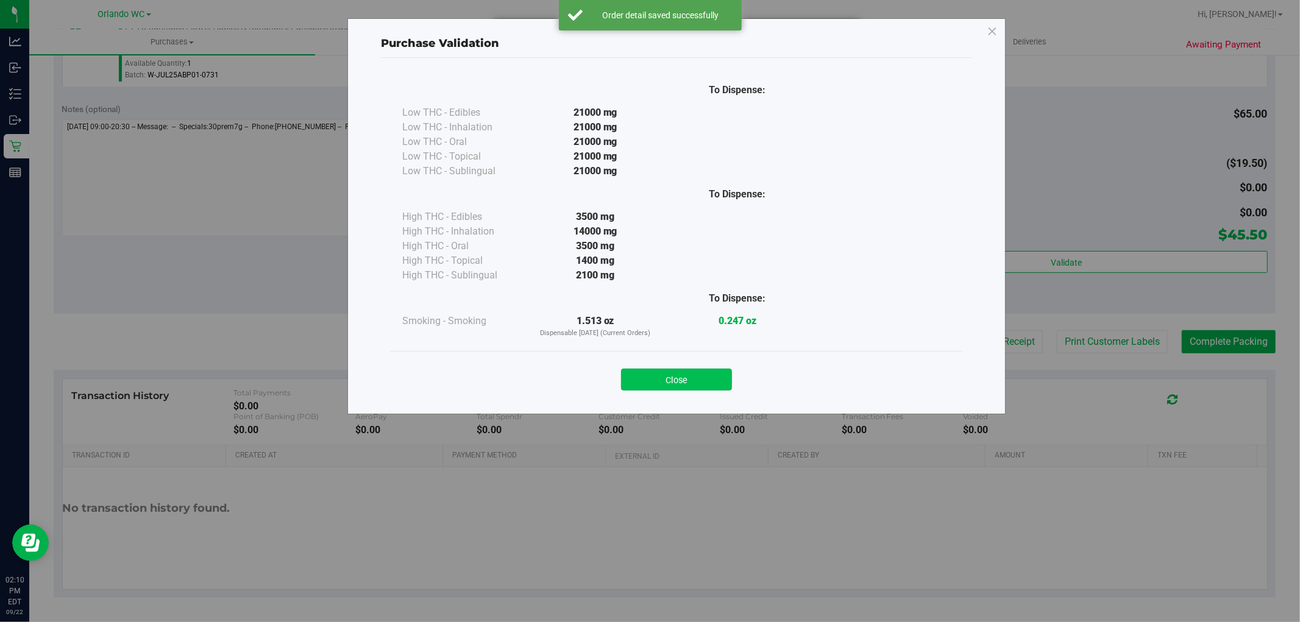
click at [676, 380] on button "Close" at bounding box center [676, 380] width 111 height 22
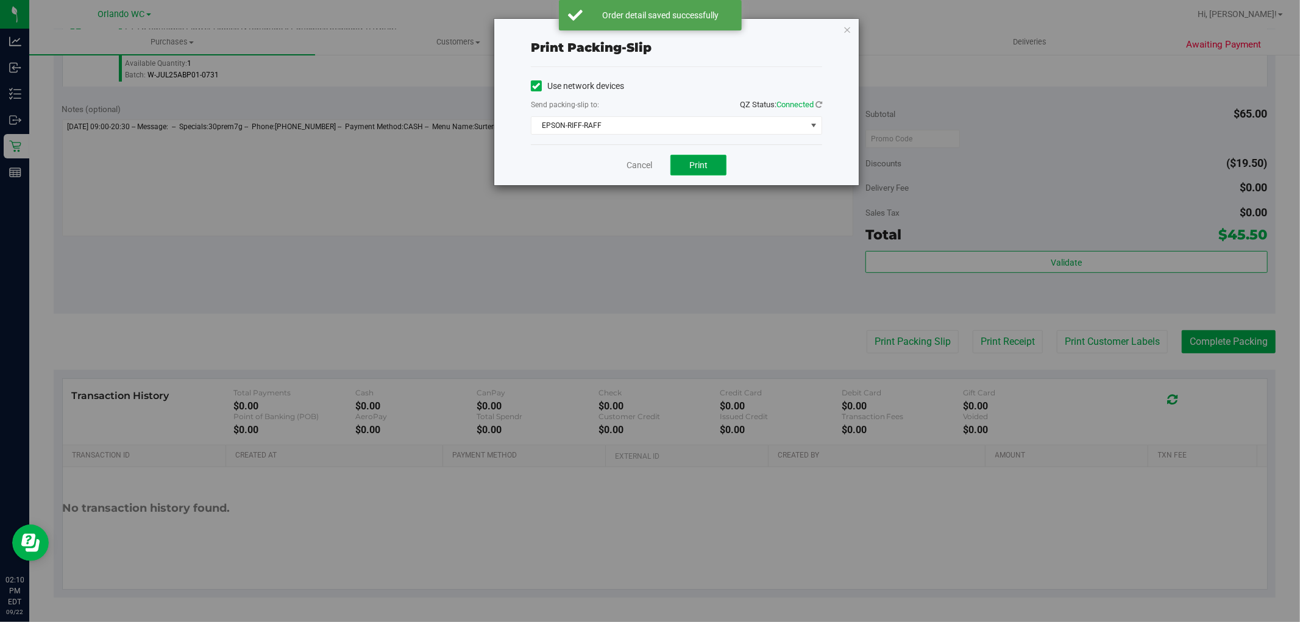
click at [710, 175] on button "Print" at bounding box center [698, 165] width 56 height 21
click at [636, 162] on link "Cancel" at bounding box center [639, 165] width 26 height 13
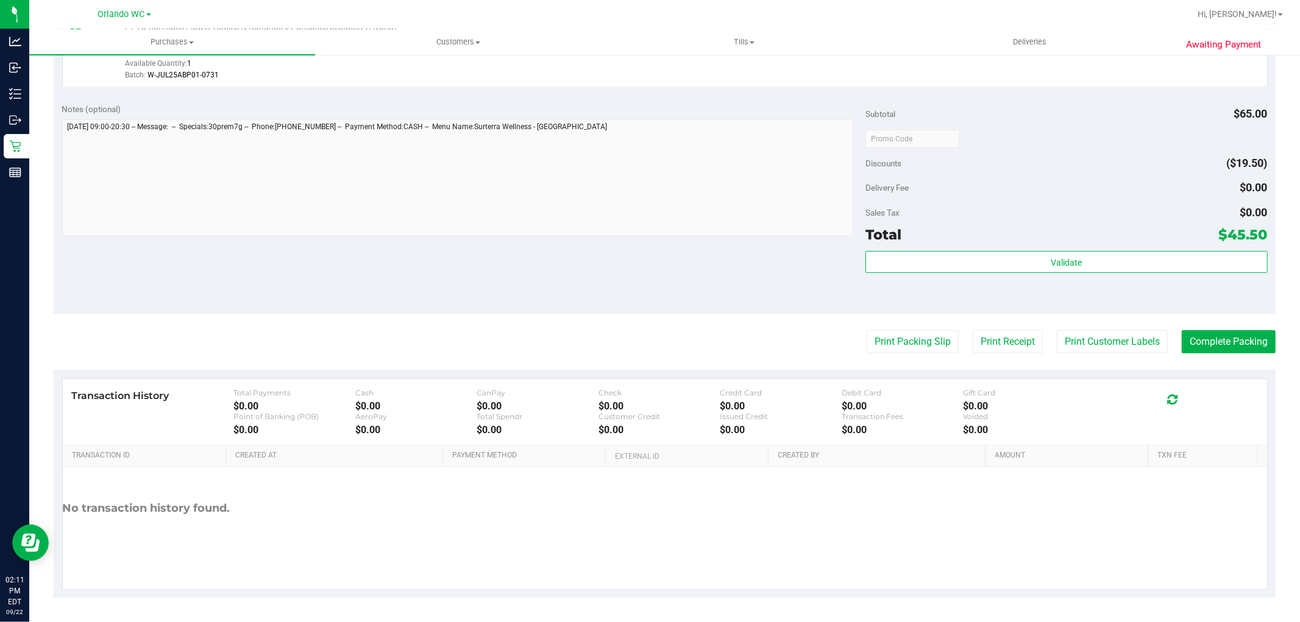
click at [571, 306] on div "Notes (optional) Subtotal $65.00 Discounts ($19.50) Delivery Fee $0.00 Sales Ta…" at bounding box center [665, 203] width 1222 height 219
click at [1163, 178] on div "Delivery Fee $0.00" at bounding box center [1066, 188] width 402 height 22
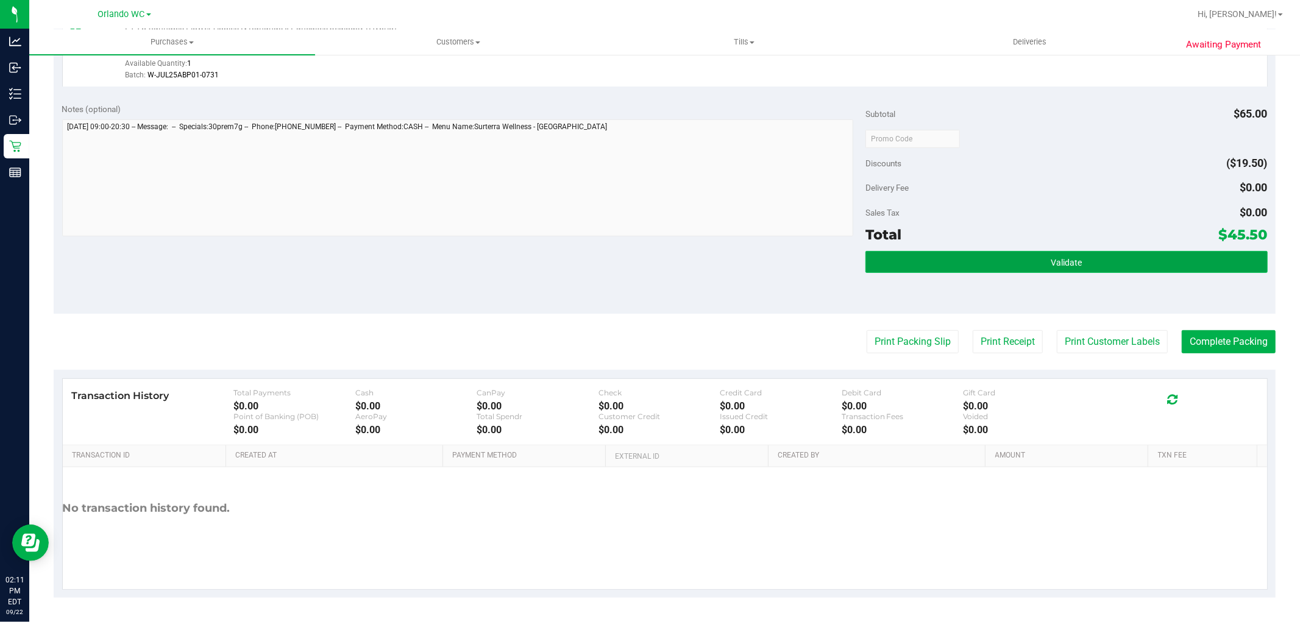
click at [1133, 253] on button "Validate" at bounding box center [1066, 262] width 402 height 22
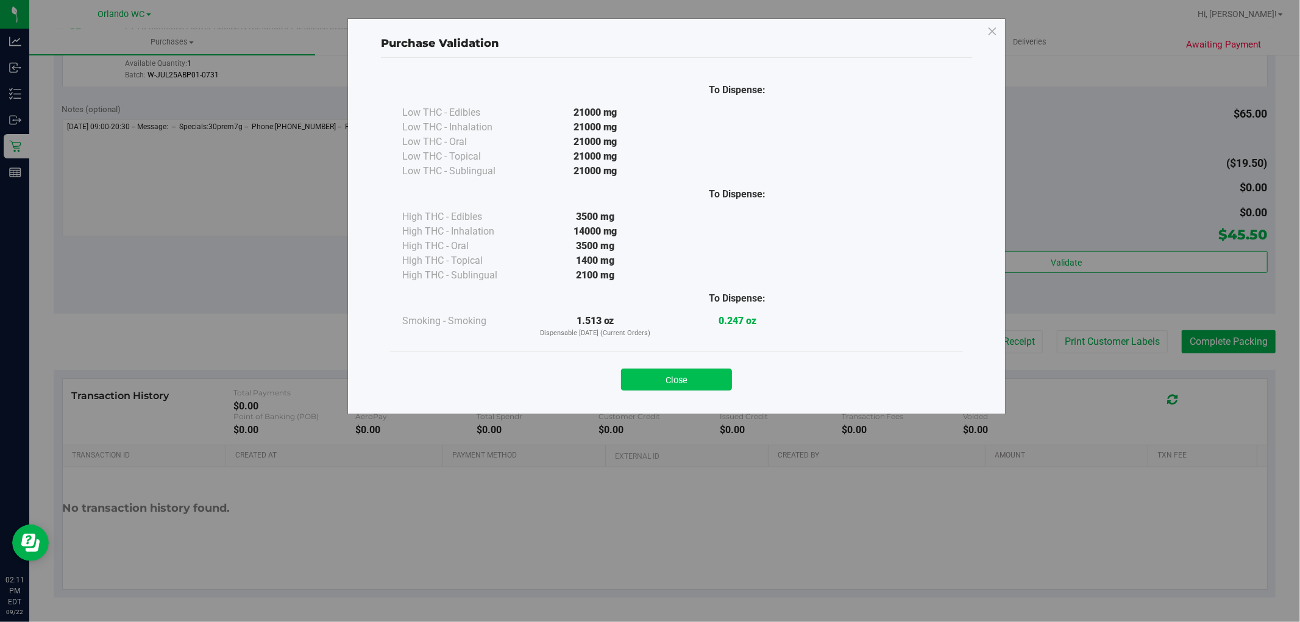
click at [709, 372] on button "Close" at bounding box center [676, 380] width 111 height 22
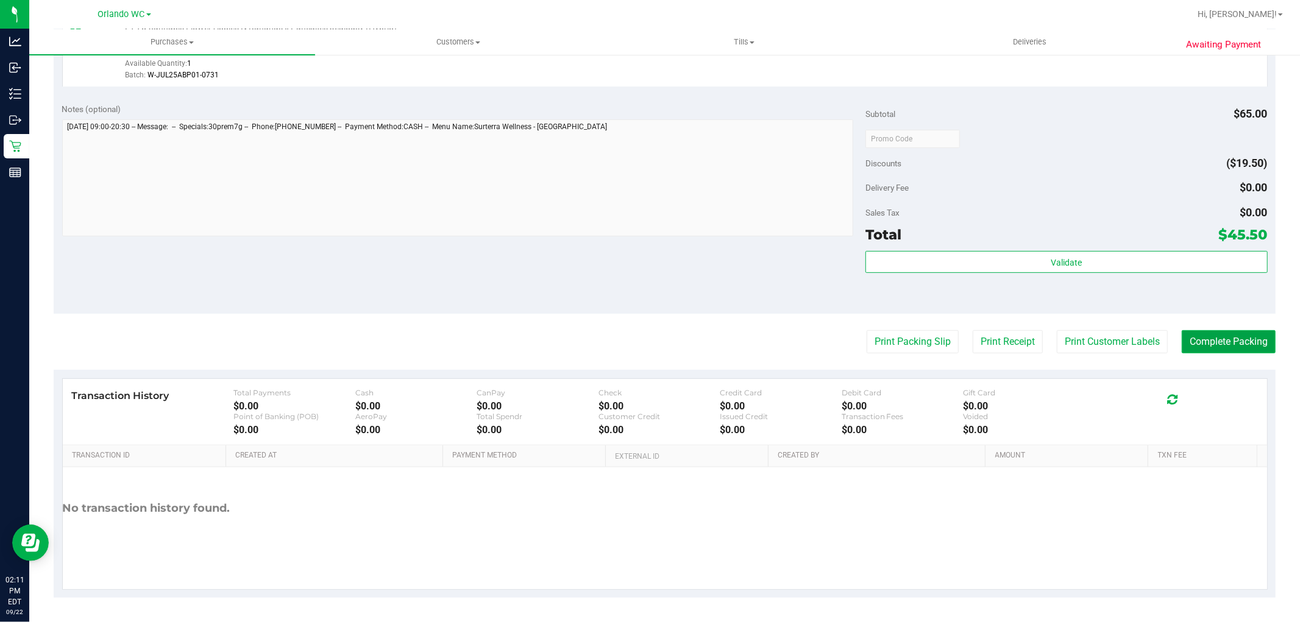
click at [1235, 348] on button "Complete Packing" at bounding box center [1228, 341] width 94 height 23
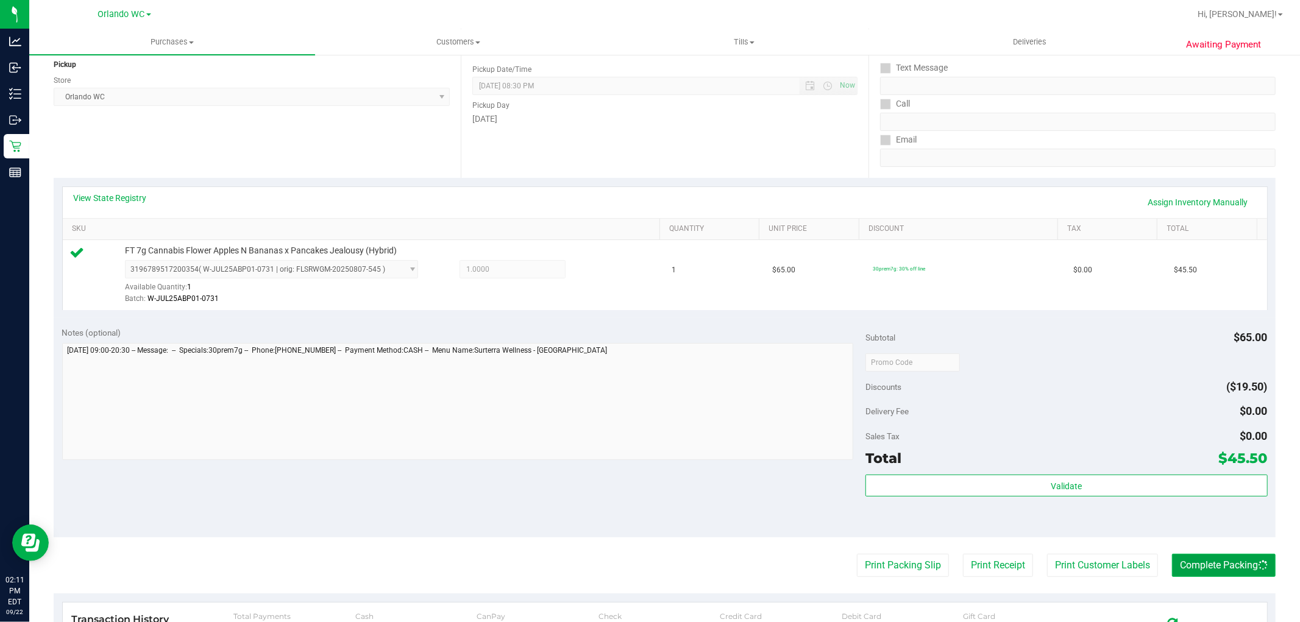
scroll to position [0, 0]
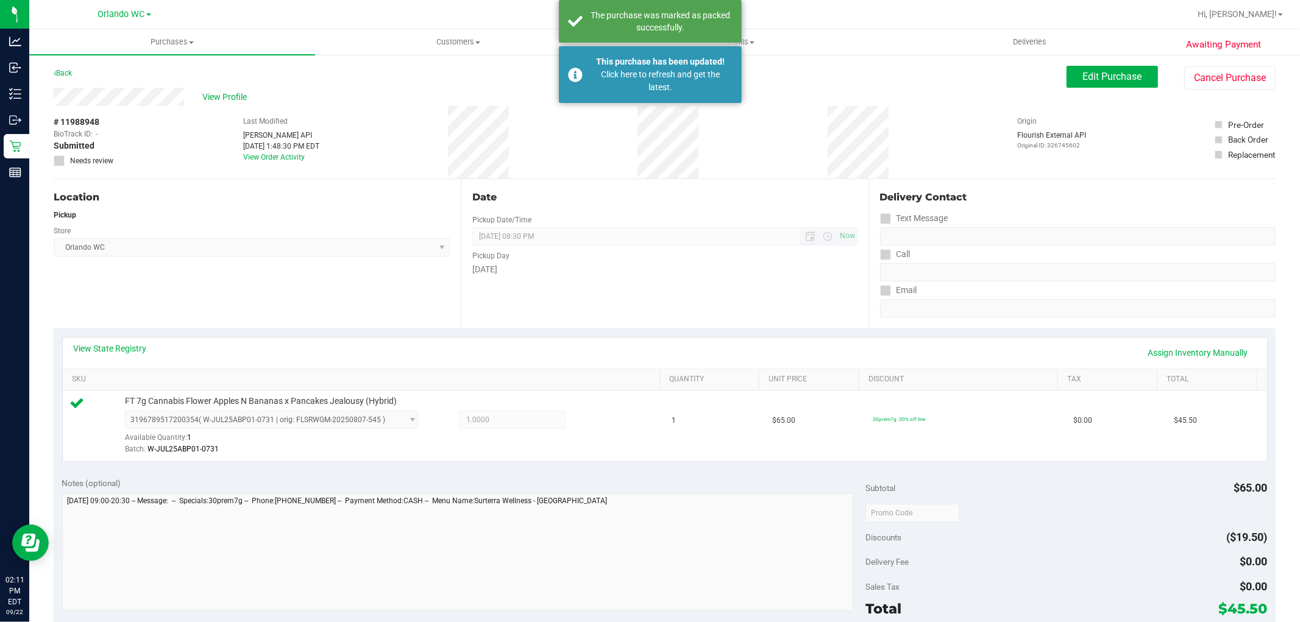
click at [634, 244] on span "[DATE] 08:30 PM Now" at bounding box center [664, 236] width 384 height 18
click at [638, 227] on span "[DATE] 08:30 PM Now" at bounding box center [664, 236] width 384 height 18
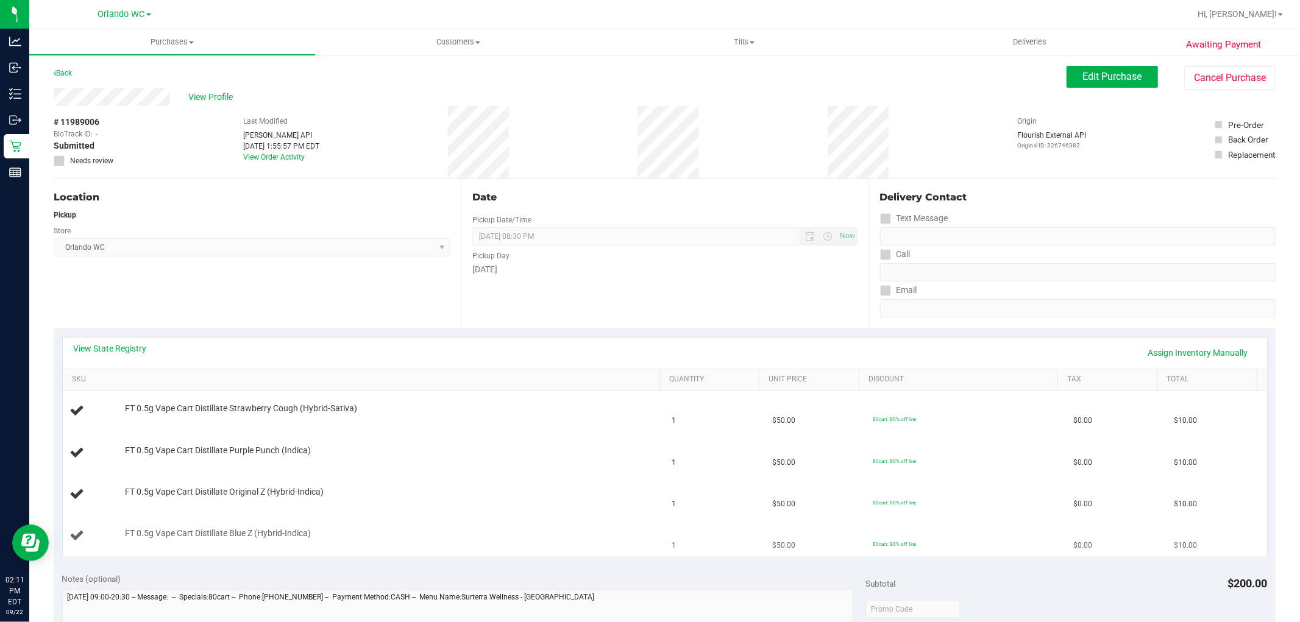
click at [468, 528] on div "FT 0.5g Vape Cart Distillate Blue Z (Hybrid-Indica)" at bounding box center [386, 534] width 535 height 12
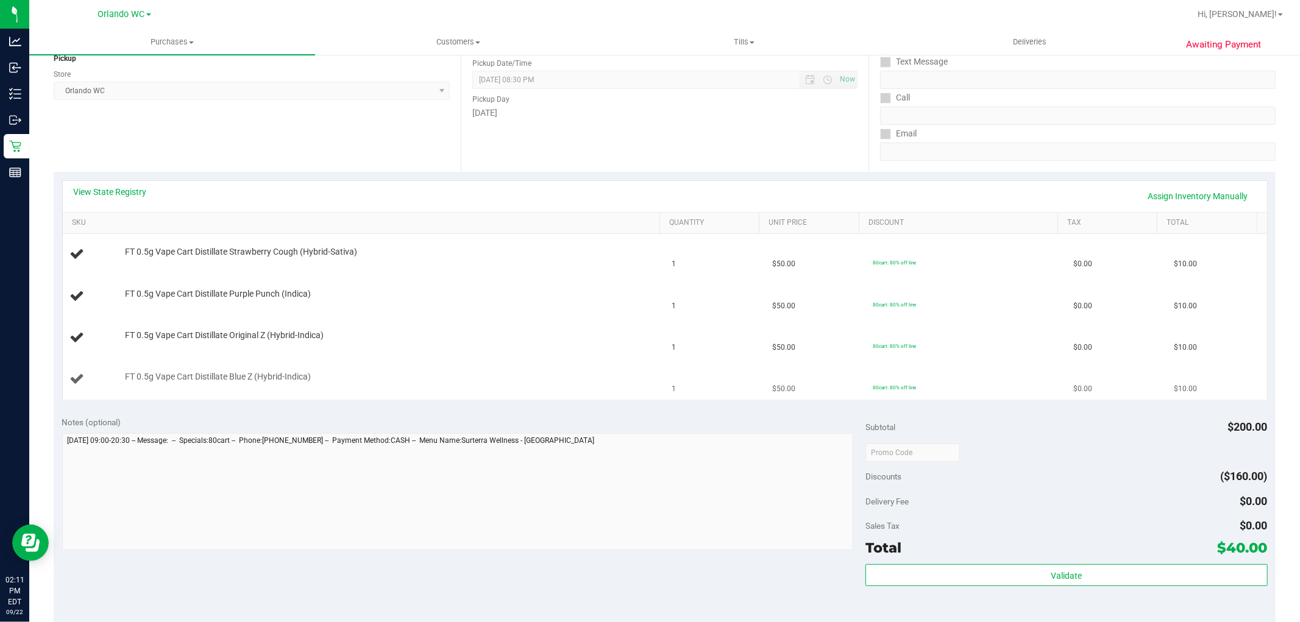
scroll to position [168, 0]
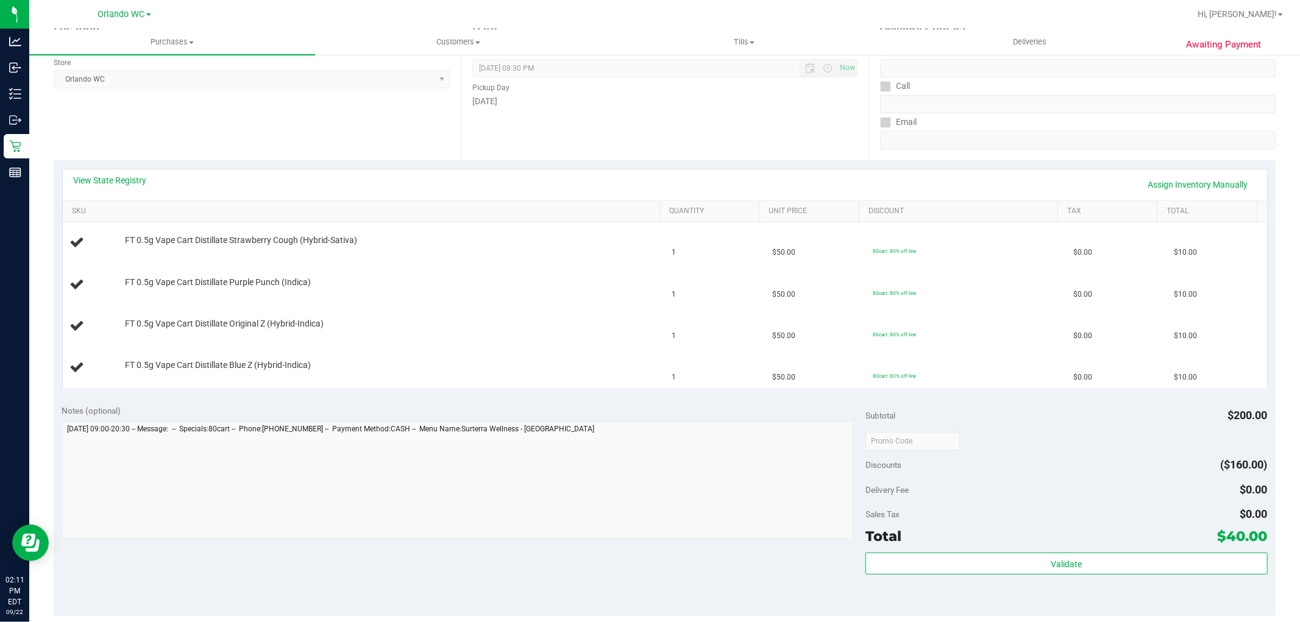
click at [514, 409] on div "Notes (optional)" at bounding box center [464, 411] width 804 height 12
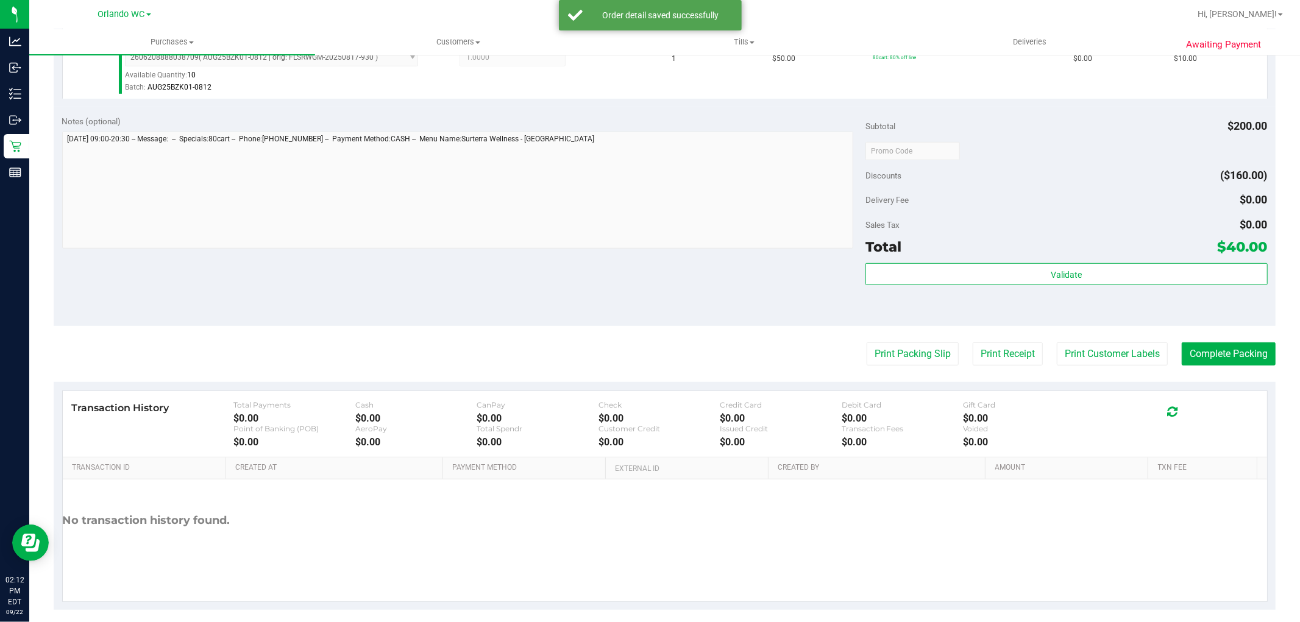
scroll to position [587, 0]
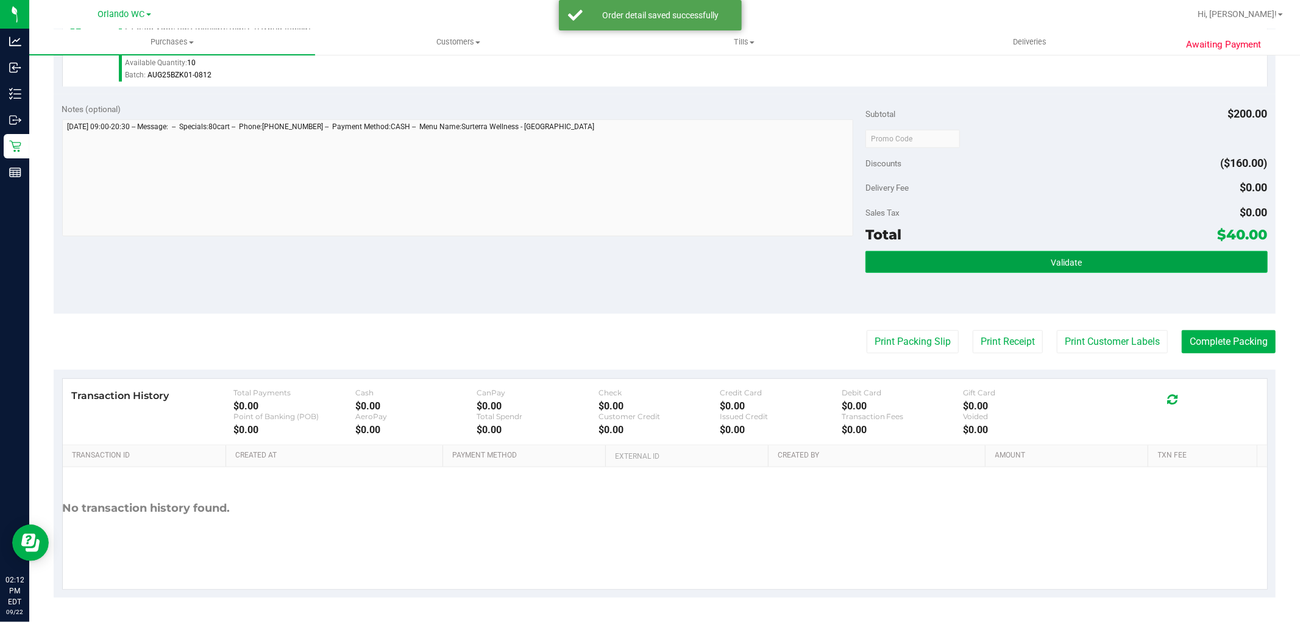
click at [930, 254] on button "Validate" at bounding box center [1066, 262] width 402 height 22
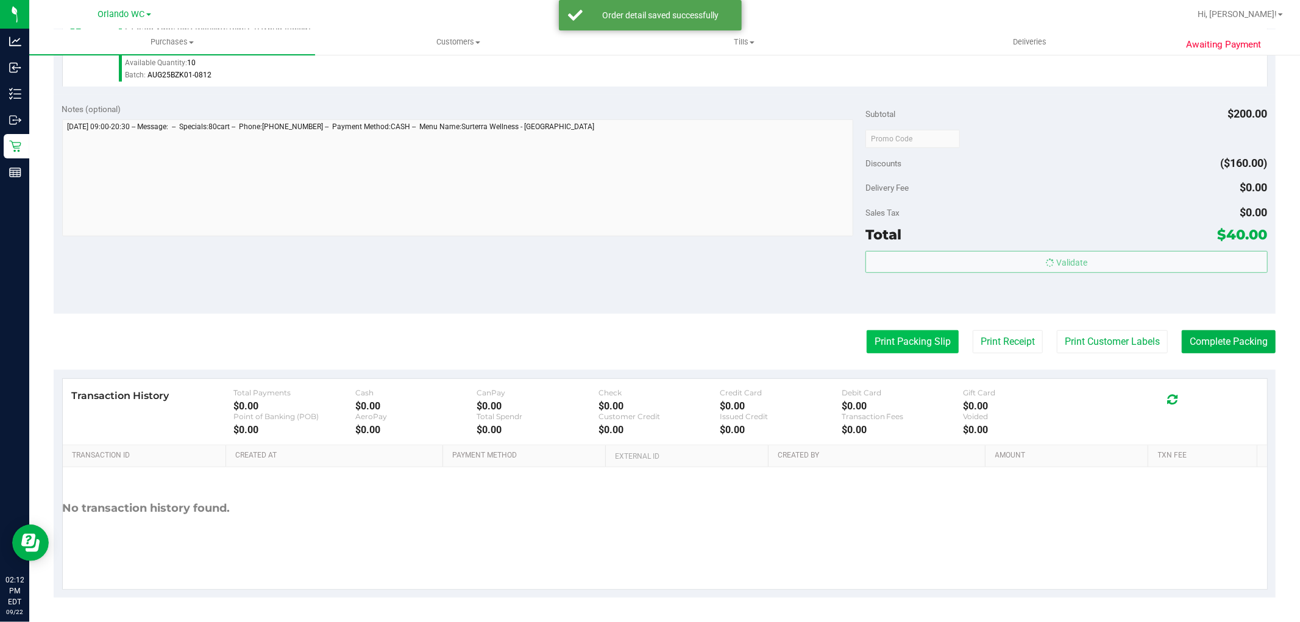
click at [882, 351] on button "Print Packing Slip" at bounding box center [912, 341] width 92 height 23
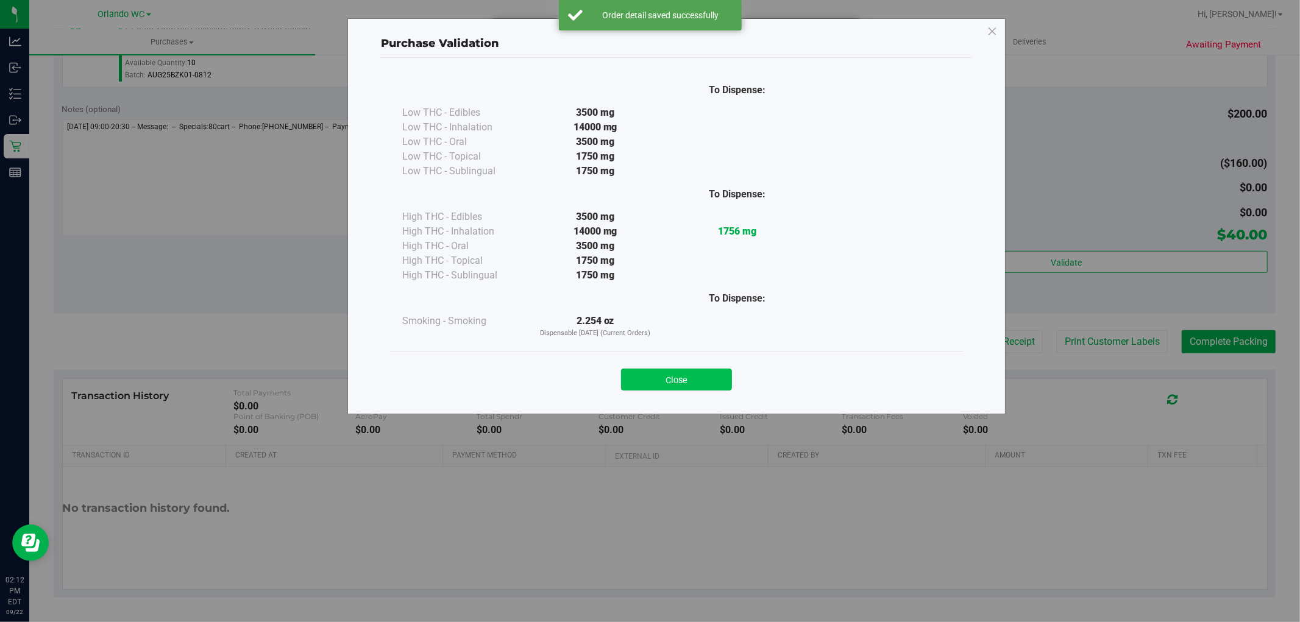
click at [647, 372] on button "Close" at bounding box center [676, 380] width 111 height 22
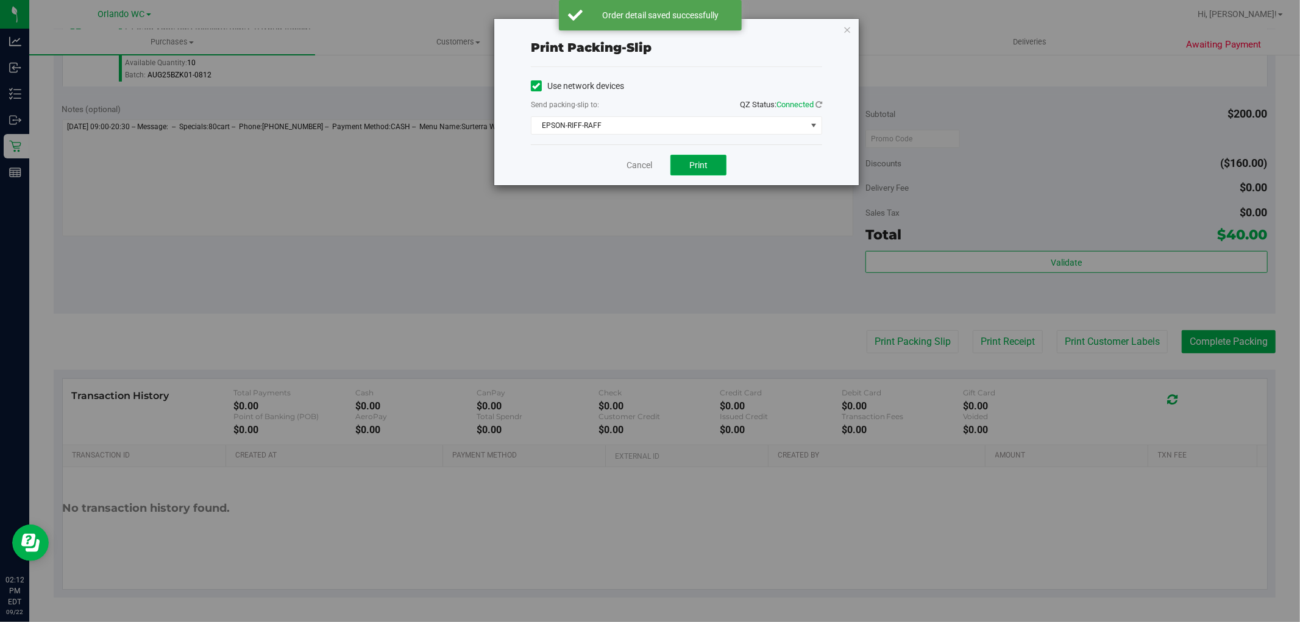
click at [696, 167] on span "Print" at bounding box center [698, 165] width 18 height 10
click at [635, 169] on link "Cancel" at bounding box center [639, 165] width 26 height 13
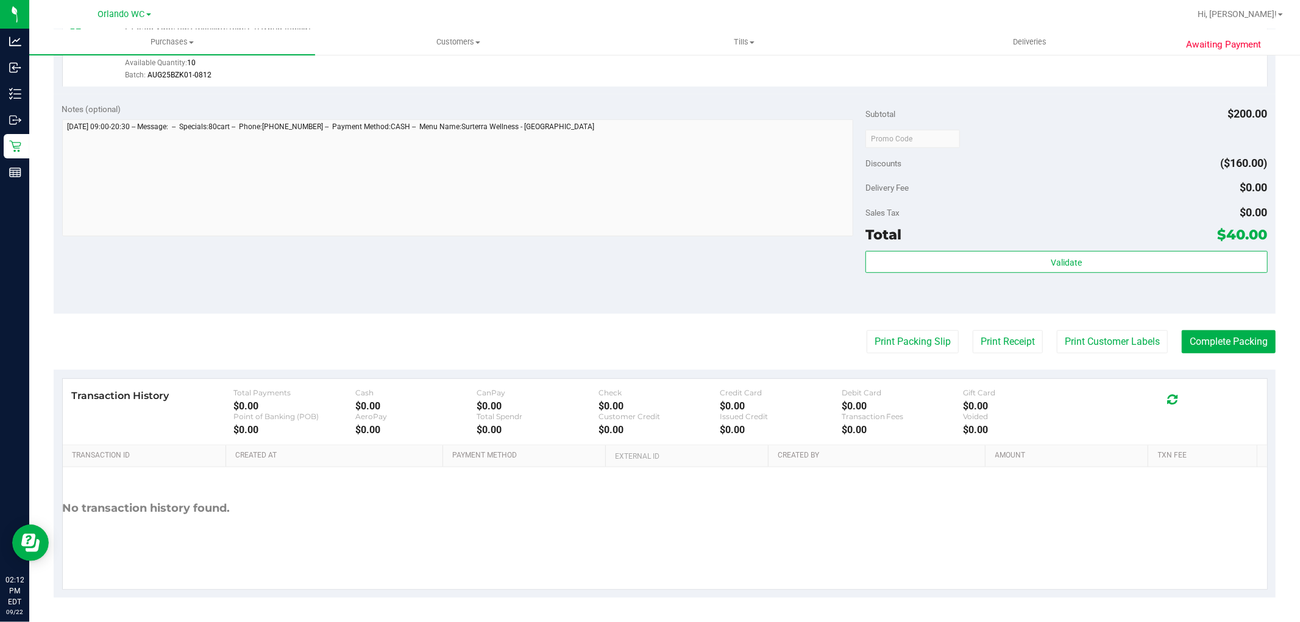
click at [512, 310] on div "Notes (optional) Subtotal $200.00 Discounts ($160.00) Delivery Fee $0.00 Sales …" at bounding box center [665, 203] width 1222 height 219
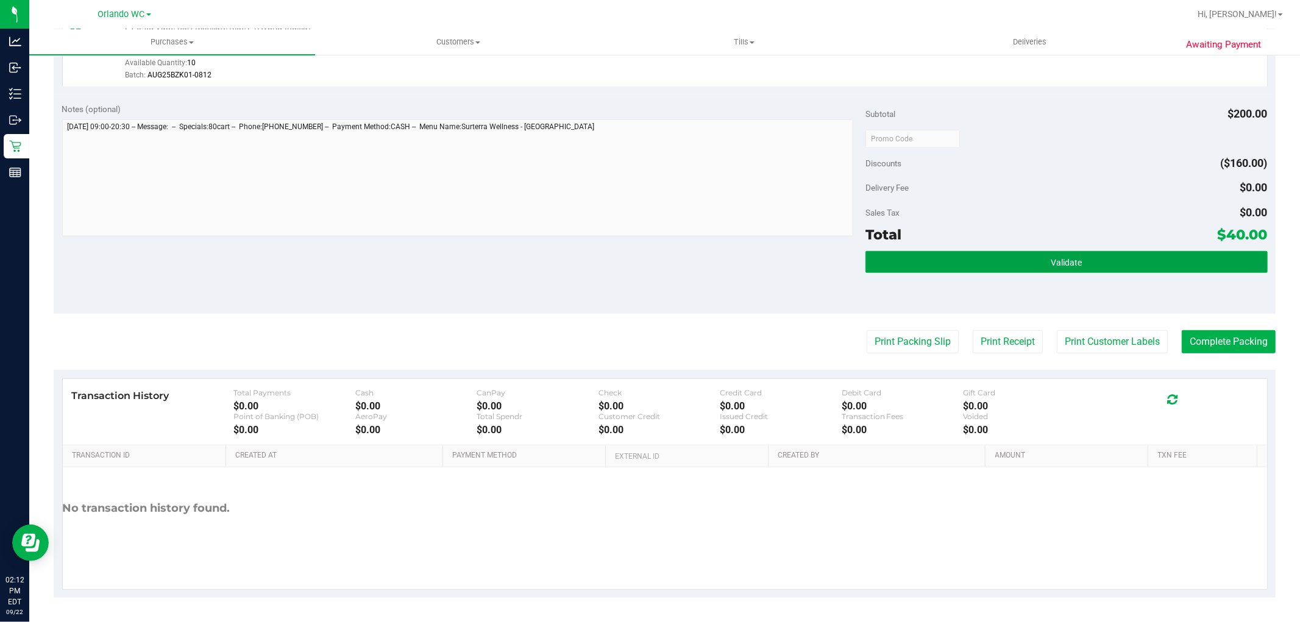
click at [1044, 255] on button "Validate" at bounding box center [1066, 262] width 402 height 22
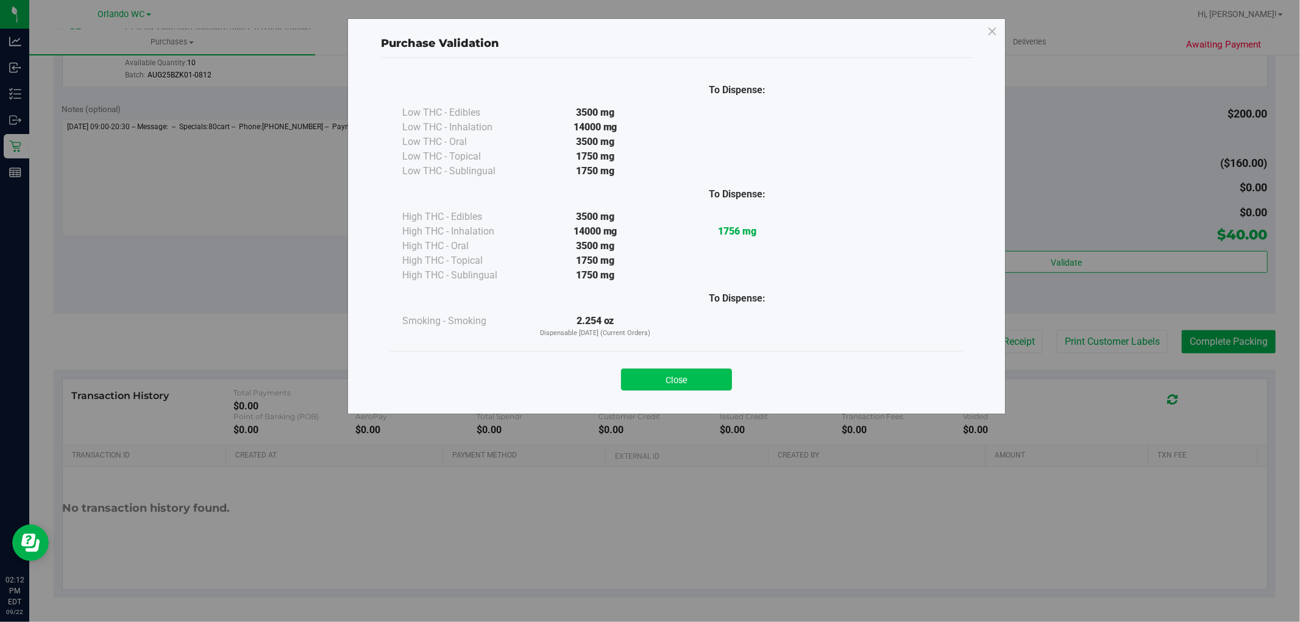
click at [683, 387] on button "Close" at bounding box center [676, 380] width 111 height 22
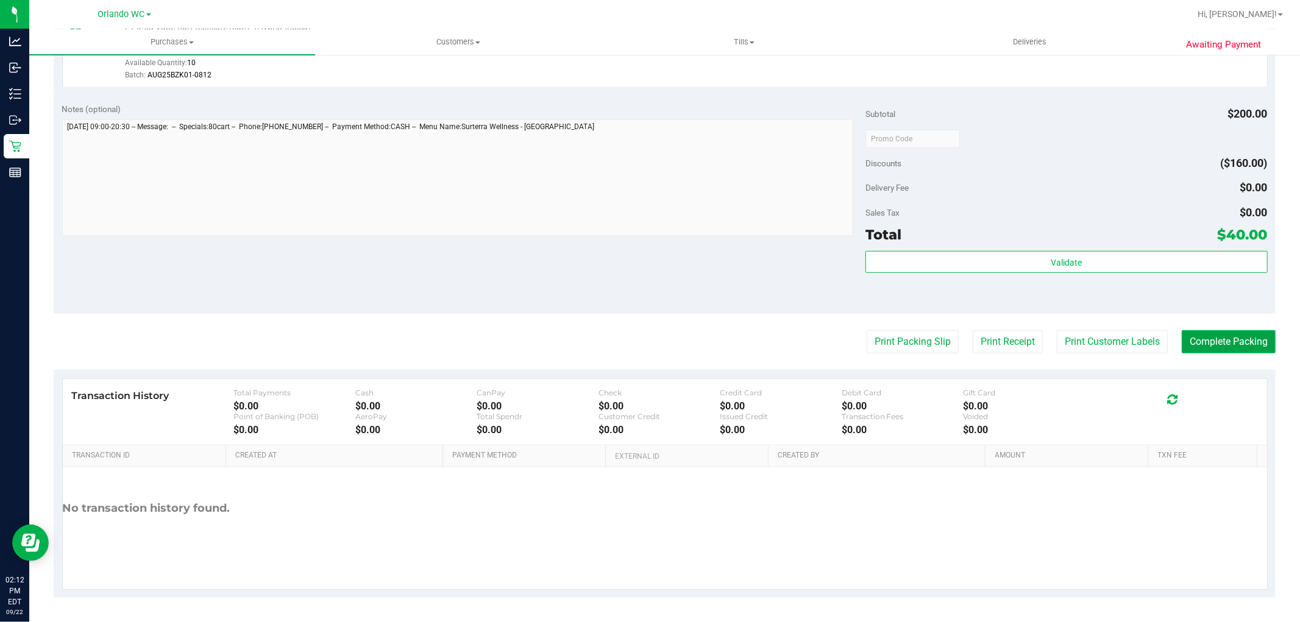
click at [1231, 332] on button "Complete Packing" at bounding box center [1228, 341] width 94 height 23
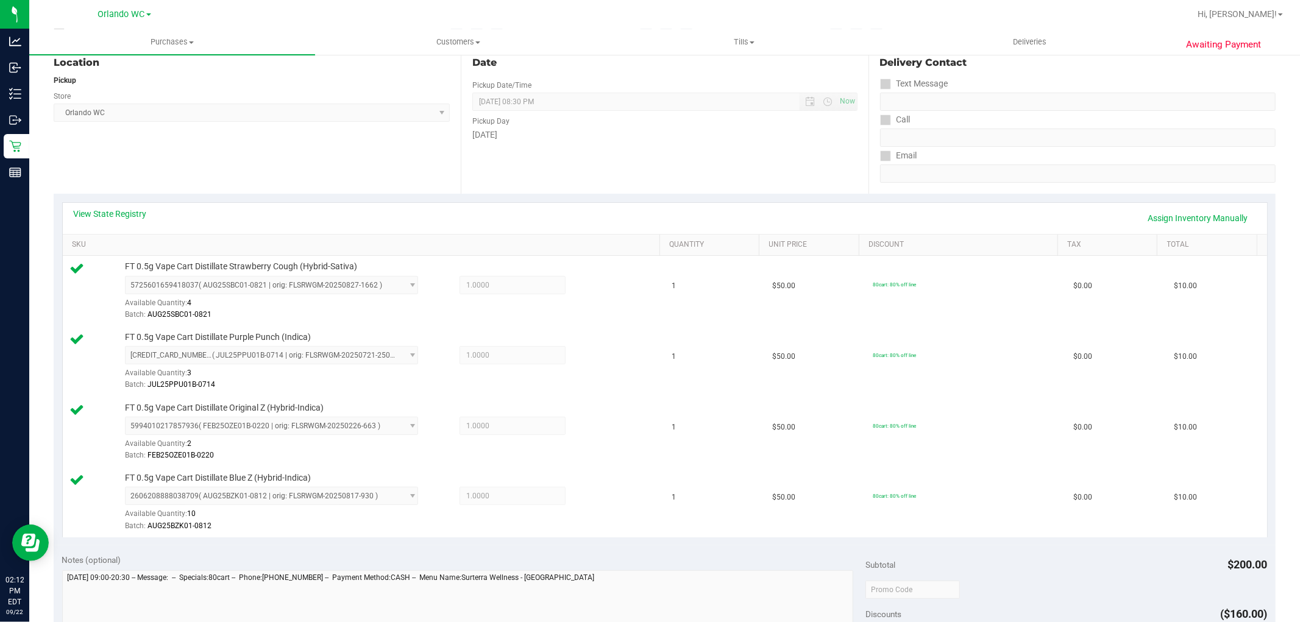
scroll to position [0, 0]
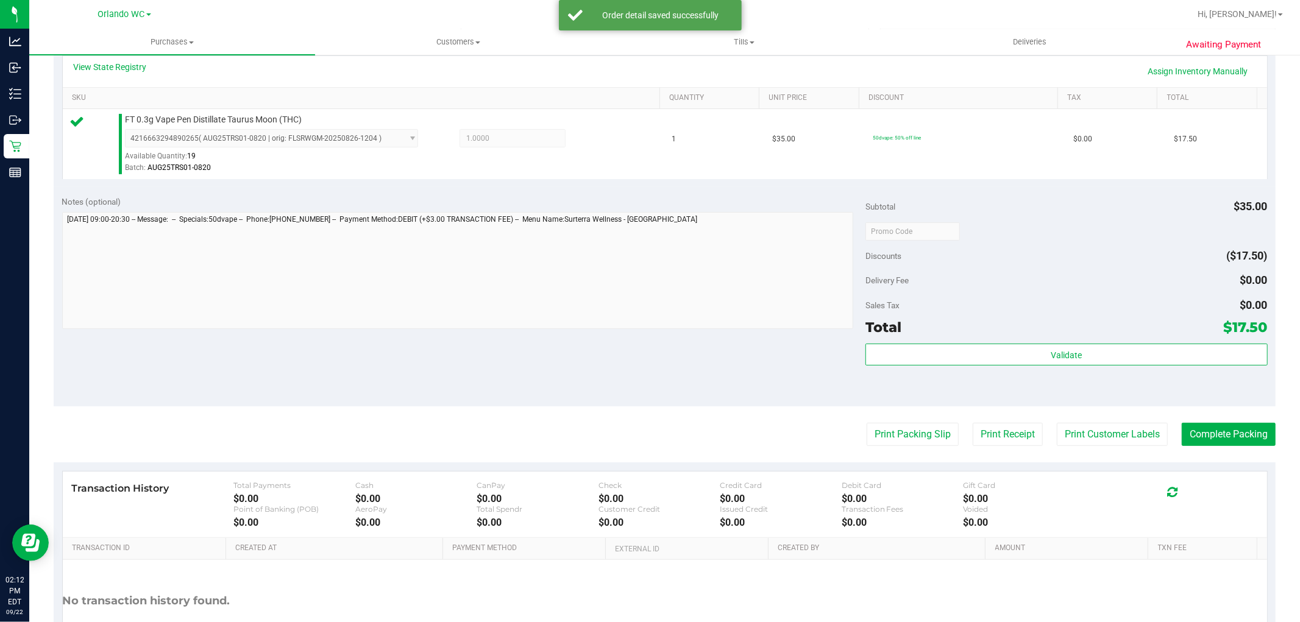
scroll to position [288, 0]
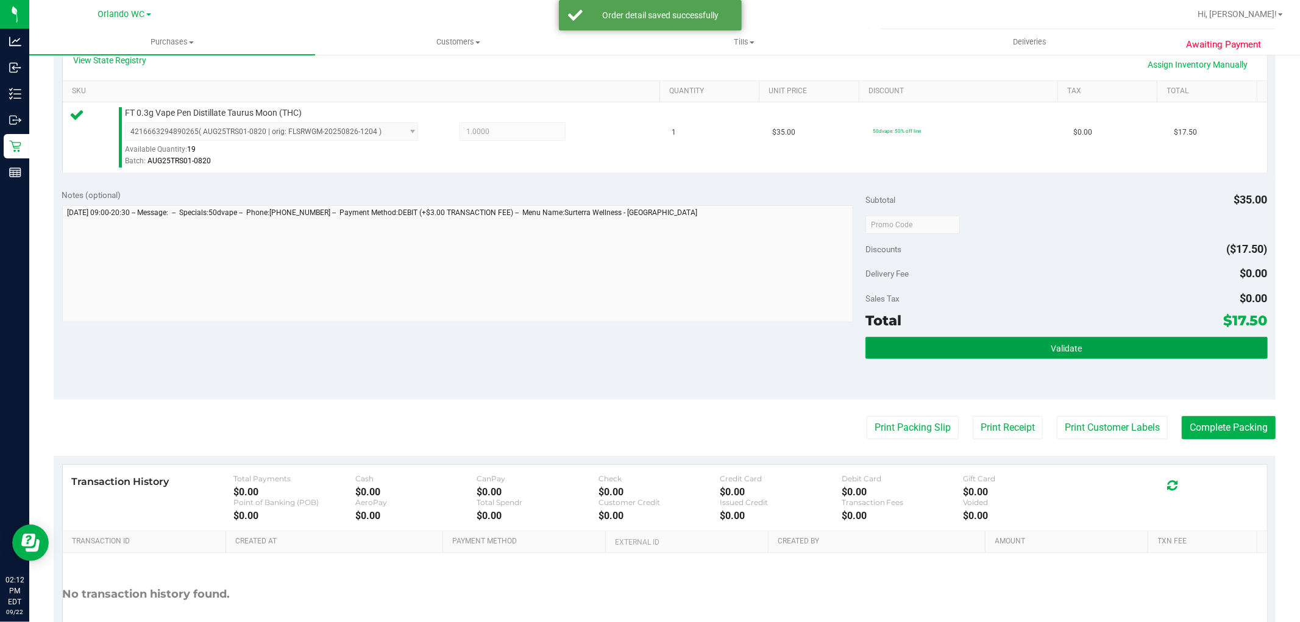
click at [985, 344] on button "Validate" at bounding box center [1066, 348] width 402 height 22
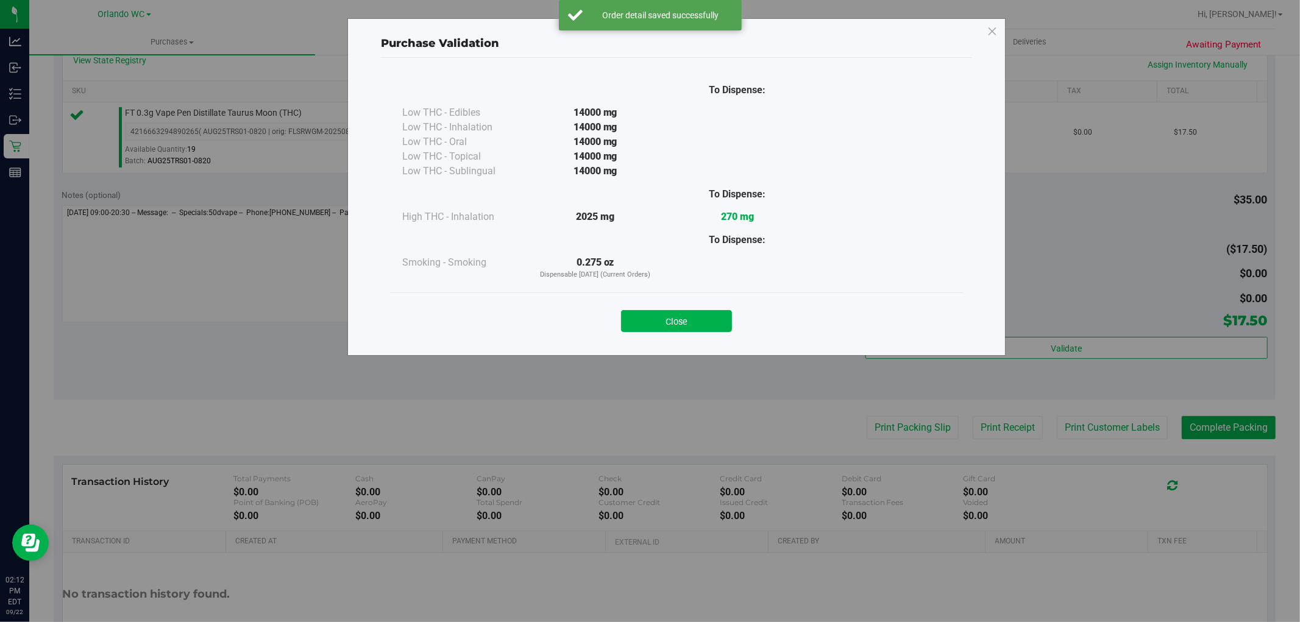
click at [900, 434] on div "Purchase Validation To Dispense: Low THC - Edibles 14000 mg" at bounding box center [654, 311] width 1309 height 622
click at [687, 343] on div "To Dispense: Low THC - Edibles 14000 mg" at bounding box center [676, 201] width 591 height 286
click at [618, 434] on div "Purchase Validation To Dispense: Low THC - Edibles 14000 mg" at bounding box center [654, 311] width 1309 height 622
click at [894, 429] on div "Purchase Validation To Dispense: Low THC - Edibles 14000 mg" at bounding box center [654, 311] width 1309 height 622
click at [697, 320] on button "Close" at bounding box center [676, 321] width 111 height 22
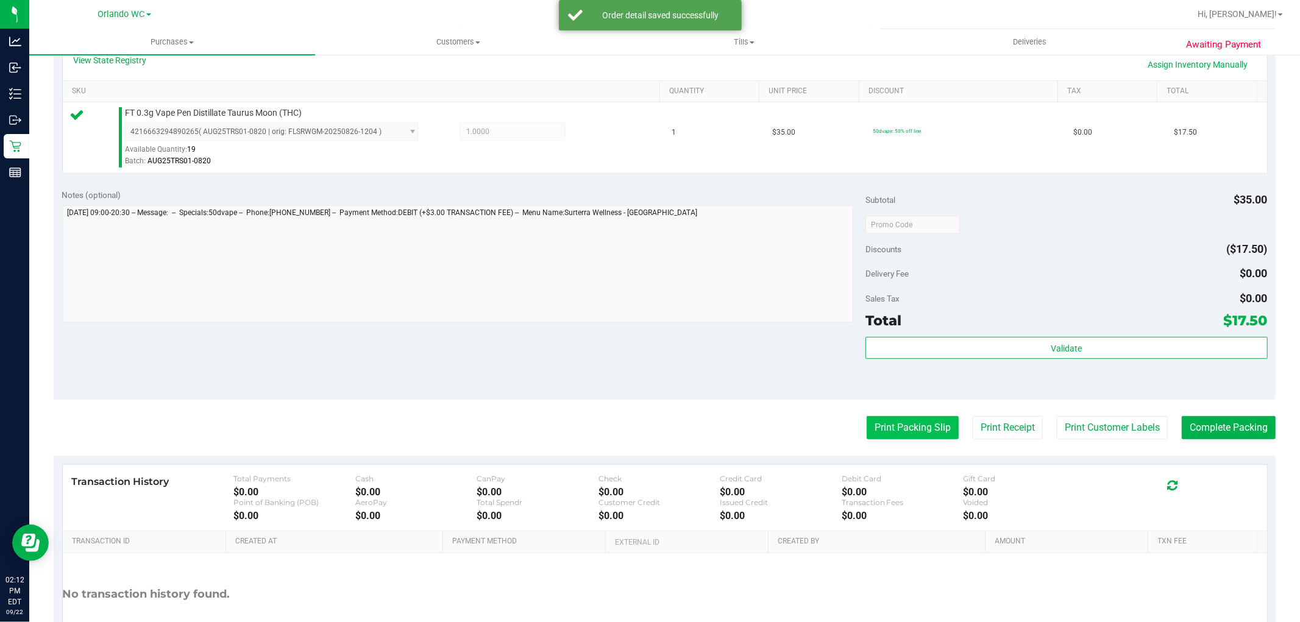
click at [894, 419] on button "Print Packing Slip" at bounding box center [912, 427] width 92 height 23
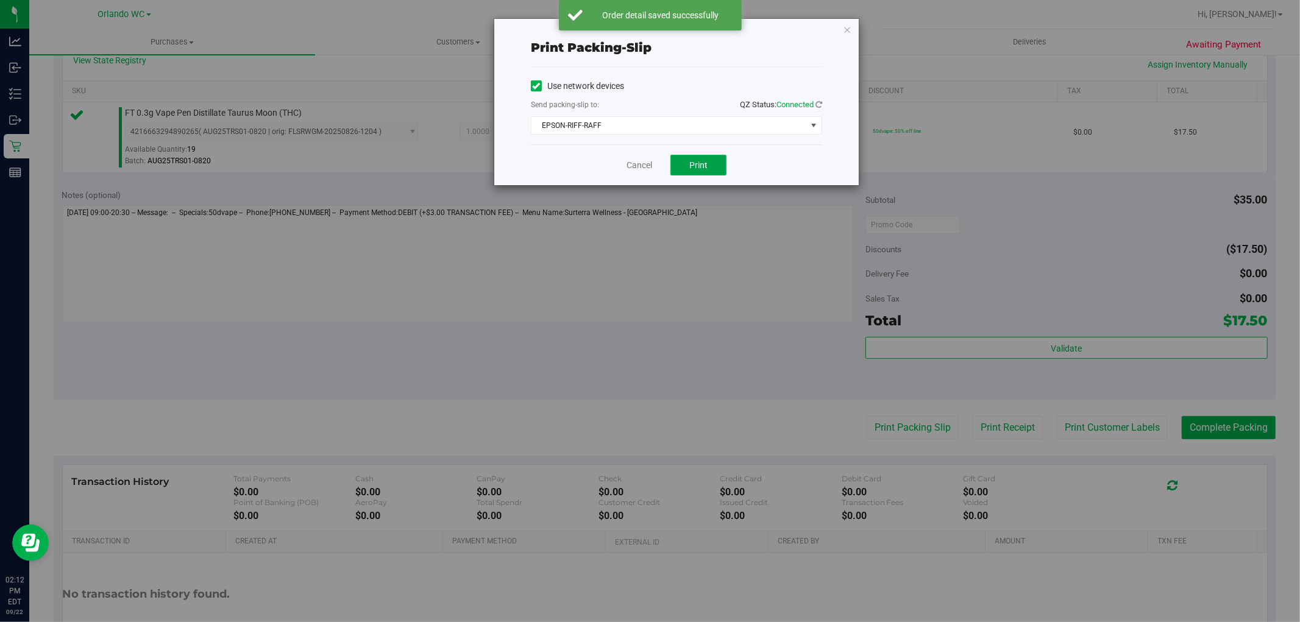
click at [704, 161] on span "Print" at bounding box center [698, 165] width 18 height 10
click at [563, 337] on div "Print packing-slip Use network devices Send packing-slip to: QZ Status: Connect…" at bounding box center [654, 311] width 1309 height 622
click at [787, 269] on div "Print packing-slip Use network devices Send packing-slip to: QZ Status: Connect…" at bounding box center [654, 311] width 1309 height 622
drag, startPoint x: 400, startPoint y: 305, endPoint x: 585, endPoint y: 216, distance: 205.7
click at [412, 299] on div "Print packing-slip Use network devices Send packing-slip to: QZ Status: Connect…" at bounding box center [654, 311] width 1309 height 622
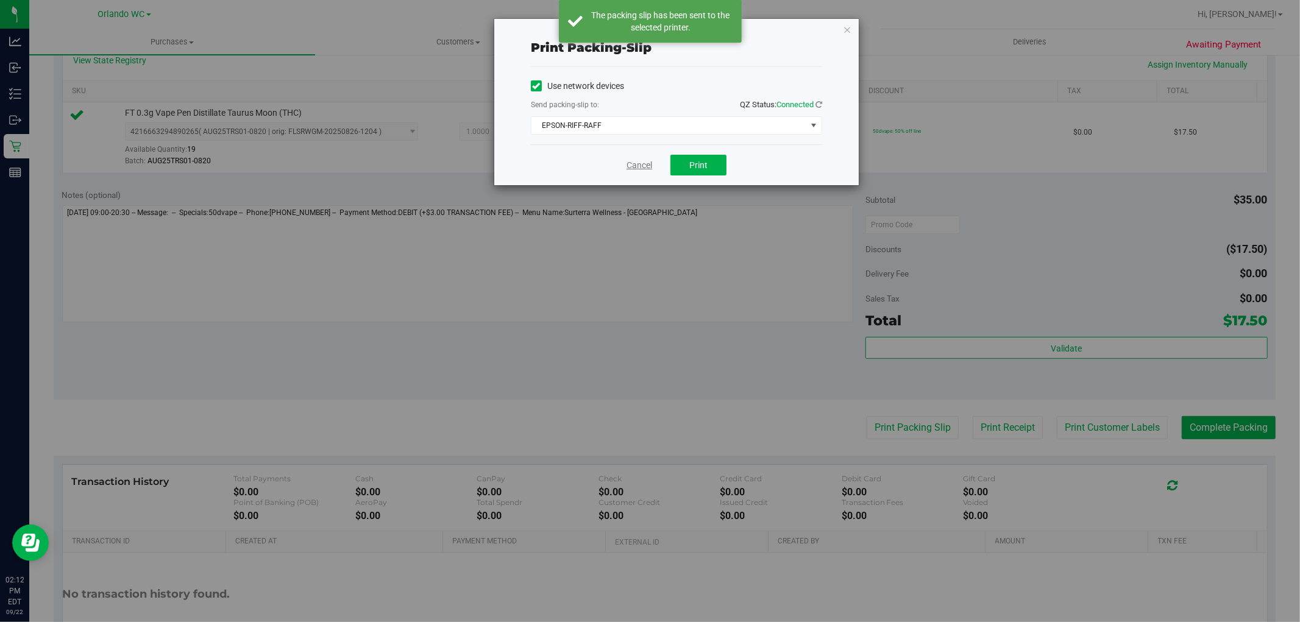
click at [643, 161] on link "Cancel" at bounding box center [639, 165] width 26 height 13
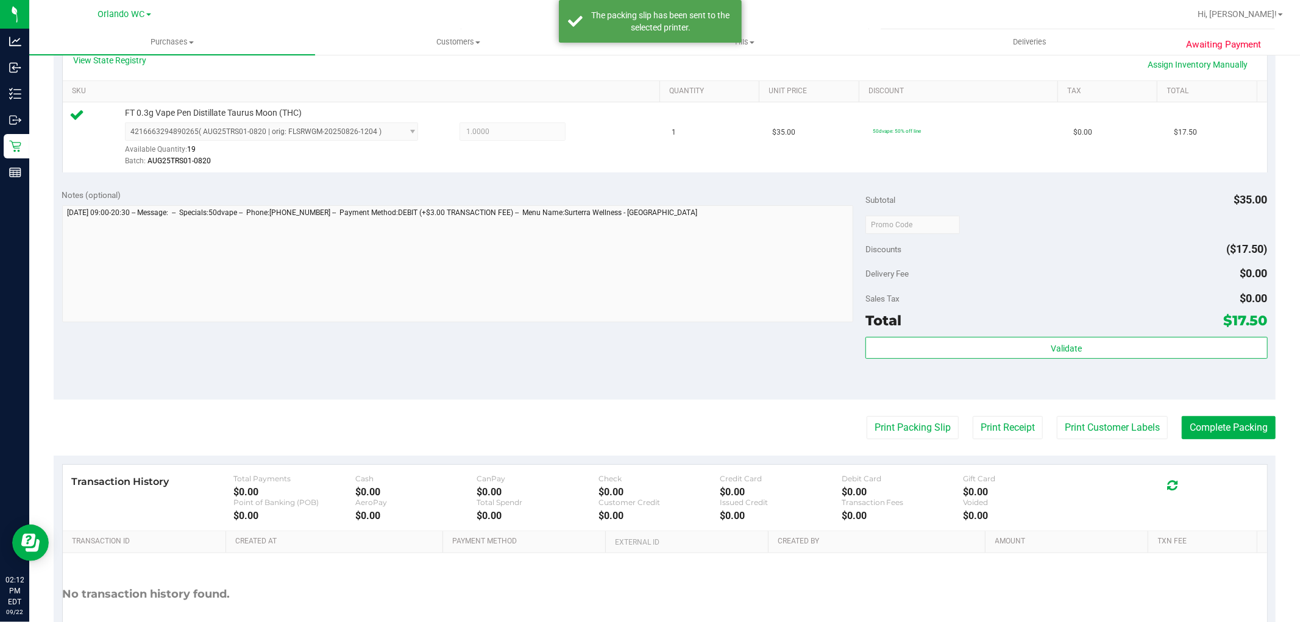
click at [1165, 272] on div "Delivery Fee $0.00" at bounding box center [1066, 274] width 402 height 22
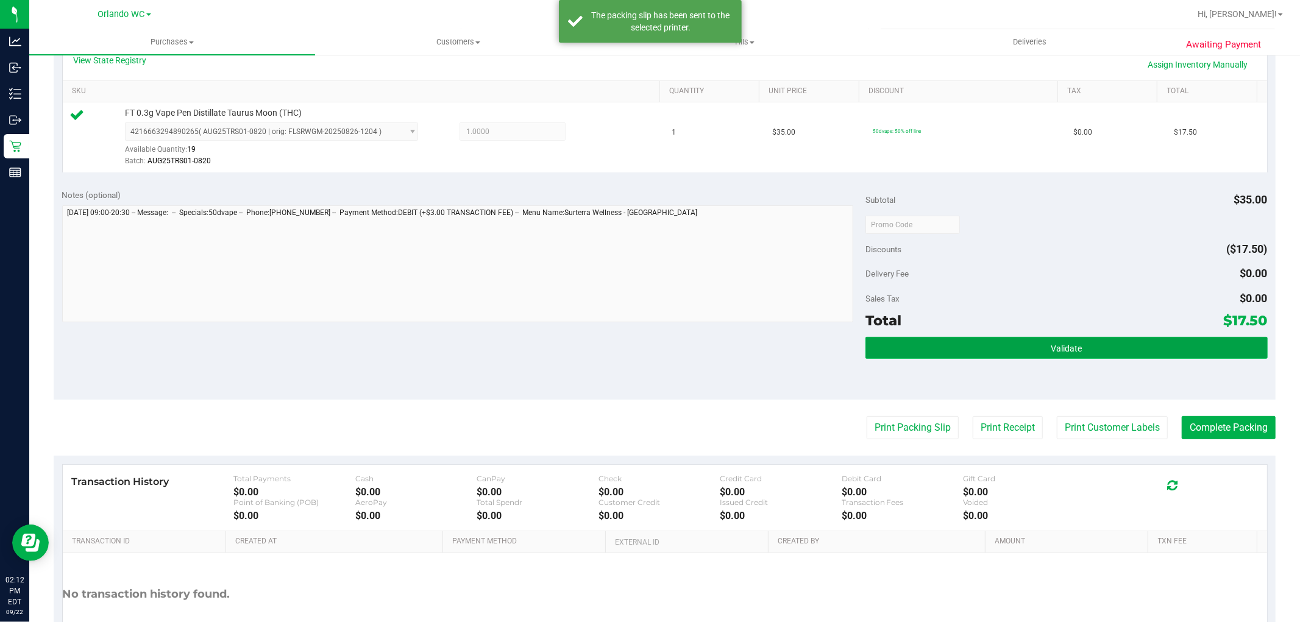
click at [1079, 346] on button "Validate" at bounding box center [1066, 348] width 402 height 22
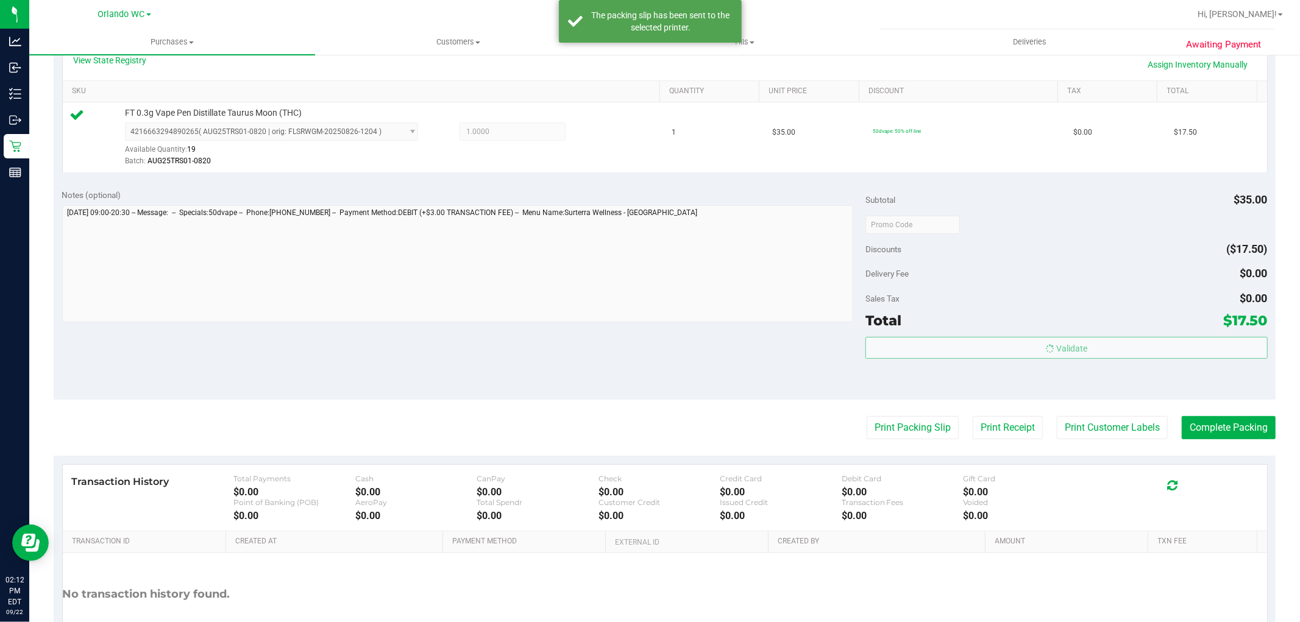
click at [1278, 442] on body "Analytics Inbound Inventory Outbound Retail Reports 02:12 PM EDT [DATE] 09/22 O…" at bounding box center [650, 311] width 1300 height 622
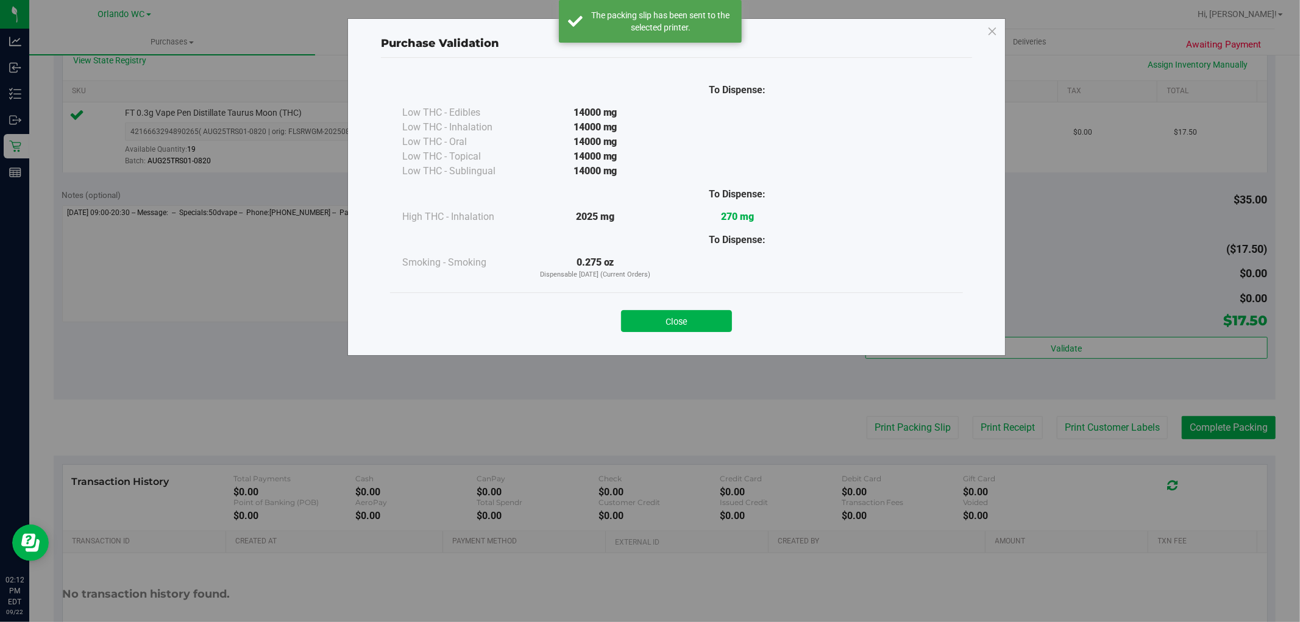
click at [1215, 418] on div "Purchase Validation To Dispense: Low THC - Edibles 14000 mg" at bounding box center [654, 311] width 1309 height 622
click at [646, 308] on div "Close" at bounding box center [676, 317] width 554 height 30
drag, startPoint x: 604, startPoint y: 358, endPoint x: 650, endPoint y: 342, distance: 48.2
click at [605, 358] on div "Purchase Validation To Dispense: Low THC - Edibles 14000 mg" at bounding box center [654, 311] width 1309 height 622
click at [678, 325] on button "Close" at bounding box center [676, 321] width 111 height 22
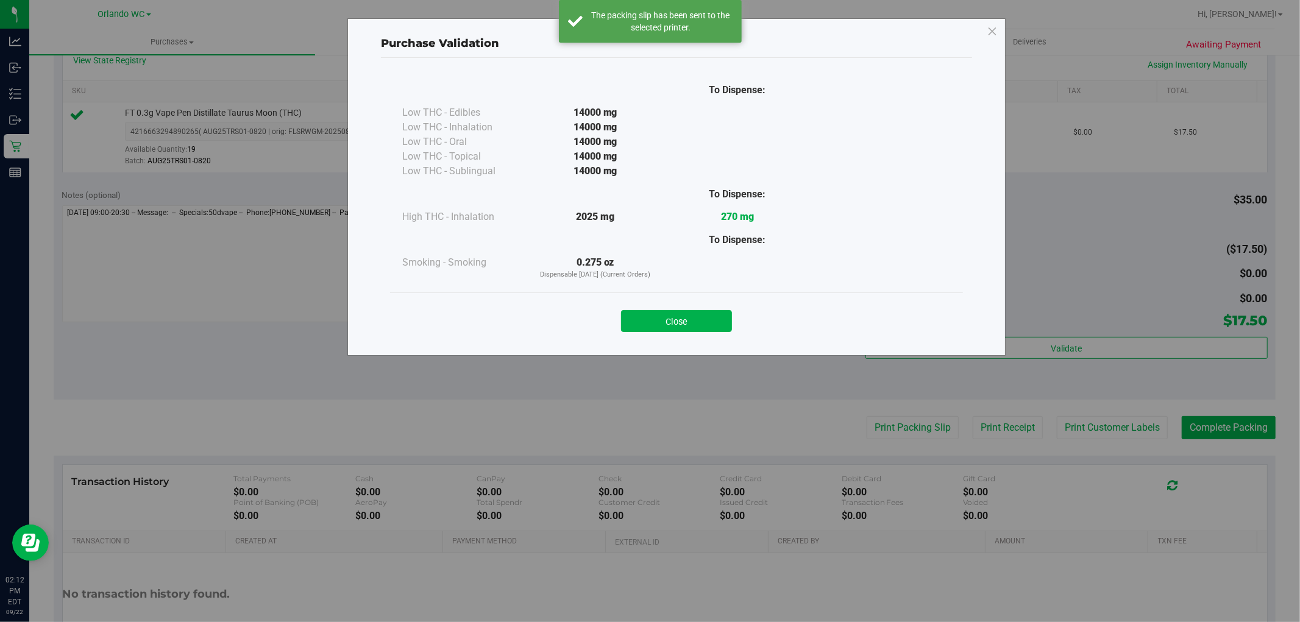
drag, startPoint x: 587, startPoint y: 403, endPoint x: 775, endPoint y: 367, distance: 191.2
click at [673, 383] on purchase-details "Back Edit Purchase Cancel Purchase View Profile # 11989111 BioTrack ID: - Submi…" at bounding box center [665, 231] width 1222 height 906
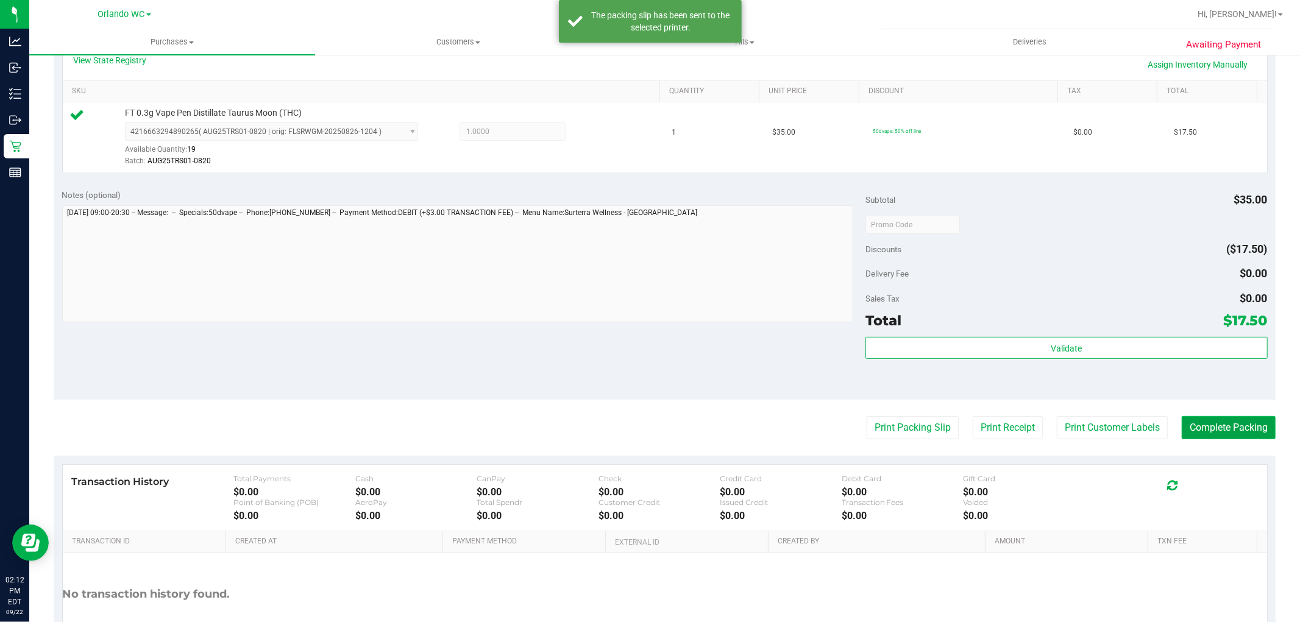
drag, startPoint x: 1226, startPoint y: 428, endPoint x: 617, endPoint y: 333, distance: 616.6
click at [1226, 428] on button "Complete Packing" at bounding box center [1228, 427] width 94 height 23
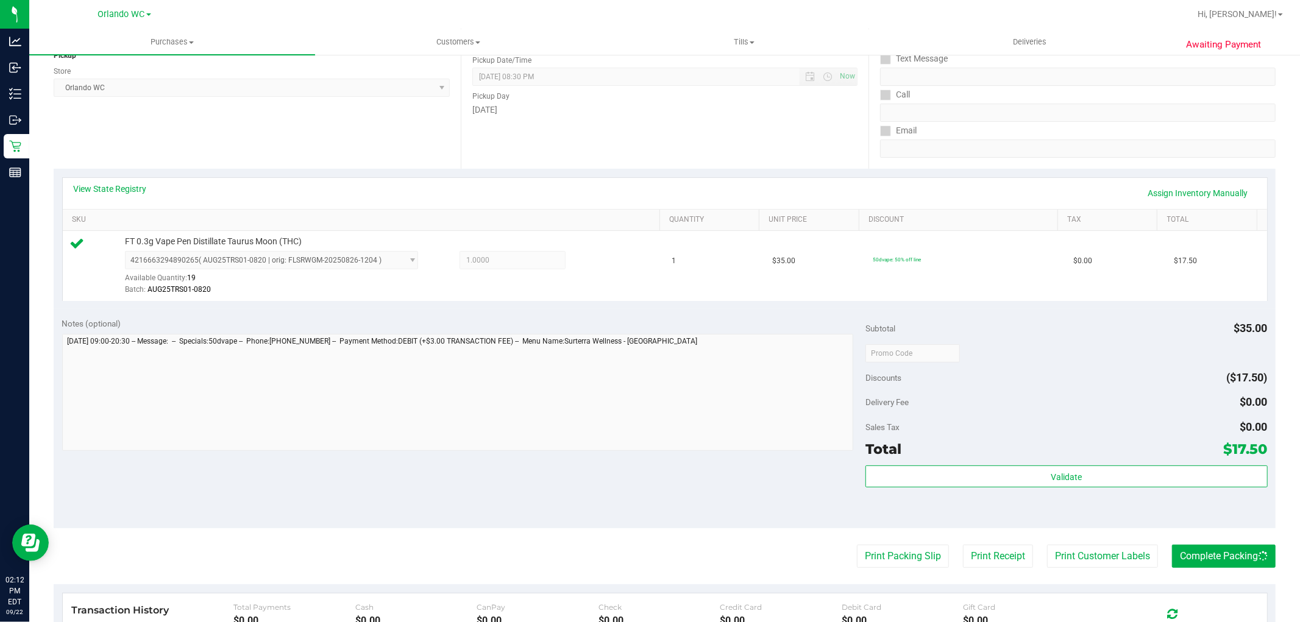
scroll to position [0, 0]
